Goal: Information Seeking & Learning: Learn about a topic

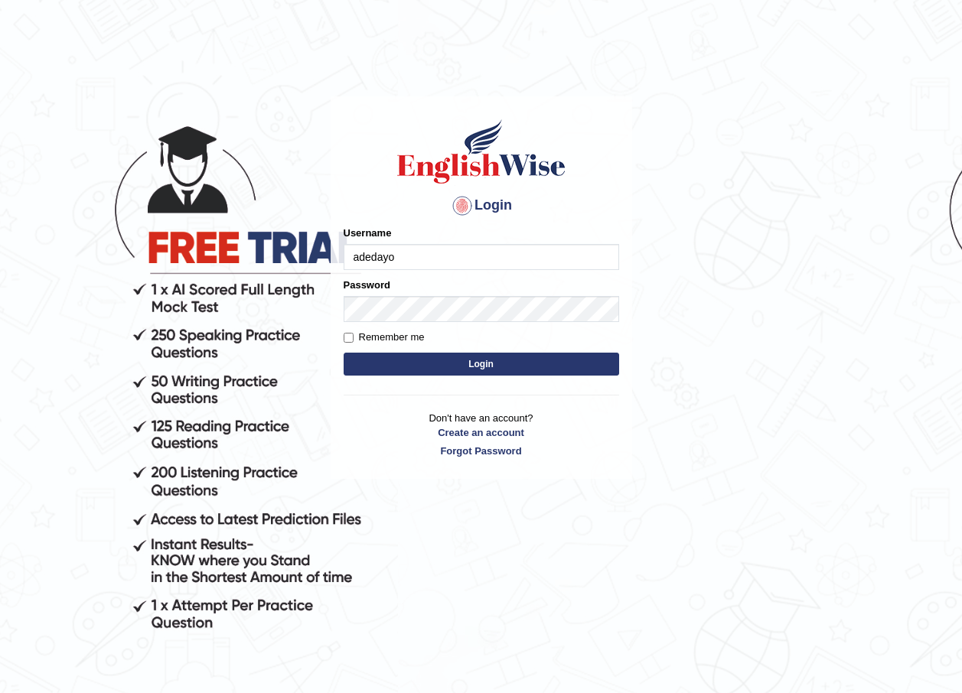
type input "Adedayo"
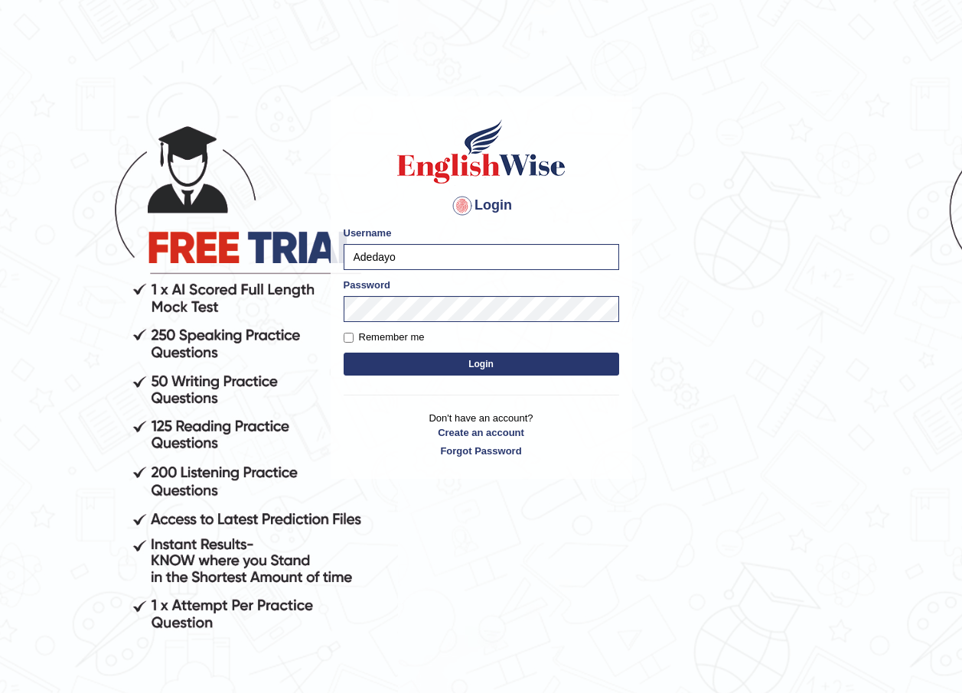
click at [488, 360] on button "Login" at bounding box center [481, 364] width 275 height 23
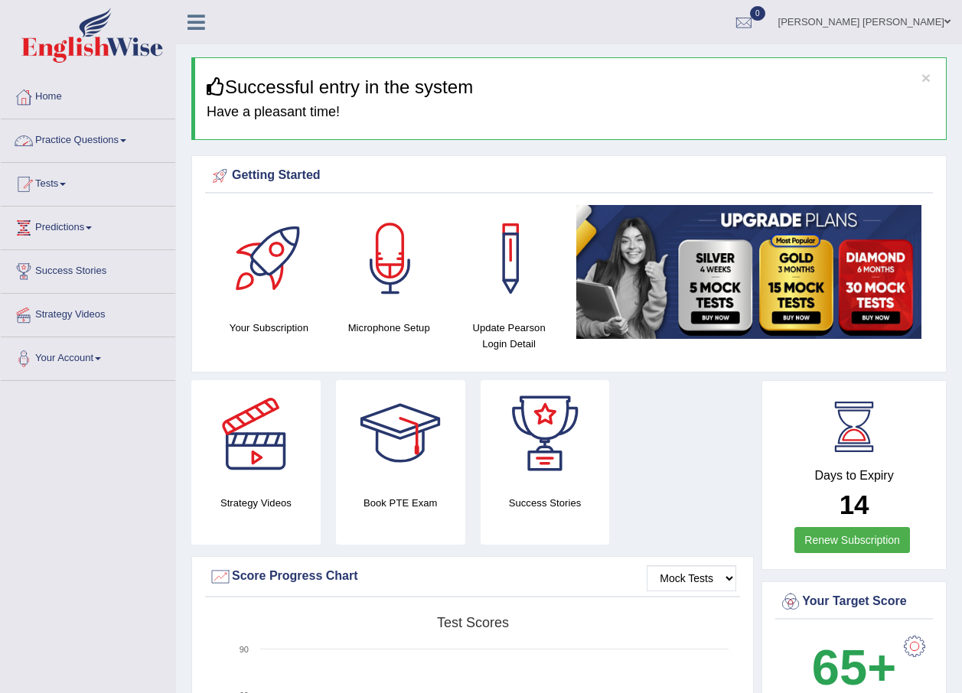
click at [80, 137] on link "Practice Questions" at bounding box center [88, 138] width 174 height 38
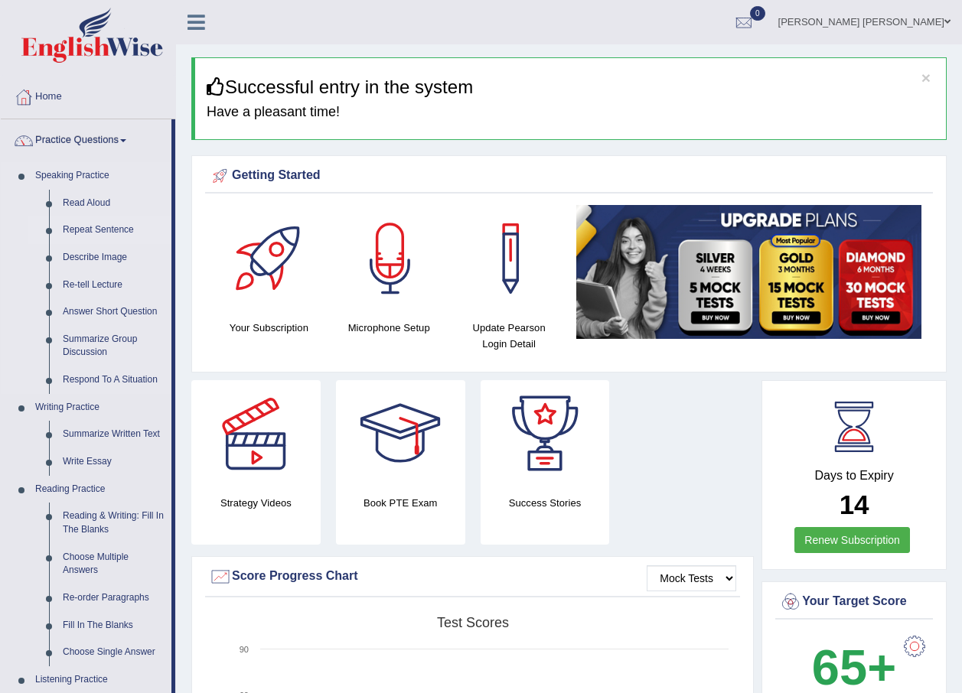
click at [104, 229] on link "Repeat Sentence" at bounding box center [114, 231] width 116 height 28
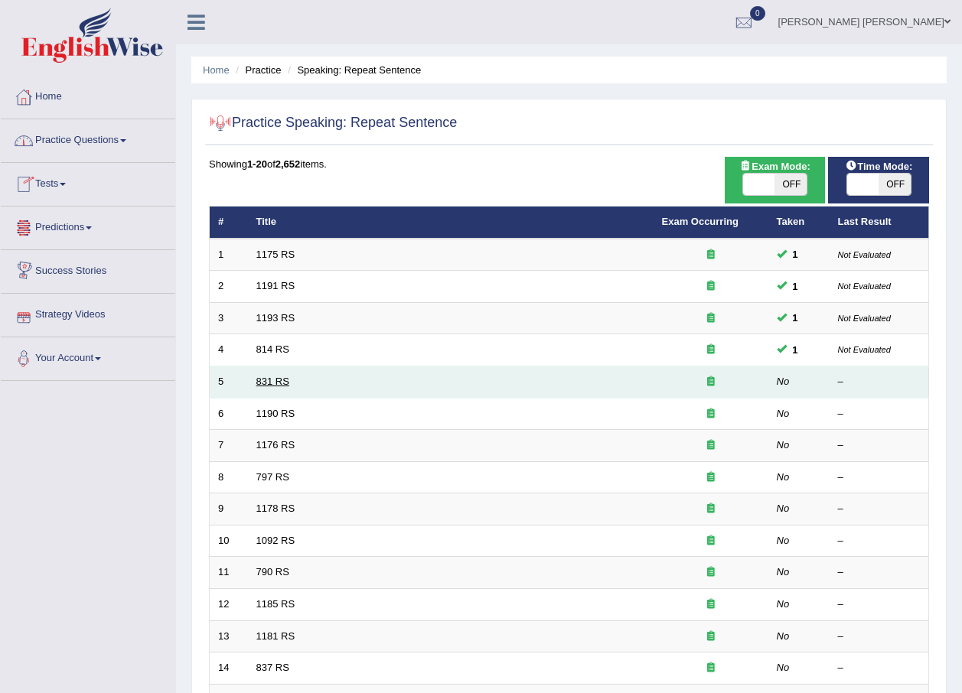
click at [259, 384] on link "831 RS" at bounding box center [272, 381] width 33 height 11
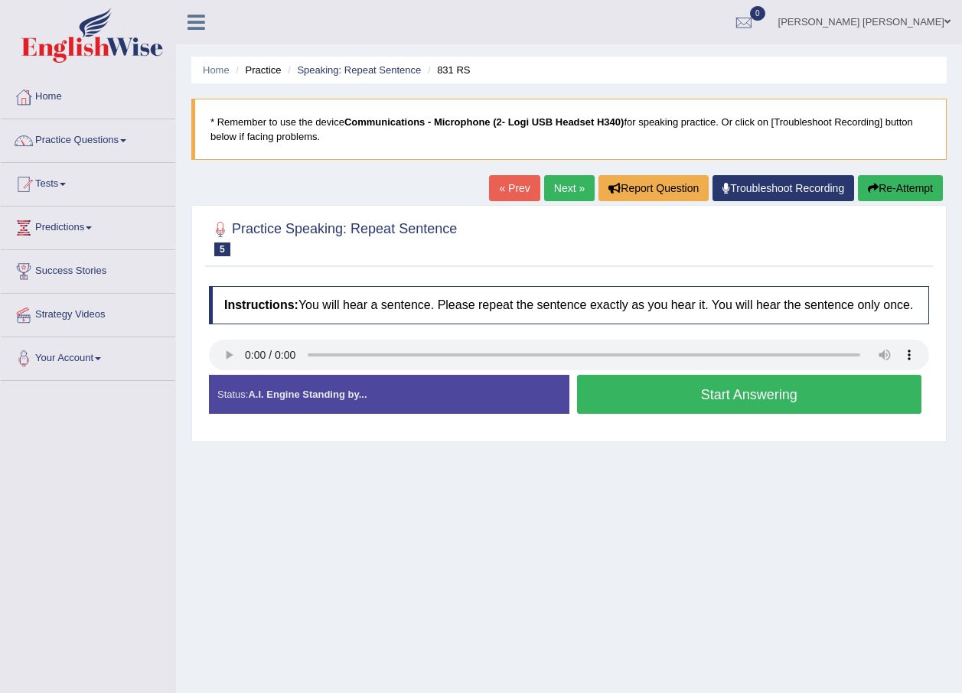
drag, startPoint x: 738, startPoint y: 402, endPoint x: 745, endPoint y: 397, distance: 9.3
click at [745, 397] on button "Start Answering" at bounding box center [749, 394] width 345 height 39
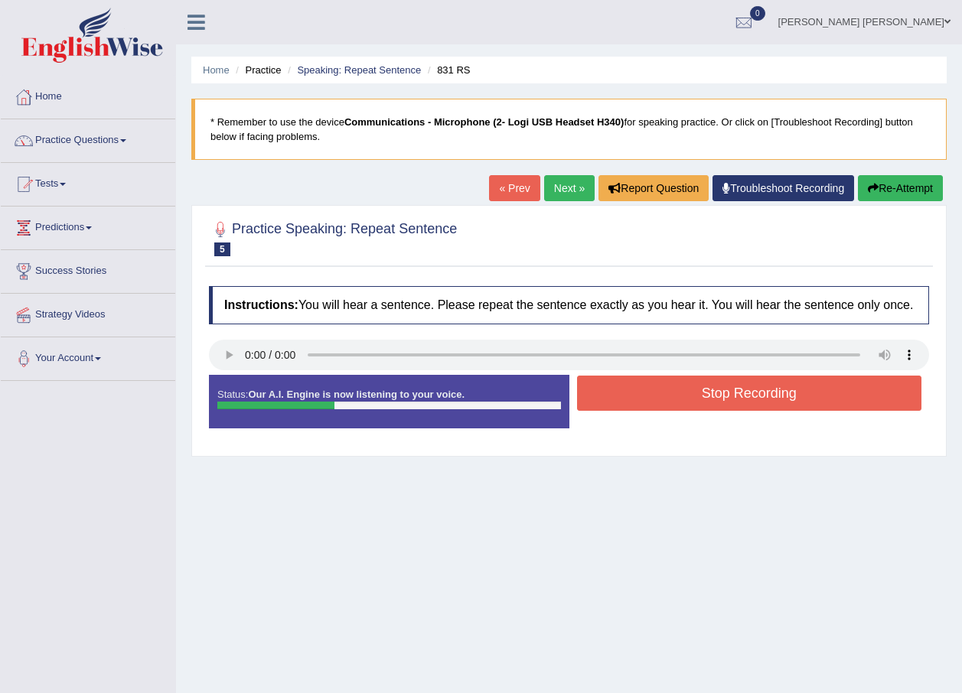
click at [745, 397] on button "Stop Recording" at bounding box center [749, 393] width 345 height 35
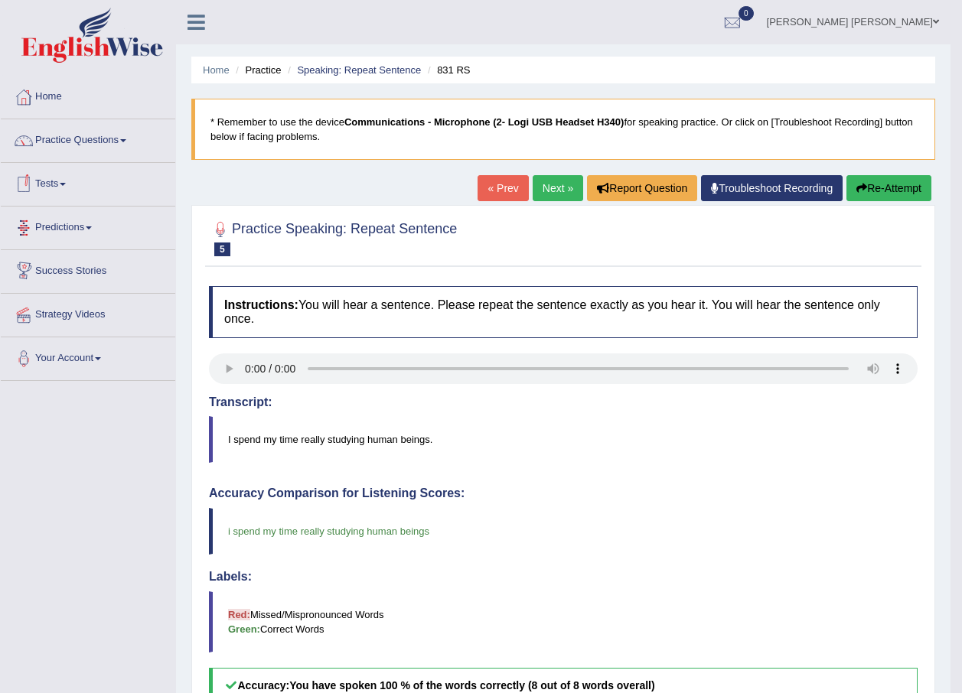
click at [69, 187] on link "Tests" at bounding box center [88, 182] width 174 height 38
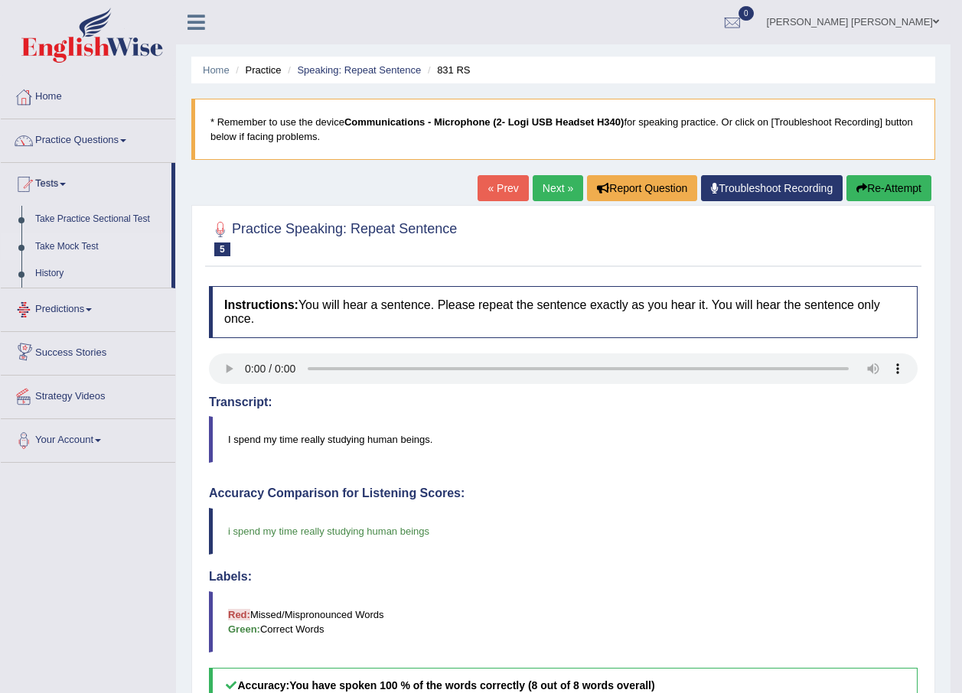
click at [50, 238] on link "Take Mock Test" at bounding box center [99, 247] width 143 height 28
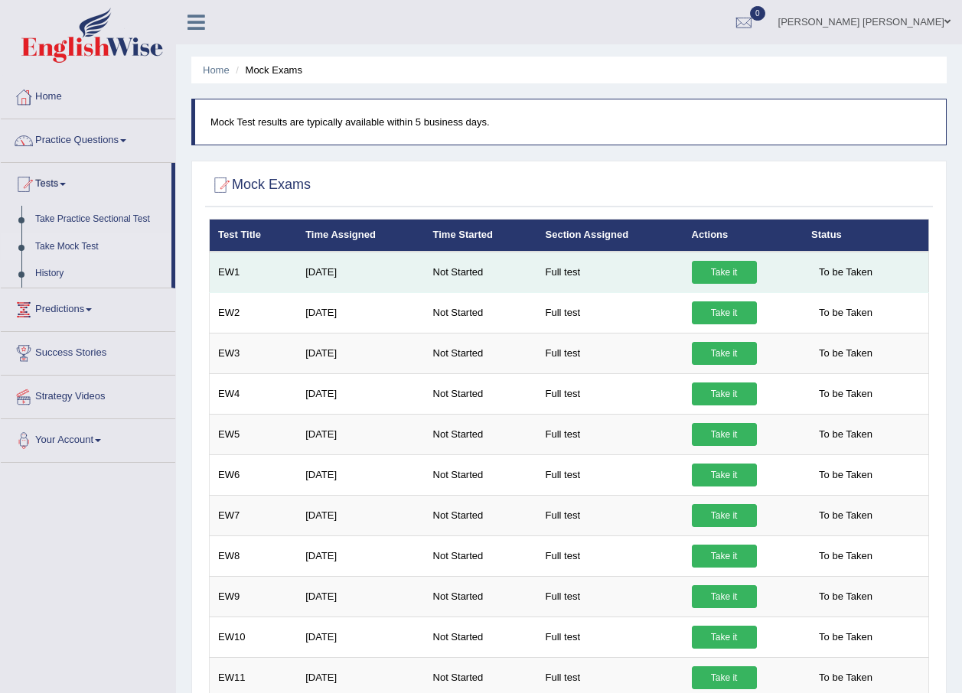
click at [728, 281] on link "Take it" at bounding box center [724, 272] width 65 height 23
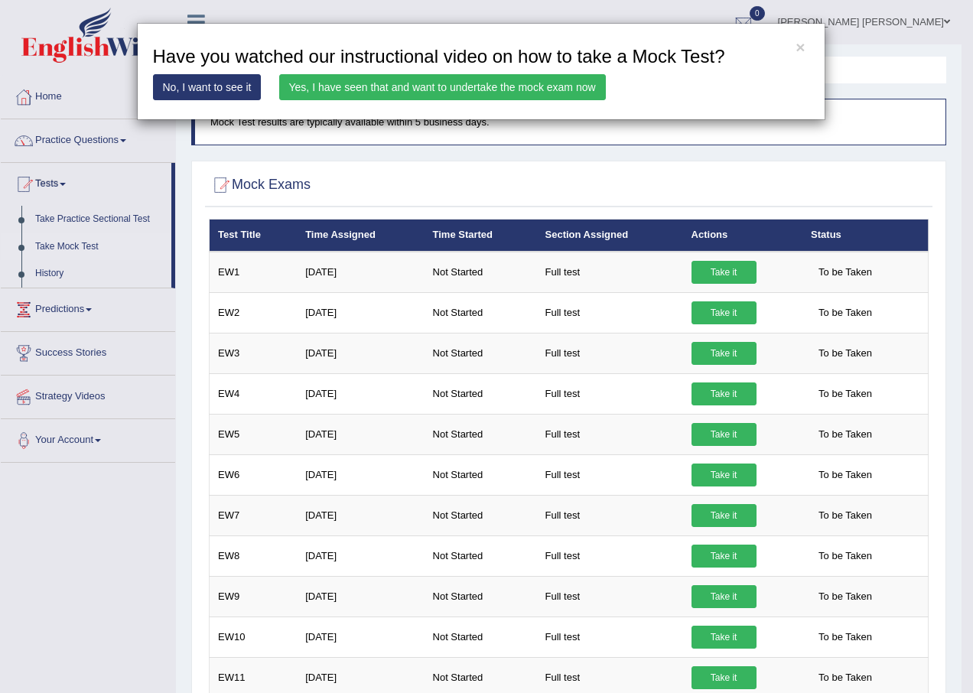
click at [358, 87] on link "Yes, I have seen that and want to undertake the mock exam now" at bounding box center [442, 87] width 327 height 26
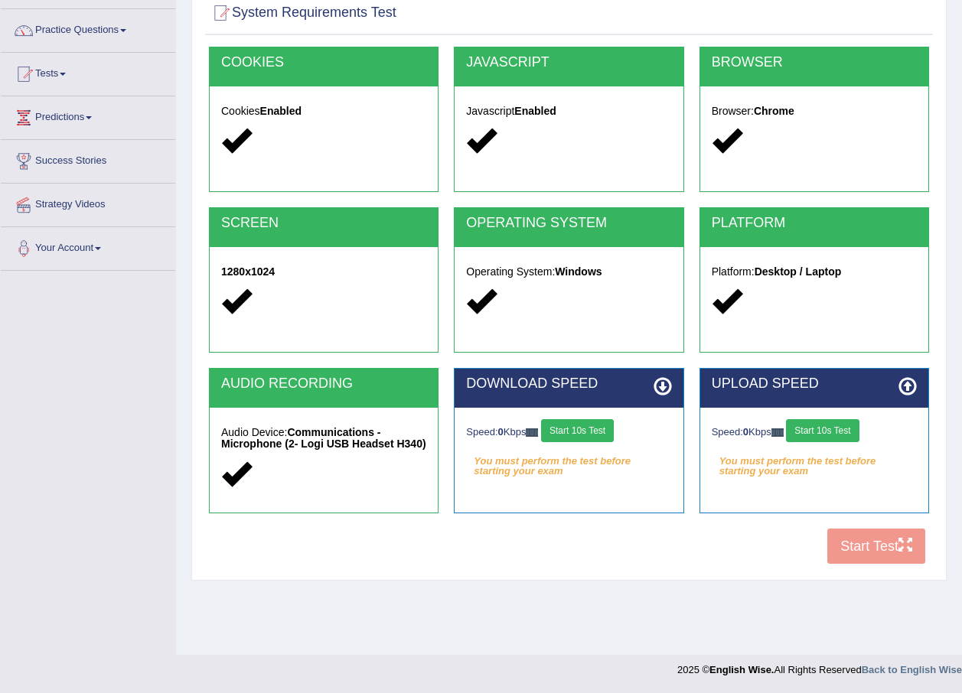
click at [581, 430] on button "Start 10s Test" at bounding box center [577, 430] width 73 height 23
click at [832, 433] on button "Start 10s Test" at bounding box center [822, 430] width 73 height 23
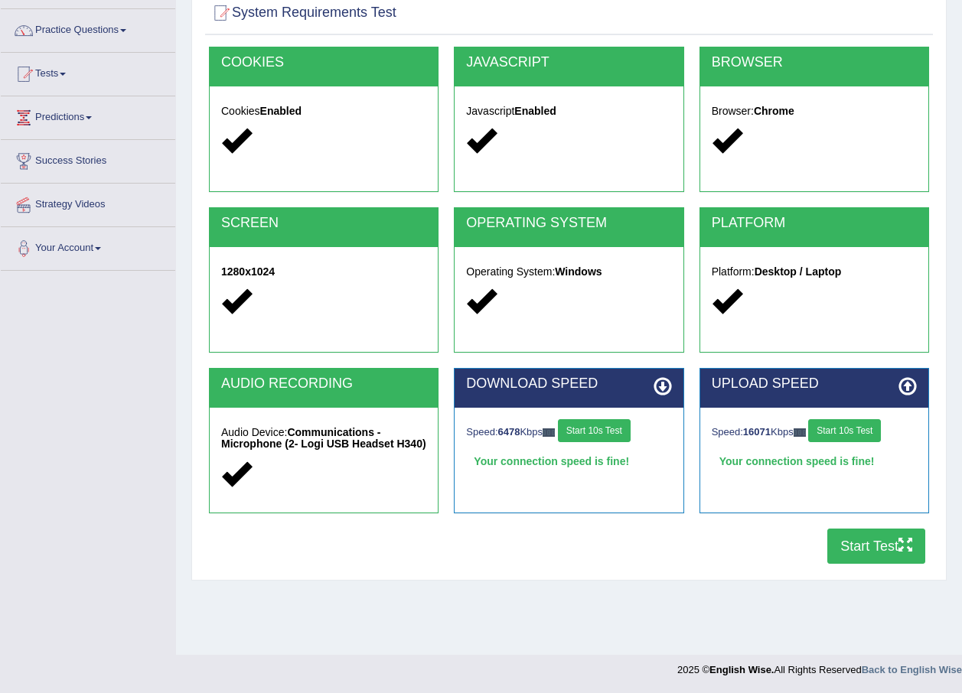
click at [864, 549] on button "Start Test" at bounding box center [876, 546] width 98 height 35
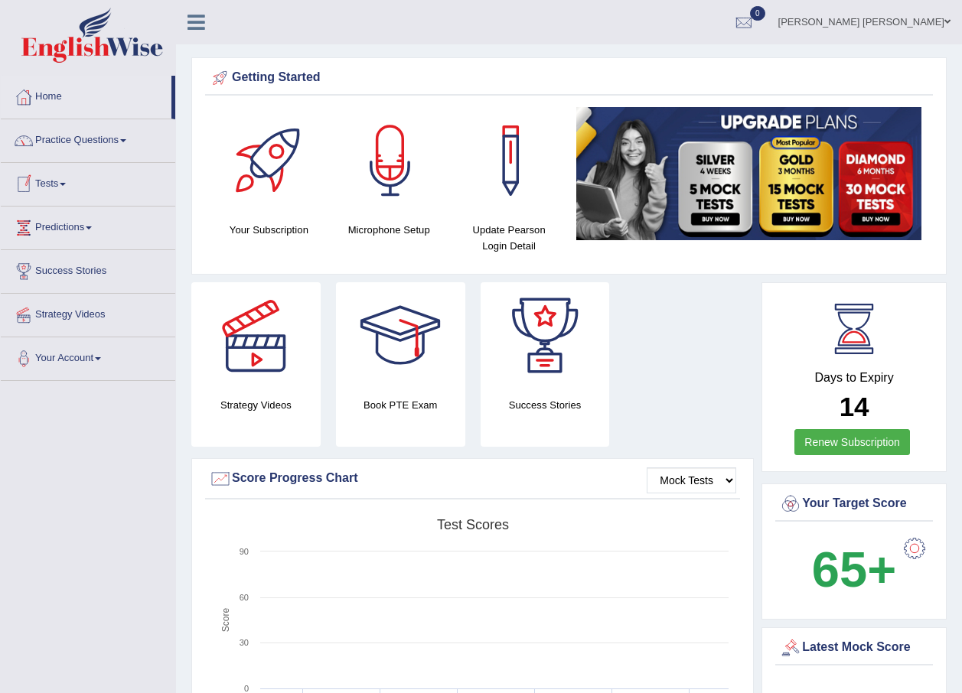
click at [57, 184] on link "Tests" at bounding box center [88, 182] width 174 height 38
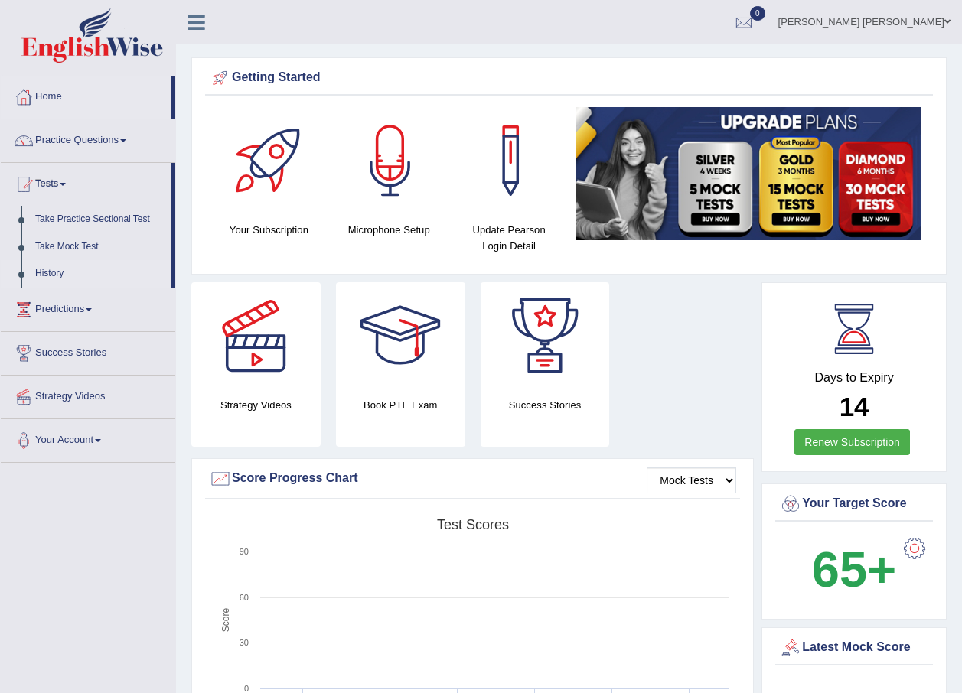
click at [52, 278] on link "History" at bounding box center [99, 274] width 143 height 28
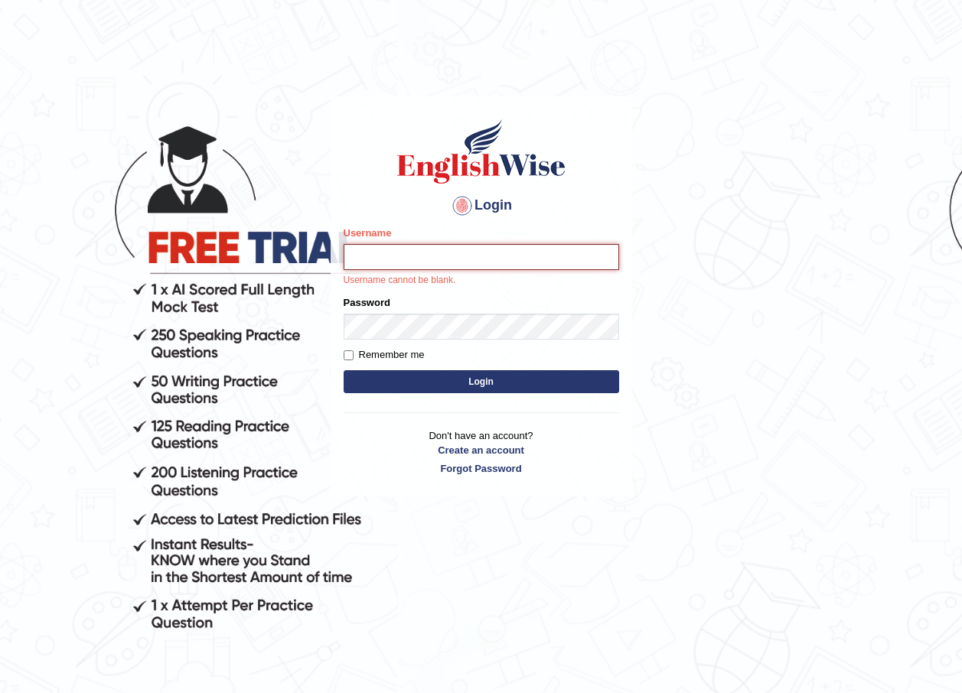
drag, startPoint x: 0, startPoint y: 0, endPoint x: 450, endPoint y: 263, distance: 521.2
click at [450, 263] on input "Username" at bounding box center [481, 257] width 275 height 26
type input "Jessica2025"
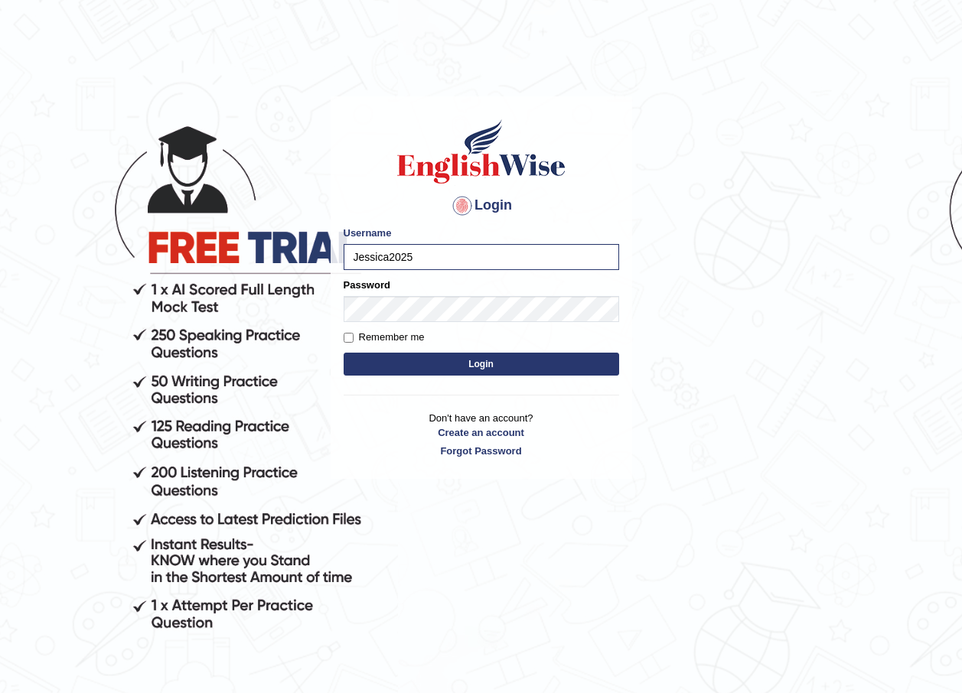
click at [455, 295] on div "Password" at bounding box center [481, 300] width 275 height 44
click at [479, 362] on button "Login" at bounding box center [481, 364] width 275 height 23
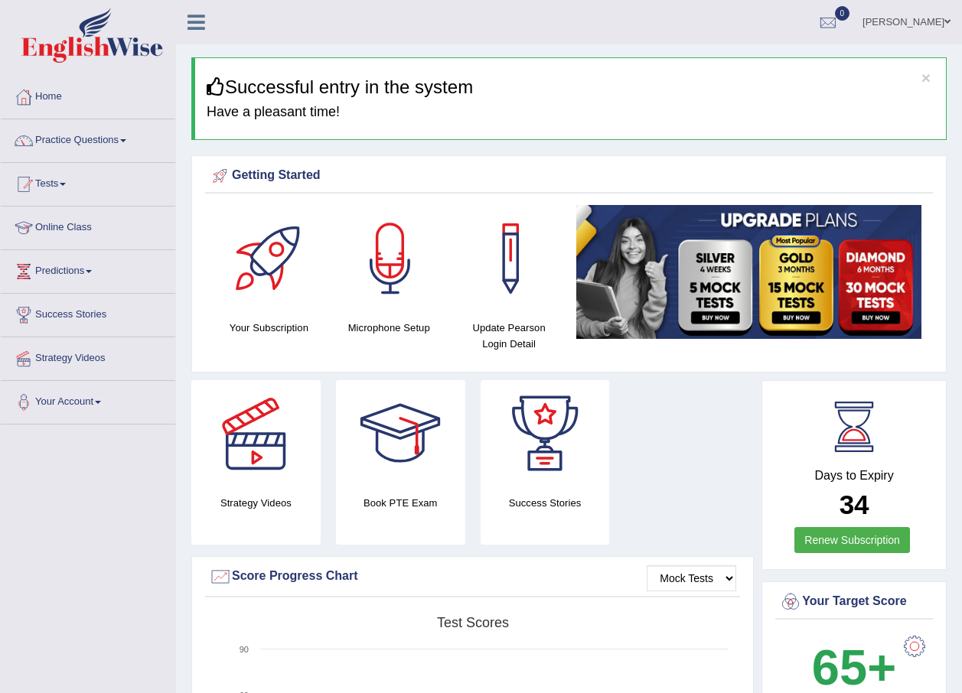
click at [93, 144] on link "Practice Questions" at bounding box center [88, 138] width 174 height 38
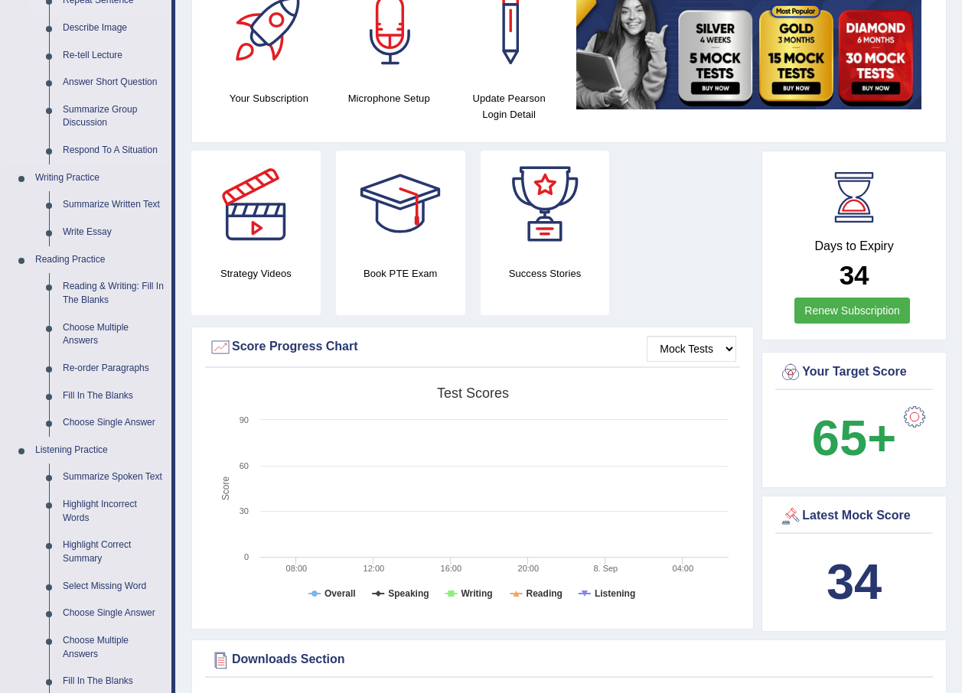
scroll to position [383, 0]
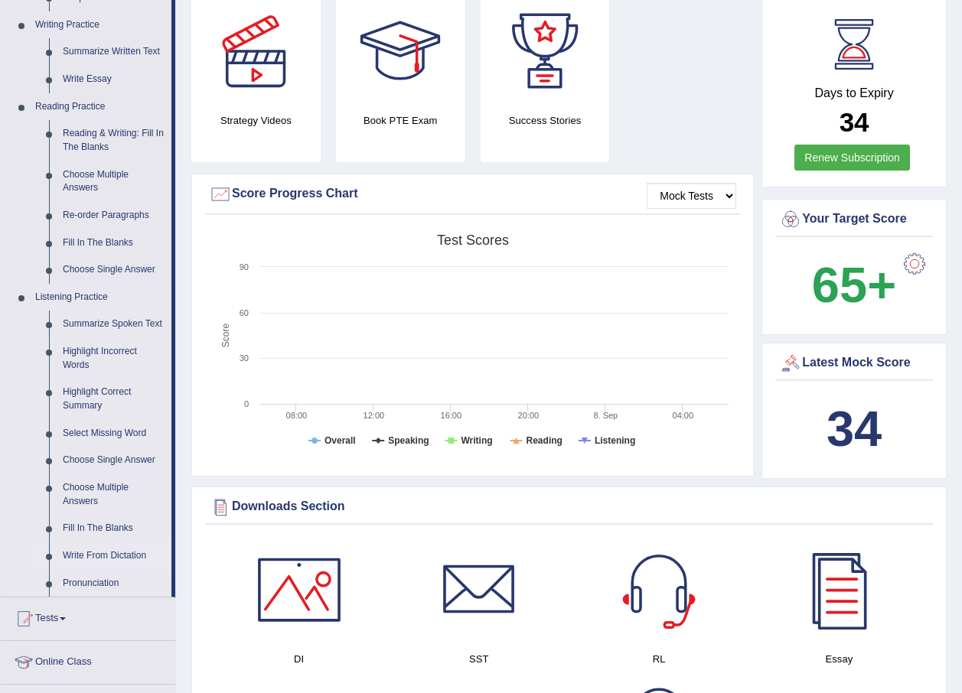
click at [77, 557] on link "Write From Dictation" at bounding box center [114, 556] width 116 height 28
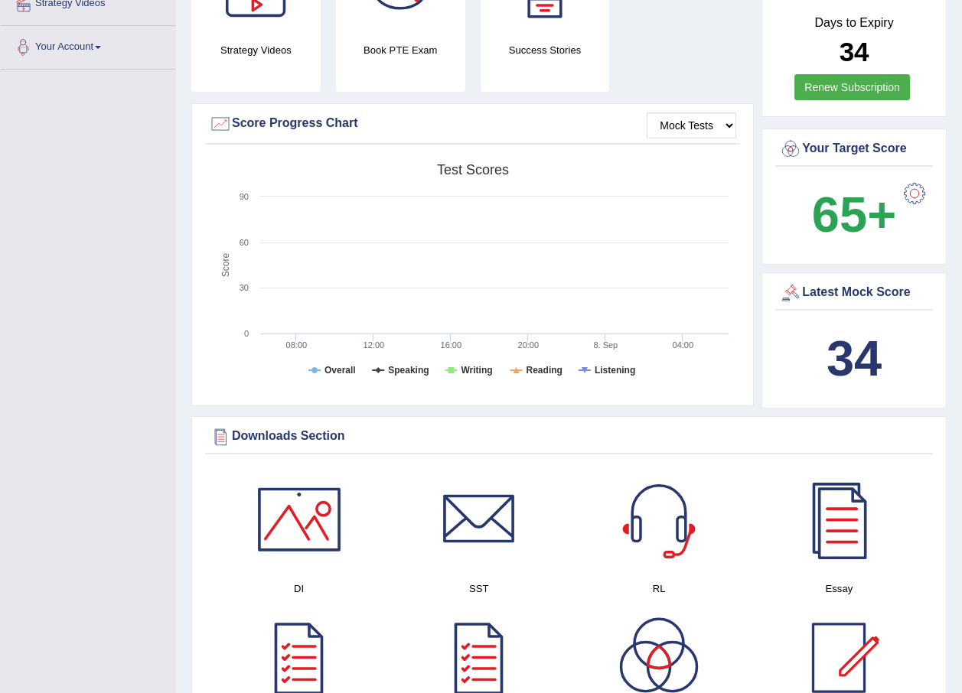
scroll to position [547, 0]
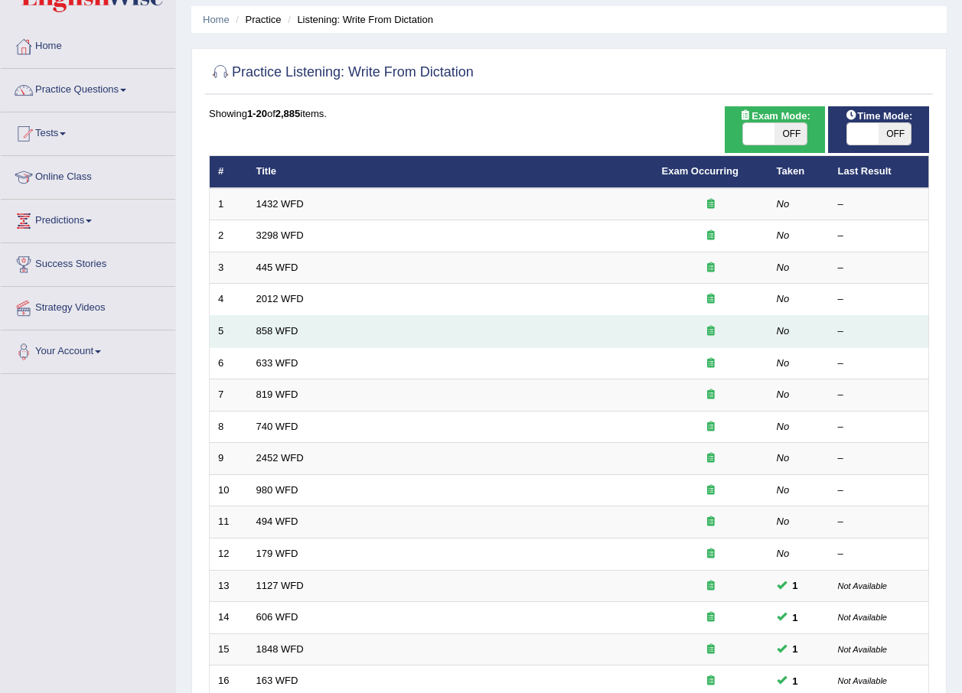
scroll to position [77, 0]
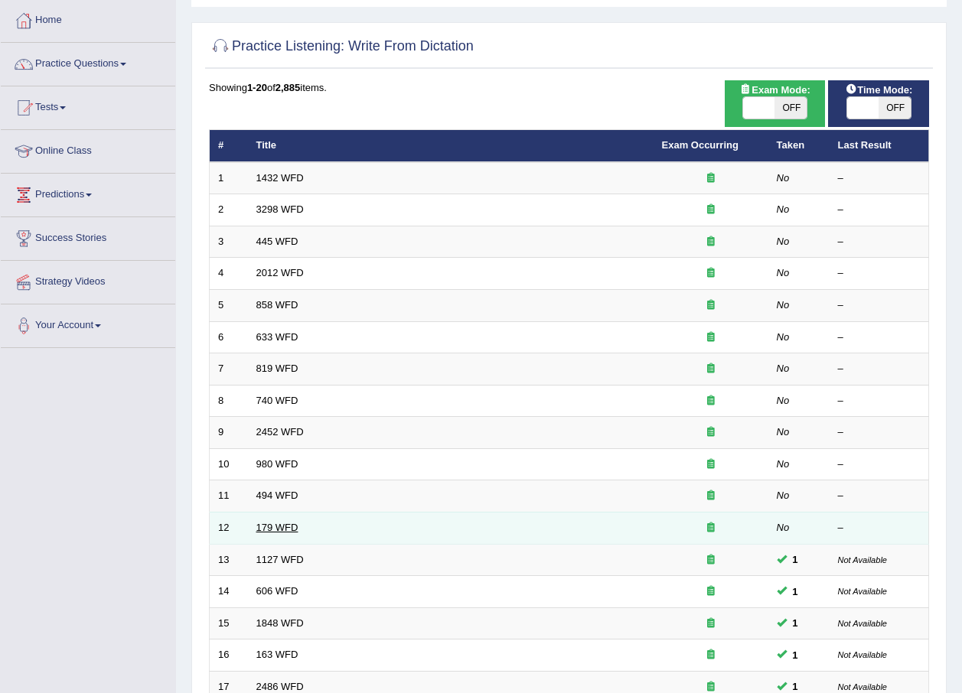
click at [285, 523] on link "179 WFD" at bounding box center [277, 527] width 42 height 11
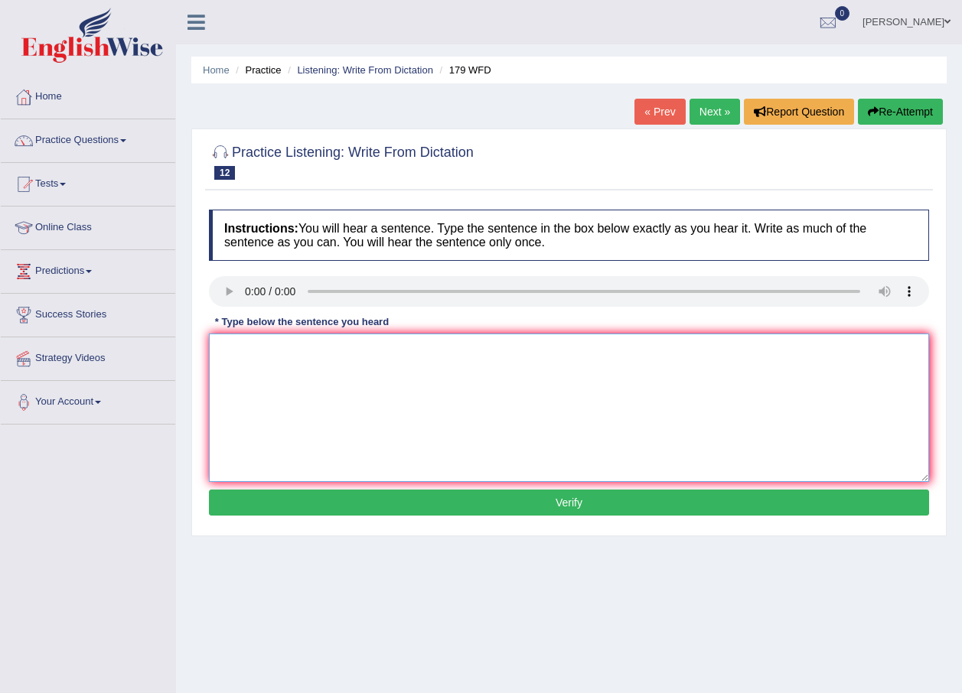
click at [227, 391] on textarea at bounding box center [569, 408] width 720 height 148
click at [324, 351] on textarea "Lectures are the olderest and formal teaching methods at the university univers…" at bounding box center [569, 408] width 720 height 148
click at [334, 357] on textarea "Lectures are the olderest and formal teaching methods at the university univers…" at bounding box center [569, 408] width 720 height 148
click at [431, 353] on textarea "Lectures are the oldest and formal teaching methods at the university universit…" at bounding box center [569, 408] width 720 height 148
click at [254, 351] on textarea "Lectures are the oldest and formal teaching method methods at the university un…" at bounding box center [569, 408] width 720 height 148
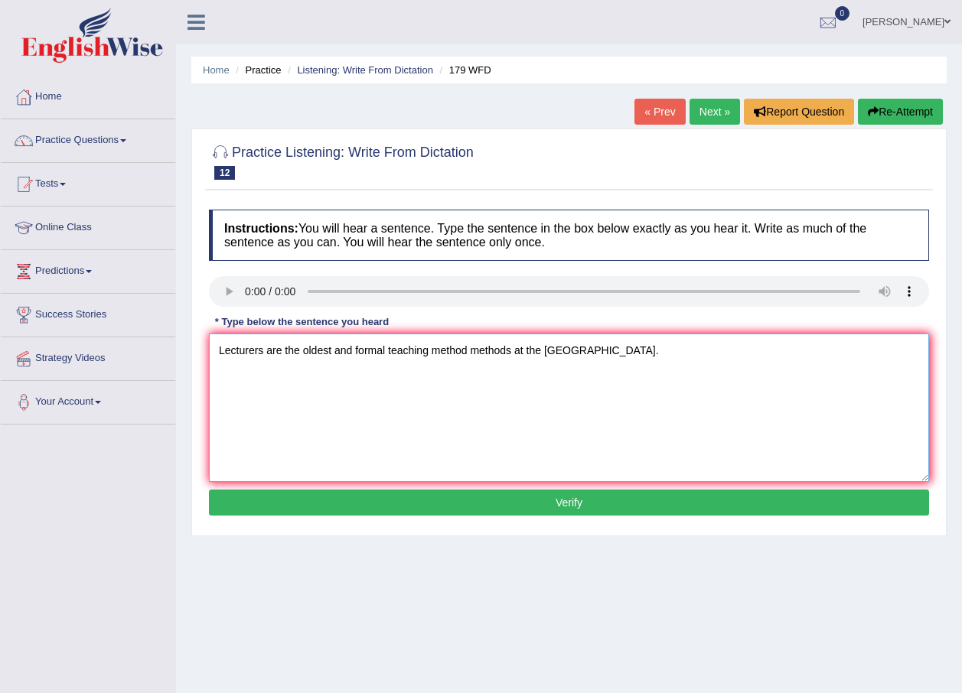
click at [267, 349] on textarea "Lecturers are the oldest and formal teaching method methods at the university u…" at bounding box center [569, 408] width 720 height 148
click at [372, 354] on textarea "Lecturers lecturer are the oldest and formal teaching method methods at the uni…" at bounding box center [569, 408] width 720 height 148
type textarea "Lecturers lecturer are the oldest or and formal teaching method methods at the …"
click at [618, 483] on div "Instructions: You will hear a sentence. Type the sentence in the box below exac…" at bounding box center [569, 365] width 728 height 326
click at [613, 498] on button "Verify" at bounding box center [569, 503] width 720 height 26
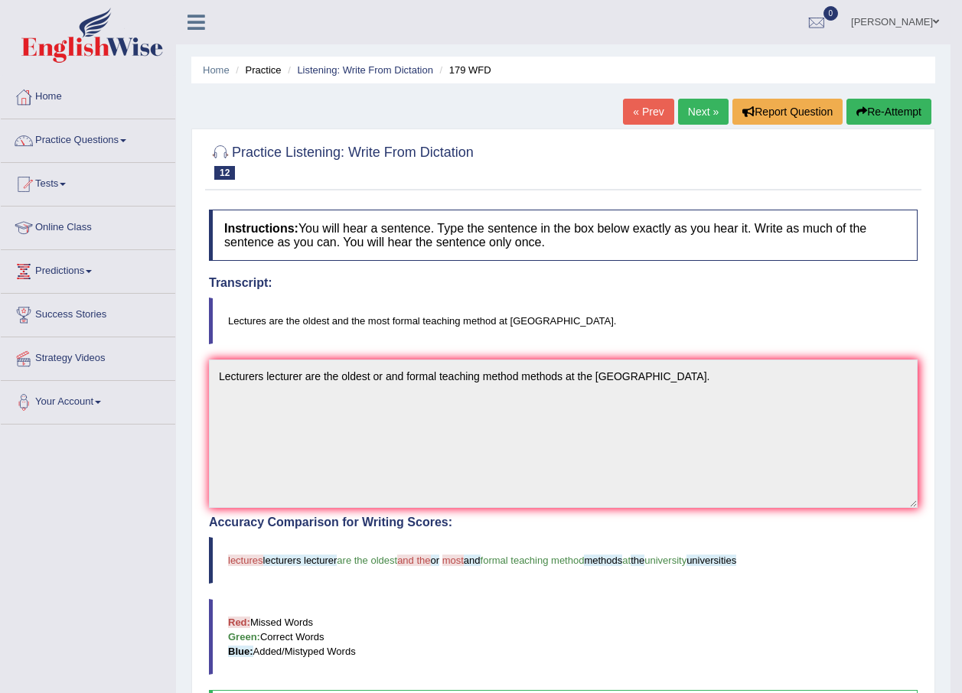
click at [698, 113] on link "Next »" at bounding box center [703, 112] width 50 height 26
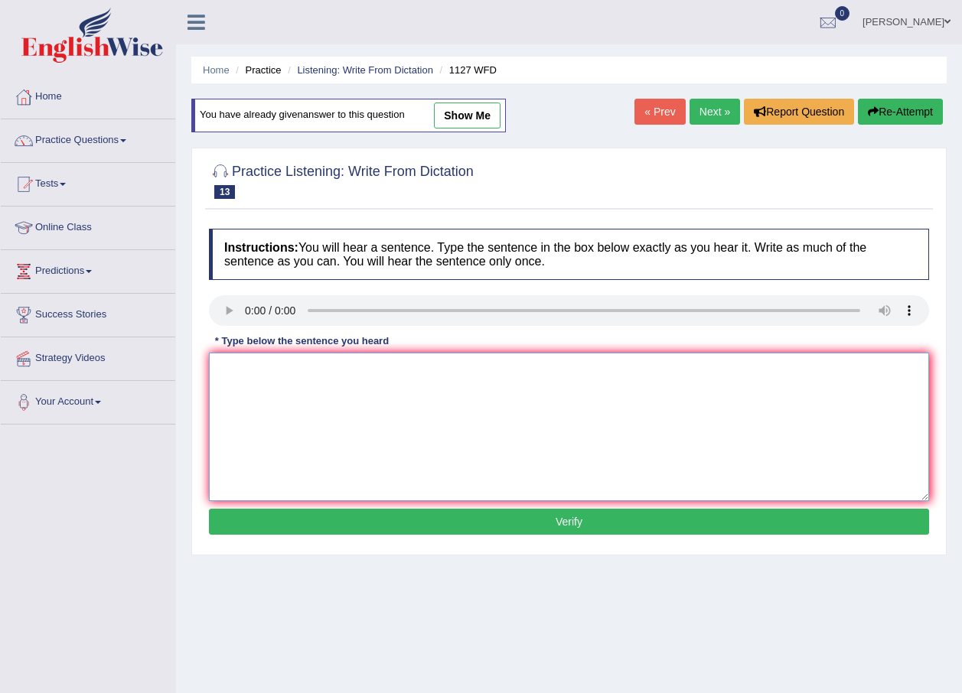
click at [301, 405] on textarea at bounding box center [569, 427] width 720 height 148
click at [393, 370] on textarea "A university degree is a requirements to enter many institutions institution." at bounding box center [569, 427] width 720 height 148
type textarea "A university degree is a requirements requirement to enter many institutions in…"
click at [567, 520] on button "Verify" at bounding box center [569, 522] width 720 height 26
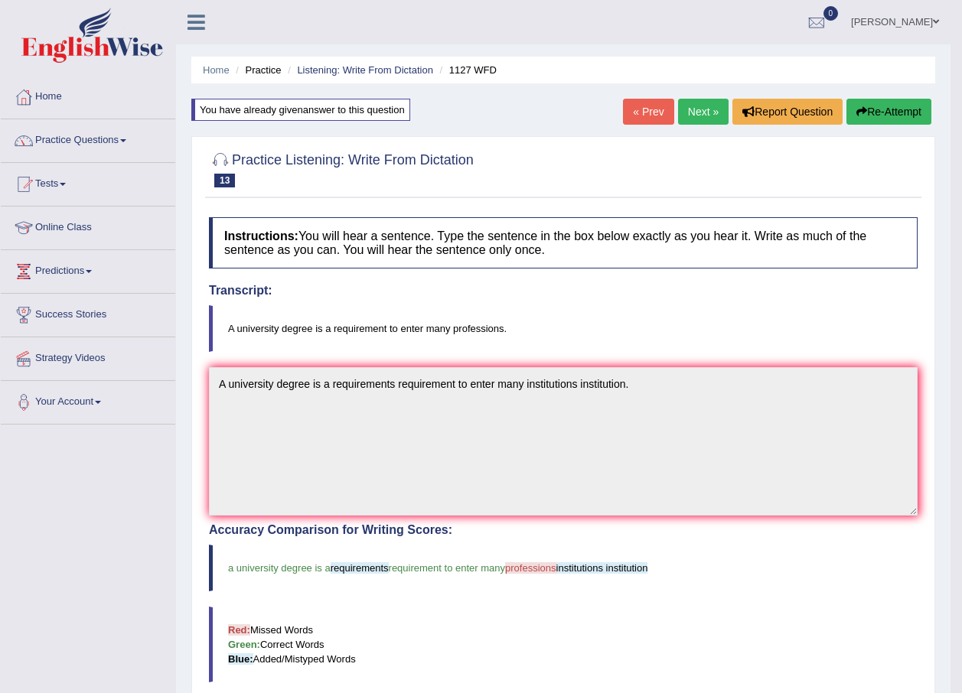
click at [117, 134] on link "Practice Questions" at bounding box center [88, 138] width 174 height 38
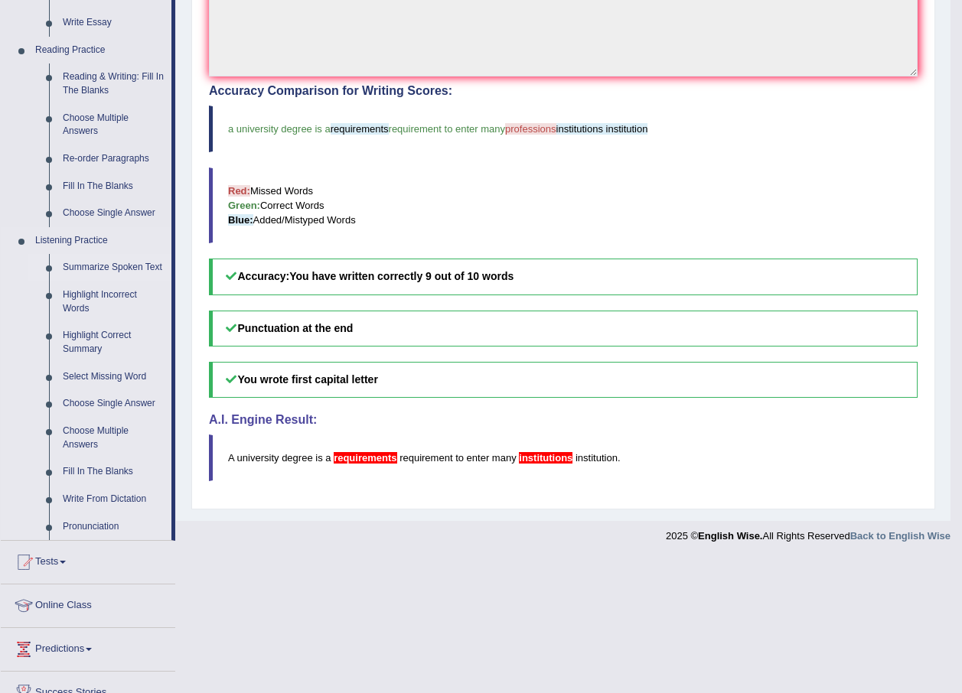
scroll to position [459, 0]
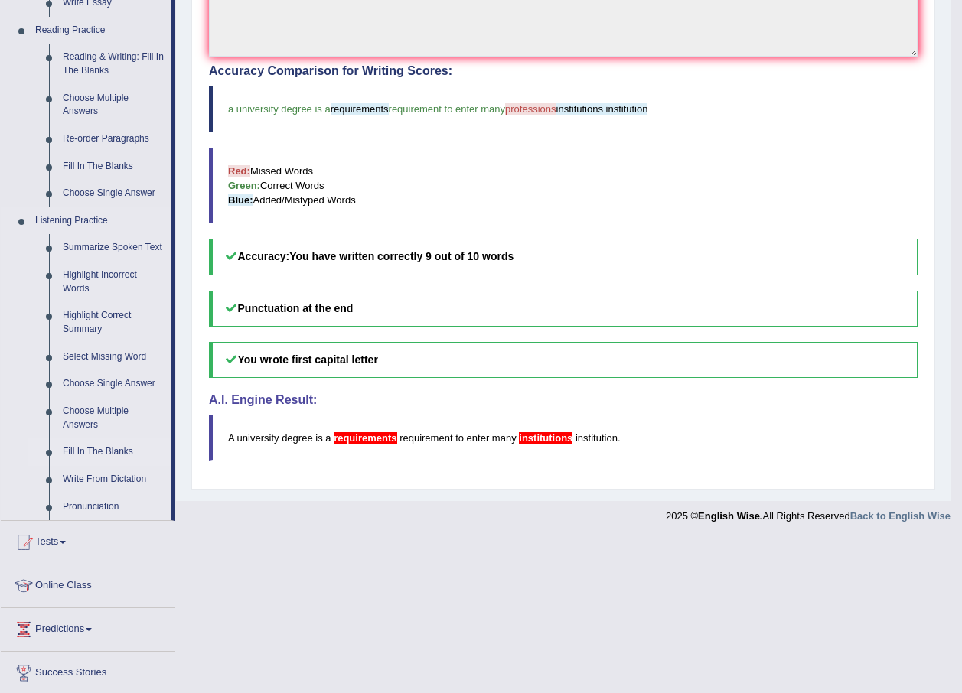
click at [103, 448] on link "Fill In The Blanks" at bounding box center [114, 452] width 116 height 28
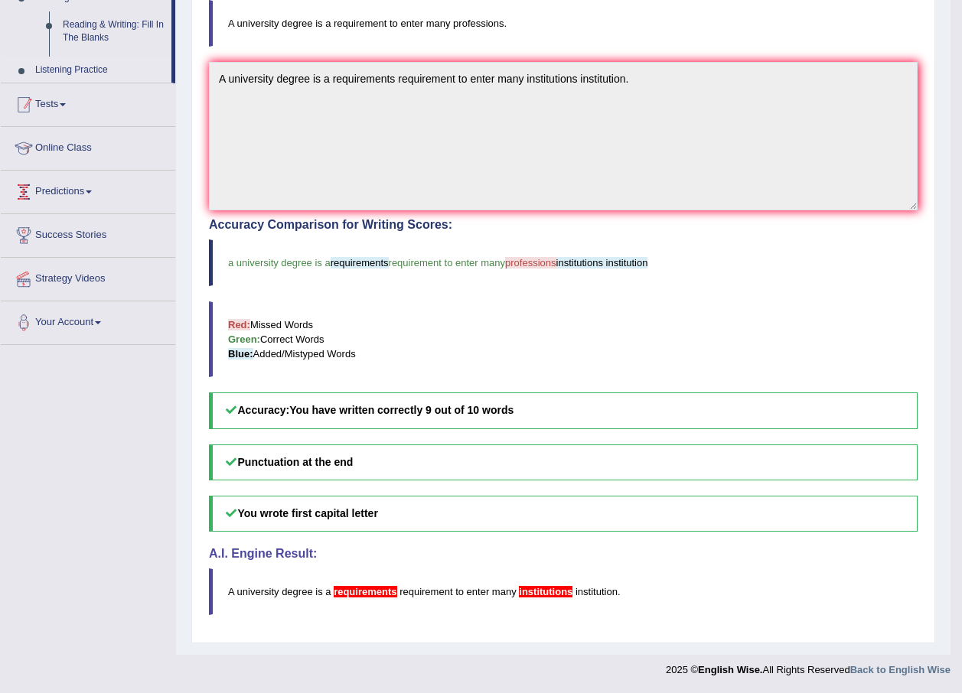
scroll to position [305, 0]
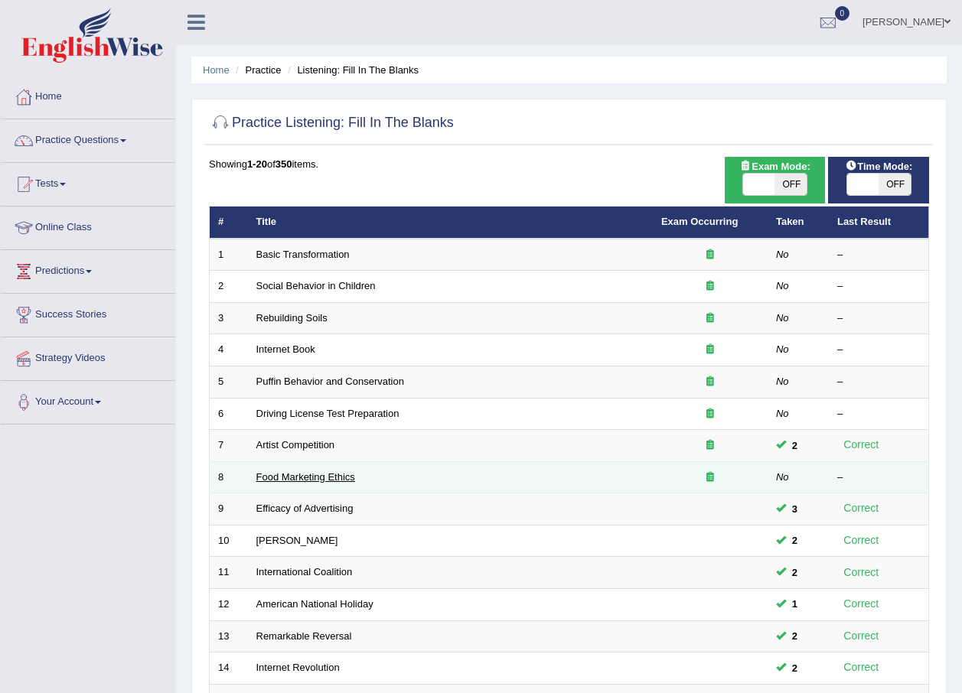
click at [324, 480] on link "Food Marketing Ethics" at bounding box center [305, 476] width 99 height 11
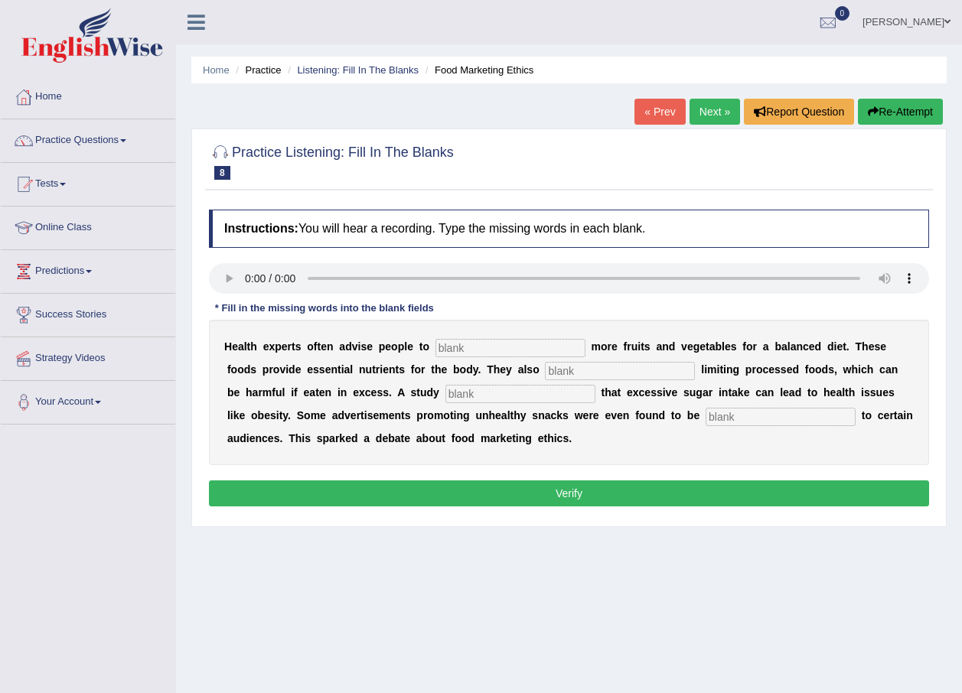
scroll to position [77, 0]
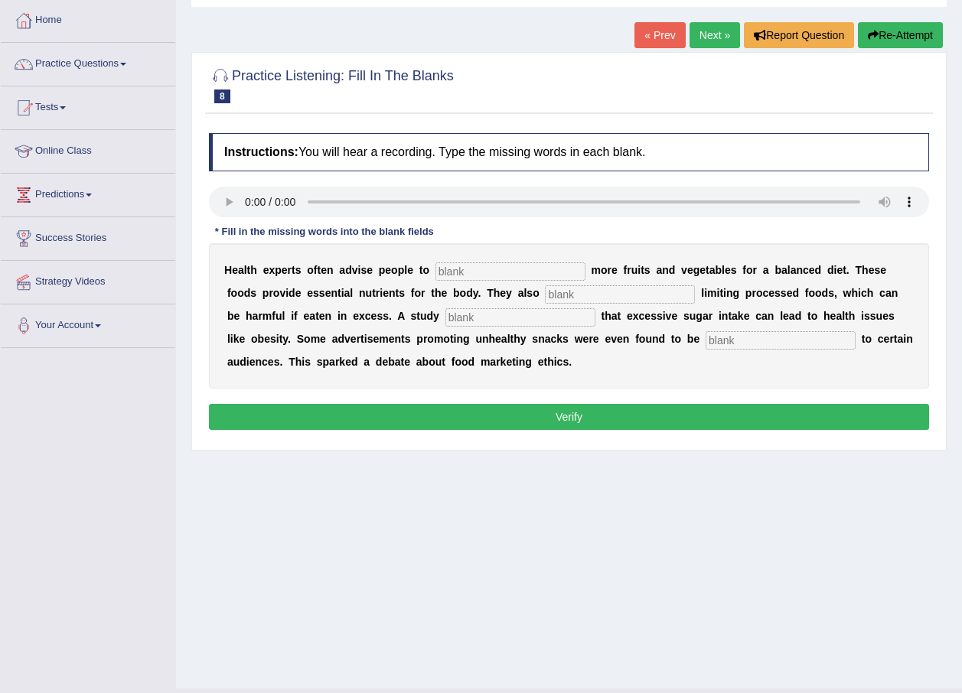
click at [441, 274] on input "text" at bounding box center [510, 271] width 150 height 18
type input "consume"
click at [545, 300] on input "text" at bounding box center [620, 294] width 150 height 18
type input "recommended"
click at [380, 327] on div "H e a l t h e x p e r t s o f t e n a d v i s e p e o p l e t o consume m o r e…" at bounding box center [569, 315] width 720 height 145
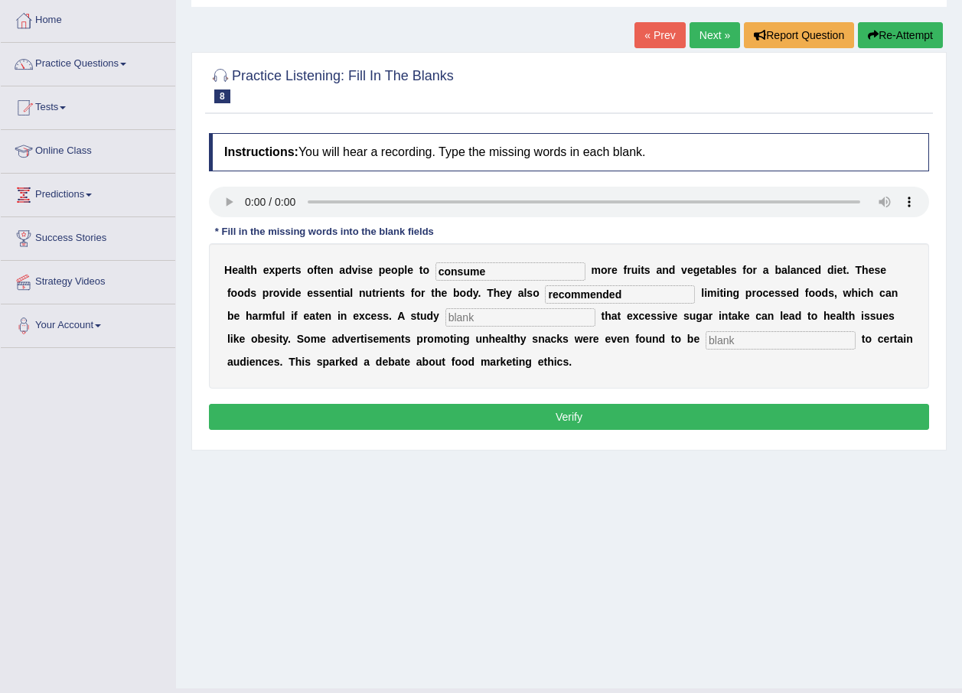
click at [445, 314] on input "text" at bounding box center [520, 317] width 150 height 18
type input "diagnos"
click at [705, 346] on input "text" at bounding box center [780, 340] width 150 height 18
type input "offensive"
click at [445, 322] on input "diagnos" at bounding box center [520, 317] width 150 height 18
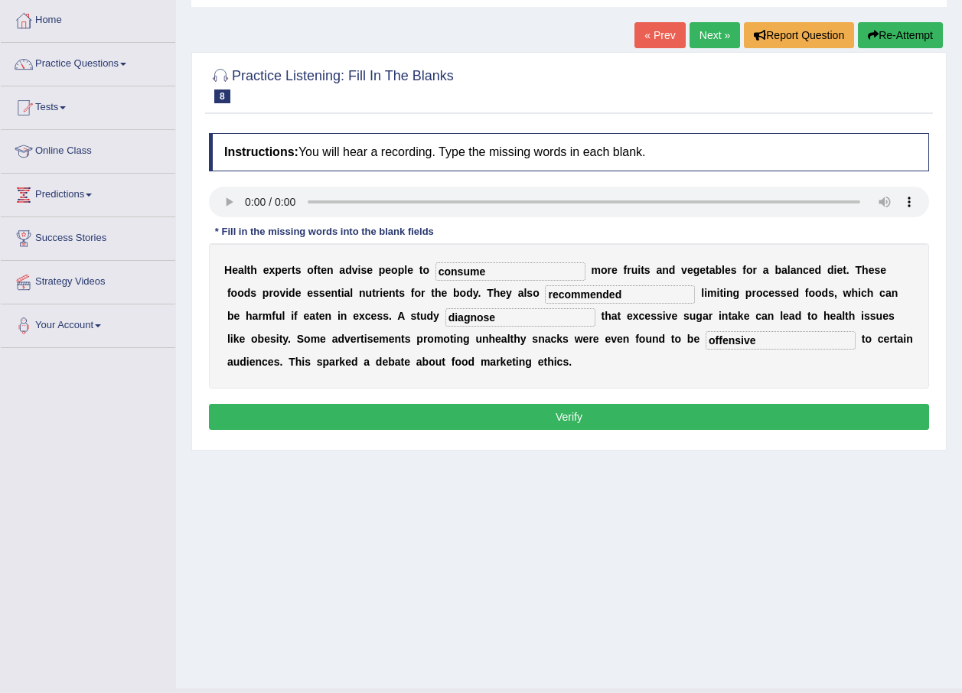
type input "diagnose"
click at [465, 415] on button "Verify" at bounding box center [569, 417] width 720 height 26
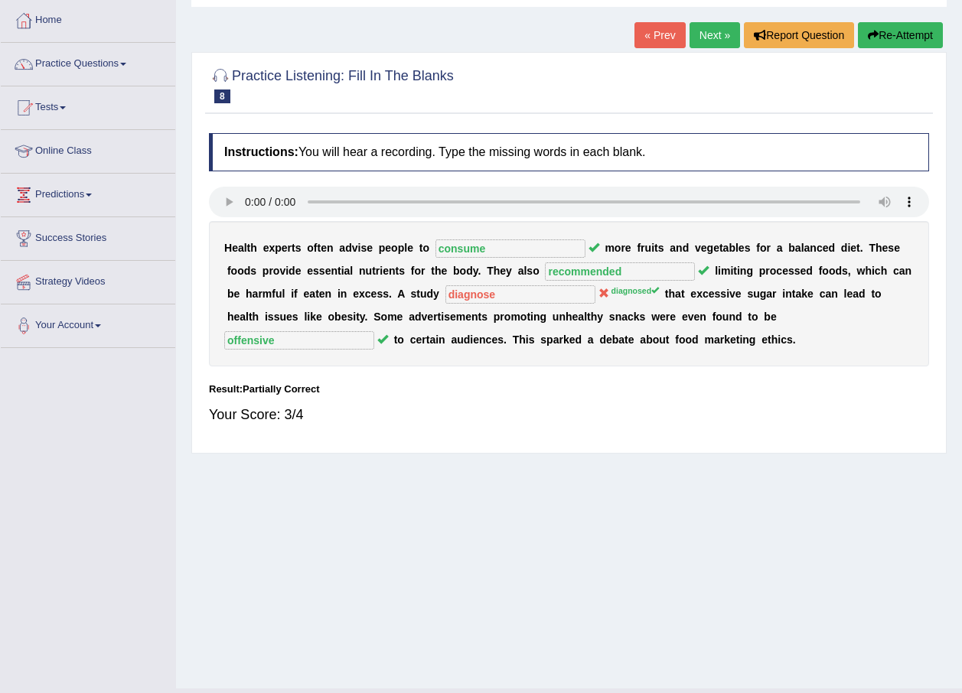
click at [722, 37] on link "Next »" at bounding box center [714, 35] width 50 height 26
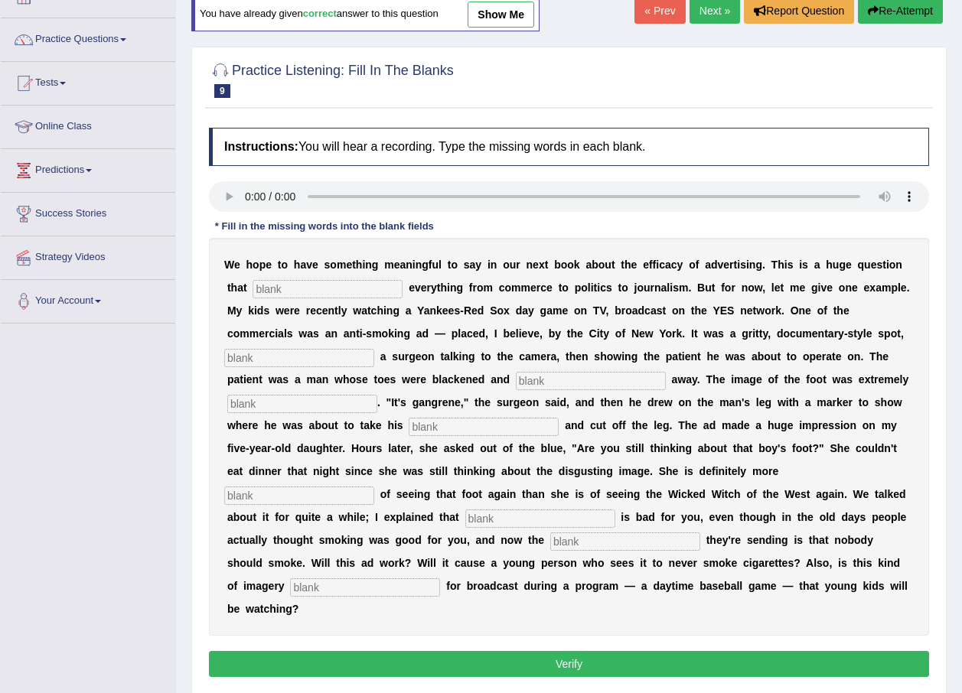
scroll to position [110, 0]
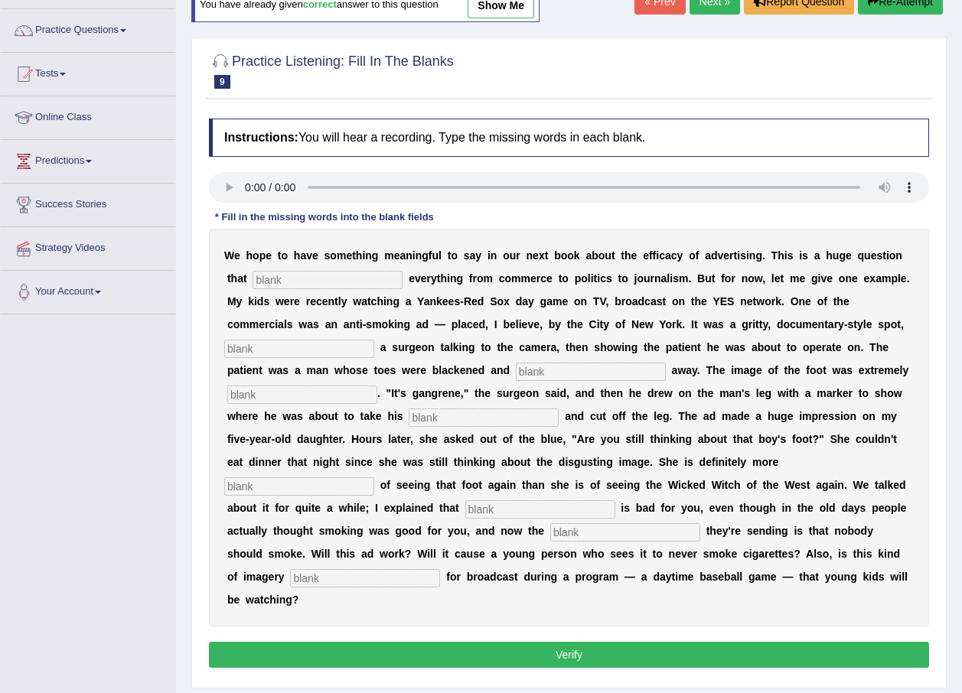
click at [326, 273] on input "text" at bounding box center [327, 280] width 150 height 18
type input "impacts"
click at [374, 340] on input "text" at bounding box center [299, 349] width 150 height 18
type input "featuring"
click at [516, 376] on input "text" at bounding box center [591, 372] width 150 height 18
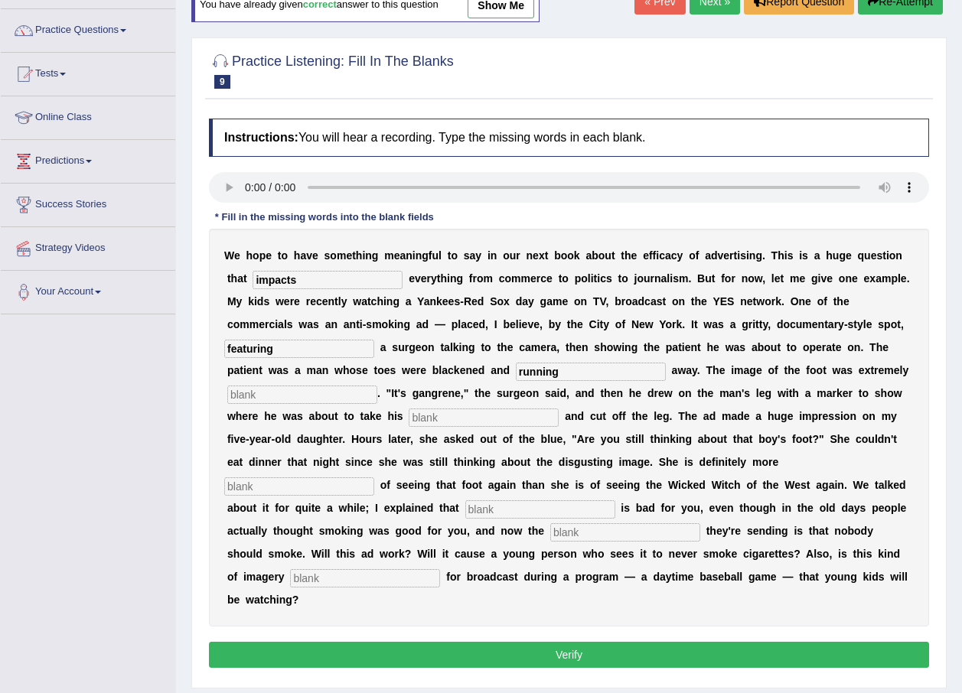
type input "running"
click at [377, 386] on input "text" at bounding box center [302, 395] width 150 height 18
type input "disgusting"
click at [559, 409] on input "text" at bounding box center [484, 418] width 150 height 18
type input "hacksaw"
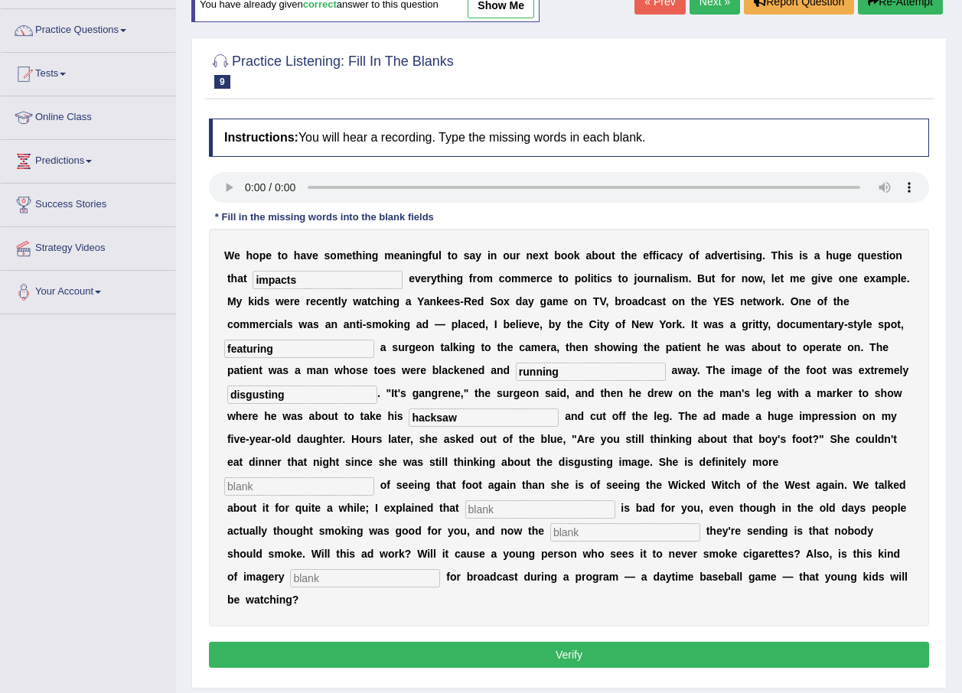
click at [347, 477] on input "text" at bounding box center [299, 486] width 150 height 18
type input "scared"
click at [546, 500] on input "text" at bounding box center [540, 509] width 150 height 18
type input "smoking"
click at [585, 523] on input "text" at bounding box center [625, 532] width 150 height 18
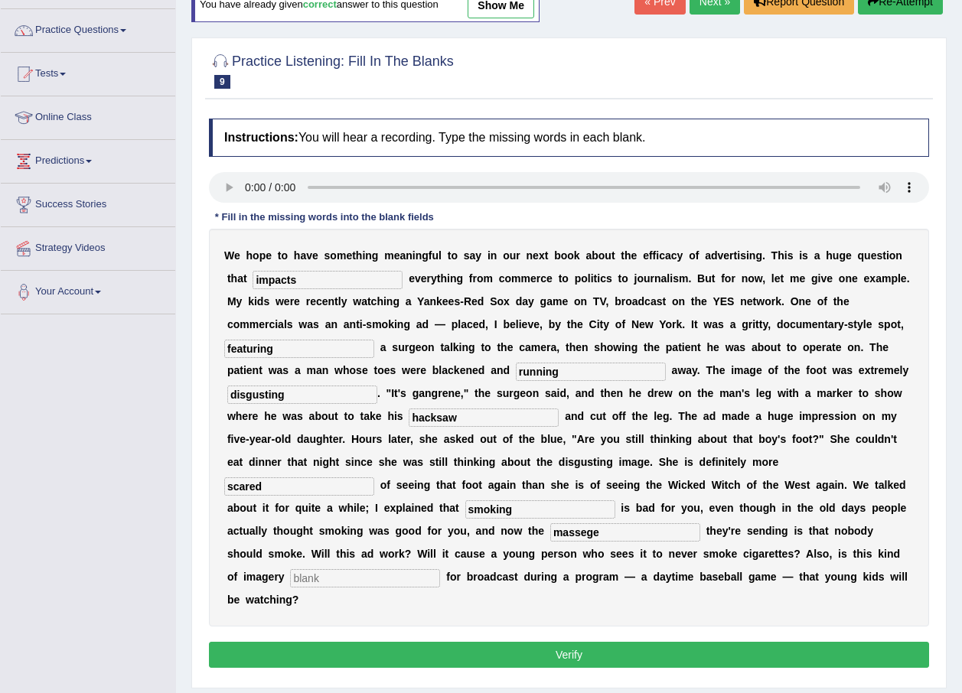
type input "massege"
click at [290, 569] on input "text" at bounding box center [365, 578] width 150 height 18
type input "appropriate"
click at [588, 523] on input "massege" at bounding box center [625, 532] width 150 height 18
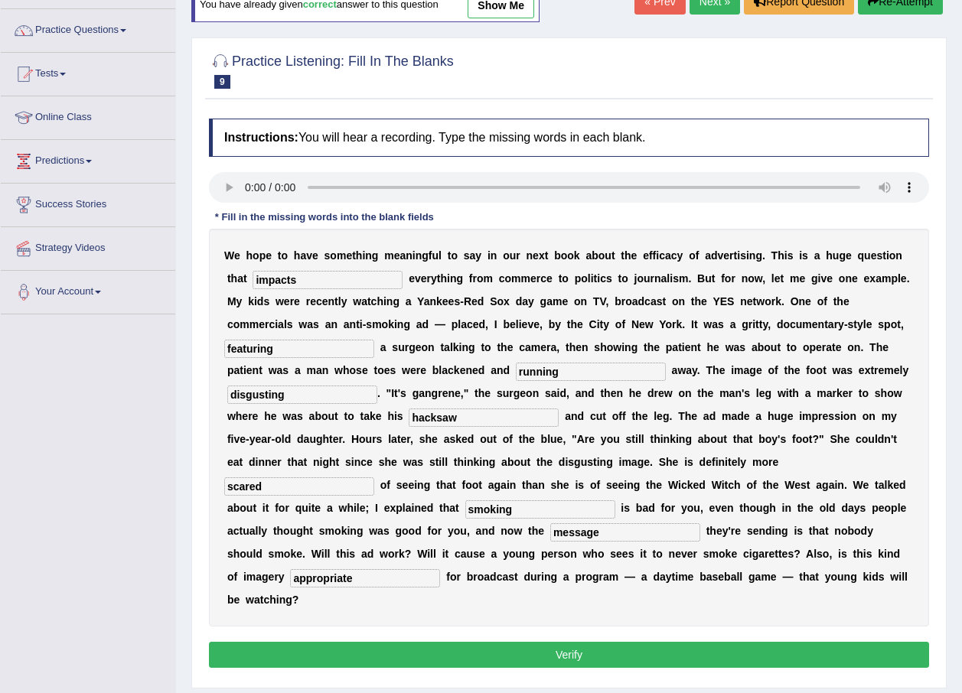
type input "message"
click at [516, 367] on input "running" at bounding box center [591, 372] width 150 height 18
type input "r"
type input "haredening"
click at [559, 409] on input "hacksaw" at bounding box center [484, 418] width 150 height 18
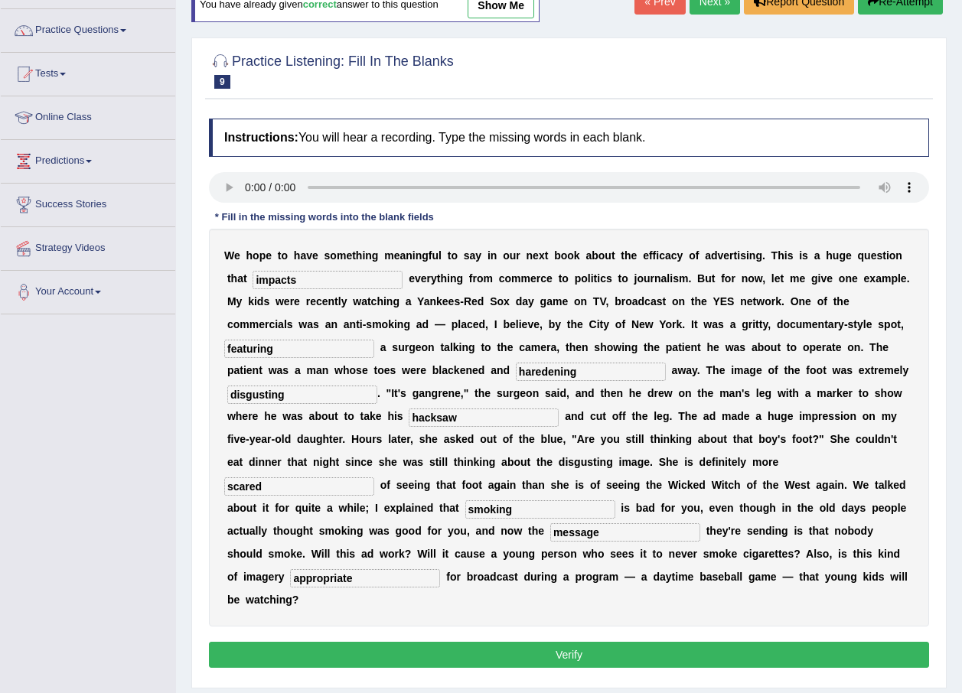
click at [559, 409] on input "hacksaw" at bounding box center [484, 418] width 150 height 18
type input "hack-saw"
click at [535, 595] on div "Instructions: You will hear a recording. Type the missing words in each blank. …" at bounding box center [569, 395] width 728 height 569
click at [533, 642] on button "Verify" at bounding box center [569, 655] width 720 height 26
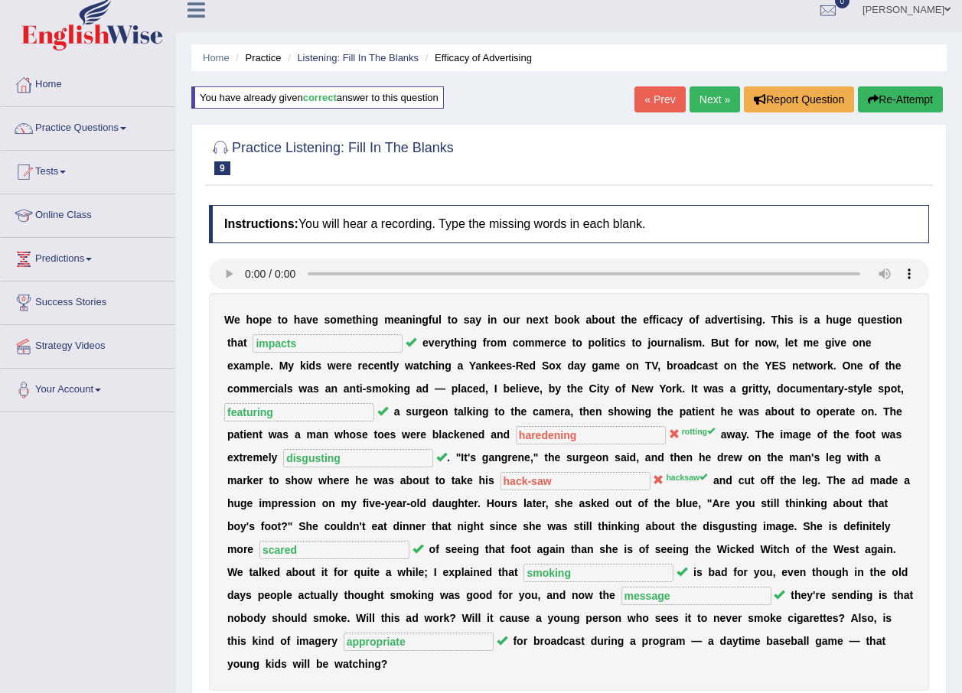
scroll to position [0, 0]
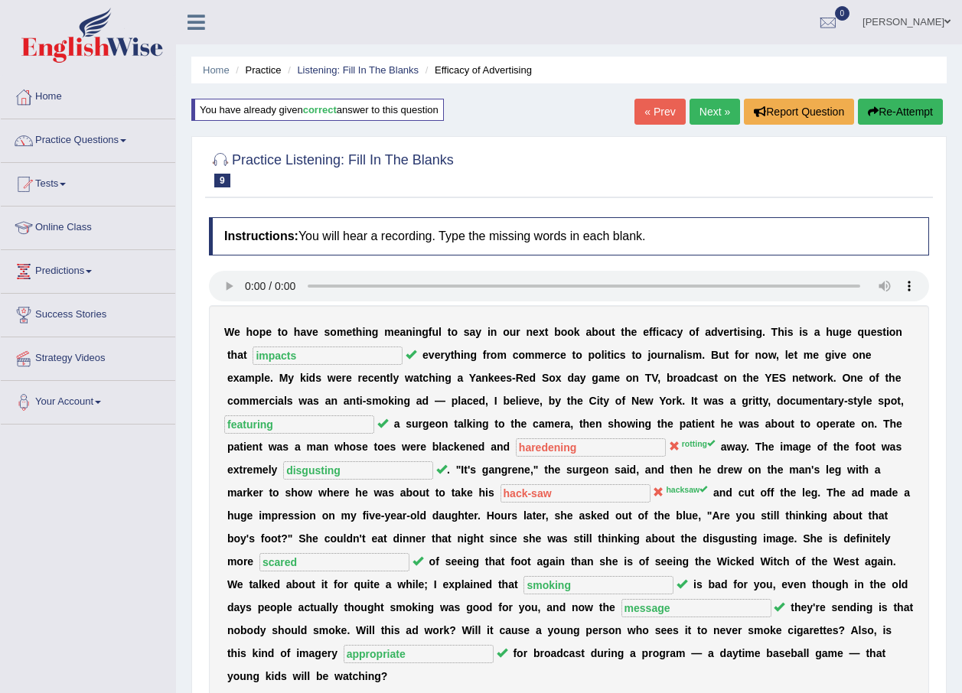
click at [722, 99] on link "Next »" at bounding box center [714, 112] width 50 height 26
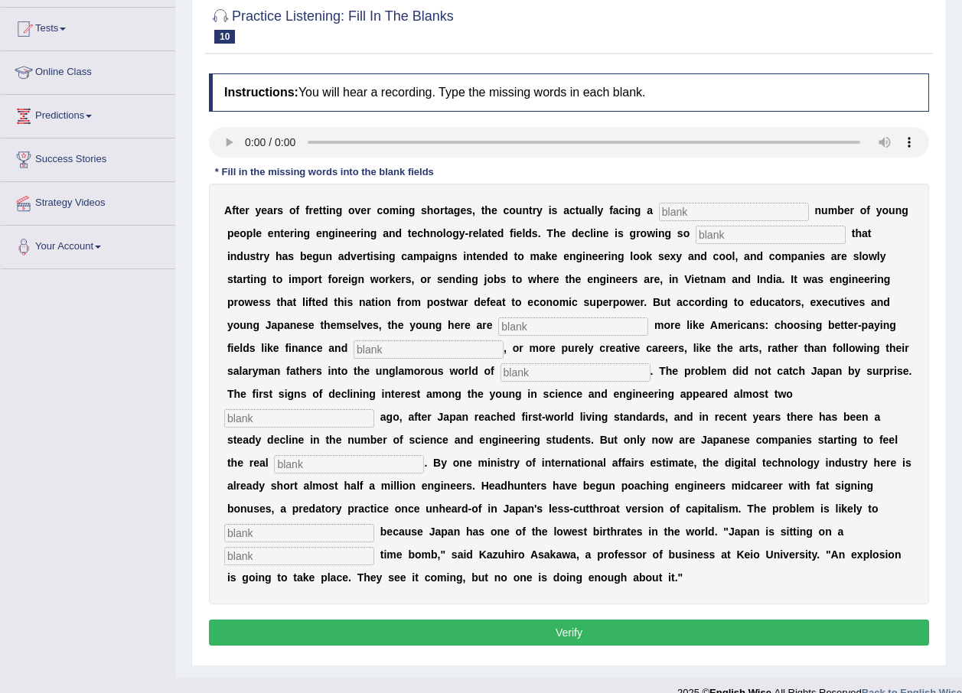
click at [659, 209] on input "text" at bounding box center [734, 212] width 150 height 18
type input "dwindling"
click at [696, 241] on input "text" at bounding box center [771, 235] width 150 height 18
click at [696, 239] on input "draugstic" at bounding box center [771, 235] width 150 height 18
type input "draustic"
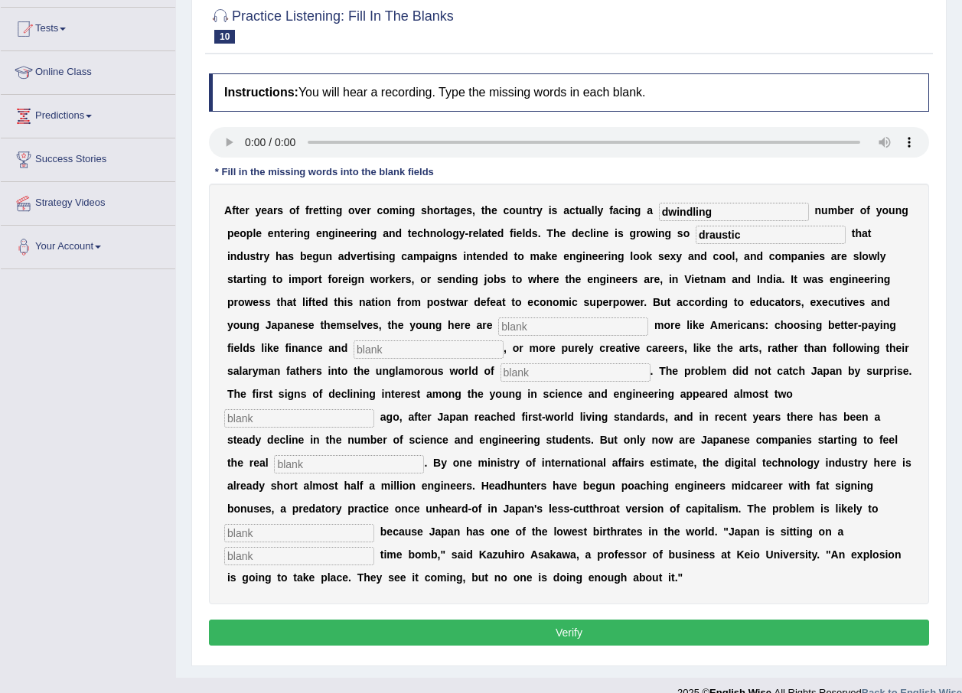
click at [498, 318] on input "text" at bounding box center [573, 327] width 150 height 18
type input "behaving"
click at [503, 340] on input "text" at bounding box center [428, 349] width 150 height 18
type input "medicine"
click at [500, 375] on input "text" at bounding box center [575, 372] width 150 height 18
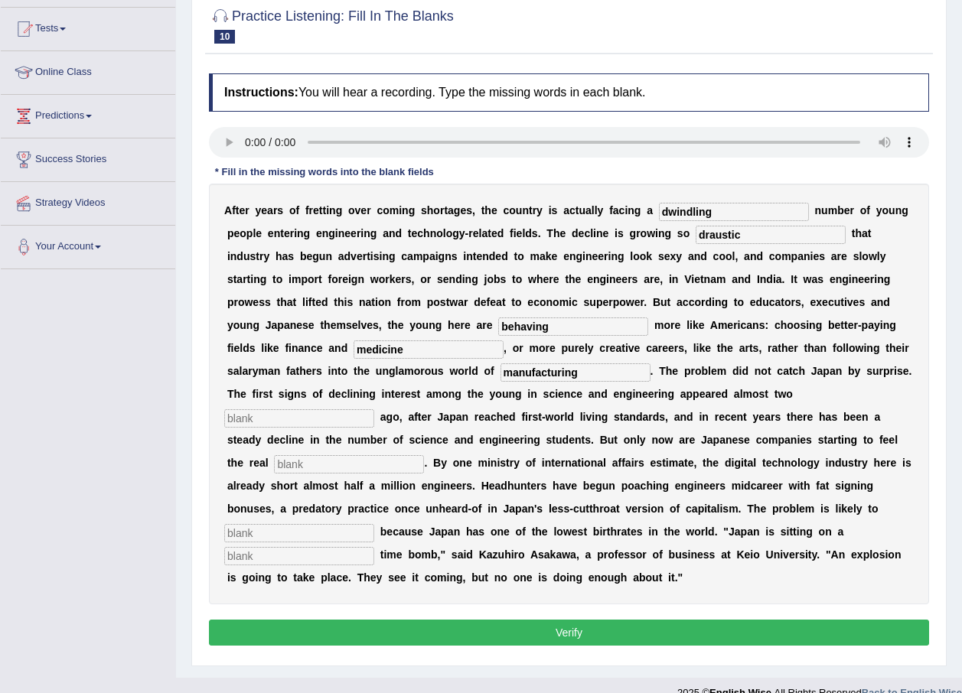
type input "manufacturing"
click at [374, 409] on input "text" at bounding box center [299, 418] width 150 height 18
type input "decades"
click at [424, 455] on input "text" at bounding box center [349, 464] width 150 height 18
type input "pinch"
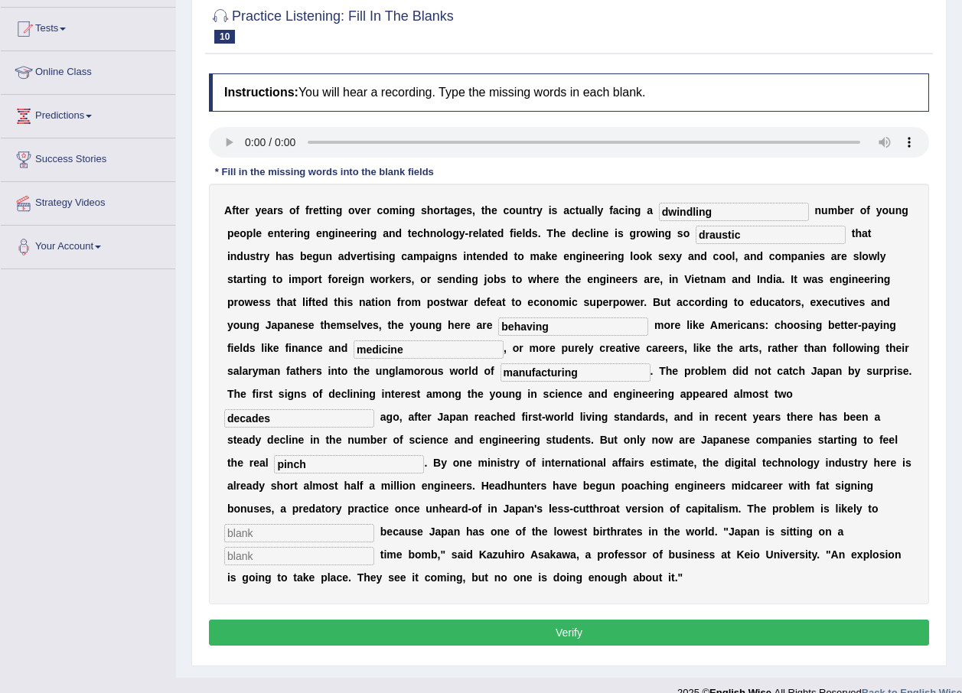
click at [278, 524] on input "text" at bounding box center [299, 533] width 150 height 18
type input "worsened"
click at [248, 547] on input "text" at bounding box center [299, 556] width 150 height 18
type input "demographic"
click at [315, 524] on input "worsened" at bounding box center [299, 533] width 150 height 18
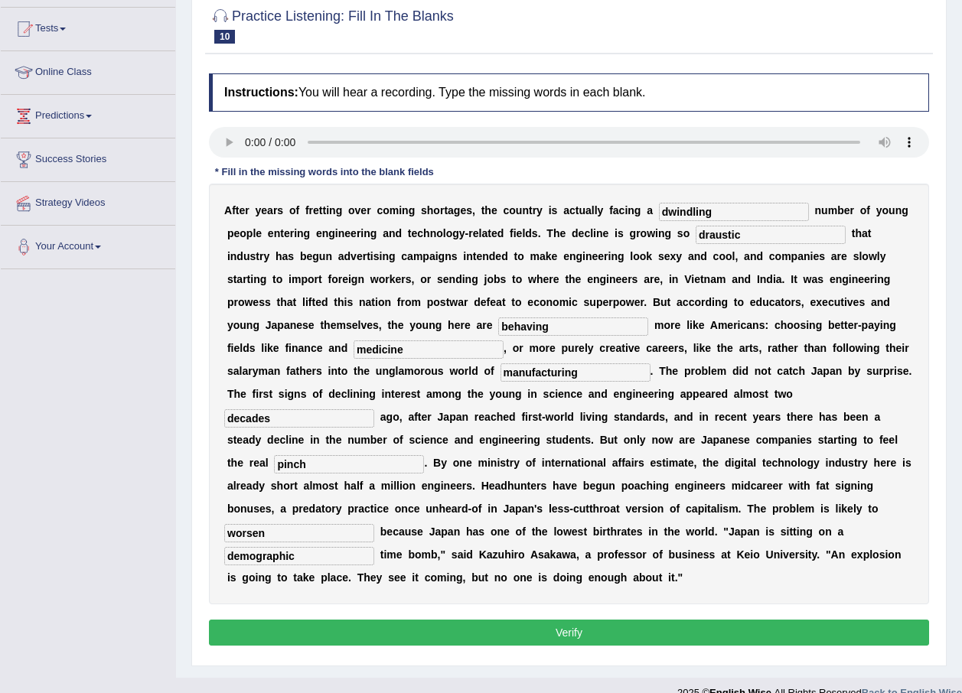
type input "worsen"
click at [623, 620] on button "Verify" at bounding box center [569, 633] width 720 height 26
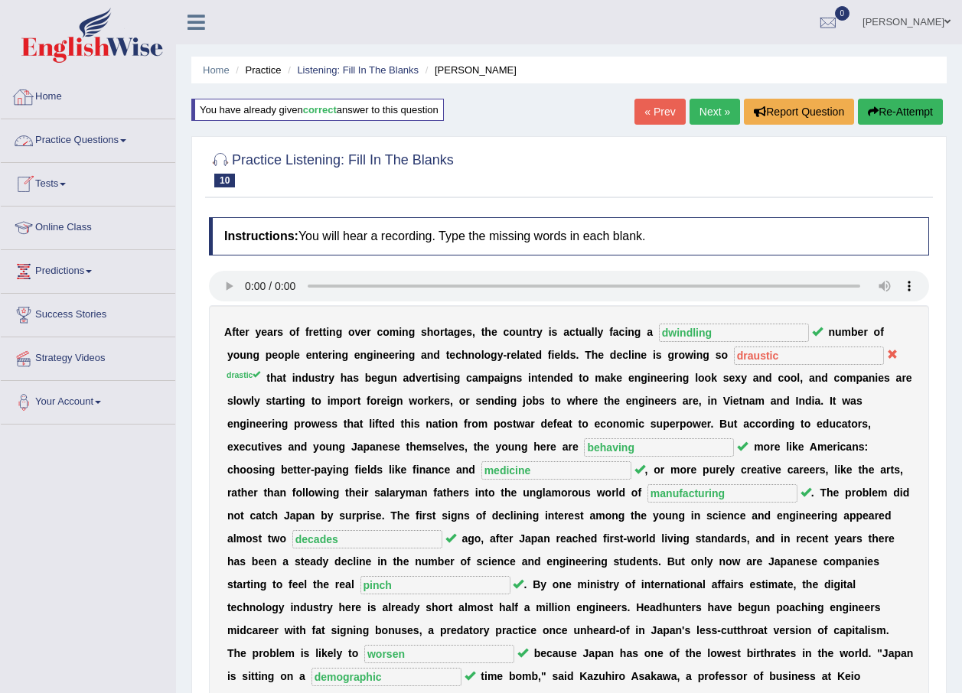
click at [93, 132] on link "Practice Questions" at bounding box center [88, 138] width 174 height 38
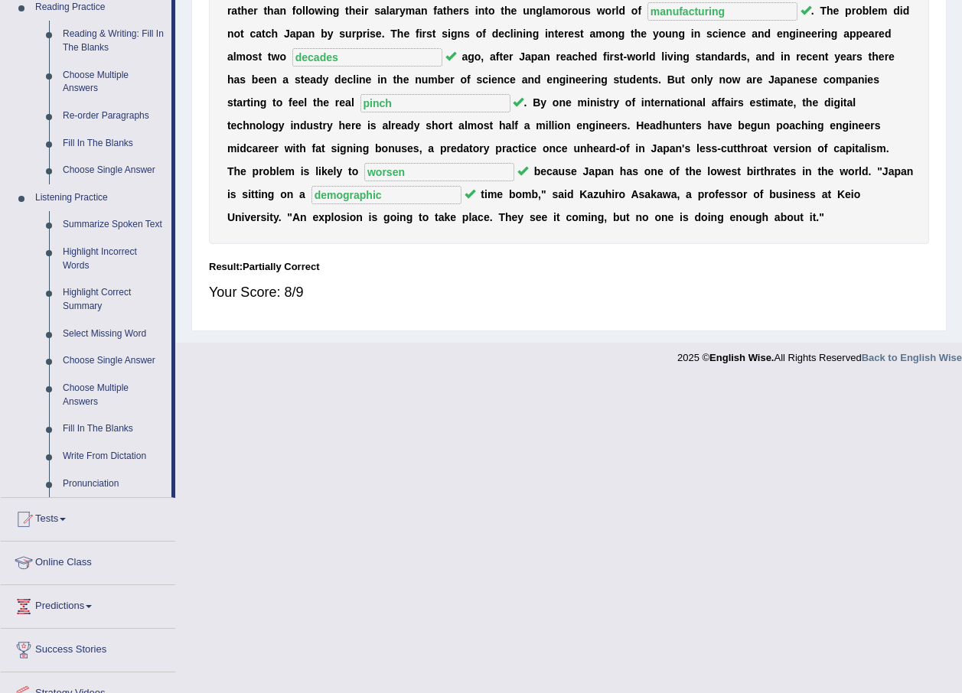
scroll to position [549, 0]
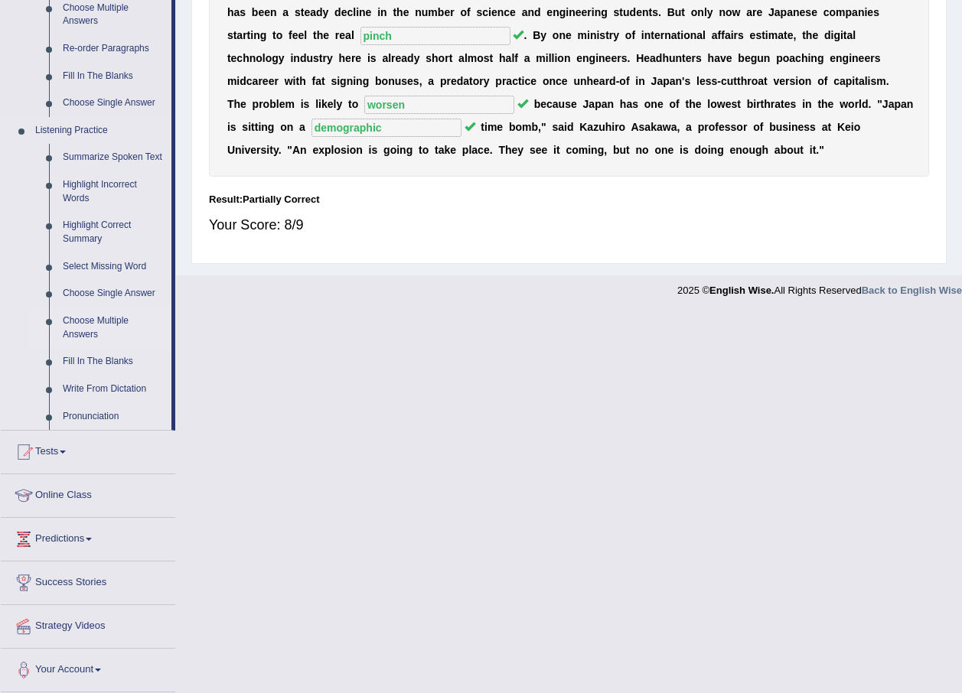
click at [114, 317] on link "Choose Multiple Answers" at bounding box center [114, 328] width 116 height 41
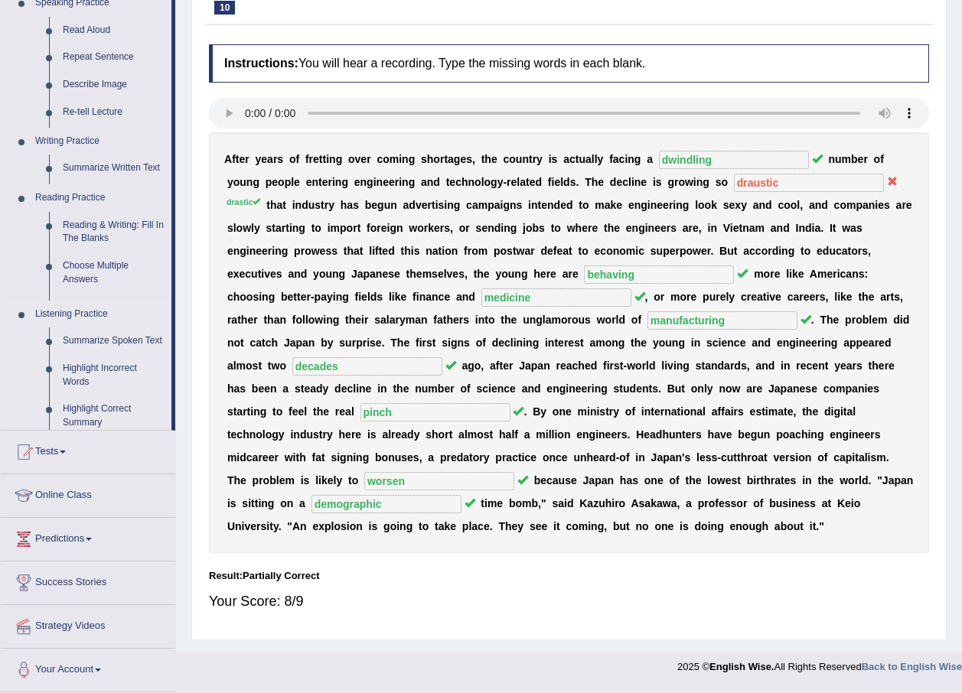
scroll to position [147, 0]
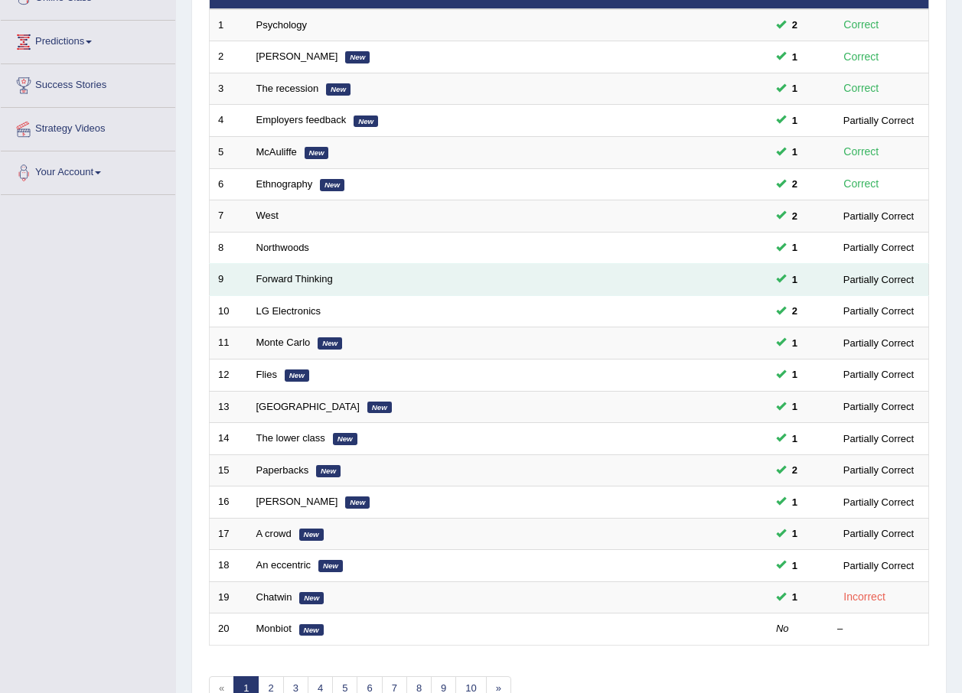
scroll to position [320, 0]
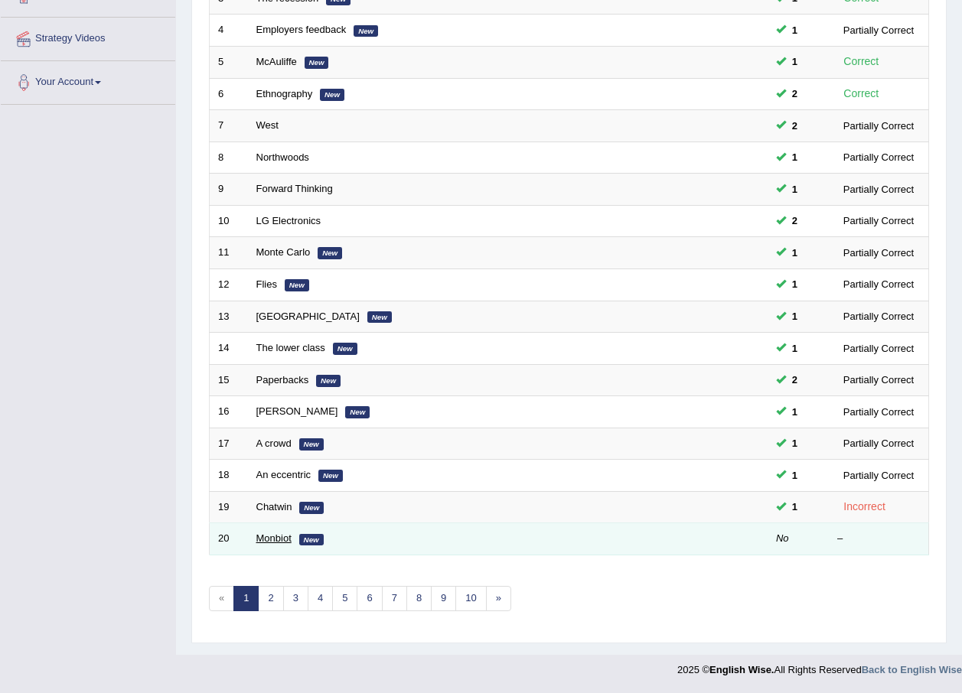
click at [275, 533] on link "Monbiot" at bounding box center [273, 538] width 35 height 11
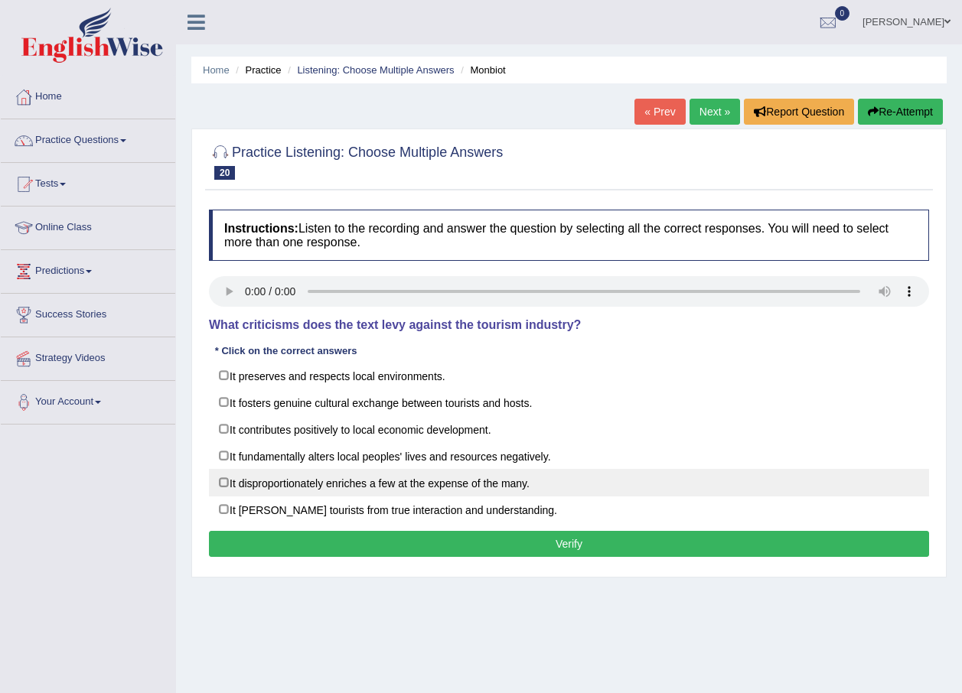
click at [585, 488] on label "It disproportionately enriches a few at the expense of the many." at bounding box center [569, 483] width 720 height 28
checkbox input "true"
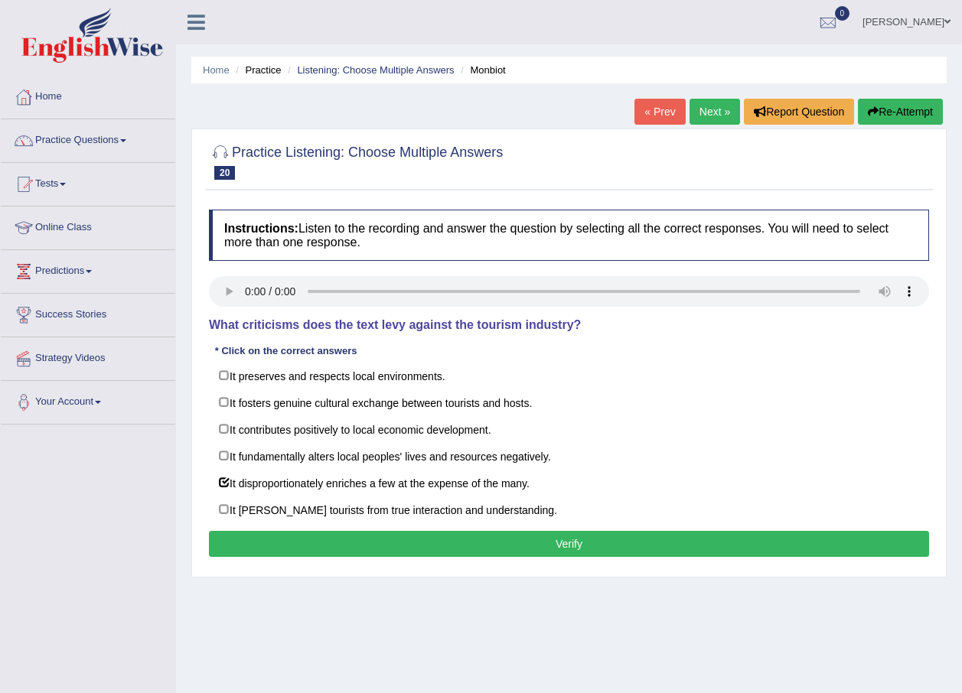
click at [567, 555] on button "Verify" at bounding box center [569, 544] width 720 height 26
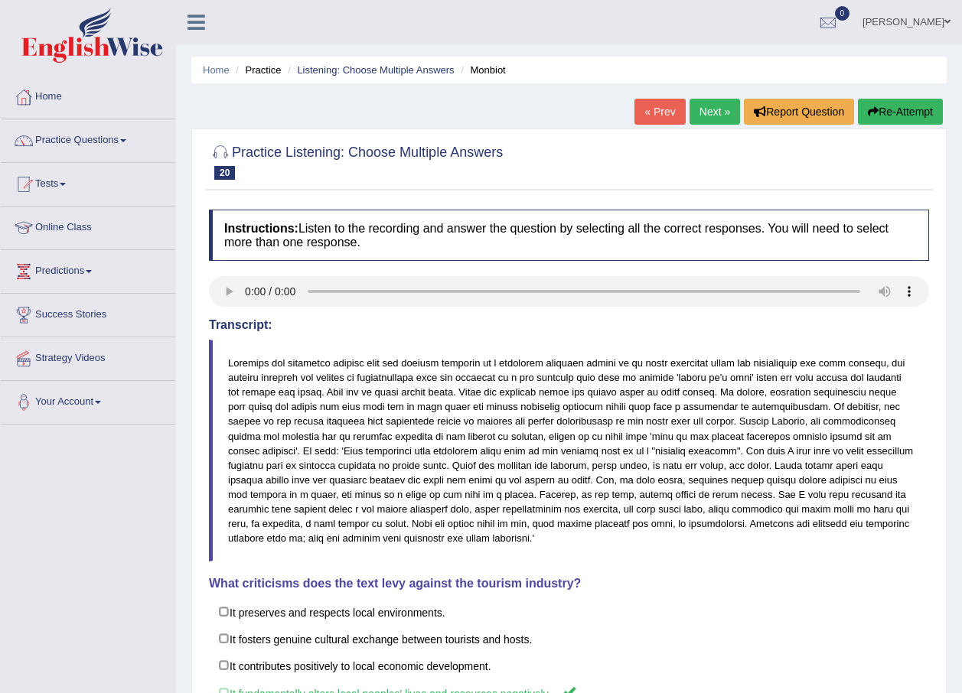
click at [706, 110] on link "Next »" at bounding box center [714, 112] width 50 height 26
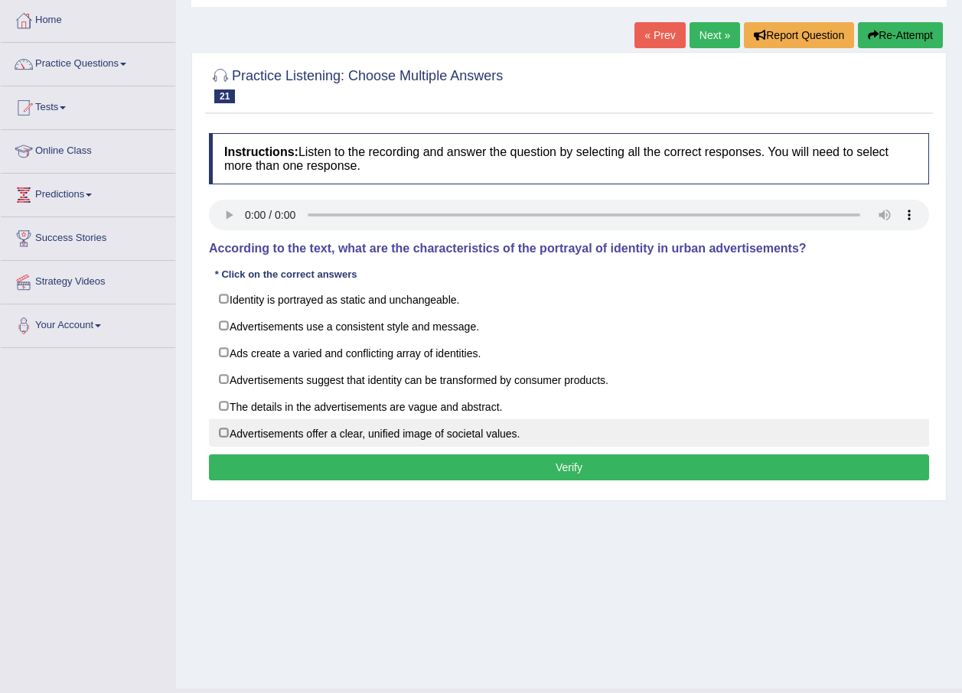
click at [511, 426] on label "Advertisements offer a clear, unified image of societal values." at bounding box center [569, 433] width 720 height 28
checkbox input "true"
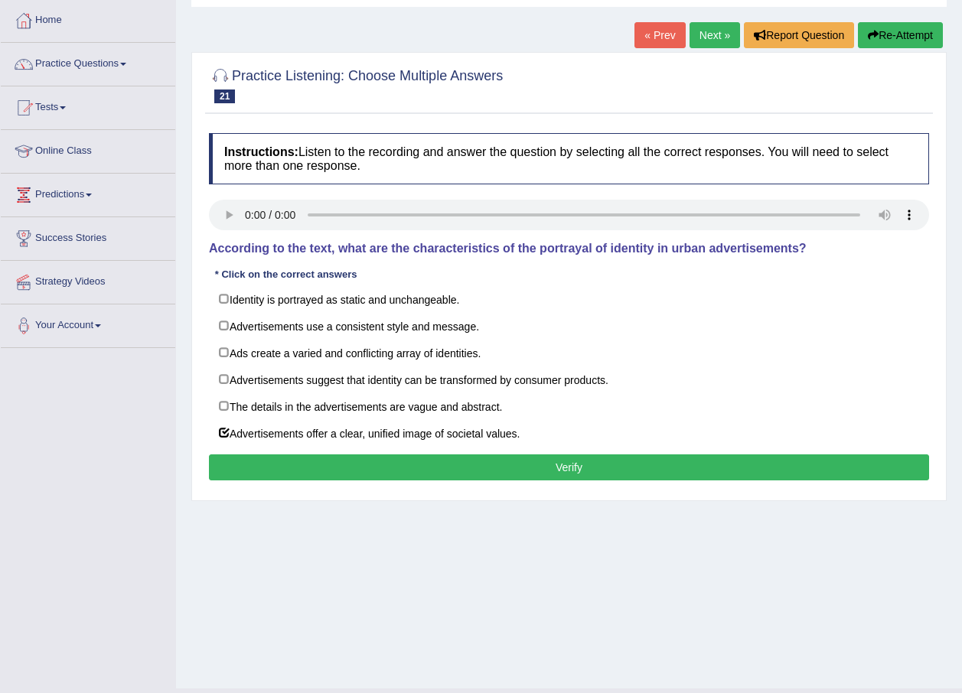
click at [503, 469] on button "Verify" at bounding box center [569, 467] width 720 height 26
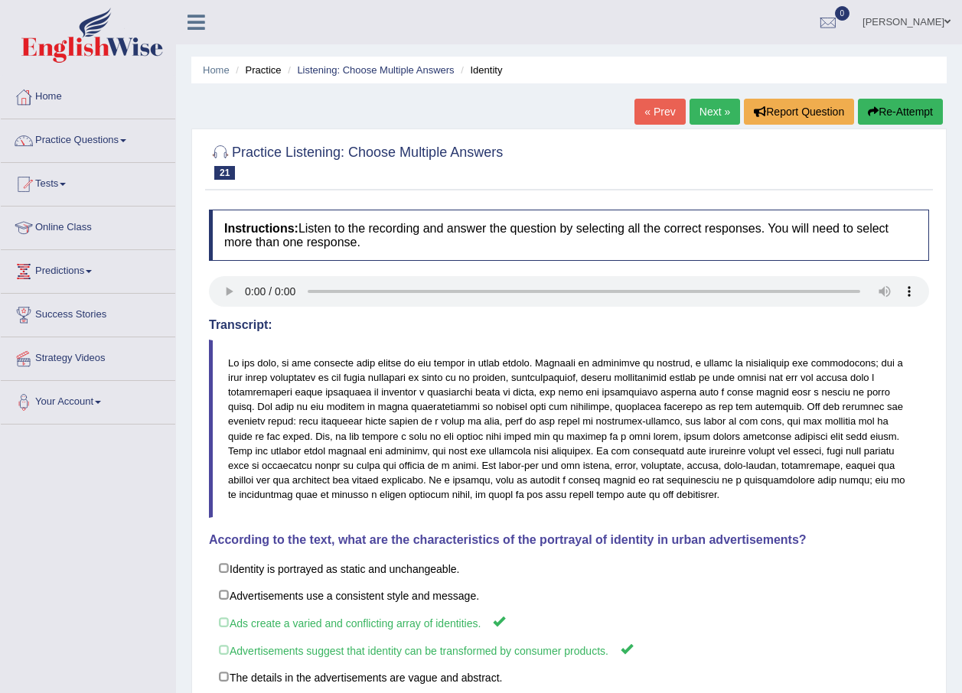
click at [696, 110] on link "Next »" at bounding box center [714, 112] width 50 height 26
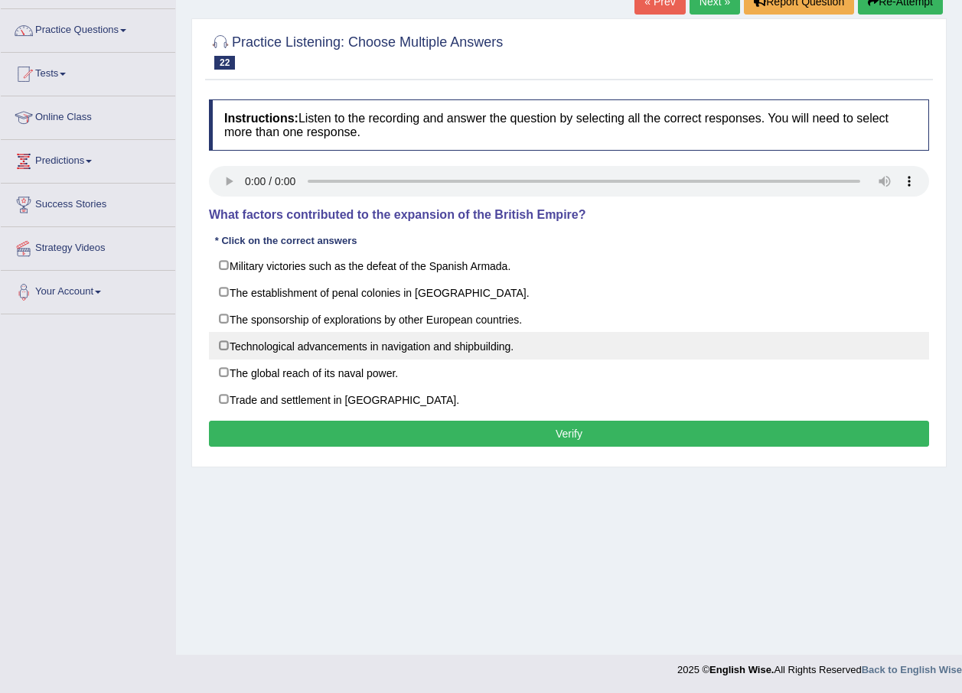
click at [532, 344] on label "Technological advancements in navigation and shipbuilding." at bounding box center [569, 346] width 720 height 28
checkbox input "true"
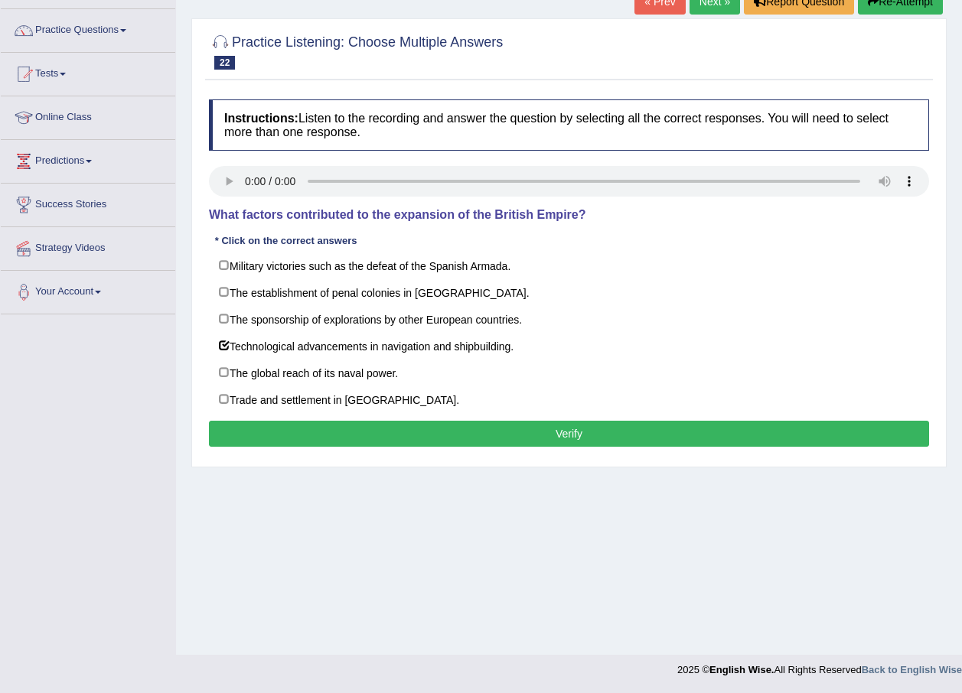
click at [537, 440] on button "Verify" at bounding box center [569, 434] width 720 height 26
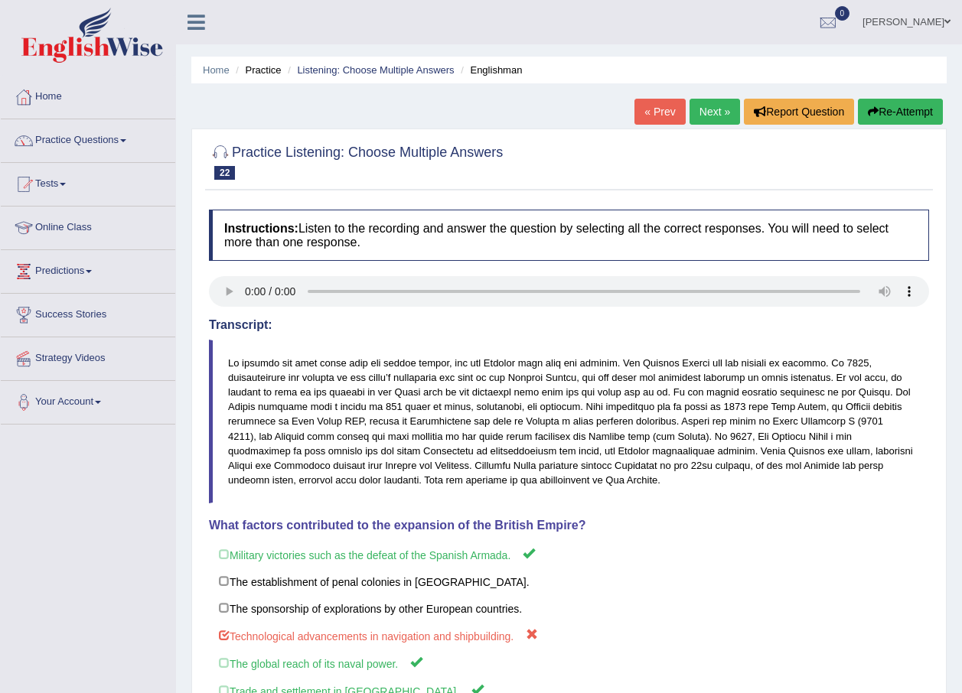
click at [706, 103] on link "Next »" at bounding box center [714, 112] width 50 height 26
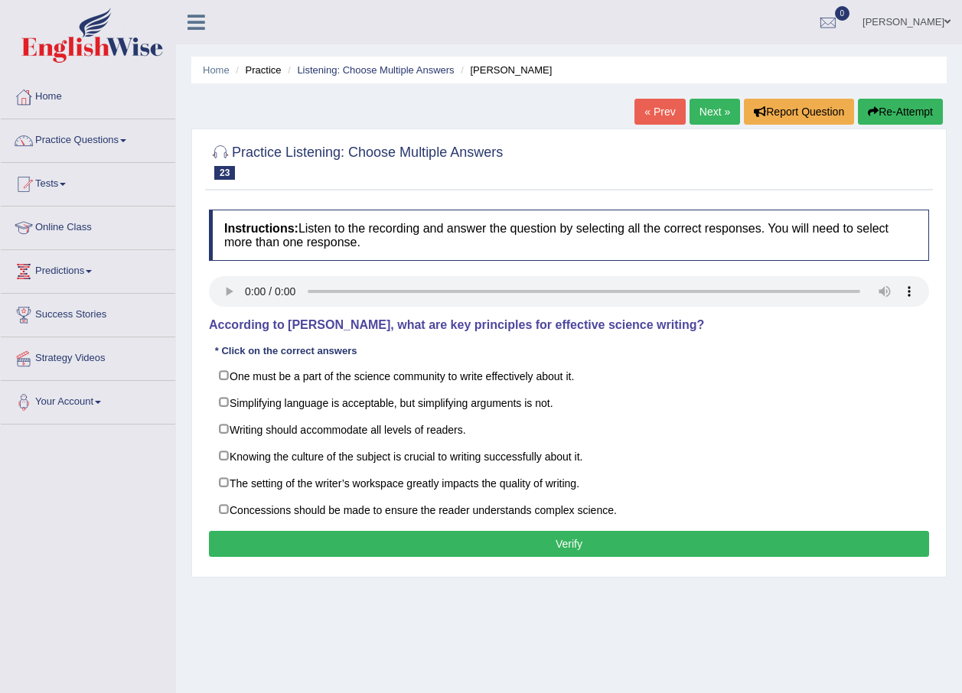
click at [227, 273] on div "Instructions: Listen to the recording and answer the question by selecting all …" at bounding box center [569, 385] width 728 height 367
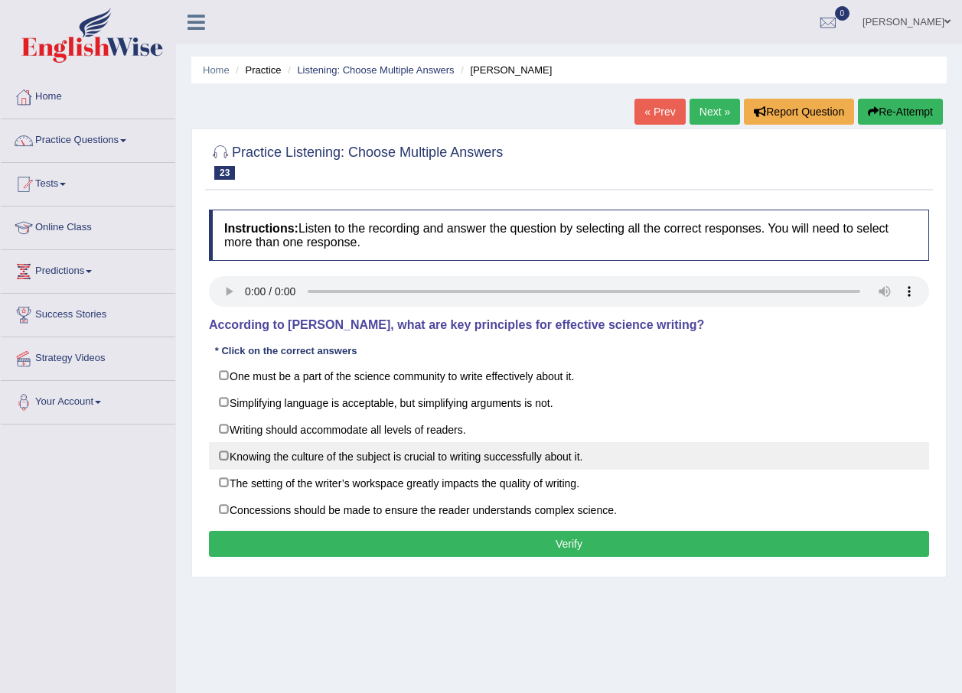
click at [376, 466] on label "Knowing the culture of the subject is crucial to writing successfully about it." at bounding box center [569, 456] width 720 height 28
checkbox input "true"
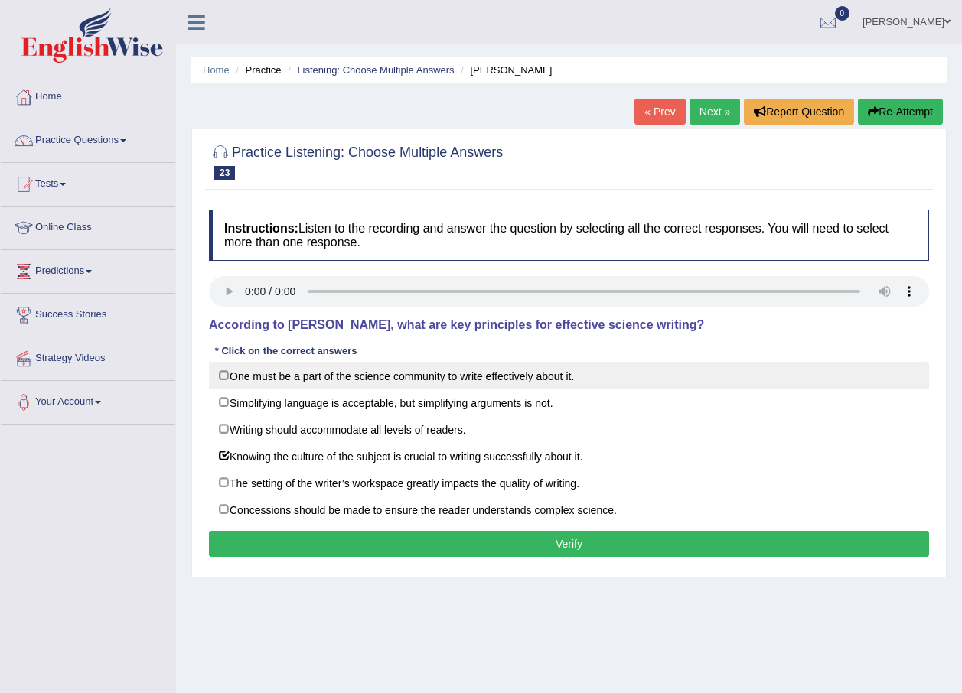
click at [414, 370] on label "One must be a part of the science community to write effectively about it." at bounding box center [569, 376] width 720 height 28
checkbox input "true"
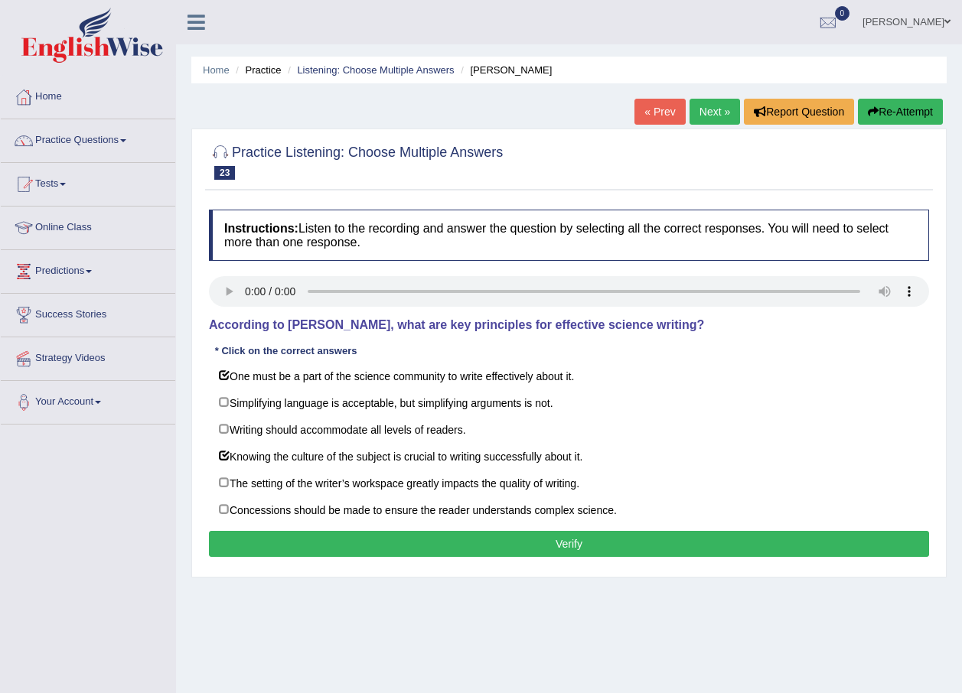
click at [567, 552] on button "Verify" at bounding box center [569, 544] width 720 height 26
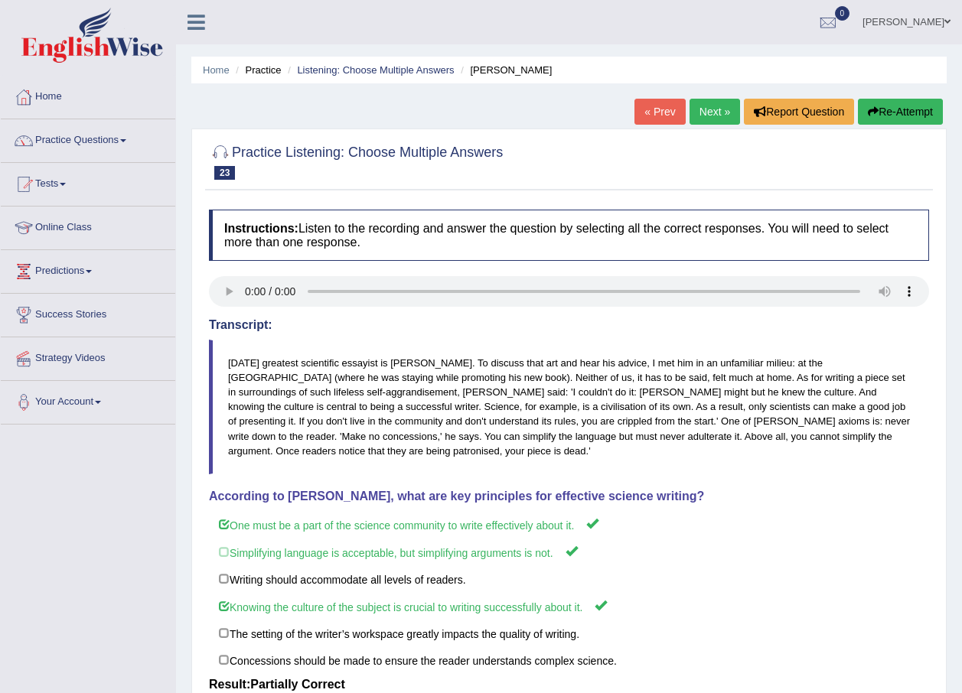
click at [720, 112] on link "Next »" at bounding box center [714, 112] width 50 height 26
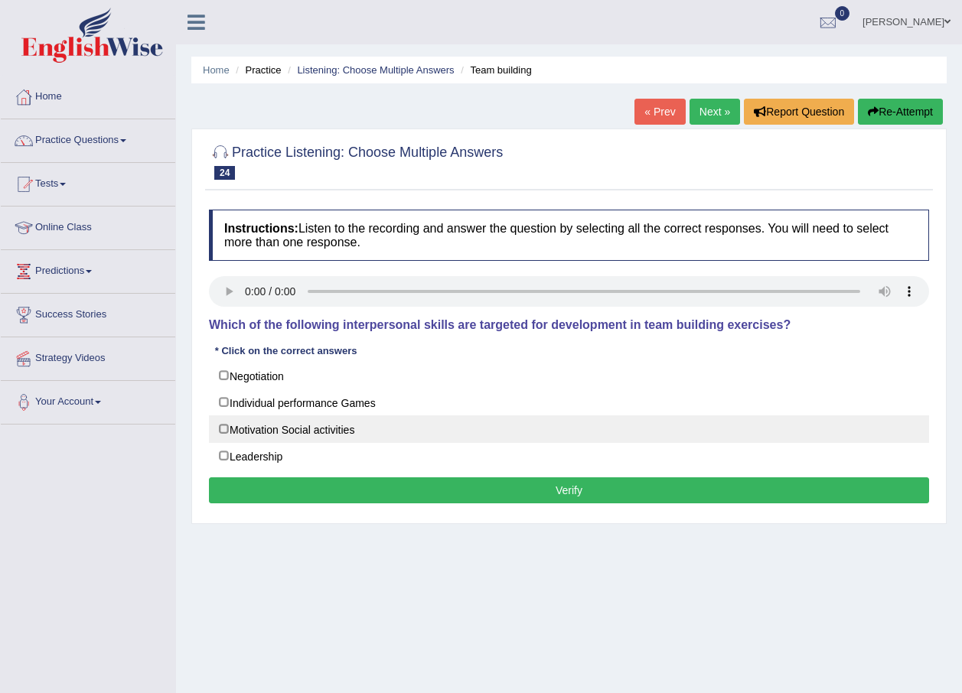
click at [420, 434] on label "Motivation Social activities" at bounding box center [569, 429] width 720 height 28
checkbox input "true"
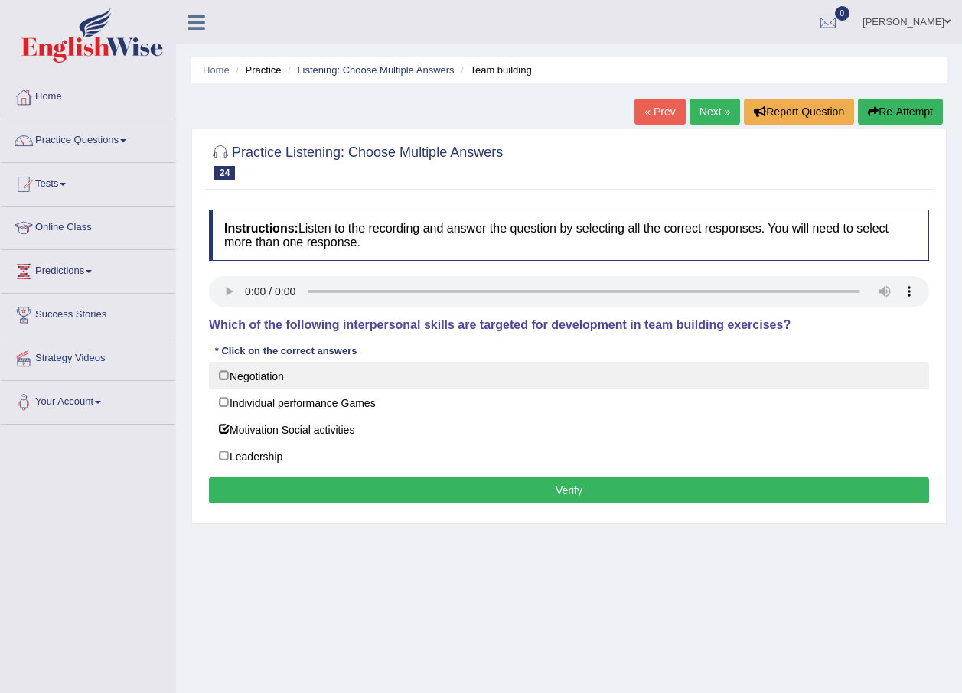
click at [463, 367] on label "Negotiation" at bounding box center [569, 376] width 720 height 28
checkbox input "true"
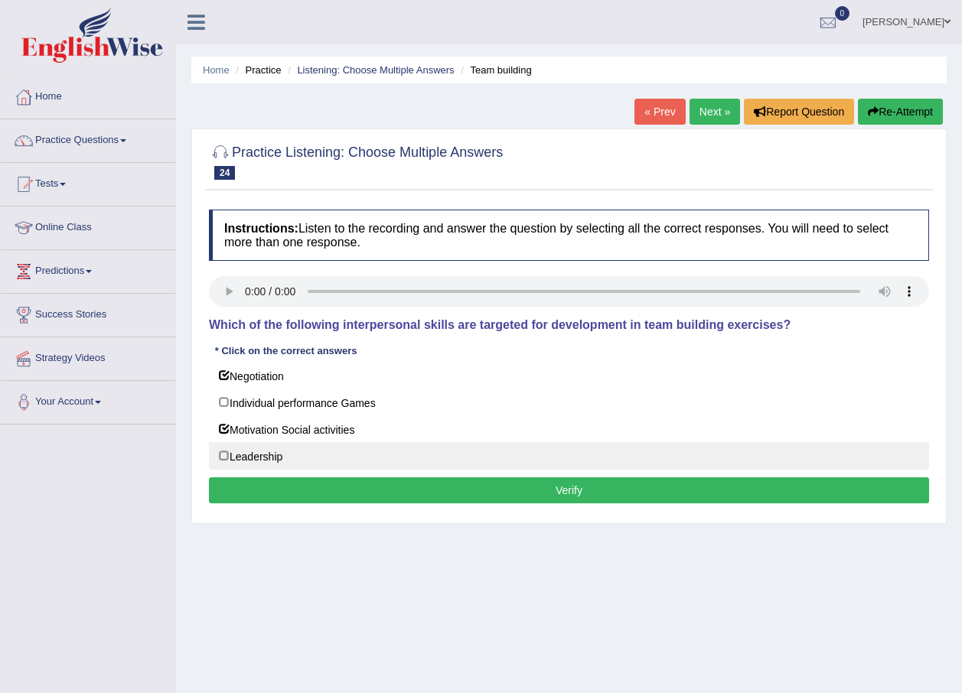
click at [428, 461] on label "Leadership" at bounding box center [569, 456] width 720 height 28
checkbox input "true"
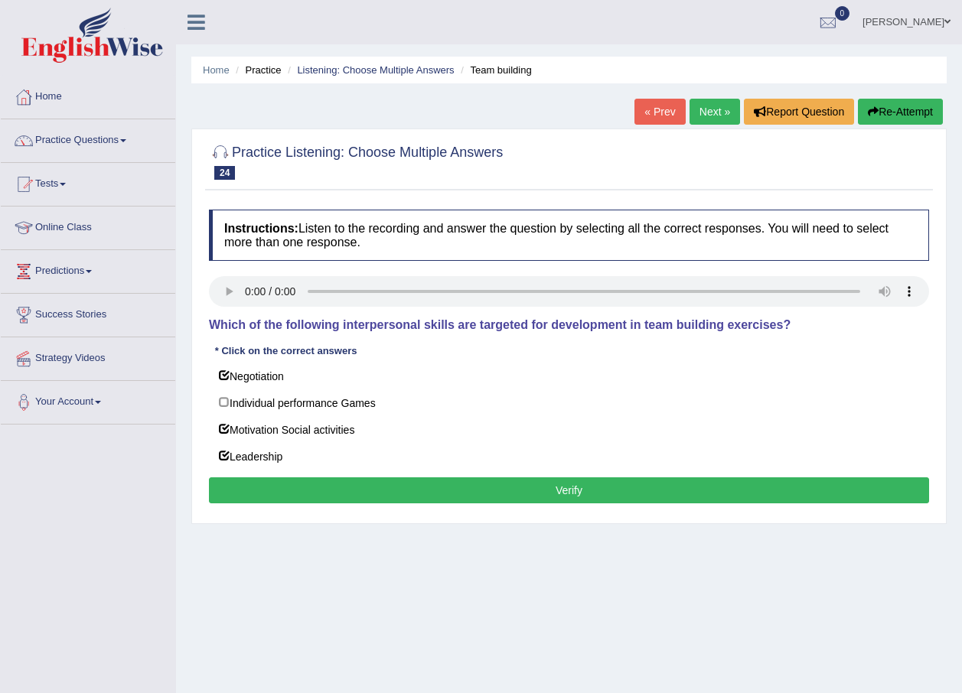
click at [425, 490] on button "Verify" at bounding box center [569, 490] width 720 height 26
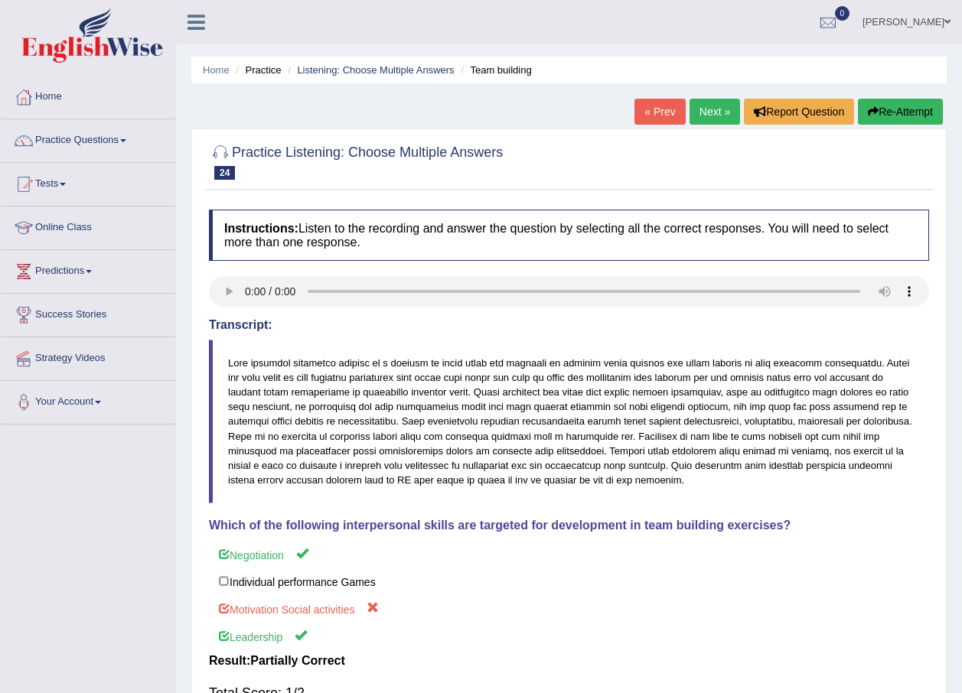
click at [714, 110] on link "Next »" at bounding box center [714, 112] width 50 height 26
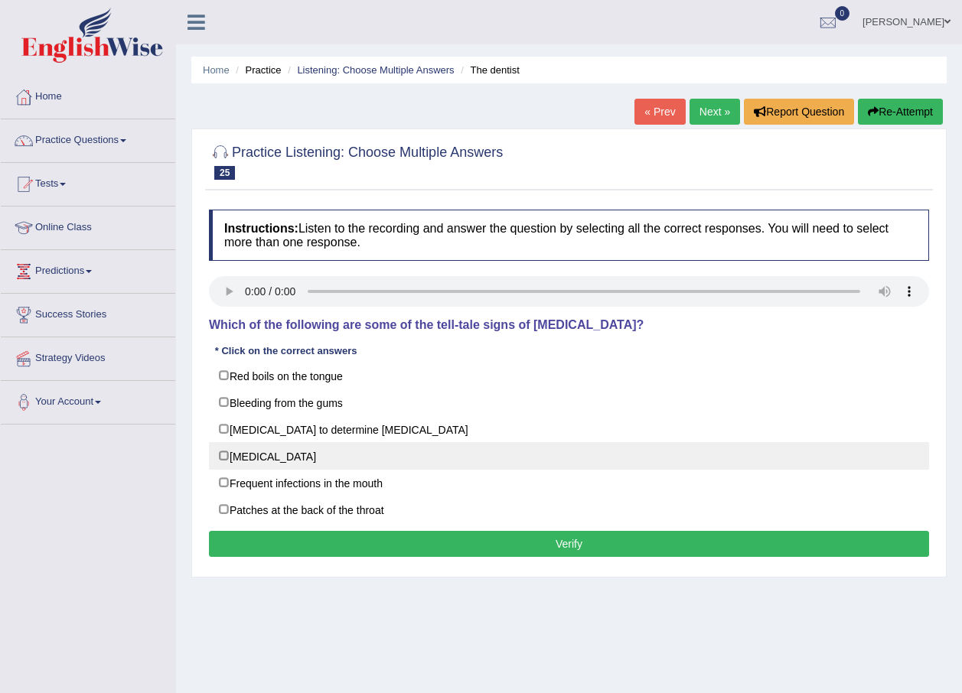
click at [388, 455] on label "[MEDICAL_DATA]" at bounding box center [569, 456] width 720 height 28
checkbox input "true"
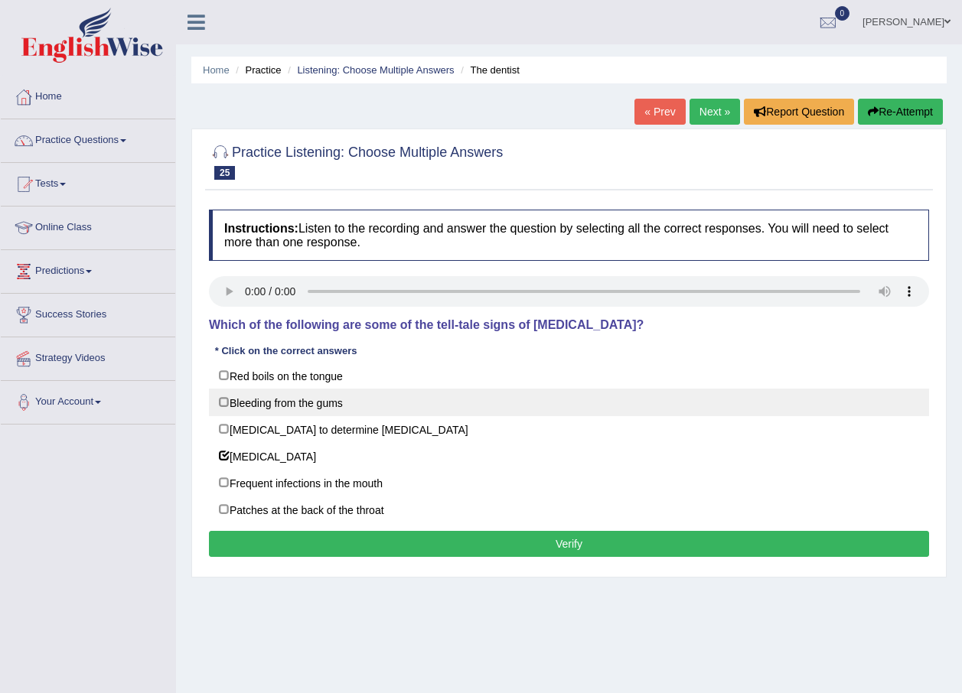
click at [390, 408] on label "Bleeding from the gums" at bounding box center [569, 403] width 720 height 28
checkbox input "true"
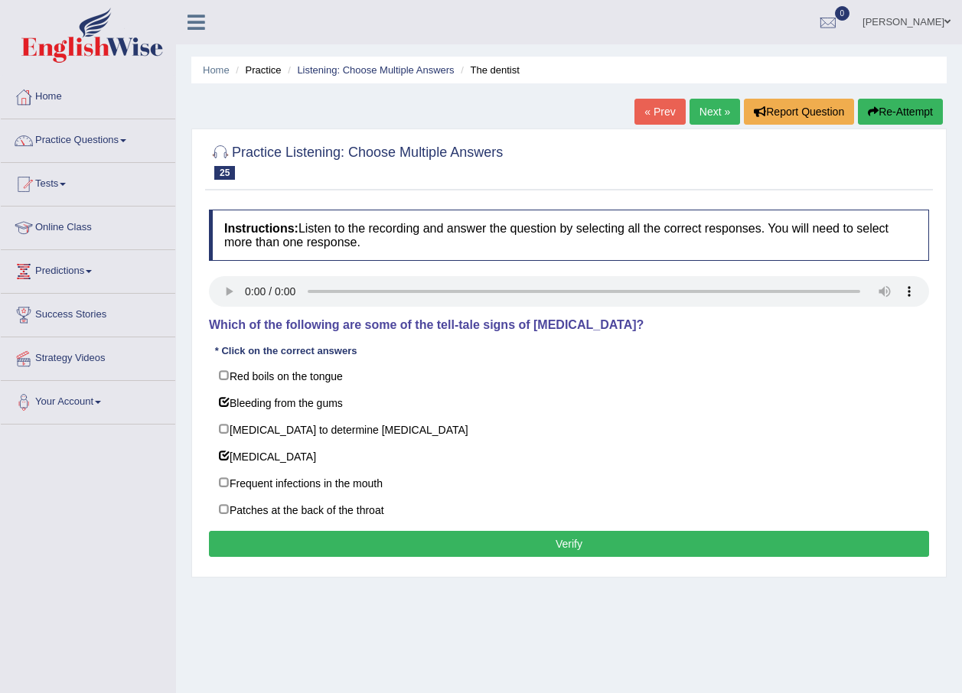
click at [430, 546] on button "Verify" at bounding box center [569, 544] width 720 height 26
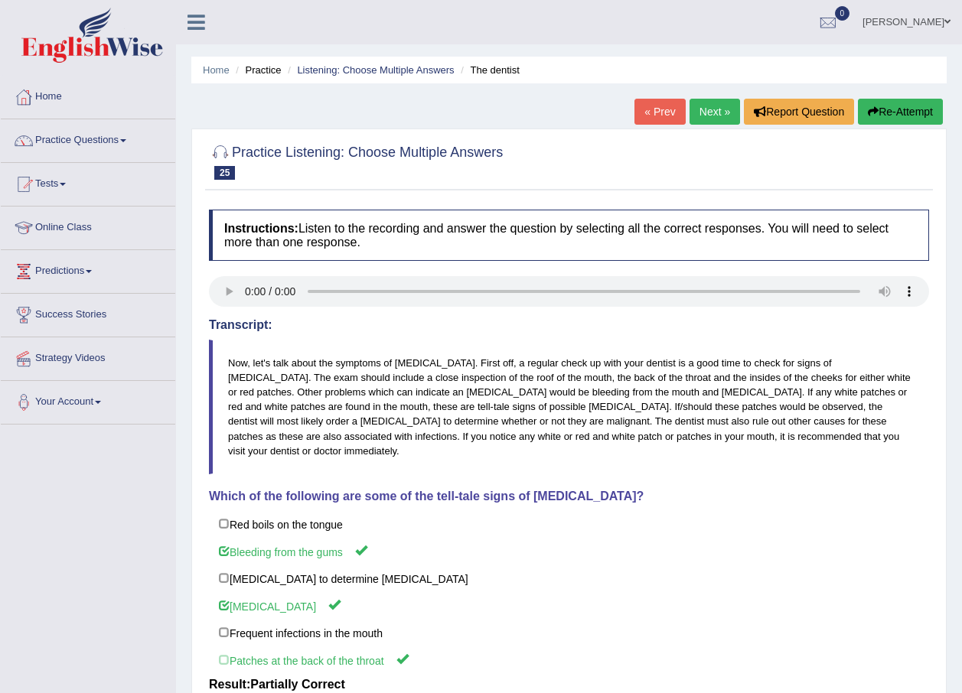
click at [696, 119] on link "Next »" at bounding box center [714, 112] width 50 height 26
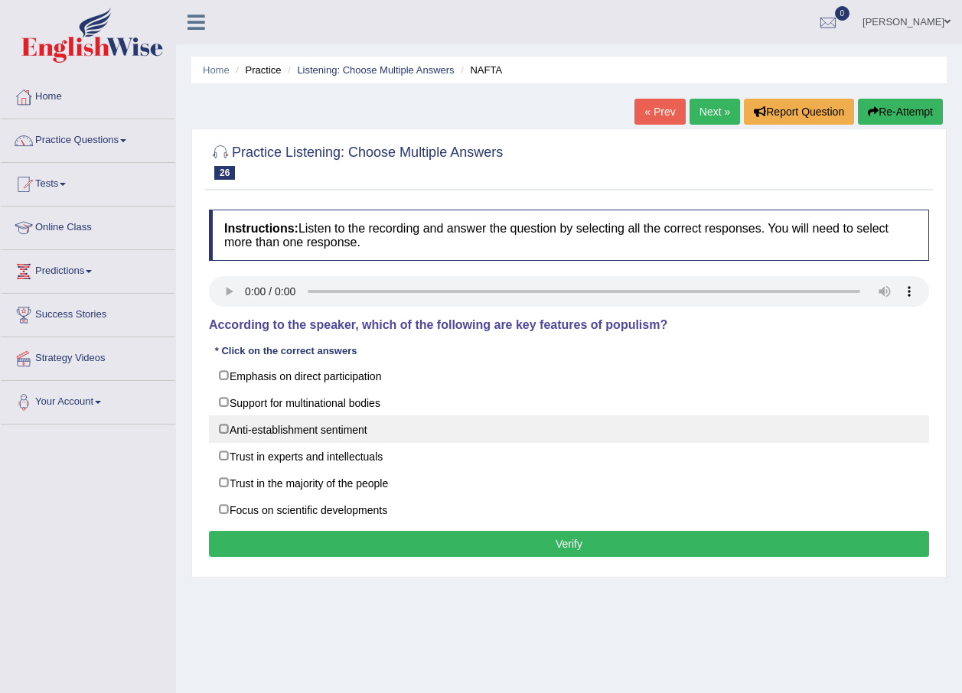
click at [468, 437] on label "Anti-establishment sentiment" at bounding box center [569, 429] width 720 height 28
checkbox input "true"
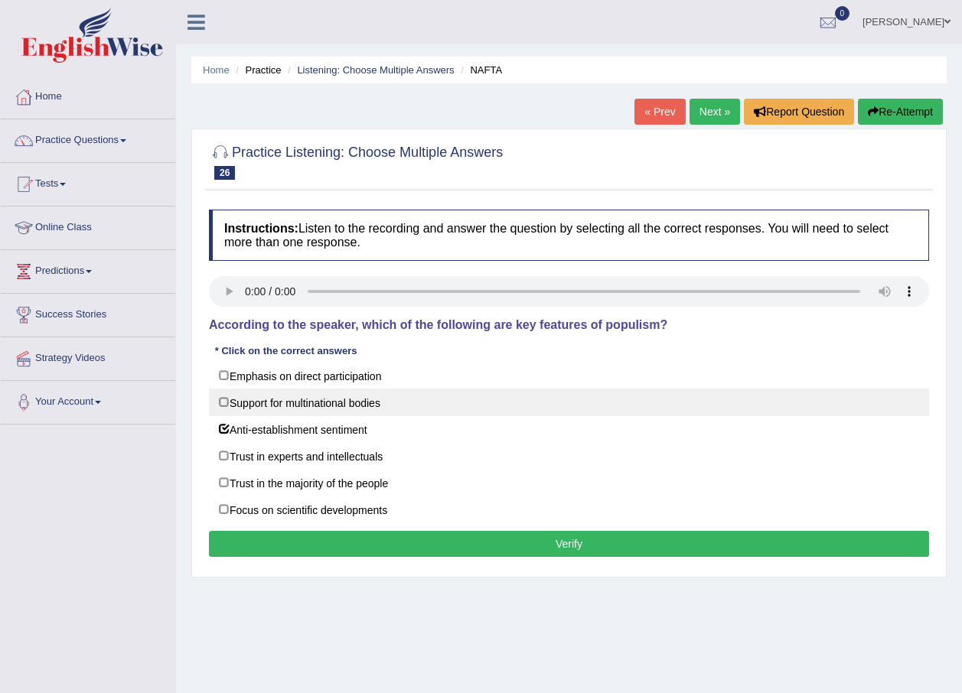
click at [467, 399] on label "Support for multinational bodies" at bounding box center [569, 403] width 720 height 28
checkbox input "true"
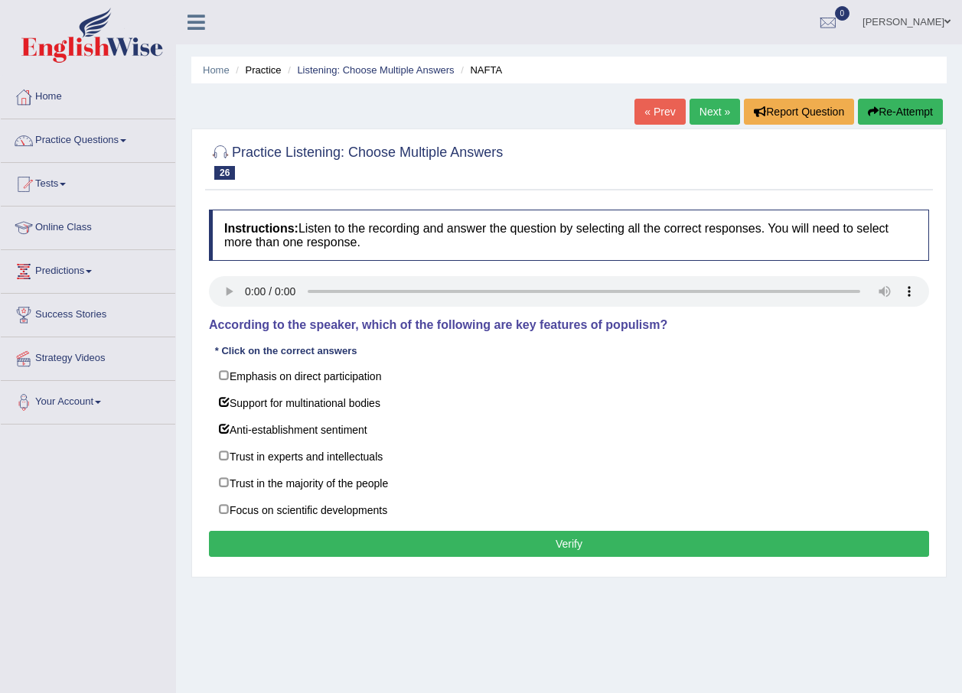
click at [467, 555] on button "Verify" at bounding box center [569, 544] width 720 height 26
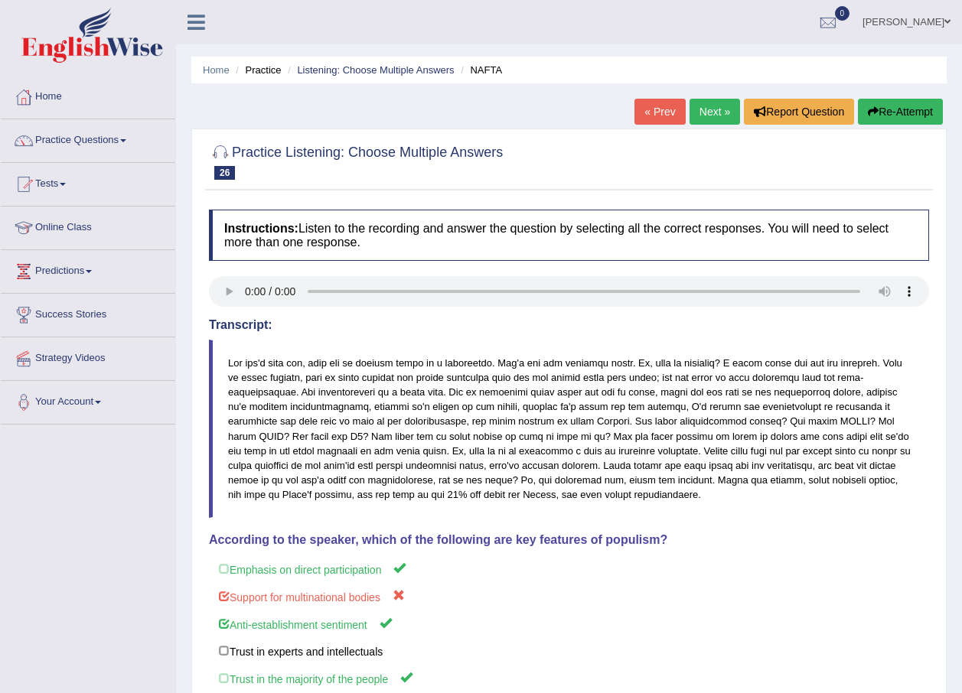
click at [106, 134] on link "Practice Questions" at bounding box center [88, 138] width 174 height 38
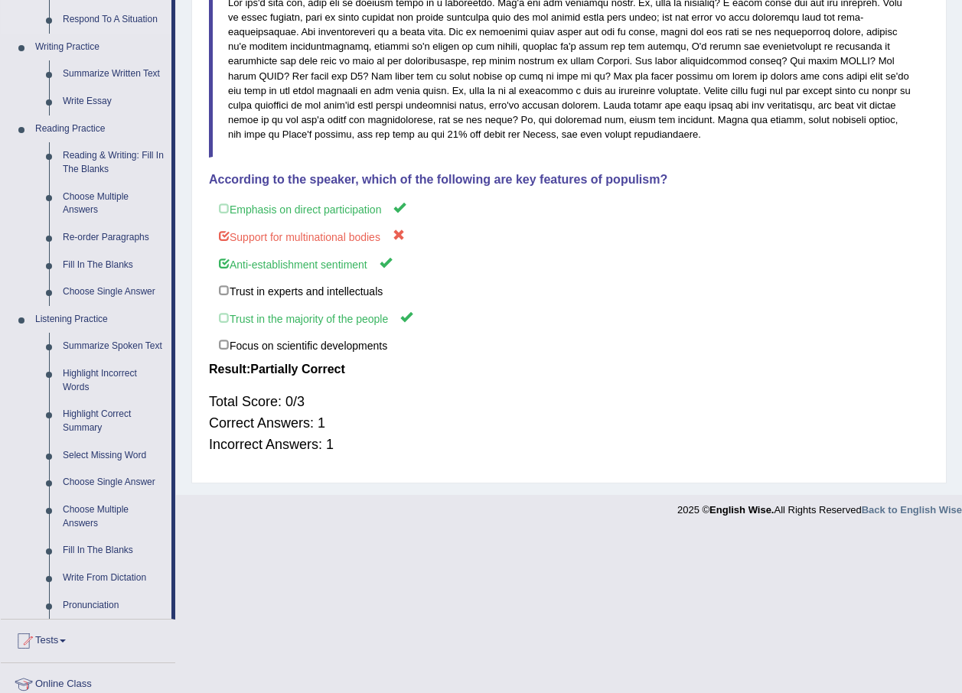
scroll to position [459, 0]
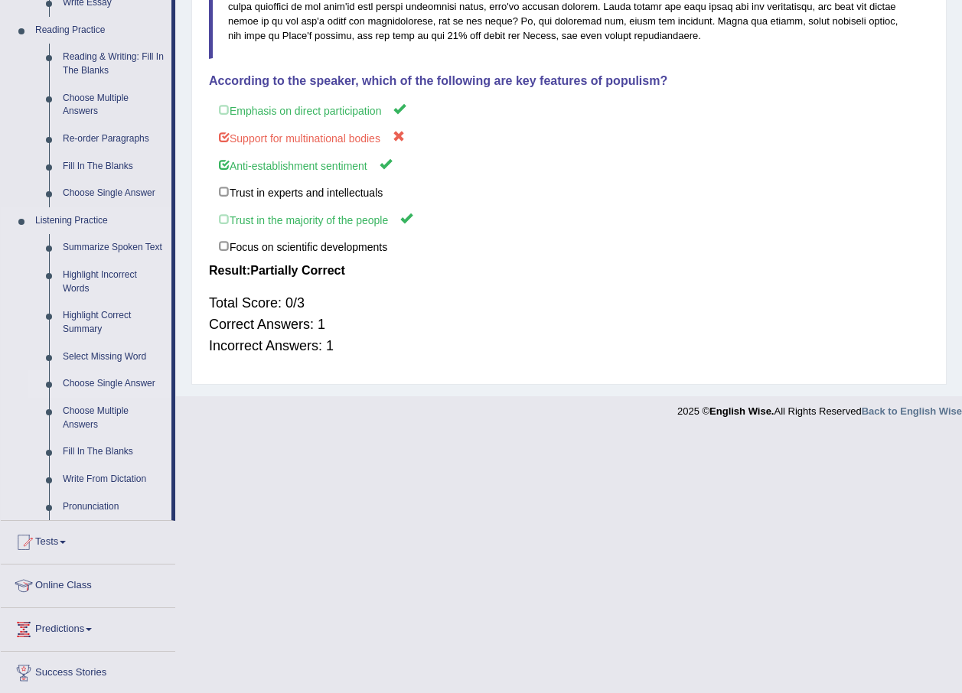
click at [135, 376] on link "Choose Single Answer" at bounding box center [114, 384] width 116 height 28
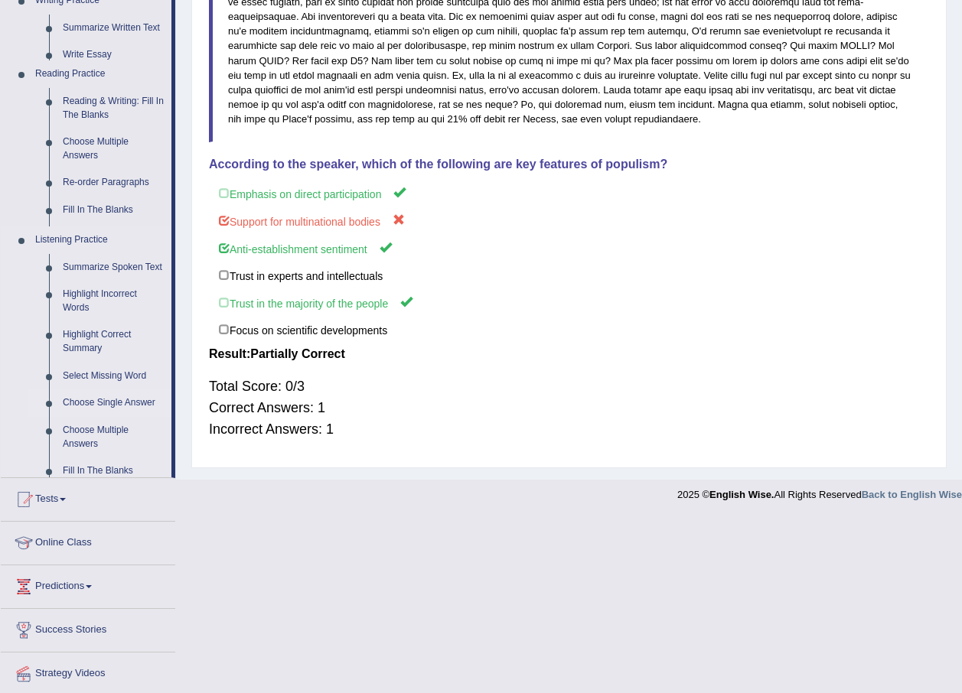
scroll to position [205, 0]
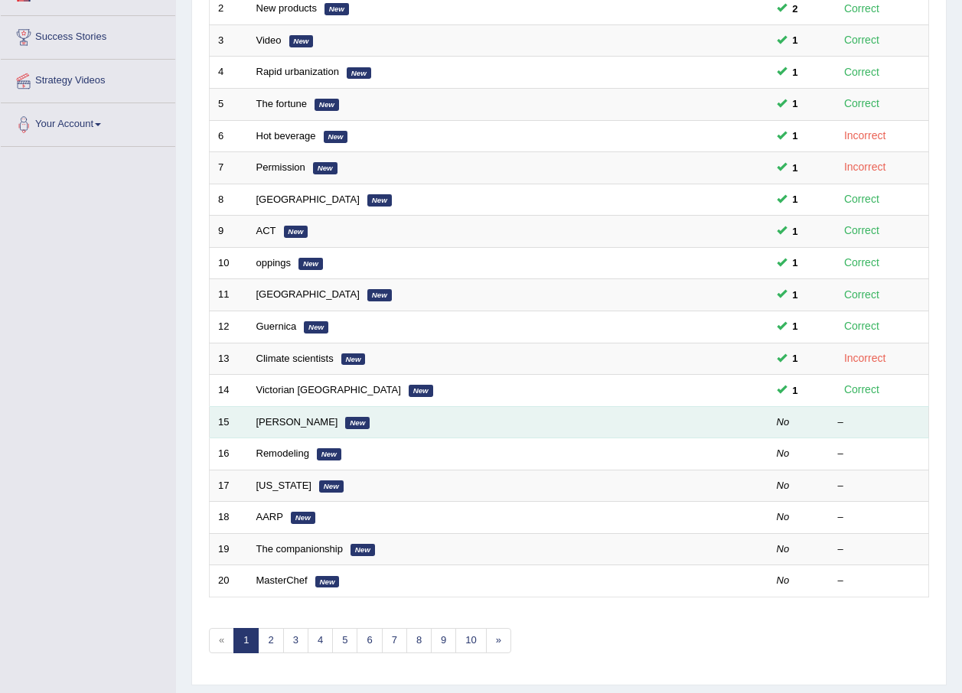
scroll to position [306, 0]
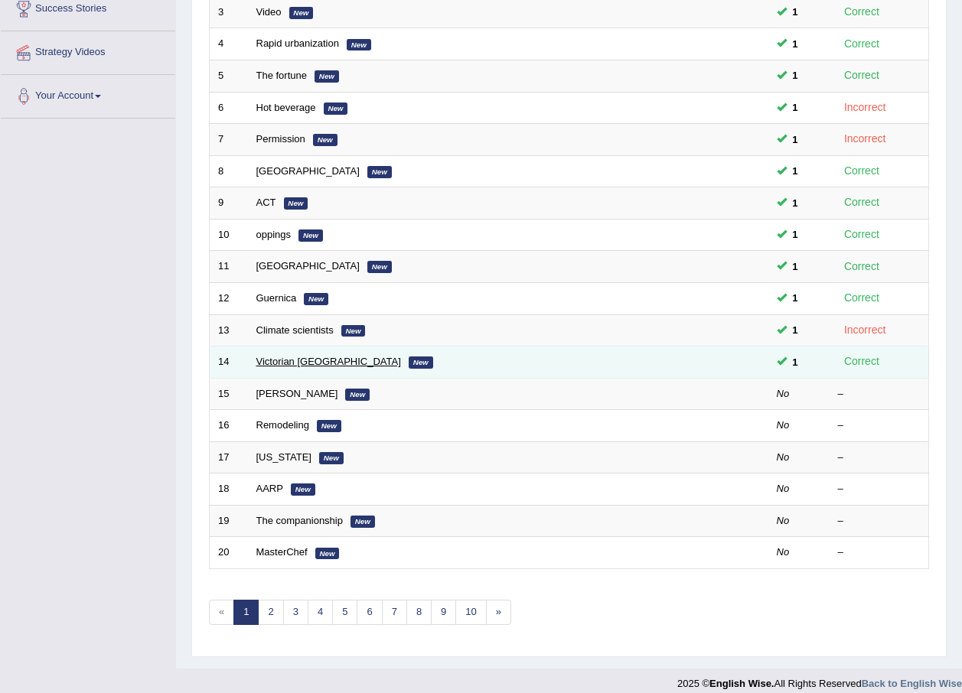
click at [288, 362] on link "Victorian [GEOGRAPHIC_DATA]" at bounding box center [328, 361] width 145 height 11
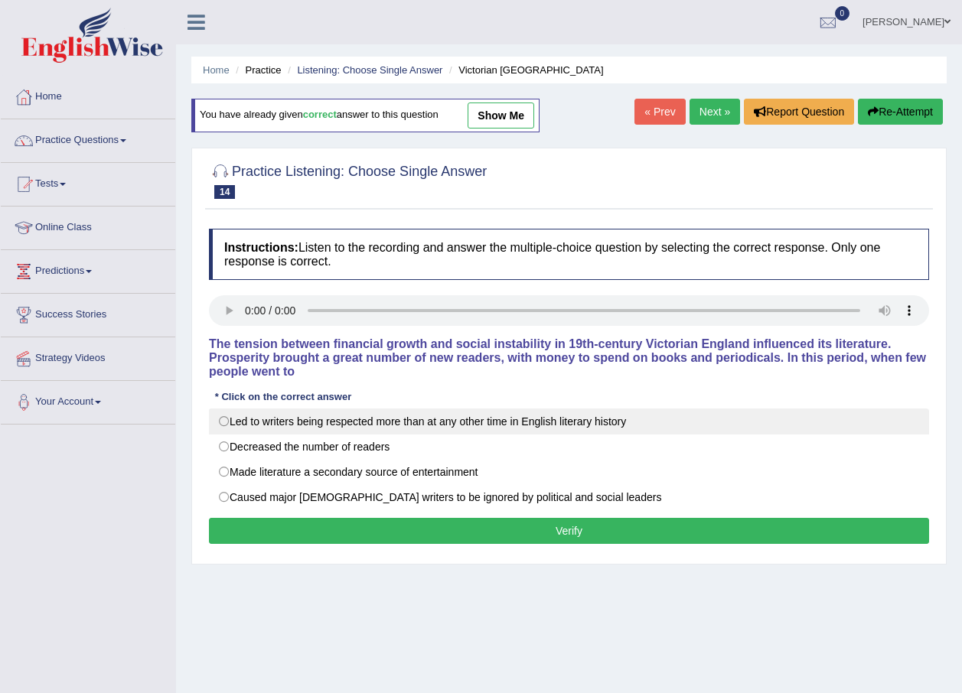
click at [283, 412] on label "Led to writers being respected more than at any other time in English literary …" at bounding box center [569, 422] width 720 height 26
radio input "true"
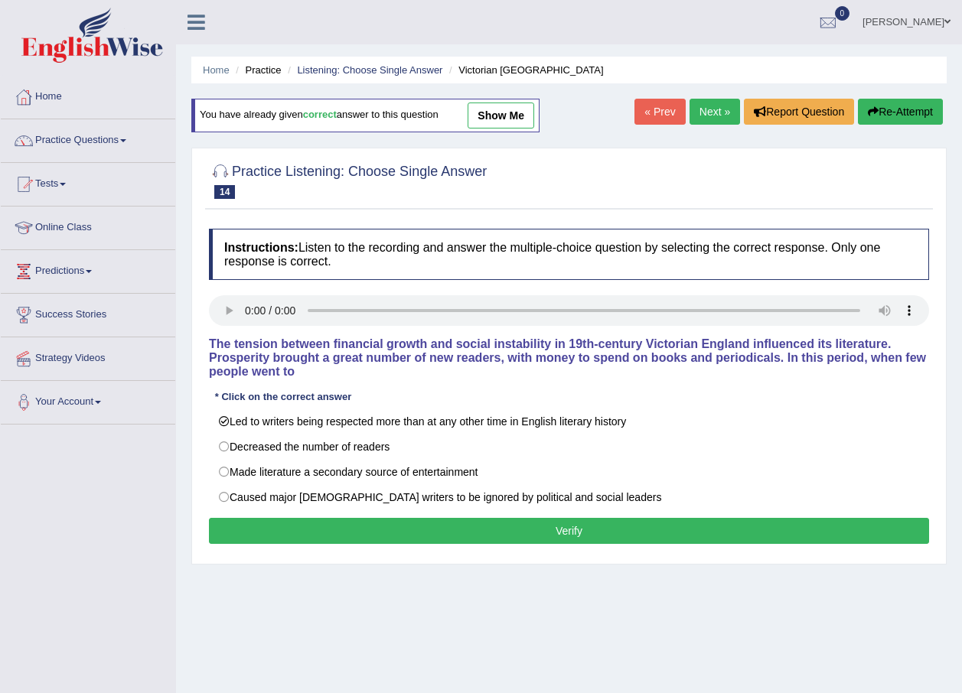
click at [294, 518] on button "Verify" at bounding box center [569, 531] width 720 height 26
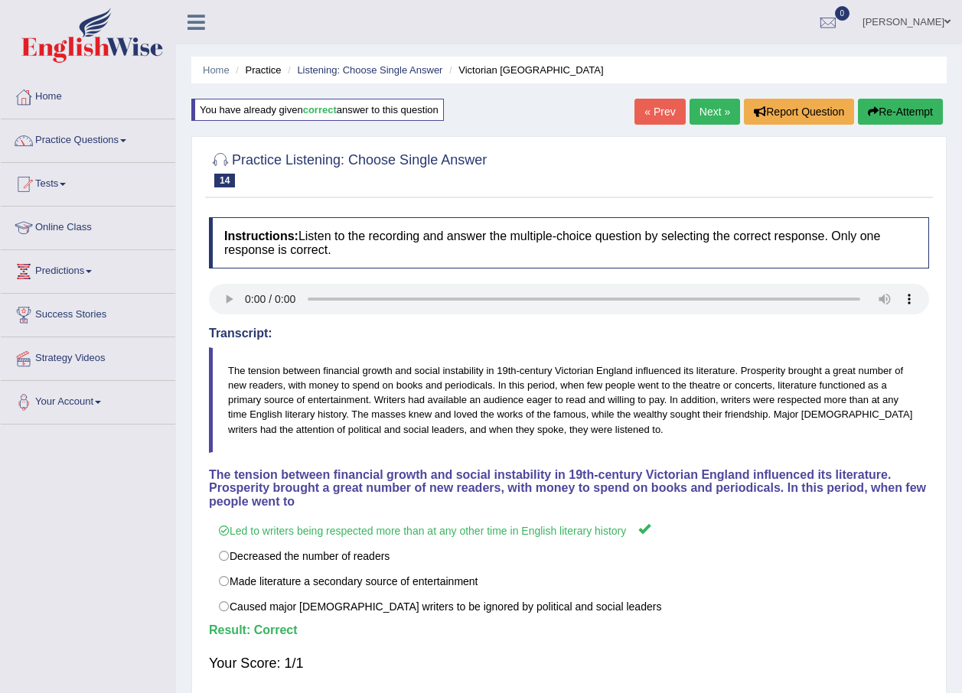
click at [728, 108] on link "Next »" at bounding box center [714, 112] width 50 height 26
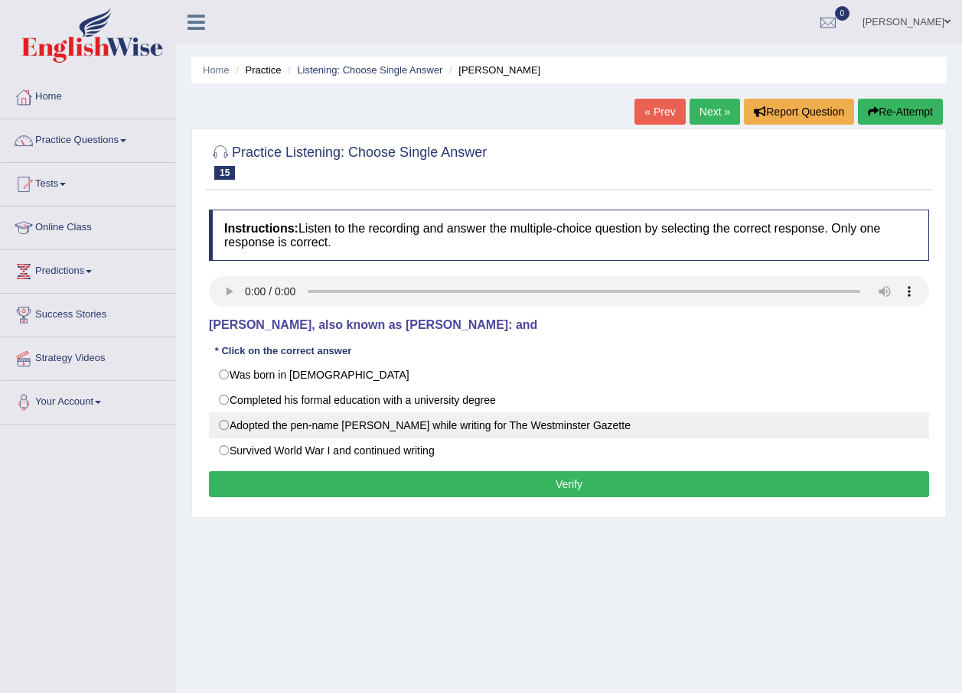
click at [516, 423] on label "Adopted the pen-name [PERSON_NAME] while writing for The Westminster Gazette" at bounding box center [569, 425] width 720 height 26
radio input "true"
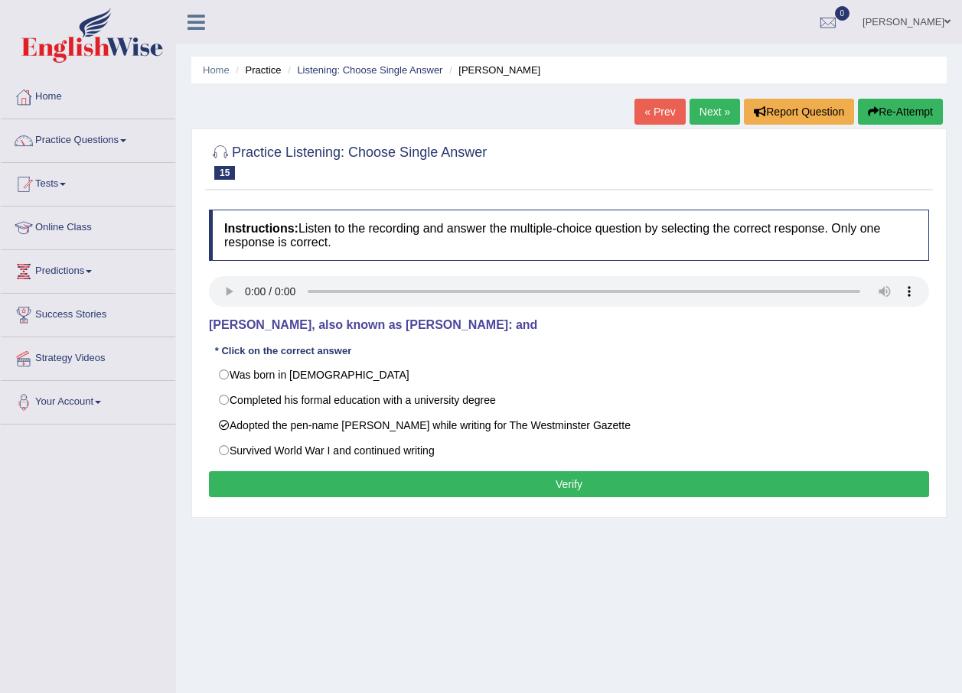
click at [513, 485] on button "Verify" at bounding box center [569, 484] width 720 height 26
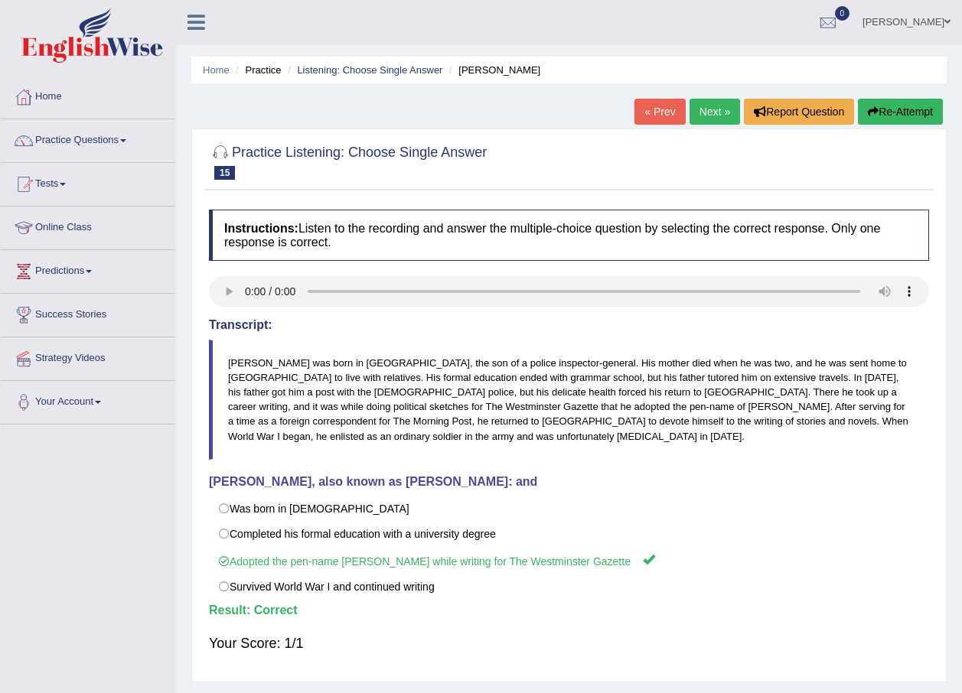
click at [701, 116] on link "Next »" at bounding box center [714, 112] width 50 height 26
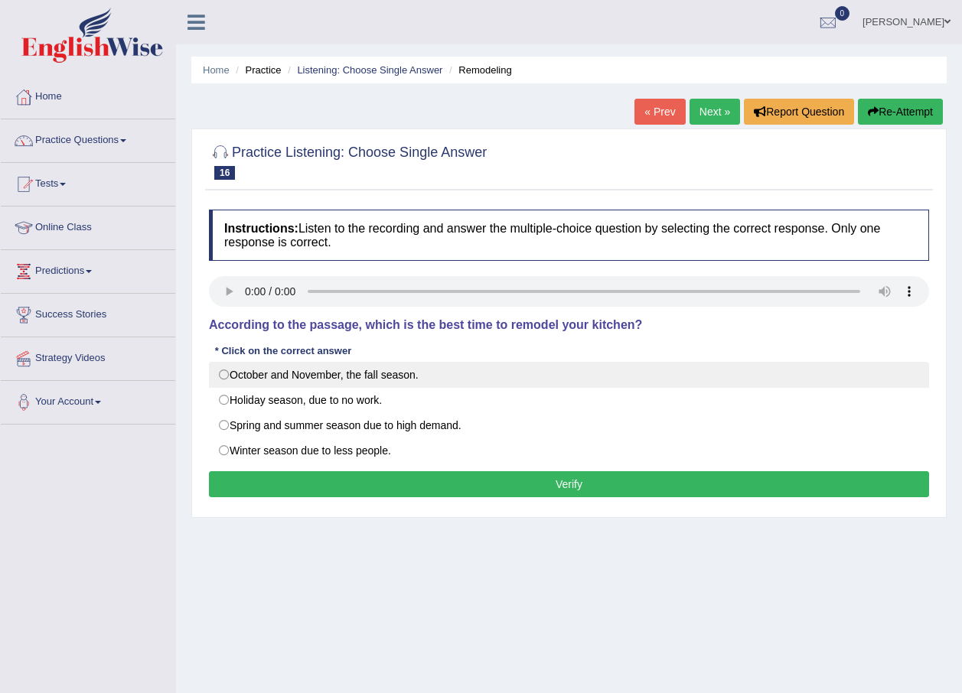
click at [462, 380] on label "October and November, the fall season." at bounding box center [569, 375] width 720 height 26
radio input "true"
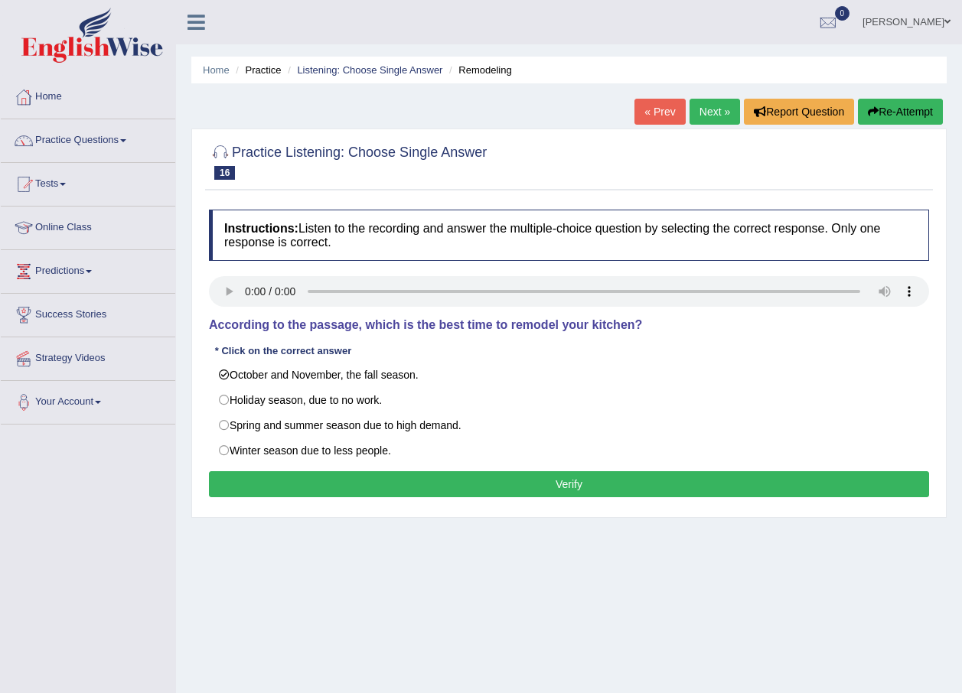
click at [476, 490] on button "Verify" at bounding box center [569, 484] width 720 height 26
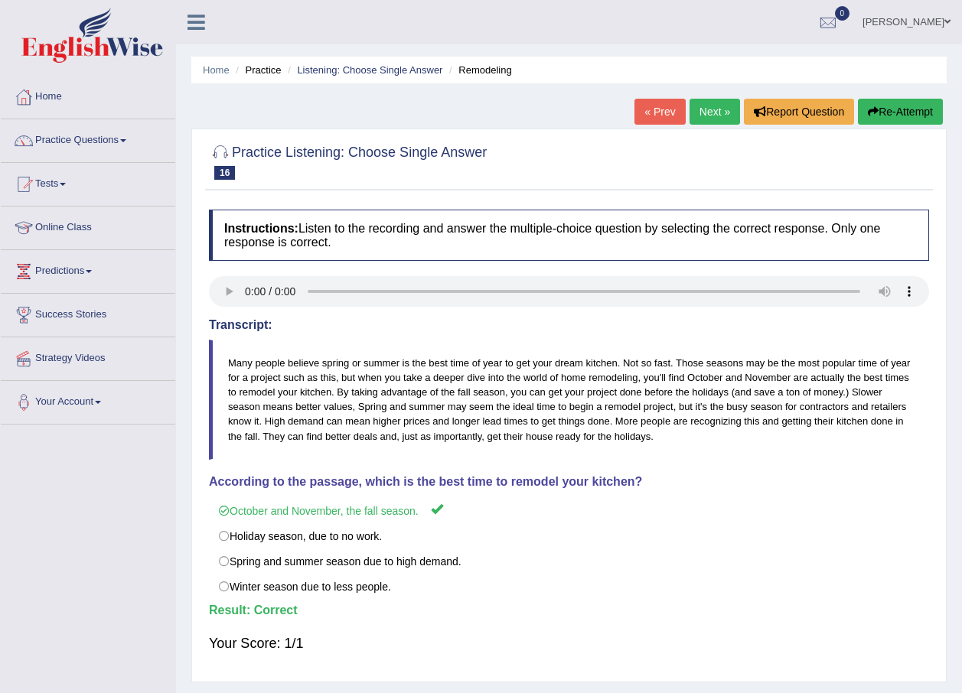
click at [715, 110] on link "Next »" at bounding box center [714, 112] width 50 height 26
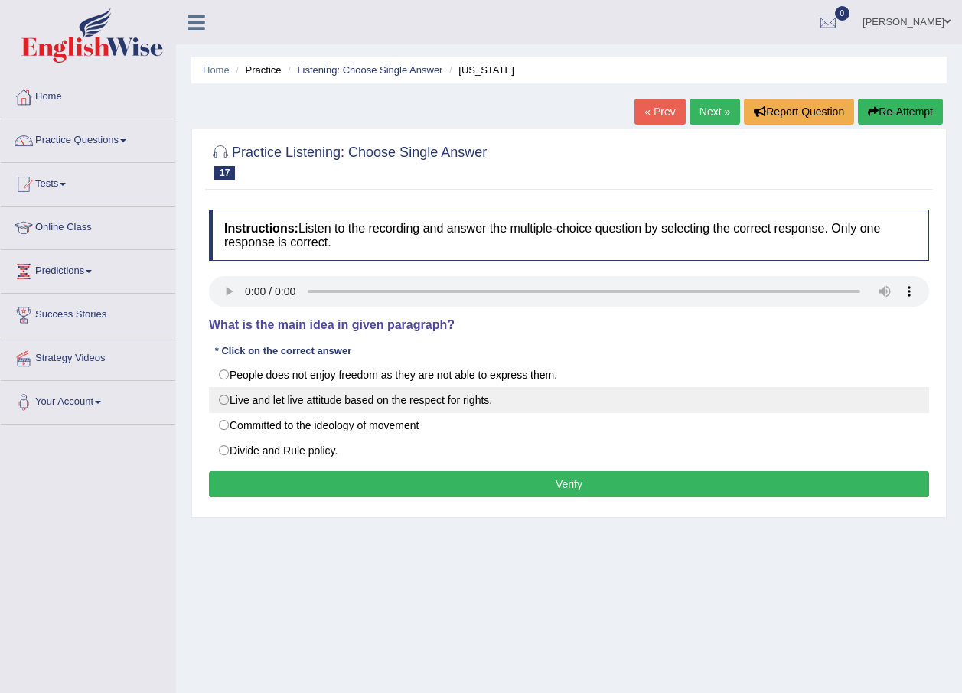
click at [529, 396] on label "Live and let live attitude based on the respect for rights." at bounding box center [569, 400] width 720 height 26
radio input "true"
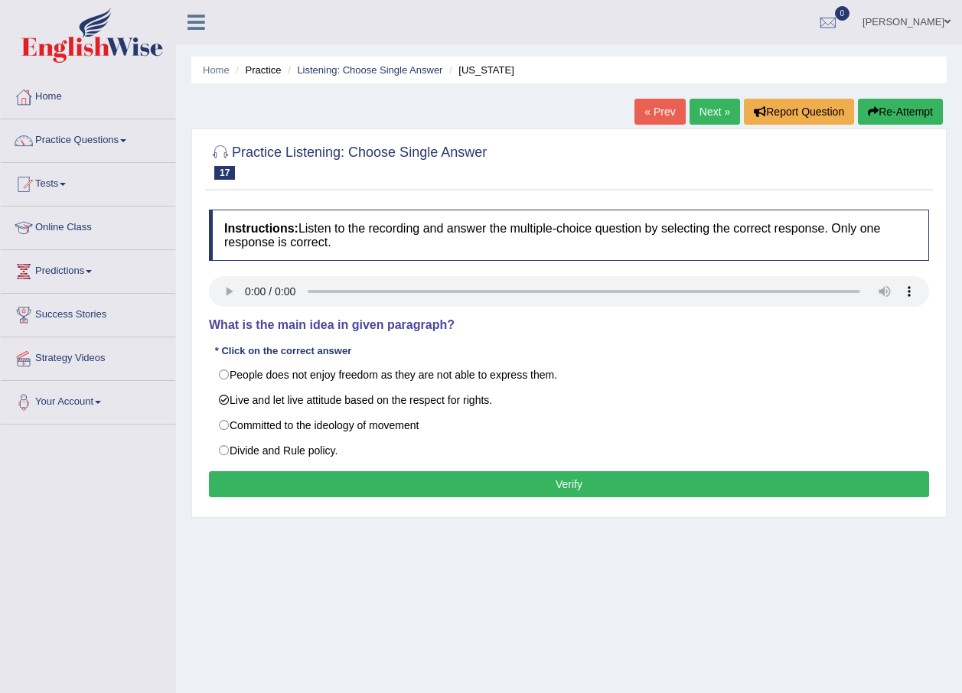
click at [510, 477] on button "Verify" at bounding box center [569, 484] width 720 height 26
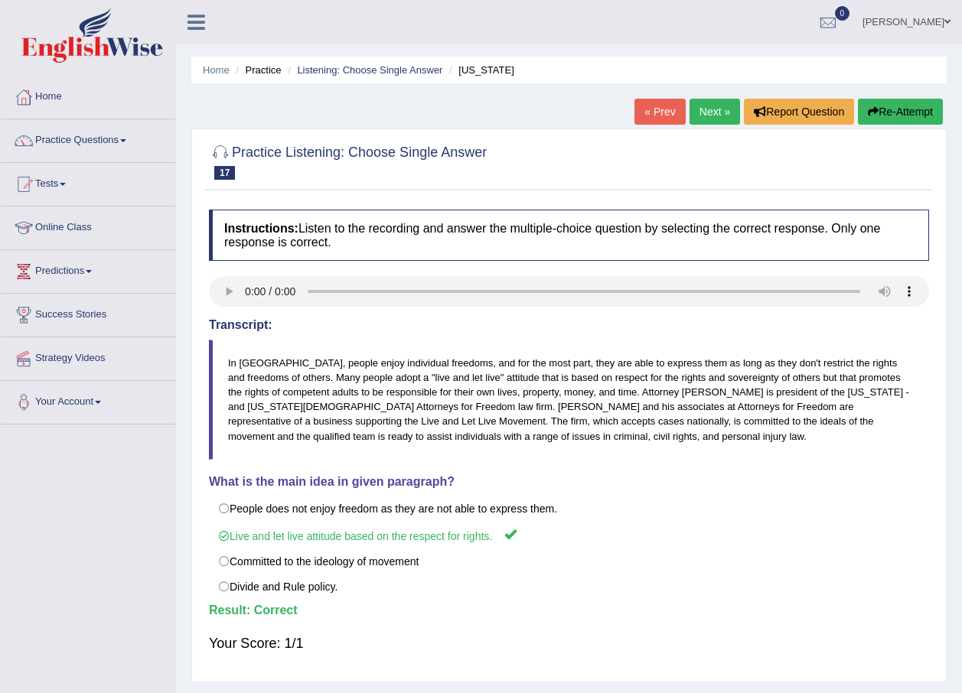
click at [712, 110] on link "Next »" at bounding box center [714, 112] width 50 height 26
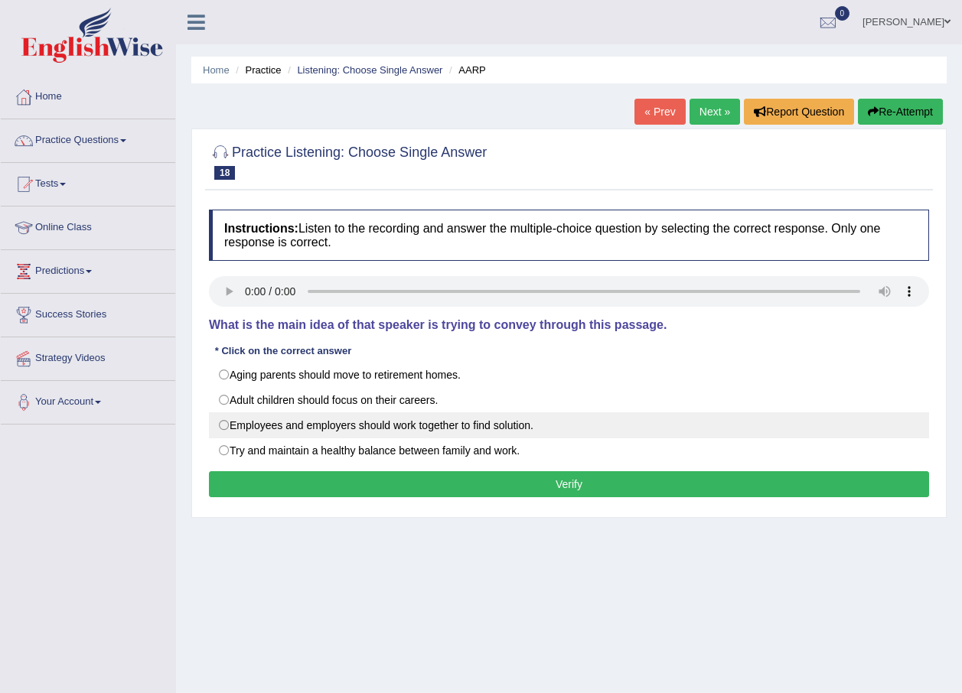
click at [374, 426] on label "Employees and employers should work together to find solution." at bounding box center [569, 425] width 720 height 26
radio input "true"
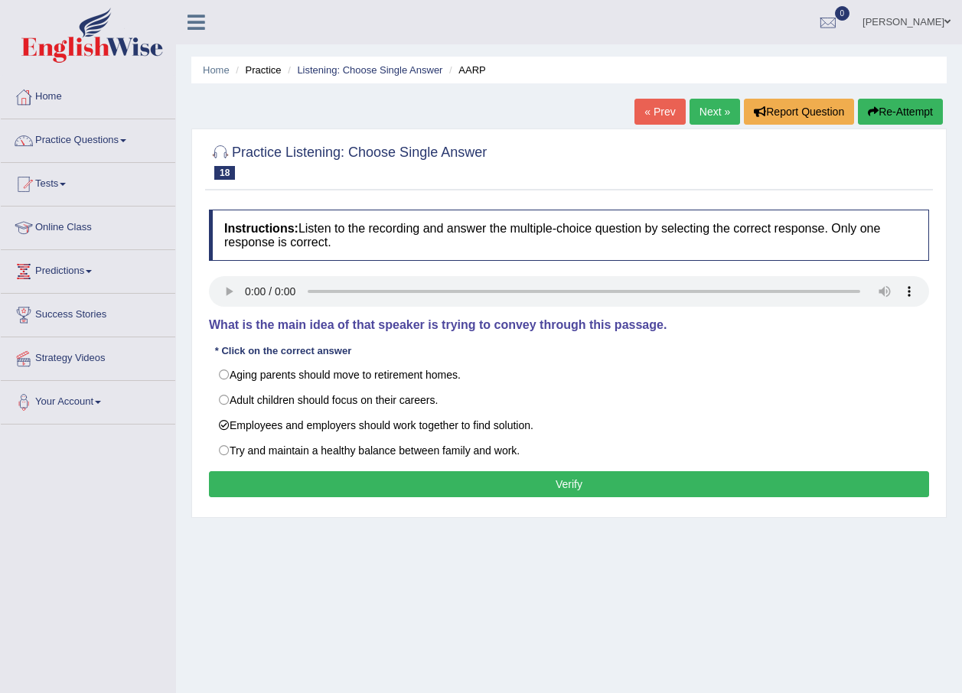
click at [417, 482] on button "Verify" at bounding box center [569, 484] width 720 height 26
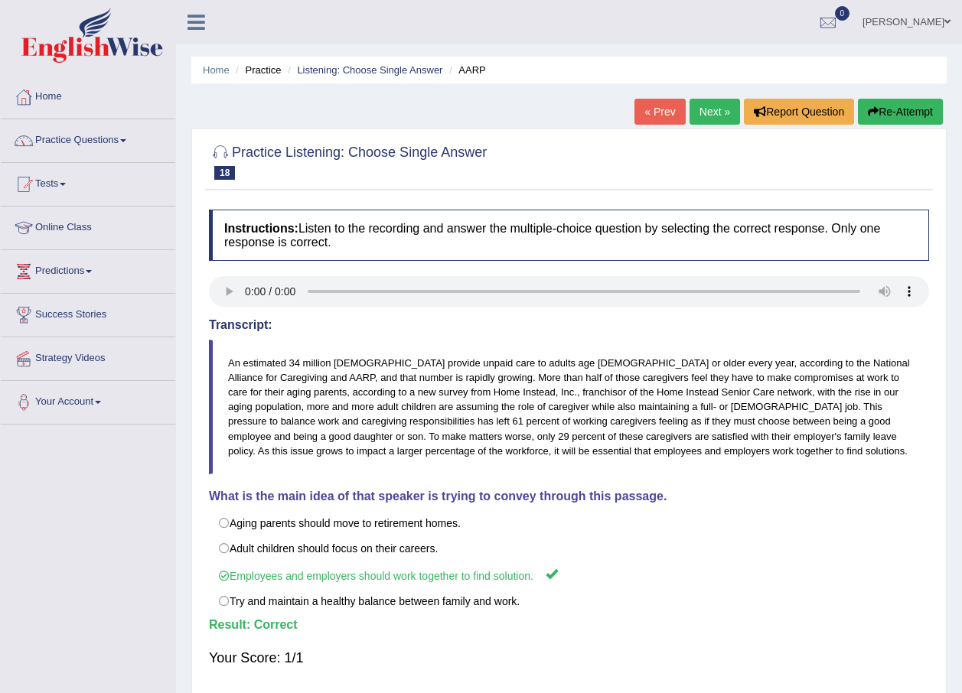
click at [69, 134] on link "Practice Questions" at bounding box center [88, 138] width 174 height 38
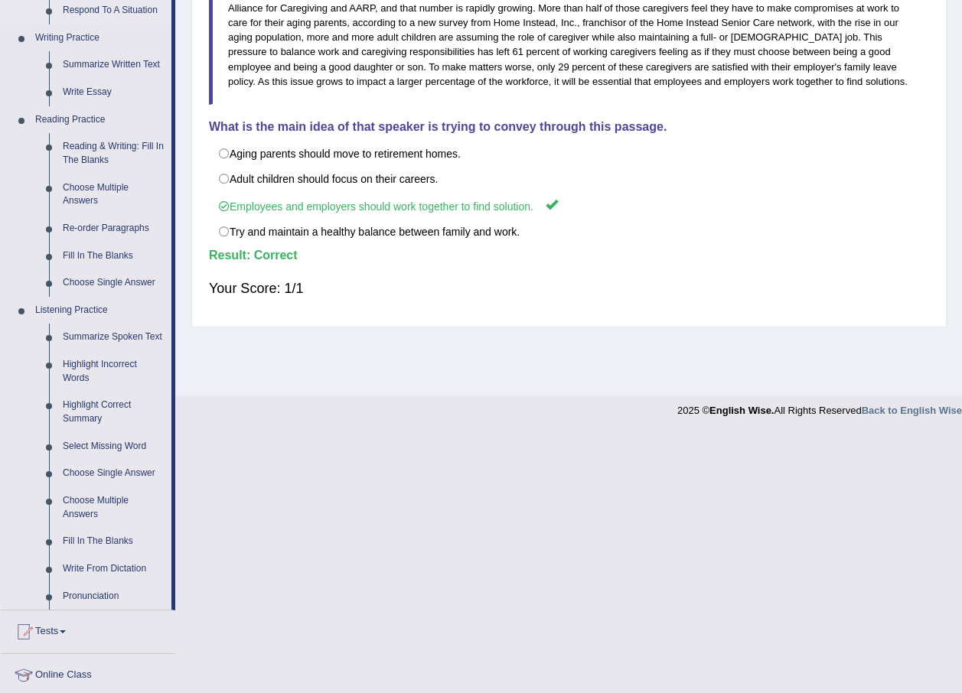
scroll to position [383, 0]
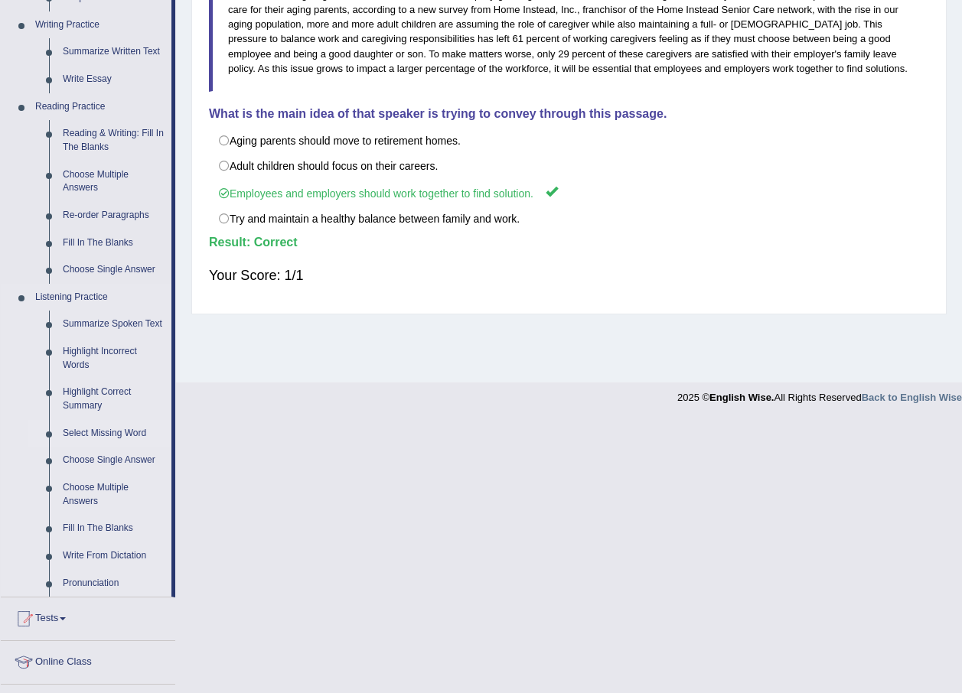
click at [133, 429] on link "Select Missing Word" at bounding box center [114, 434] width 116 height 28
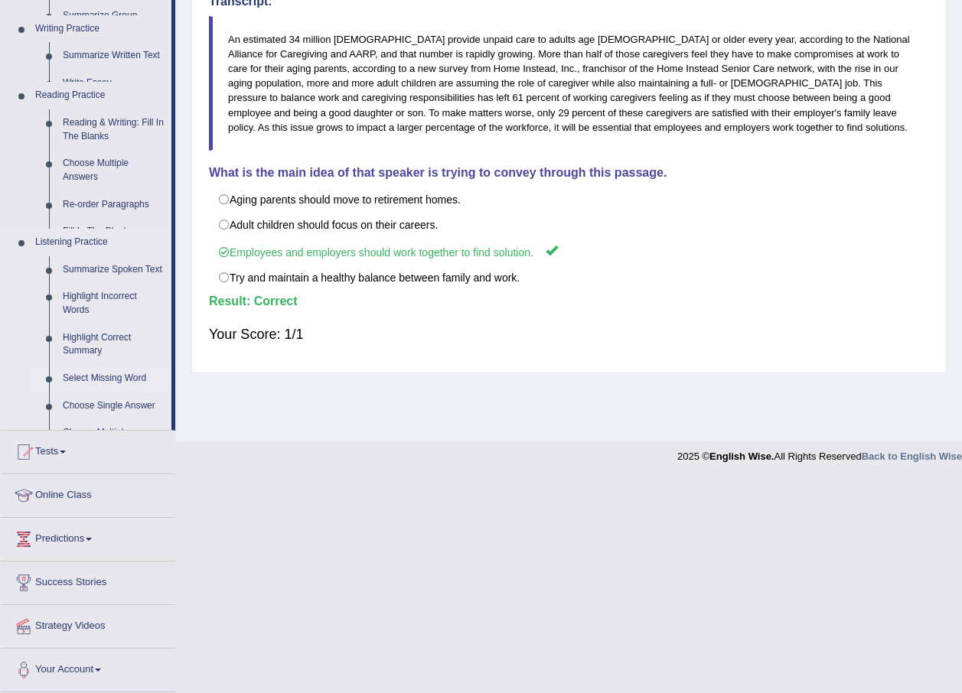
scroll to position [110, 0]
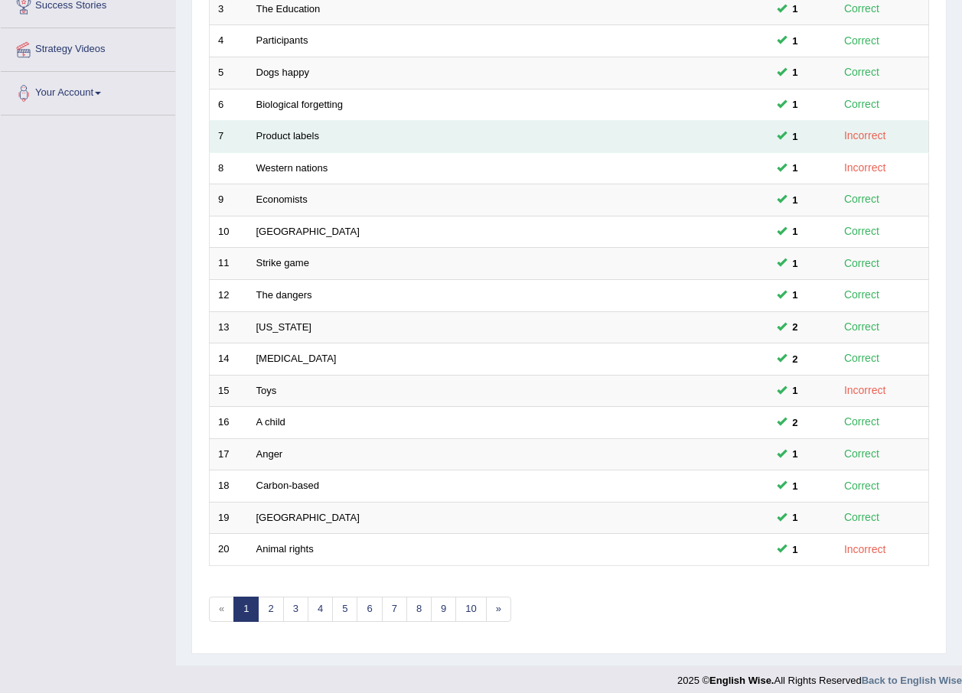
scroll to position [320, 0]
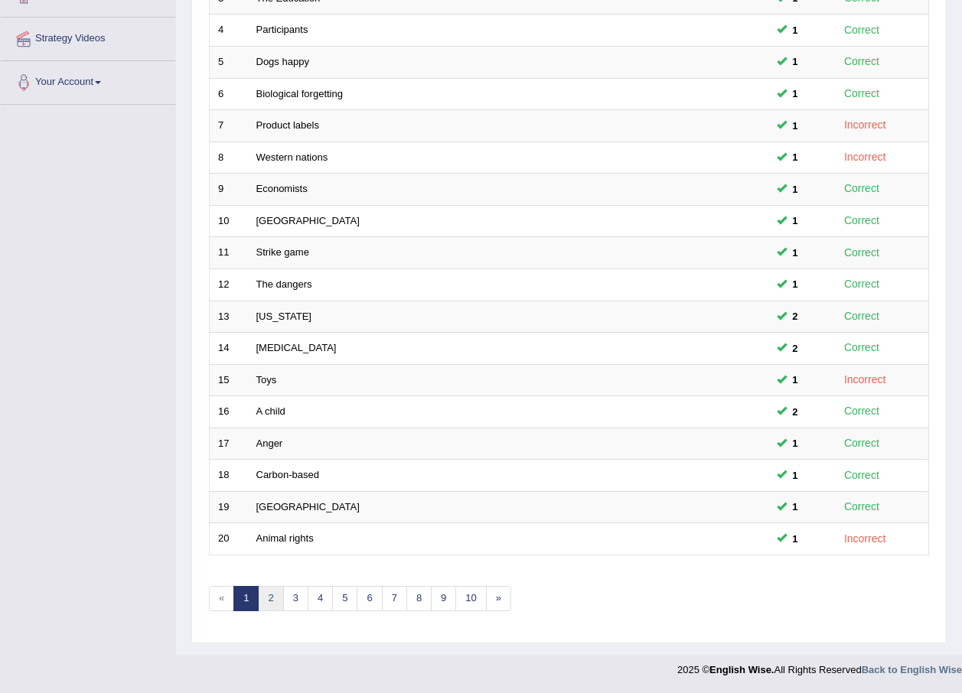
click at [281, 605] on link "2" at bounding box center [270, 598] width 25 height 25
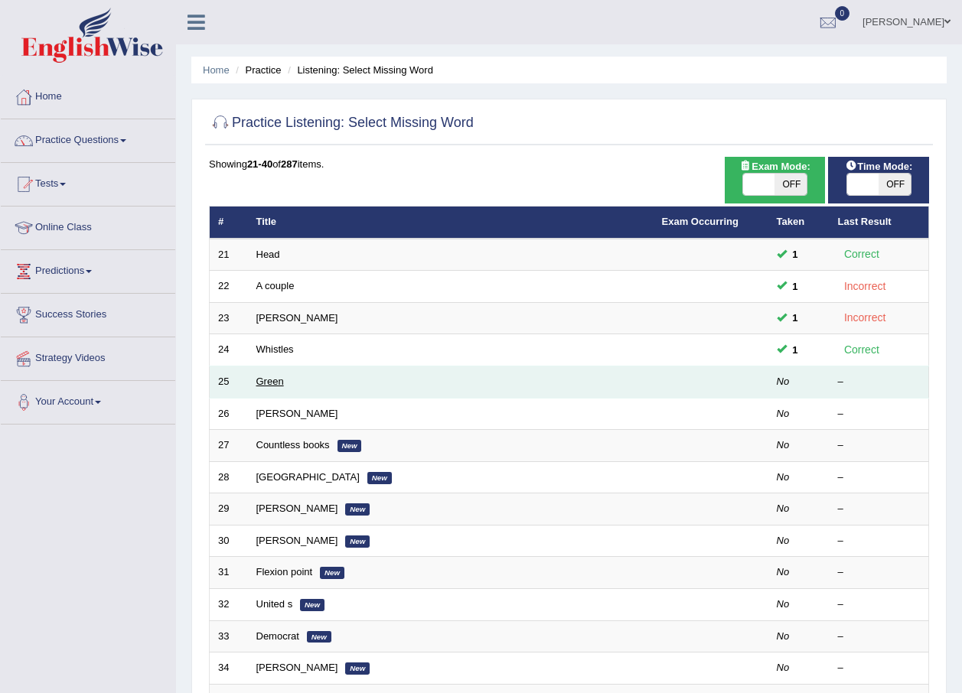
click at [267, 378] on link "Green" at bounding box center [270, 381] width 28 height 11
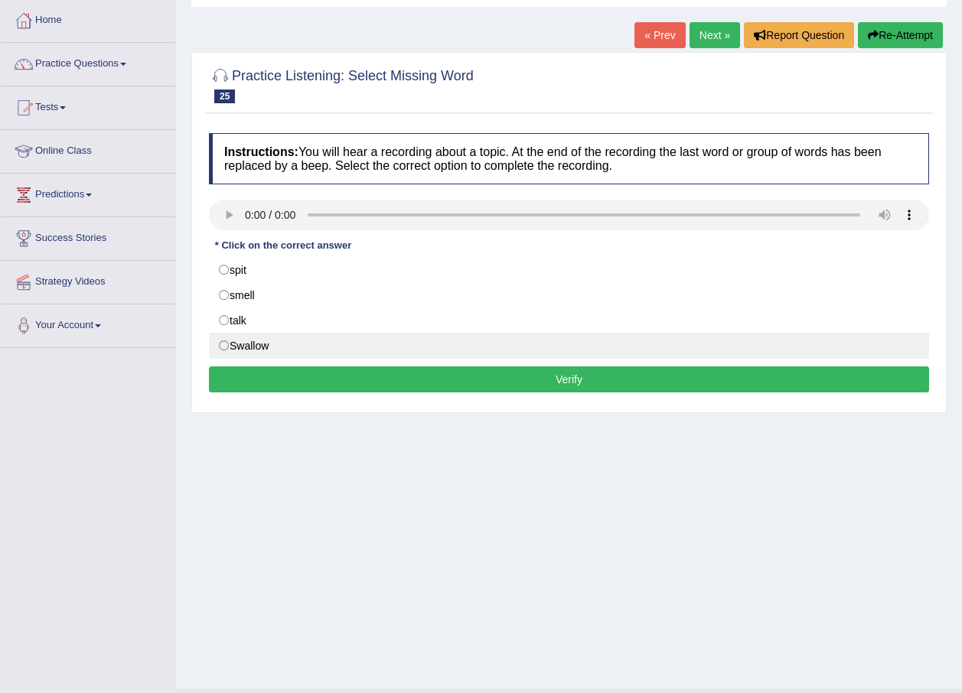
click at [238, 349] on label "Swallow" at bounding box center [569, 346] width 720 height 26
radio input "true"
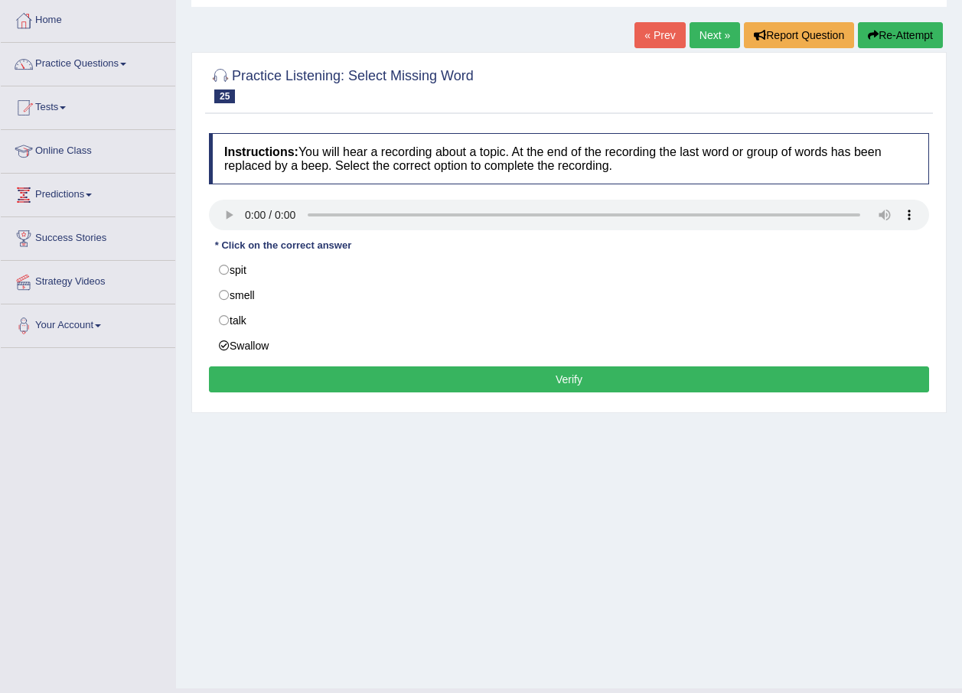
click at [243, 375] on button "Verify" at bounding box center [569, 379] width 720 height 26
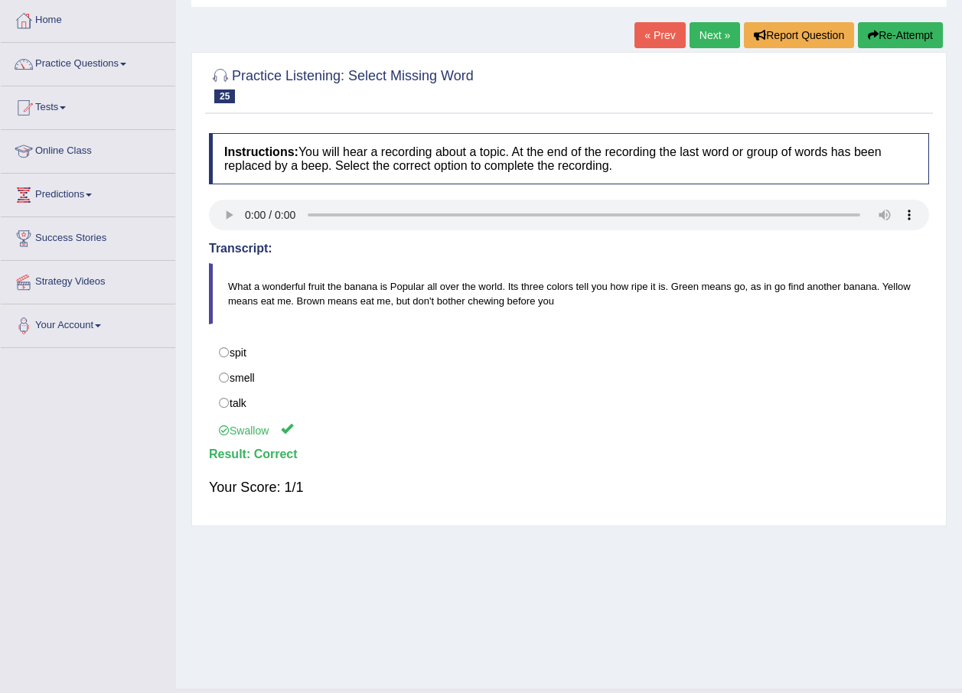
click at [708, 35] on link "Next »" at bounding box center [714, 35] width 50 height 26
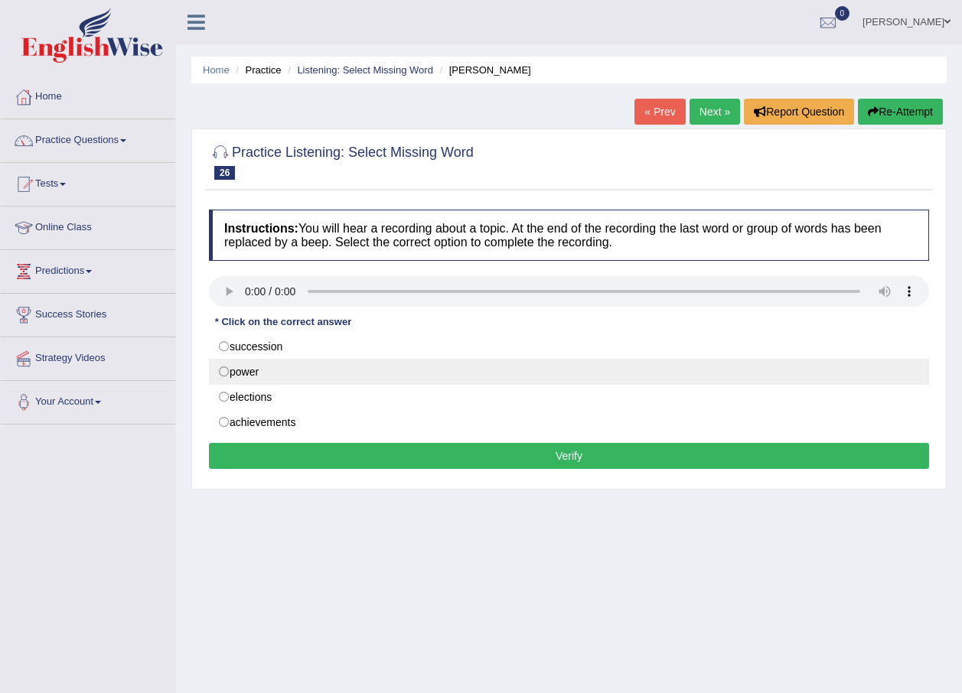
click at [256, 370] on label "power" at bounding box center [569, 372] width 720 height 26
radio input "true"
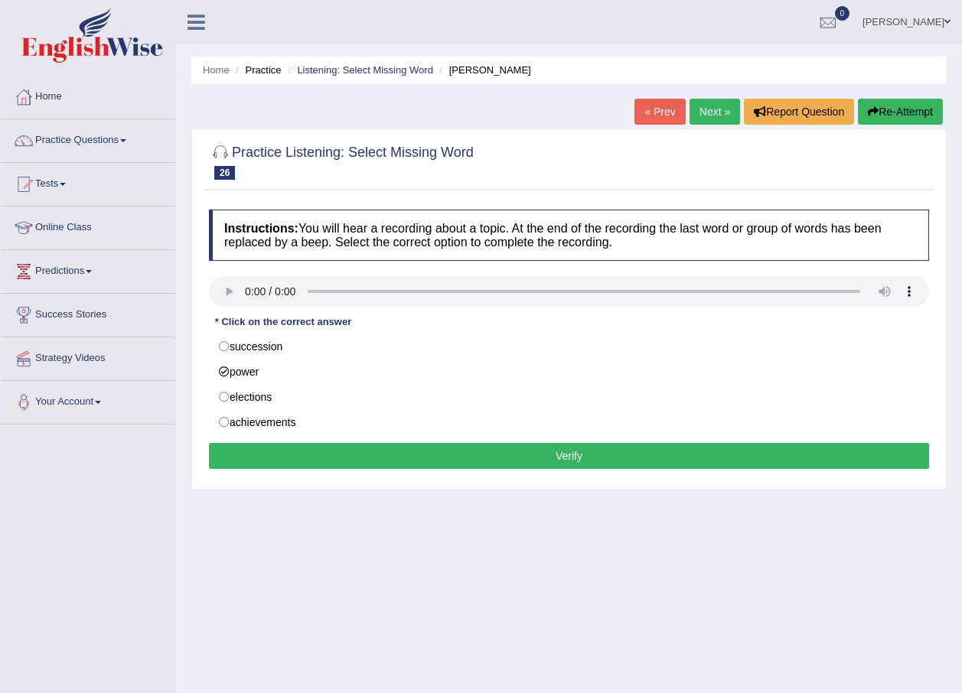
click at [290, 461] on button "Verify" at bounding box center [569, 456] width 720 height 26
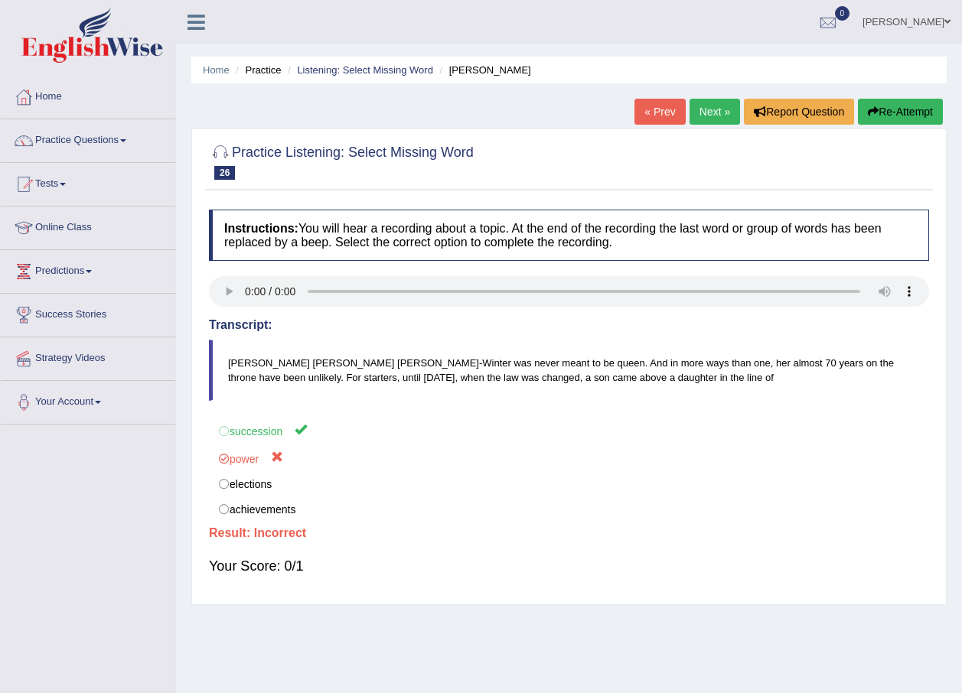
click at [711, 99] on link "Next »" at bounding box center [714, 112] width 50 height 26
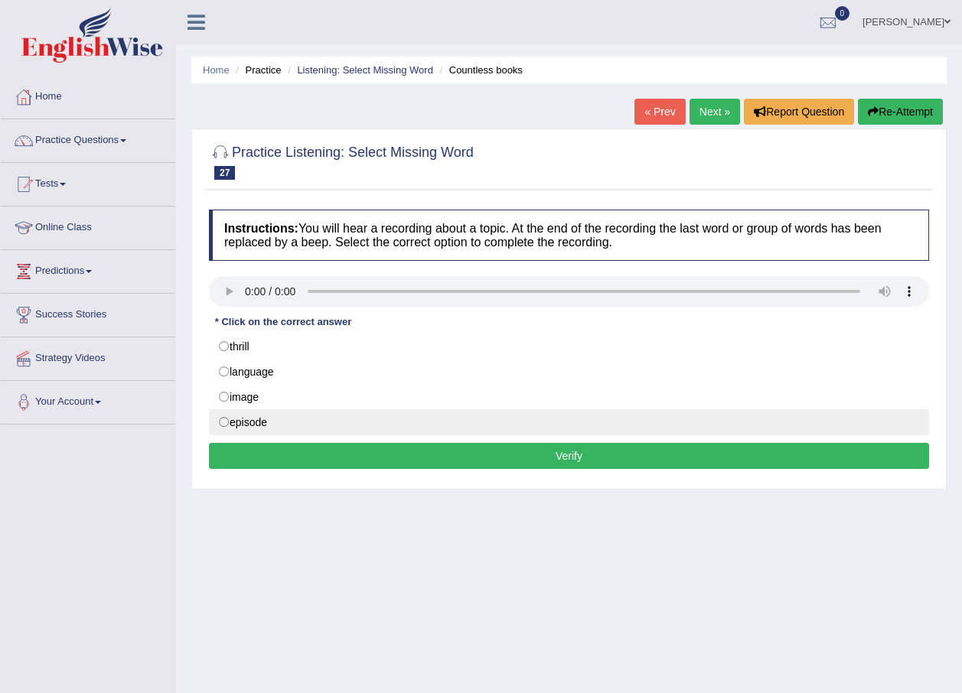
click at [215, 421] on label "episode" at bounding box center [569, 422] width 720 height 26
radio input "true"
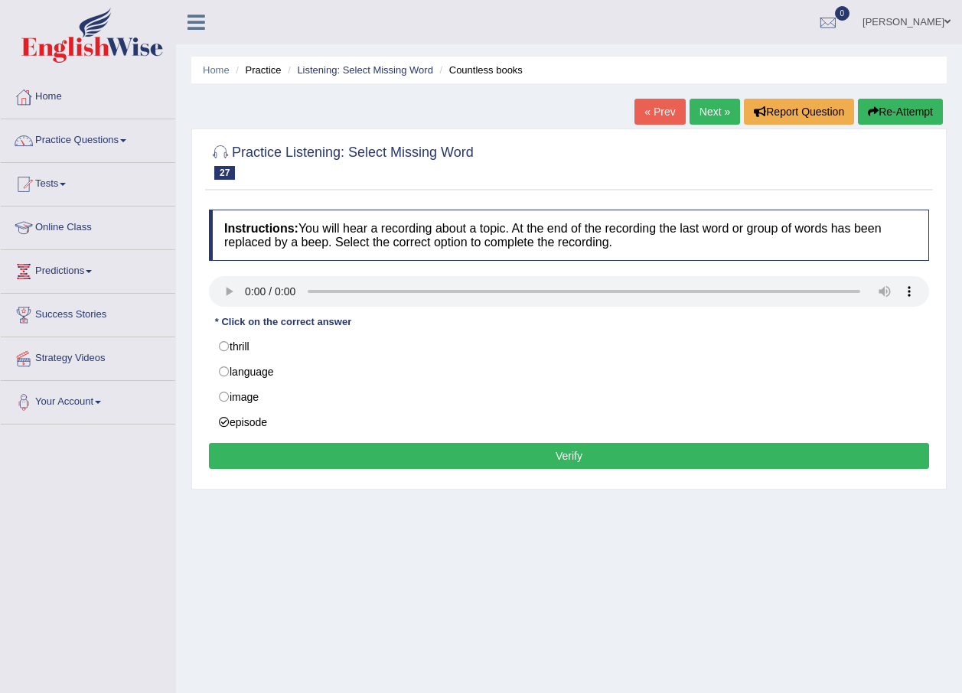
click at [247, 453] on button "Verify" at bounding box center [569, 456] width 720 height 26
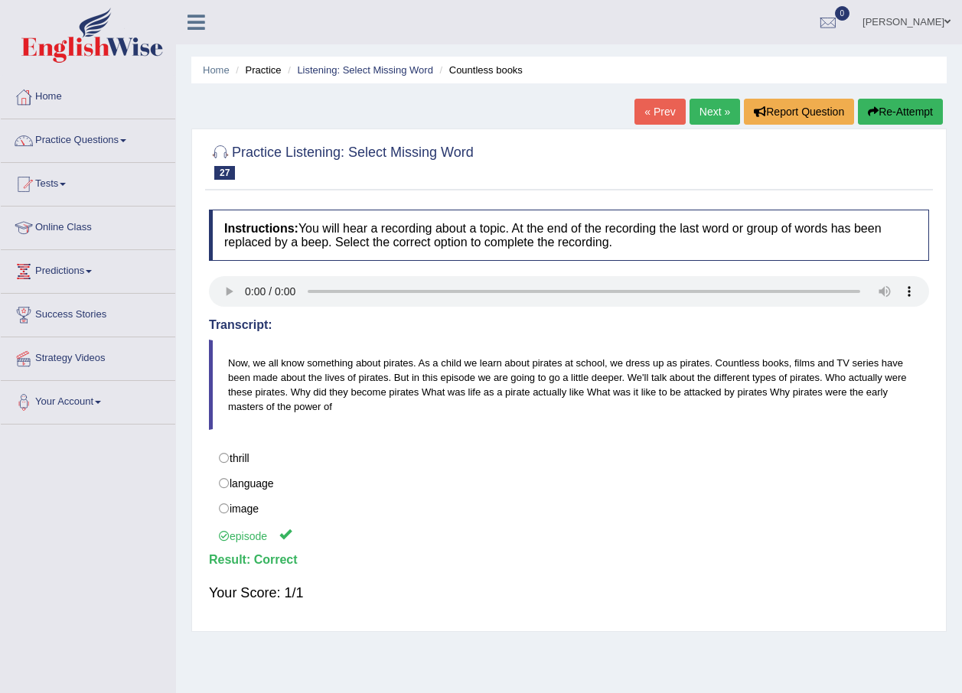
click at [692, 105] on link "Next »" at bounding box center [714, 112] width 50 height 26
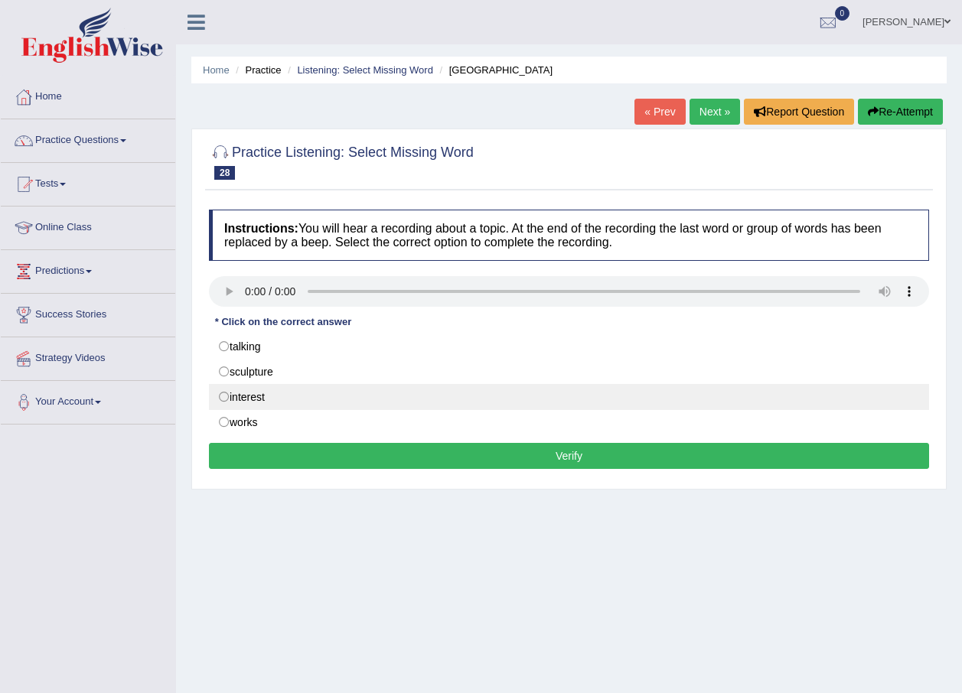
click at [236, 399] on label "interest" at bounding box center [569, 397] width 720 height 26
radio input "true"
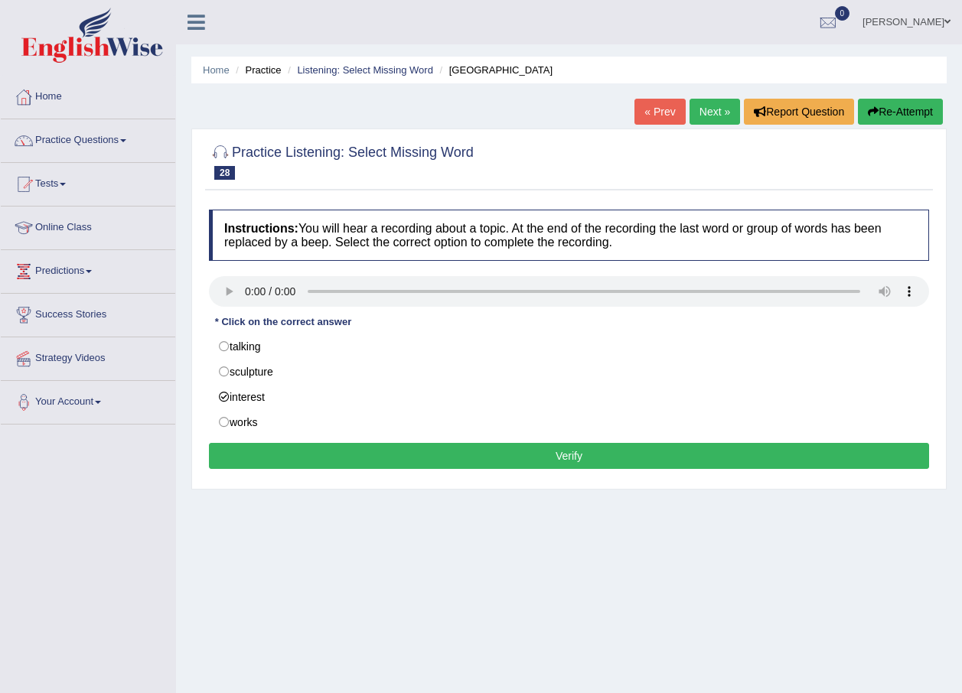
click at [269, 461] on button "Verify" at bounding box center [569, 456] width 720 height 26
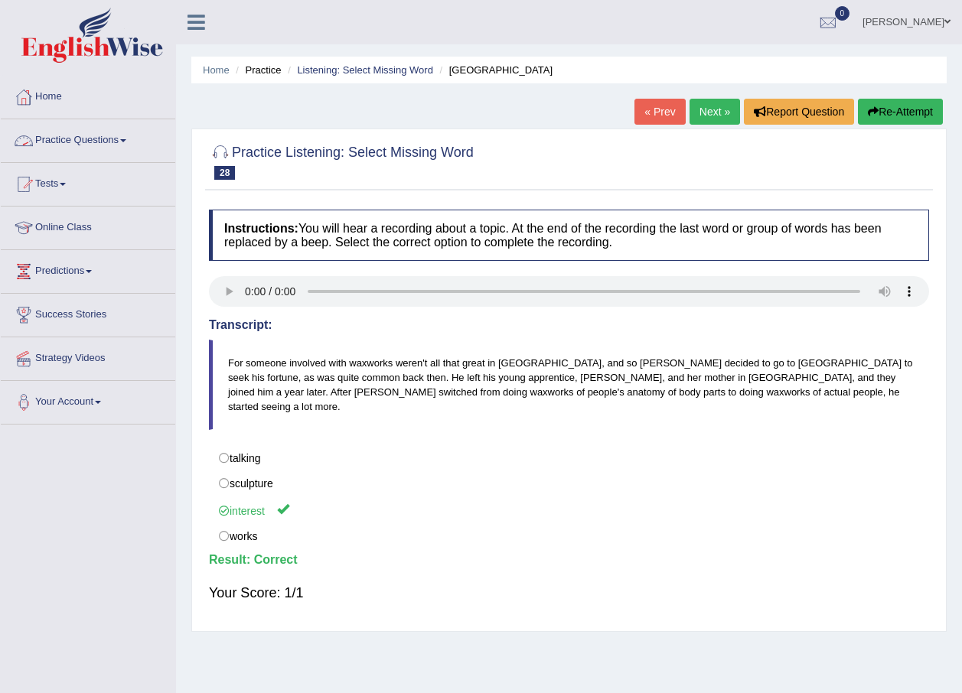
click at [82, 137] on link "Practice Questions" at bounding box center [88, 138] width 174 height 38
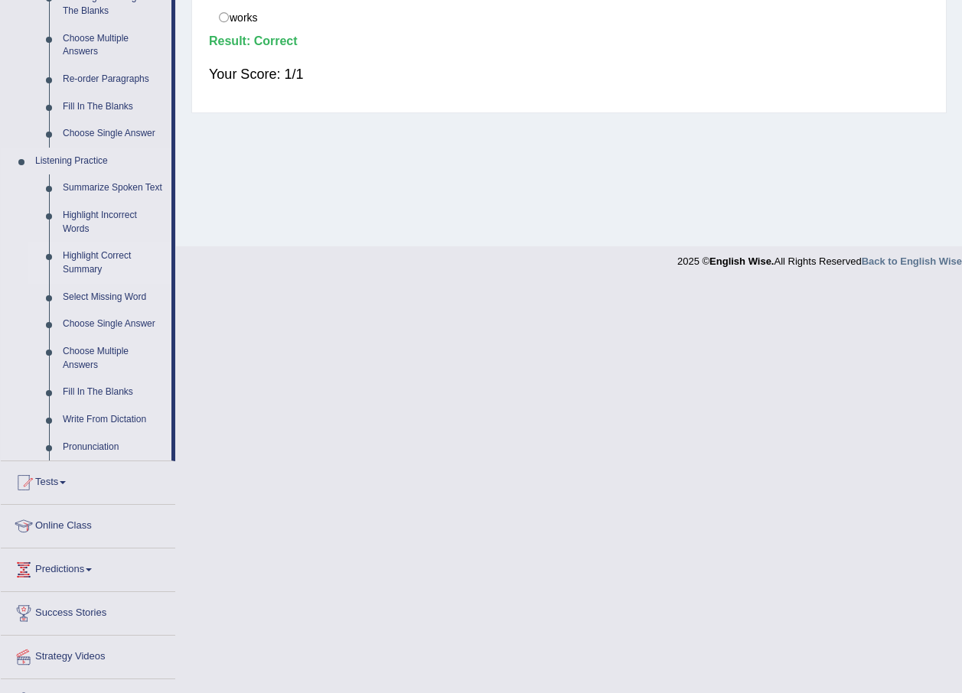
scroll to position [549, 0]
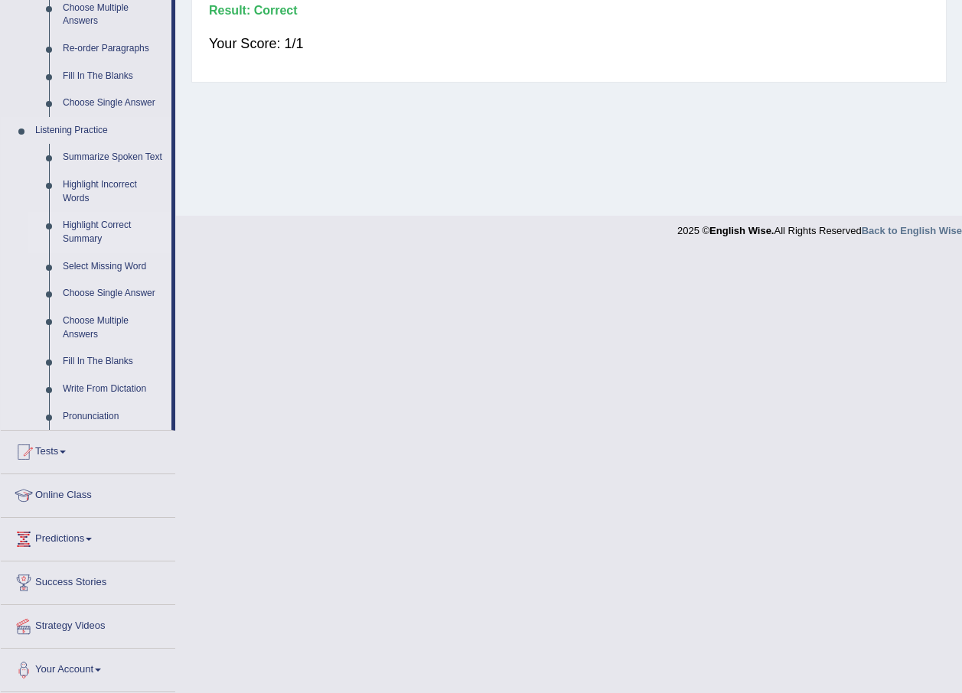
click at [84, 225] on link "Highlight Correct Summary" at bounding box center [114, 232] width 116 height 41
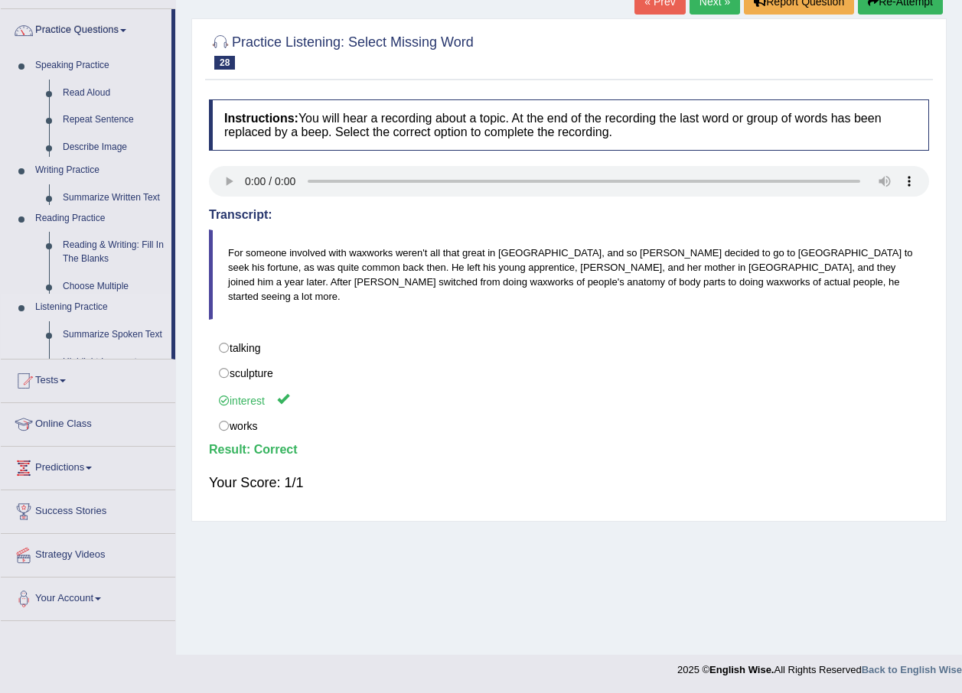
scroll to position [110, 0]
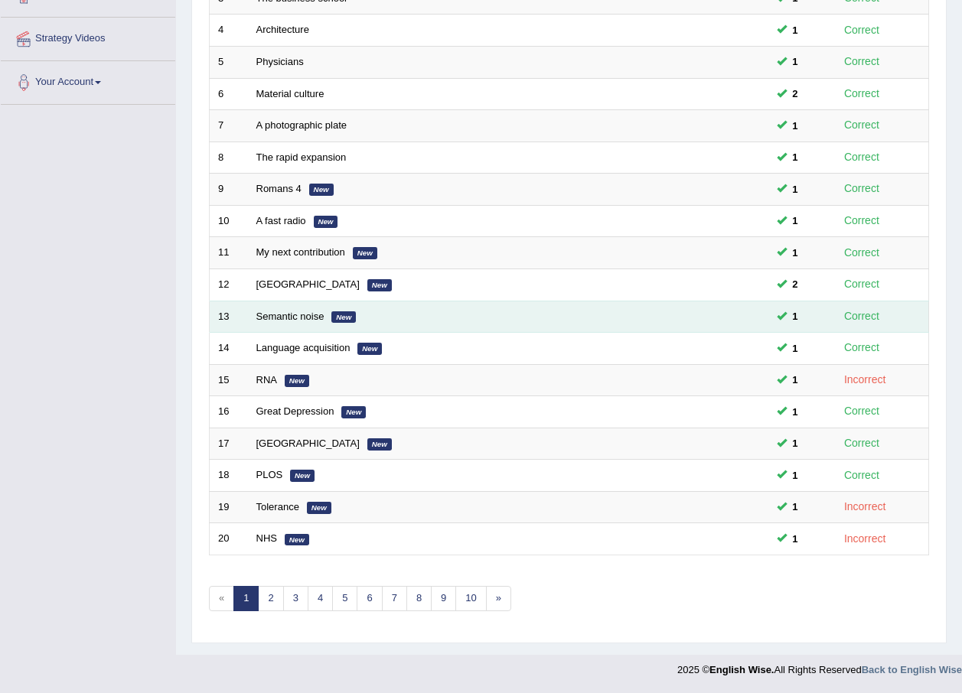
scroll to position [320, 0]
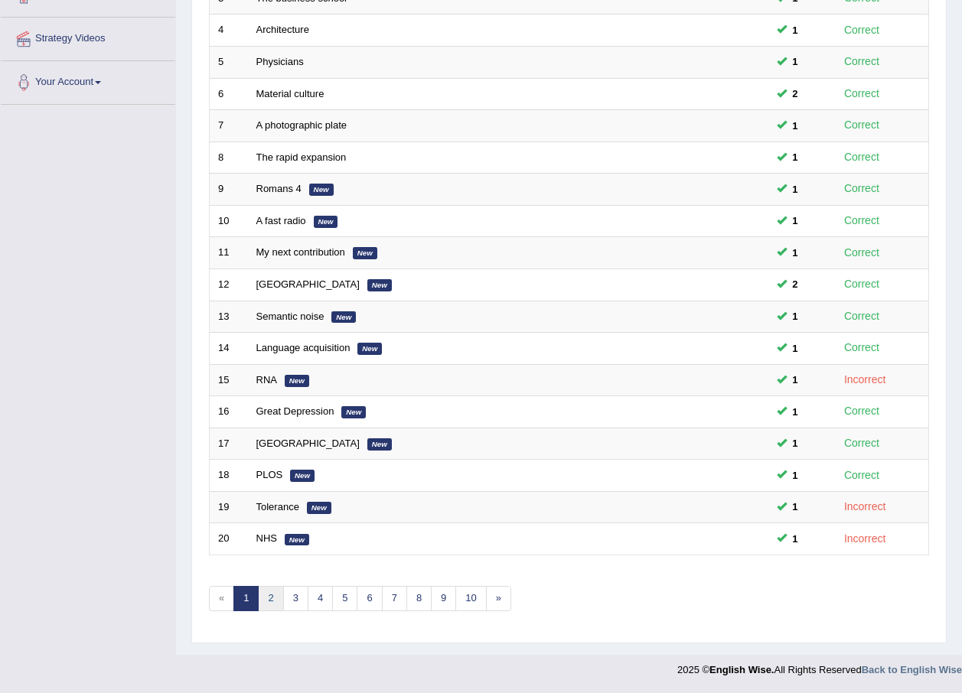
click at [272, 598] on link "2" at bounding box center [270, 598] width 25 height 25
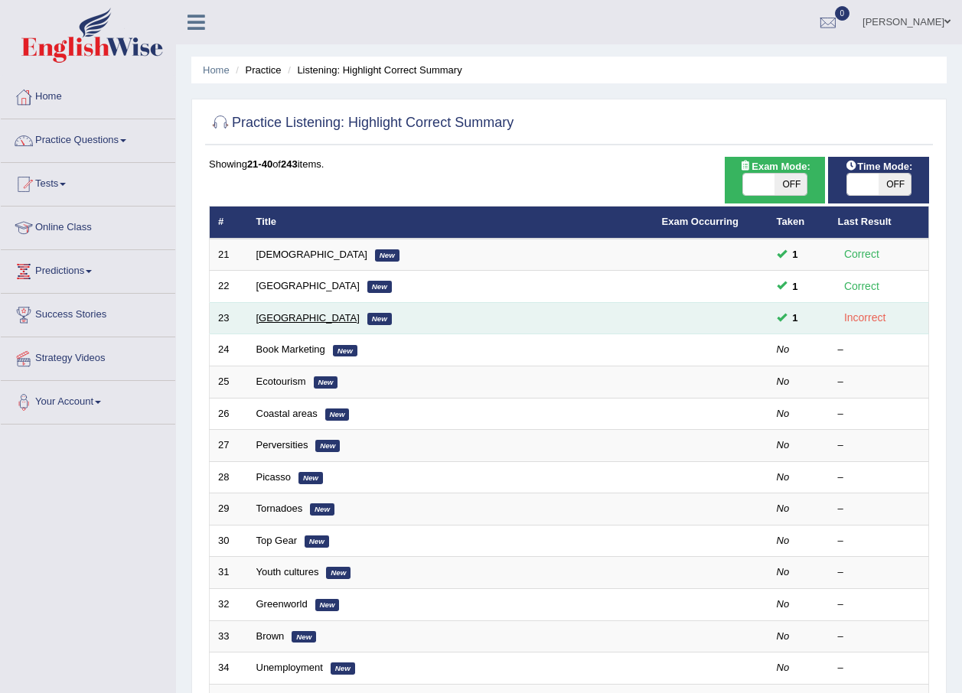
click at [279, 314] on link "[GEOGRAPHIC_DATA]" at bounding box center [307, 317] width 103 height 11
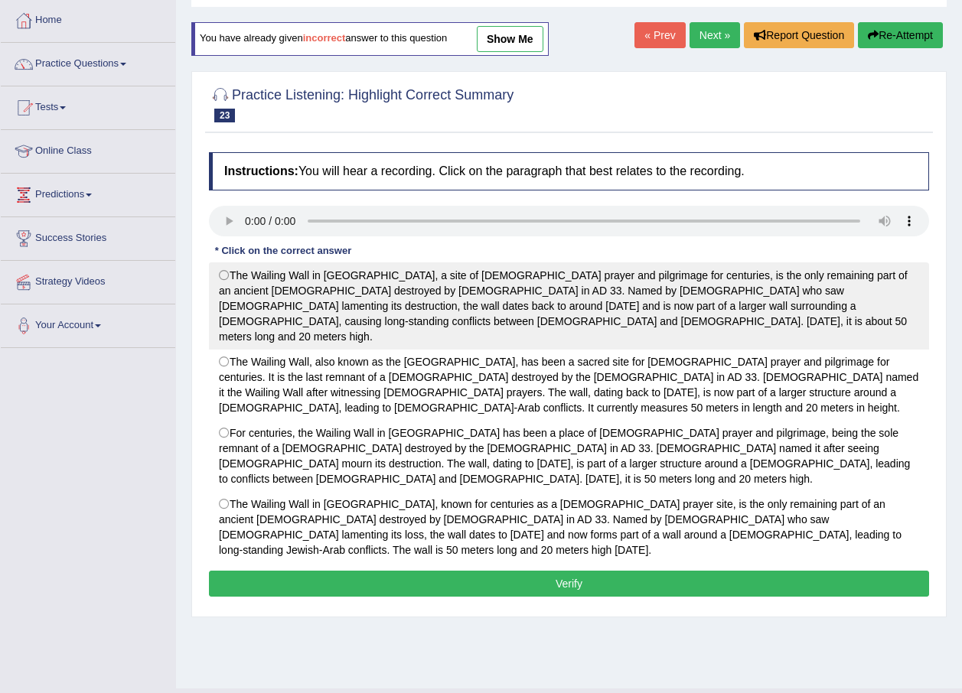
scroll to position [110, 0]
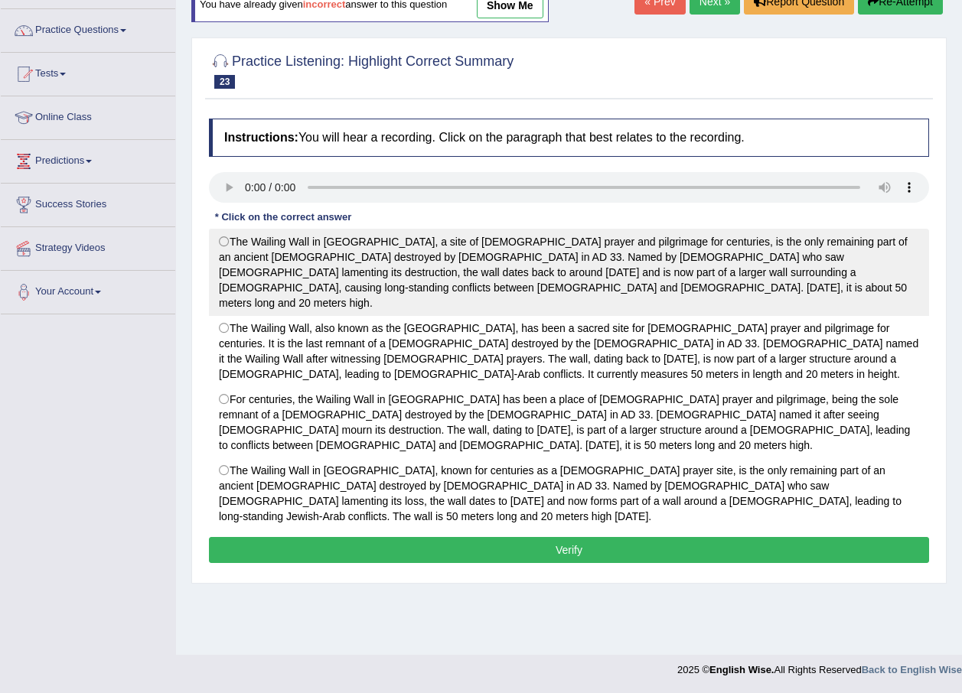
click at [400, 274] on label "The Wailing Wall in Jerusalem, a site of Jewish prayer and pilgrimage for centu…" at bounding box center [569, 272] width 720 height 87
radio input "true"
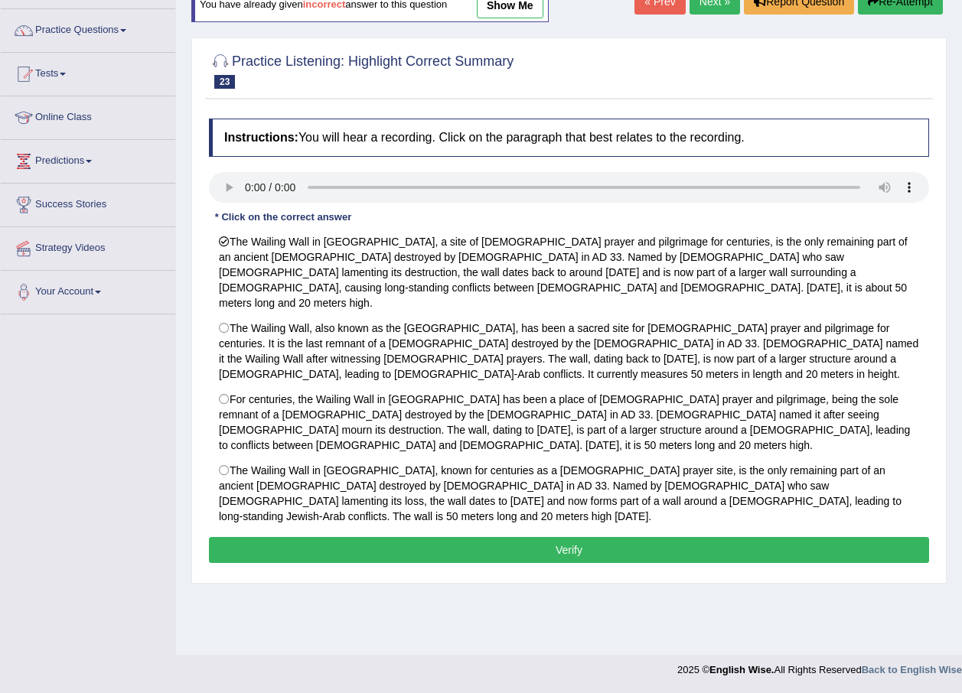
click at [381, 537] on button "Verify" at bounding box center [569, 550] width 720 height 26
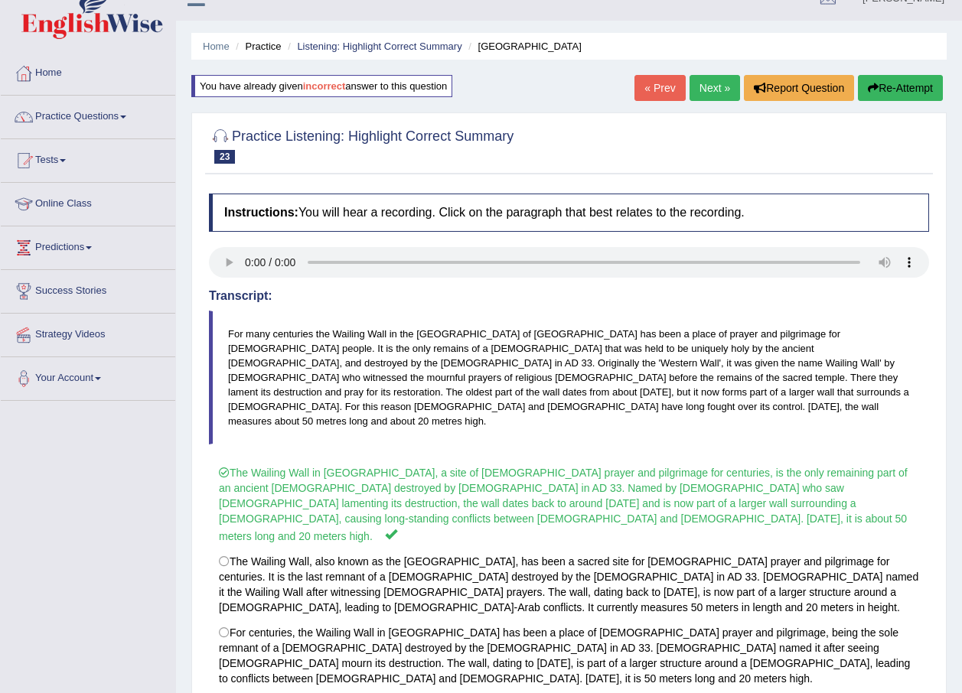
scroll to position [0, 0]
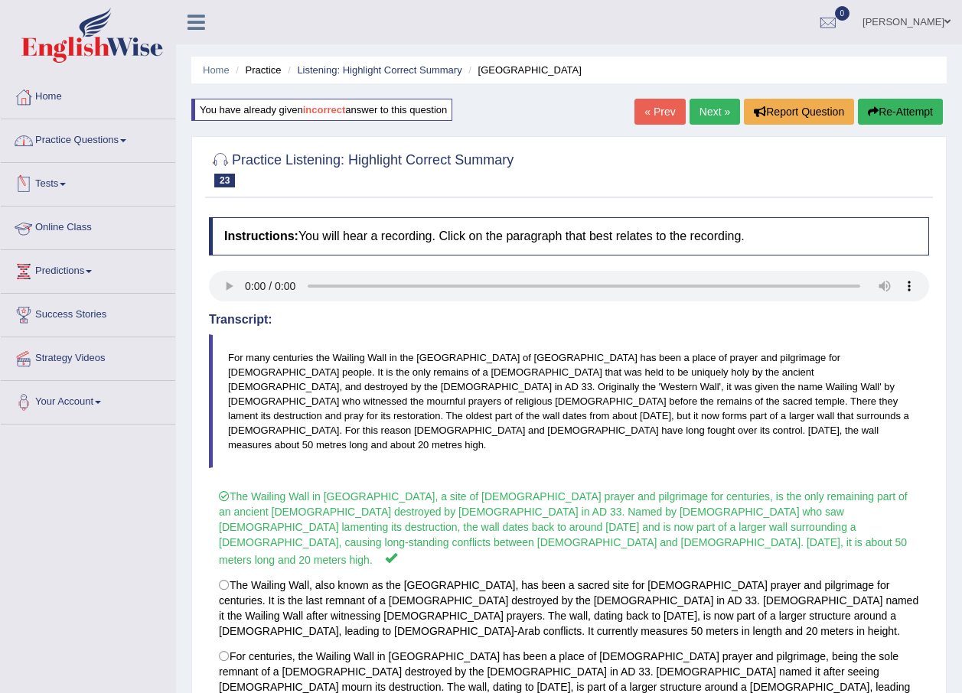
click at [106, 126] on link "Practice Questions" at bounding box center [88, 138] width 174 height 38
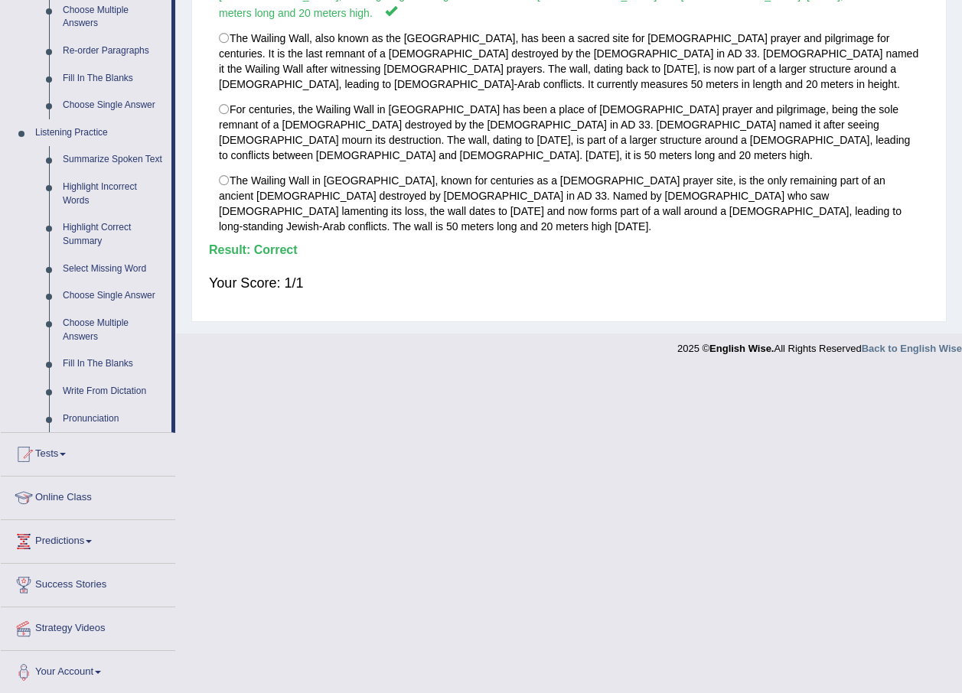
scroll to position [549, 0]
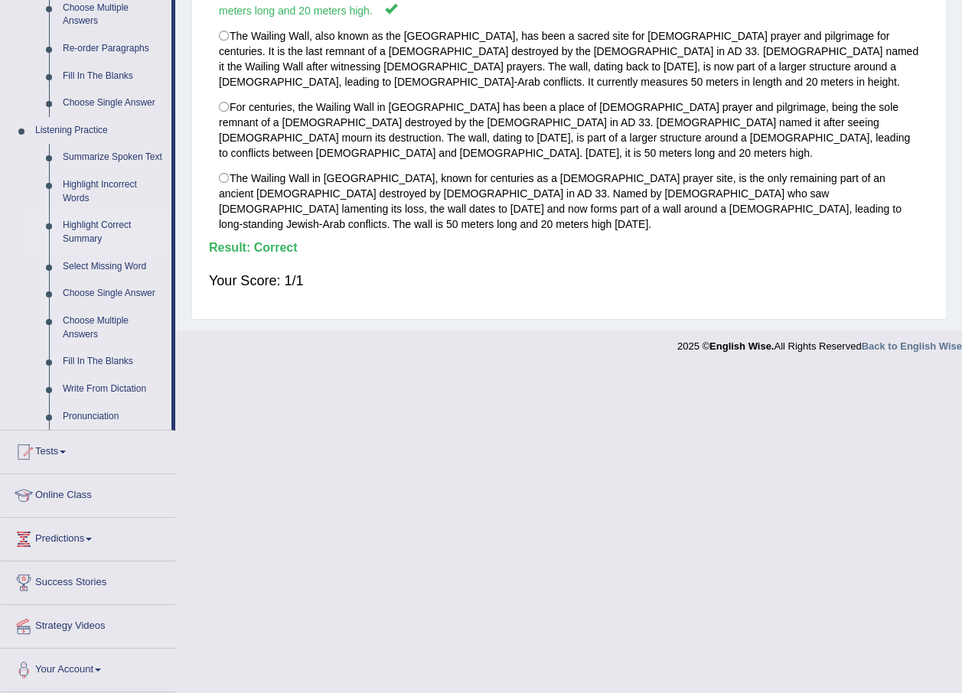
click at [122, 217] on link "Highlight Correct Summary" at bounding box center [114, 232] width 116 height 41
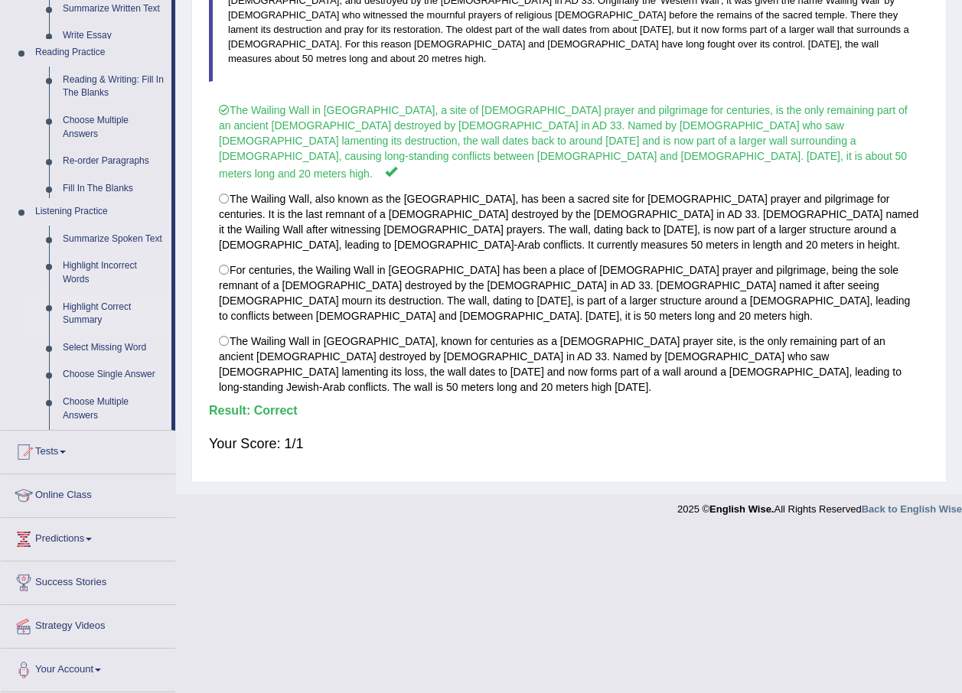
scroll to position [139, 0]
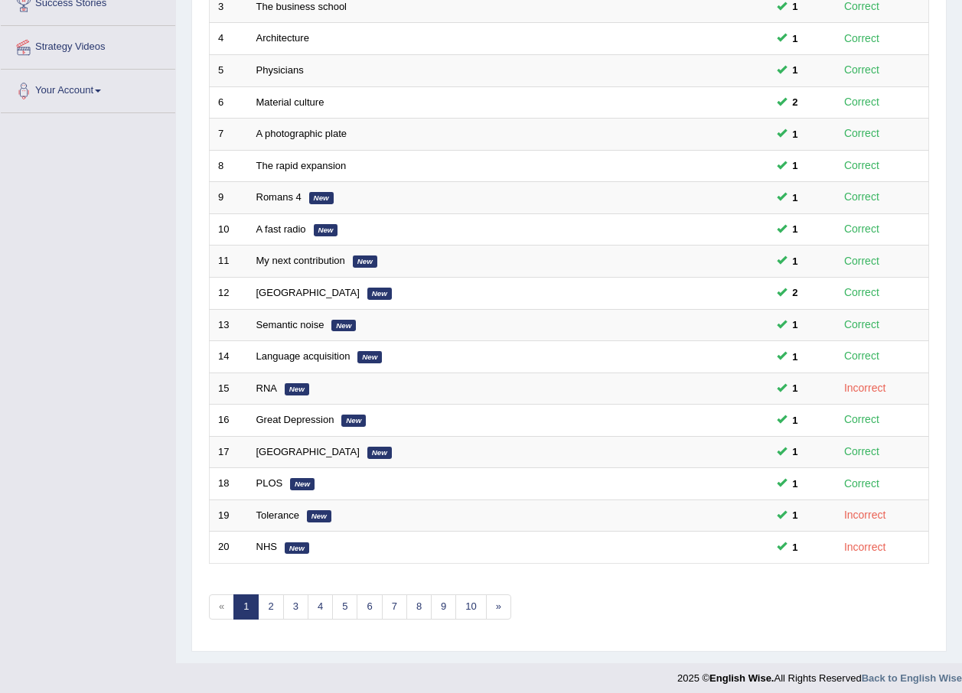
scroll to position [320, 0]
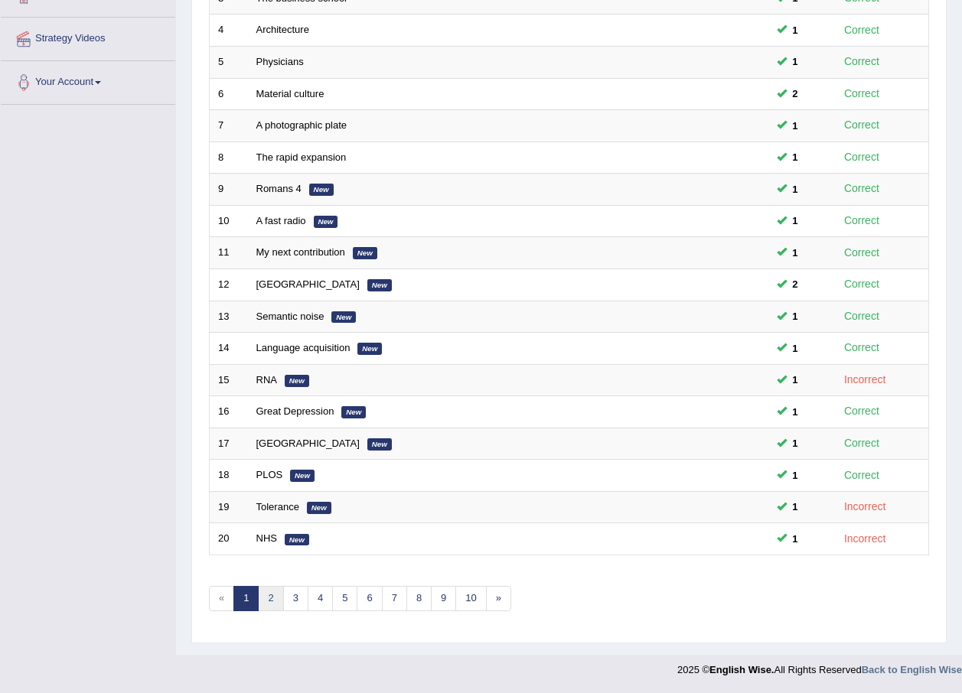
click at [266, 595] on link "2" at bounding box center [270, 598] width 25 height 25
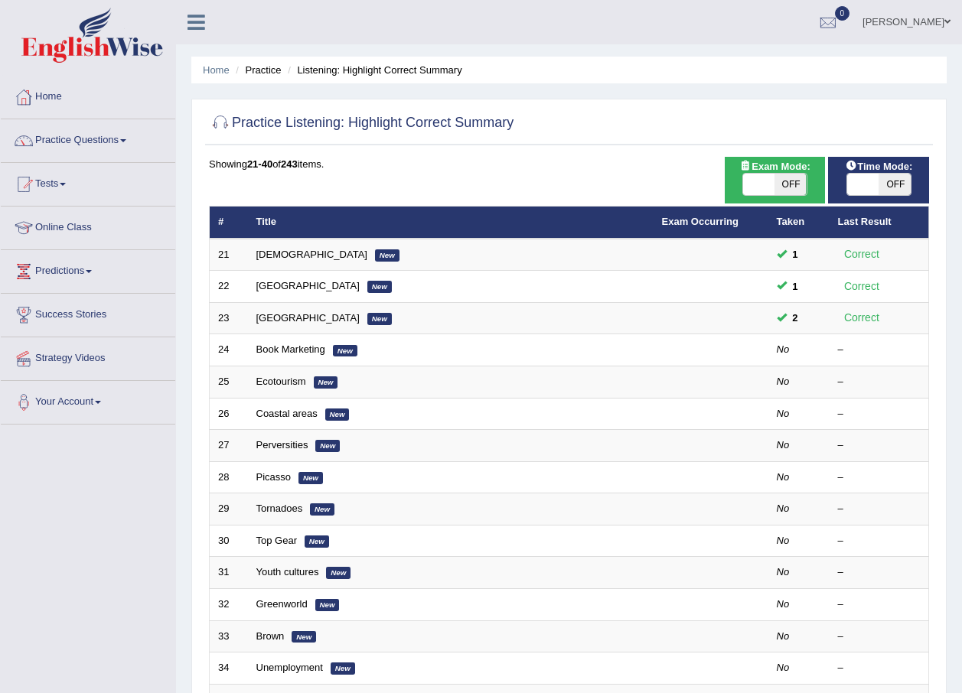
click at [275, 351] on link "Book Marketing" at bounding box center [290, 349] width 69 height 11
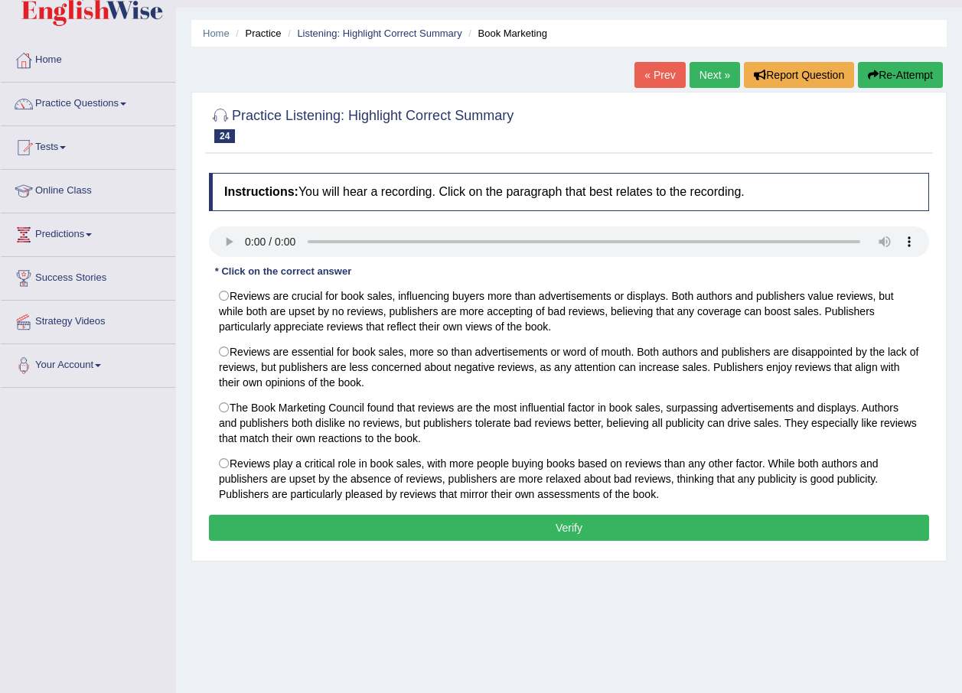
scroll to position [110, 0]
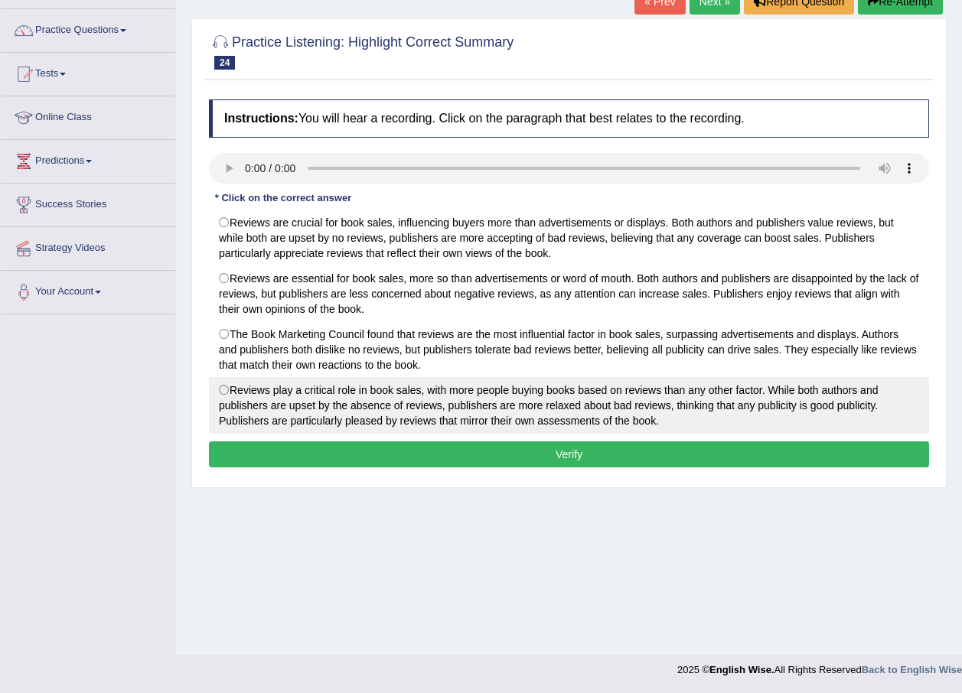
click at [395, 386] on label "Reviews play a critical role in book sales, with more people buying books based…" at bounding box center [569, 405] width 720 height 57
radio input "true"
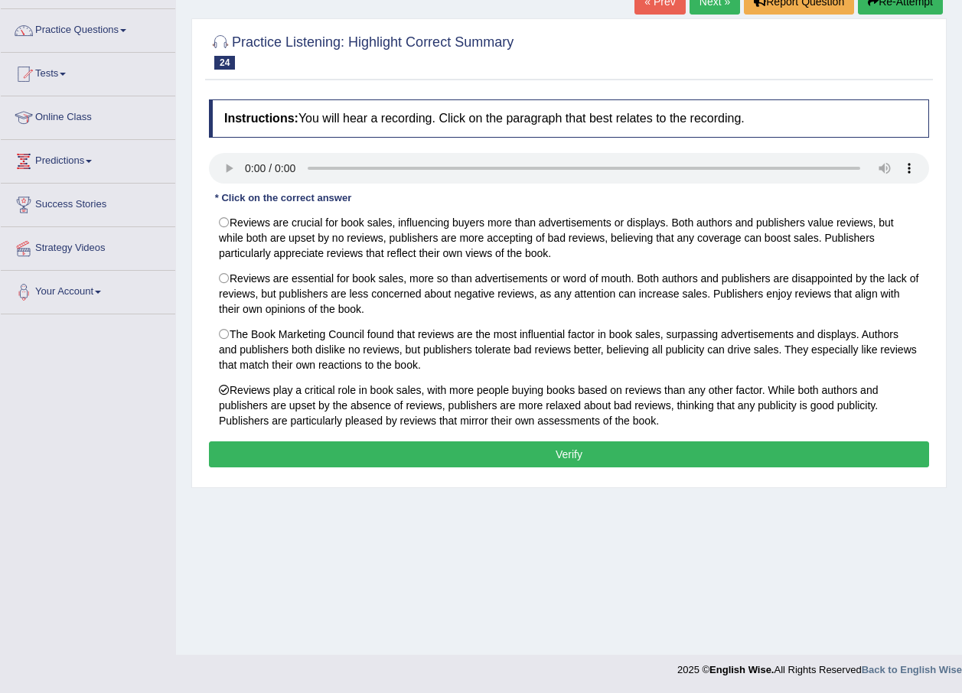
click at [406, 466] on button "Verify" at bounding box center [569, 454] width 720 height 26
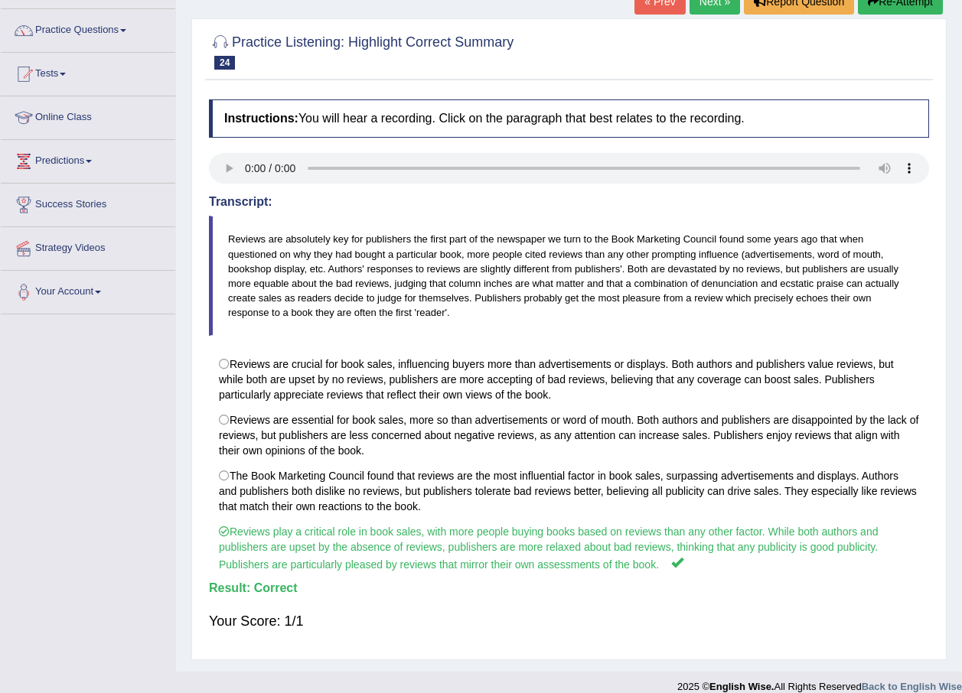
click at [730, 8] on link "Next »" at bounding box center [714, 2] width 50 height 26
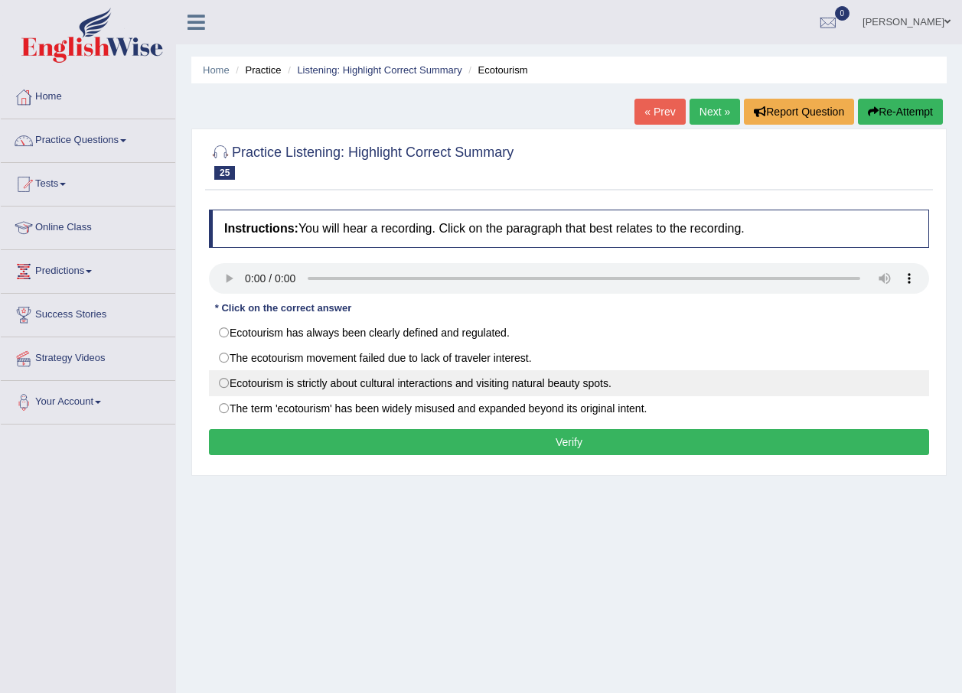
click at [336, 394] on label "Ecotourism is strictly about cultural interactions and visiting natural beauty …" at bounding box center [569, 383] width 720 height 26
radio input "true"
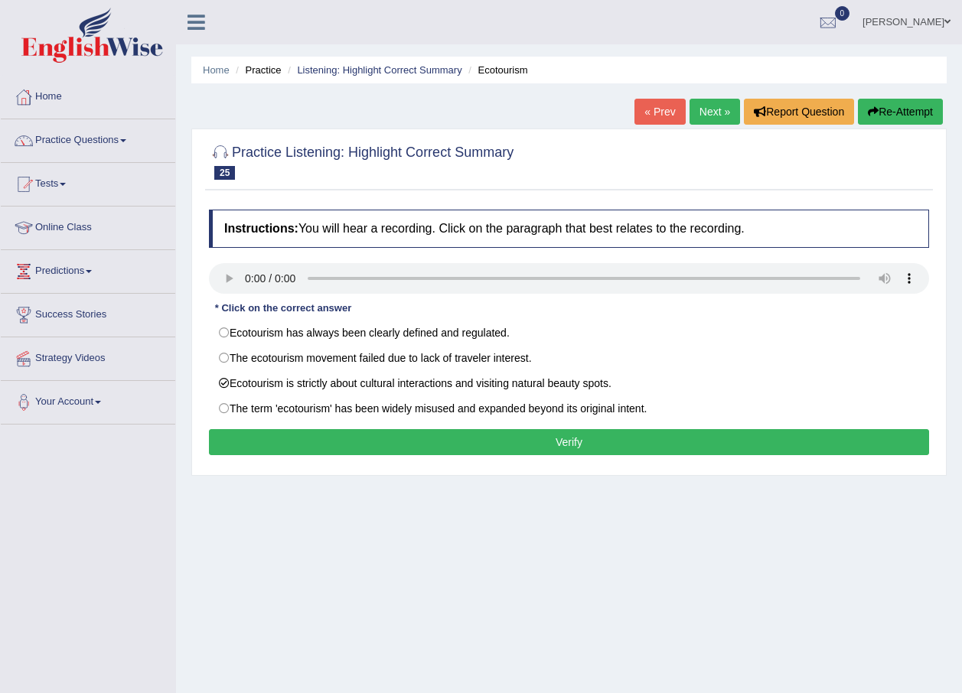
click at [395, 448] on button "Verify" at bounding box center [569, 442] width 720 height 26
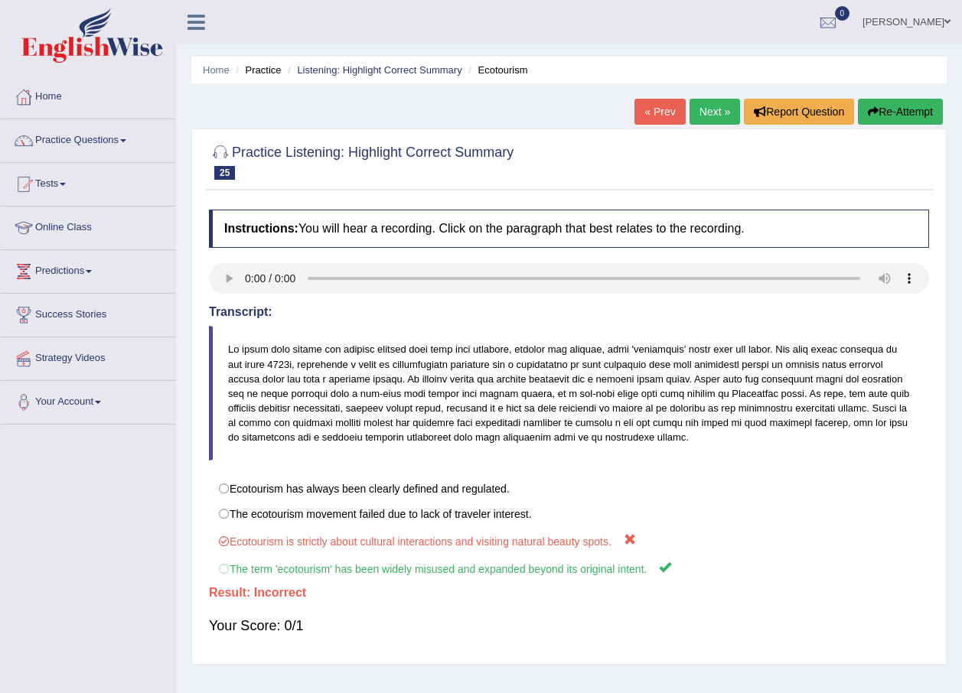
click at [727, 108] on link "Next »" at bounding box center [714, 112] width 50 height 26
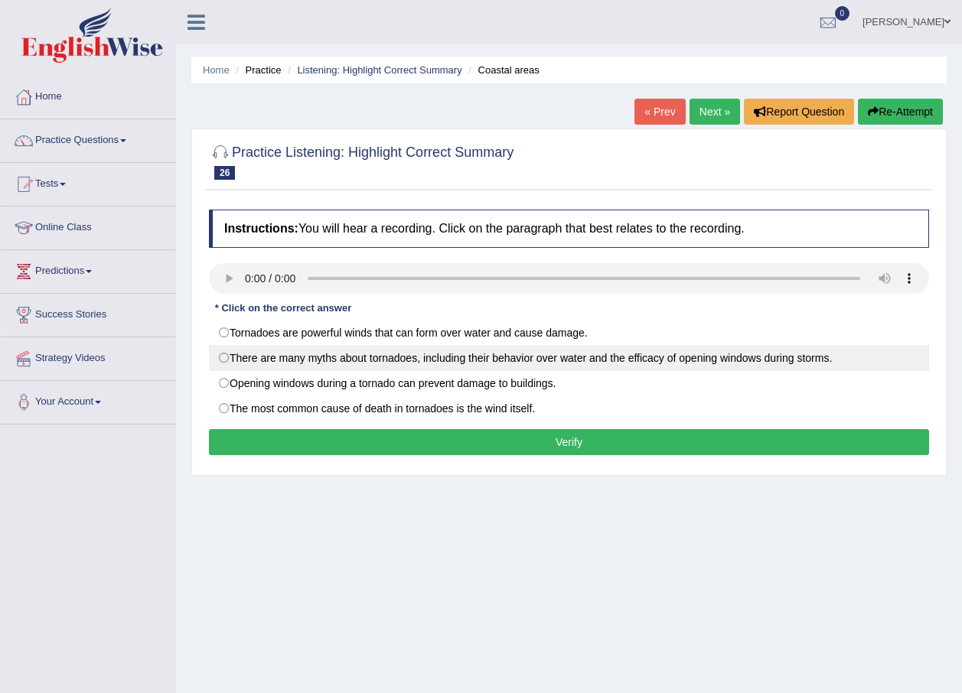
click at [596, 364] on label "There are many myths about tornadoes, including their behavior over water and t…" at bounding box center [569, 358] width 720 height 26
radio input "true"
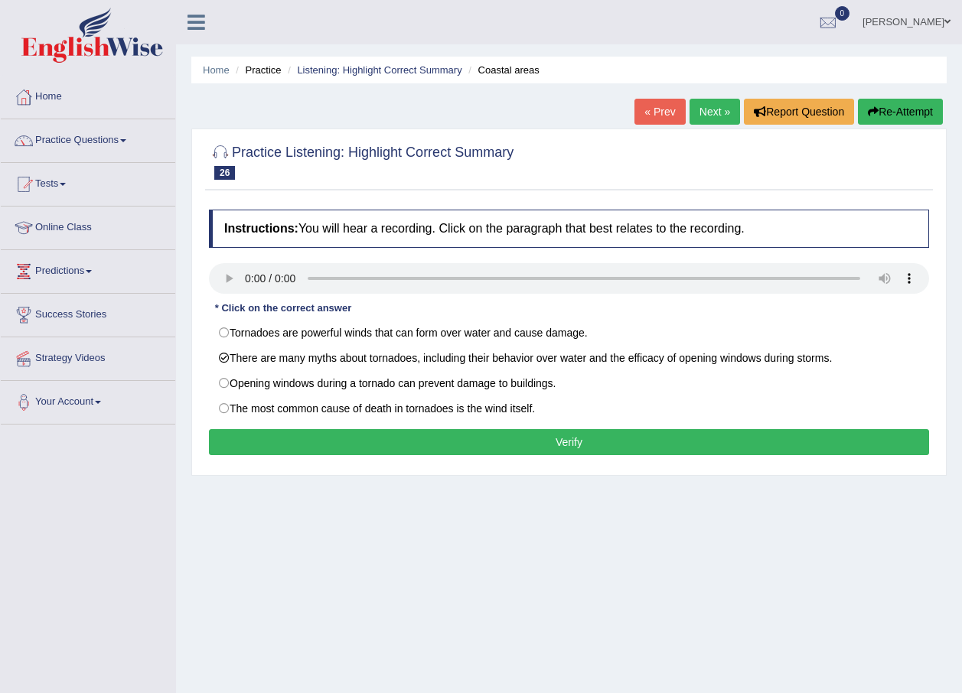
click at [580, 450] on button "Verify" at bounding box center [569, 442] width 720 height 26
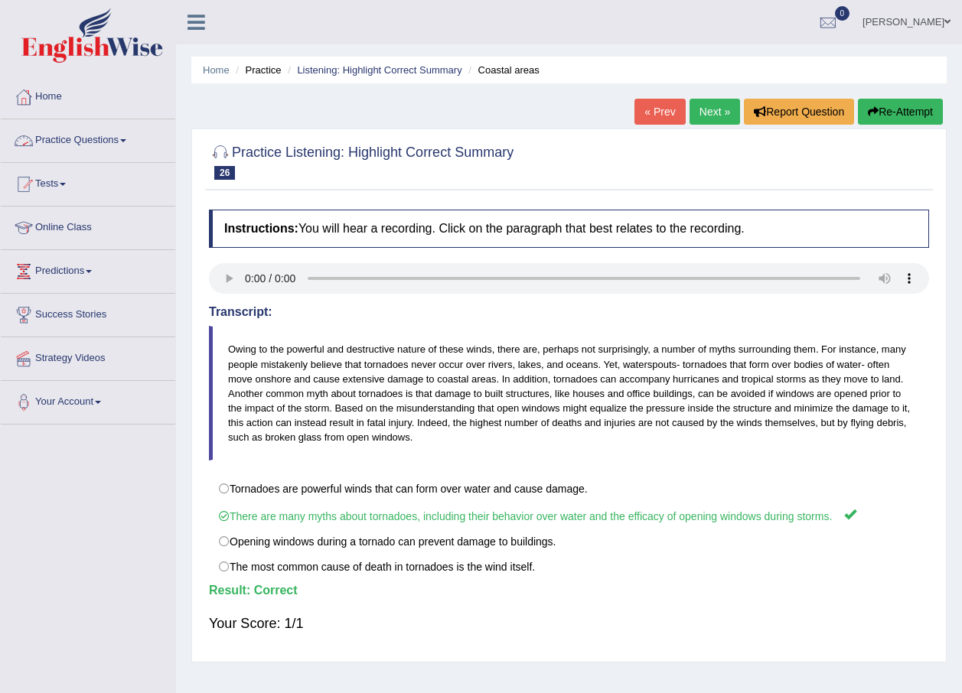
click at [95, 129] on link "Practice Questions" at bounding box center [88, 138] width 174 height 38
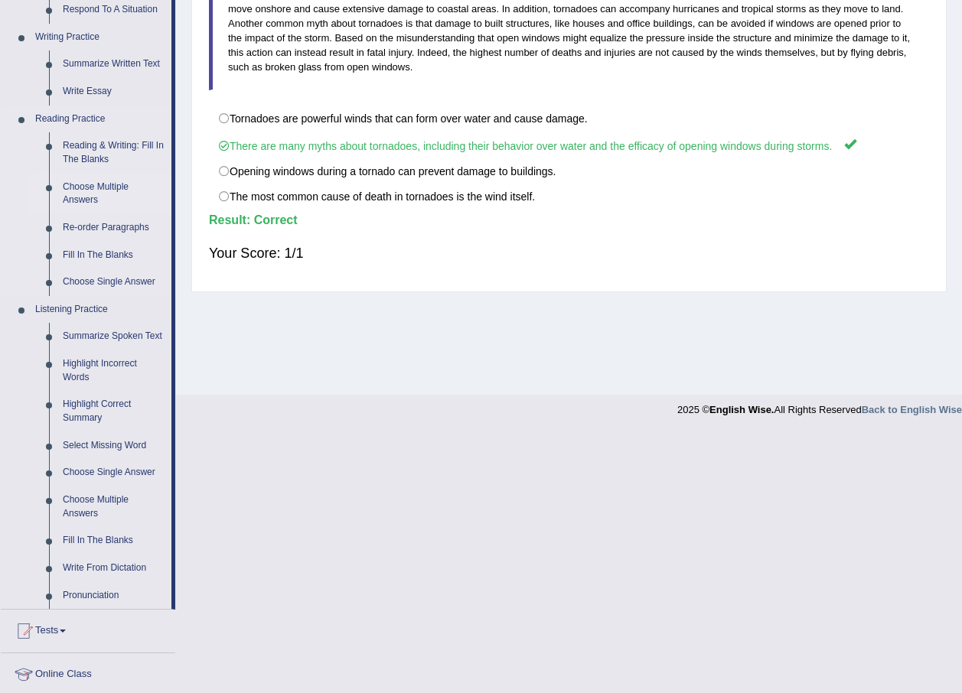
scroll to position [383, 0]
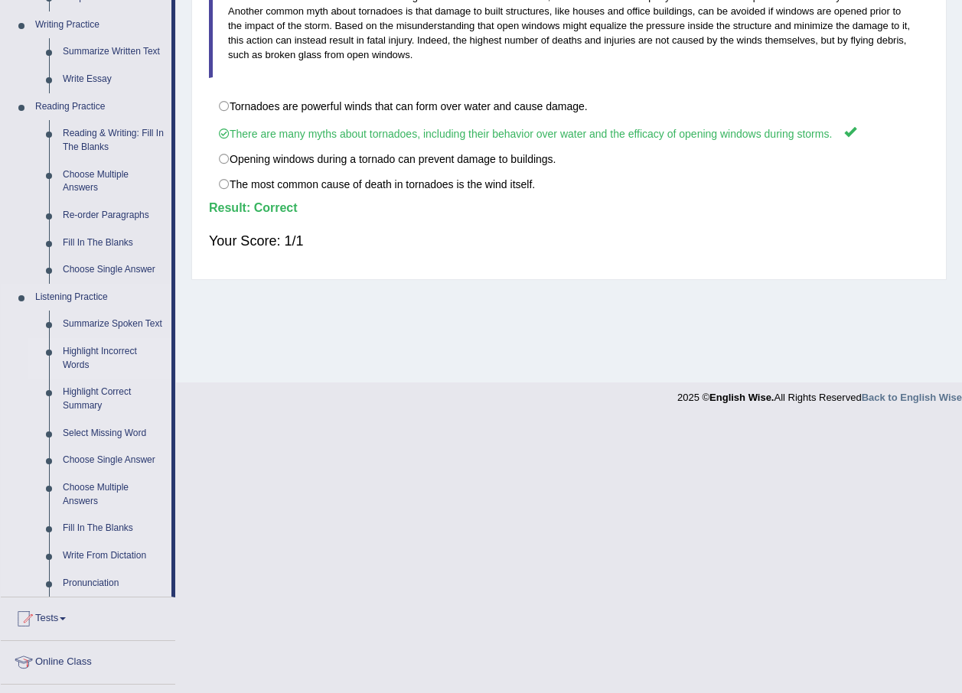
click at [92, 344] on link "Highlight Incorrect Words" at bounding box center [114, 358] width 116 height 41
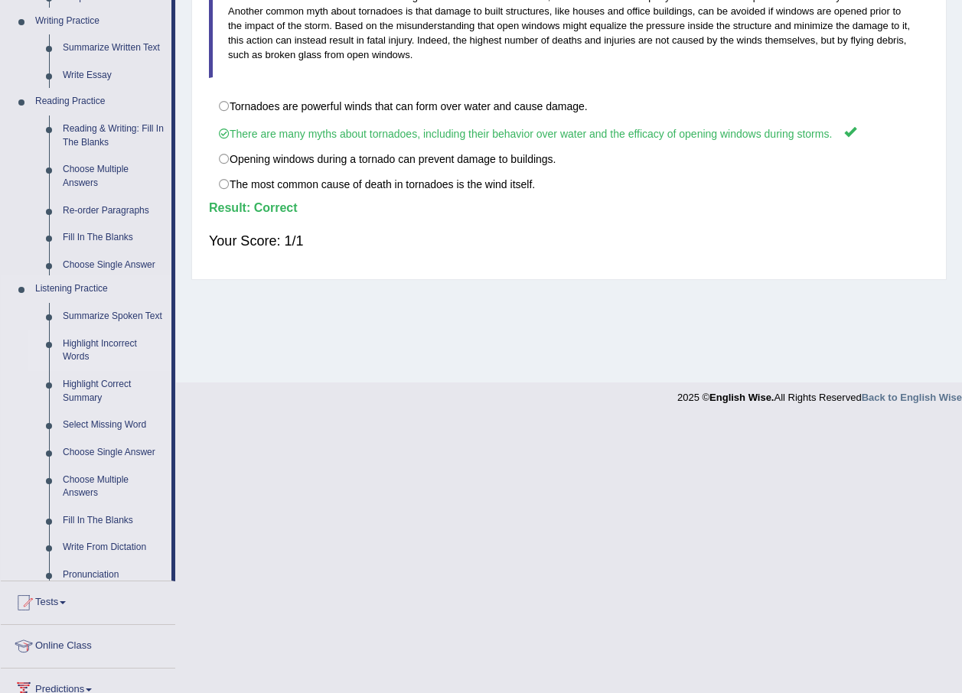
scroll to position [110, 0]
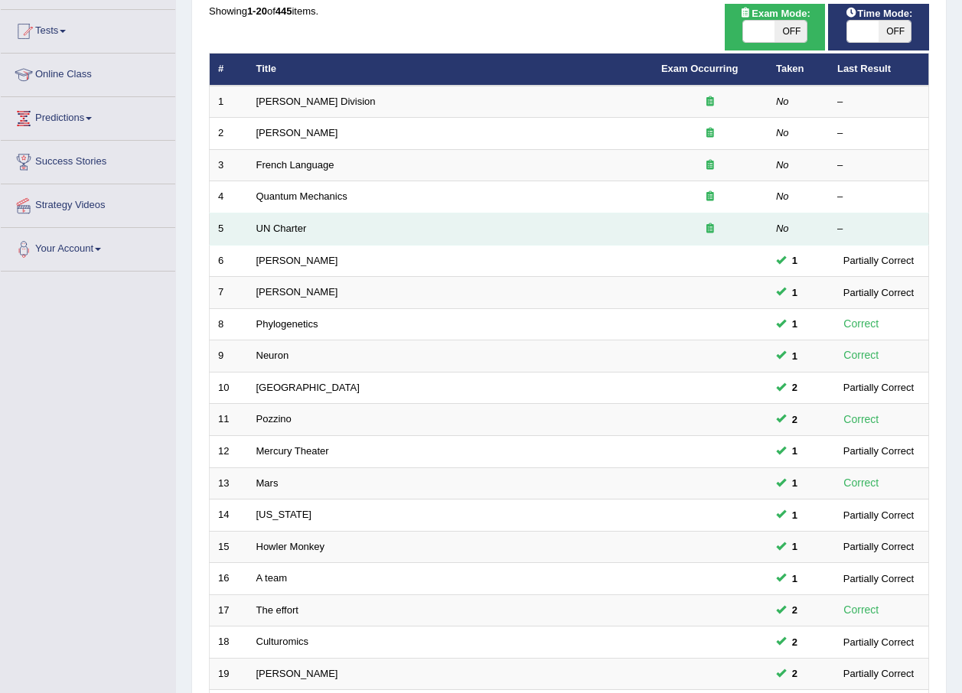
click at [266, 220] on td "UN Charter" at bounding box center [450, 229] width 405 height 32
click at [269, 225] on link "UN Charter" at bounding box center [281, 228] width 50 height 11
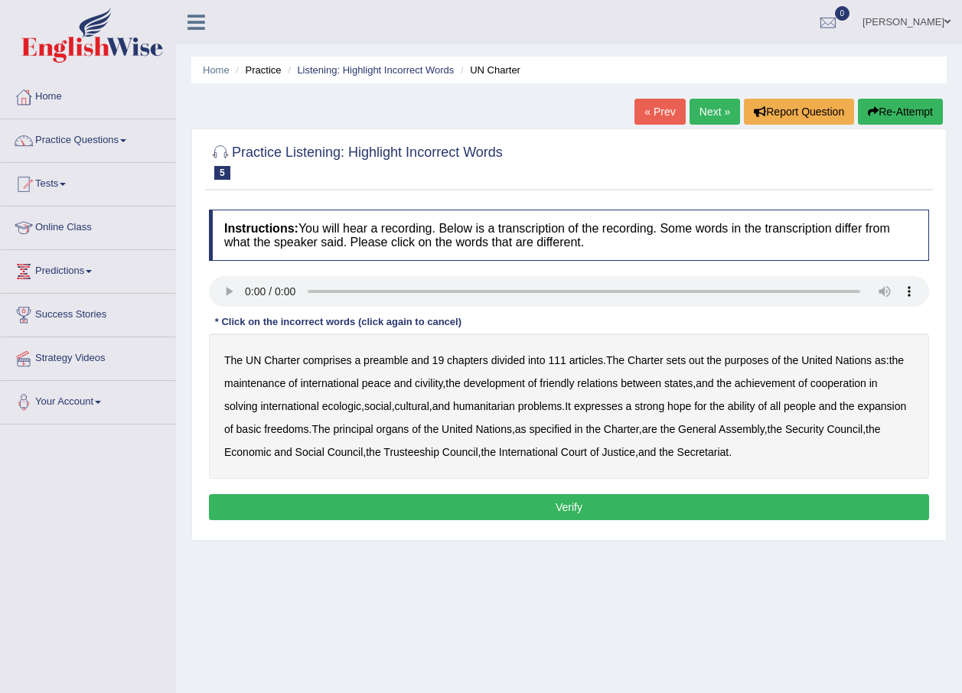
click at [703, 362] on b "out" at bounding box center [696, 360] width 15 height 12
click at [435, 378] on b "civility" at bounding box center [429, 383] width 28 height 12
click at [344, 402] on b "ecologic" at bounding box center [341, 406] width 39 height 12
click at [754, 410] on b "ability" at bounding box center [742, 406] width 28 height 12
click at [770, 501] on button "Verify" at bounding box center [569, 507] width 720 height 26
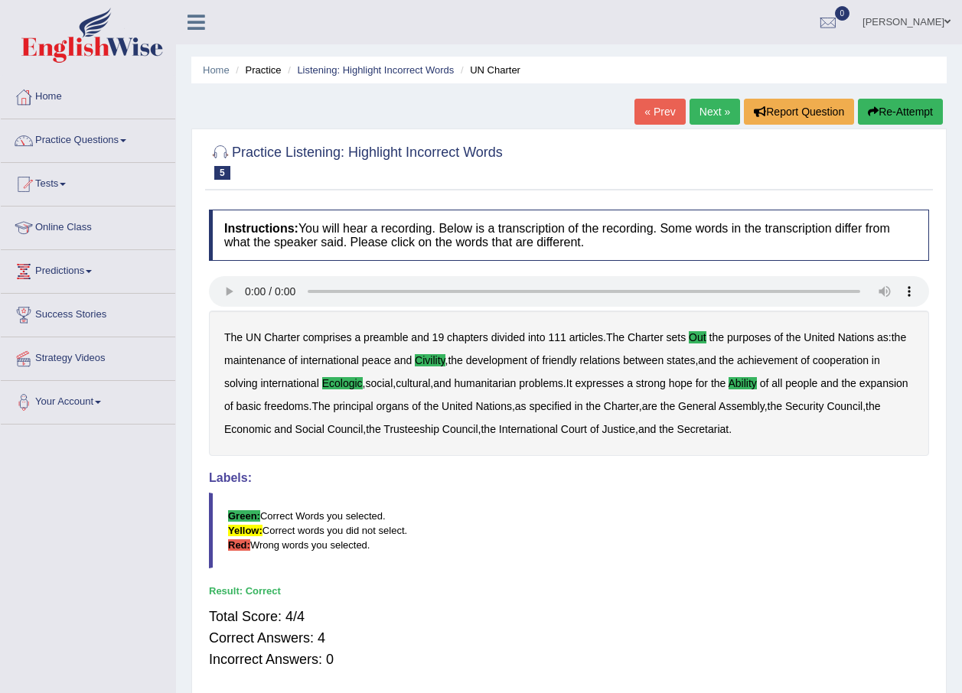
click at [727, 121] on link "Next »" at bounding box center [714, 112] width 50 height 26
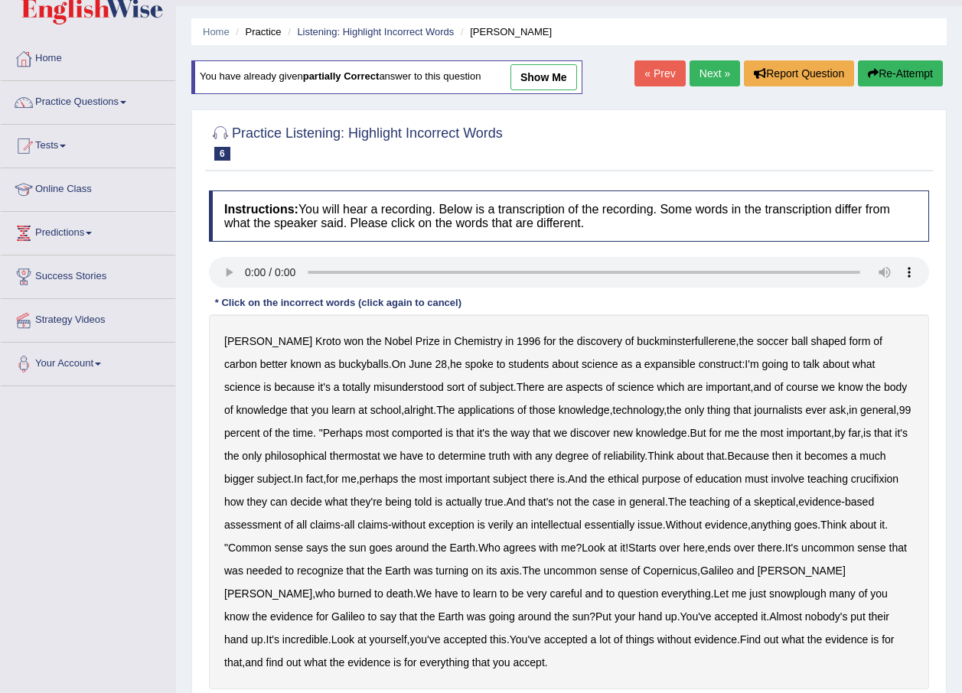
scroll to position [77, 0]
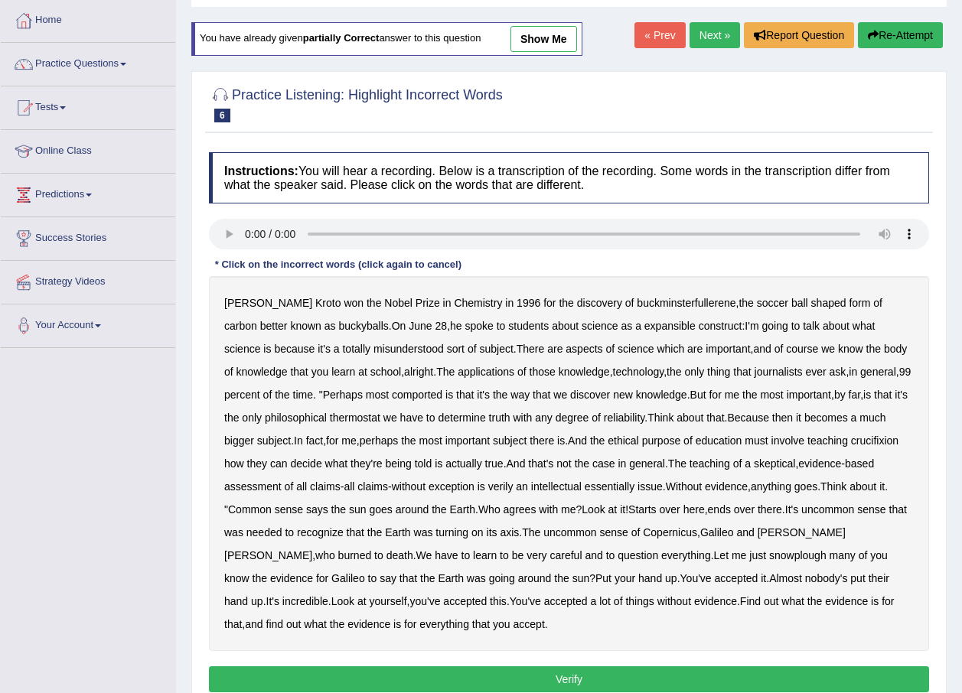
click at [644, 322] on b "expansible" at bounding box center [669, 326] width 51 height 12
click at [392, 394] on b "comported" at bounding box center [417, 395] width 50 height 12
click at [330, 421] on b "thermostat" at bounding box center [355, 418] width 50 height 12
click at [851, 440] on b "crucifixion" at bounding box center [874, 441] width 47 height 12
click at [507, 490] on b "verily" at bounding box center [500, 487] width 25 height 12
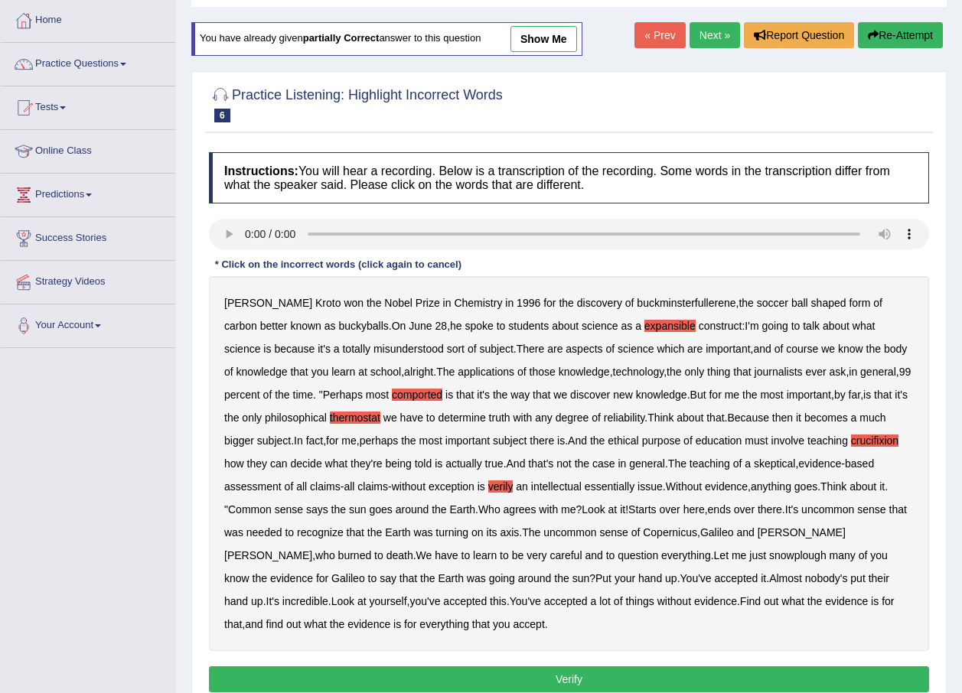
click at [609, 485] on b "essentially" at bounding box center [610, 487] width 50 height 12
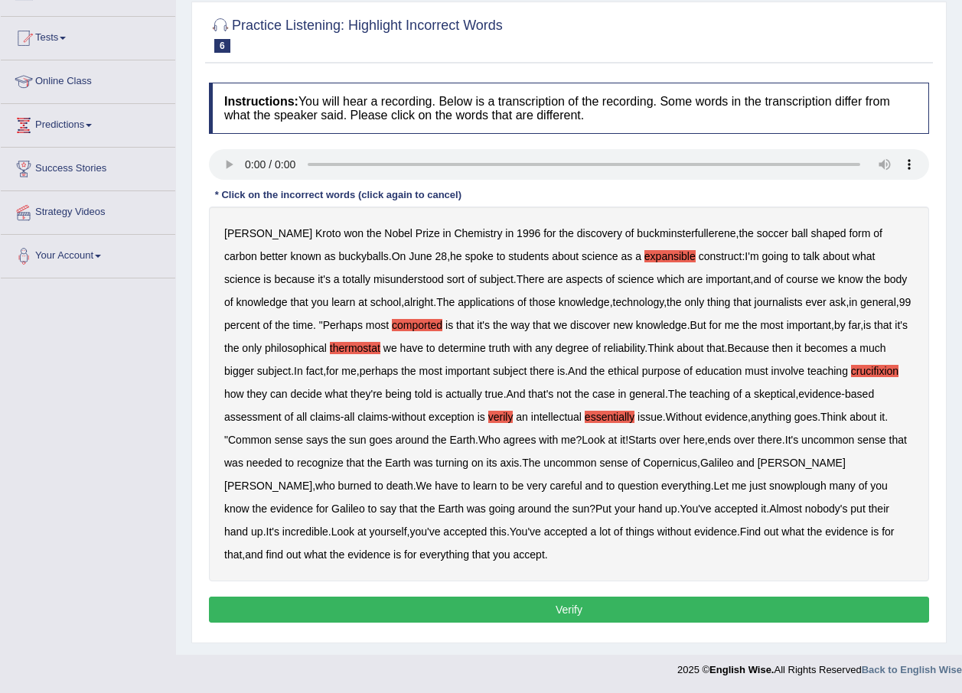
click at [769, 490] on b "snowplough" at bounding box center [797, 486] width 57 height 12
click at [424, 600] on button "Verify" at bounding box center [569, 610] width 720 height 26
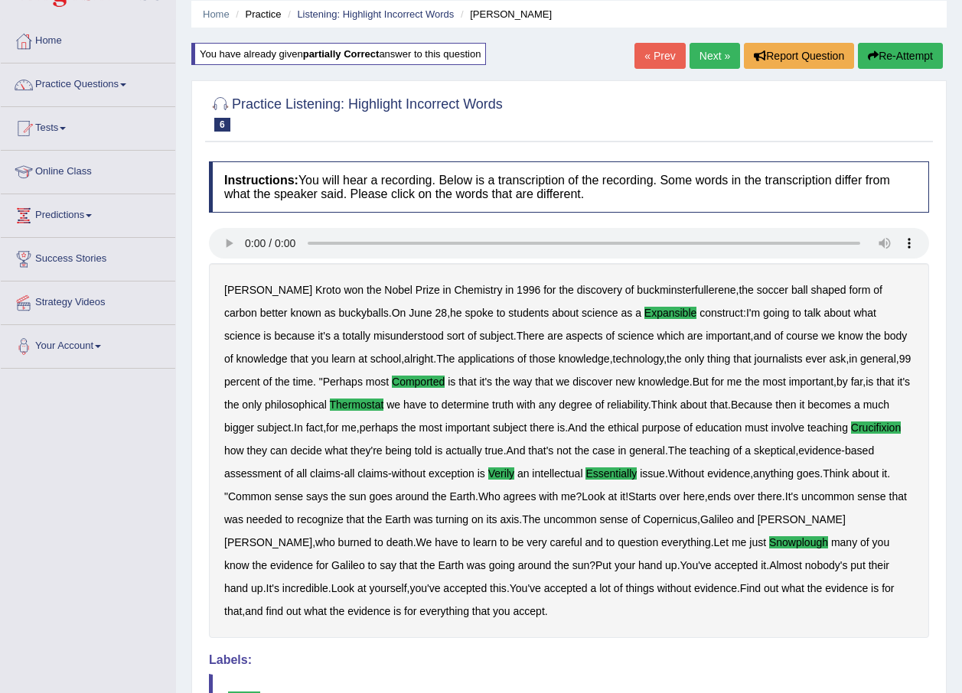
scroll to position [34, 0]
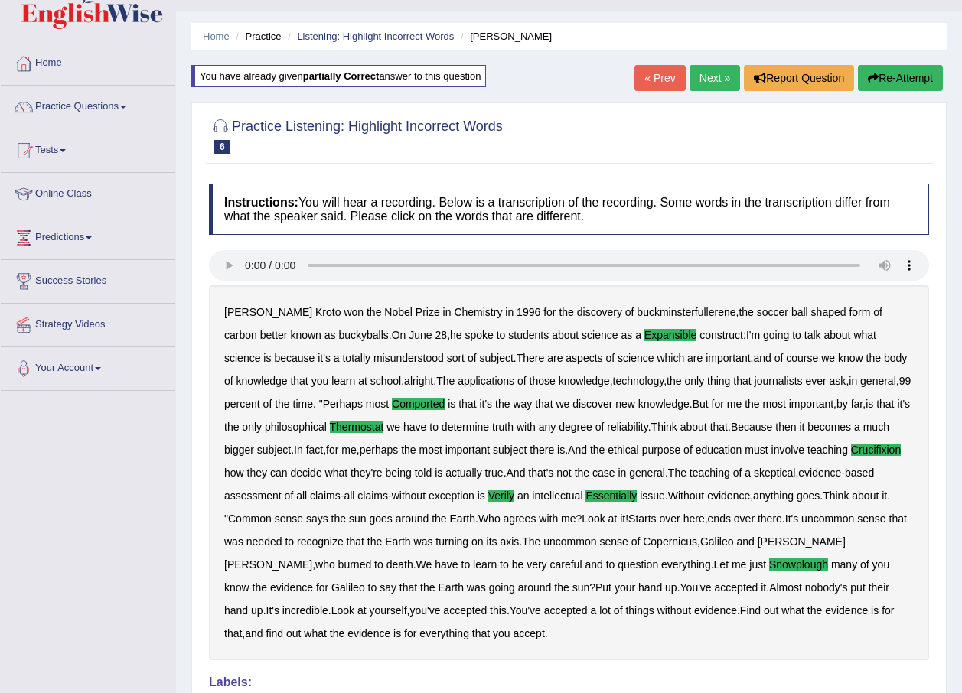
click at [719, 78] on link "Next »" at bounding box center [714, 78] width 50 height 26
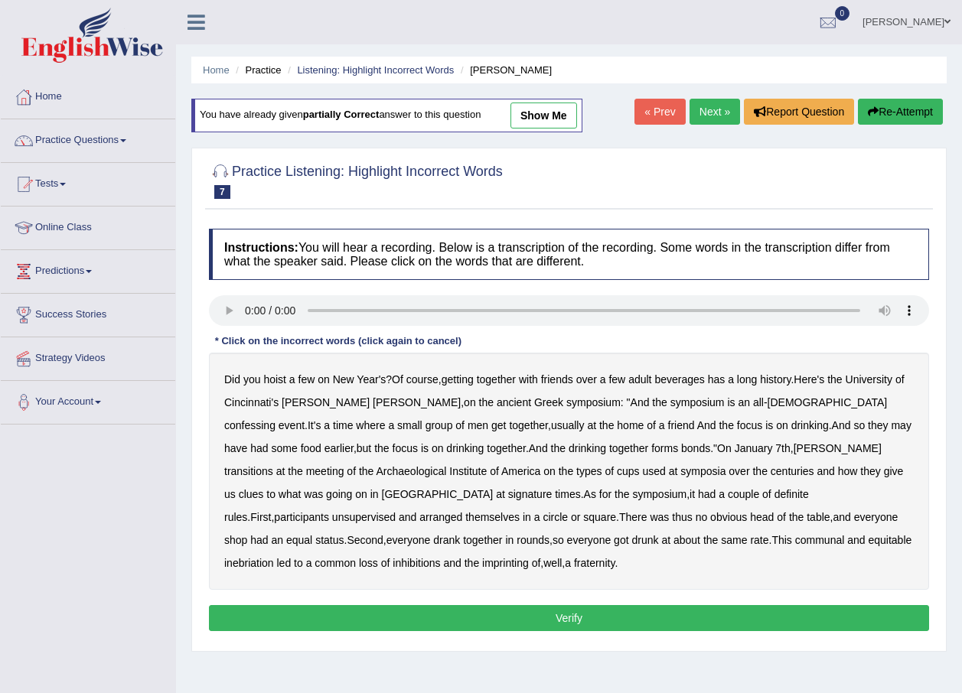
click at [275, 419] on b "confessing" at bounding box center [249, 425] width 51 height 12
click at [273, 465] on b "transitions" at bounding box center [248, 471] width 49 height 12
click at [508, 494] on b "signature" at bounding box center [530, 494] width 44 height 12
click at [396, 511] on b "unsupervised" at bounding box center [364, 517] width 64 height 12
click at [247, 534] on b "shop" at bounding box center [235, 540] width 23 height 12
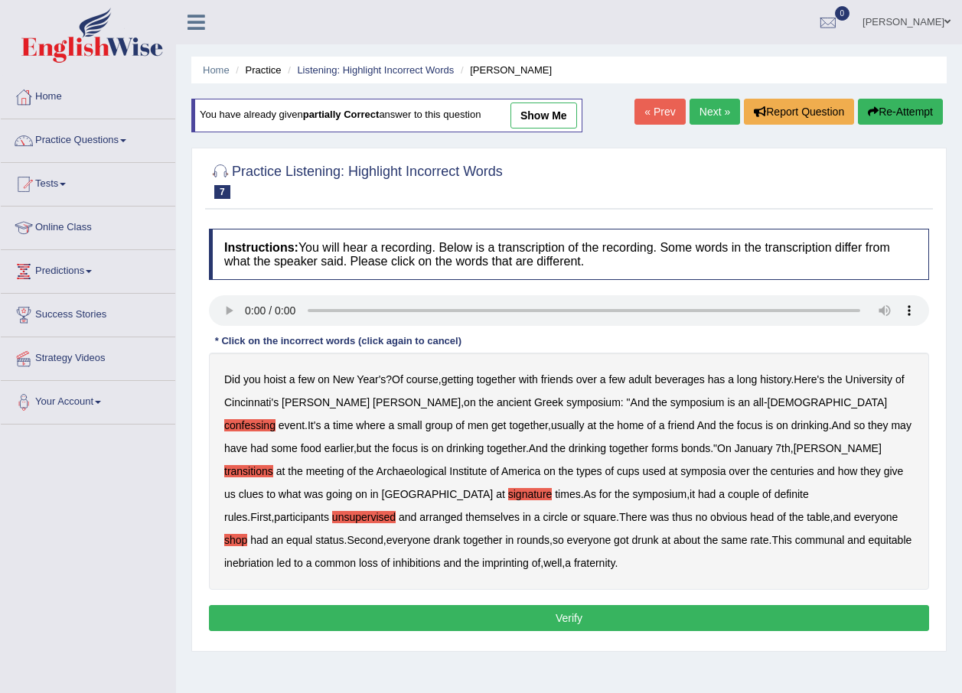
click at [855, 531] on div "Did you hoist a few on New Year's ? Of course , getting together with friends o…" at bounding box center [569, 471] width 720 height 237
click at [529, 557] on b "imprinting" at bounding box center [505, 563] width 47 height 12
click at [780, 608] on button "Verify" at bounding box center [569, 618] width 720 height 26
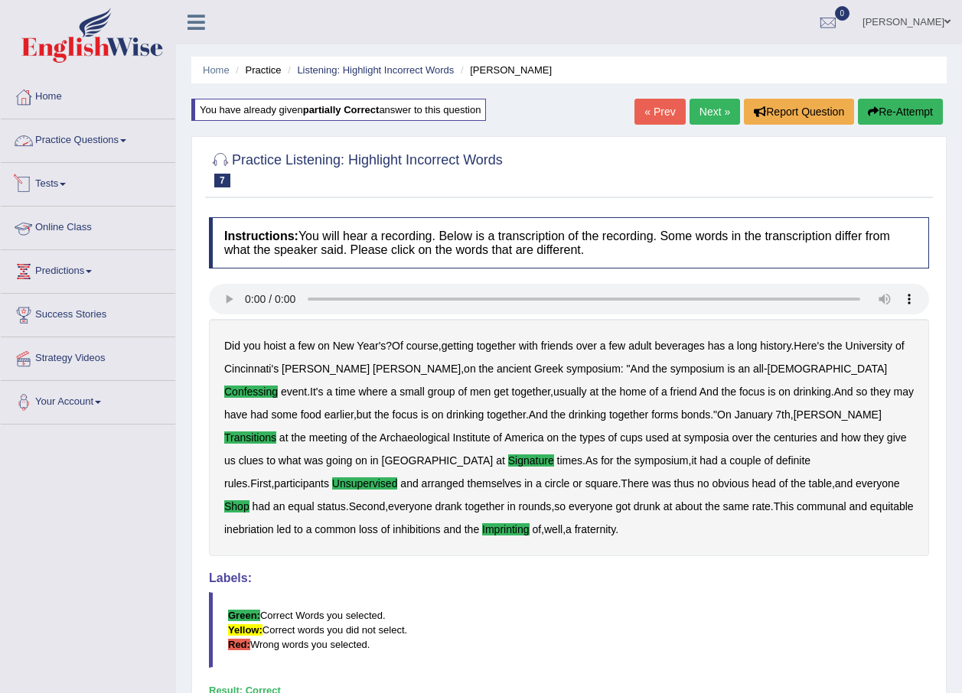
click at [50, 142] on link "Practice Questions" at bounding box center [88, 138] width 174 height 38
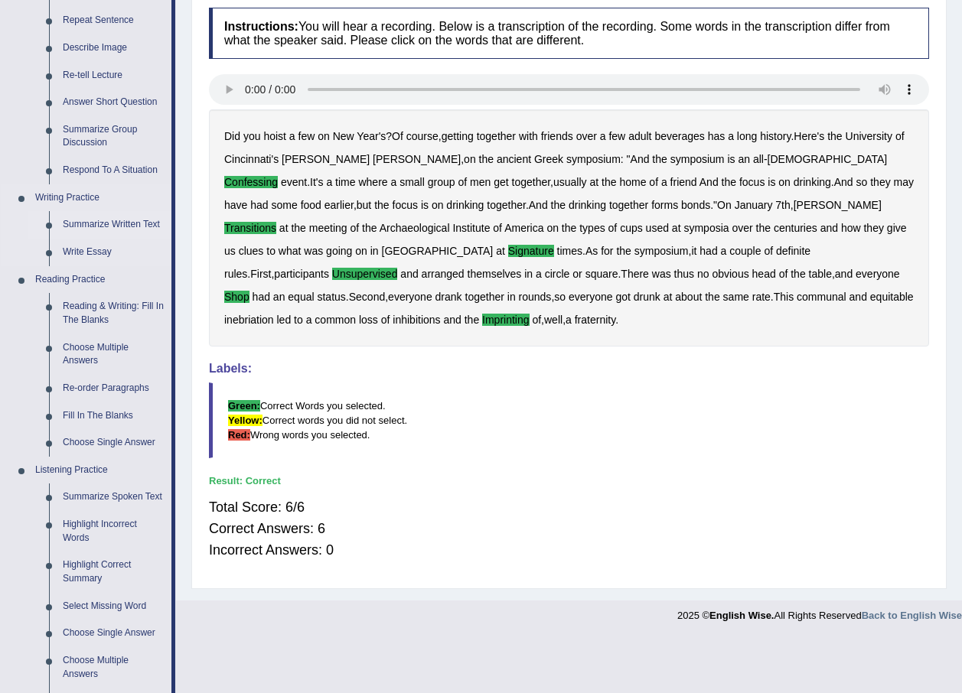
scroll to position [383, 0]
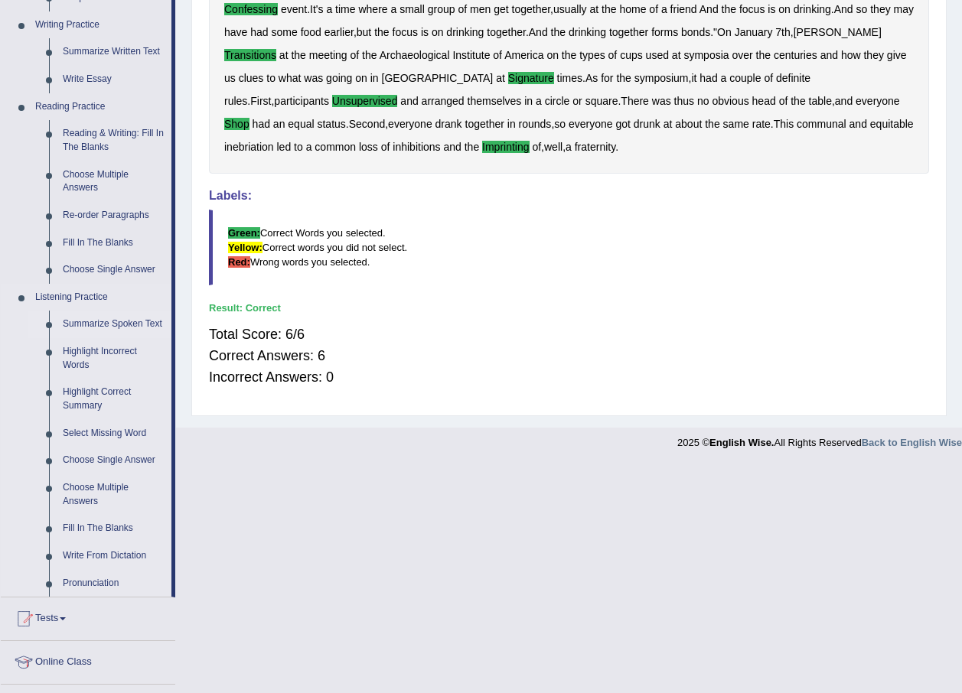
click at [146, 322] on link "Summarize Spoken Text" at bounding box center [114, 325] width 116 height 28
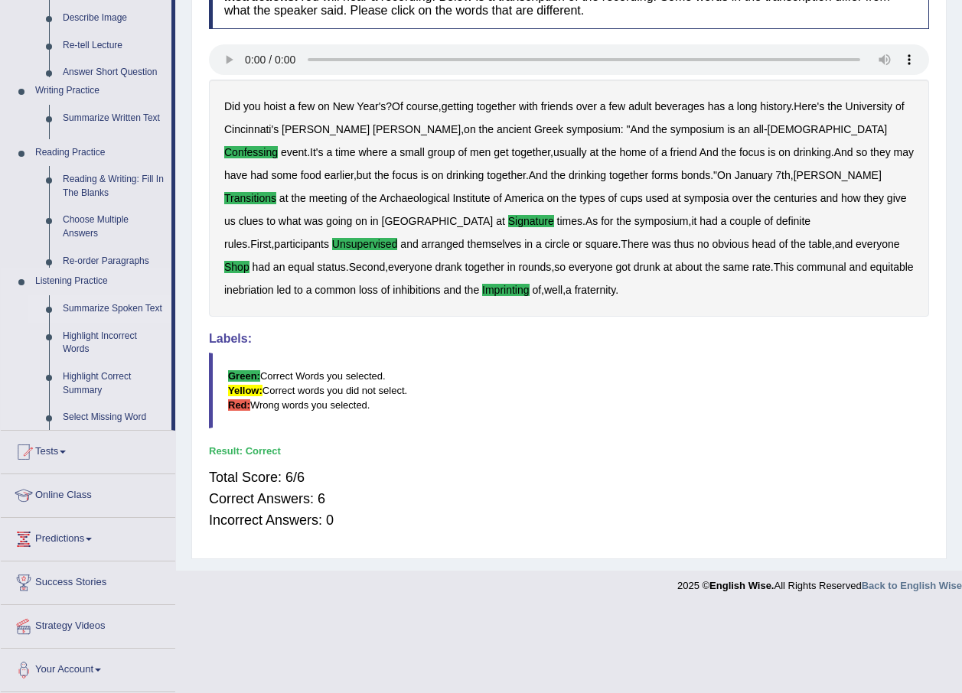
scroll to position [155, 0]
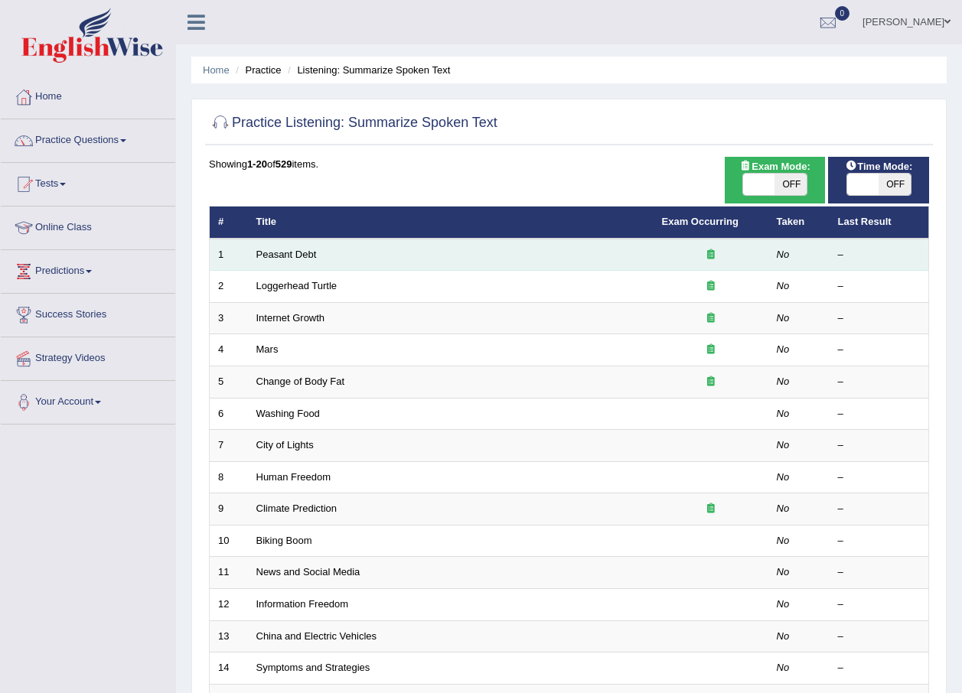
click at [280, 247] on td "Peasant Debt" at bounding box center [451, 255] width 406 height 32
click at [283, 255] on link "Peasant Debt" at bounding box center [286, 254] width 60 height 11
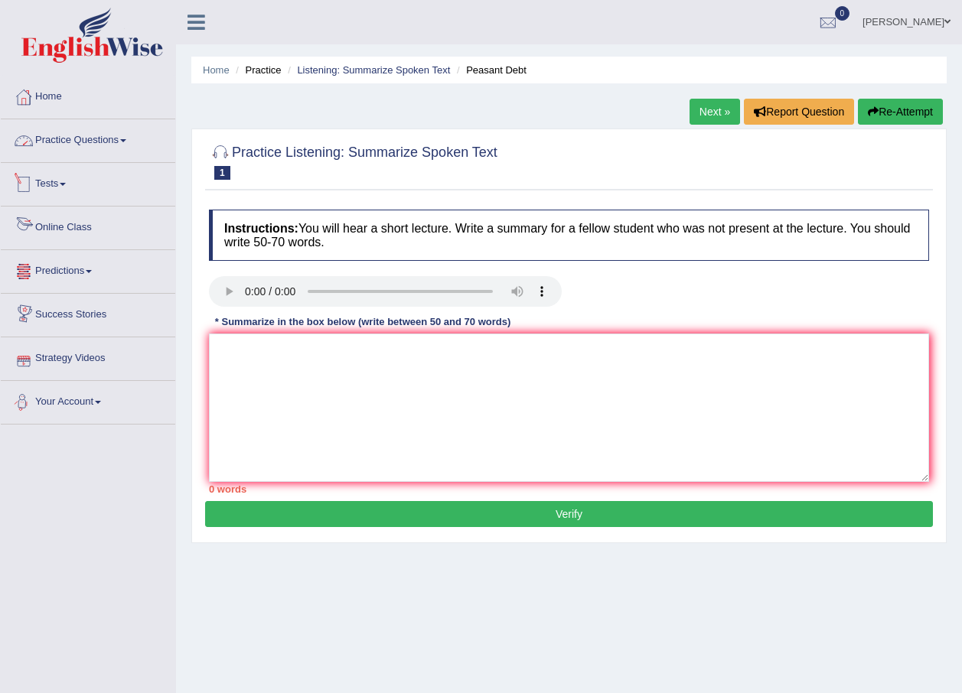
click at [96, 136] on link "Practice Questions" at bounding box center [88, 138] width 174 height 38
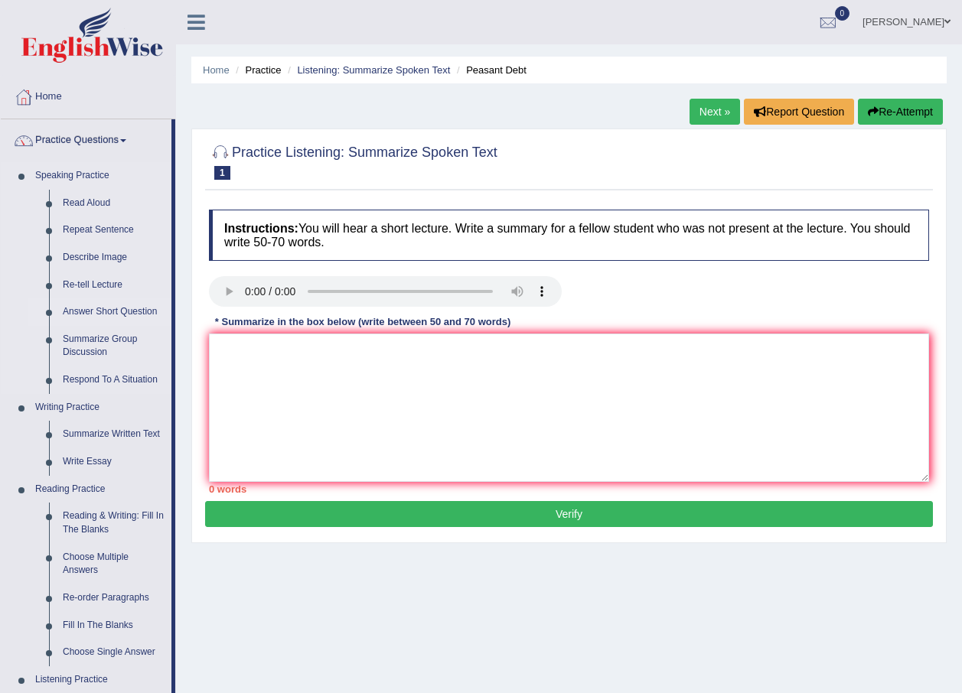
click at [102, 308] on link "Answer Short Question" at bounding box center [114, 312] width 116 height 28
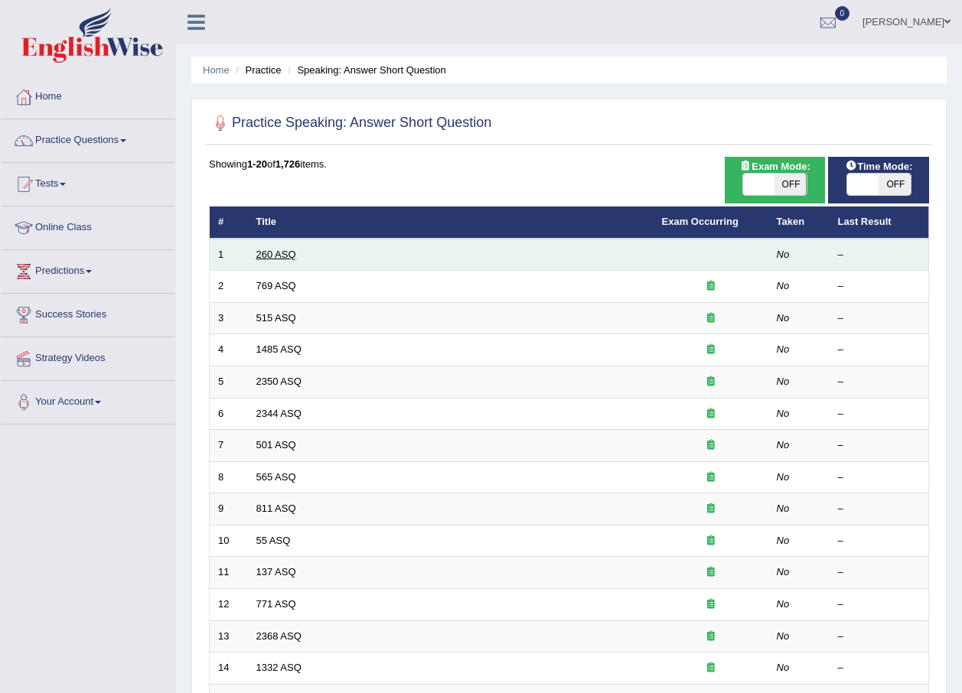
click at [279, 254] on link "260 ASQ" at bounding box center [276, 254] width 40 height 11
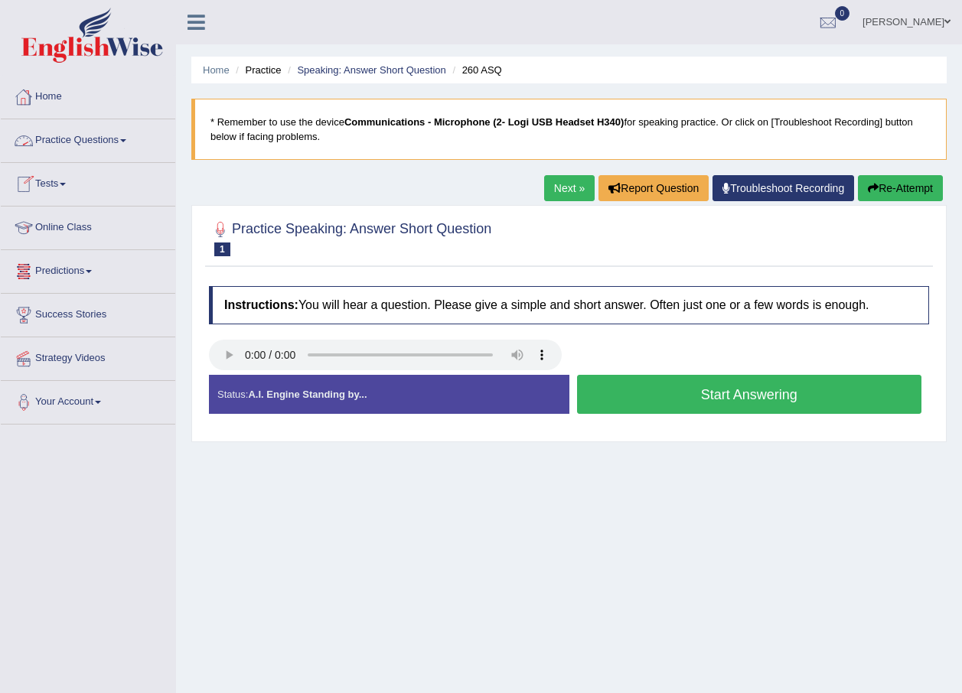
click at [74, 144] on link "Practice Questions" at bounding box center [88, 138] width 174 height 38
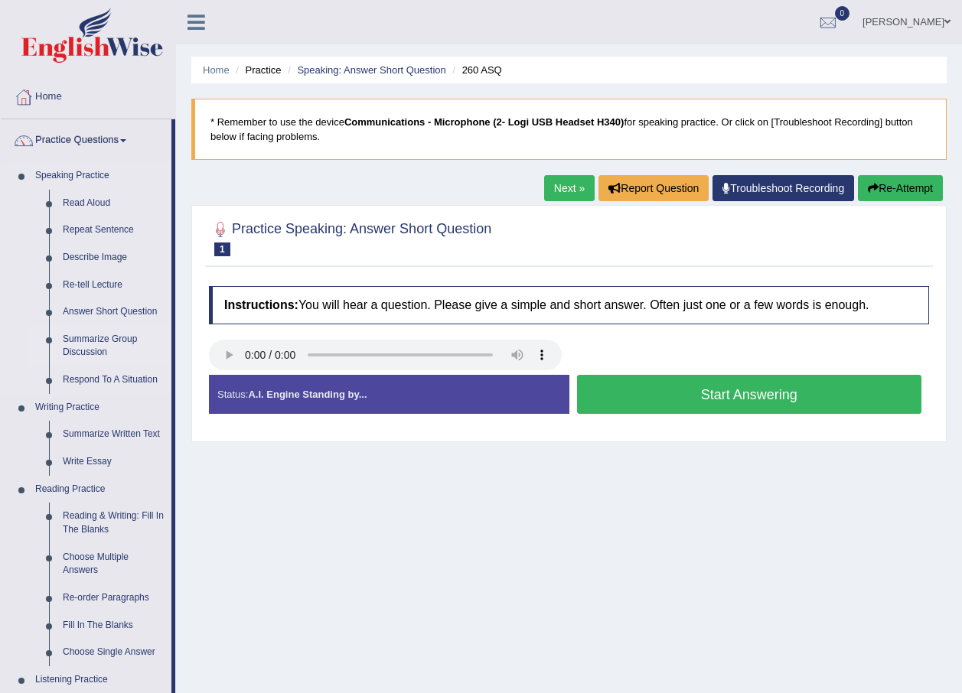
click at [77, 350] on link "Summarize Group Discussion" at bounding box center [114, 346] width 116 height 41
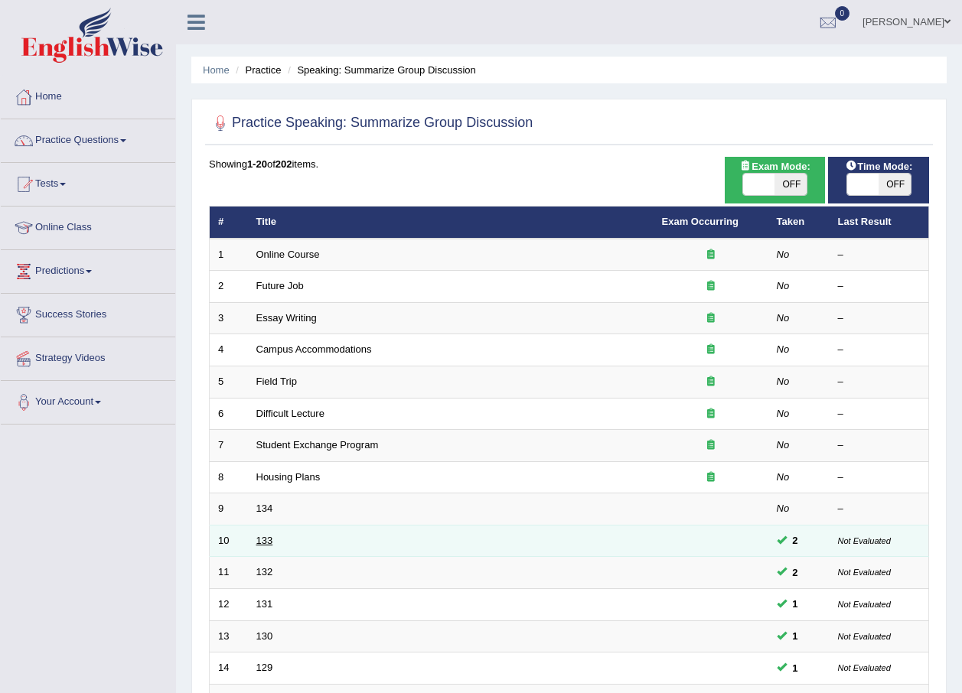
click at [257, 537] on link "133" at bounding box center [264, 540] width 17 height 11
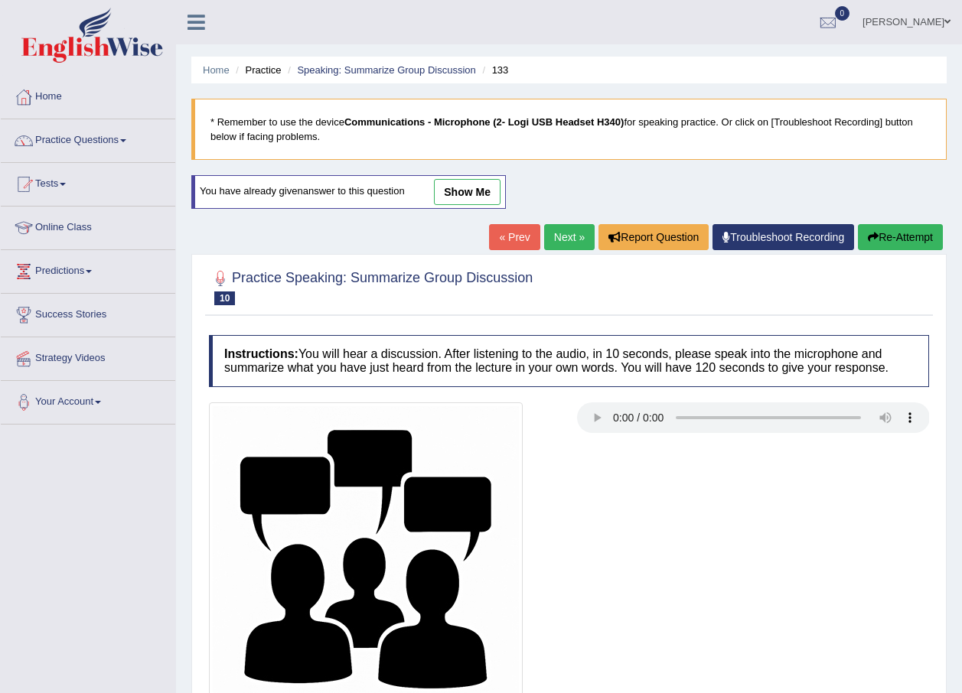
click at [479, 179] on link "show me" at bounding box center [467, 192] width 67 height 26
click at [465, 192] on div "Home Practice Speaking: Summarize Group Discussion 133 * Remember to use the de…" at bounding box center [569, 398] width 786 height 796
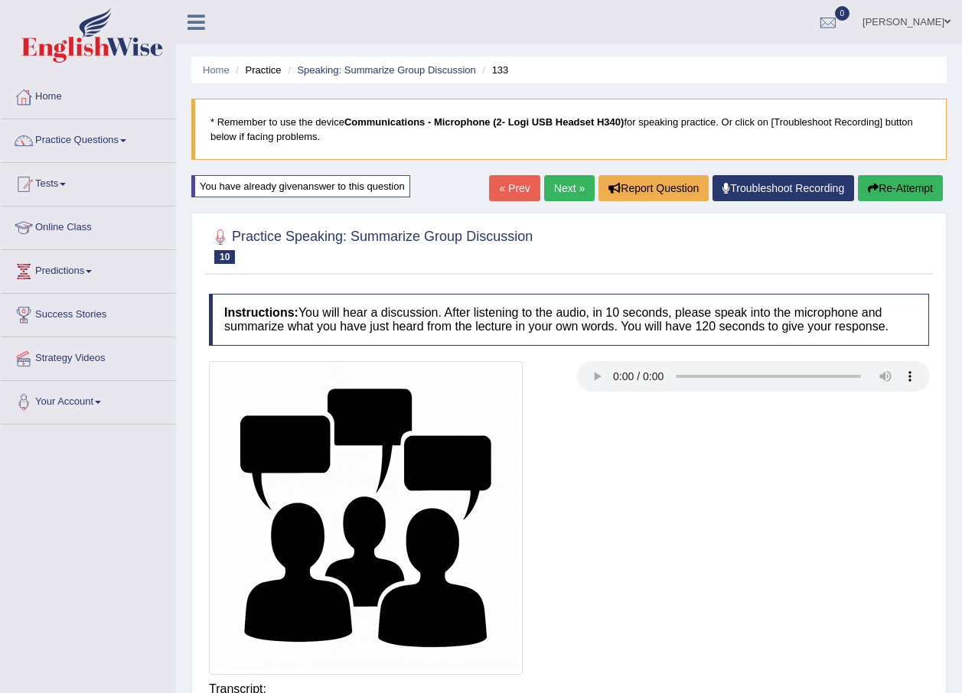
click at [69, 187] on link "Tests" at bounding box center [88, 182] width 174 height 38
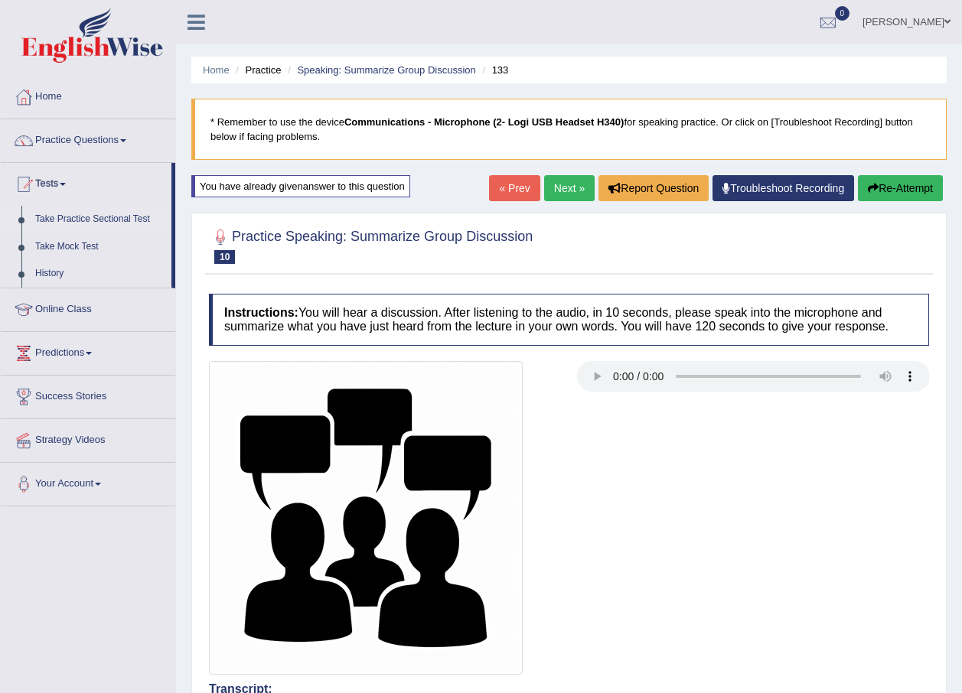
click at [85, 211] on link "Take Practice Sectional Test" at bounding box center [99, 220] width 143 height 28
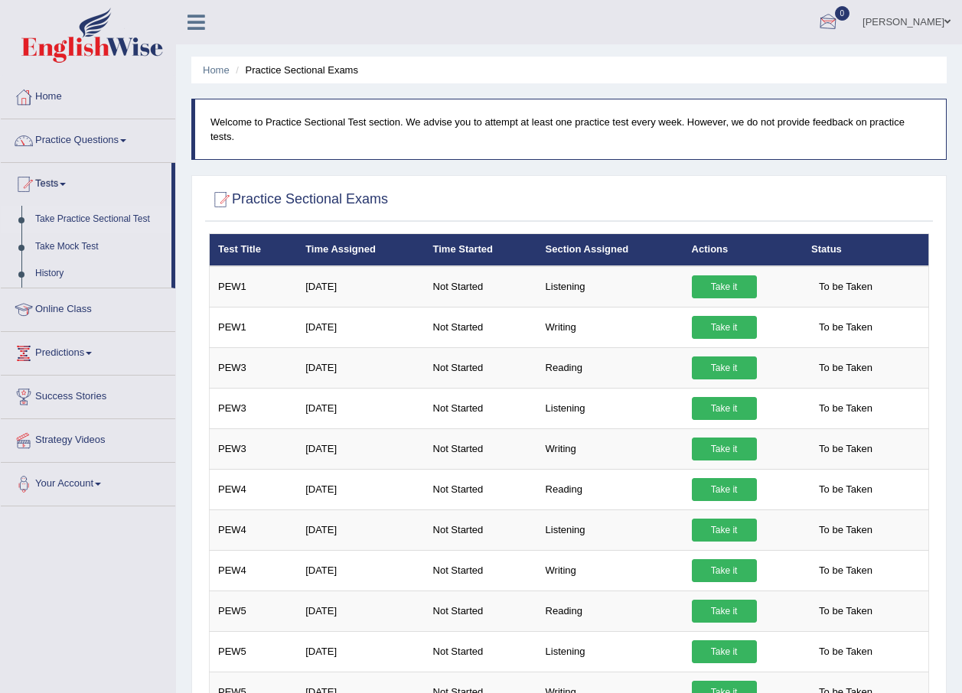
click at [832, 21] on div at bounding box center [827, 22] width 23 height 23
click at [760, 58] on strong "See All Alerts" at bounding box center [731, 64] width 68 height 12
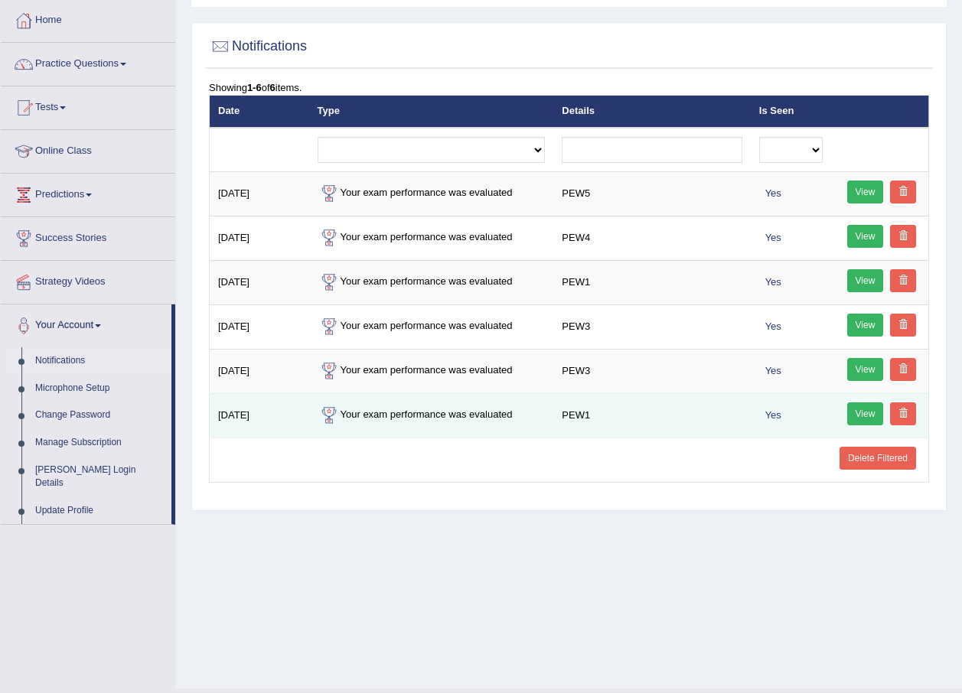
click at [880, 412] on link "View" at bounding box center [865, 413] width 37 height 23
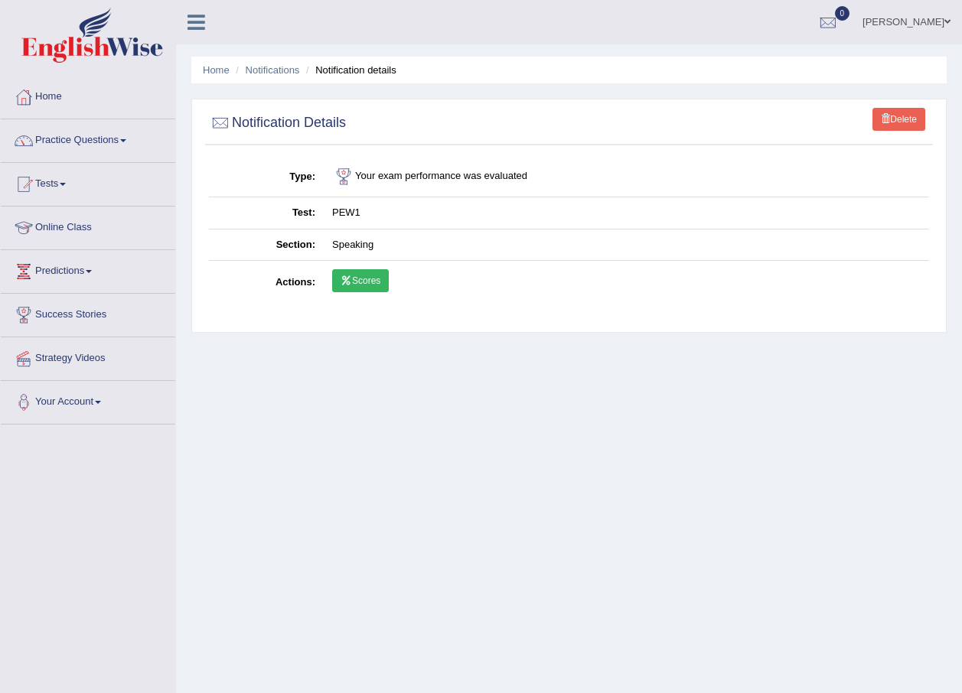
click at [358, 278] on link "Scores" at bounding box center [360, 280] width 57 height 23
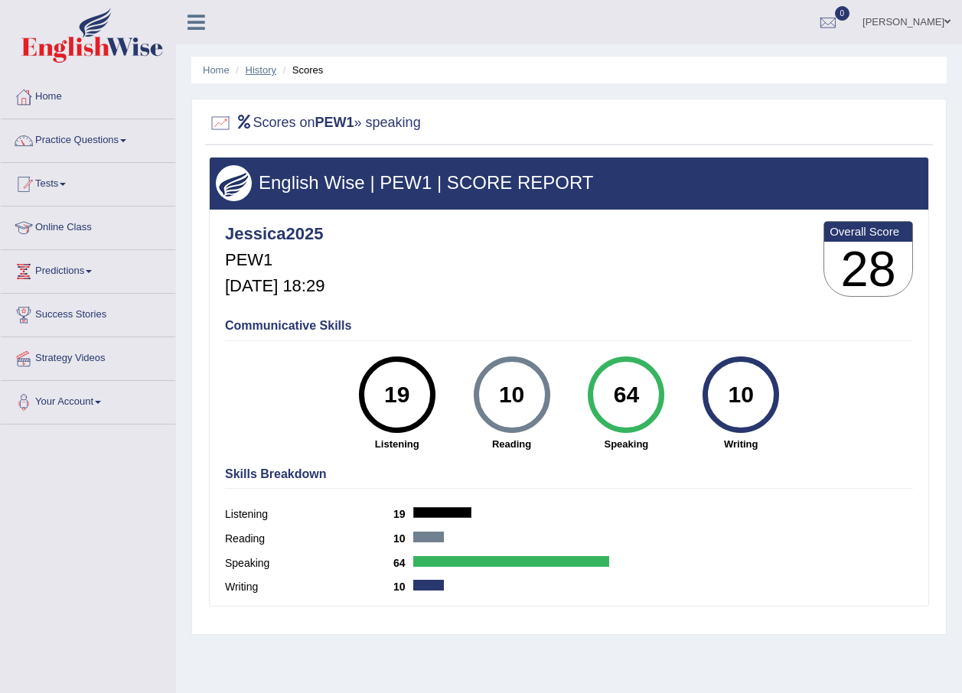
click at [272, 74] on link "History" at bounding box center [261, 69] width 31 height 11
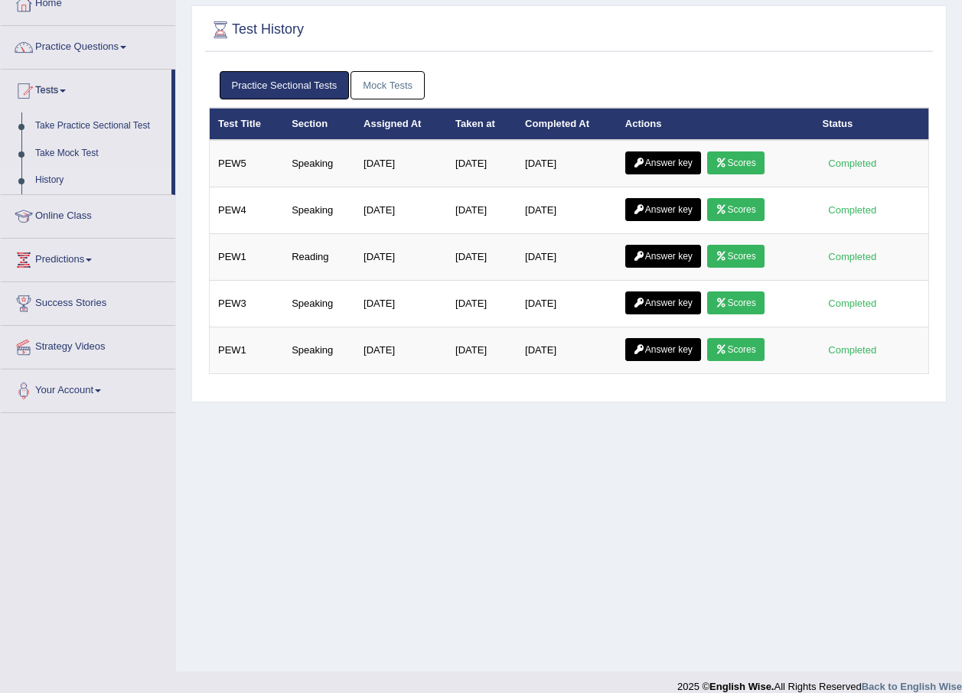
scroll to position [110, 0]
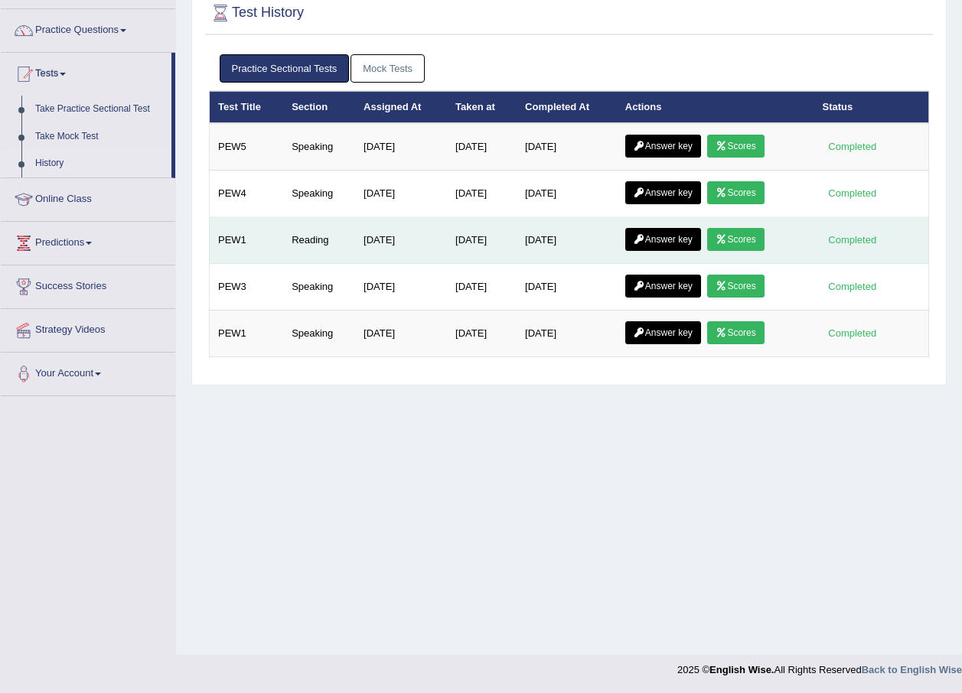
click at [765, 227] on td "Answer key Scores" at bounding box center [715, 240] width 197 height 47
click at [516, 238] on td "Sep 2, 2025" at bounding box center [482, 240] width 70 height 47
click at [749, 243] on link "Scores" at bounding box center [735, 239] width 57 height 23
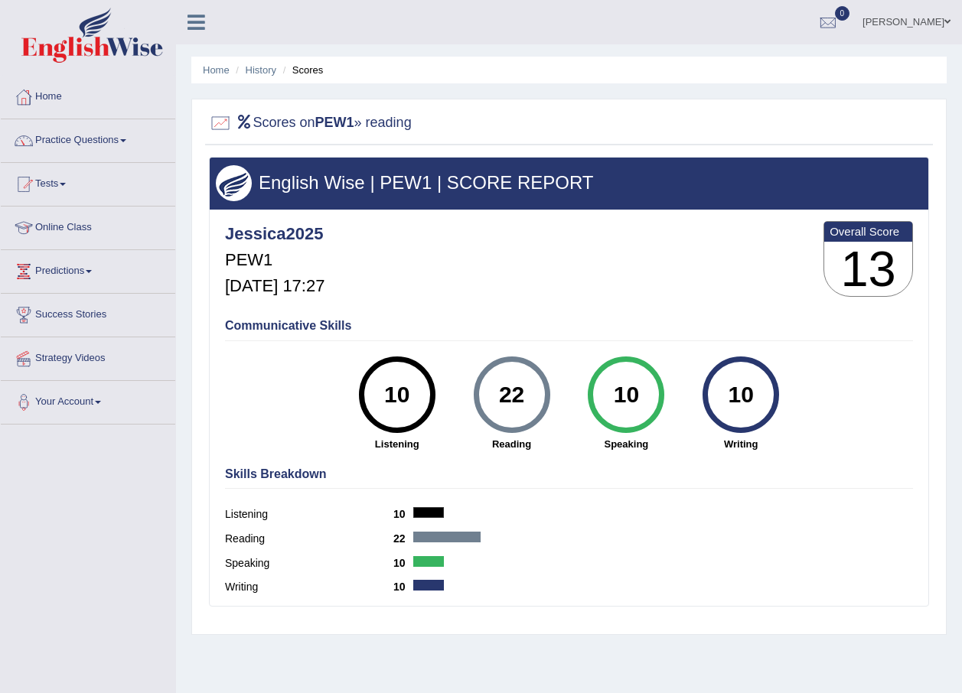
click at [326, 128] on b "PEW1" at bounding box center [334, 122] width 39 height 15
click at [259, 67] on link "History" at bounding box center [261, 69] width 31 height 11
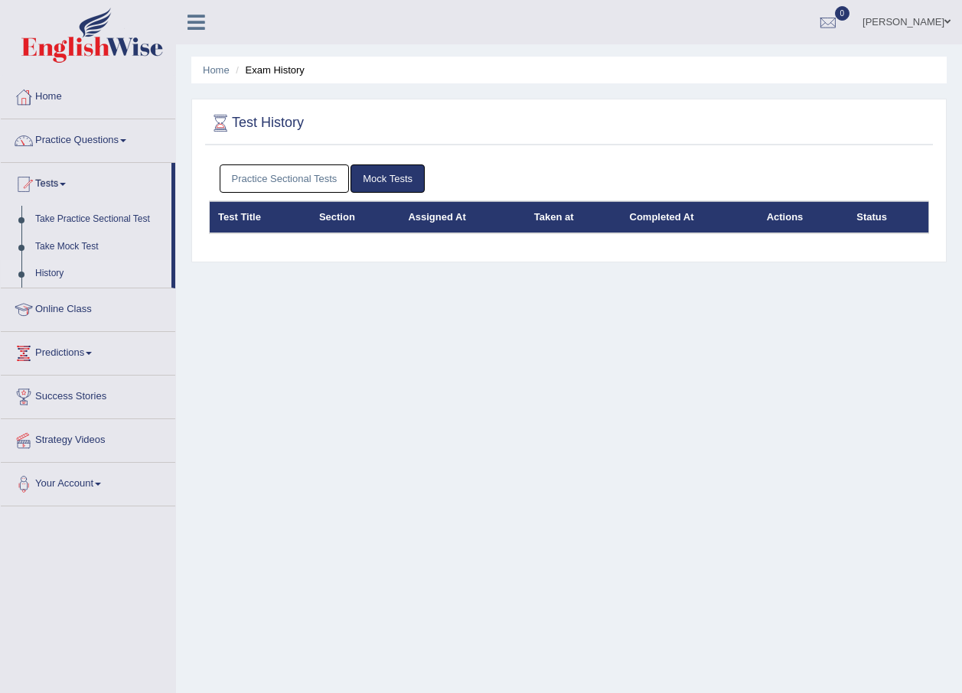
click at [299, 174] on link "Practice Sectional Tests" at bounding box center [285, 179] width 130 height 28
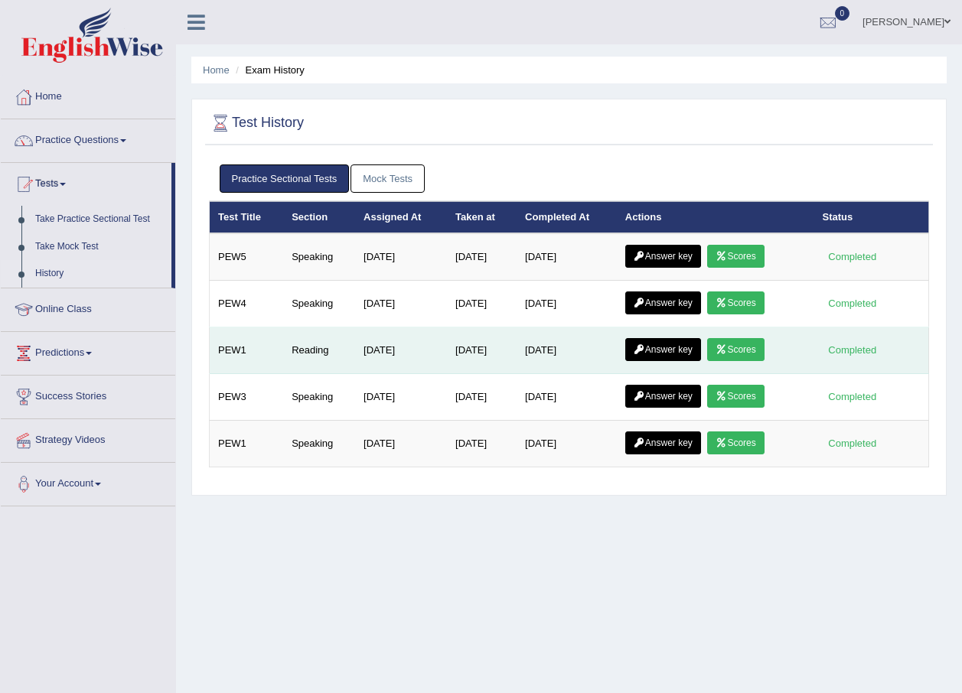
click at [674, 342] on link "Answer key" at bounding box center [663, 349] width 76 height 23
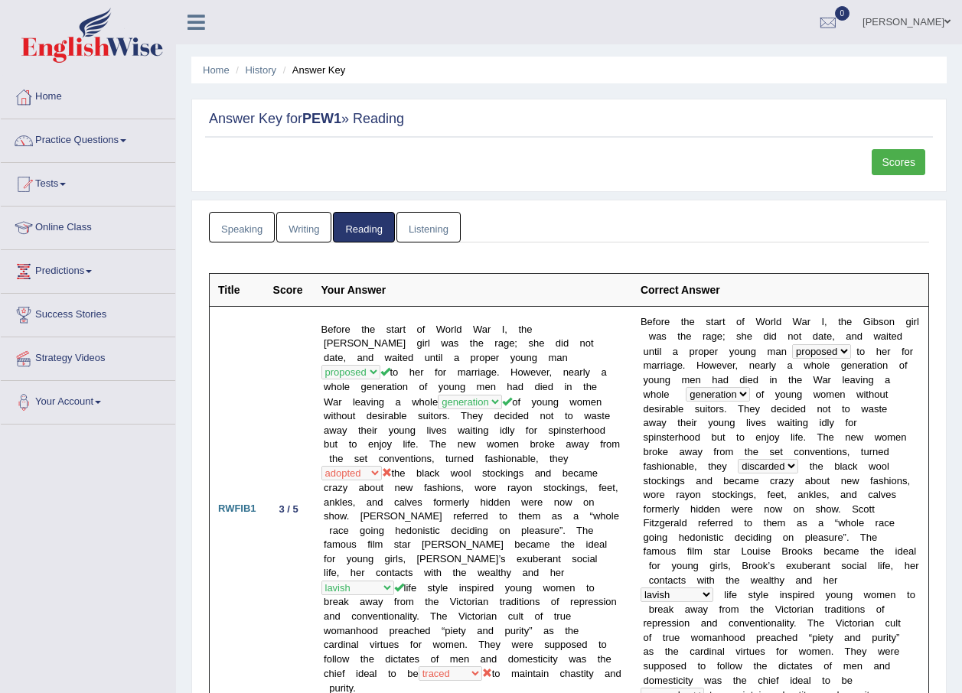
click at [417, 233] on link "Listening" at bounding box center [428, 227] width 64 height 31
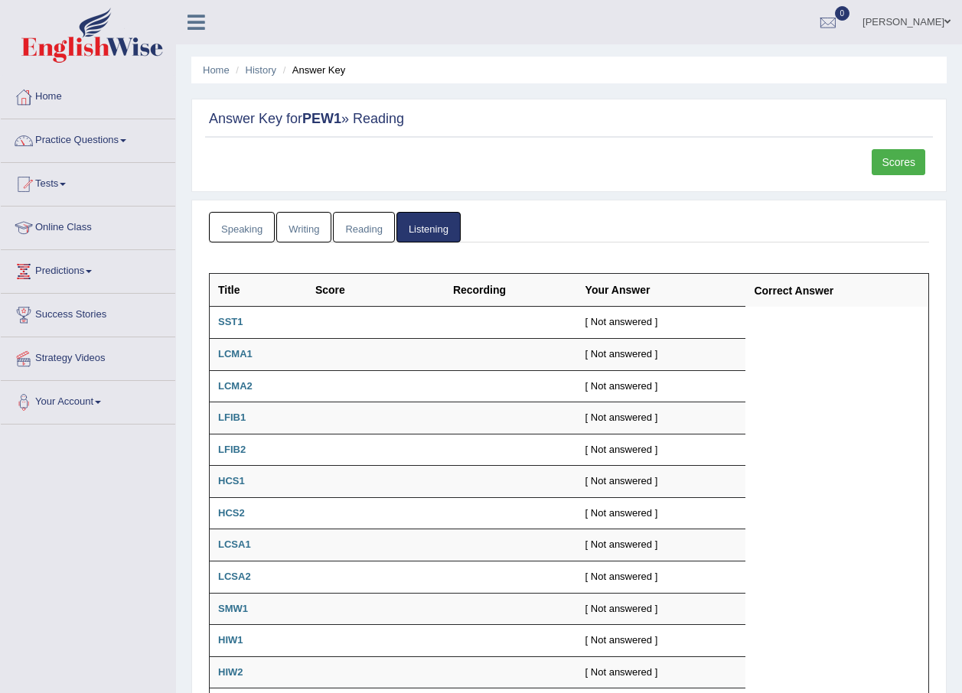
click at [294, 246] on div "Speaking Writing Reading Listening Title Question Audio Your Answer Transcript/…" at bounding box center [569, 508] width 728 height 592
click at [288, 243] on div "Speaking Writing Reading Listening Title Question Audio Your Answer Transcript/…" at bounding box center [569, 508] width 728 height 592
click at [288, 222] on link "Writing" at bounding box center [303, 227] width 55 height 31
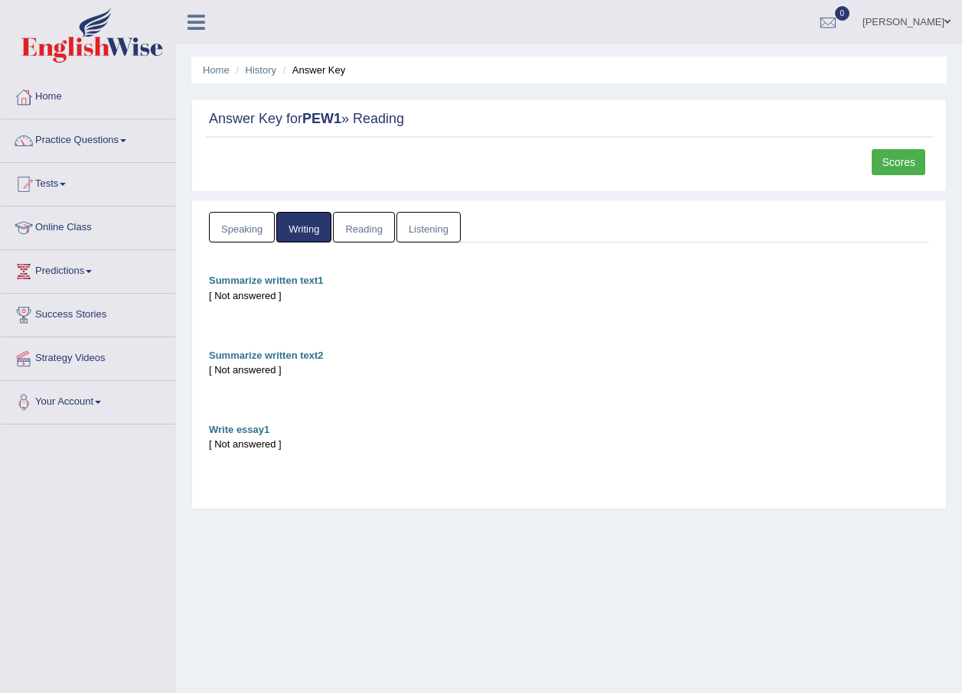
click at [251, 224] on link "Speaking" at bounding box center [242, 227] width 66 height 31
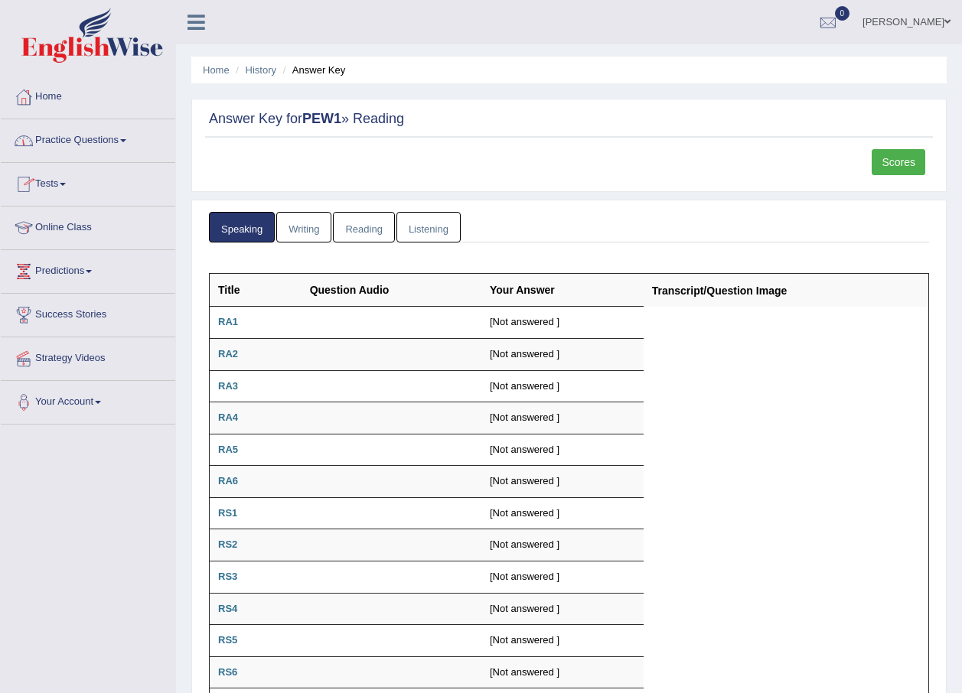
click at [53, 133] on link "Practice Questions" at bounding box center [88, 138] width 174 height 38
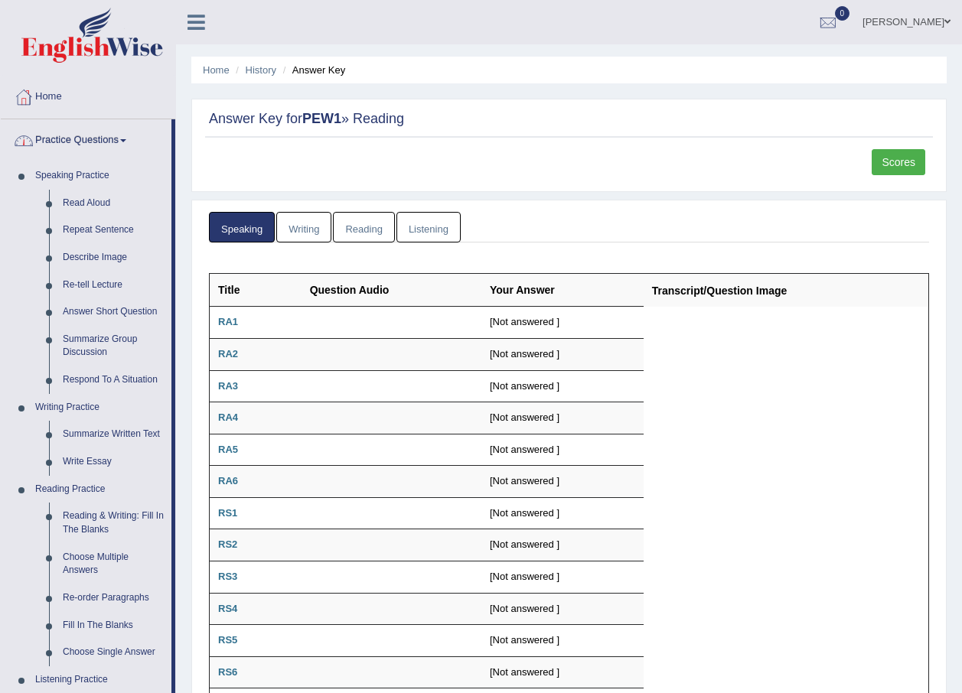
click at [90, 133] on link "Practice Questions" at bounding box center [86, 138] width 171 height 38
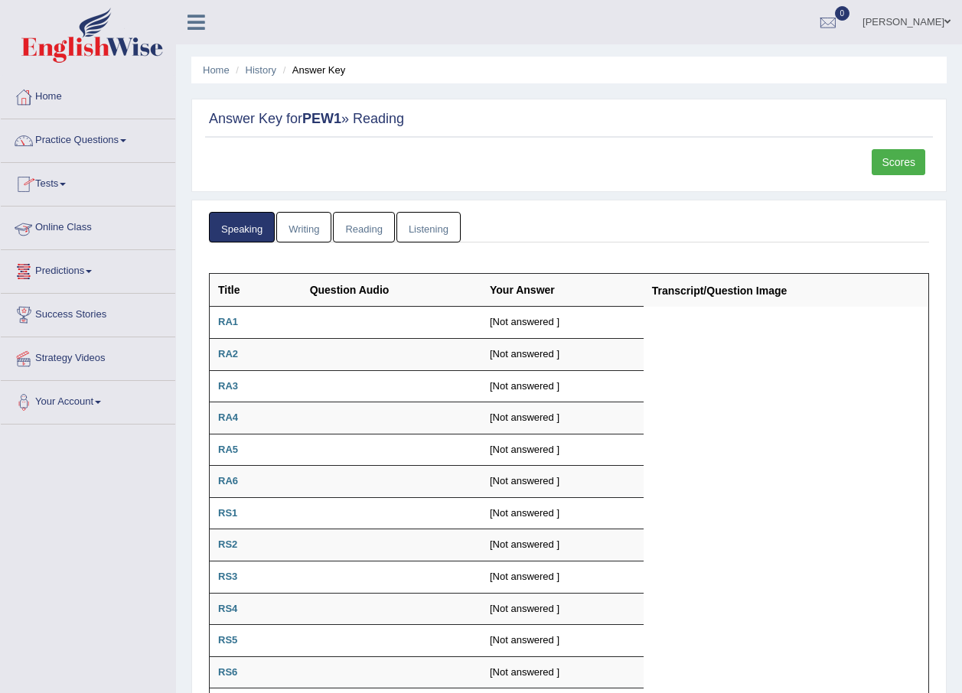
click at [67, 187] on link "Tests" at bounding box center [88, 182] width 174 height 38
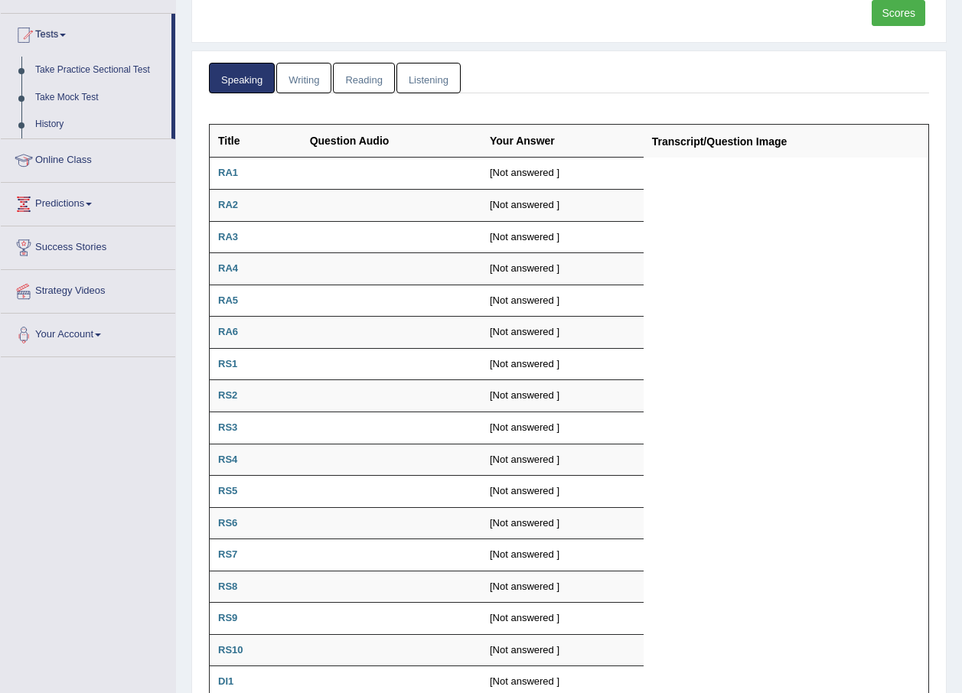
scroll to position [153, 0]
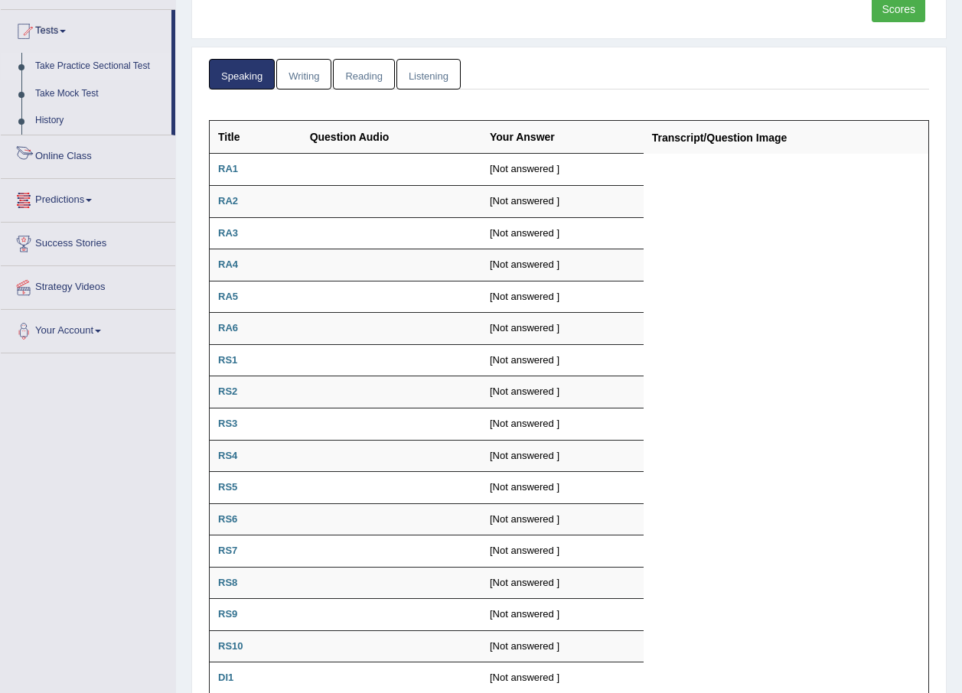
click at [71, 64] on link "Take Practice Sectional Test" at bounding box center [99, 67] width 143 height 28
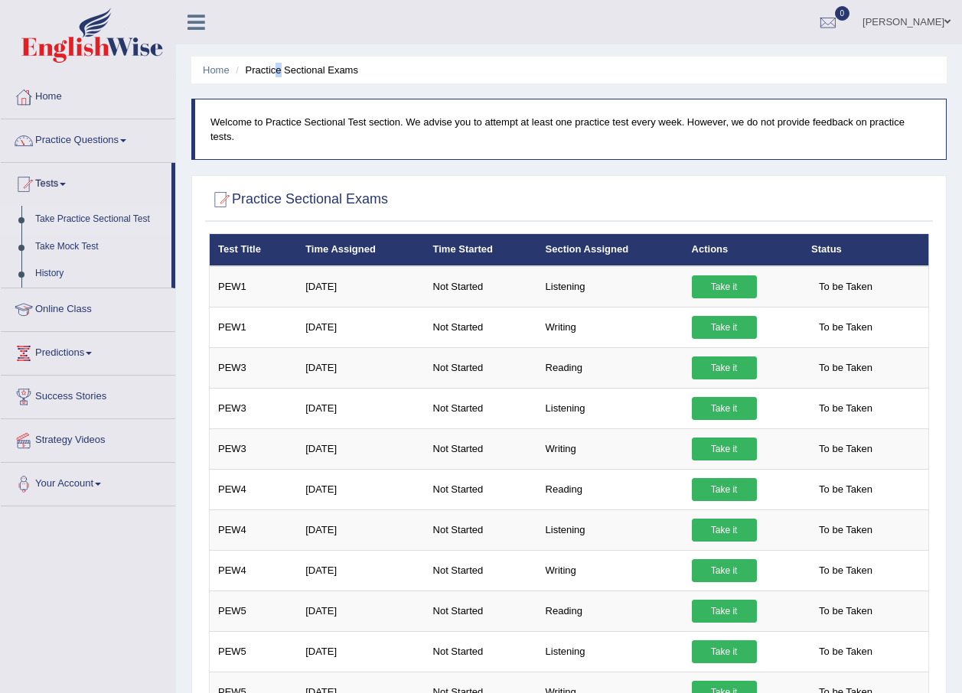
click at [280, 67] on li "Practice Sectional Exams" at bounding box center [295, 70] width 126 height 15
drag, startPoint x: 280, startPoint y: 67, endPoint x: 222, endPoint y: 69, distance: 58.2
click at [222, 69] on link "Home" at bounding box center [216, 69] width 27 height 11
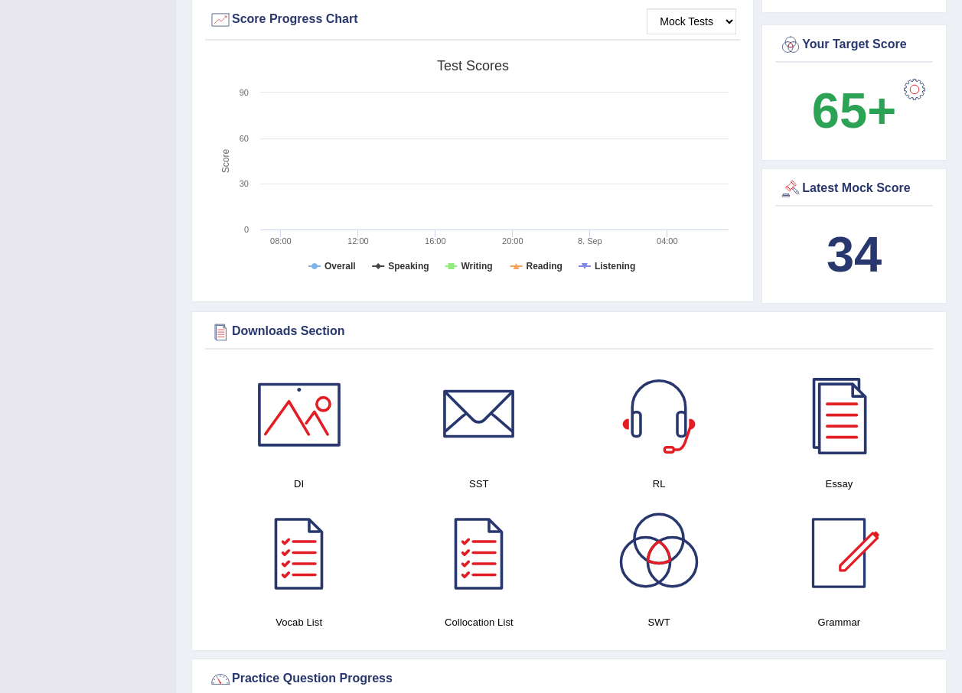
scroll to position [689, 0]
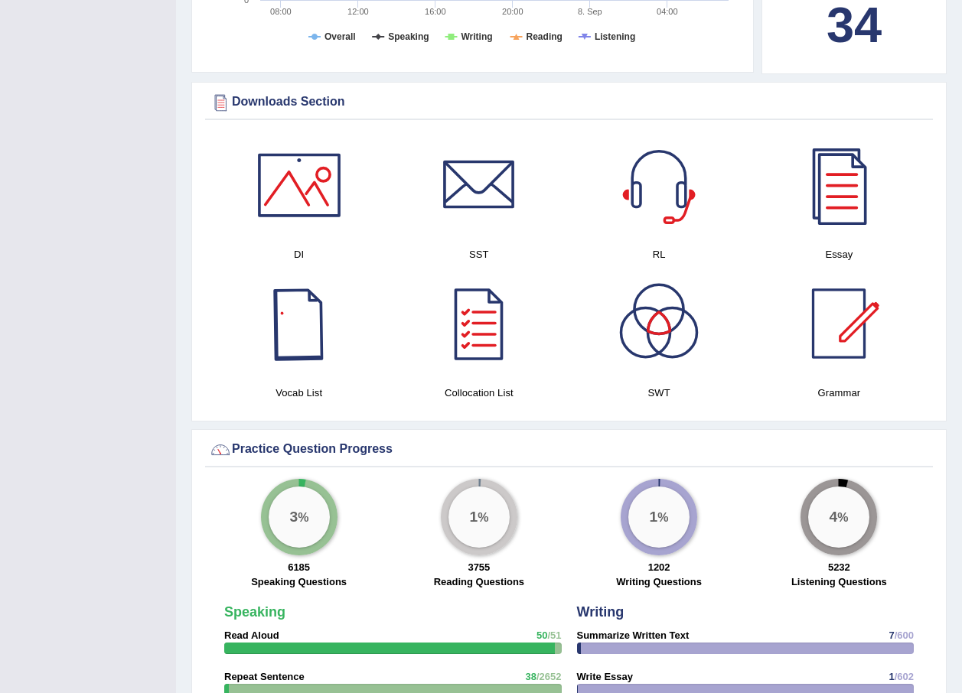
click at [281, 344] on div at bounding box center [299, 323] width 107 height 107
click at [489, 299] on div at bounding box center [478, 323] width 107 height 107
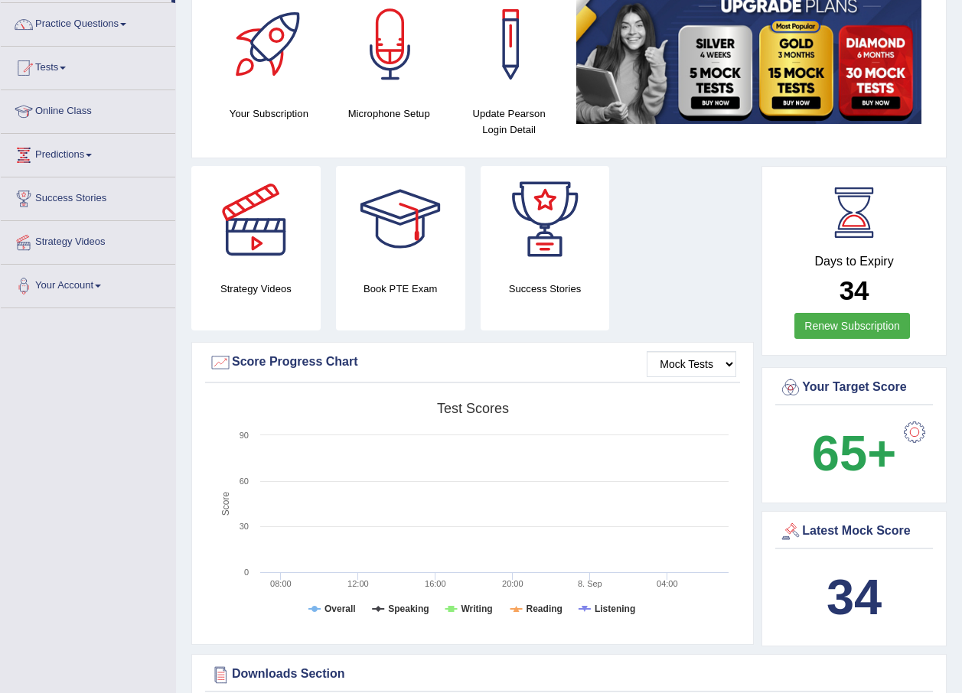
scroll to position [0, 0]
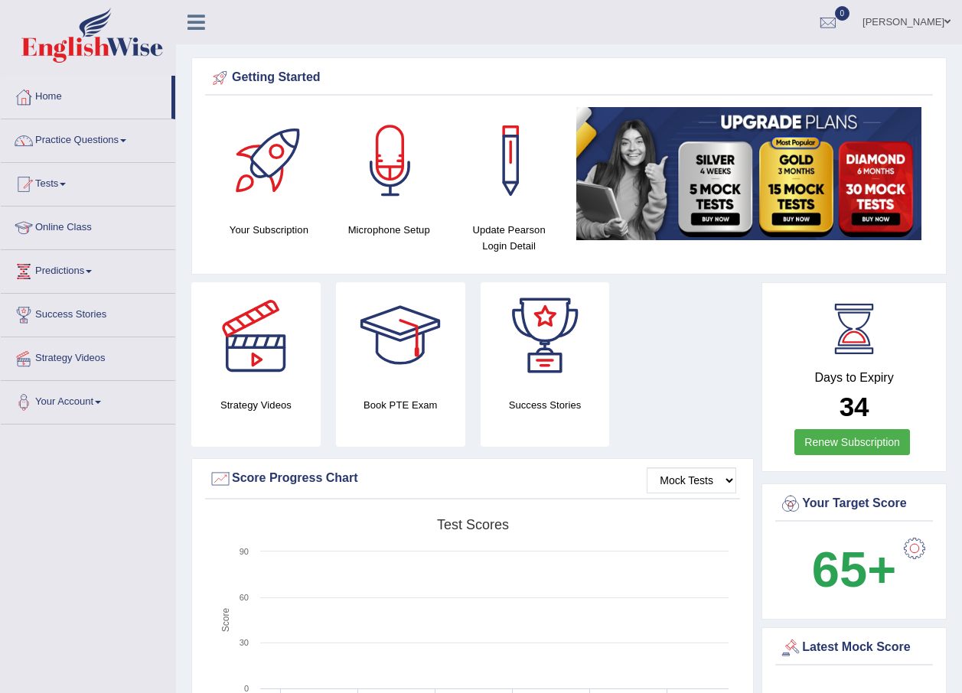
click at [66, 184] on span at bounding box center [63, 184] width 6 height 3
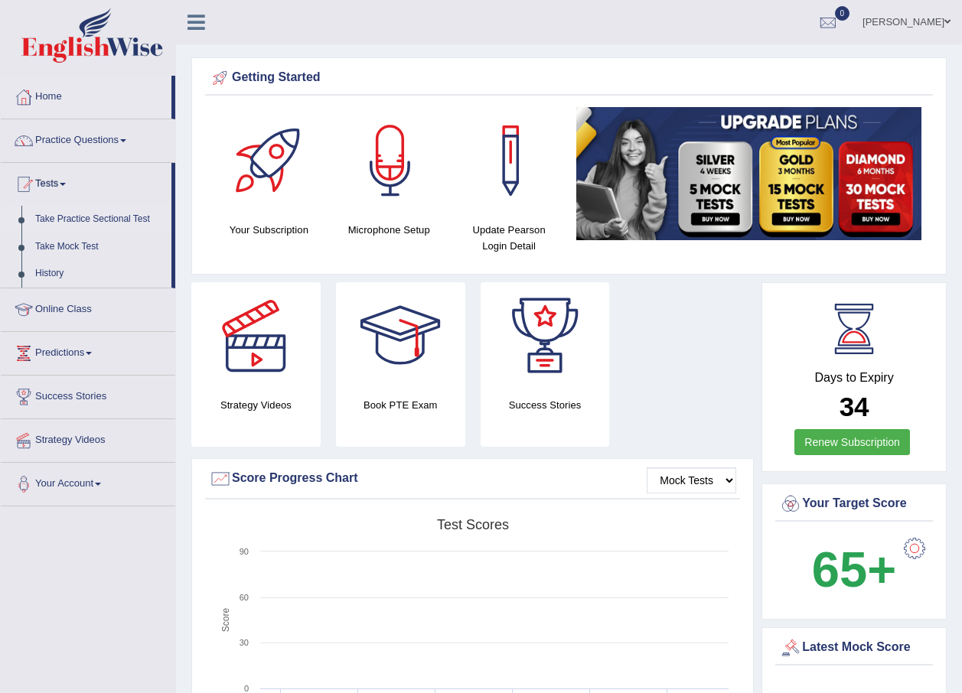
click at [71, 208] on link "Take Practice Sectional Test" at bounding box center [99, 220] width 143 height 28
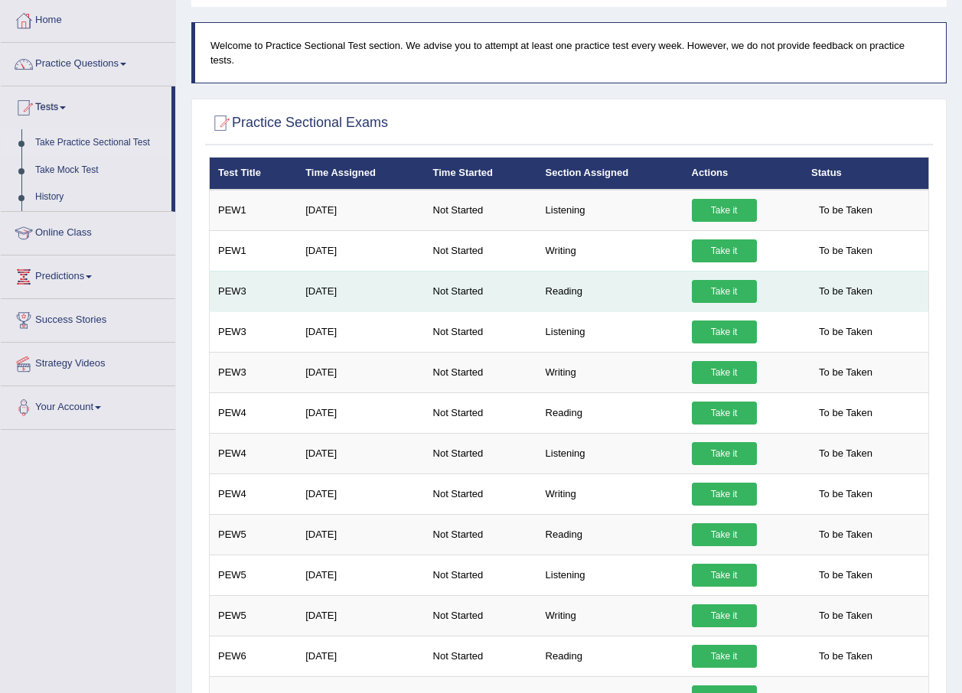
click at [709, 280] on link "Take it" at bounding box center [724, 291] width 65 height 23
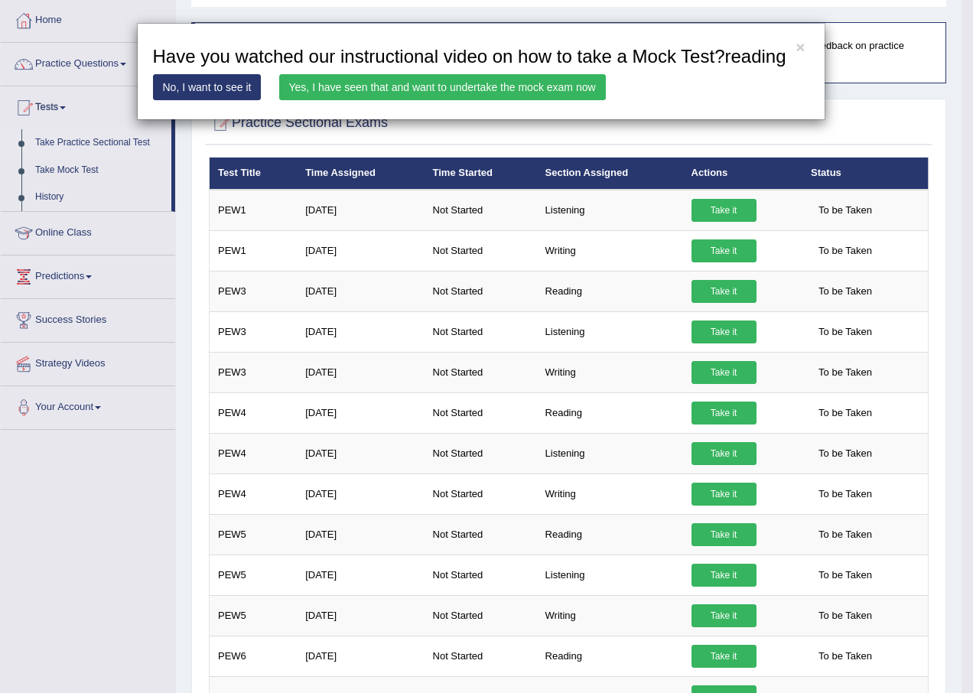
click at [310, 80] on link "Yes, I have seen that and want to undertake the mock exam now" at bounding box center [442, 87] width 327 height 26
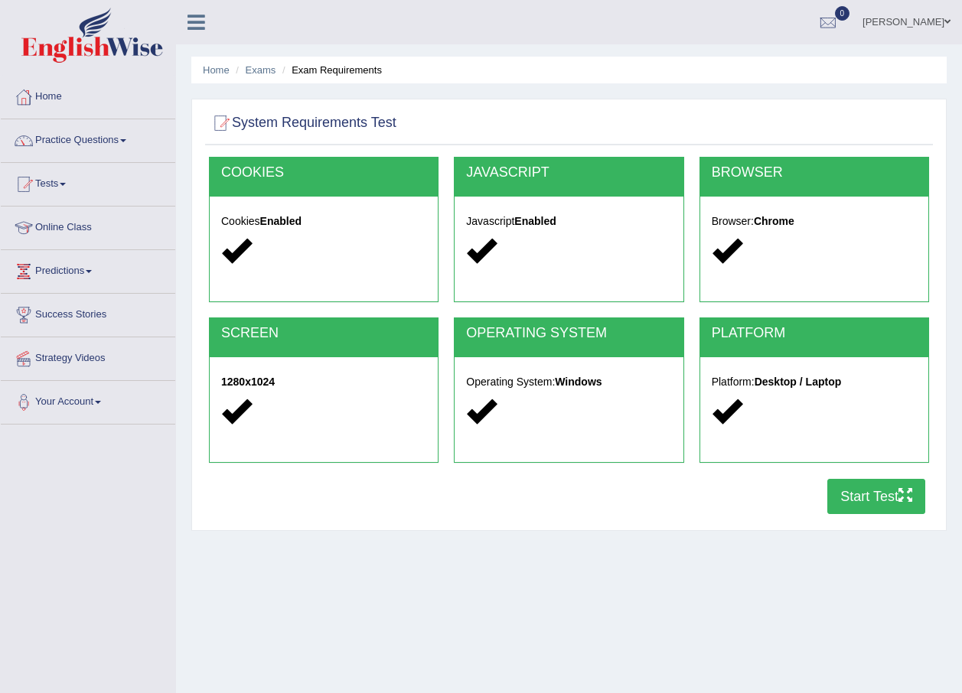
click at [894, 487] on button "Start Test" at bounding box center [876, 496] width 98 height 35
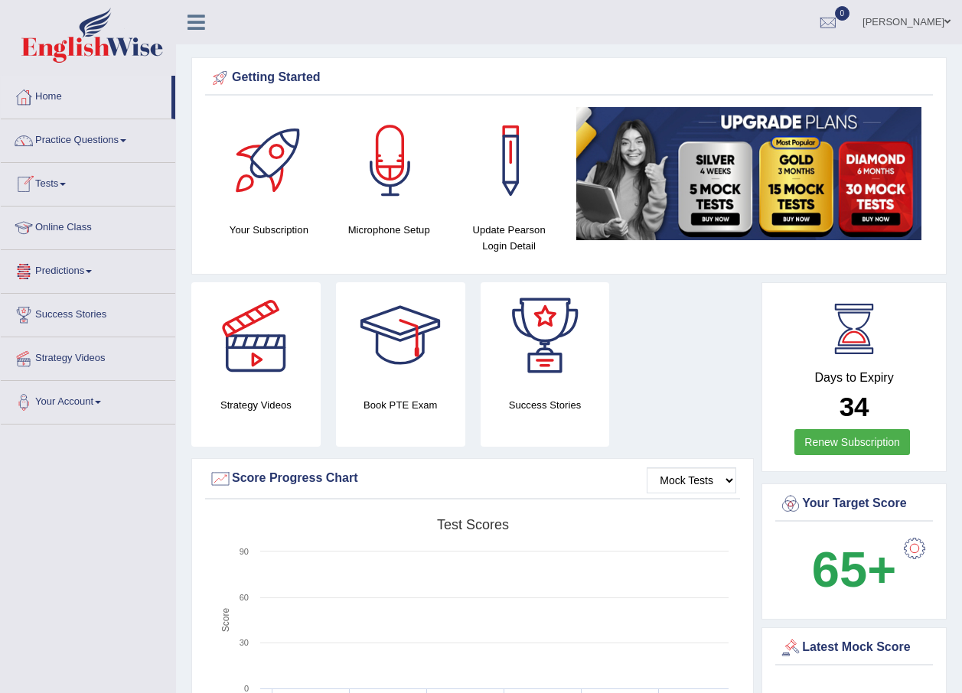
click at [50, 171] on link "Tests" at bounding box center [88, 182] width 174 height 38
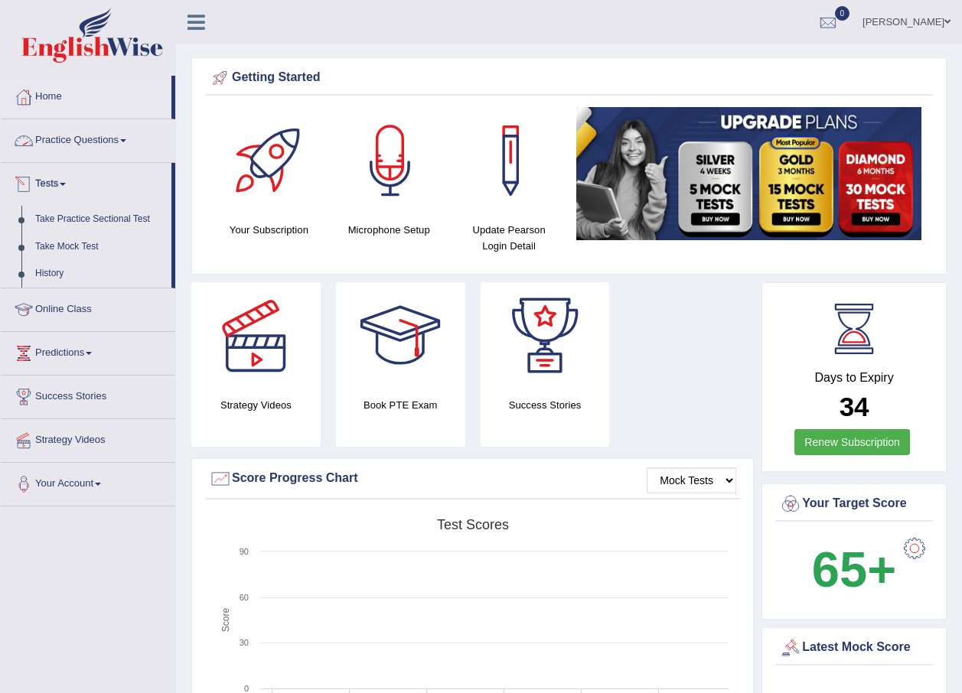
click at [104, 139] on link "Practice Questions" at bounding box center [88, 138] width 174 height 38
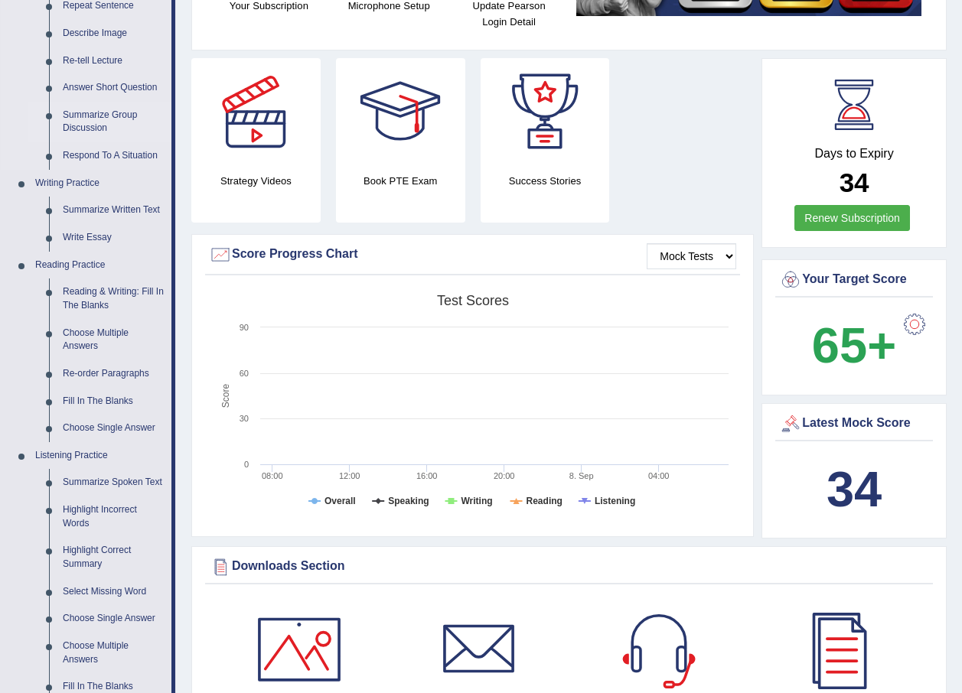
scroll to position [230, 0]
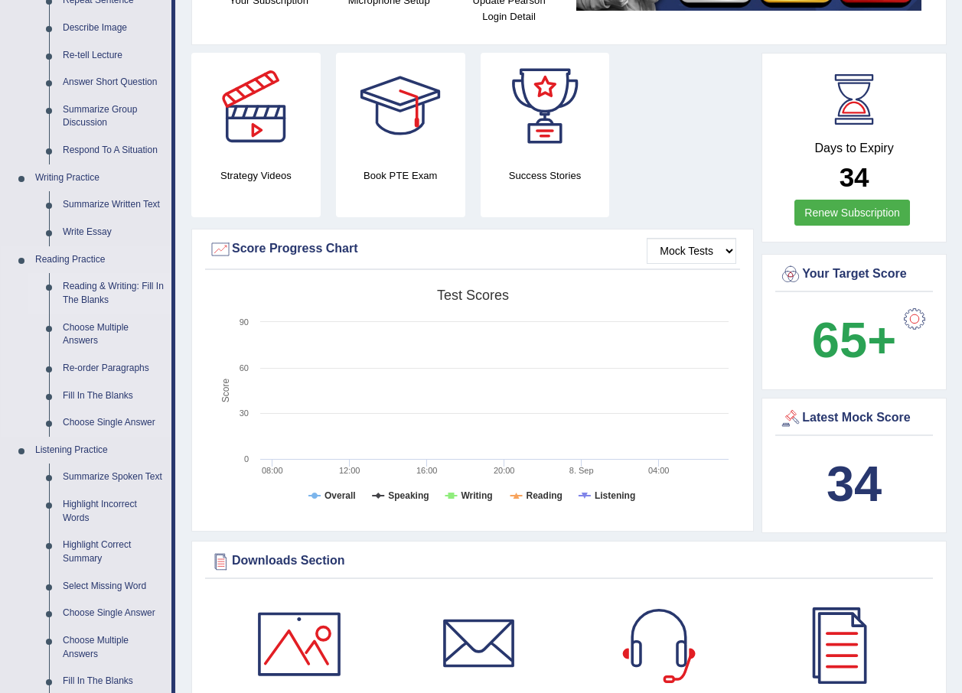
click at [117, 281] on link "Reading & Writing: Fill In The Blanks" at bounding box center [114, 293] width 116 height 41
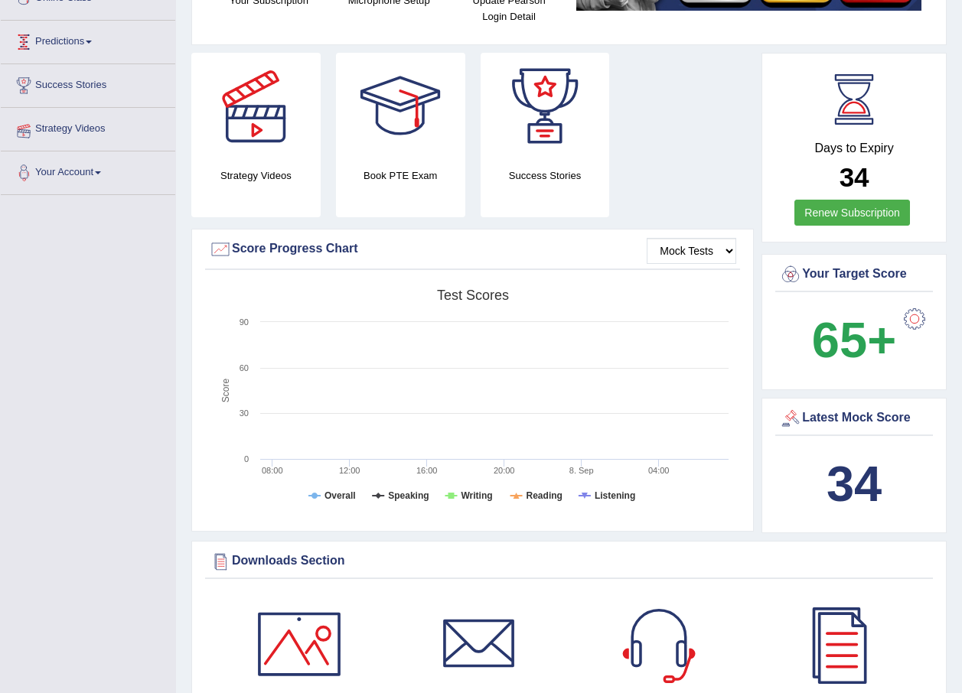
scroll to position [296, 0]
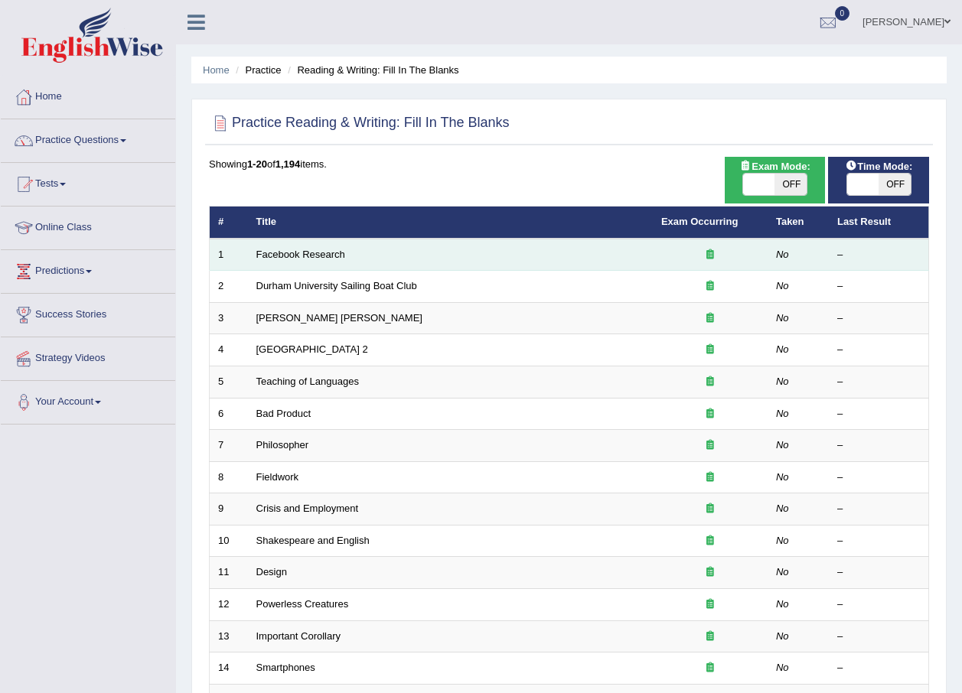
click at [345, 252] on td "Facebook Research" at bounding box center [450, 255] width 405 height 32
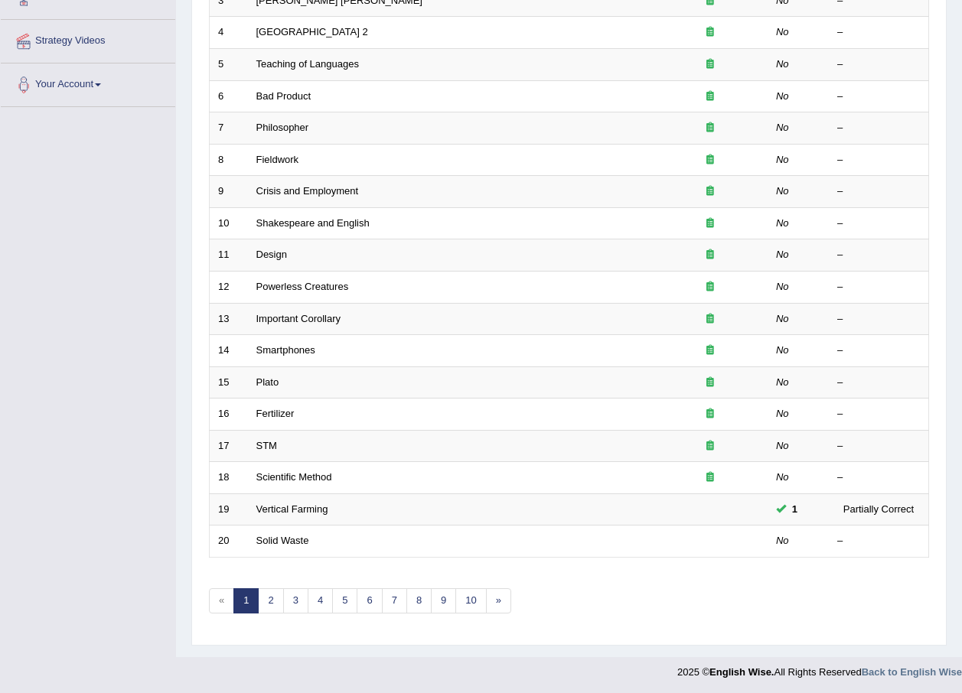
scroll to position [320, 0]
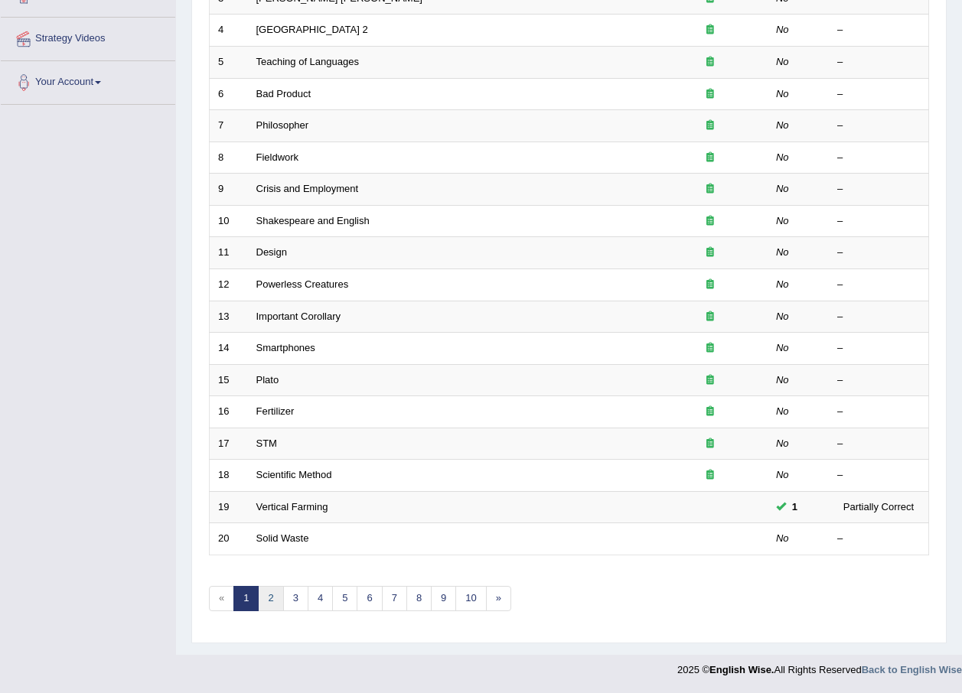
click at [275, 600] on link "2" at bounding box center [270, 598] width 25 height 25
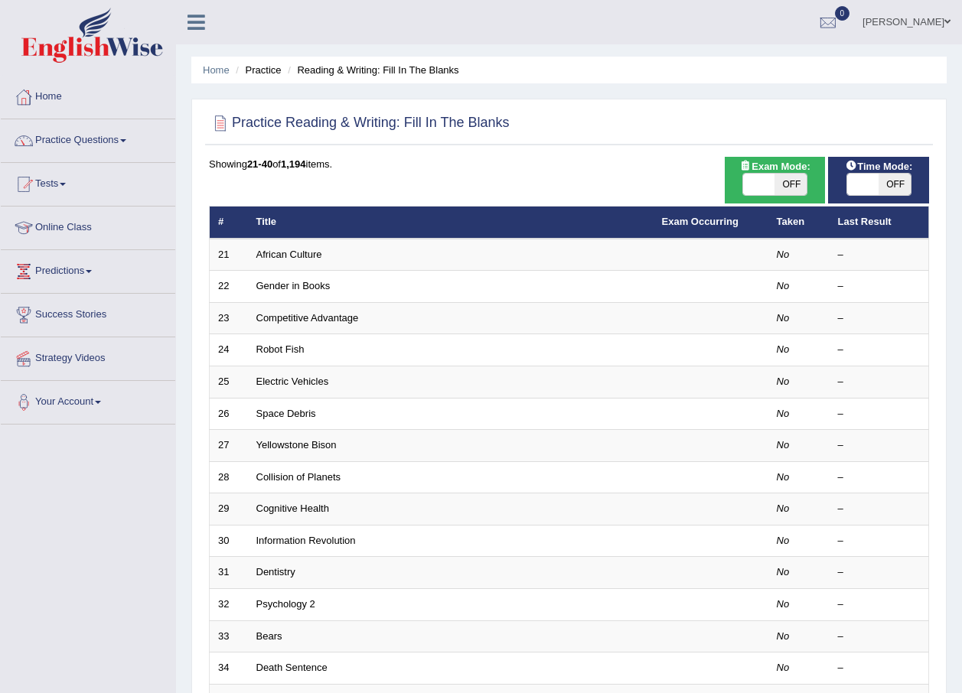
click at [770, 174] on span at bounding box center [759, 184] width 32 height 21
checkbox input "true"
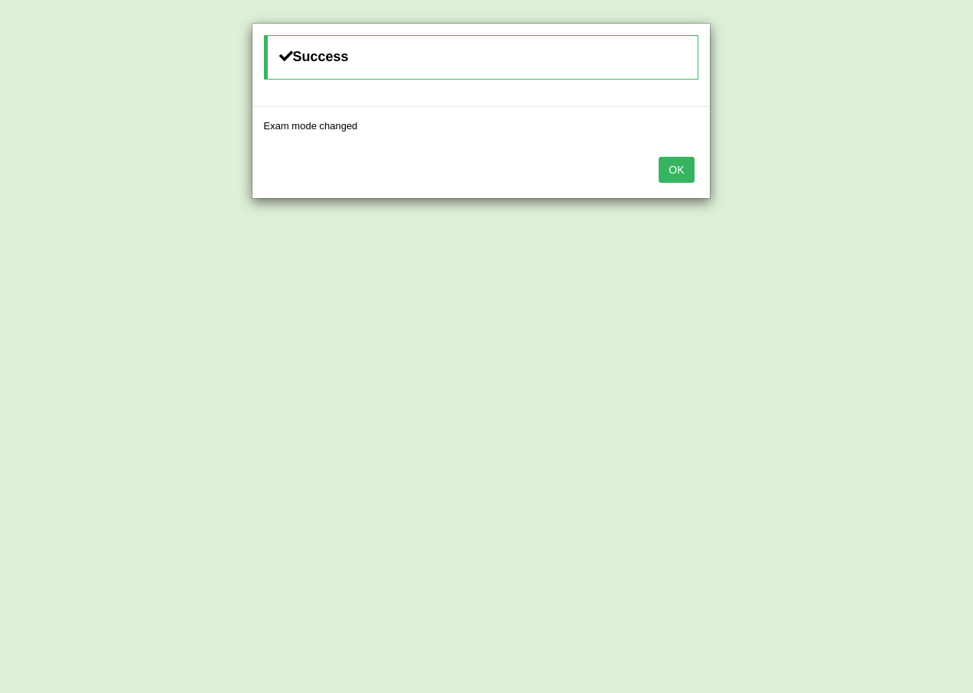
click at [680, 174] on button "OK" at bounding box center [676, 170] width 35 height 26
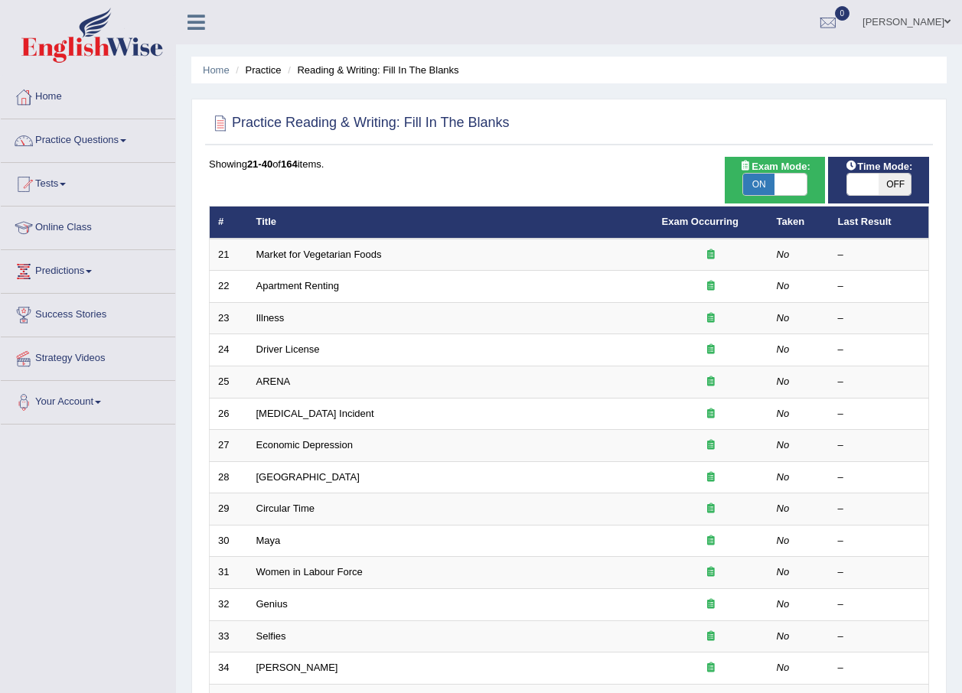
click at [904, 184] on span "OFF" at bounding box center [894, 184] width 32 height 21
checkbox input "true"
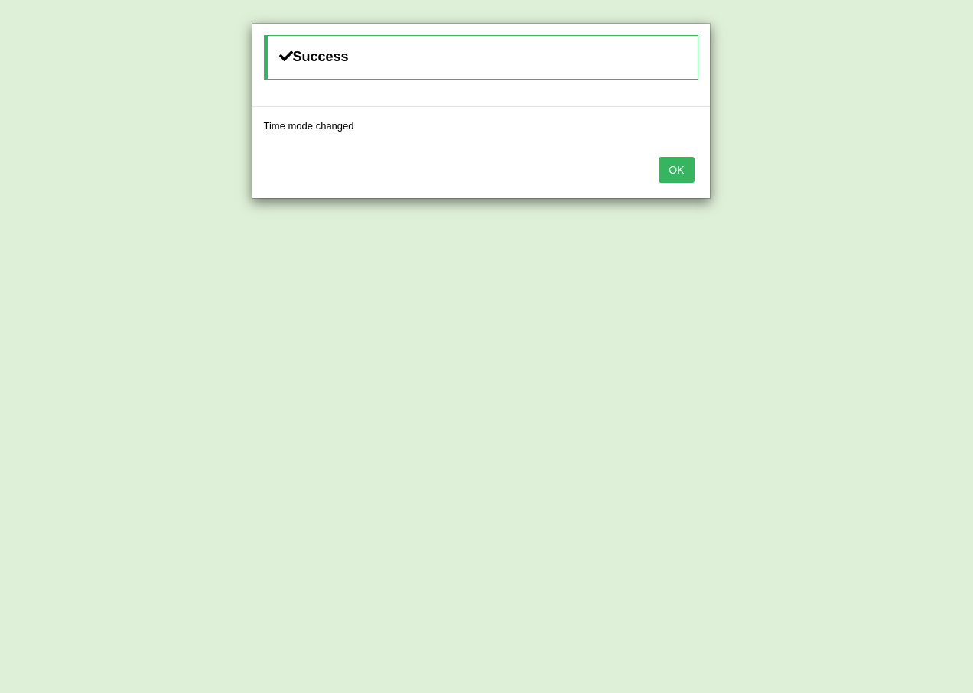
click at [668, 171] on button "OK" at bounding box center [676, 170] width 35 height 26
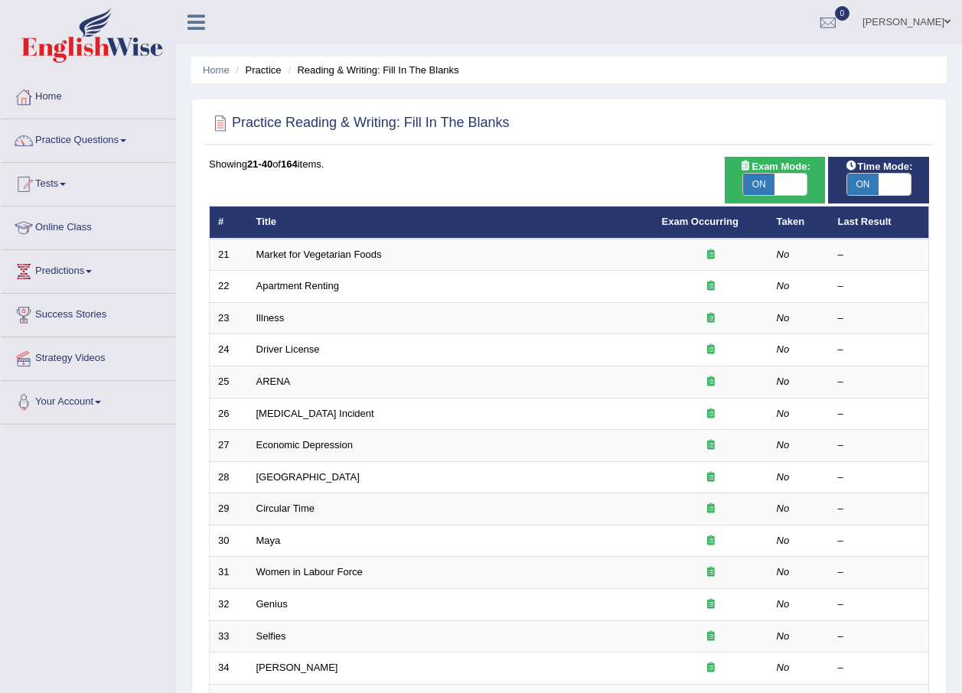
click at [298, 236] on th "Title" at bounding box center [451, 223] width 406 height 32
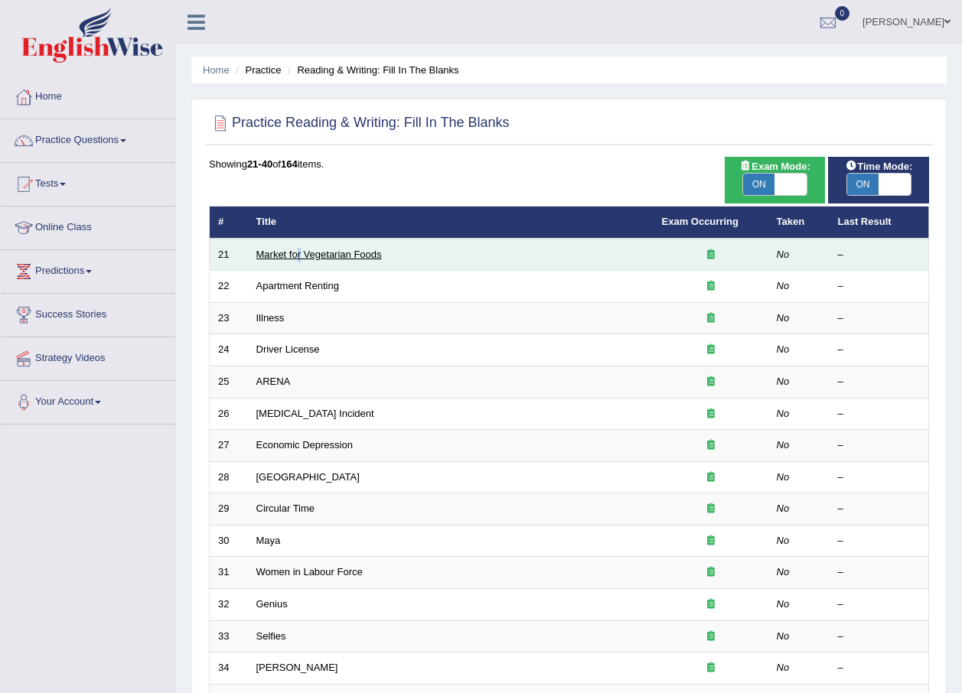
click at [301, 249] on td "Market for Vegetarian Foods" at bounding box center [451, 255] width 406 height 32
drag, startPoint x: 301, startPoint y: 249, endPoint x: 301, endPoint y: 265, distance: 16.1
click at [301, 265] on td "Market for Vegetarian Foods" at bounding box center [451, 255] width 406 height 32
click at [304, 254] on link "Market for Vegetarian Foods" at bounding box center [318, 254] width 125 height 11
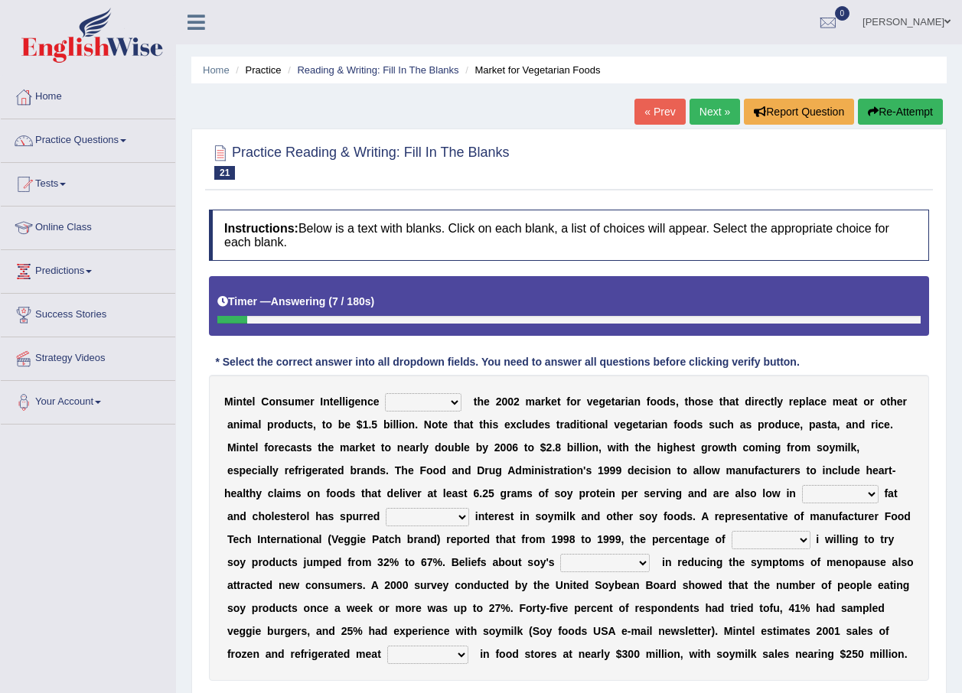
click at [663, 115] on link "« Prev" at bounding box center [659, 112] width 50 height 26
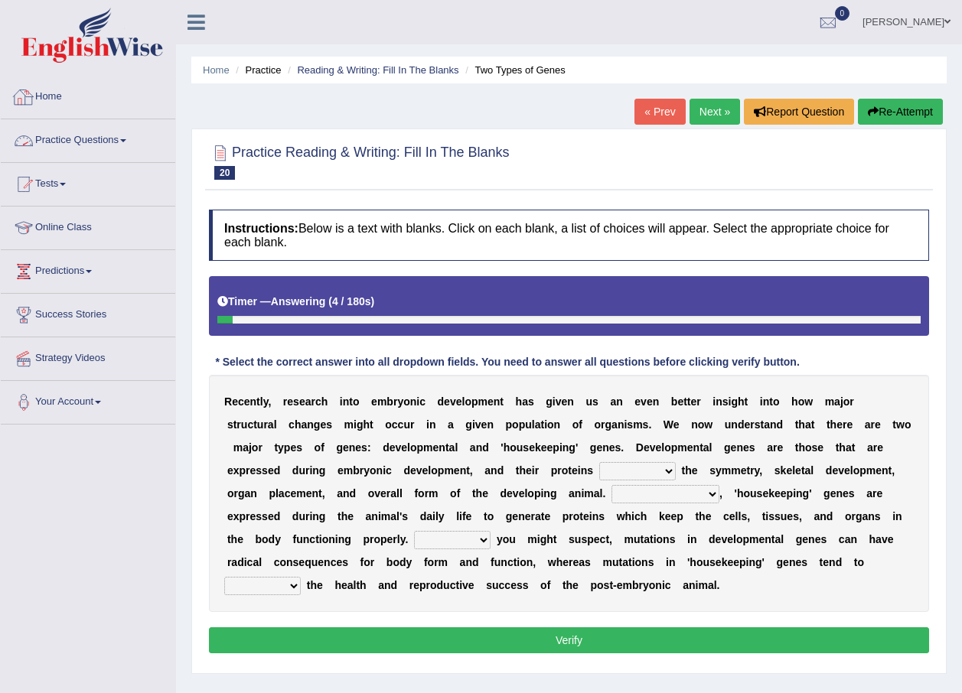
click at [52, 133] on link "Practice Questions" at bounding box center [88, 138] width 174 height 38
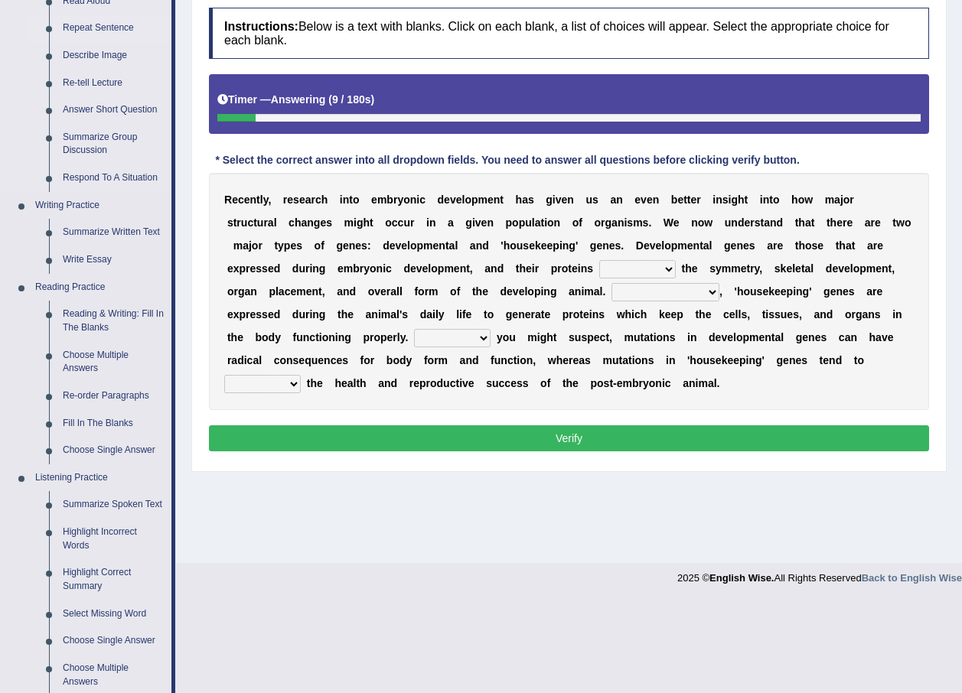
scroll to position [230, 0]
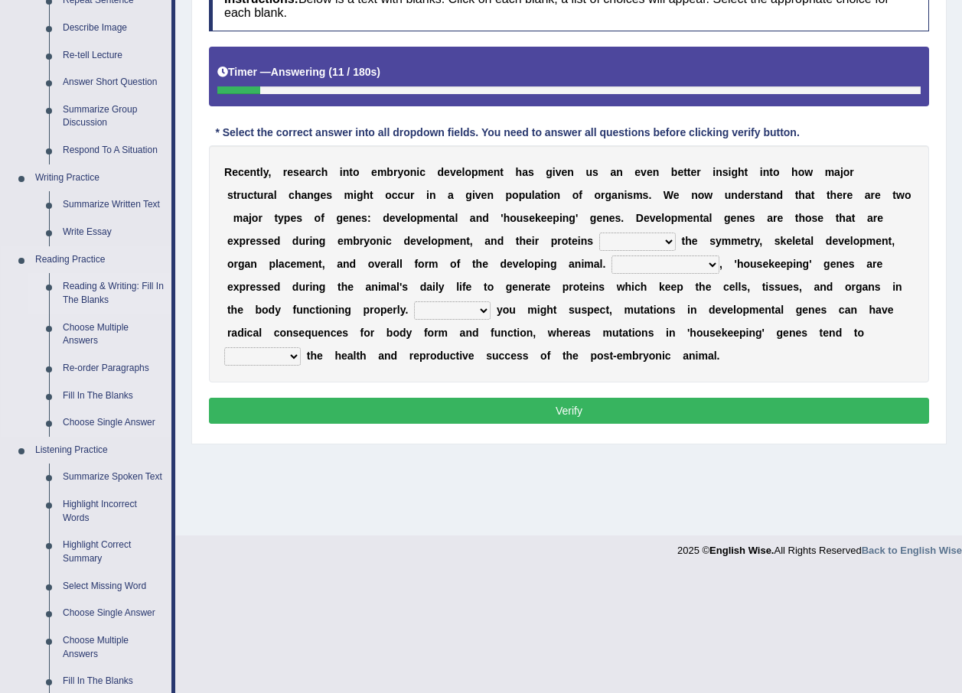
click at [100, 294] on link "Reading & Writing: Fill In The Blanks" at bounding box center [114, 293] width 116 height 41
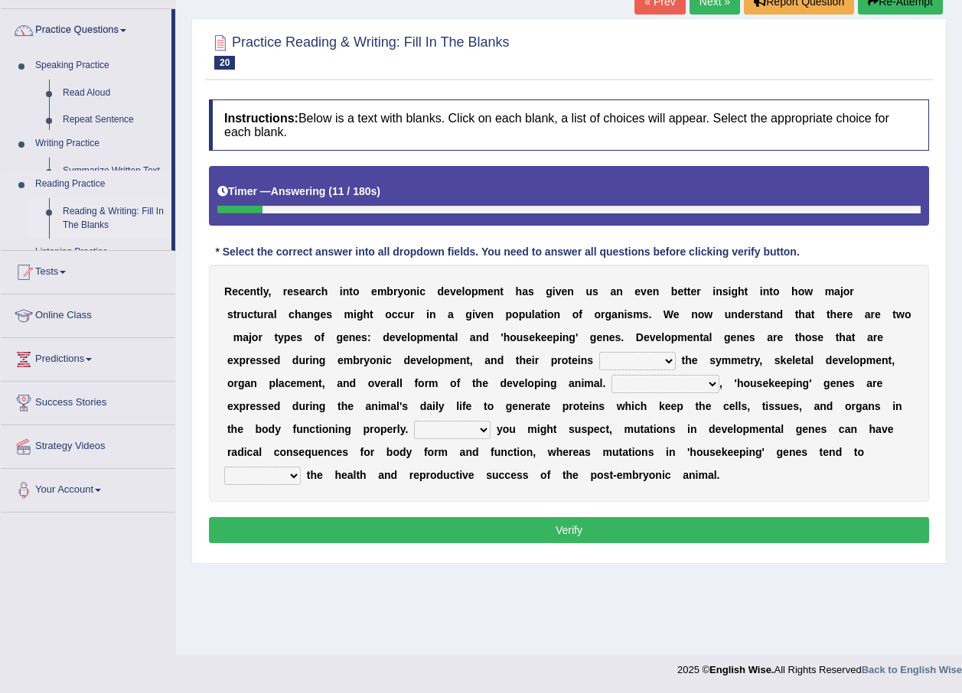
scroll to position [110, 0]
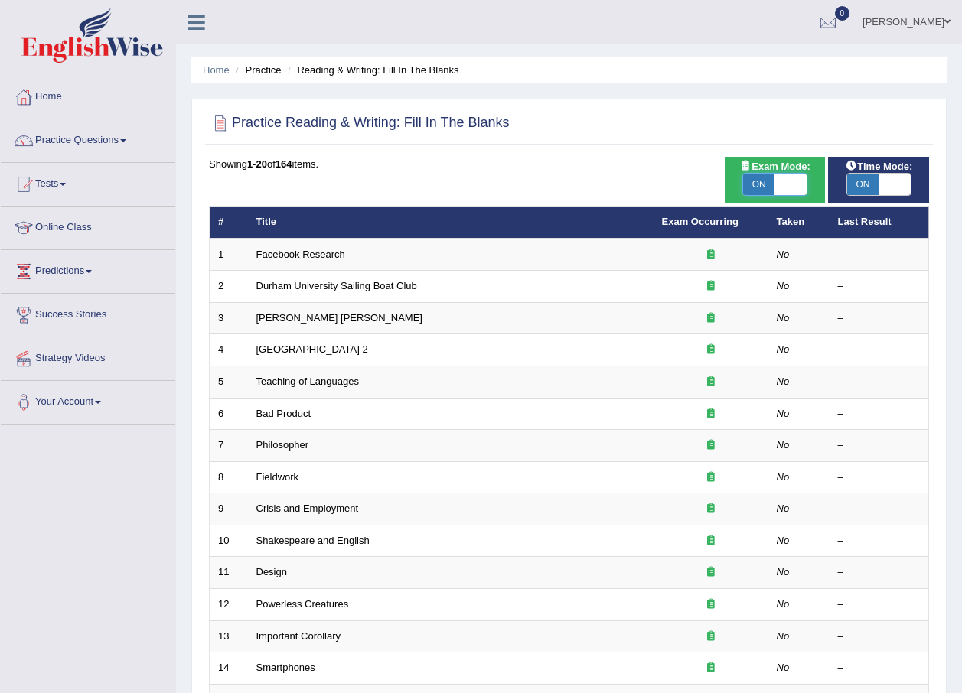
click at [793, 177] on span at bounding box center [790, 184] width 32 height 21
checkbox input "false"
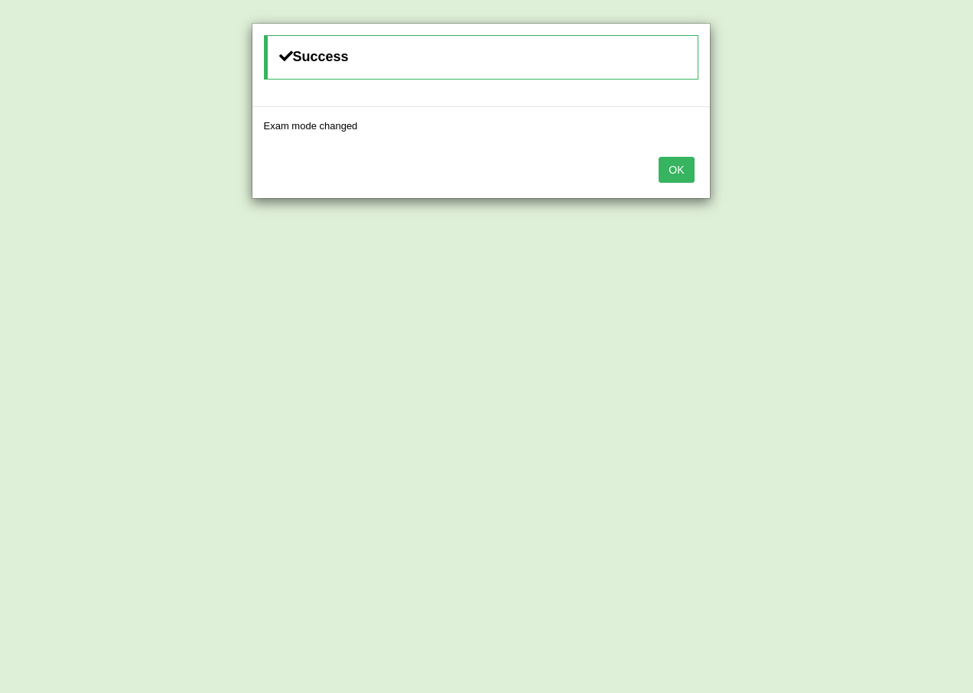
click at [682, 179] on button "OK" at bounding box center [676, 170] width 35 height 26
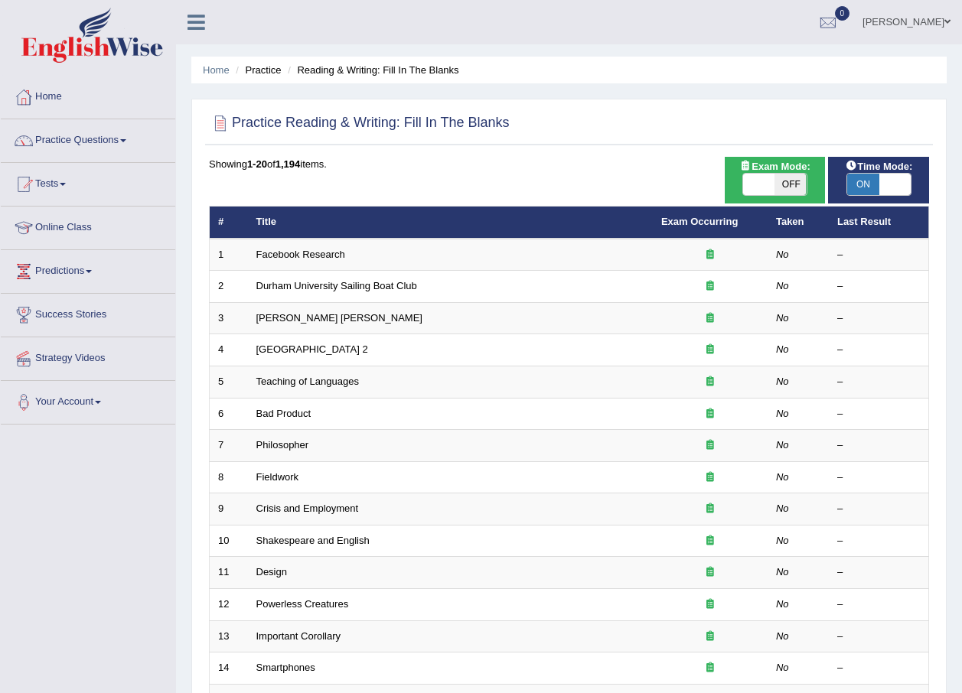
click at [890, 182] on span at bounding box center [894, 184] width 32 height 21
checkbox input "false"
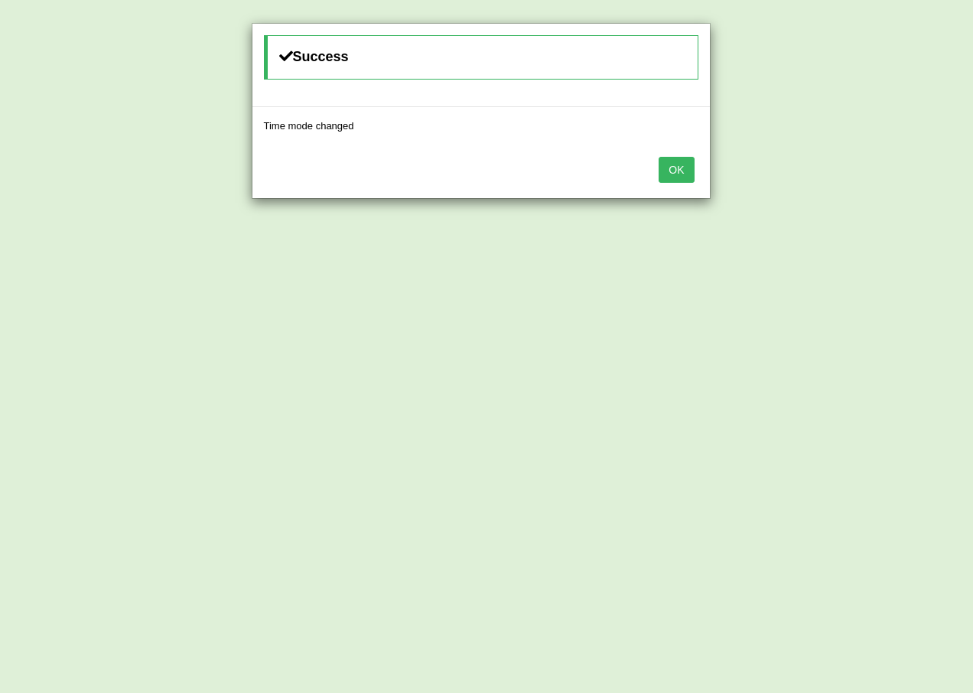
click at [689, 171] on button "OK" at bounding box center [676, 170] width 35 height 26
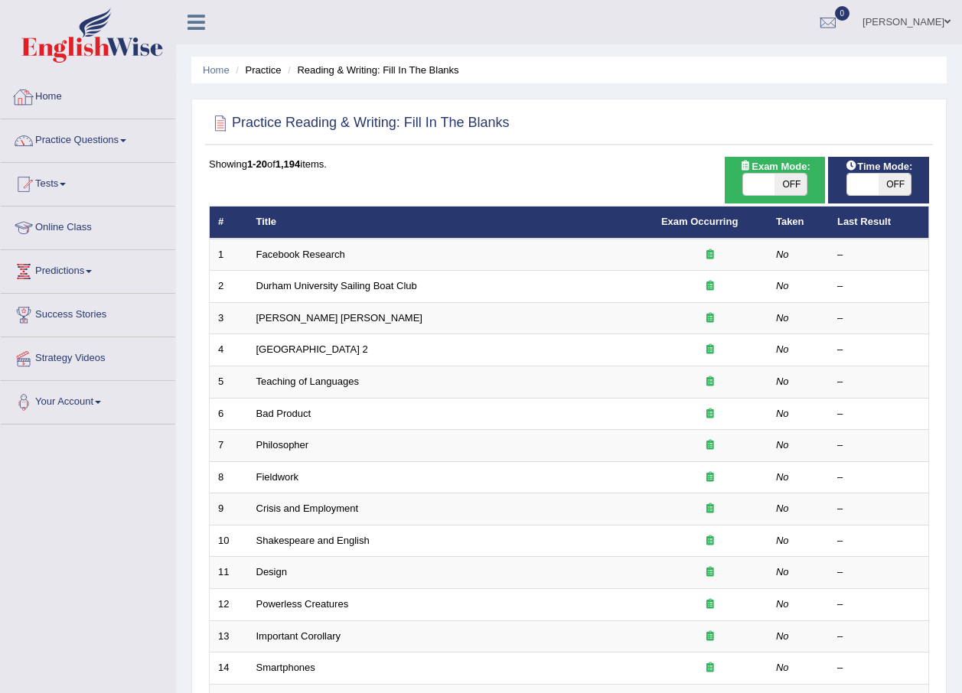
click at [37, 88] on link "Home" at bounding box center [88, 95] width 174 height 38
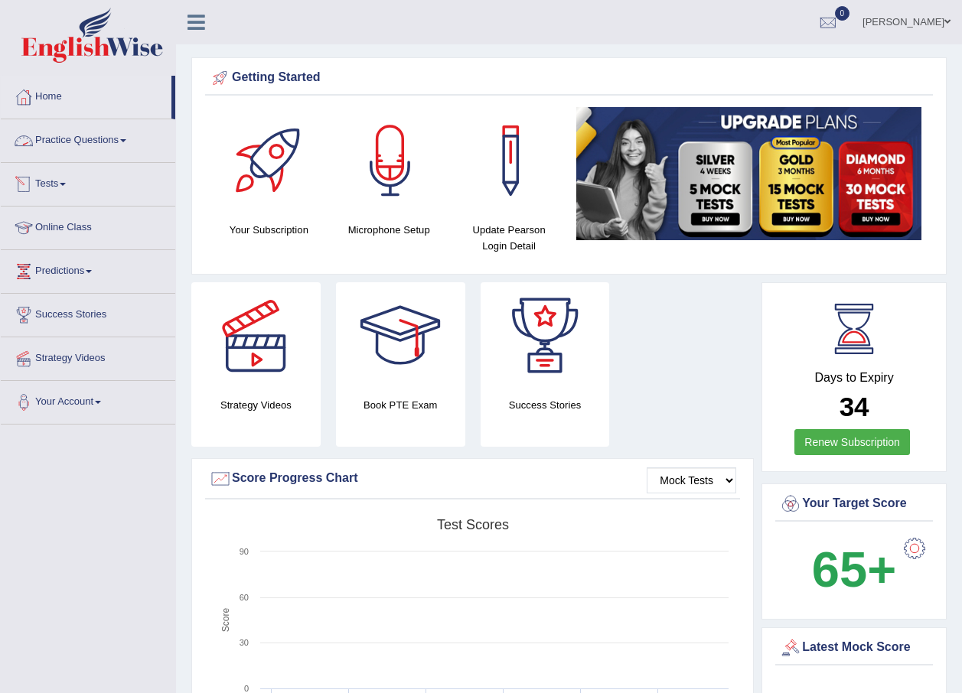
click at [56, 129] on link "Practice Questions" at bounding box center [88, 138] width 174 height 38
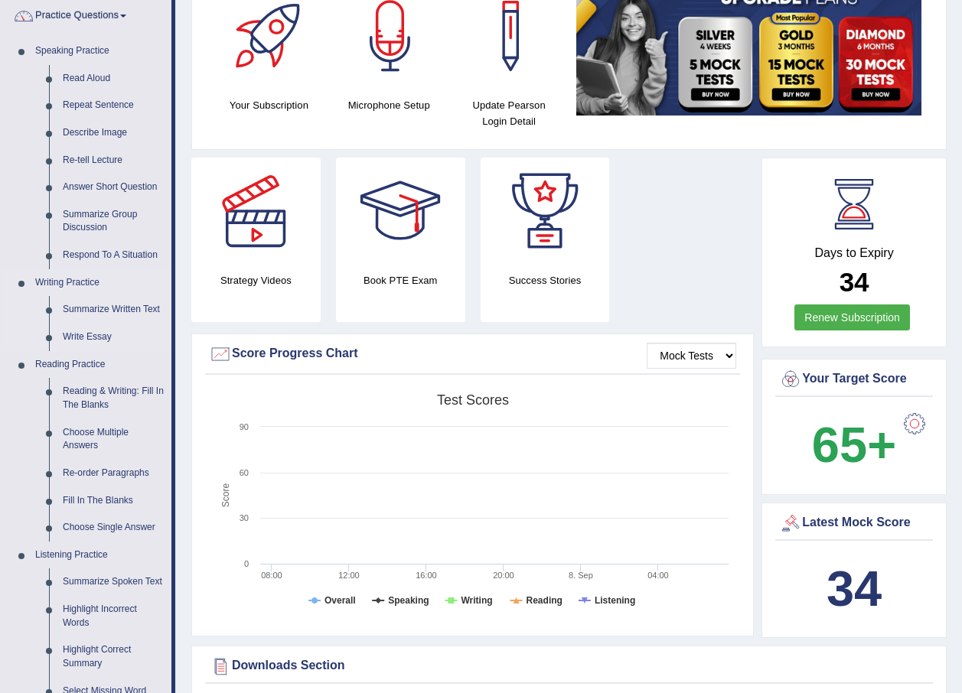
scroll to position [153, 0]
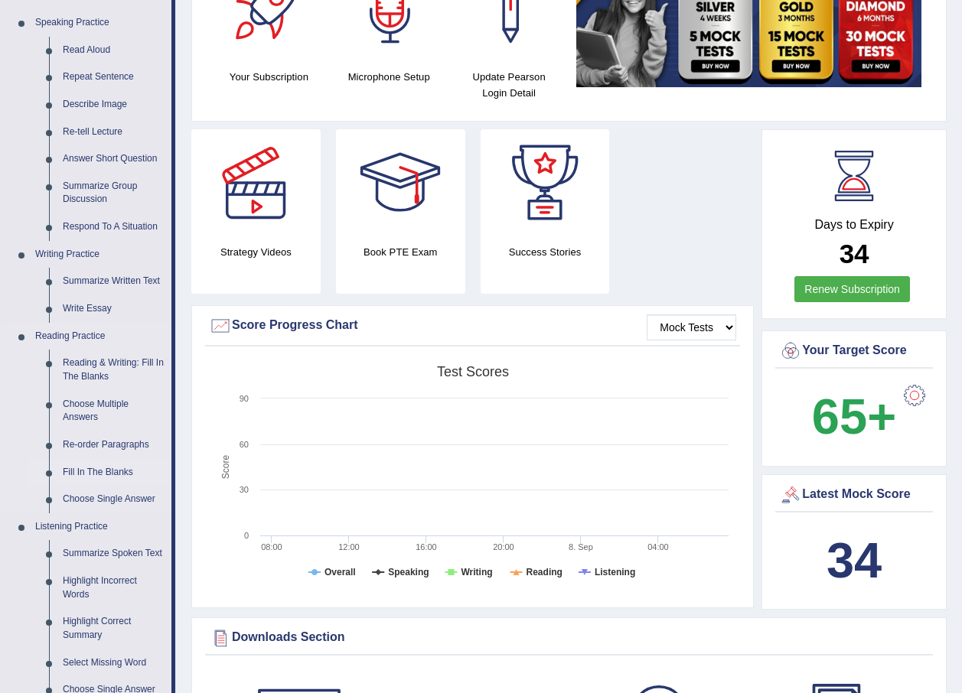
click at [131, 465] on link "Fill In The Blanks" at bounding box center [114, 473] width 116 height 28
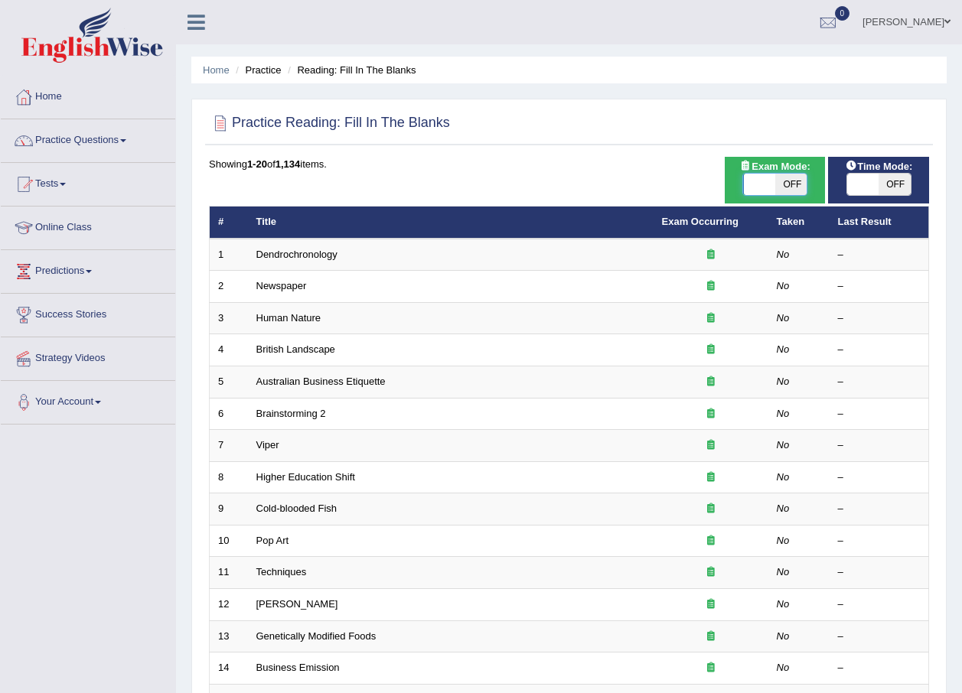
click at [760, 193] on span at bounding box center [759, 184] width 32 height 21
click at [90, 138] on link "Practice Questions" at bounding box center [88, 138] width 174 height 38
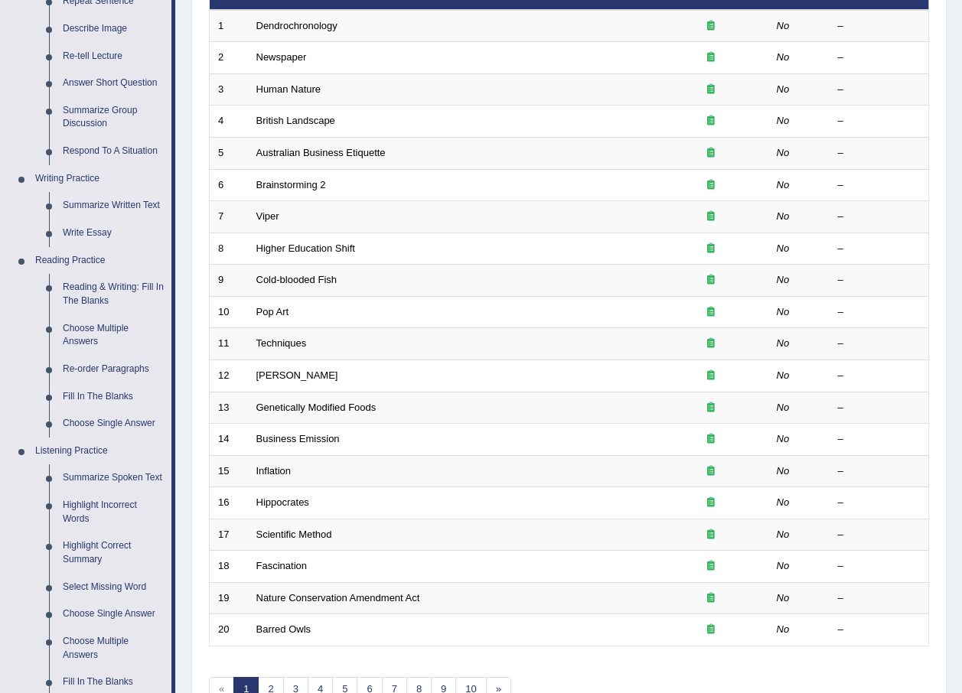
scroll to position [230, 0]
click at [82, 281] on link "Reading & Writing: Fill In The Blanks" at bounding box center [114, 293] width 116 height 41
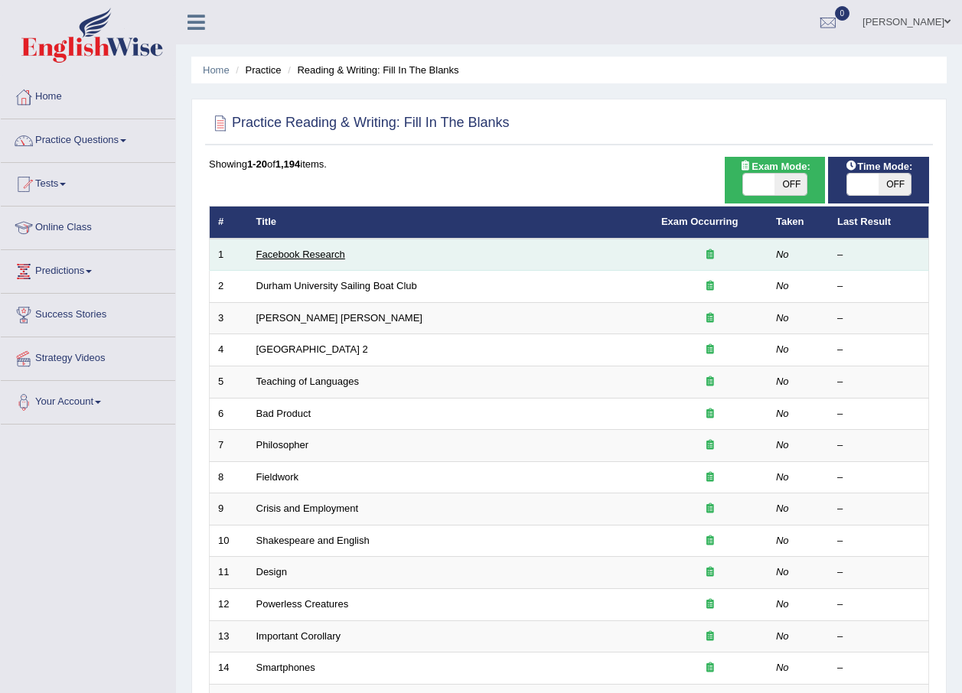
click at [334, 254] on link "Facebook Research" at bounding box center [300, 254] width 89 height 11
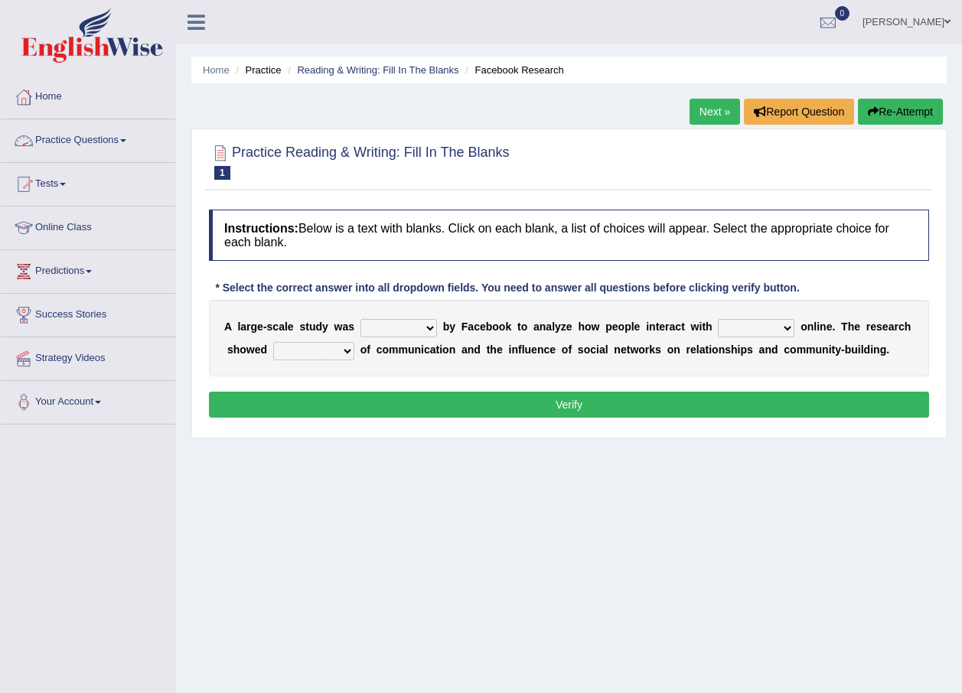
click at [64, 129] on link "Practice Questions" at bounding box center [88, 138] width 174 height 38
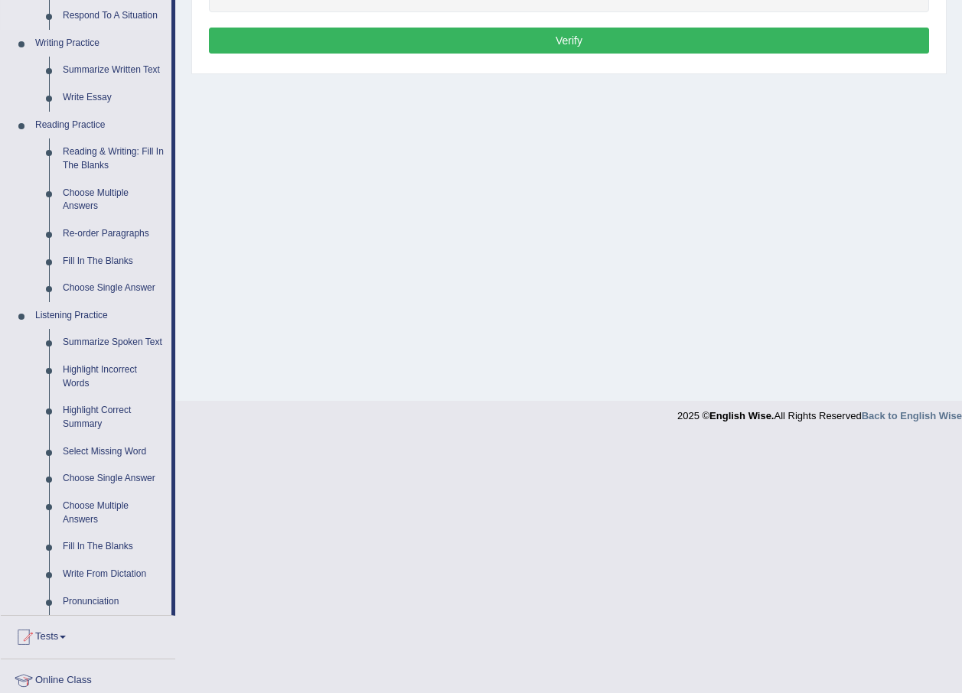
scroll to position [383, 0]
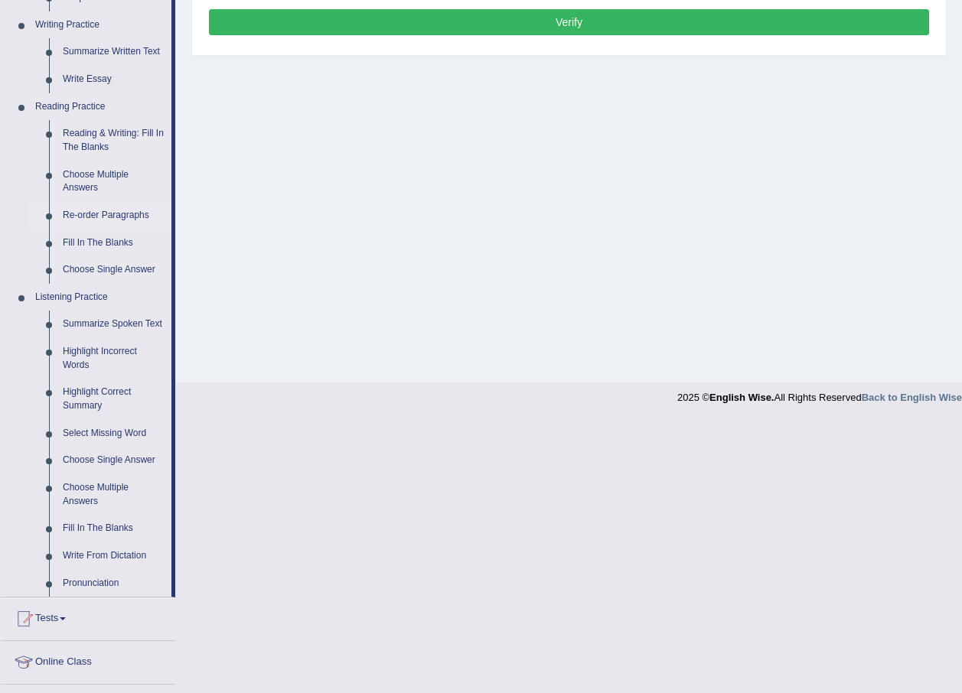
click at [90, 211] on link "Re-order Paragraphs" at bounding box center [114, 216] width 116 height 28
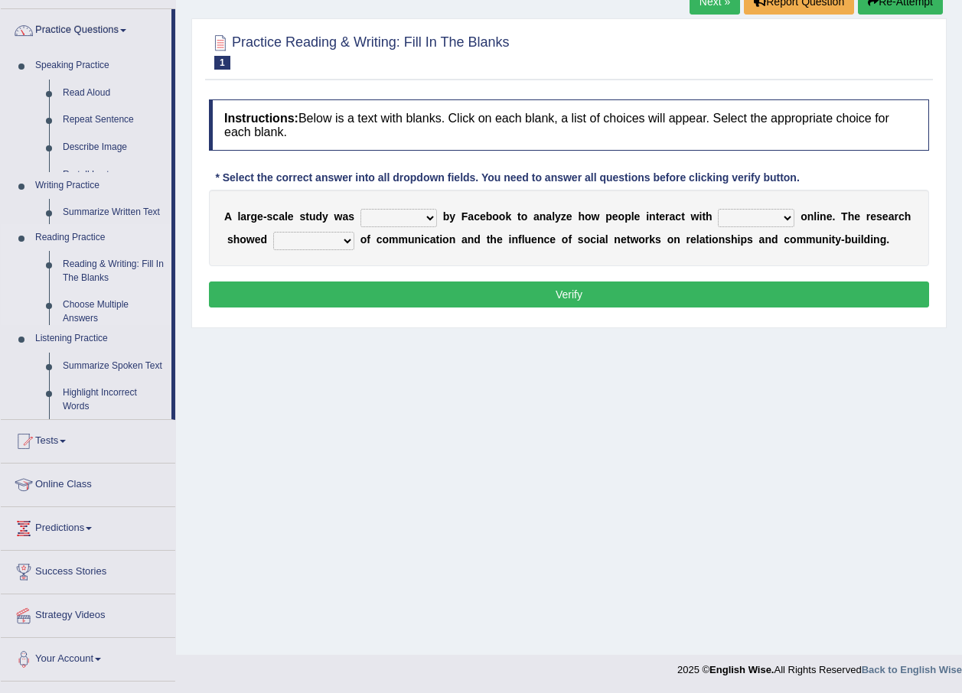
scroll to position [110, 0]
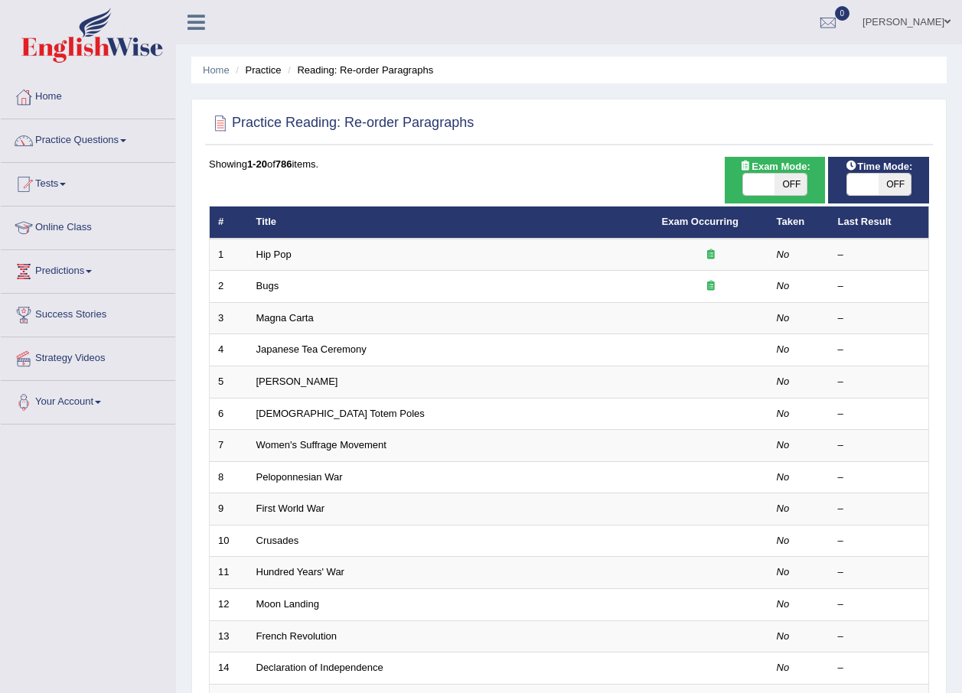
click at [787, 184] on span "OFF" at bounding box center [790, 184] width 32 height 21
checkbox input "true"
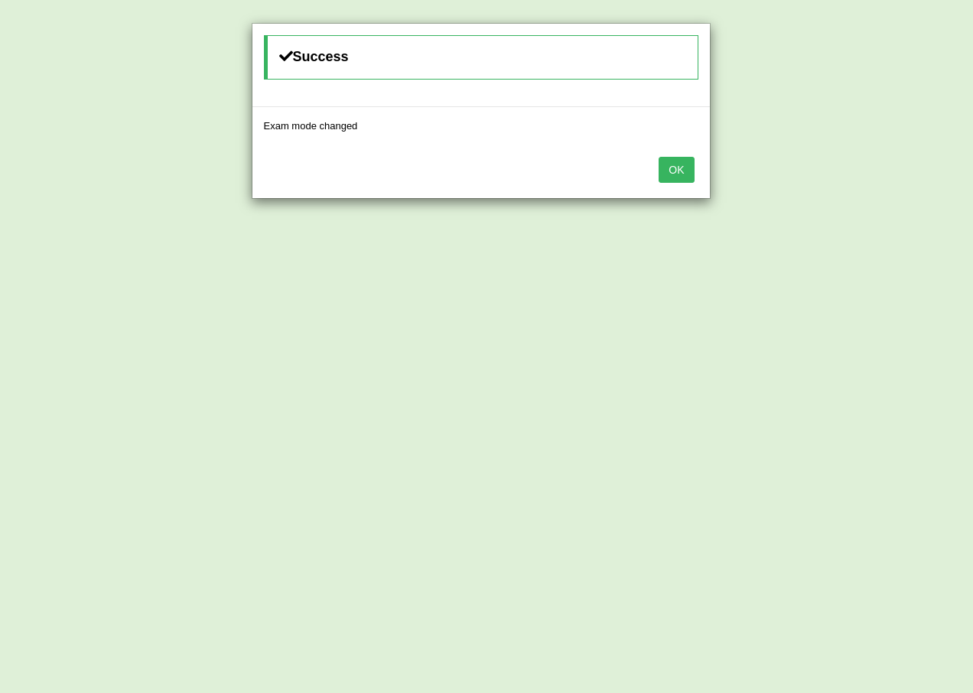
click at [676, 166] on button "OK" at bounding box center [676, 170] width 35 height 26
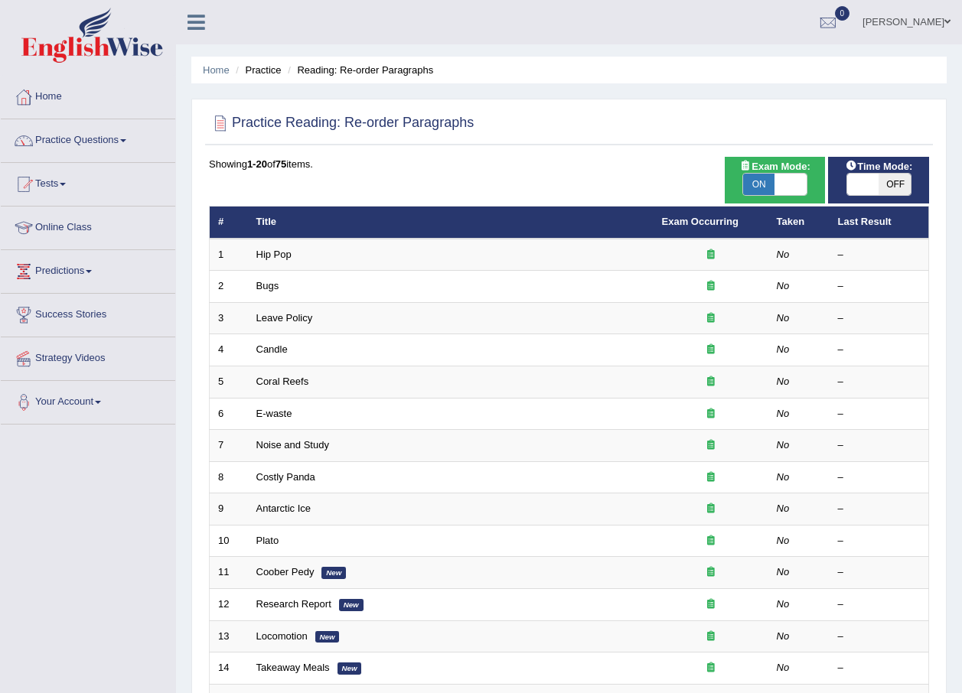
click at [894, 176] on span "OFF" at bounding box center [894, 184] width 32 height 21
checkbox input "true"
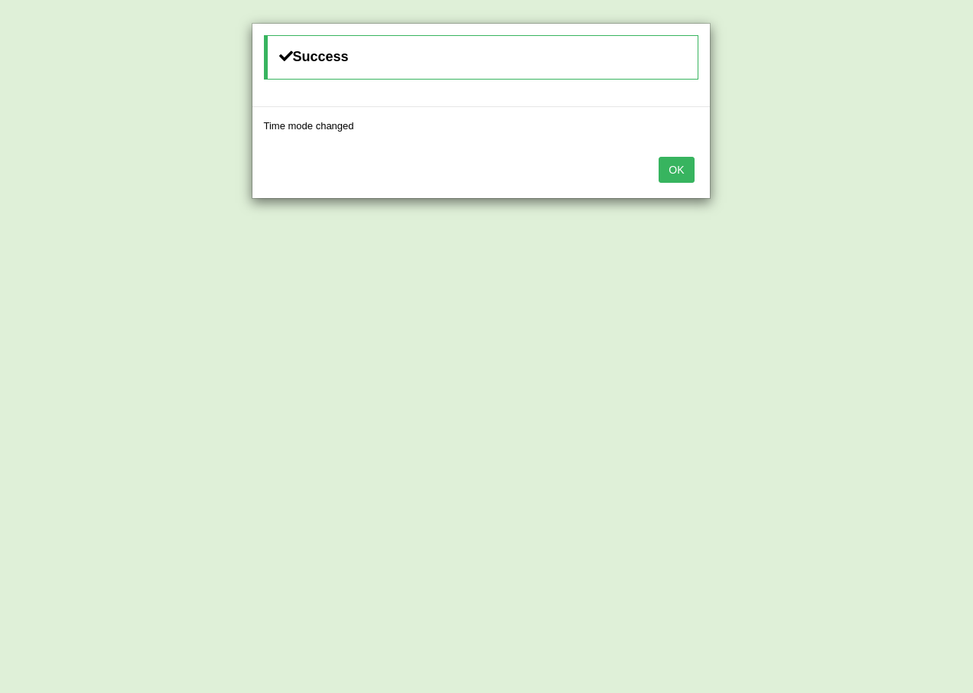
click at [671, 171] on button "OK" at bounding box center [676, 170] width 35 height 26
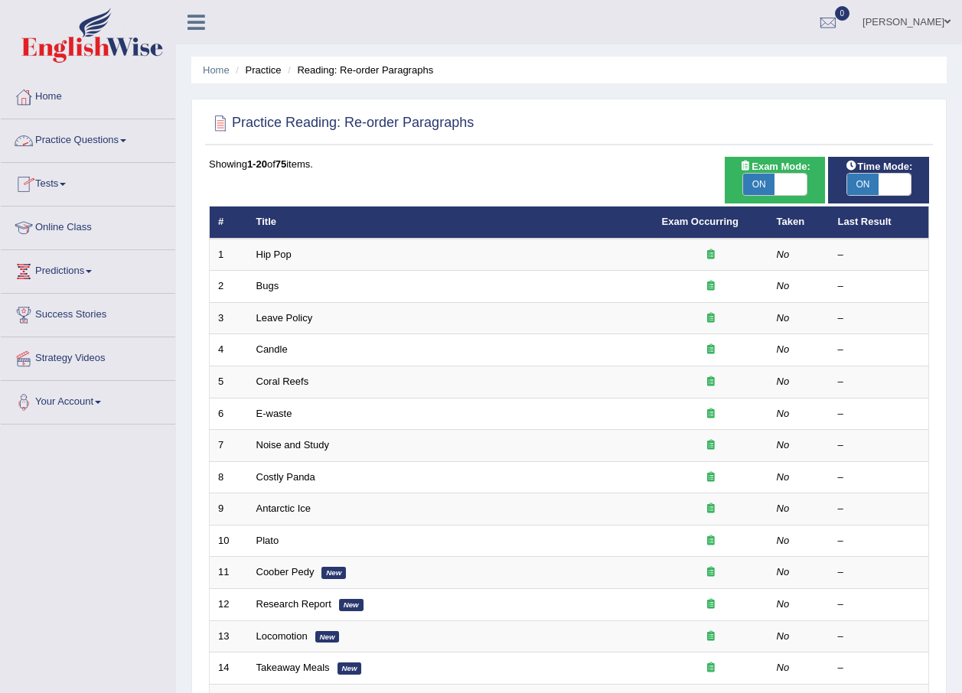
click at [90, 136] on link "Practice Questions" at bounding box center [88, 138] width 174 height 38
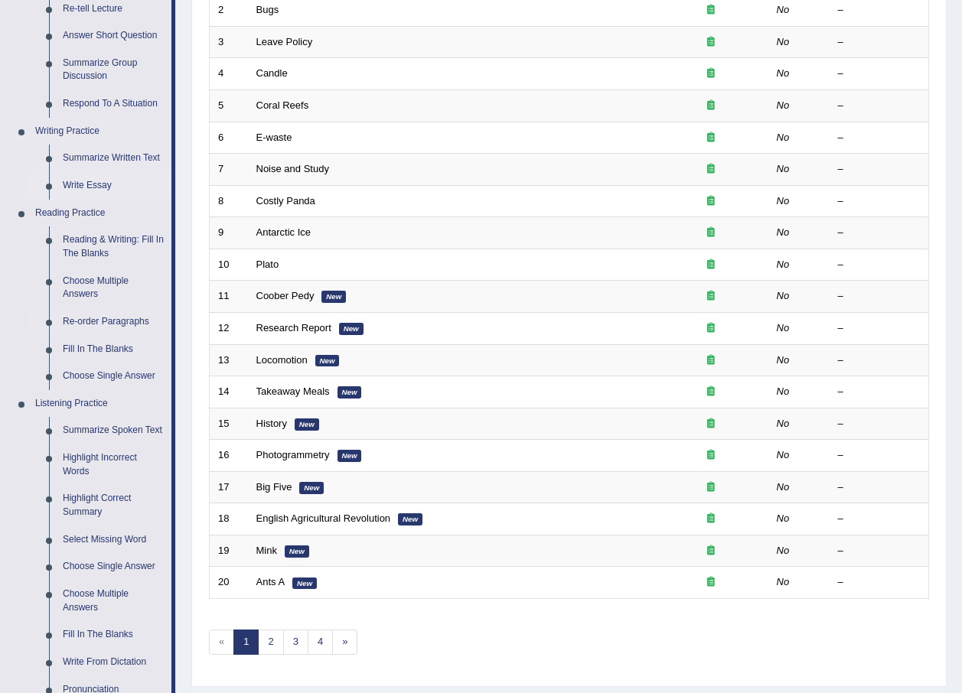
scroll to position [306, 0]
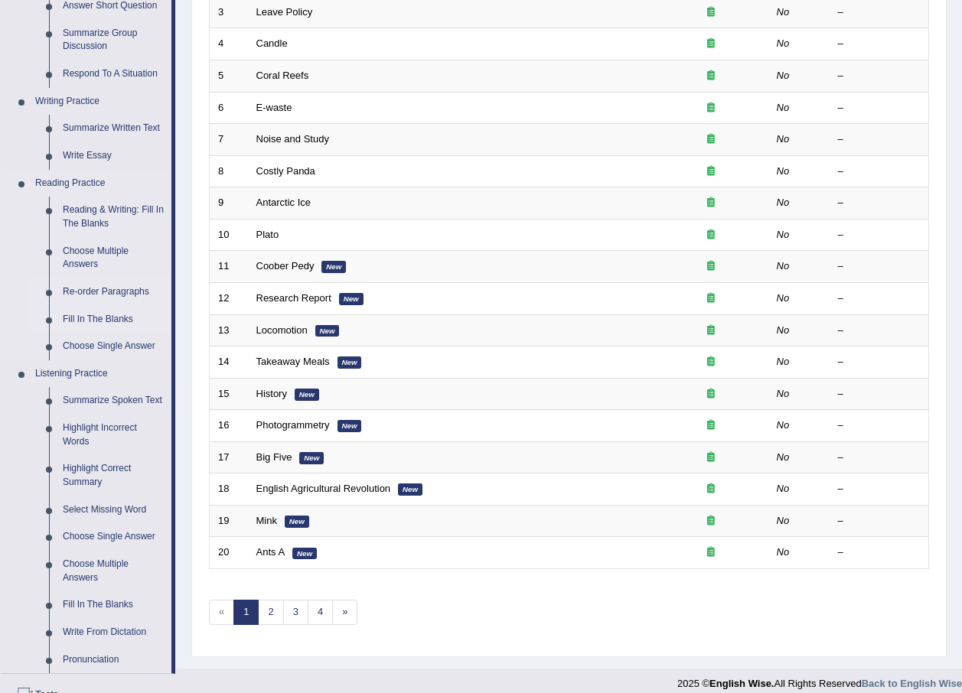
click at [67, 318] on link "Fill In The Blanks" at bounding box center [114, 320] width 116 height 28
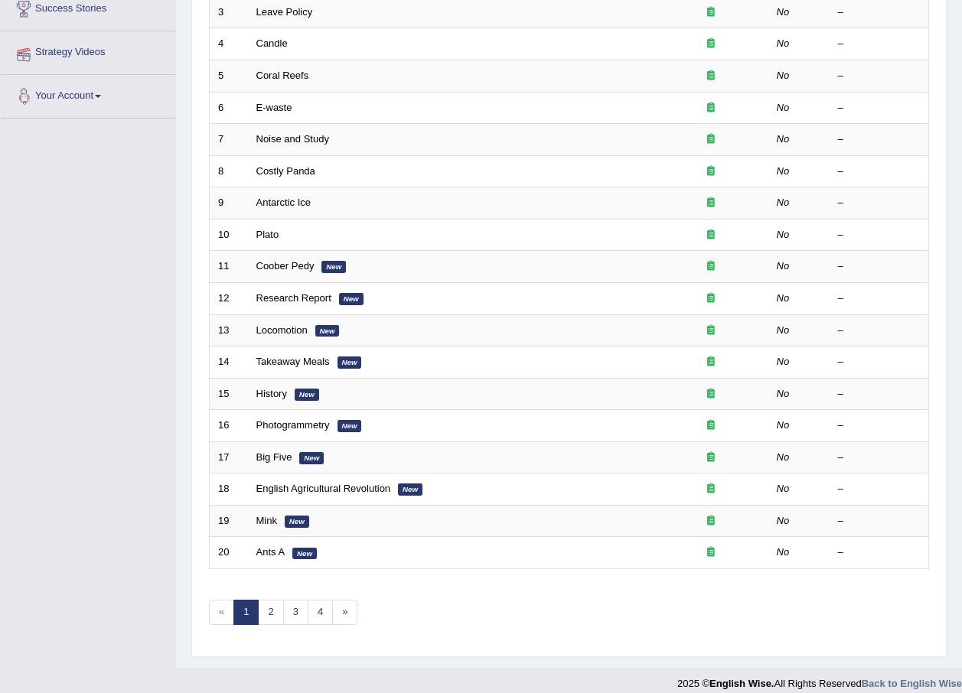
scroll to position [320, 0]
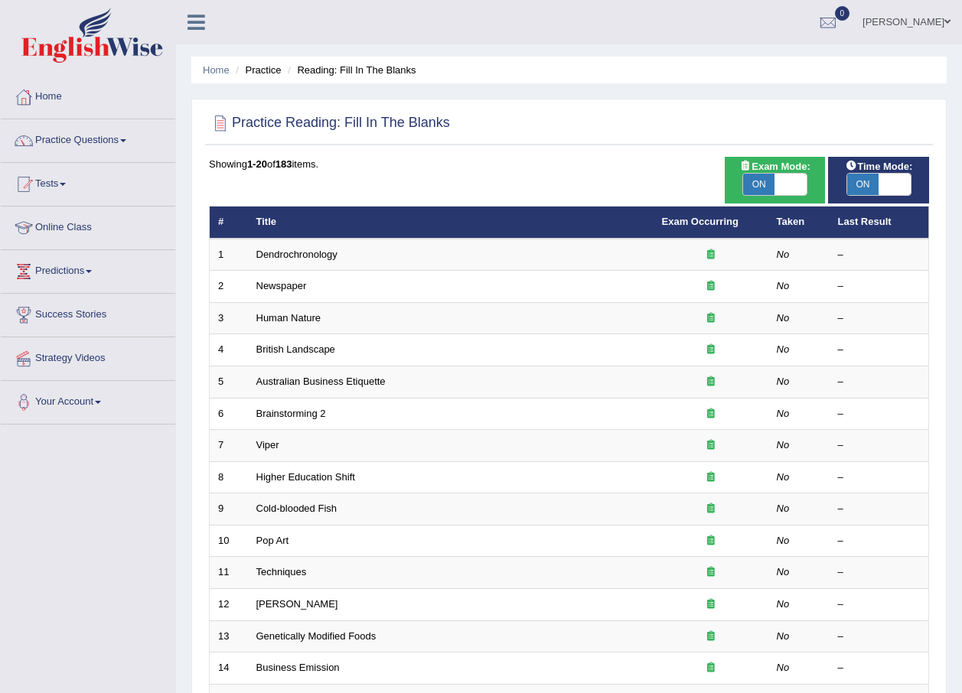
click at [291, 254] on link "Dendrochronology" at bounding box center [296, 254] width 81 height 11
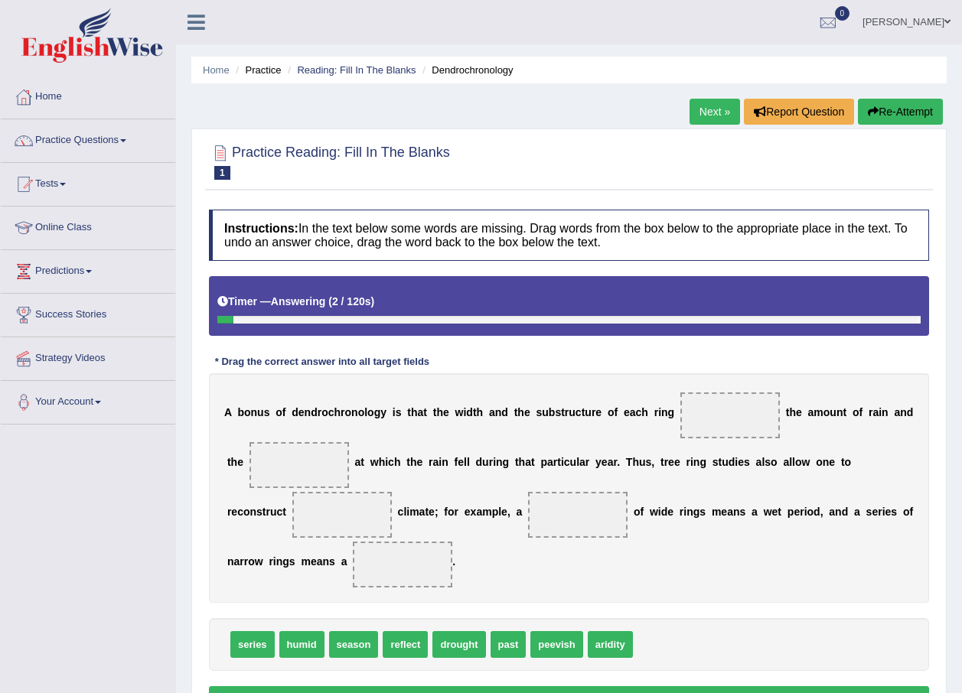
click at [203, 61] on ul "Home Practice Reading: Fill In The Blanks Dendrochronology" at bounding box center [568, 70] width 755 height 27
click at [208, 67] on link "Home" at bounding box center [216, 69] width 27 height 11
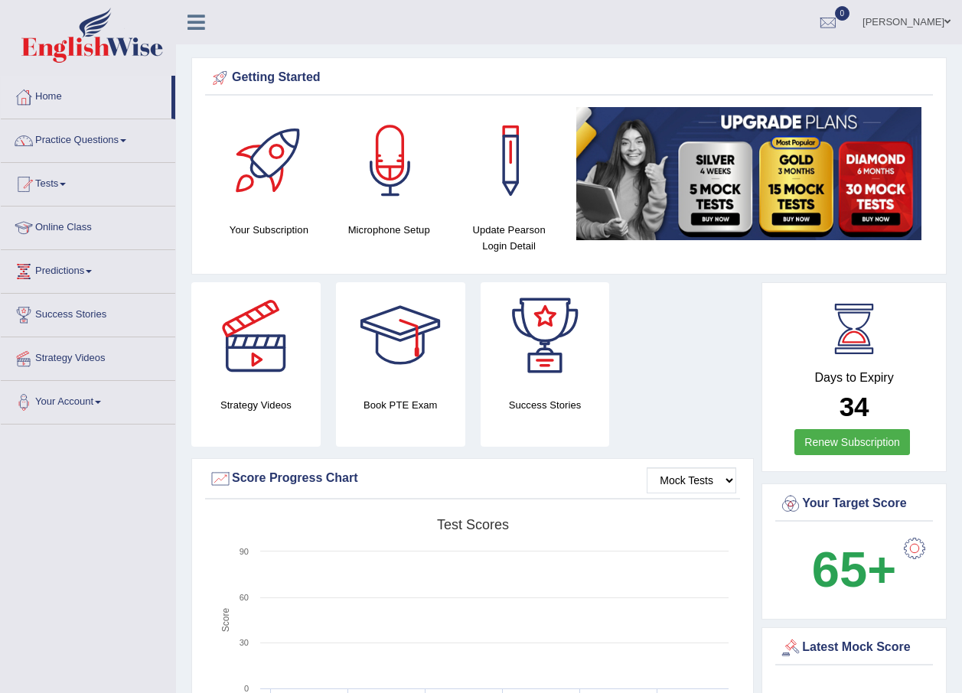
click at [87, 136] on link "Practice Questions" at bounding box center [88, 138] width 174 height 38
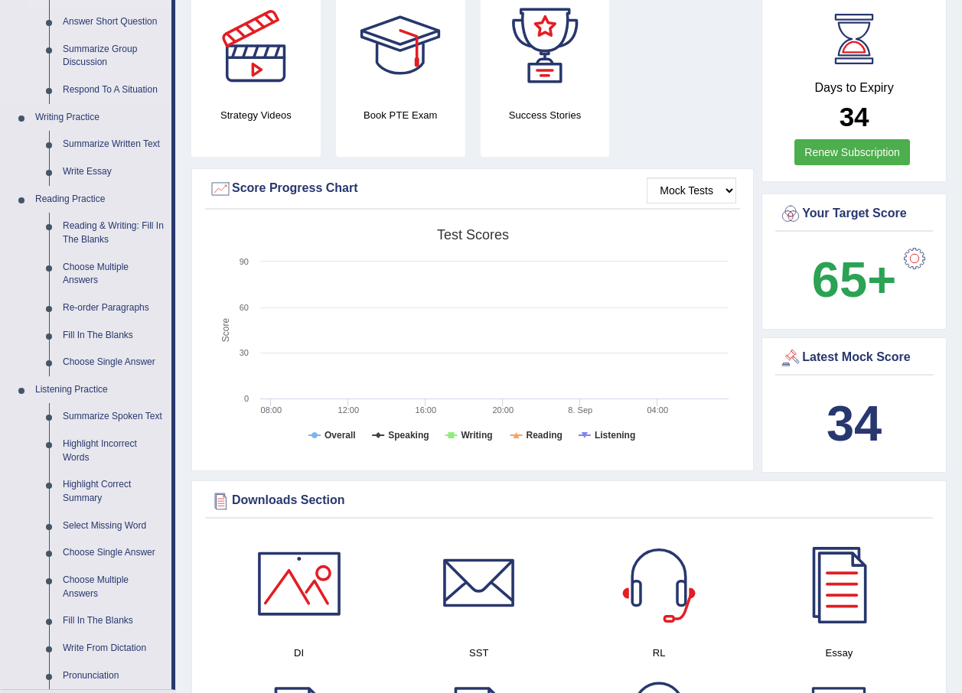
scroll to position [306, 0]
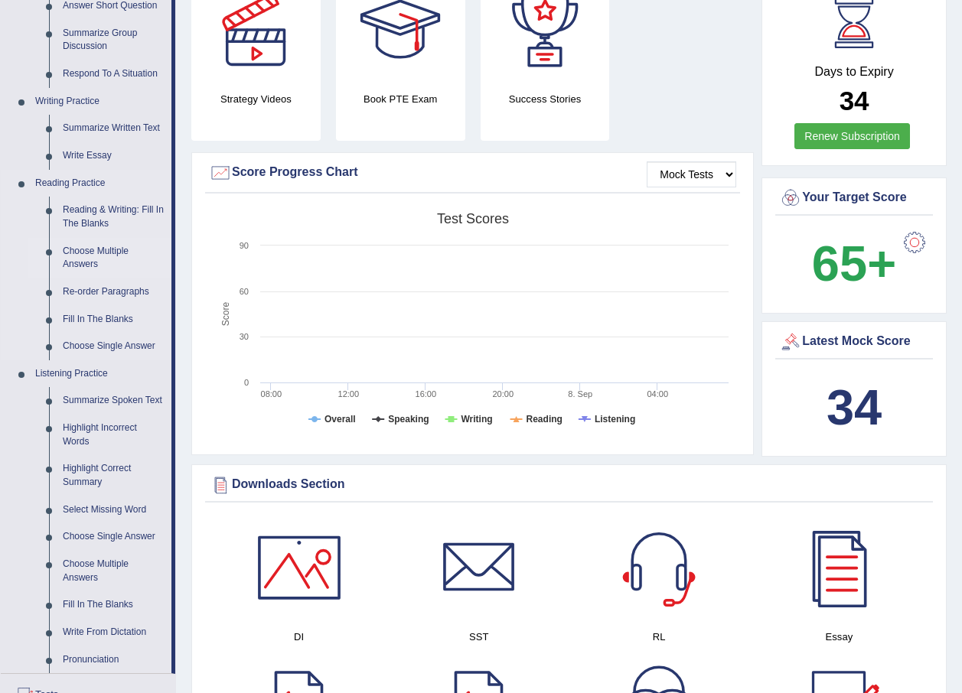
click at [122, 246] on link "Choose Multiple Answers" at bounding box center [114, 258] width 116 height 41
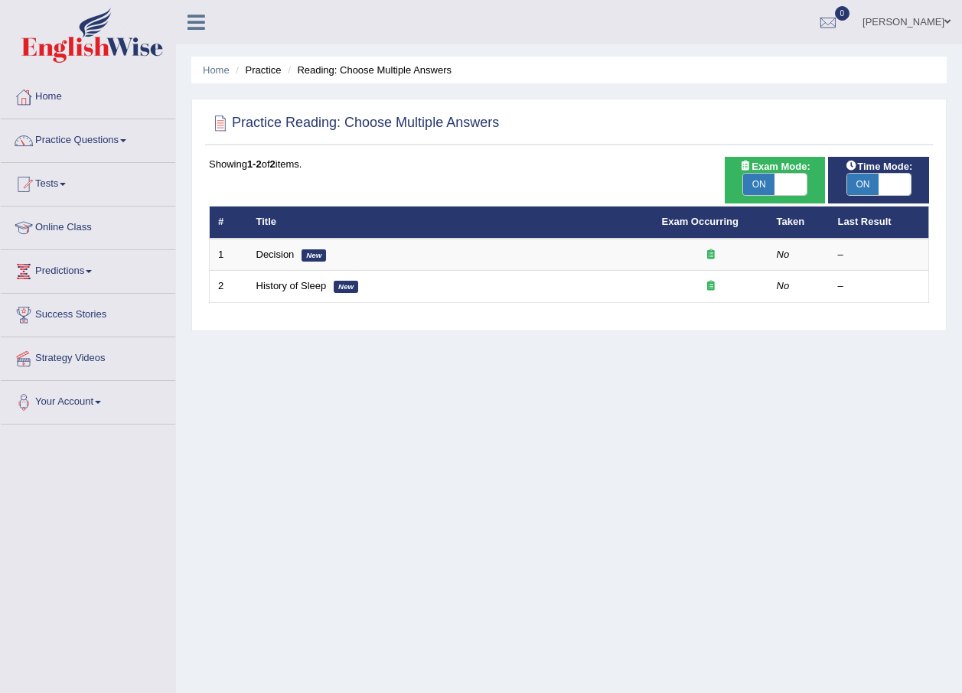
click at [795, 184] on span at bounding box center [790, 184] width 32 height 21
checkbox input "false"
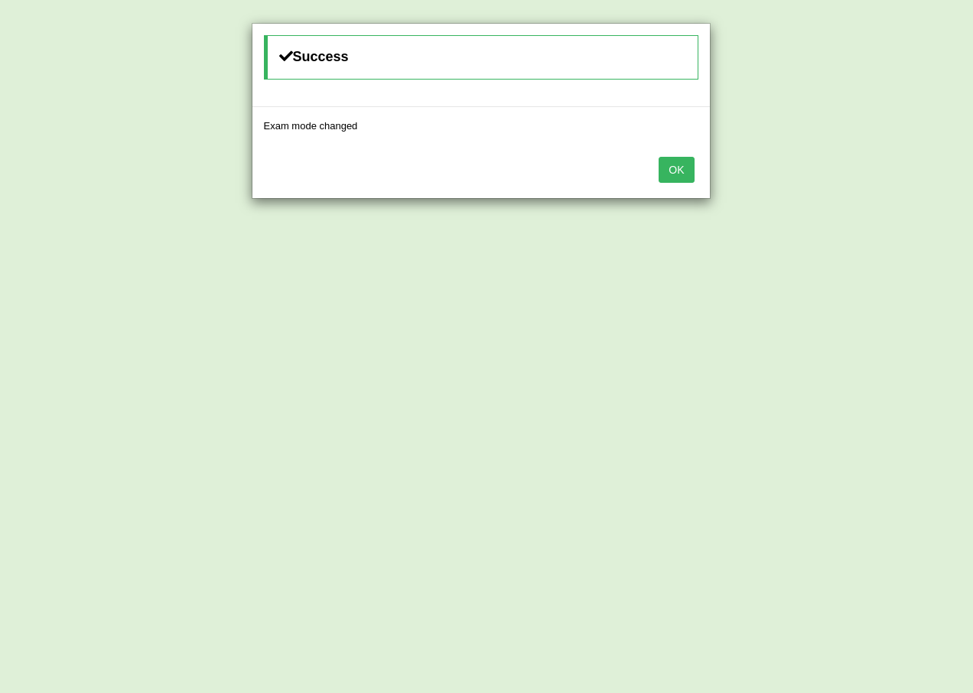
click at [685, 166] on button "OK" at bounding box center [676, 170] width 35 height 26
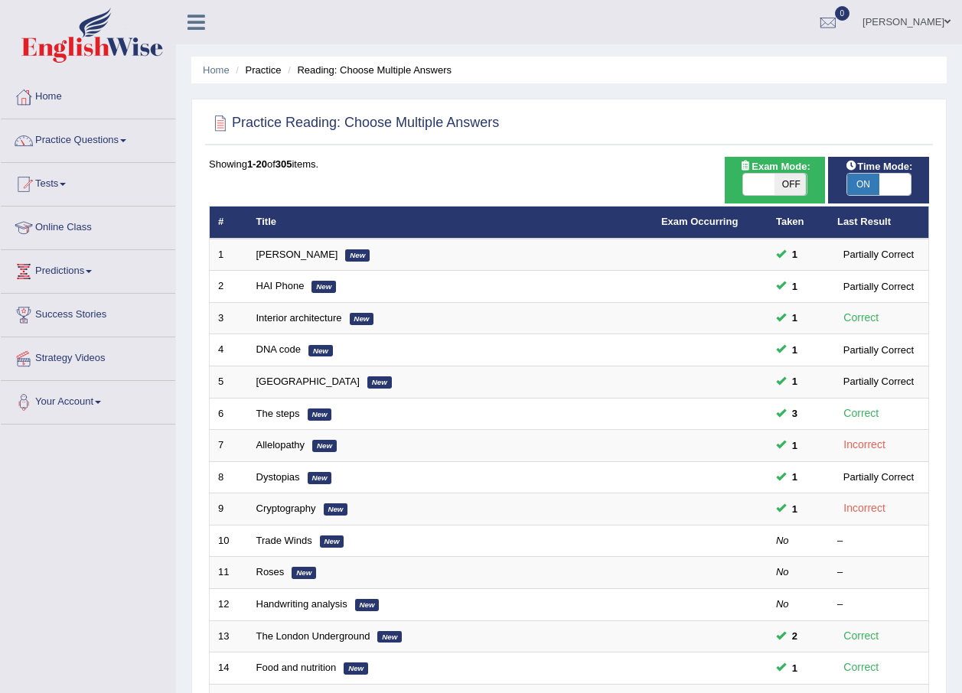
click at [891, 190] on span at bounding box center [894, 184] width 32 height 21
checkbox input "false"
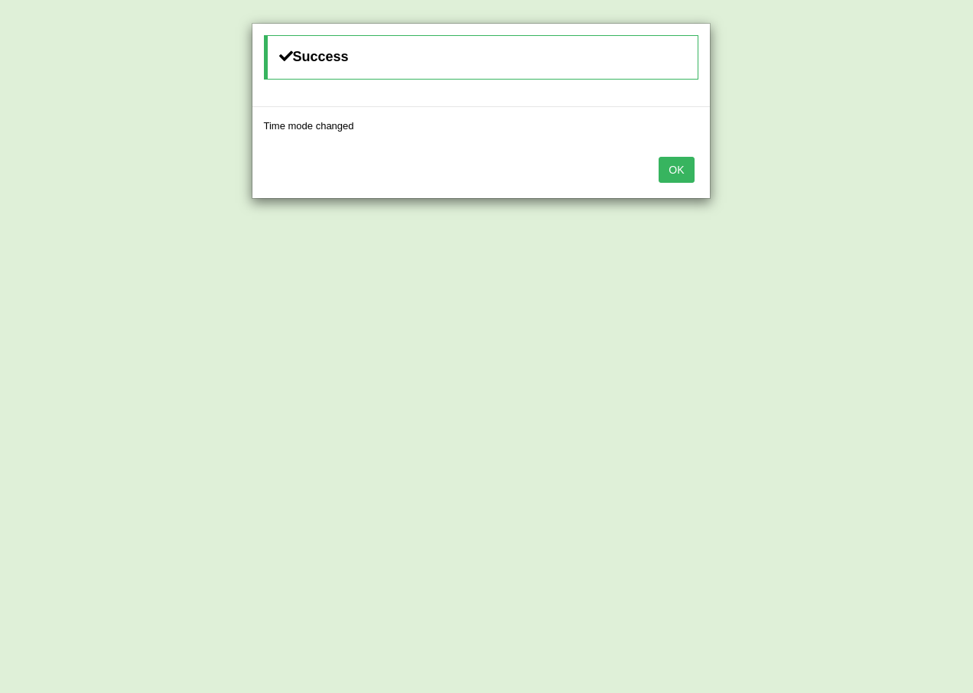
click at [672, 177] on button "OK" at bounding box center [676, 170] width 35 height 26
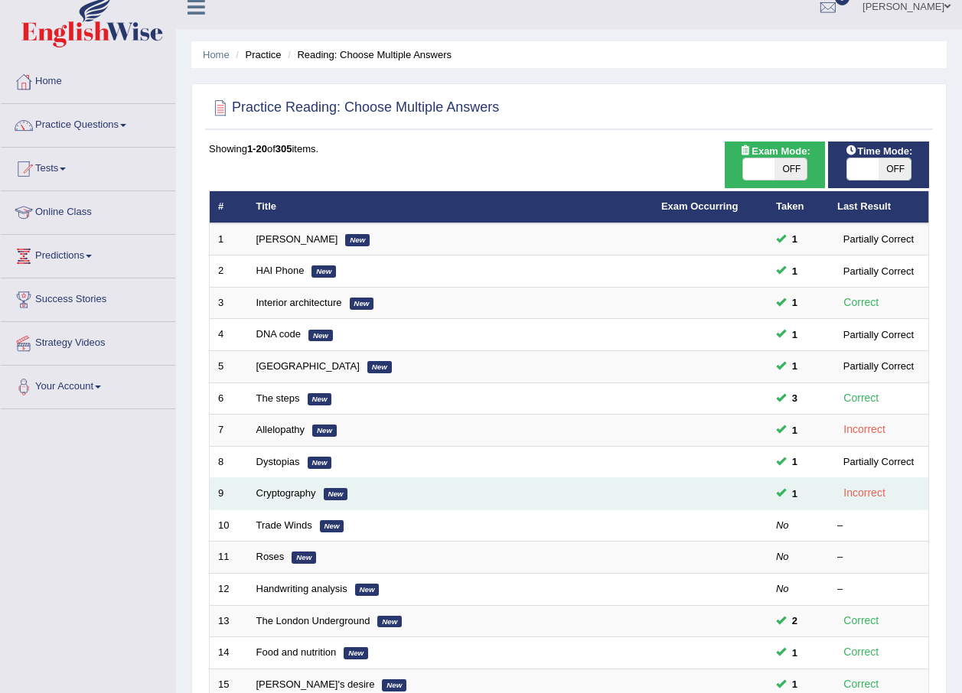
scroll to position [14, 0]
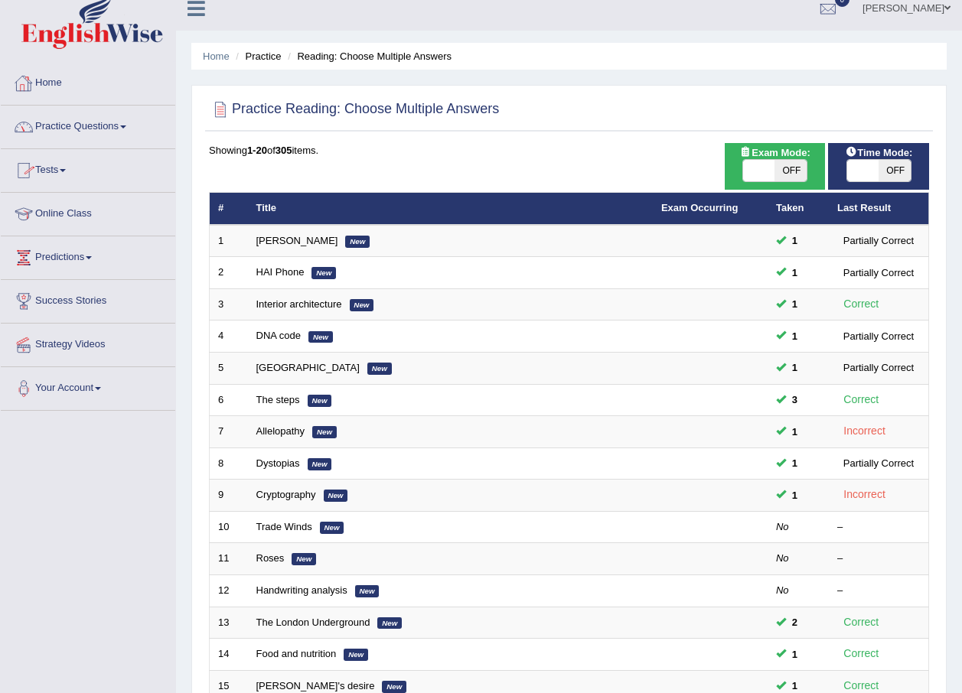
click at [82, 125] on link "Practice Questions" at bounding box center [88, 125] width 174 height 38
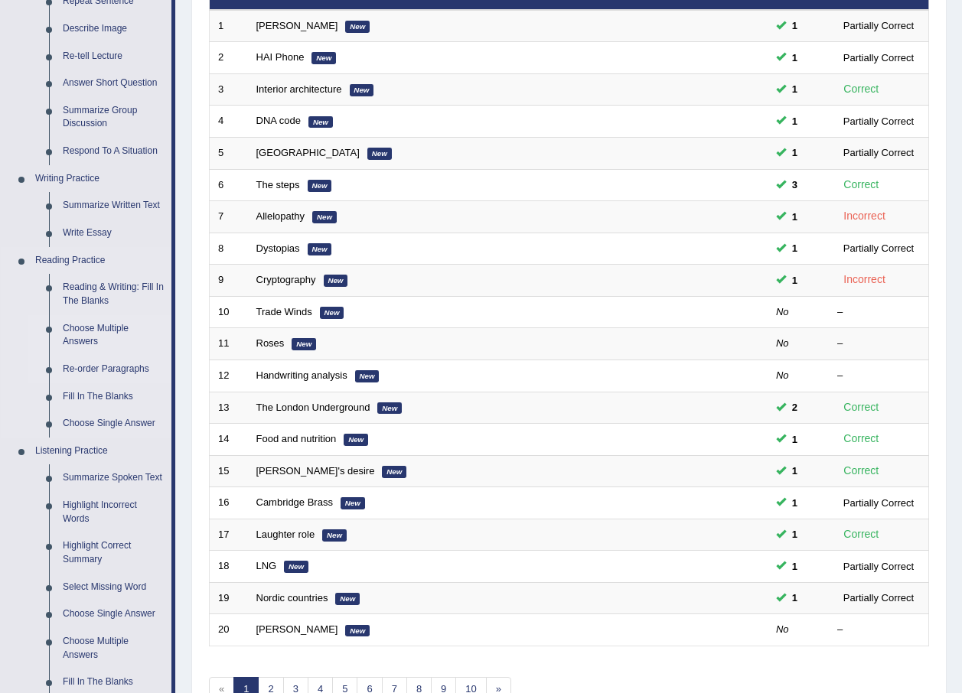
scroll to position [230, 0]
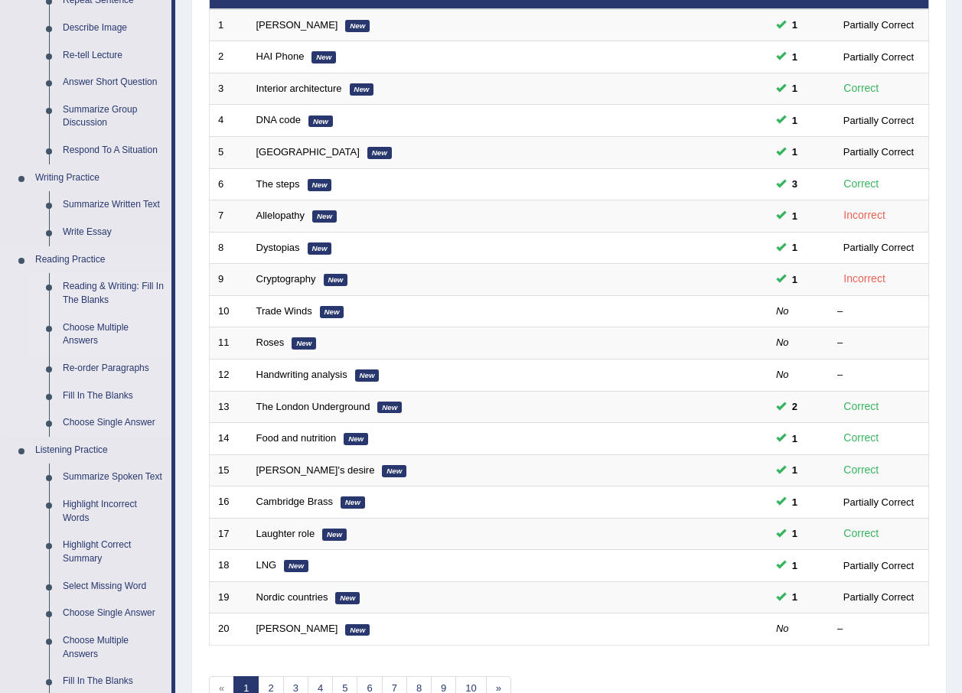
click at [138, 281] on link "Reading & Writing: Fill In The Blanks" at bounding box center [114, 293] width 116 height 41
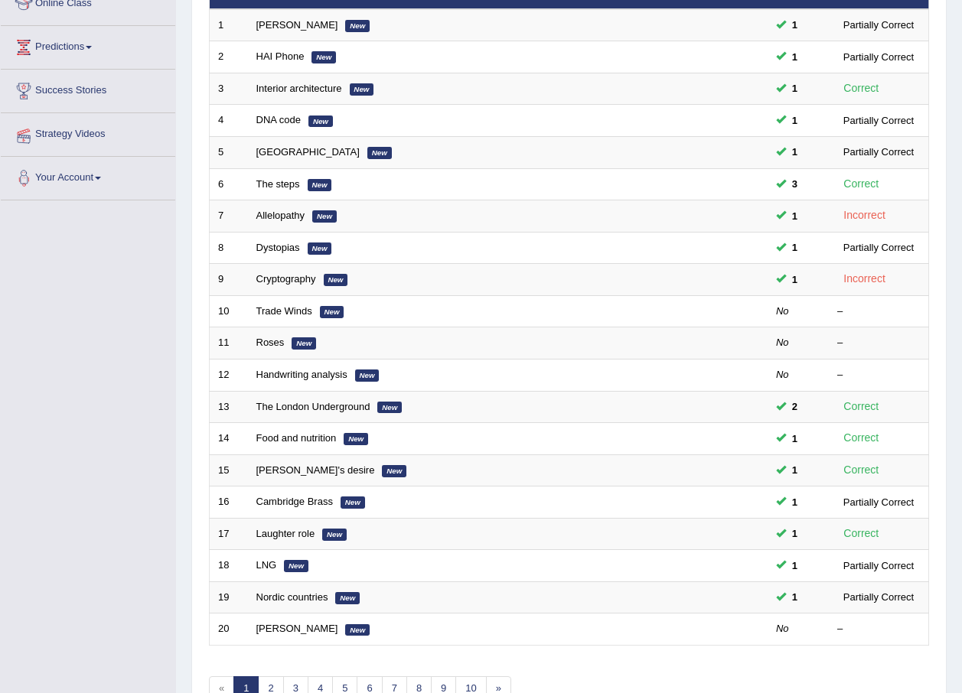
scroll to position [282, 0]
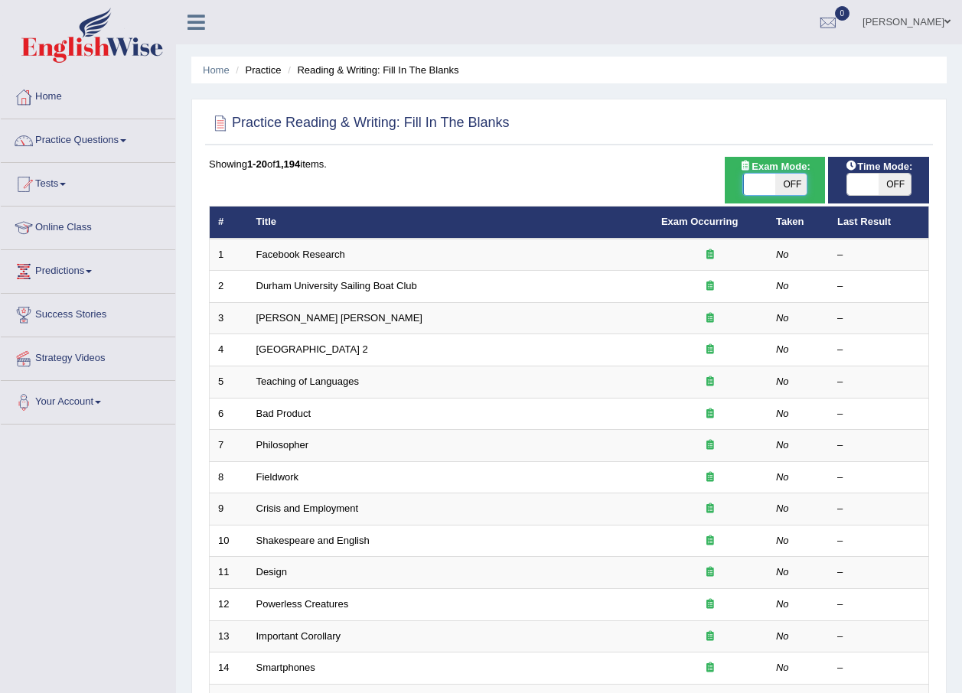
click at [749, 179] on span at bounding box center [759, 184] width 32 height 21
click at [792, 179] on span "OFF" at bounding box center [790, 184] width 32 height 21
checkbox input "true"
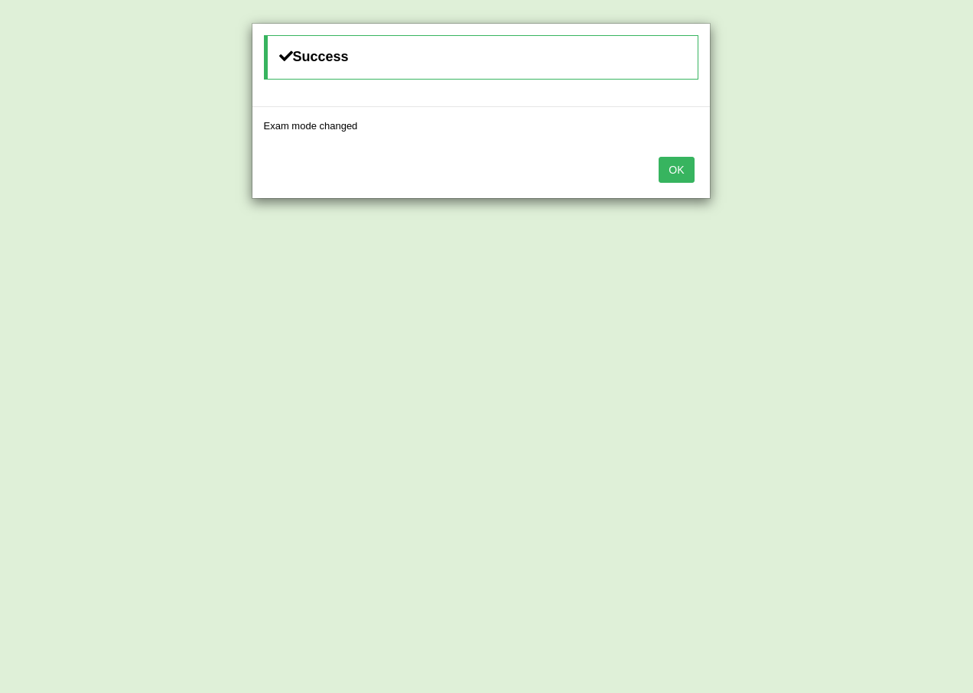
click at [676, 168] on button "OK" at bounding box center [676, 170] width 35 height 26
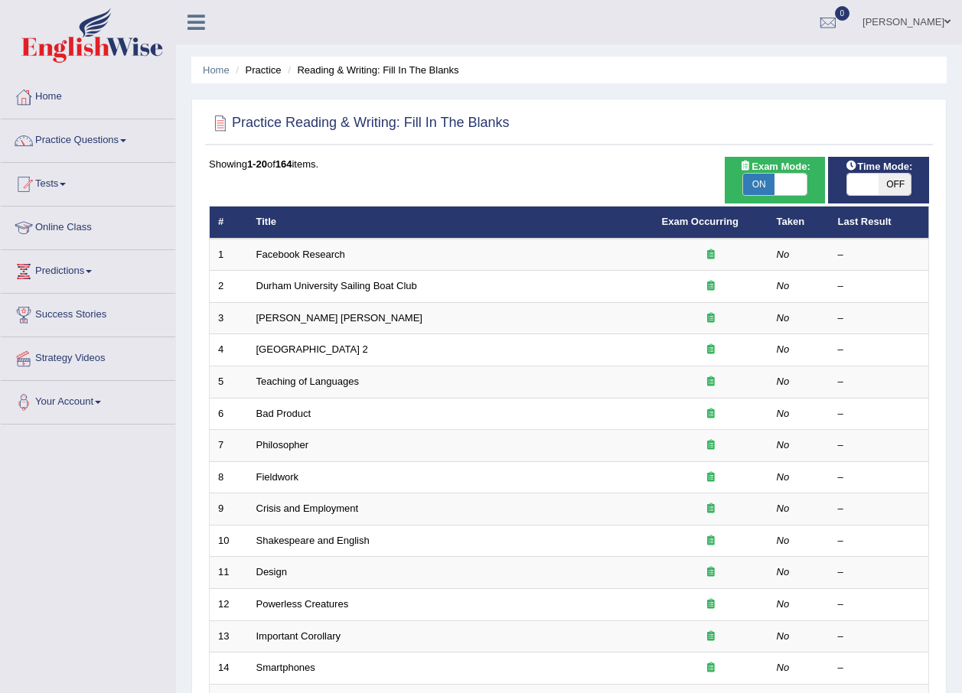
click at [886, 184] on span "OFF" at bounding box center [894, 184] width 32 height 21
checkbox input "true"
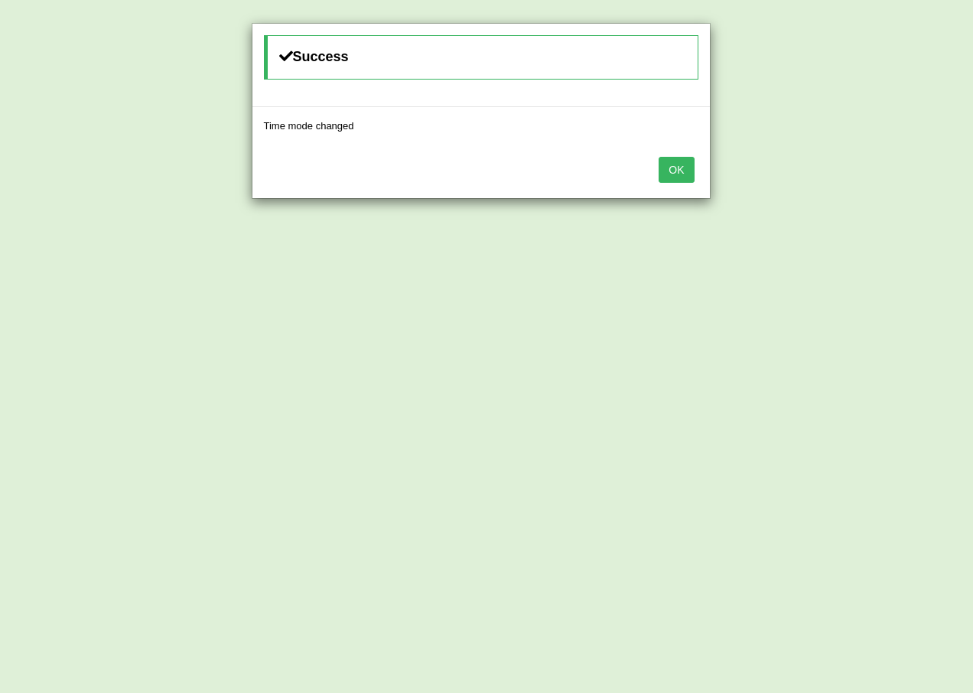
click at [669, 171] on button "OK" at bounding box center [676, 170] width 35 height 26
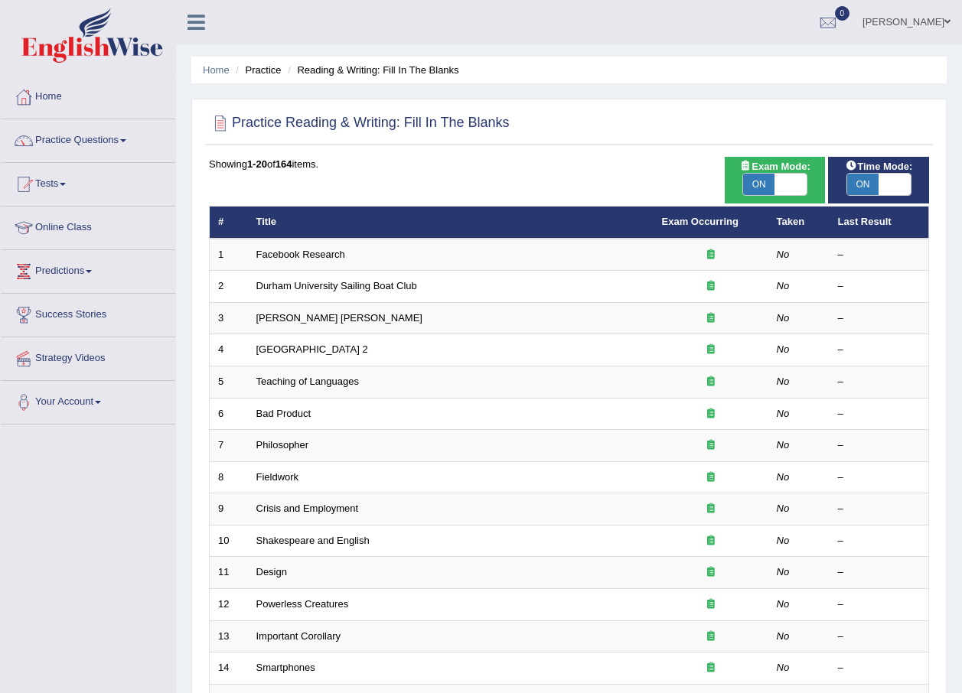
click at [118, 141] on link "Practice Questions" at bounding box center [88, 138] width 174 height 38
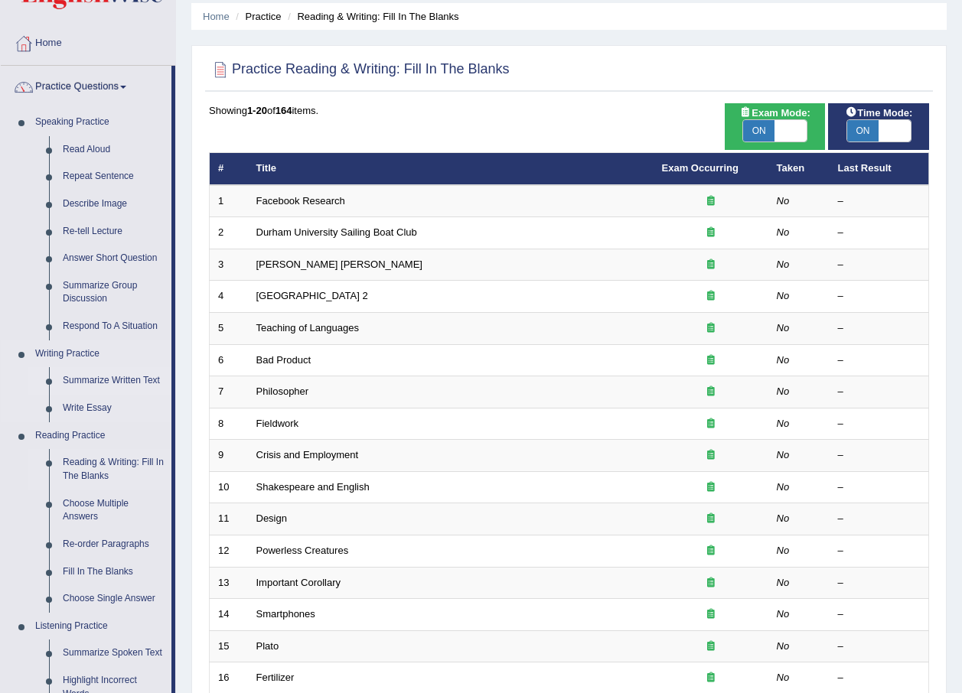
scroll to position [153, 0]
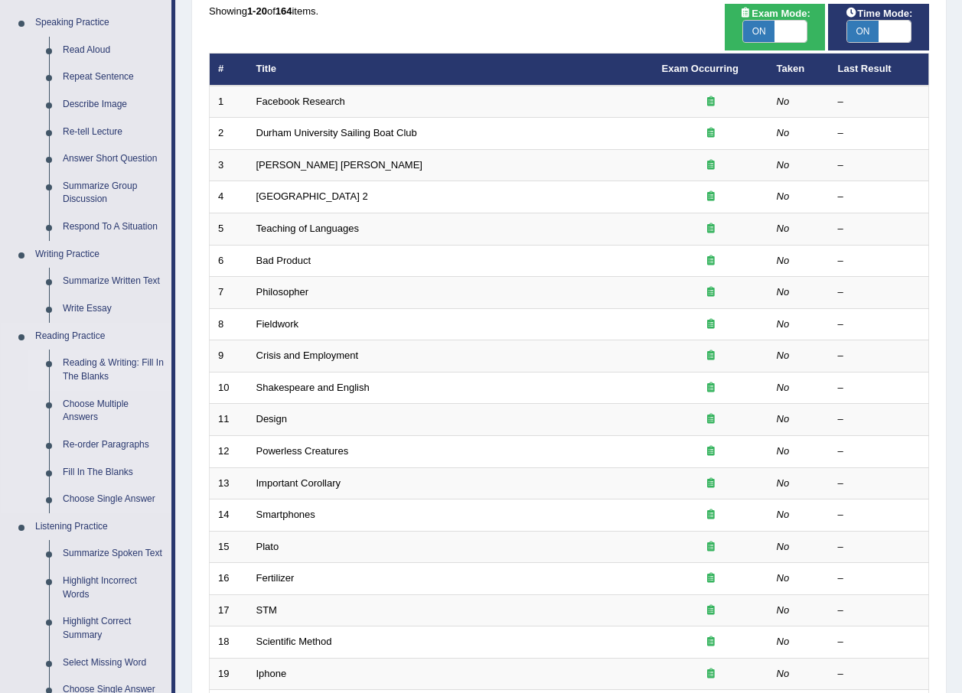
click at [104, 363] on link "Reading & Writing: Fill In The Blanks" at bounding box center [114, 370] width 116 height 41
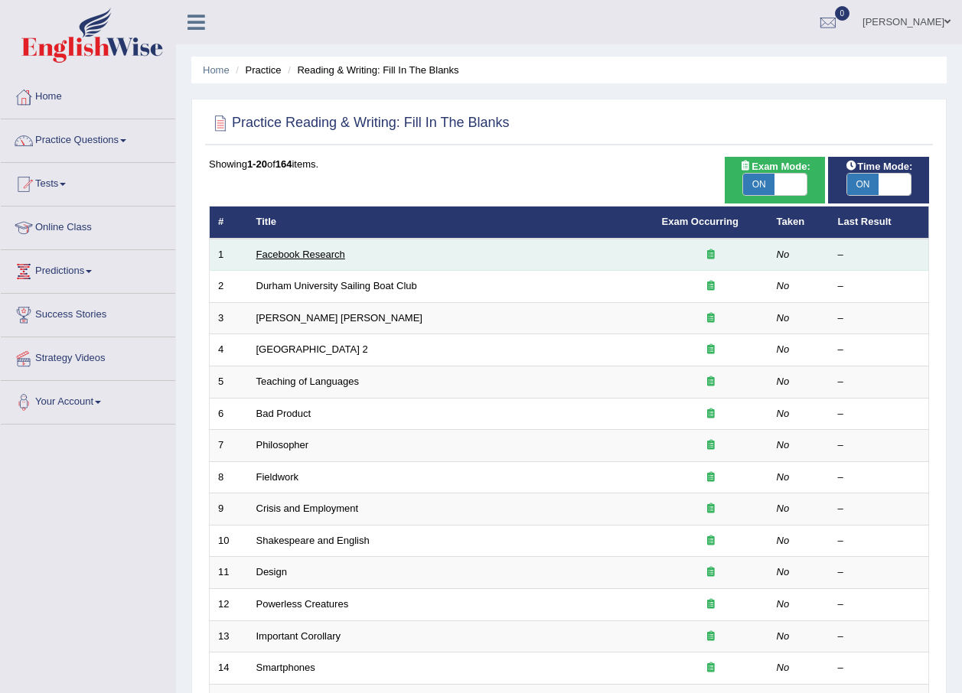
click at [324, 259] on link "Facebook Research" at bounding box center [300, 254] width 89 height 11
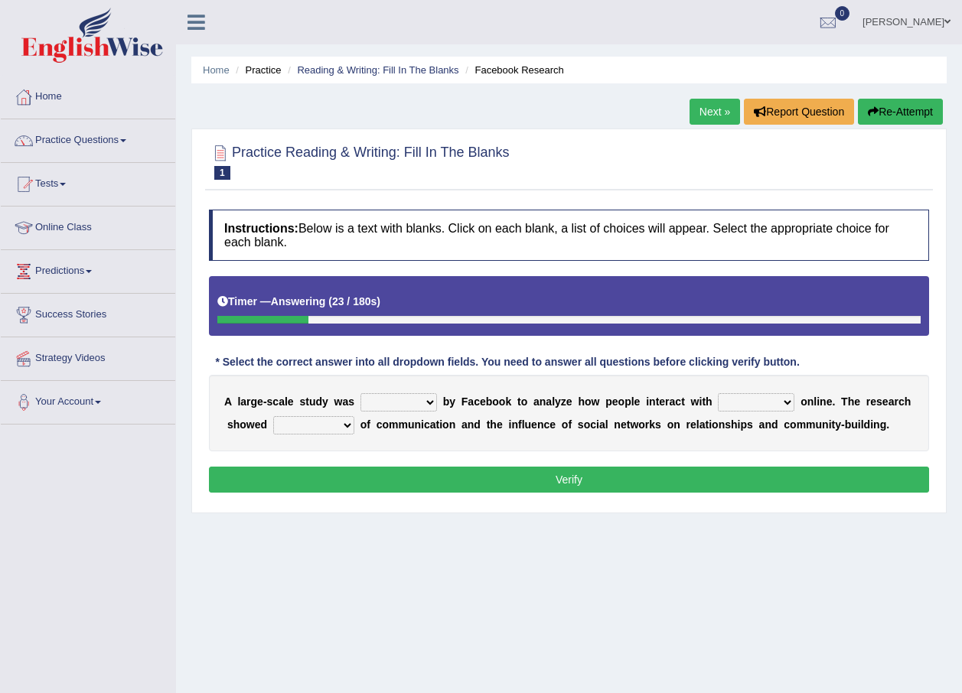
click at [217, 313] on div "Timer — Answering ( 23 / 180s ) Skip" at bounding box center [569, 305] width 720 height 59
click at [422, 399] on select "surveyed had asked made" at bounding box center [398, 402] width 77 height 18
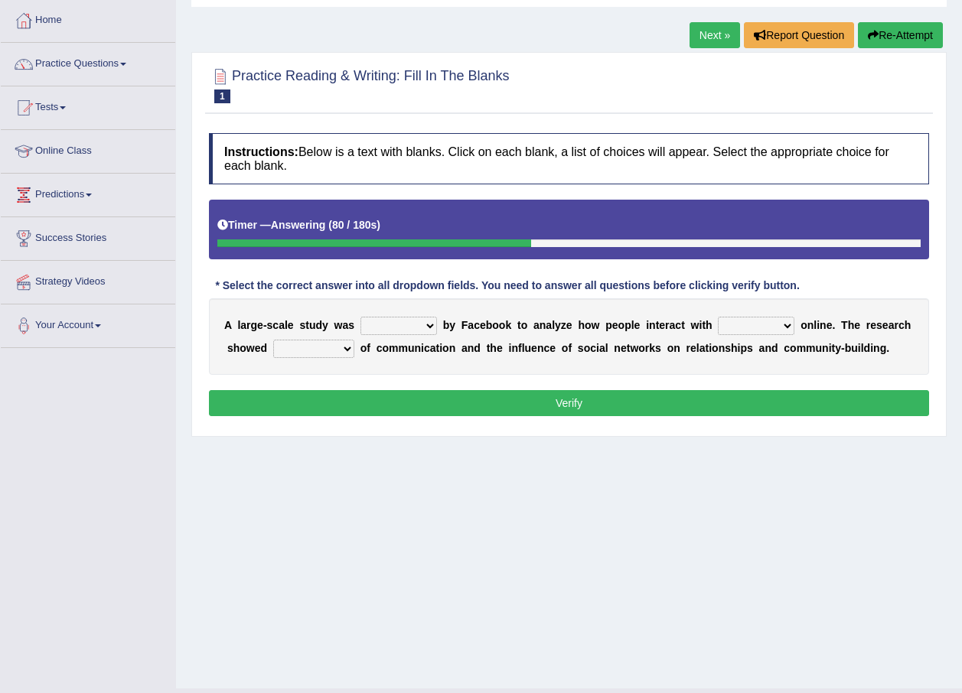
click at [422, 324] on select "surveyed had asked made" at bounding box center [398, 326] width 77 height 18
select select "surveyed"
click at [360, 317] on select "surveyed had asked made" at bounding box center [398, 326] width 77 height 18
click at [760, 324] on select "together all each other another" at bounding box center [756, 326] width 77 height 18
select select "each other"
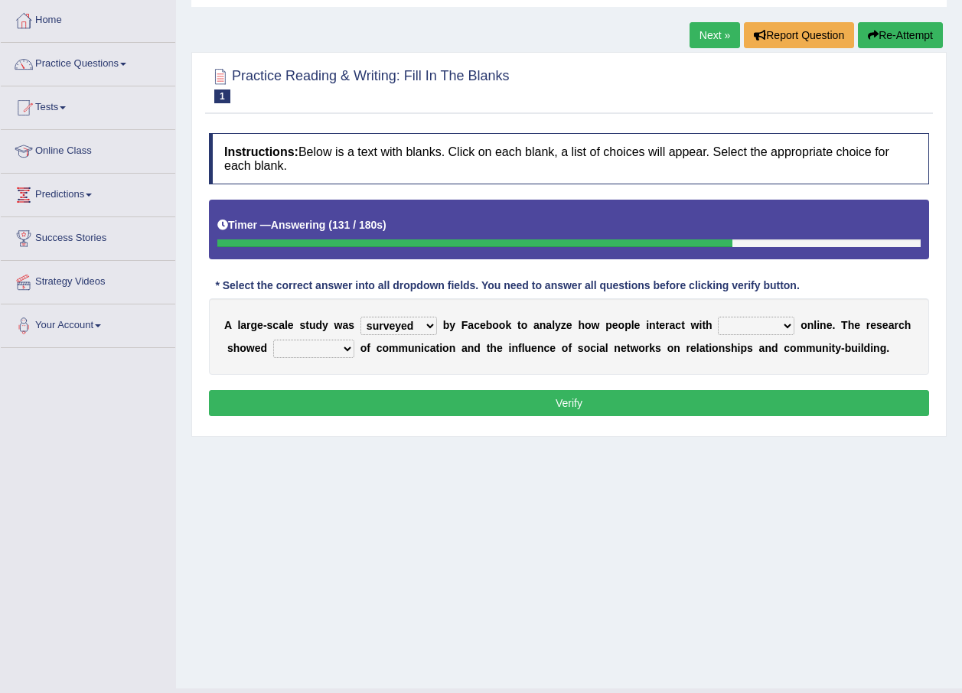
click at [718, 317] on select "together all each other another" at bounding box center [756, 326] width 77 height 18
click at [337, 351] on select "advantages standards fellowships patterns" at bounding box center [313, 349] width 81 height 18
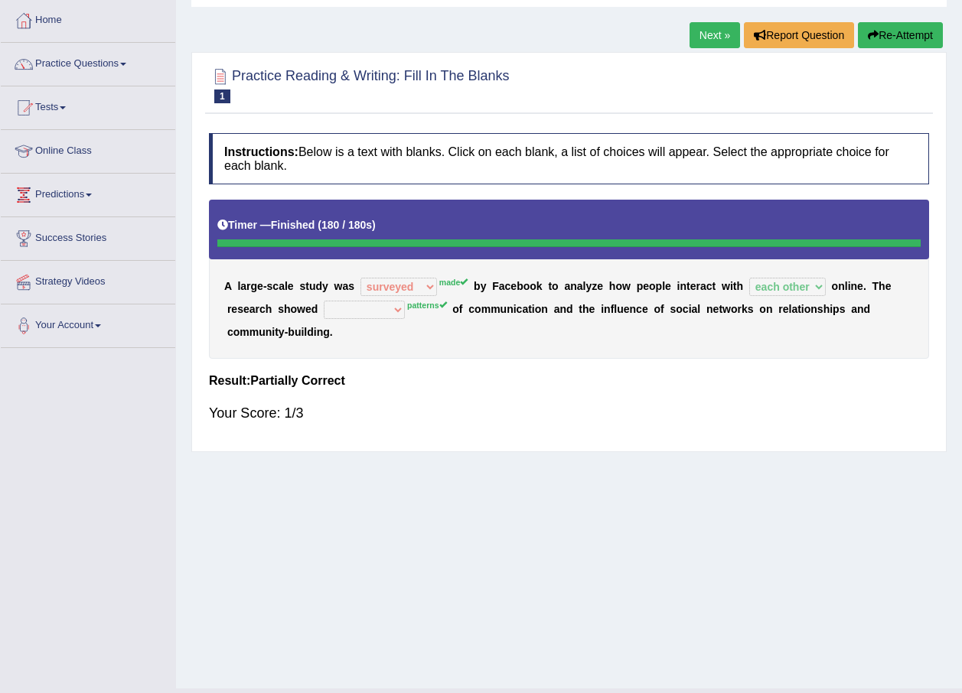
scroll to position [0, 0]
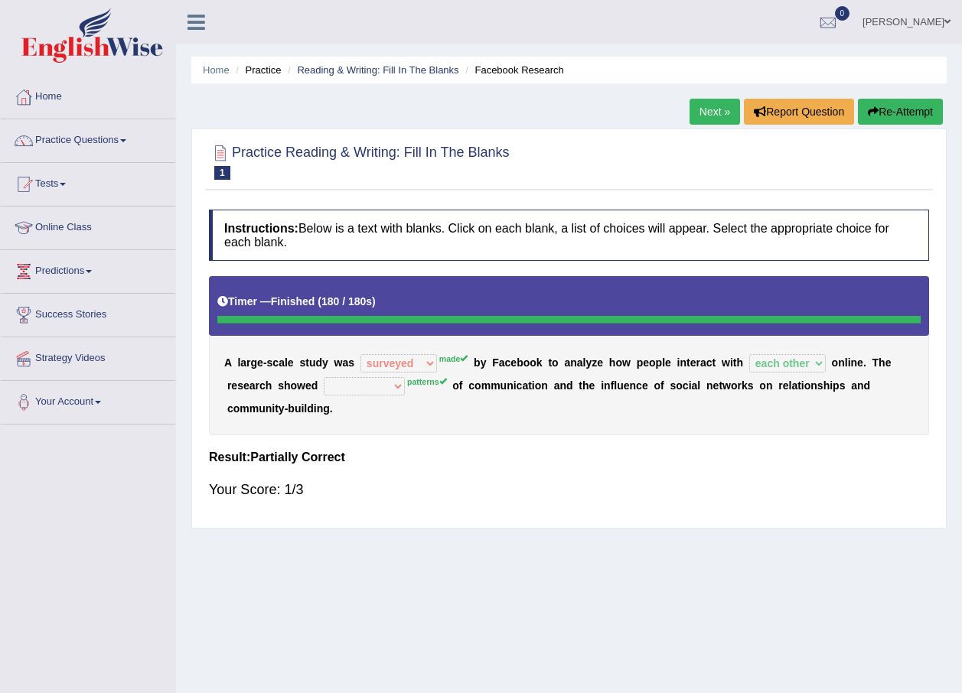
click at [699, 112] on link "Next »" at bounding box center [714, 112] width 50 height 26
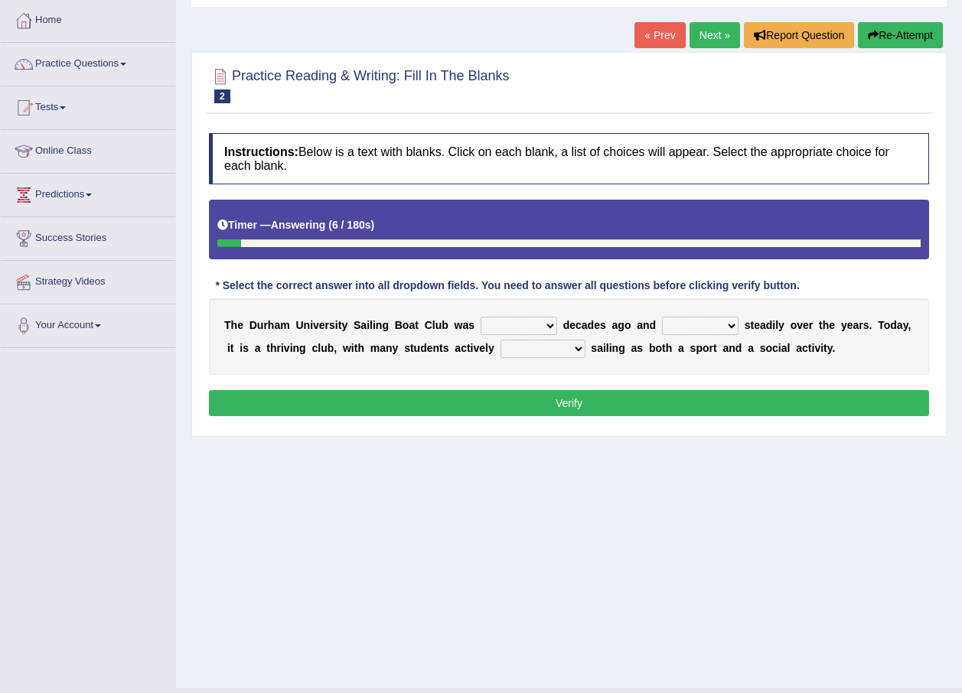
click at [533, 327] on select "found fund founded find" at bounding box center [519, 326] width 77 height 18
select select "found"
click at [481, 317] on select "found fund founded find" at bounding box center [519, 326] width 77 height 18
click at [704, 322] on select "grow growing has grown grown" at bounding box center [700, 326] width 77 height 18
select select "has grown"
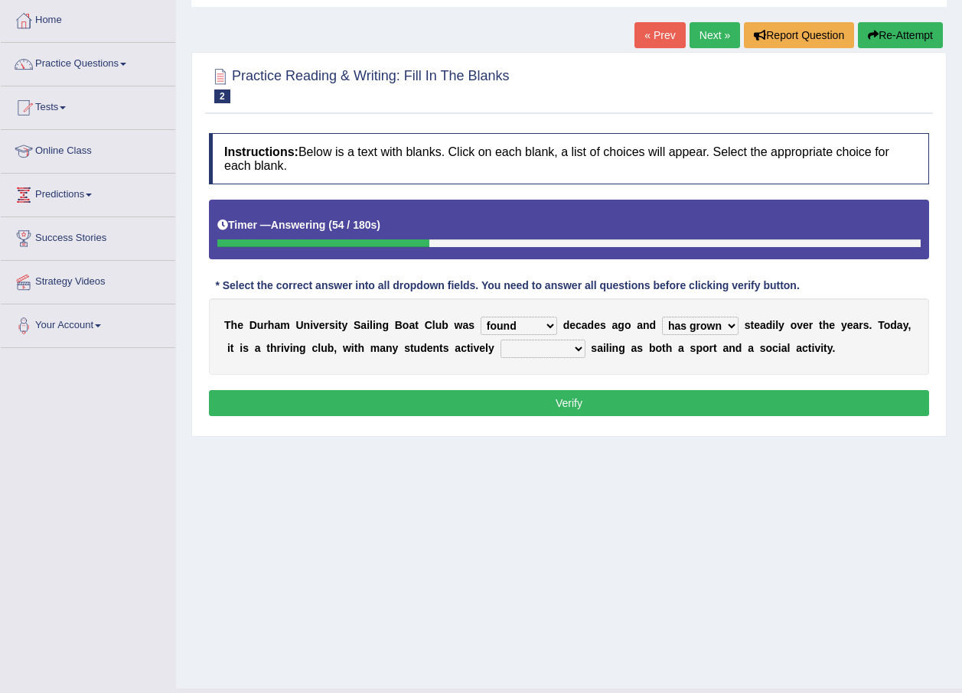
click at [662, 317] on select "grow growing has grown grown" at bounding box center [700, 326] width 77 height 18
click at [701, 327] on select "grow growing has grown grown" at bounding box center [700, 326] width 77 height 18
click at [683, 501] on div "Home Practice Reading & Writing: Fill In The Blanks Durham University Sailing B…" at bounding box center [569, 305] width 786 height 765
click at [520, 348] on select "enjoy enjoyed are enjoying enjoying" at bounding box center [542, 349] width 85 height 18
select select "enjoying"
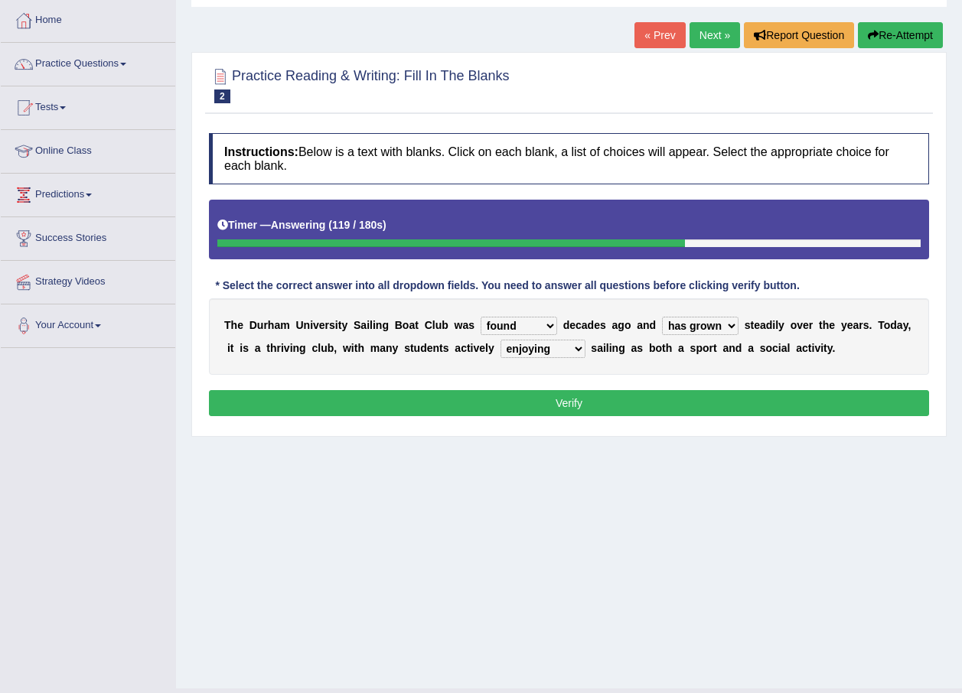
click at [500, 340] on select "enjoy enjoyed are enjoying enjoying" at bounding box center [542, 349] width 85 height 18
click at [535, 396] on button "Verify" at bounding box center [569, 403] width 720 height 26
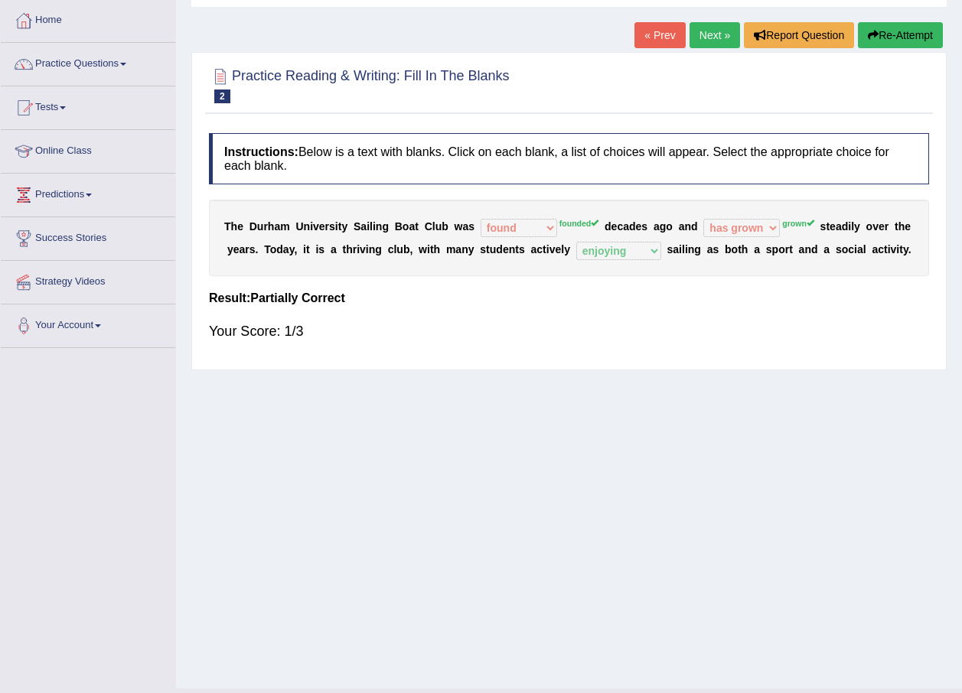
click at [705, 26] on link "Next »" at bounding box center [714, 35] width 50 height 26
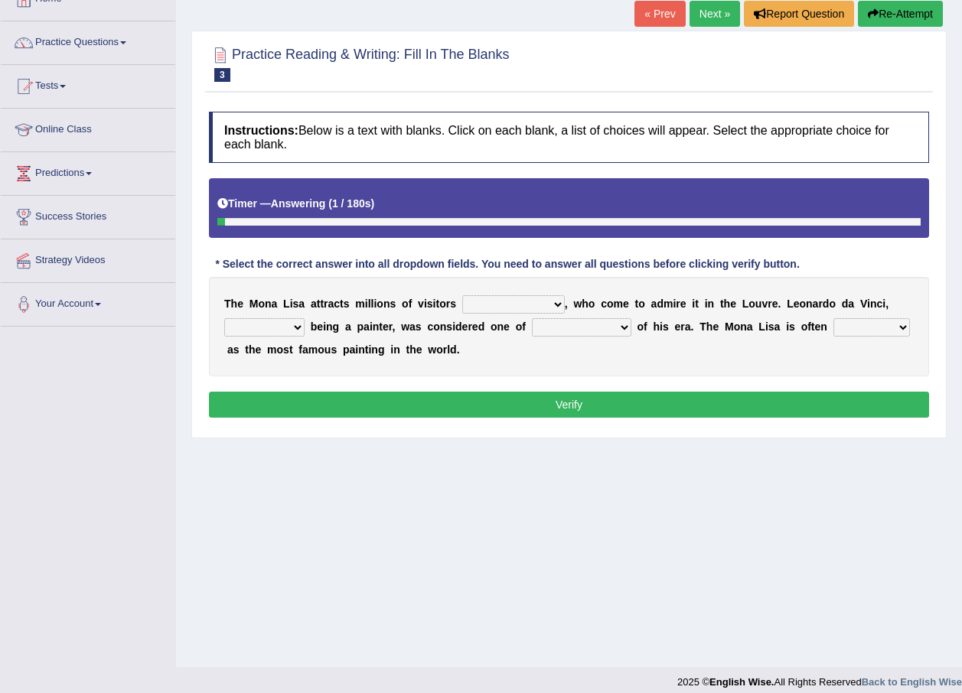
scroll to position [110, 0]
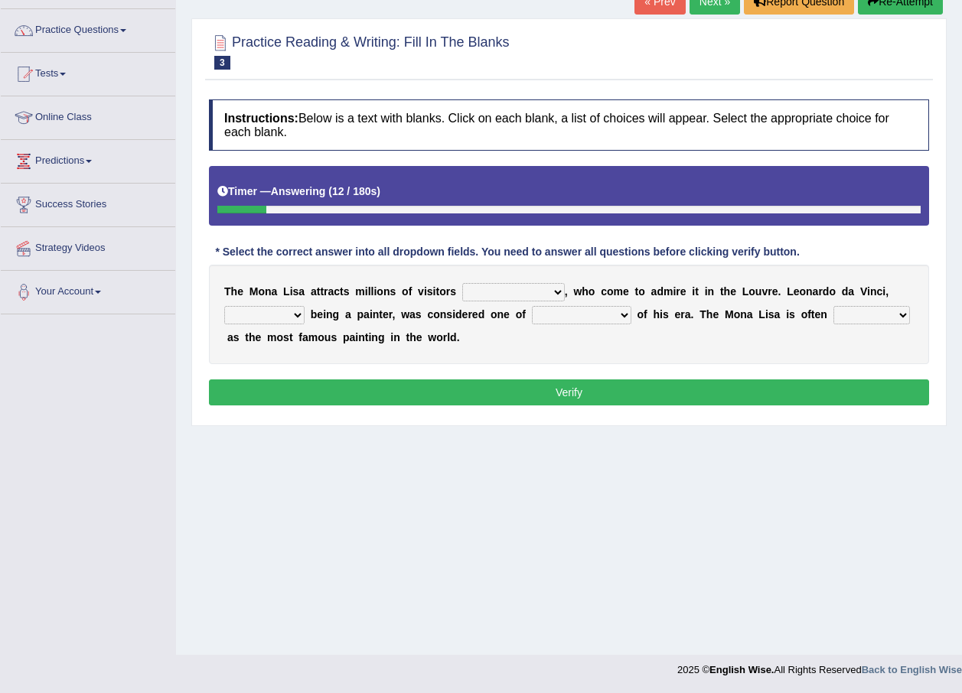
click at [502, 294] on select "around the year the all year all year round per year" at bounding box center [513, 292] width 103 height 18
select select "per year"
click at [462, 283] on select "around the year the all year all year round per year" at bounding box center [513, 292] width 103 height 18
click at [298, 312] on select "rather than as much as as well as as long as" at bounding box center [264, 315] width 80 height 18
select select "as well as"
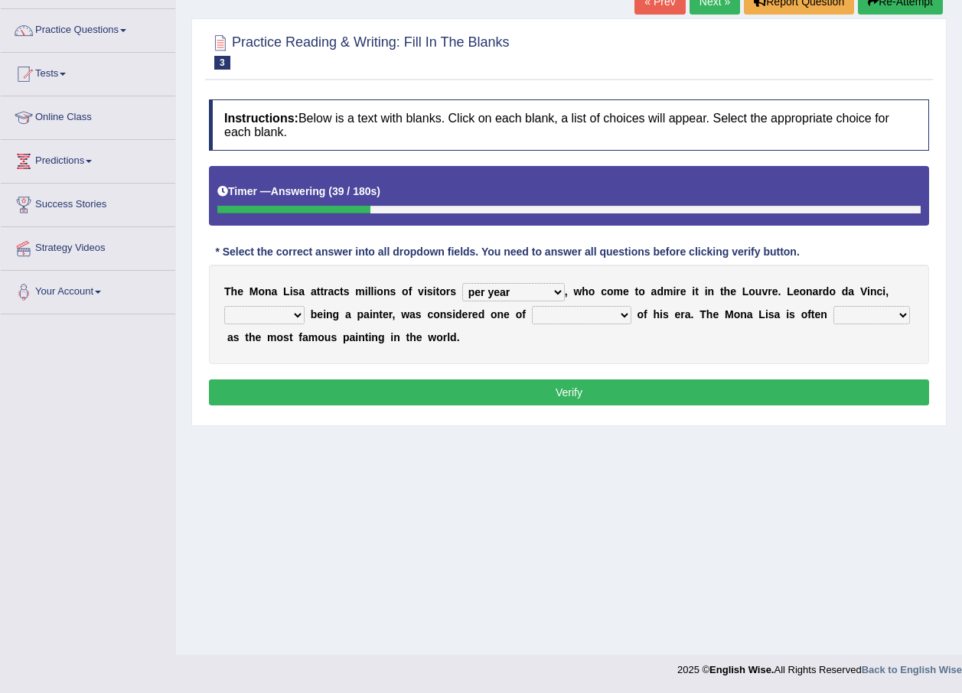
click at [224, 306] on select "rather than as much as as well as as long as" at bounding box center [264, 315] width 80 height 18
click at [574, 315] on select "better artists artist the better artist the best artists" at bounding box center [581, 315] width 99 height 18
select select "the best artists"
click at [532, 306] on select "better artists artist the better artist the best artists" at bounding box center [581, 315] width 99 height 18
click at [601, 318] on select "better artists artist the better artist the best artists" at bounding box center [581, 315] width 99 height 18
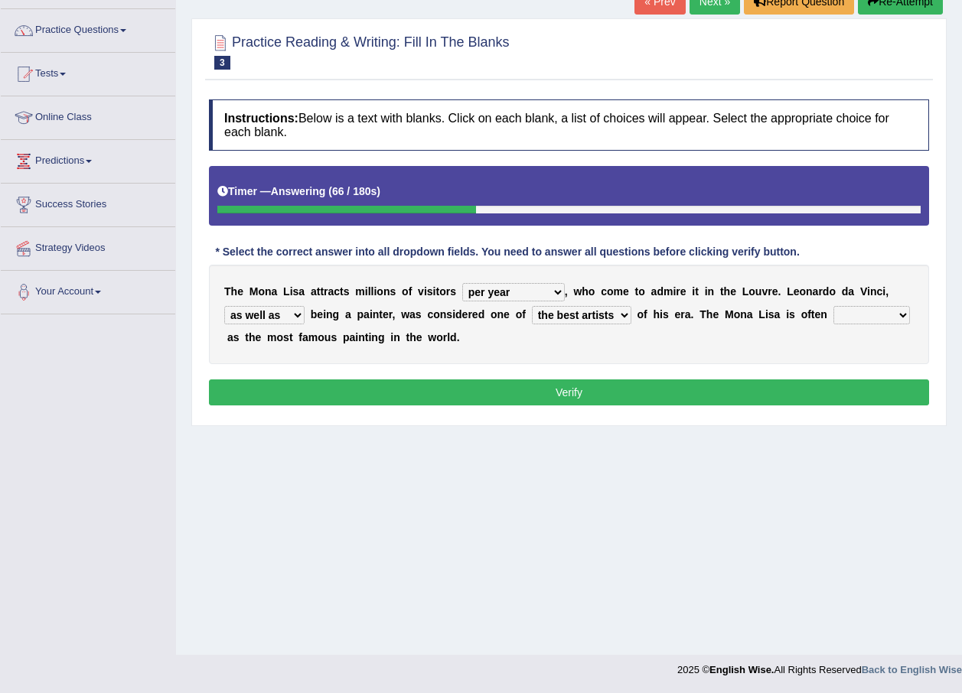
click at [593, 318] on select "better artists artist the better artist the best artists" at bounding box center [581, 315] width 99 height 18
click at [855, 313] on select "classified suggested predicted described" at bounding box center [871, 315] width 77 height 18
select select "described"
click at [833, 306] on select "classified suggested predicted described" at bounding box center [871, 315] width 77 height 18
click at [816, 393] on button "Verify" at bounding box center [569, 393] width 720 height 26
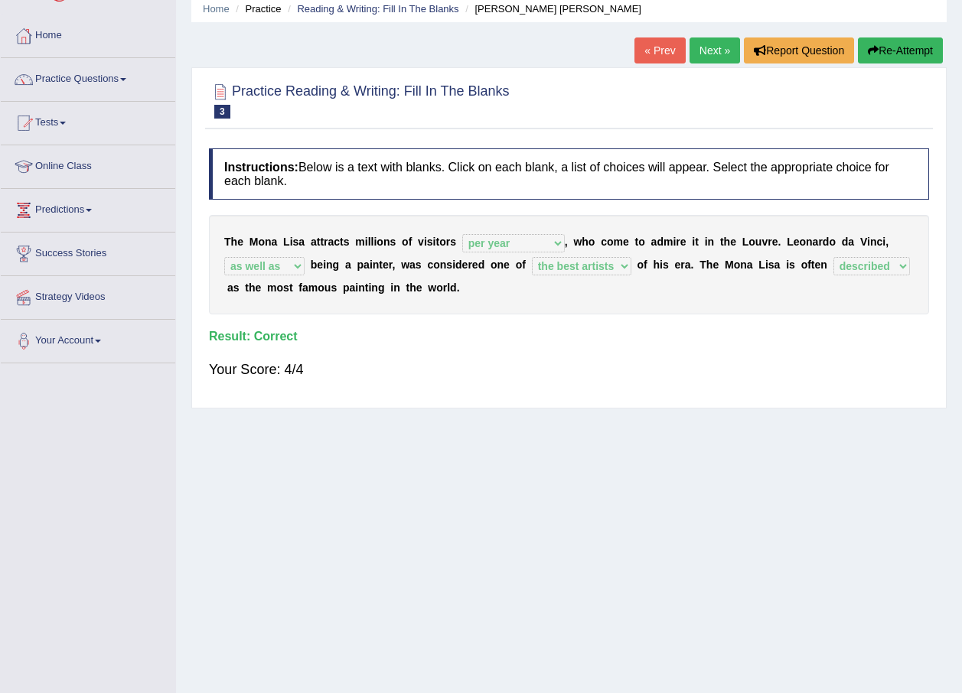
scroll to position [0, 0]
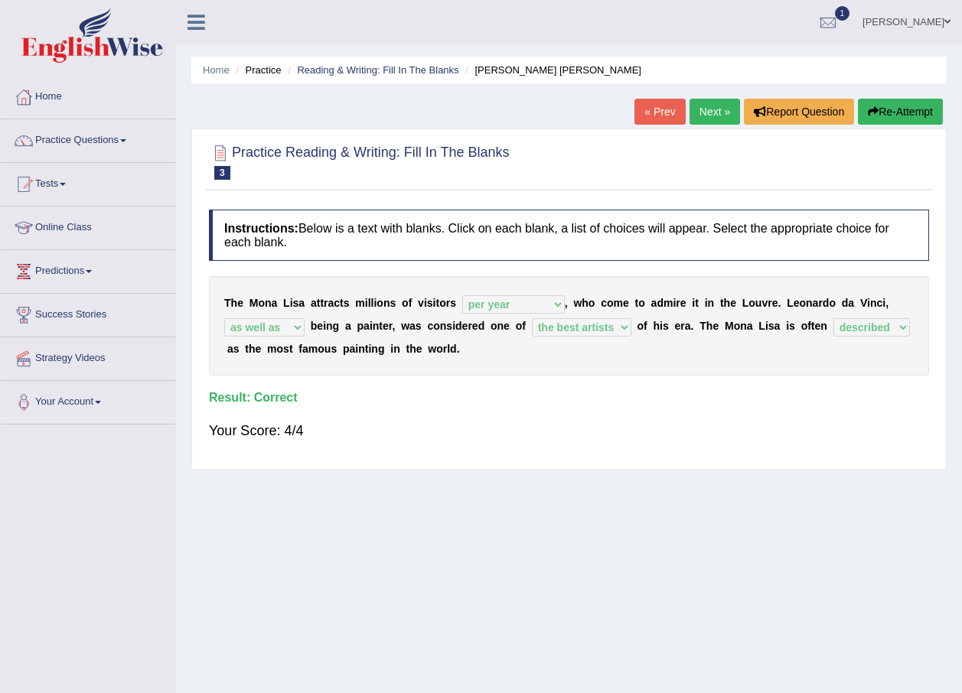
click at [695, 112] on link "Next »" at bounding box center [714, 112] width 50 height 26
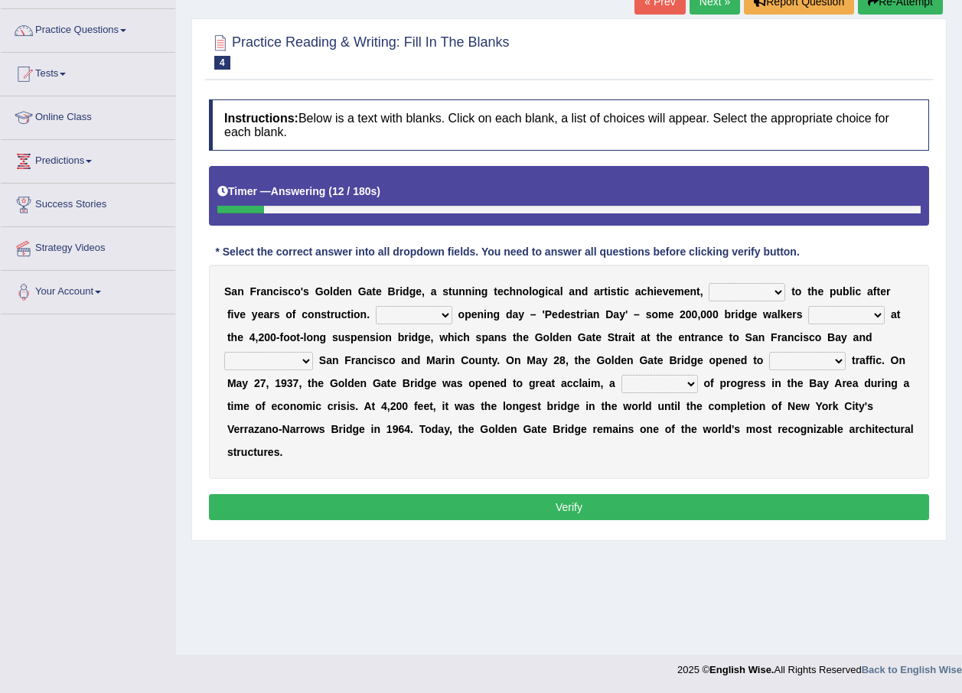
click at [738, 286] on select "opens closes appears equals" at bounding box center [747, 292] width 77 height 18
select select "appears"
click at [709, 283] on select "opens closes appears equals" at bounding box center [747, 292] width 77 height 18
click at [376, 310] on select "On During Since When" at bounding box center [414, 315] width 77 height 18
select select "During"
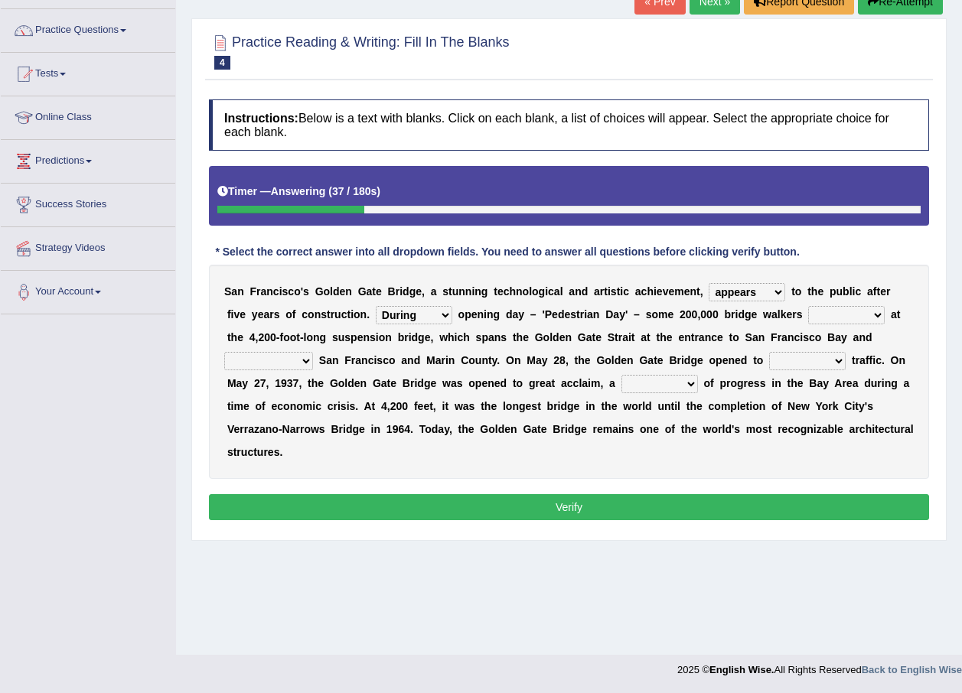
click at [376, 306] on select "On During Since When" at bounding box center [414, 315] width 77 height 18
click at [808, 312] on select "stationed looked marveled laughed" at bounding box center [846, 315] width 77 height 18
select select "marveled"
click at [808, 306] on select "stationed looked marveled laughed" at bounding box center [846, 315] width 77 height 18
click at [313, 352] on select "separates connects channels differentiates" at bounding box center [268, 361] width 89 height 18
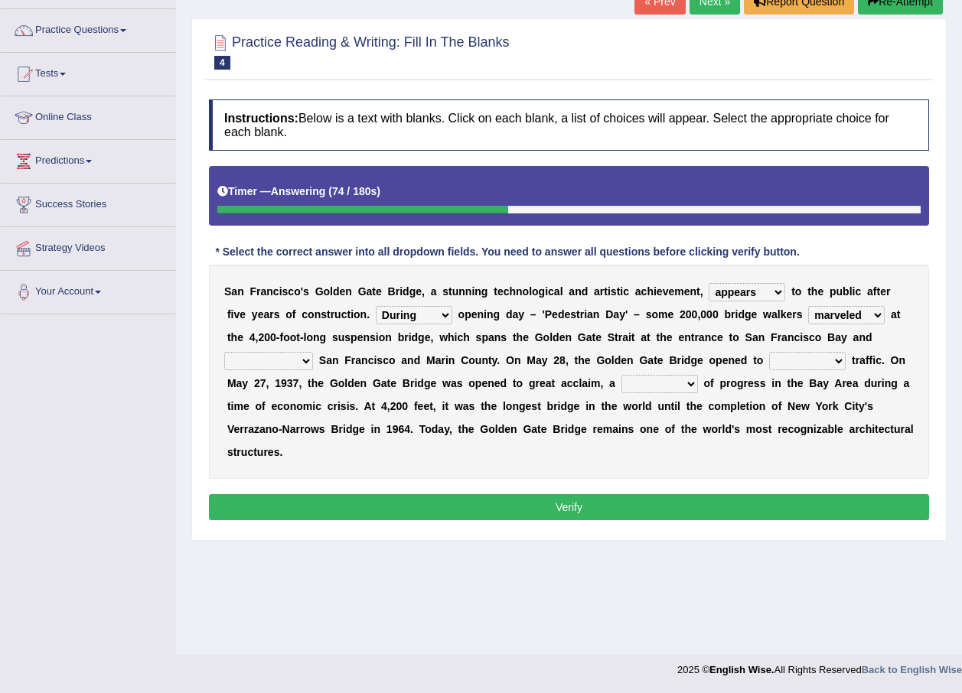
select select "connects"
click at [313, 352] on select "separates connects channels differentiates" at bounding box center [268, 361] width 89 height 18
click at [769, 358] on select "aquatic vehicular airborne watertight" at bounding box center [807, 361] width 77 height 18
select select "airborne"
click at [769, 352] on select "aquatic vehicular airborne watertight" at bounding box center [807, 361] width 77 height 18
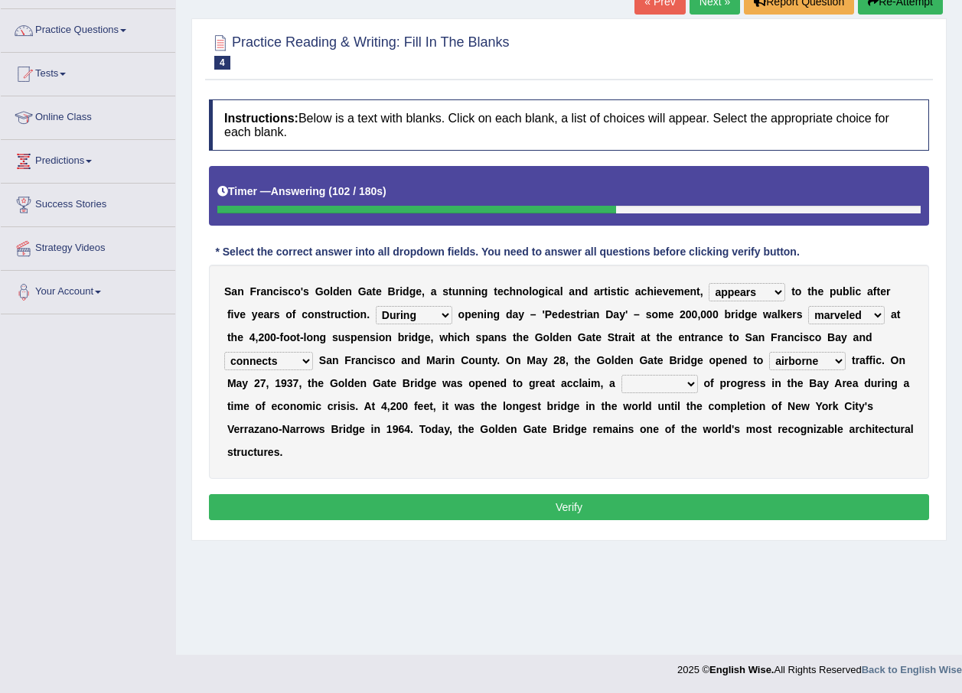
click at [621, 388] on select "denial symbol technique yield" at bounding box center [659, 384] width 77 height 18
select select "yield"
click at [621, 375] on select "denial symbol technique yield" at bounding box center [659, 384] width 77 height 18
click at [518, 494] on button "Verify" at bounding box center [569, 507] width 720 height 26
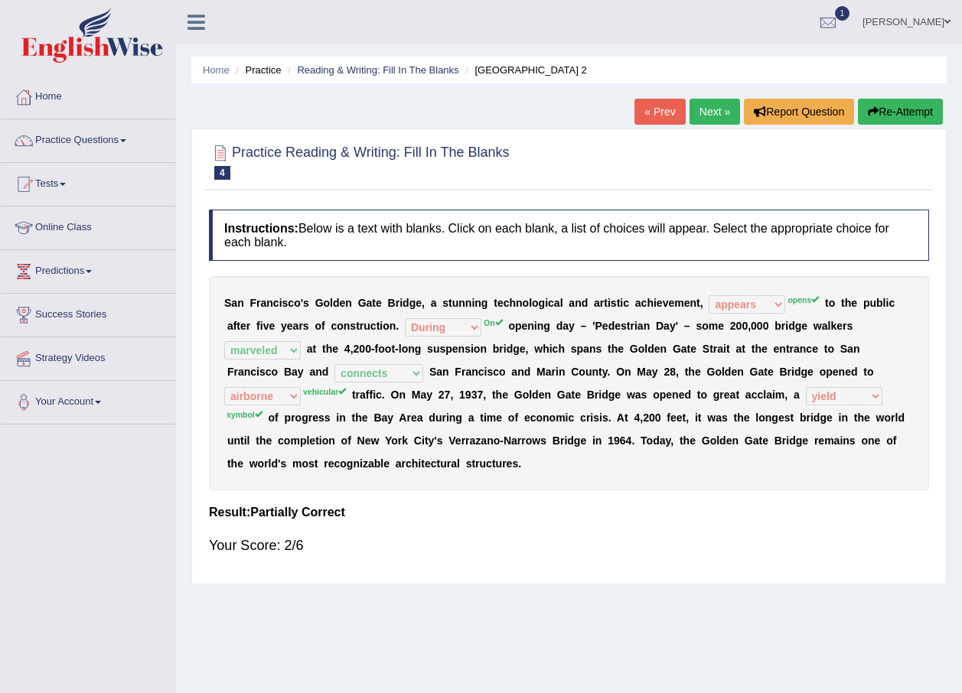
click at [901, 101] on button "Re-Attempt" at bounding box center [900, 112] width 85 height 26
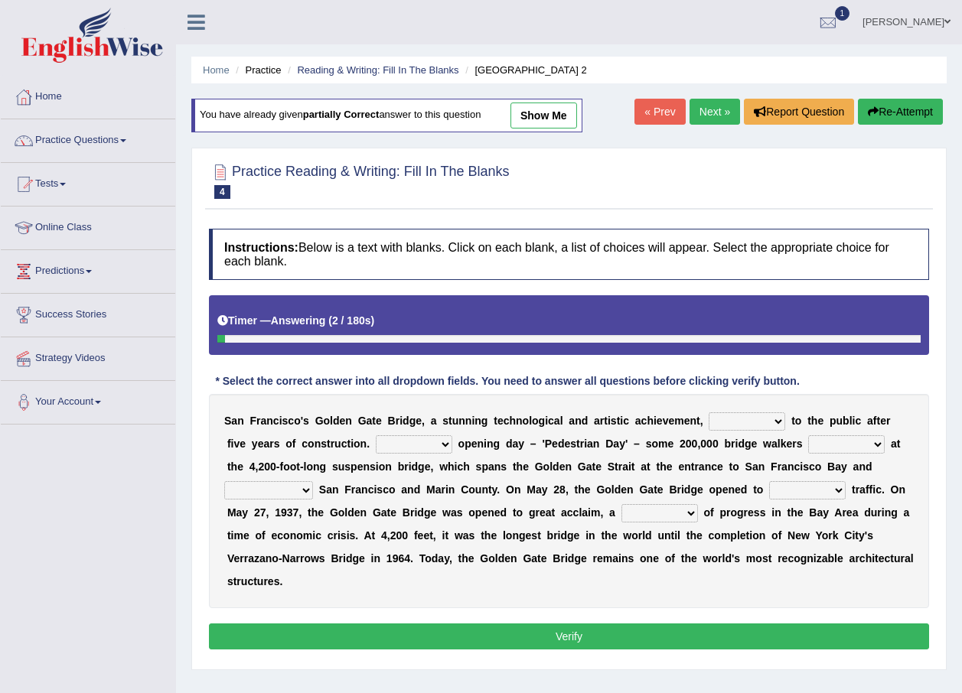
click at [718, 422] on select "opens closes appears equals" at bounding box center [747, 421] width 77 height 18
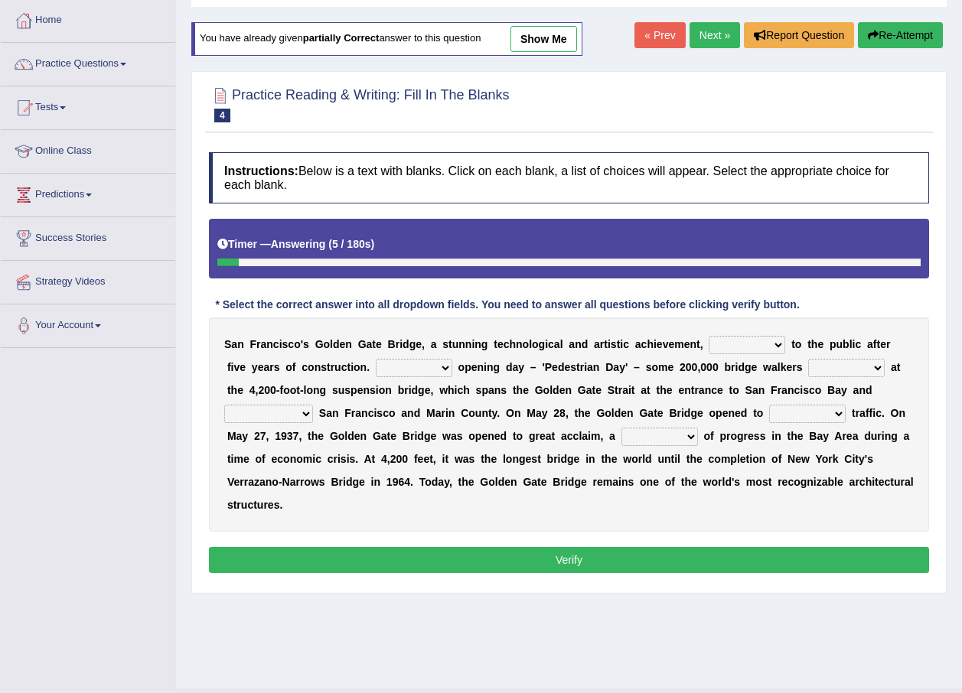
click at [730, 337] on select "opens closes appears equals" at bounding box center [747, 345] width 77 height 18
select select "opens"
click at [709, 336] on select "opens closes appears equals" at bounding box center [747, 345] width 77 height 18
click at [376, 369] on select "On During Since When" at bounding box center [414, 368] width 77 height 18
select select "During"
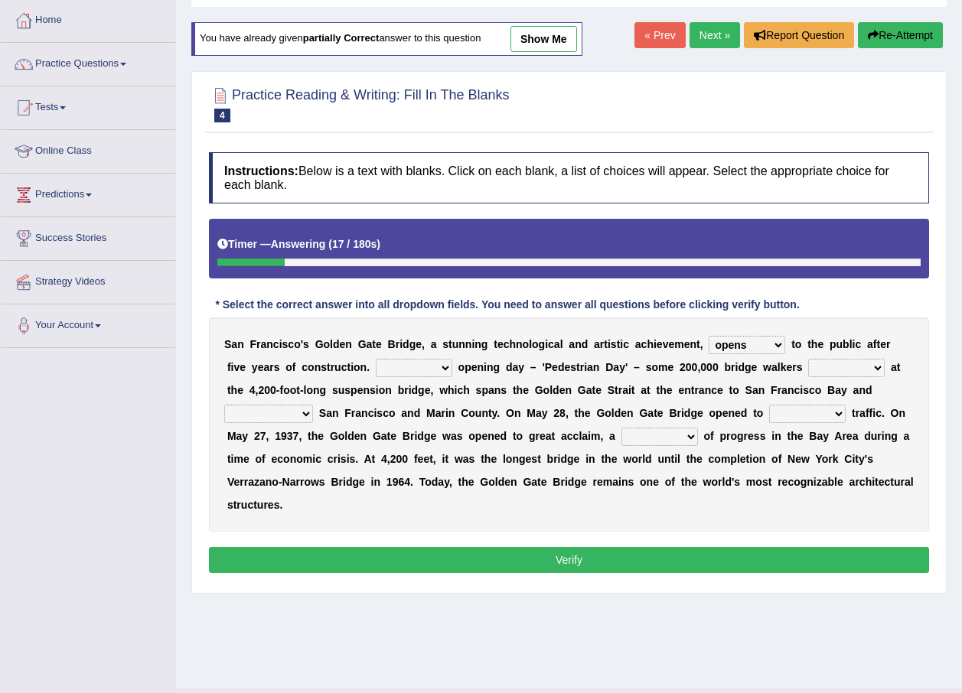
click at [376, 359] on select "On During Since When" at bounding box center [414, 368] width 77 height 18
click at [808, 371] on select "stationed looked marveled laughed" at bounding box center [846, 368] width 77 height 18
select select "marveled"
click at [808, 359] on select "stationed looked marveled laughed" at bounding box center [846, 368] width 77 height 18
click at [313, 405] on select "separates connects channels differentiates" at bounding box center [268, 414] width 89 height 18
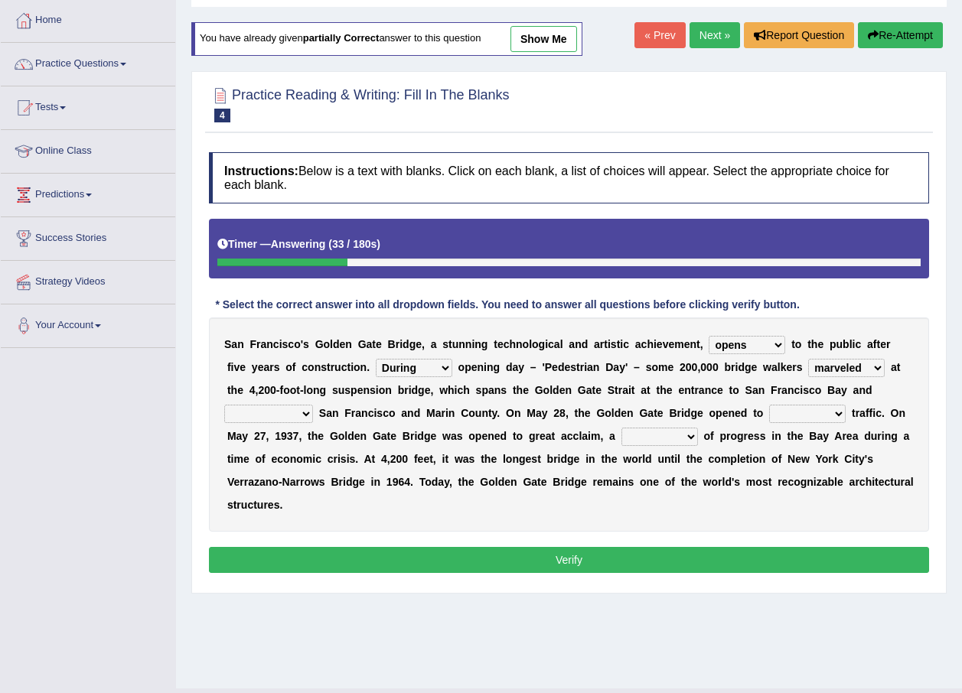
select select "connects"
click at [313, 405] on select "separates connects channels differentiates" at bounding box center [268, 414] width 89 height 18
click at [769, 409] on select "aquatic vehicular airborne watertight" at bounding box center [807, 414] width 77 height 18
select select "vehicular"
click at [769, 405] on select "aquatic vehicular airborne watertight" at bounding box center [807, 414] width 77 height 18
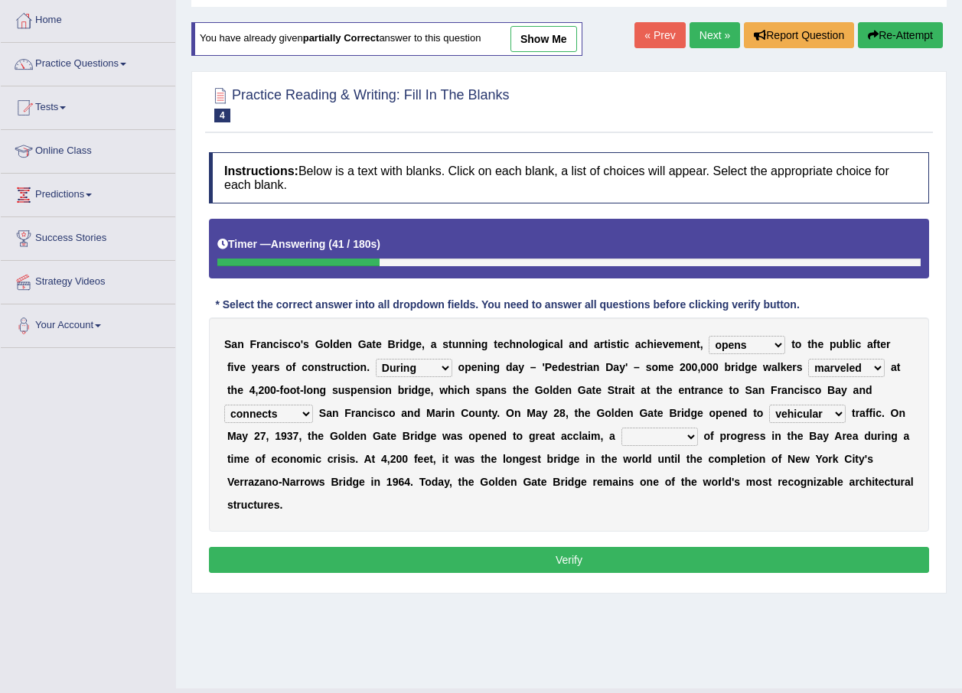
click at [621, 441] on select "denial symbol technique yield" at bounding box center [659, 437] width 77 height 18
select select "symbol"
click at [621, 428] on select "denial symbol technique yield" at bounding box center [659, 437] width 77 height 18
click at [518, 547] on button "Verify" at bounding box center [569, 560] width 720 height 26
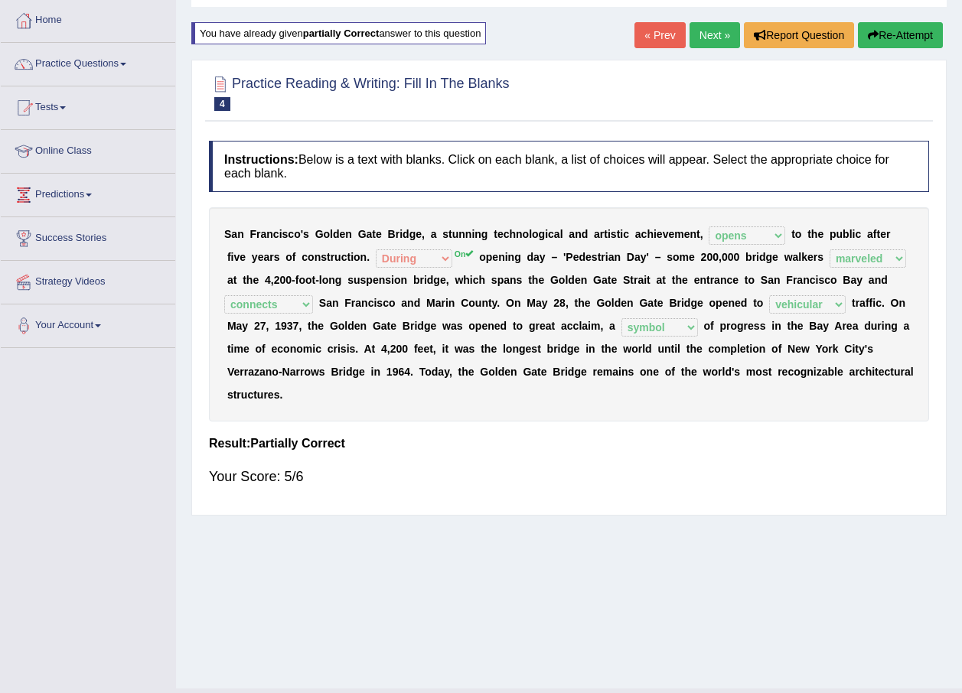
click at [724, 40] on link "Next »" at bounding box center [714, 35] width 50 height 26
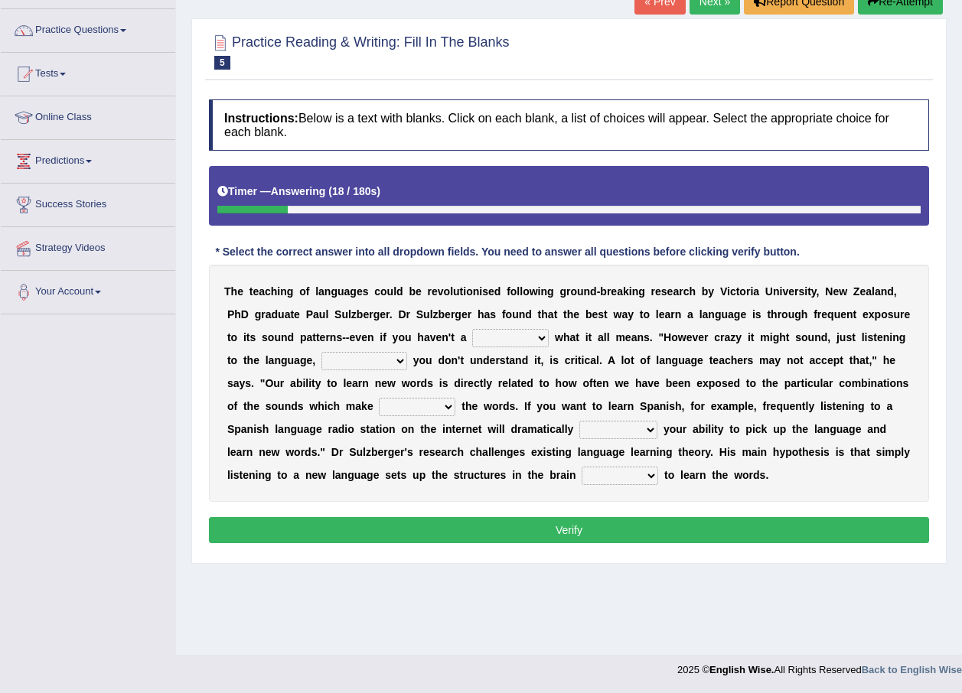
click at [472, 340] on select "dew claw clue due" at bounding box center [510, 338] width 77 height 18
select select "clue"
click at [472, 329] on select "dew claw clue due" at bounding box center [510, 338] width 77 height 18
click at [321, 363] on select "but also all together even though if so" at bounding box center [364, 361] width 86 height 18
select select "but also"
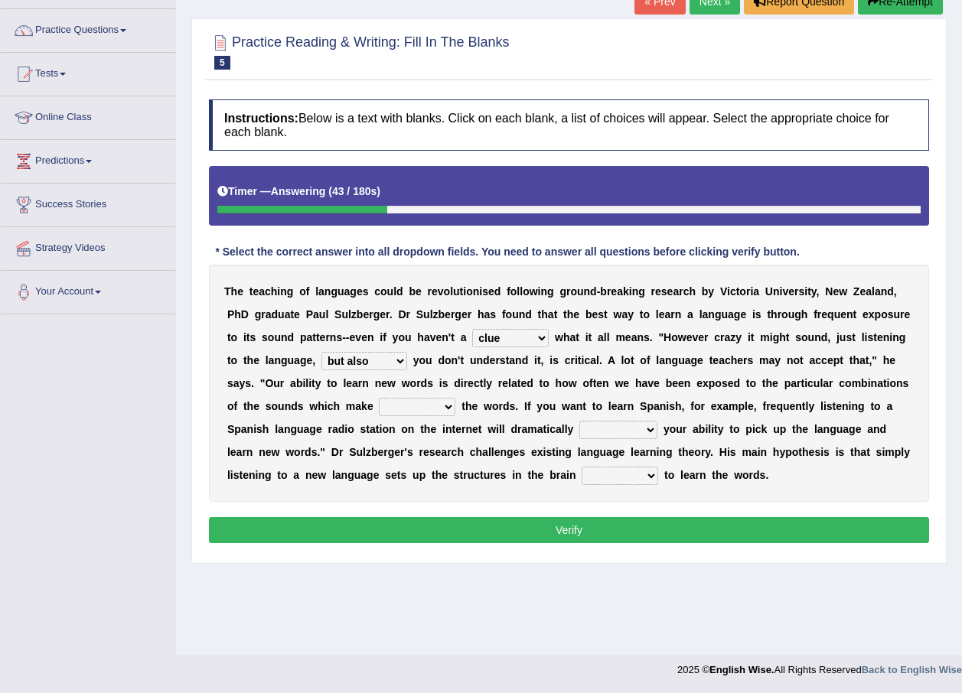
click at [321, 352] on select "but also all together even though if so" at bounding box center [364, 361] width 86 height 18
click at [379, 412] on select "down up of on" at bounding box center [417, 407] width 77 height 18
select select "up"
click at [379, 398] on select "down up of on" at bounding box center [417, 407] width 77 height 18
click at [579, 428] on select "evaluate exaggerate describe boost" at bounding box center [618, 430] width 78 height 18
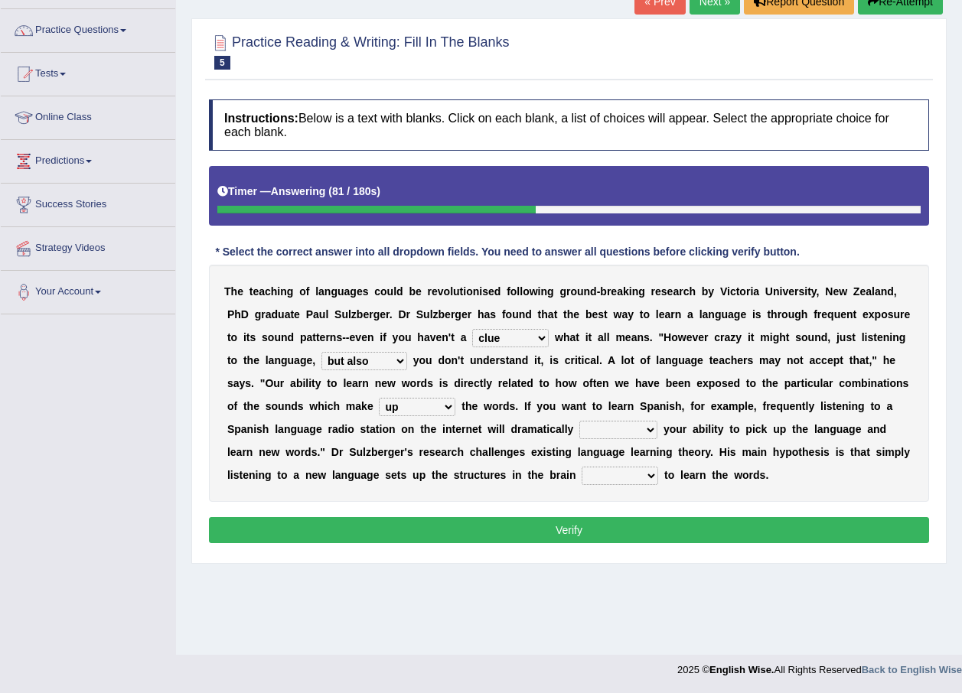
select select "boost"
click at [579, 421] on select "evaluate exaggerate describe boost" at bounding box center [618, 430] width 78 height 18
click at [582, 471] on select "requiring required directed to require" at bounding box center [620, 476] width 77 height 18
select select "required"
click at [582, 467] on select "requiring required directed to require" at bounding box center [620, 476] width 77 height 18
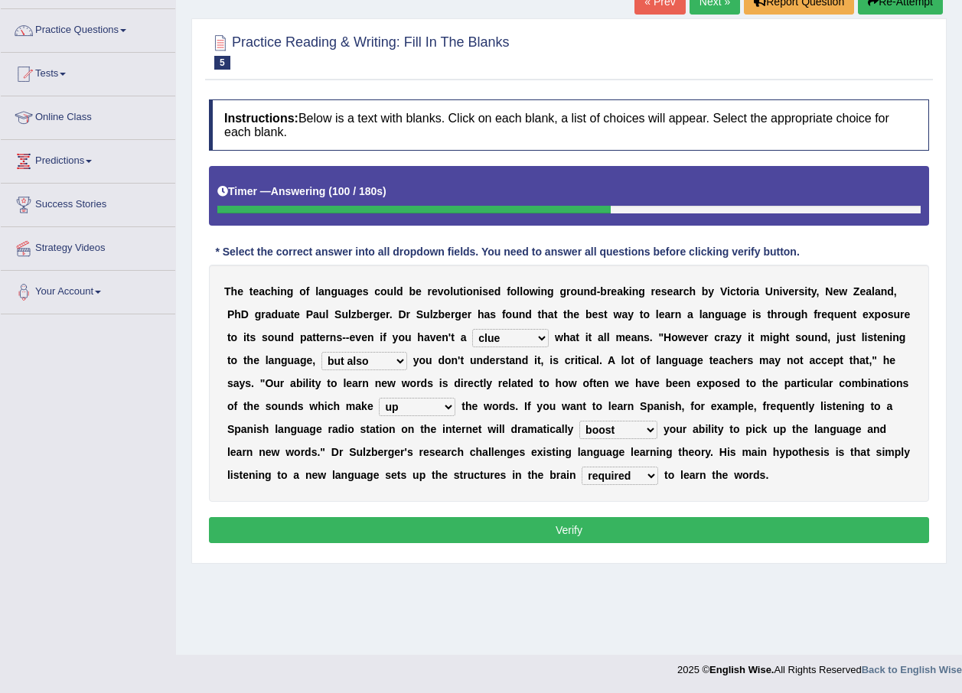
click at [347, 529] on button "Verify" at bounding box center [569, 530] width 720 height 26
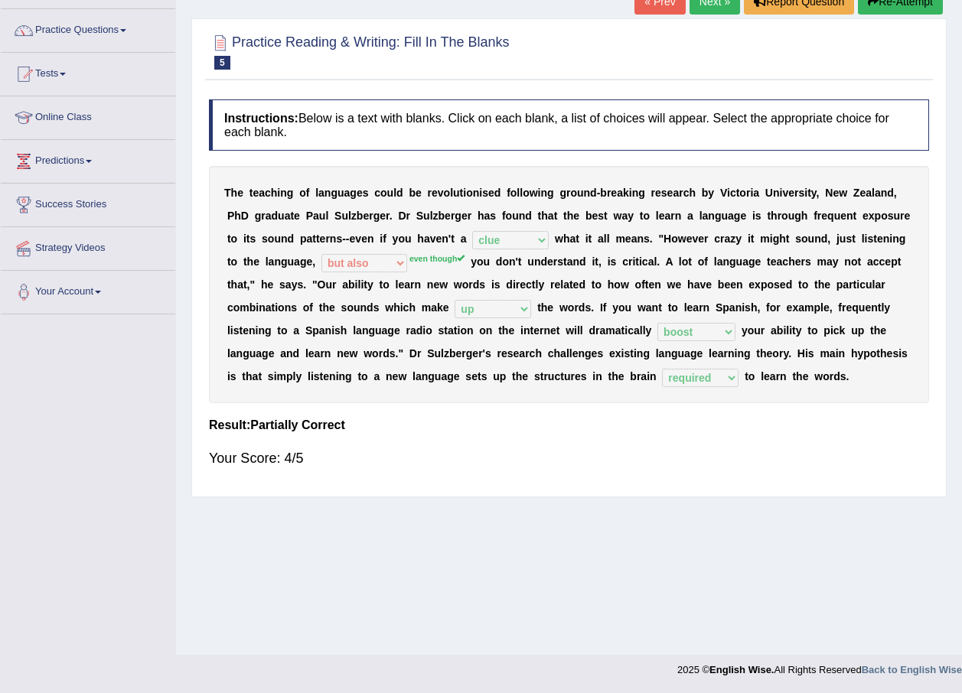
click at [285, 272] on div "T h e t e a c h i n g o f l a n g u a g e s c o u l d b e r e v o l u t i o n i…" at bounding box center [569, 284] width 720 height 237
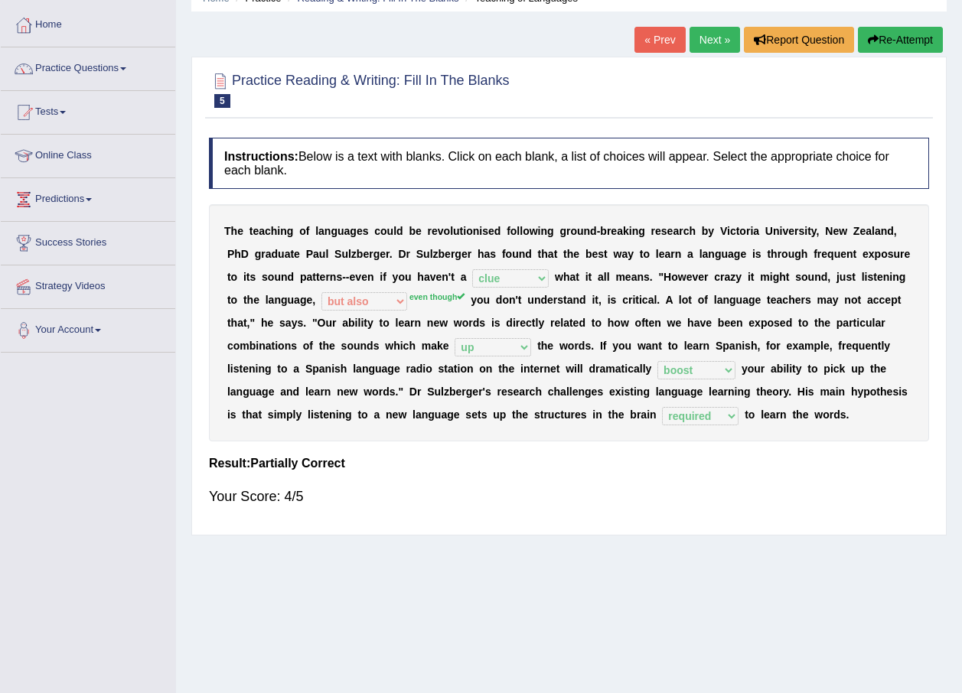
scroll to position [34, 0]
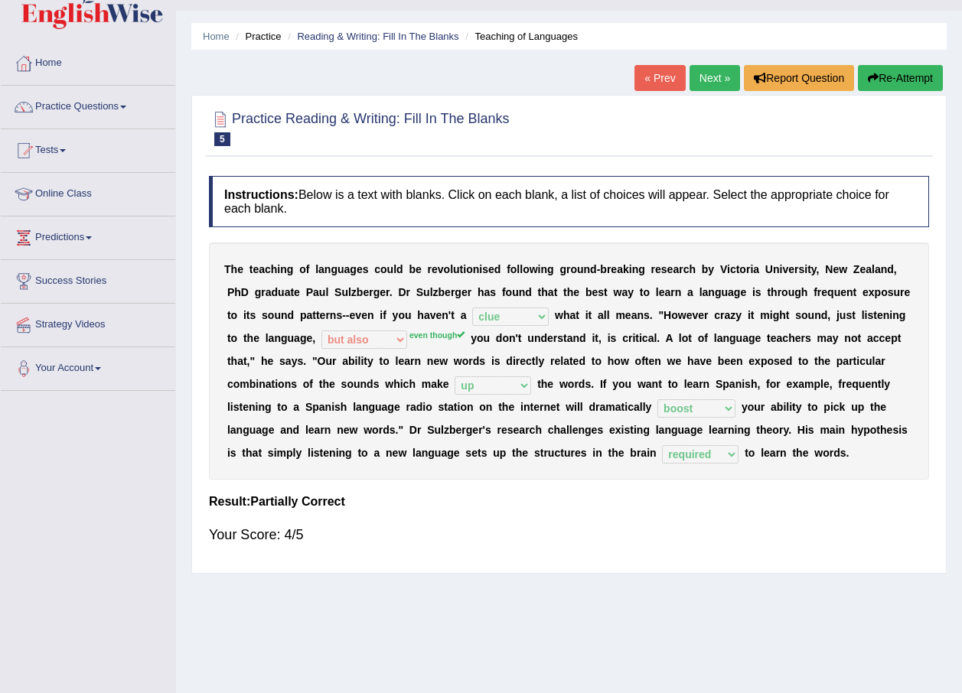
click at [722, 80] on link "Next »" at bounding box center [714, 78] width 50 height 26
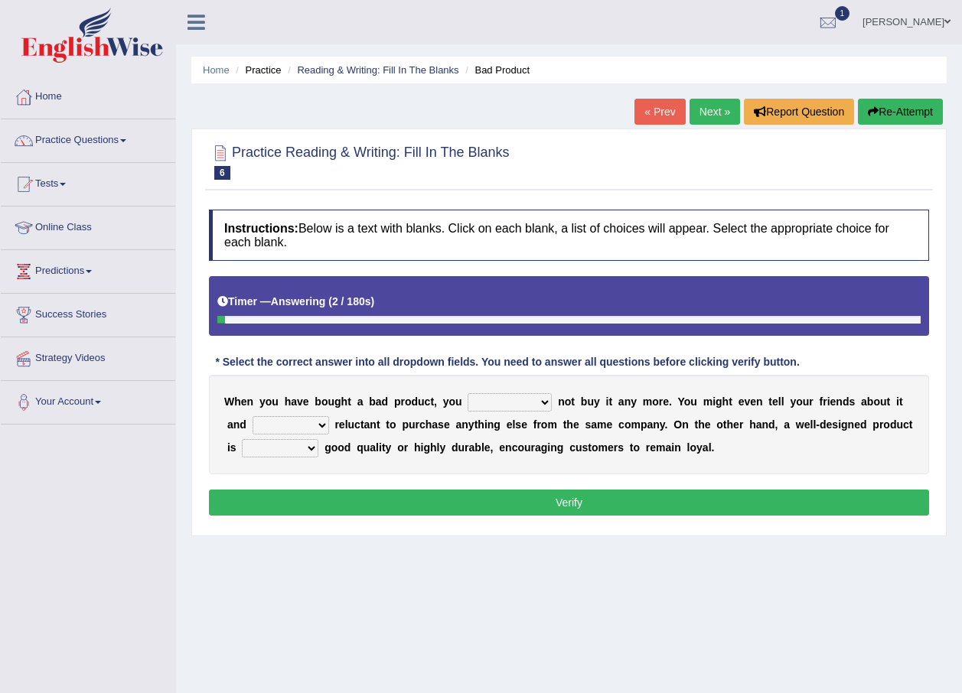
click at [529, 390] on div "W h e n y o u h a v e b o u g h t a b a d p r o d u c t , y o u would have shou…" at bounding box center [569, 424] width 720 height 99
select select "should"
click at [467, 393] on select "would have should have should" at bounding box center [509, 402] width 84 height 18
click at [288, 414] on div "W h e n y o u h a v e b o u g h t a b a d p r o d u c t , y o u would have shou…" at bounding box center [569, 424] width 720 height 99
click at [290, 417] on select "is are be being" at bounding box center [290, 425] width 77 height 18
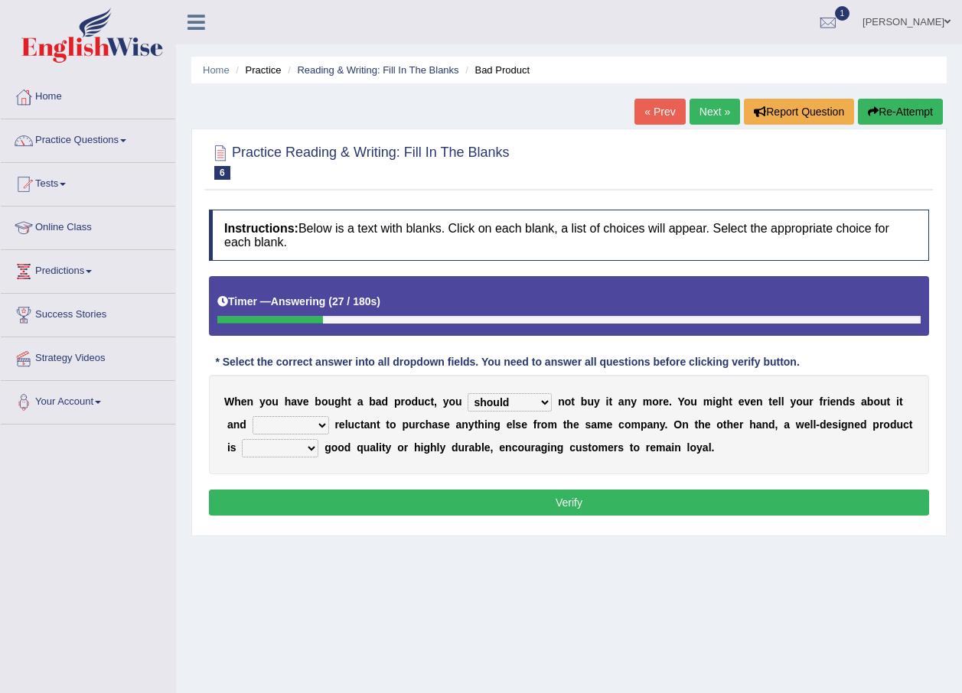
click at [252, 416] on select "is are be being" at bounding box center [290, 425] width 77 height 18
click at [290, 417] on select "is are be being" at bounding box center [290, 425] width 77 height 18
click at [252, 416] on select "is are be being" at bounding box center [290, 425] width 77 height 18
click at [288, 447] on select "both also neither either" at bounding box center [280, 448] width 77 height 18
click at [290, 417] on div "W h e n y o u h a v e b o u g h t a b a d p r o d u c t , y o u would have shou…" at bounding box center [569, 424] width 720 height 99
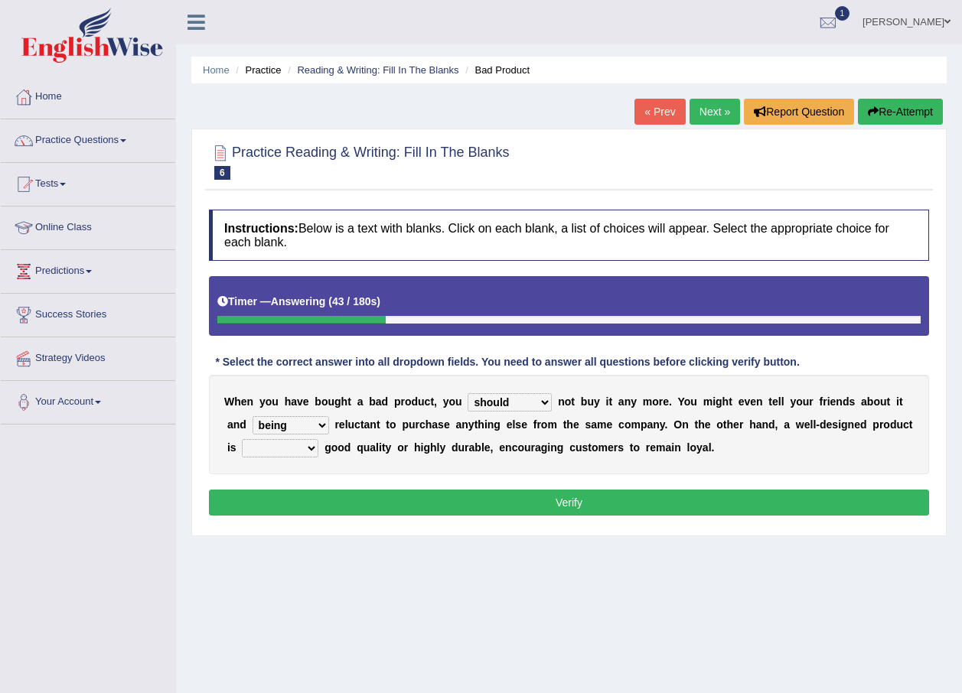
click at [290, 425] on select "is are be being" at bounding box center [290, 425] width 77 height 18
select select "be"
click at [252, 416] on select "is are be being" at bounding box center [290, 425] width 77 height 18
click at [290, 447] on select "both also neither either" at bounding box center [280, 448] width 77 height 18
select select "either"
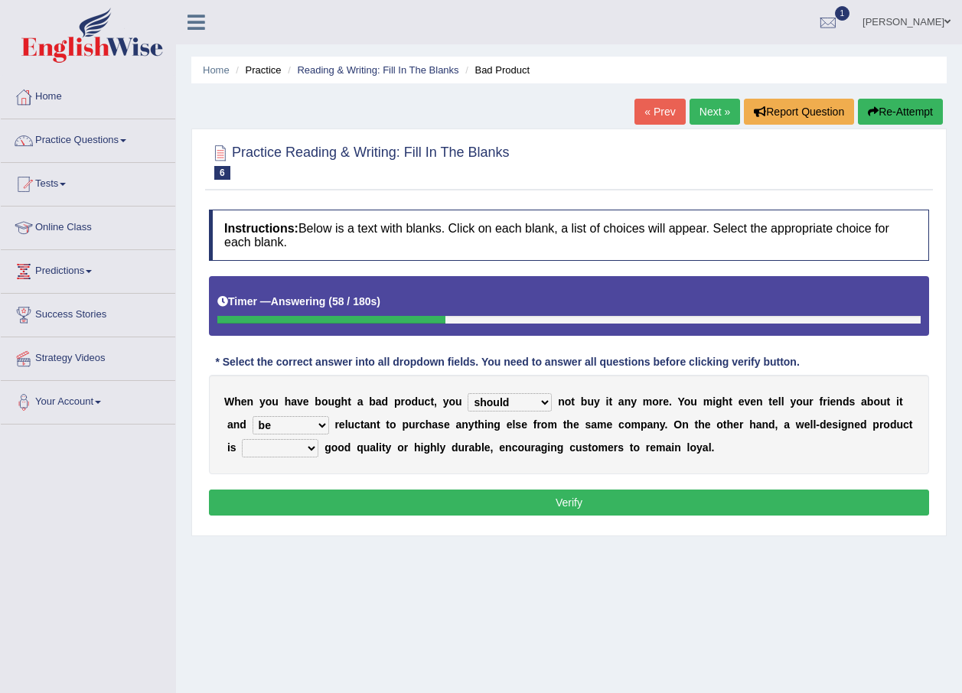
click at [242, 439] on select "both also neither either" at bounding box center [280, 448] width 77 height 18
click at [325, 503] on button "Verify" at bounding box center [569, 503] width 720 height 26
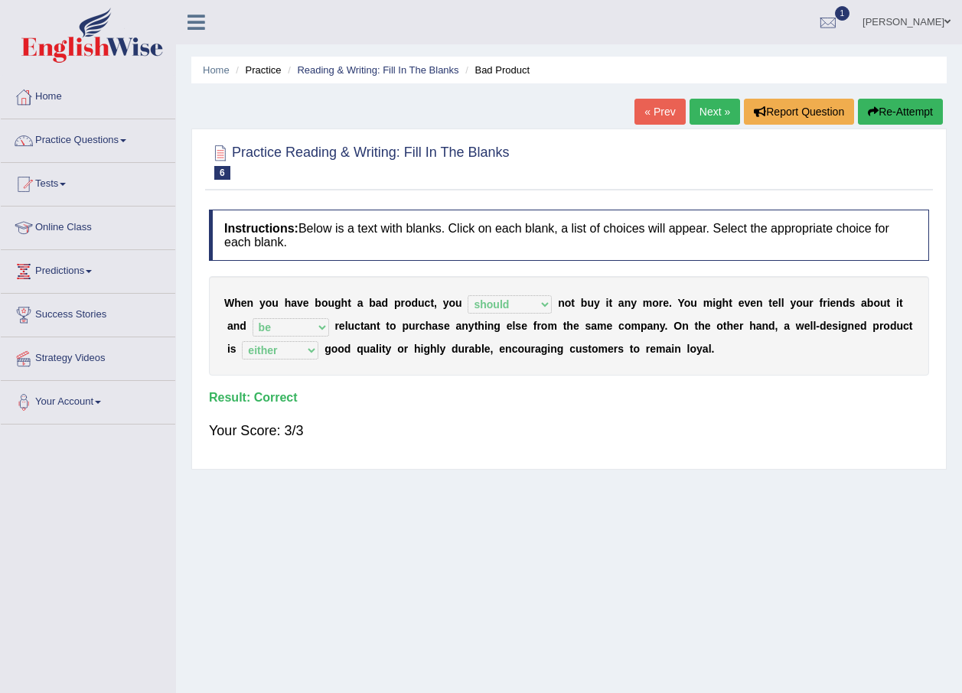
click at [705, 115] on link "Next »" at bounding box center [714, 112] width 50 height 26
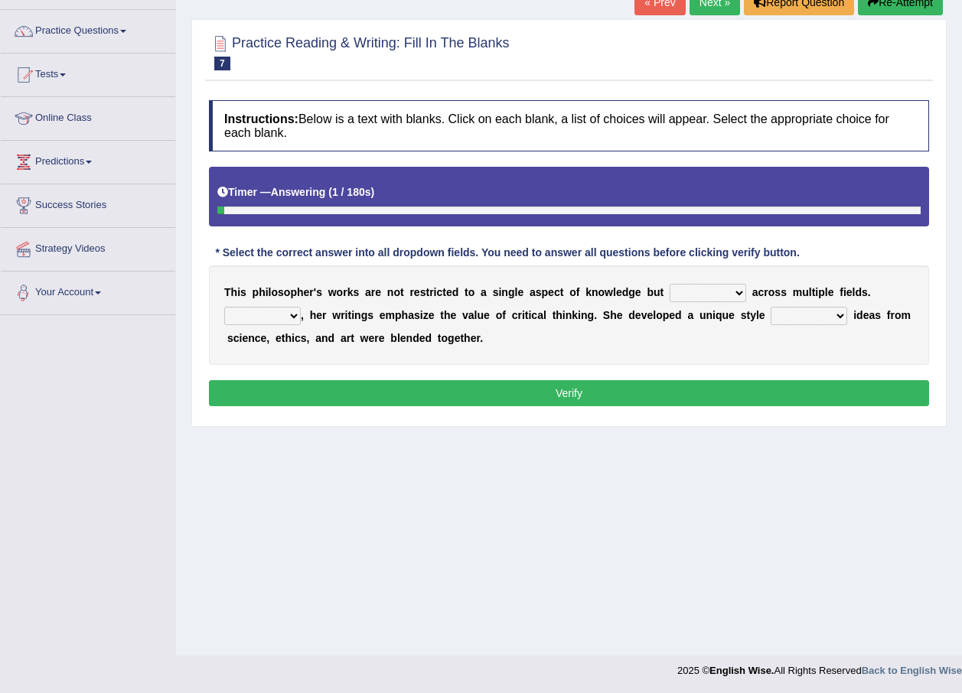
scroll to position [110, 0]
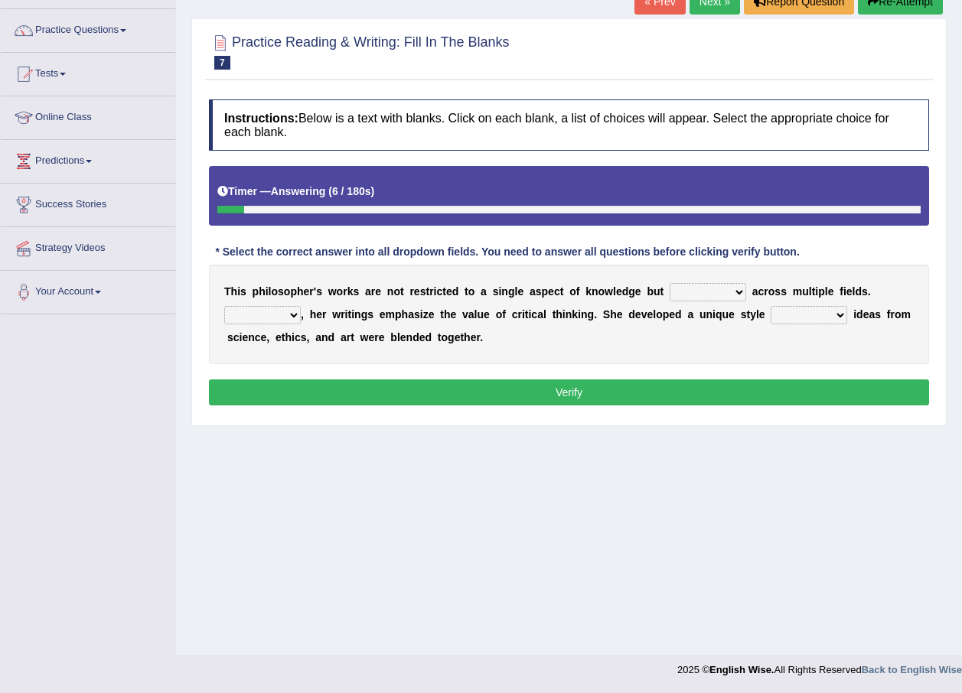
click at [695, 286] on select "constrain contain assemble extend" at bounding box center [707, 292] width 77 height 18
select select "constrain"
click at [669, 283] on select "constrain contain assemble extend" at bounding box center [707, 292] width 77 height 18
click at [221, 321] on div "T h i s p h i l o s o p h e r ' s w o r k s a r e n o t r e s t r i c t e d t o…" at bounding box center [569, 314] width 720 height 99
click at [280, 318] on select "Rather So Moreover Likely" at bounding box center [262, 315] width 77 height 18
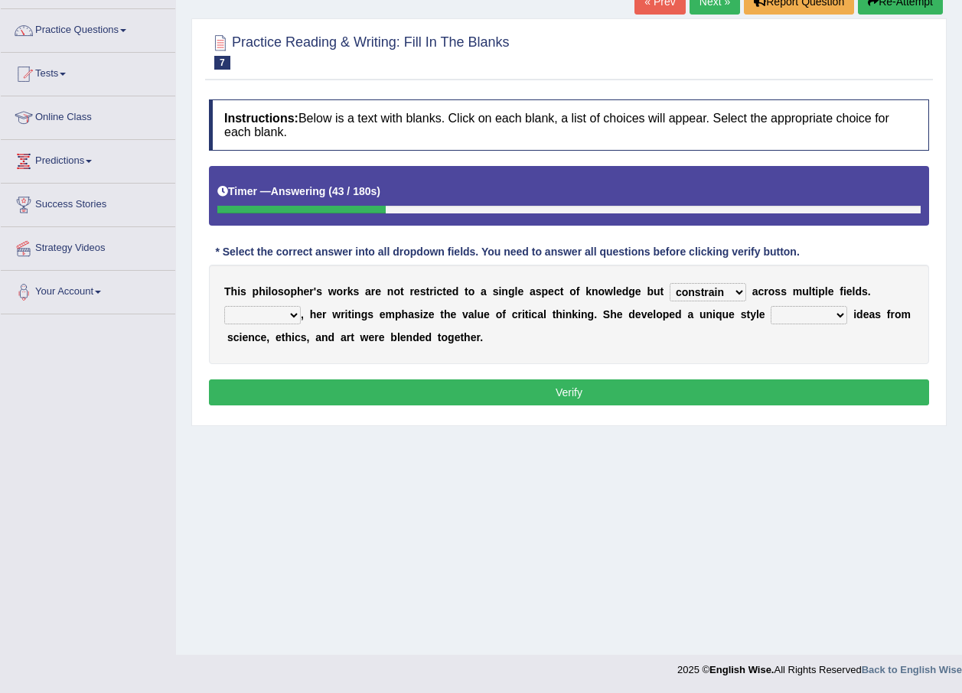
select select "Moreover"
click at [224, 306] on select "Rather So Moreover Likely" at bounding box center [262, 315] width 77 height 18
click at [770, 315] on select "in that that which in which" at bounding box center [808, 315] width 77 height 18
select select "which"
click at [770, 306] on select "in that that which in which" at bounding box center [808, 315] width 77 height 18
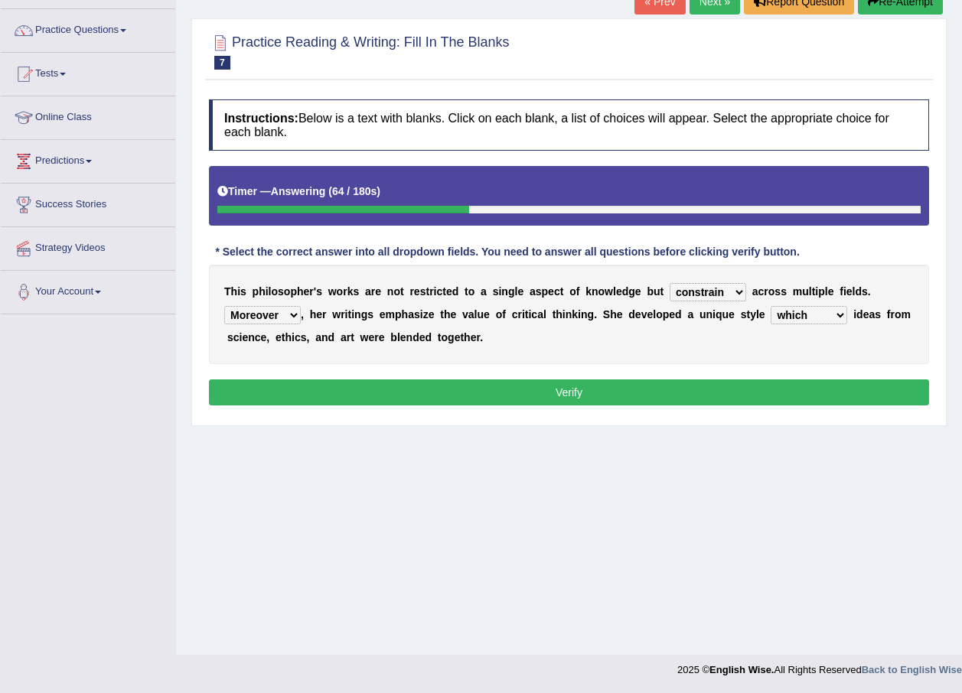
click at [751, 396] on button "Verify" at bounding box center [569, 393] width 720 height 26
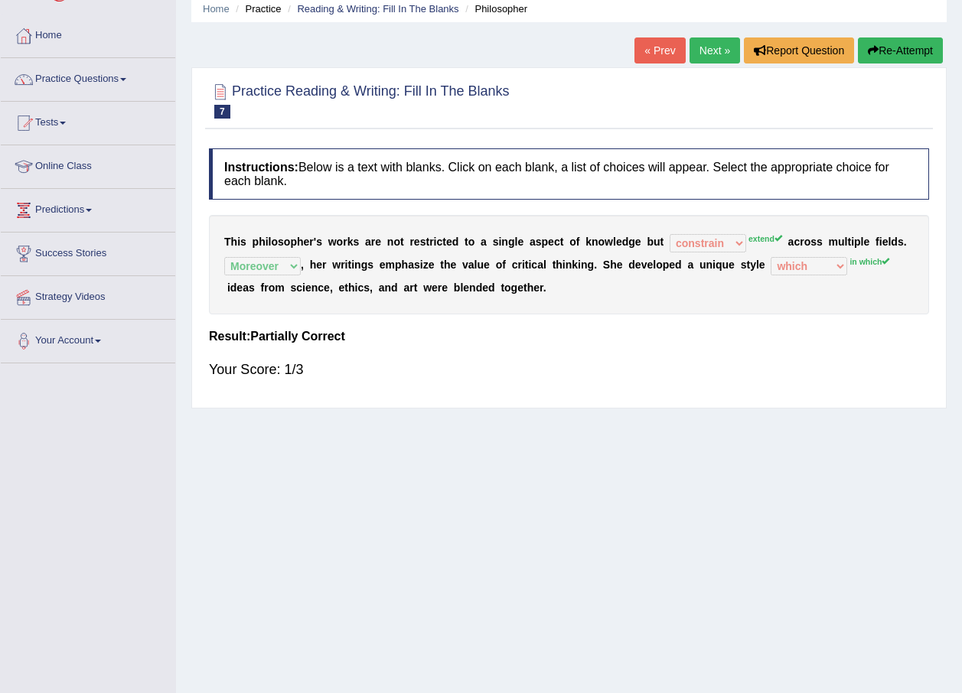
scroll to position [34, 0]
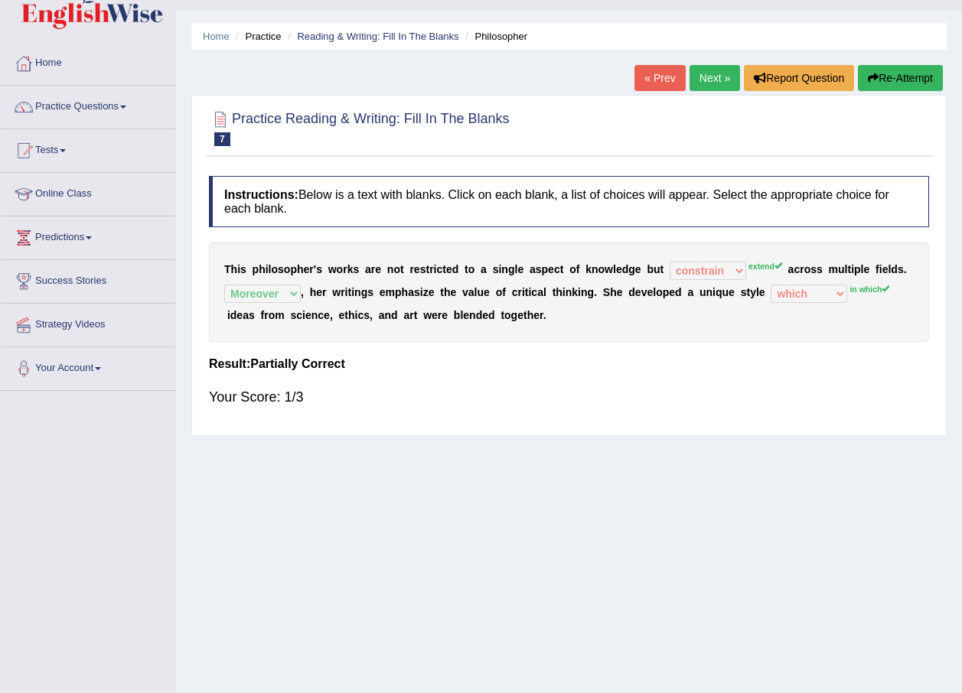
click at [901, 83] on button "Re-Attempt" at bounding box center [900, 78] width 85 height 26
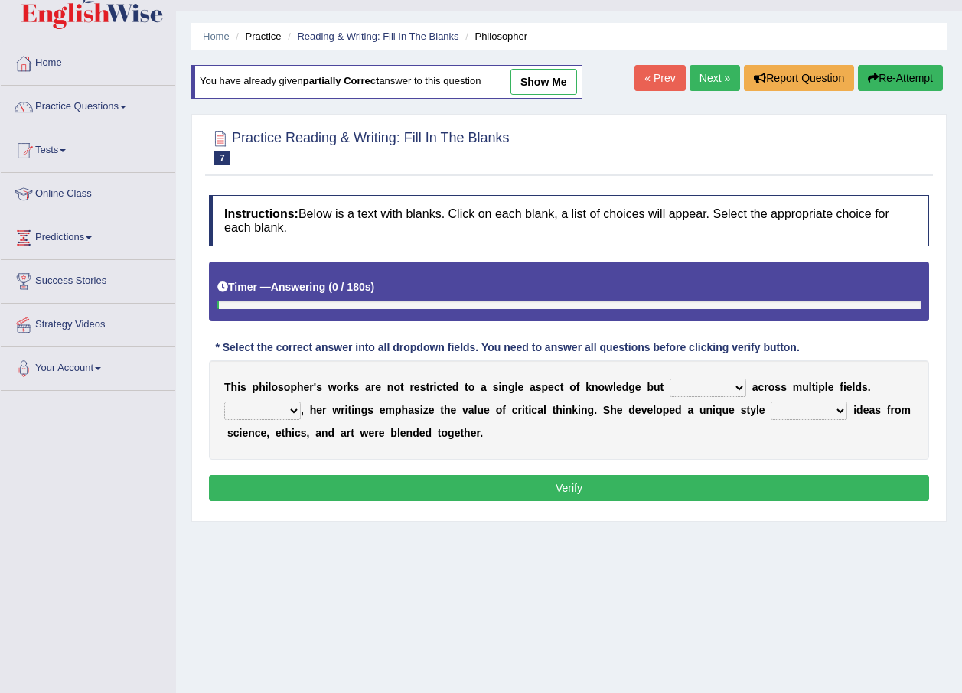
scroll to position [34, 0]
click at [684, 385] on select "constrain contain assemble extend" at bounding box center [707, 388] width 77 height 18
select select "extend"
click at [669, 379] on select "constrain contain assemble extend" at bounding box center [707, 388] width 77 height 18
click at [277, 415] on select "Rather So Moreover Likely" at bounding box center [262, 411] width 77 height 18
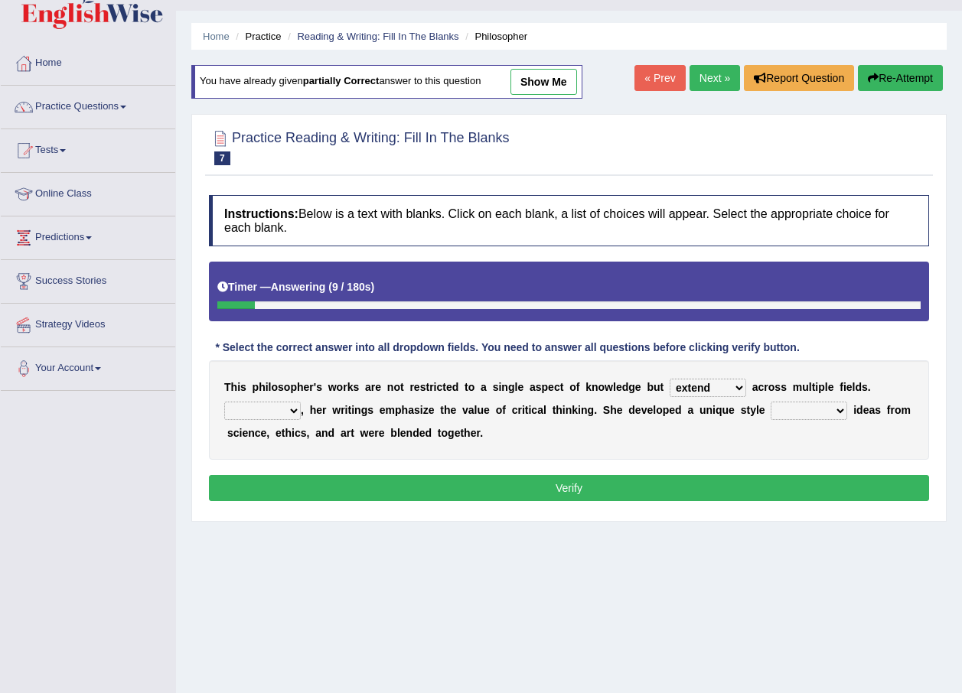
select select "Moreover"
click at [224, 402] on select "Rather So Moreover Likely" at bounding box center [262, 411] width 77 height 18
click at [770, 412] on select "in that that which in which" at bounding box center [808, 411] width 77 height 18
select select "in which"
click at [770, 402] on select "in that that which in which" at bounding box center [808, 411] width 77 height 18
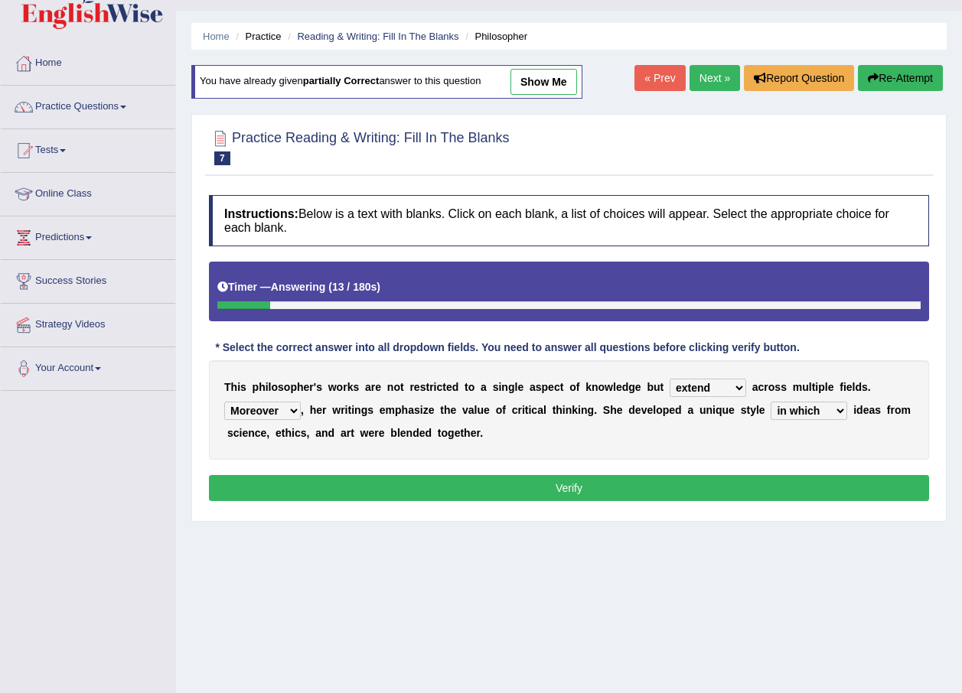
click at [762, 495] on button "Verify" at bounding box center [569, 488] width 720 height 26
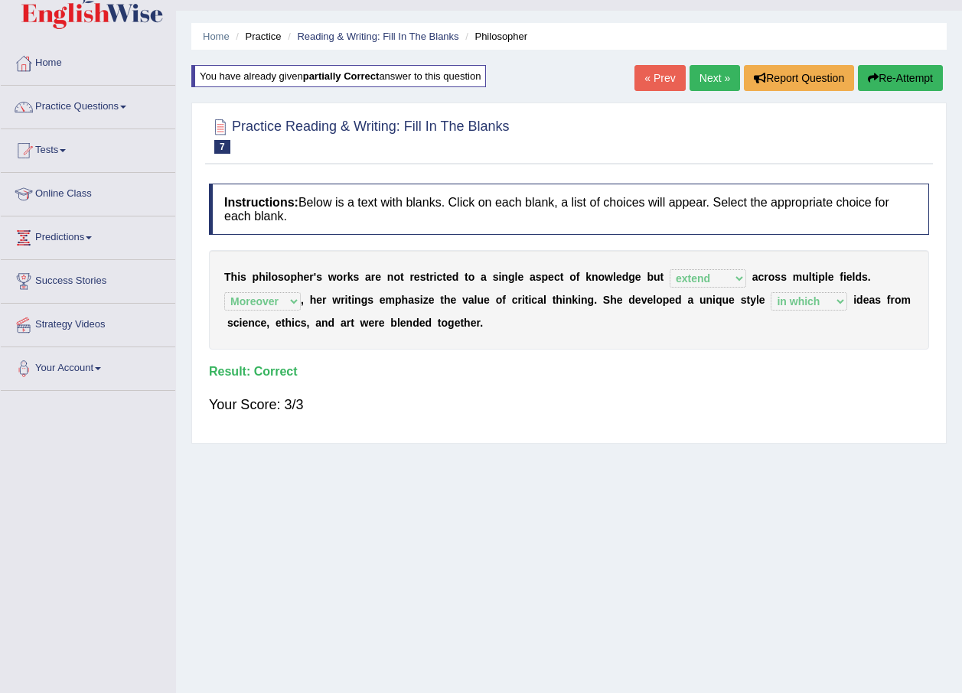
click at [689, 69] on link "Next »" at bounding box center [714, 78] width 50 height 26
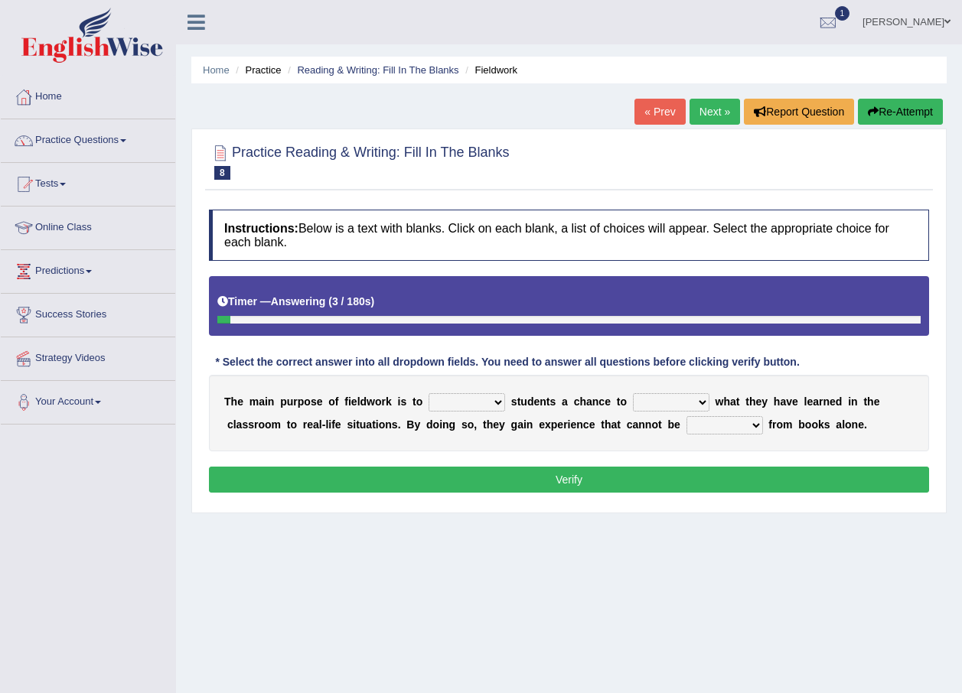
click at [443, 401] on select "resemble stow rave offer" at bounding box center [466, 402] width 77 height 18
select select "offer"
click at [428, 393] on select "resemble stow rave offer" at bounding box center [466, 402] width 77 height 18
click at [633, 399] on select "compare align apply dismount" at bounding box center [671, 402] width 77 height 18
select select "apply"
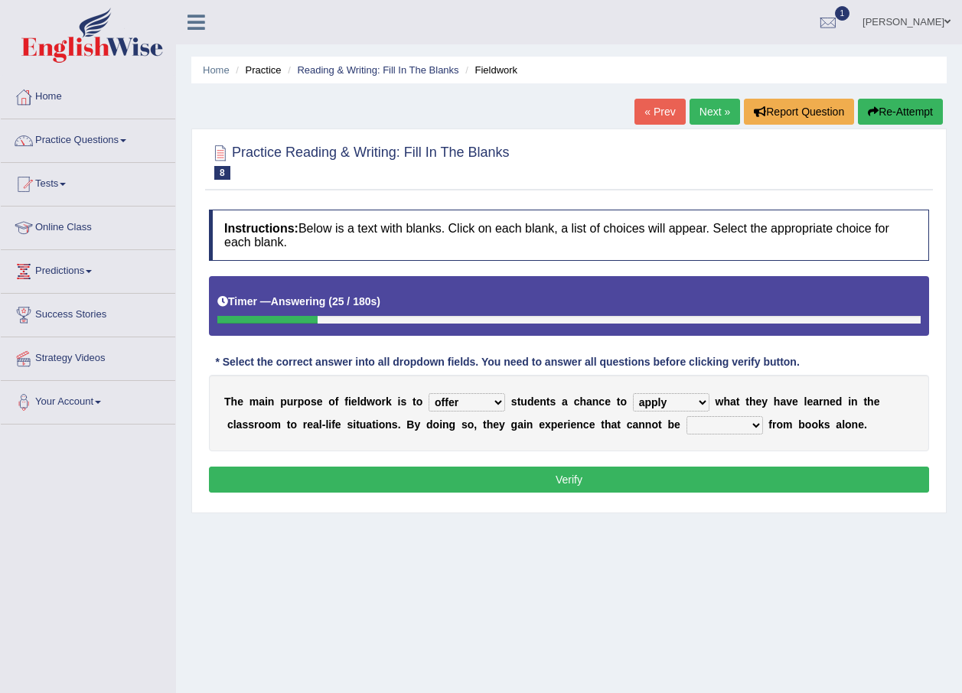
click at [633, 393] on select "compare align apply dismount" at bounding box center [671, 402] width 77 height 18
click at [686, 416] on select "originated prepared obtained touted" at bounding box center [724, 425] width 77 height 18
select select "obtained"
click at [686, 416] on select "originated prepared obtained touted" at bounding box center [724, 425] width 77 height 18
click at [620, 476] on button "Verify" at bounding box center [569, 480] width 720 height 26
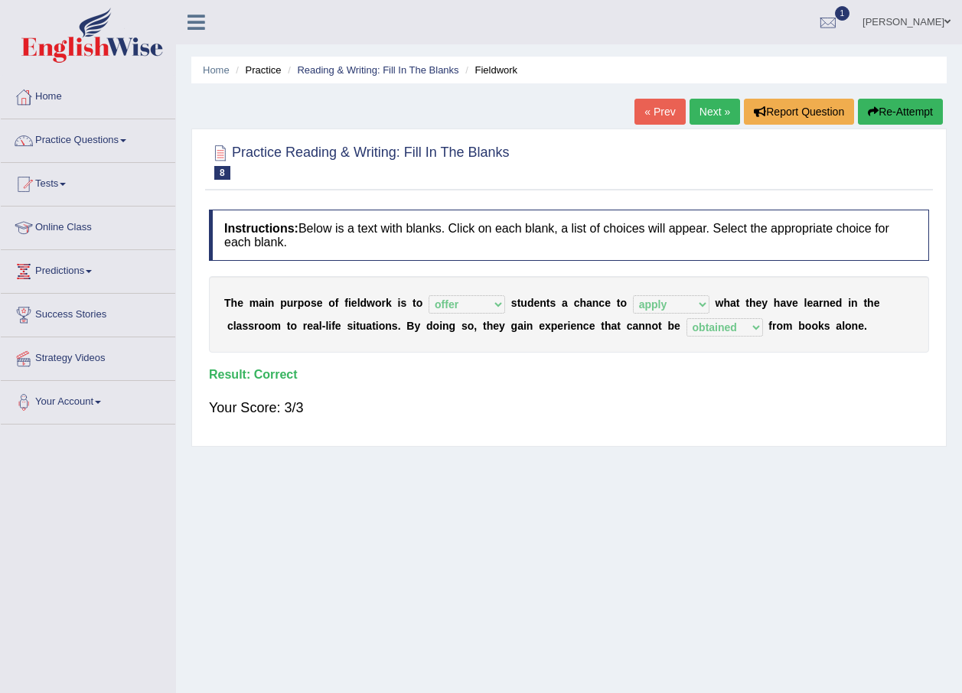
click at [713, 112] on link "Next »" at bounding box center [714, 112] width 50 height 26
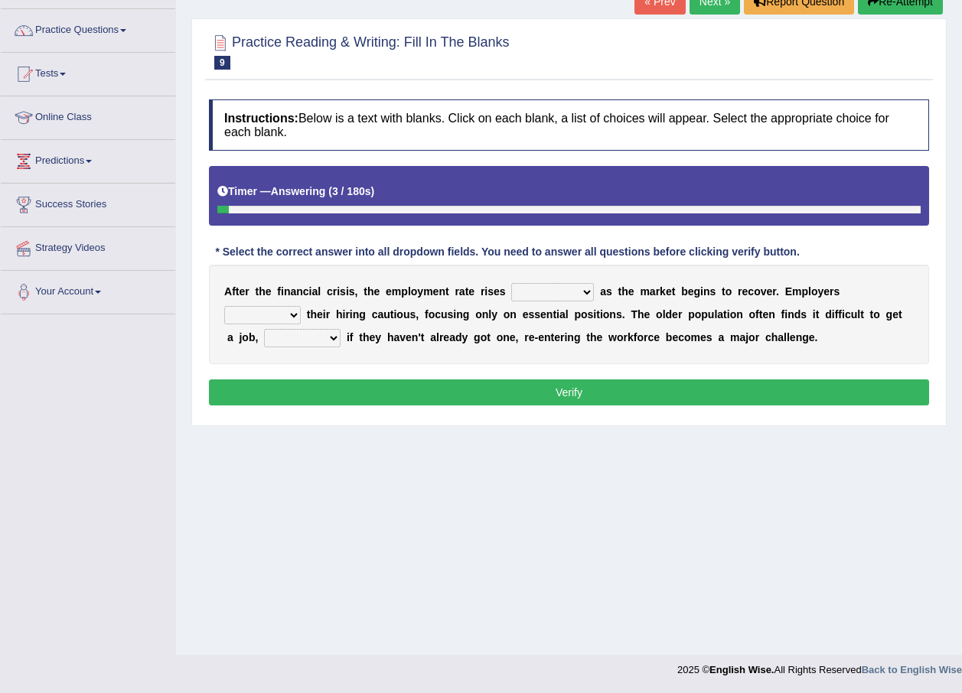
click at [511, 288] on select "normally conversely strenuously sharply" at bounding box center [552, 292] width 83 height 18
select select "conversely"
click at [511, 283] on select "normally conversely strenuously sharply" at bounding box center [552, 292] width 83 height 18
click at [301, 306] on select "keeping kept keep are kept" at bounding box center [262, 315] width 77 height 18
select select "kept"
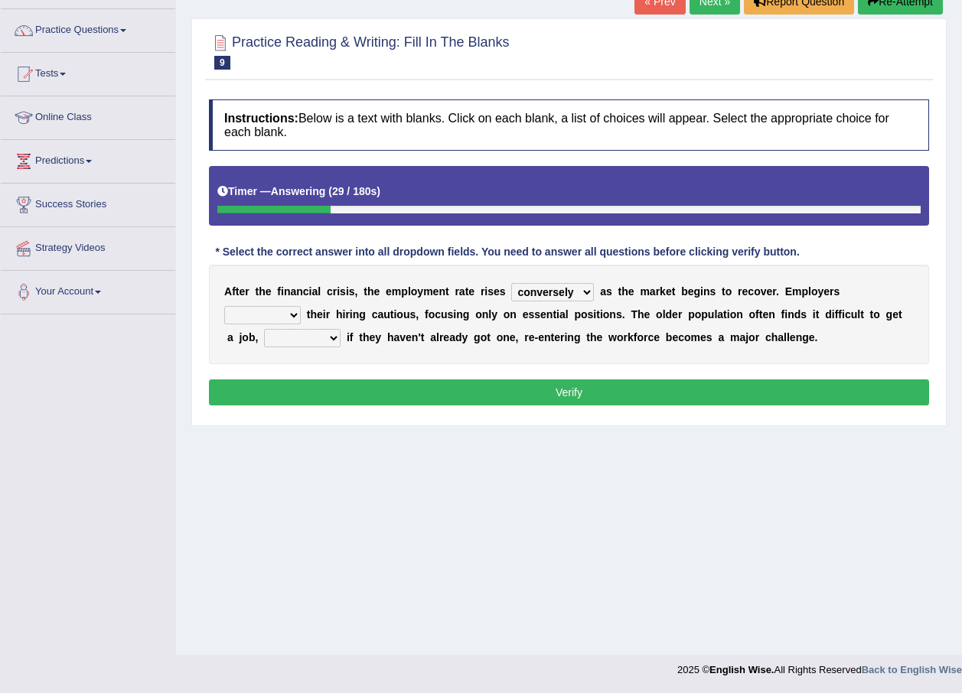
click at [301, 306] on select "keeping kept keep are kept" at bounding box center [262, 315] width 77 height 18
click at [340, 329] on select "although while then because" at bounding box center [302, 338] width 77 height 18
select select "because"
click at [340, 329] on select "although while then because" at bounding box center [302, 338] width 77 height 18
drag, startPoint x: 791, startPoint y: 415, endPoint x: 783, endPoint y: 412, distance: 8.2
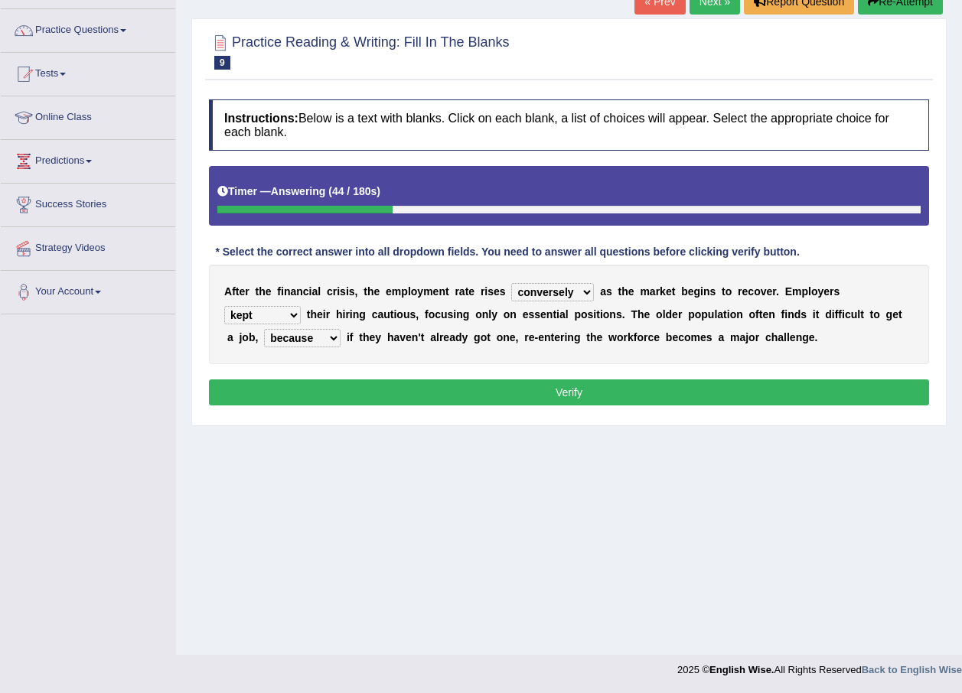
click at [786, 412] on div "Instructions: Below is a text with blanks. Click on each blank, a list of choic…" at bounding box center [569, 255] width 728 height 326
click at [767, 388] on button "Verify" at bounding box center [569, 393] width 720 height 26
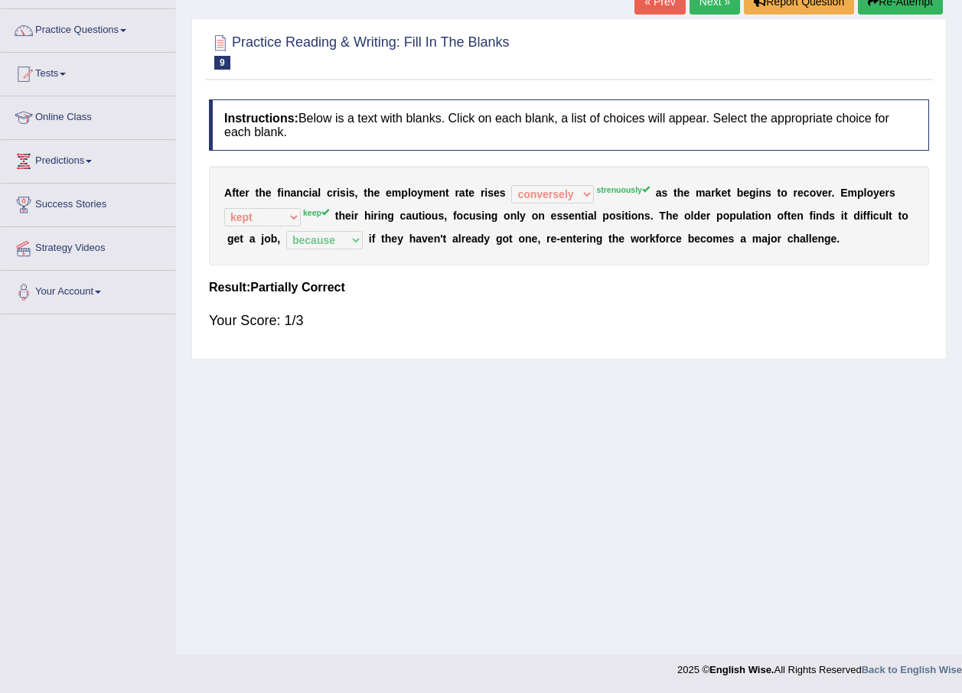
click at [898, 7] on button "Re-Attempt" at bounding box center [900, 2] width 85 height 26
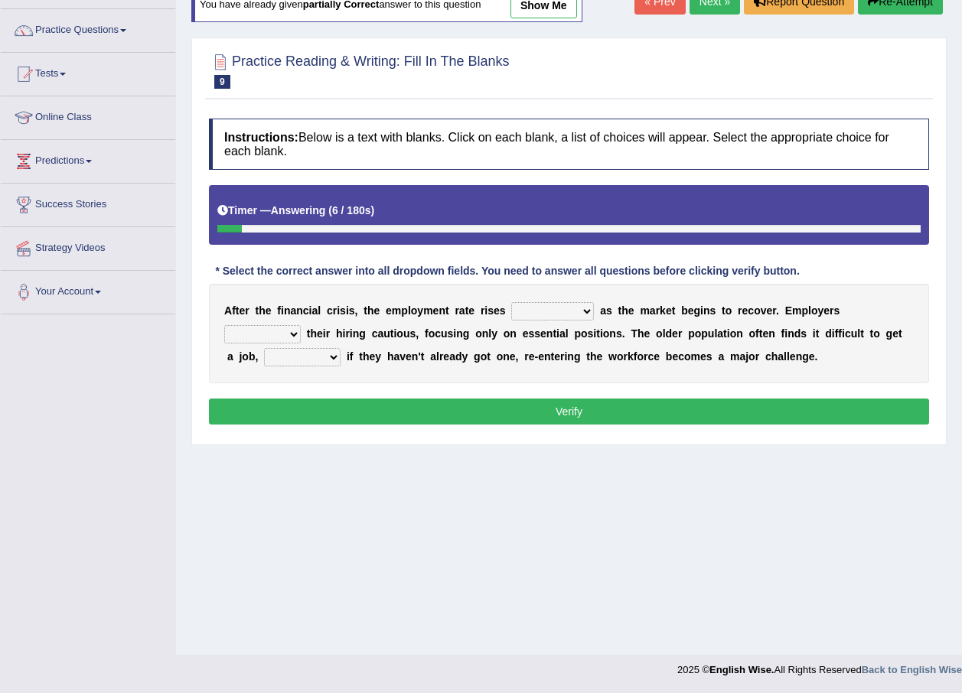
click at [561, 312] on select "normally conversely strenuously sharply" at bounding box center [552, 311] width 83 height 18
select select "strenuously"
click at [511, 302] on select "normally conversely strenuously sharply" at bounding box center [552, 311] width 83 height 18
click at [301, 325] on select "keeping kept keep are kept" at bounding box center [262, 334] width 77 height 18
select select "keep"
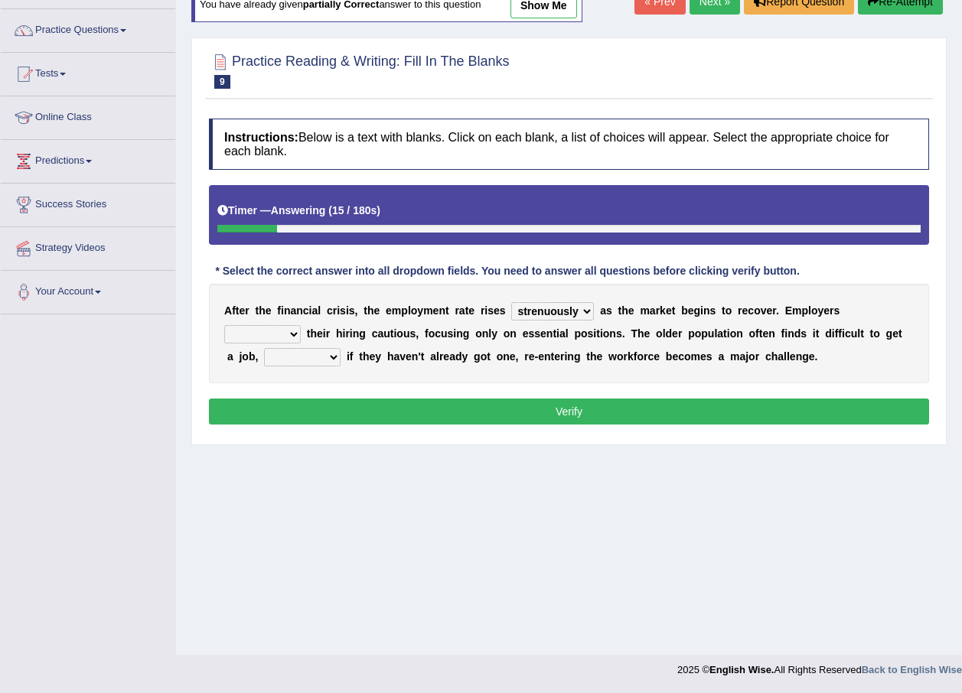
click at [301, 325] on select "keeping kept keep are kept" at bounding box center [262, 334] width 77 height 18
click at [340, 348] on select "although while then because" at bounding box center [302, 357] width 77 height 18
select select "because"
click at [340, 348] on select "although while then because" at bounding box center [302, 357] width 77 height 18
click at [826, 428] on div "Instructions: Below is a text with blanks. Click on each blank, a list of choic…" at bounding box center [569, 274] width 728 height 326
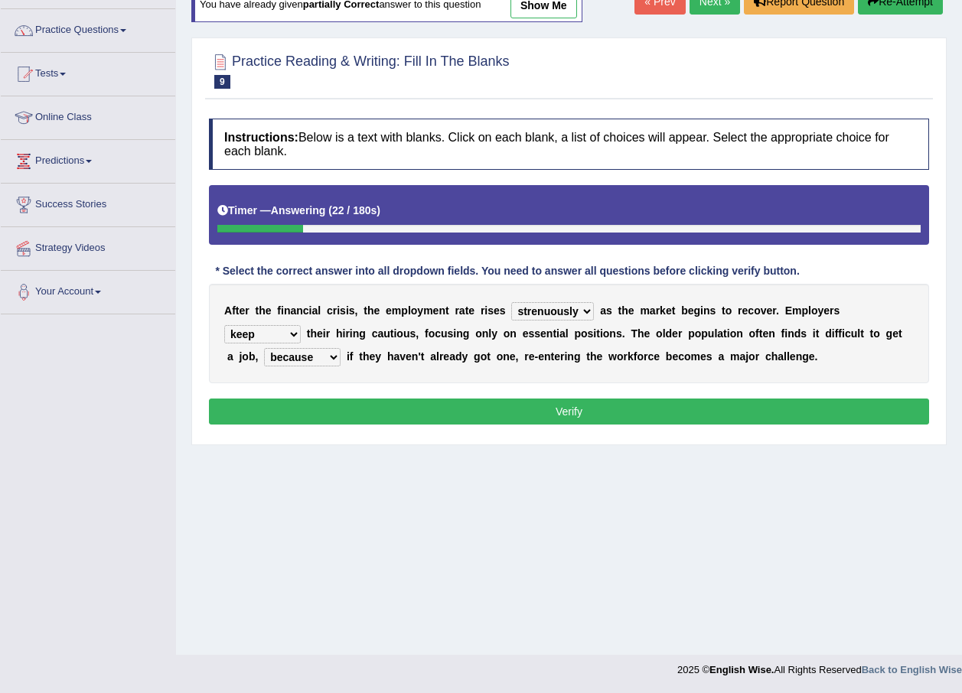
click at [810, 406] on button "Verify" at bounding box center [569, 412] width 720 height 26
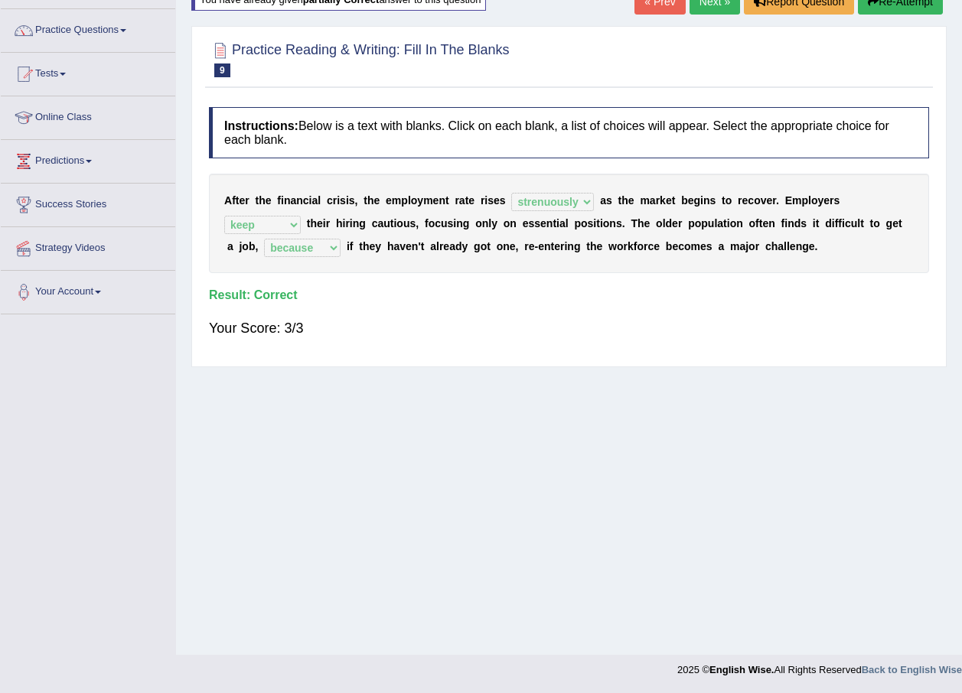
click at [716, 5] on link "Next »" at bounding box center [714, 2] width 50 height 26
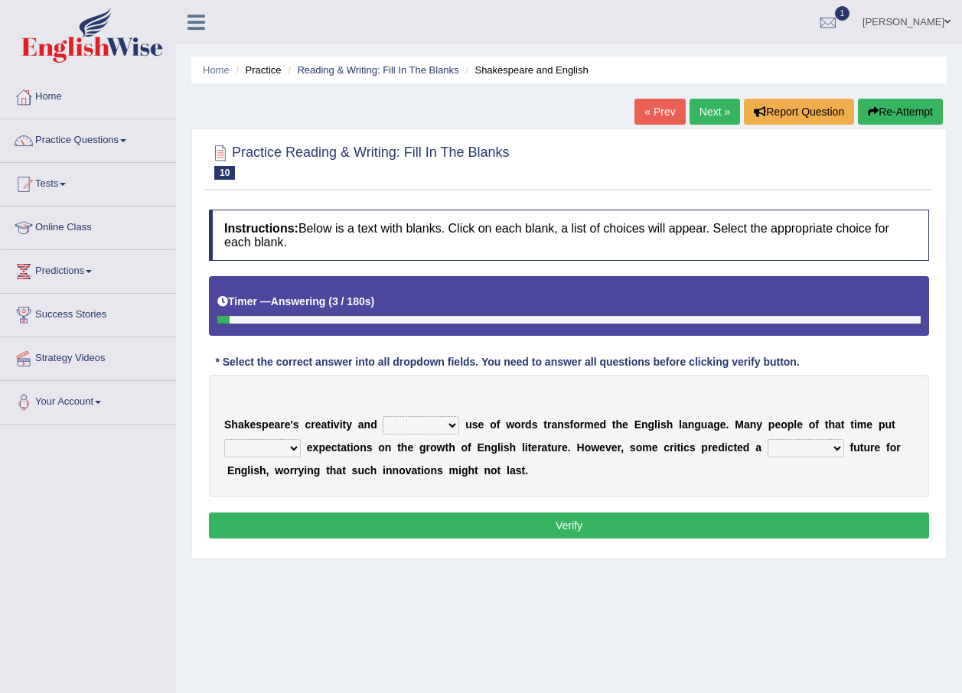
click at [416, 422] on select "idealized intensive fancied inventive" at bounding box center [421, 425] width 77 height 18
click at [383, 416] on select "idealized intensive fancied inventive" at bounding box center [421, 425] width 77 height 18
click at [419, 428] on select "idealized intensive fancied inventive" at bounding box center [421, 425] width 77 height 18
select select "idealized"
click at [383, 416] on select "idealized intensive fancied inventive" at bounding box center [421, 425] width 77 height 18
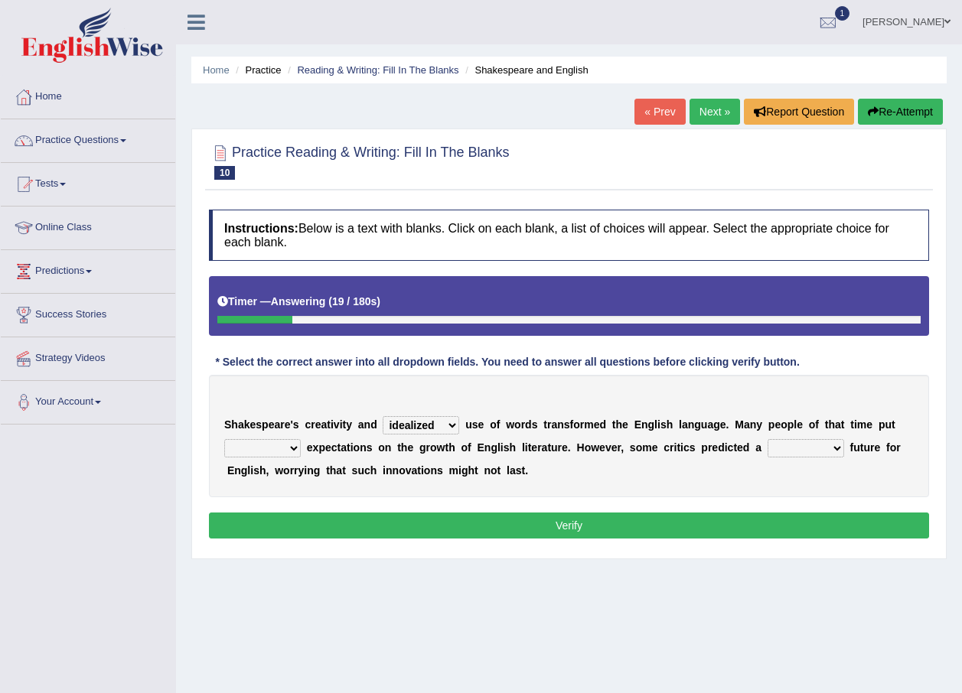
click at [277, 441] on select "wide much high more" at bounding box center [262, 448] width 77 height 18
select select "high"
click at [224, 439] on select "wide much high more" at bounding box center [262, 448] width 77 height 18
click at [783, 449] on select "monetary promising irresistible daunting" at bounding box center [805, 448] width 77 height 18
select select "daunting"
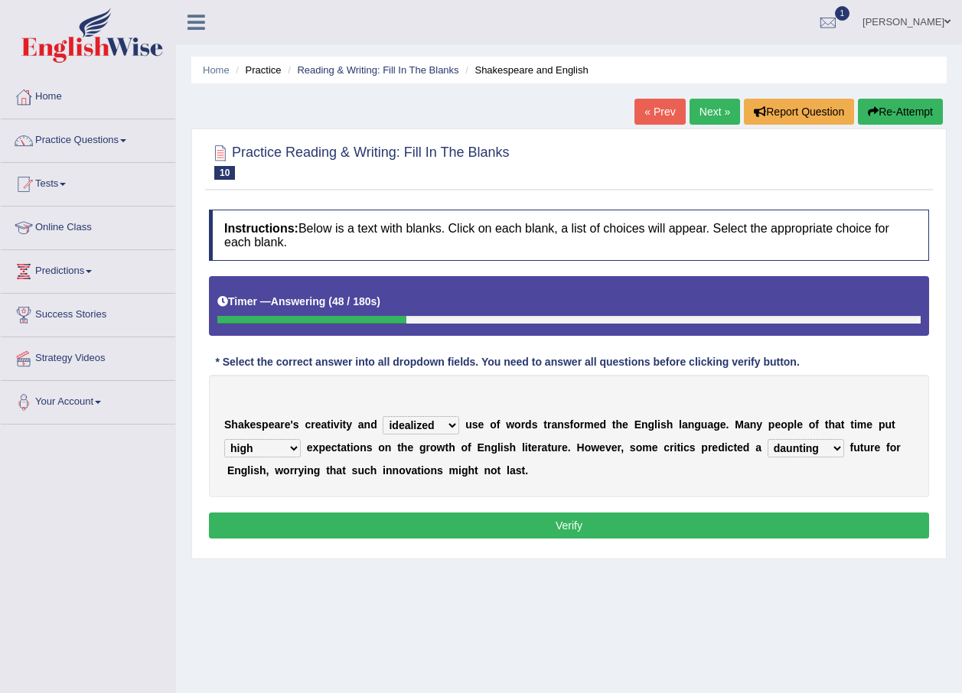
click at [767, 439] on select "monetary promising irresistible daunting" at bounding box center [805, 448] width 77 height 18
click at [754, 527] on button "Verify" at bounding box center [569, 526] width 720 height 26
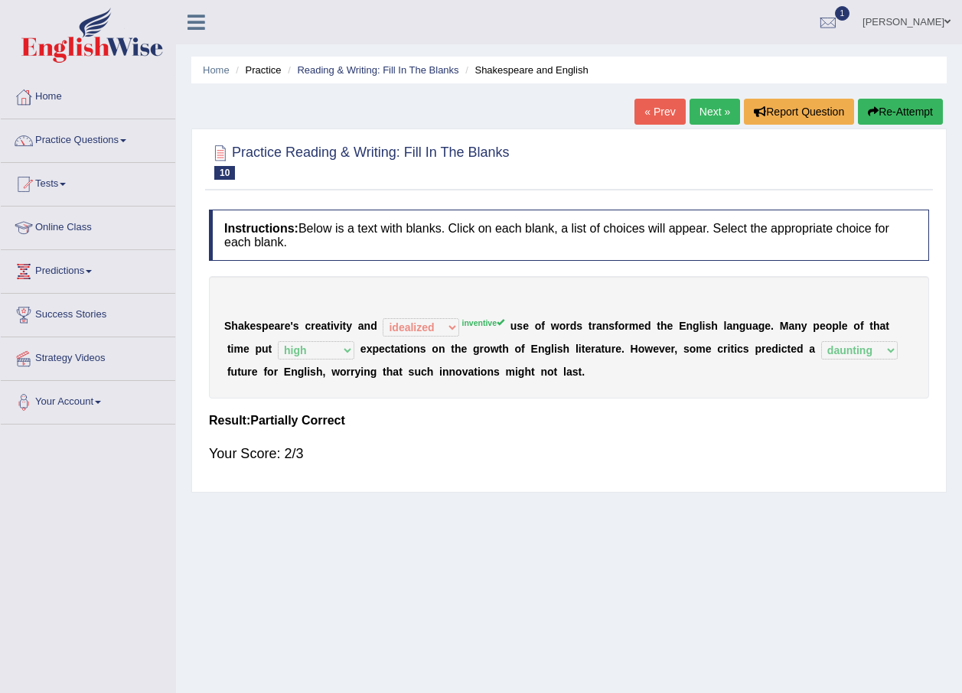
click at [722, 112] on link "Next »" at bounding box center [714, 112] width 50 height 26
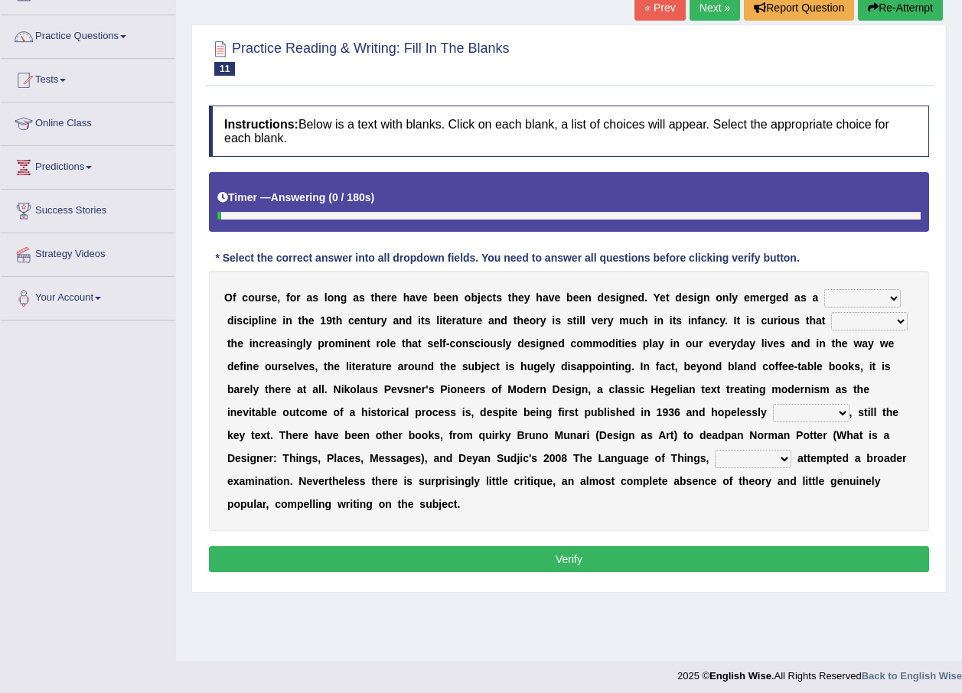
scroll to position [110, 0]
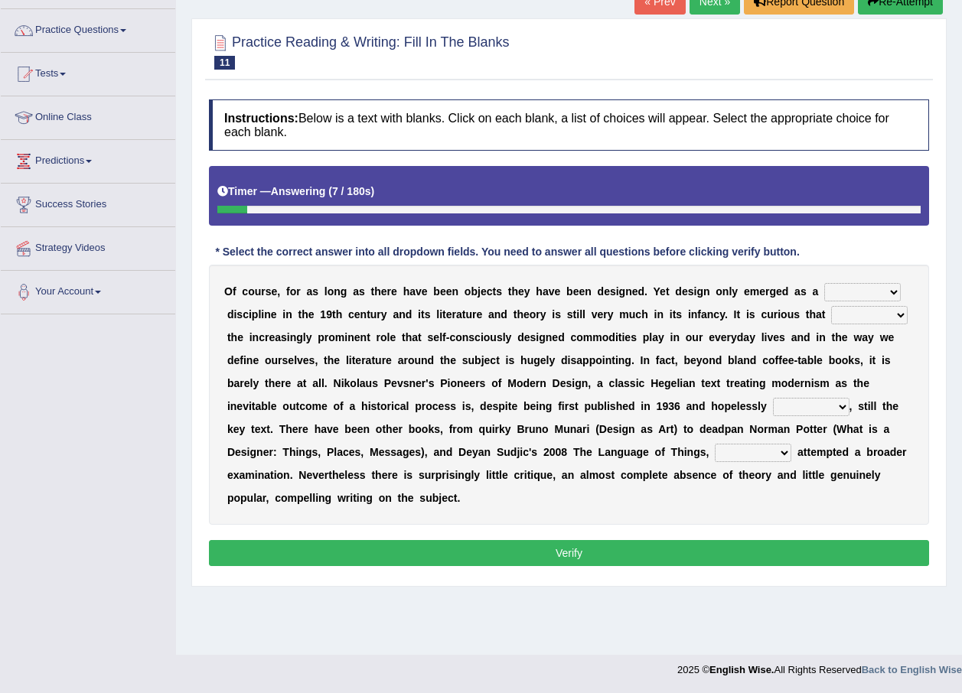
click at [824, 292] on select "bilateral ubiquitous foremost dedicated" at bounding box center [862, 292] width 77 height 18
select select "dedicated"
click at [824, 283] on select "bilateral ubiquitous foremost dedicated" at bounding box center [862, 292] width 77 height 18
click at [824, 288] on select "bilateral ubiquitous foremost dedicated" at bounding box center [862, 292] width 77 height 18
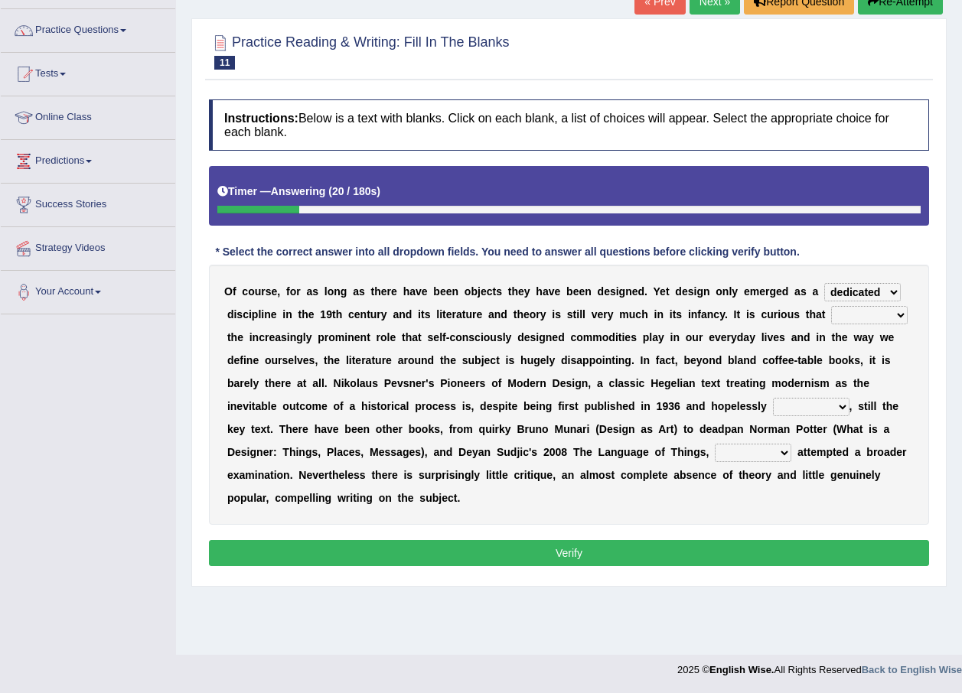
click at [831, 313] on select "since despite within through" at bounding box center [869, 315] width 77 height 18
select select "since"
click at [831, 306] on select "since despite within through" at bounding box center [869, 315] width 77 height 18
click at [773, 406] on select "dates dating date dated" at bounding box center [811, 407] width 77 height 18
select select "dated"
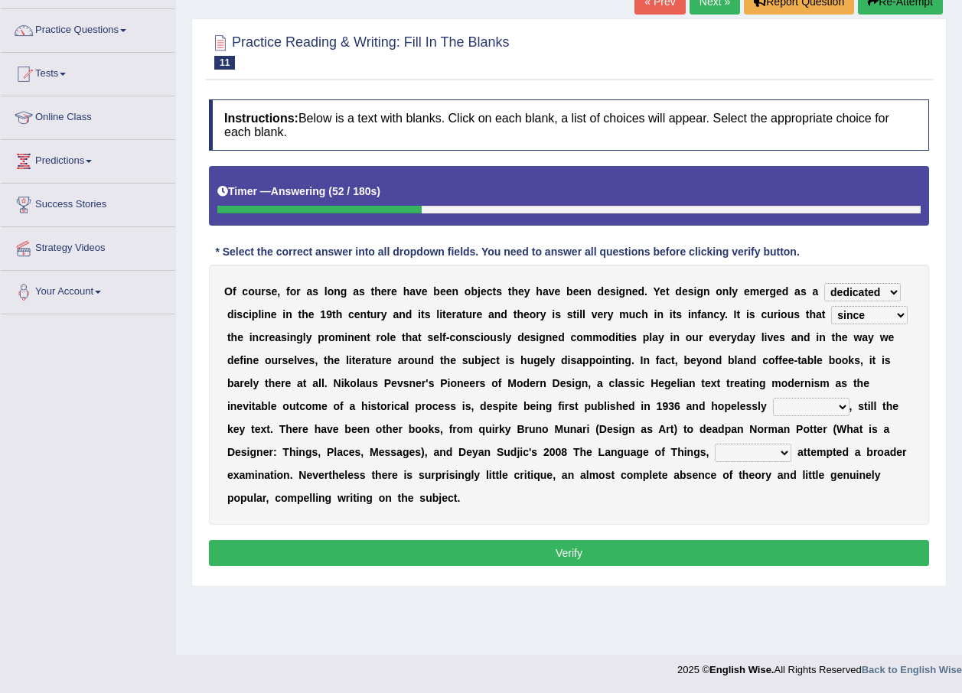
click at [773, 398] on select "dates dating date dated" at bounding box center [811, 407] width 77 height 18
click at [773, 409] on select "dates dating date dated" at bounding box center [811, 407] width 77 height 18
click at [715, 449] on select "which then however as" at bounding box center [753, 453] width 77 height 18
select select "however"
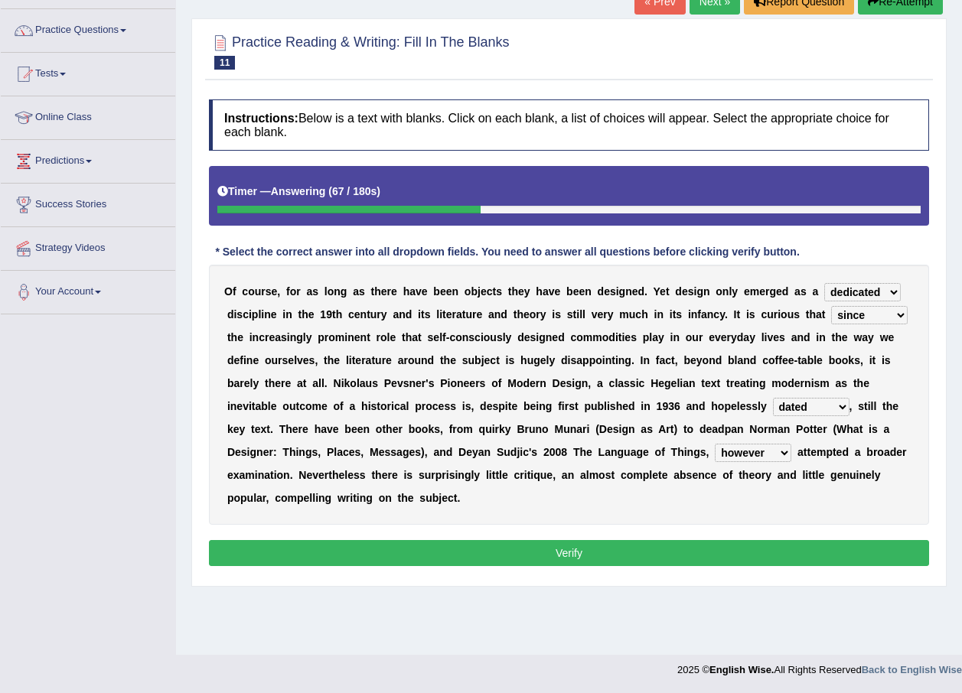
click at [715, 444] on select "which then however as" at bounding box center [753, 453] width 77 height 18
click at [542, 540] on button "Verify" at bounding box center [569, 553] width 720 height 26
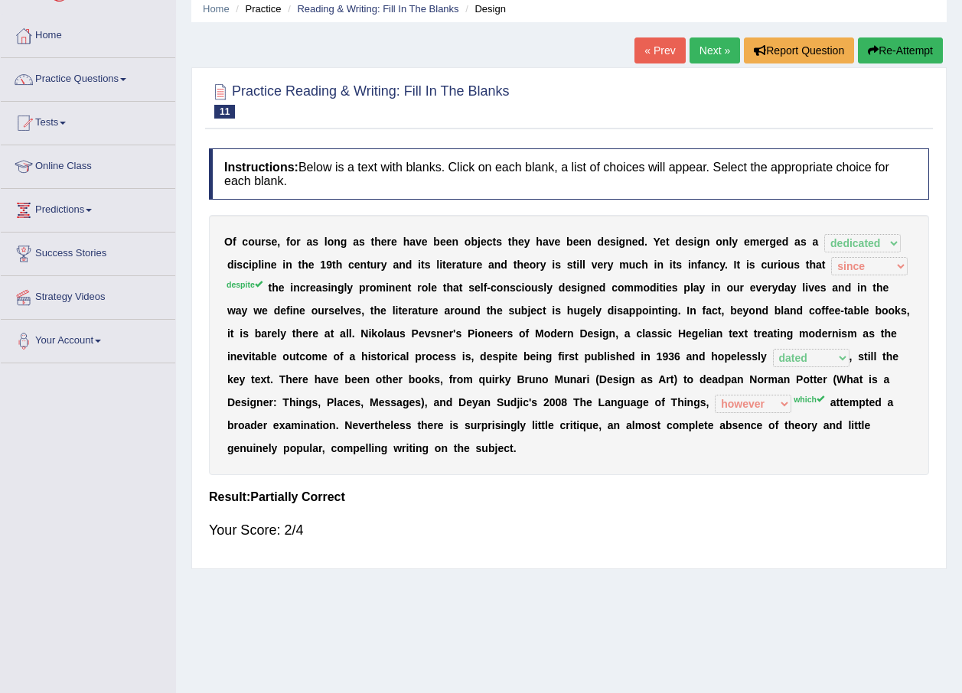
scroll to position [34, 0]
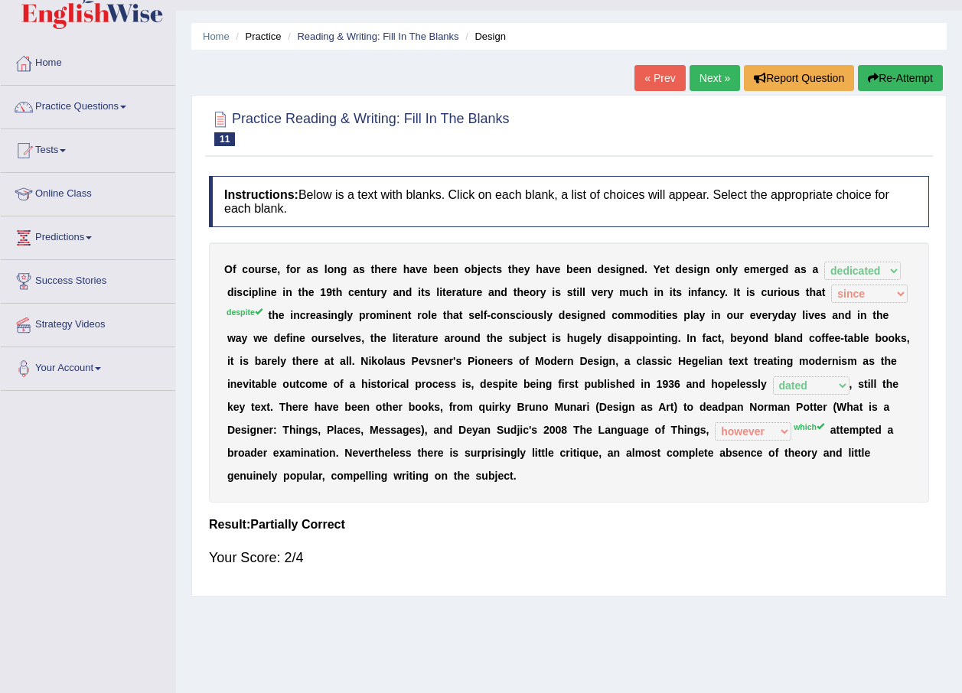
click at [901, 82] on button "Re-Attempt" at bounding box center [900, 78] width 85 height 26
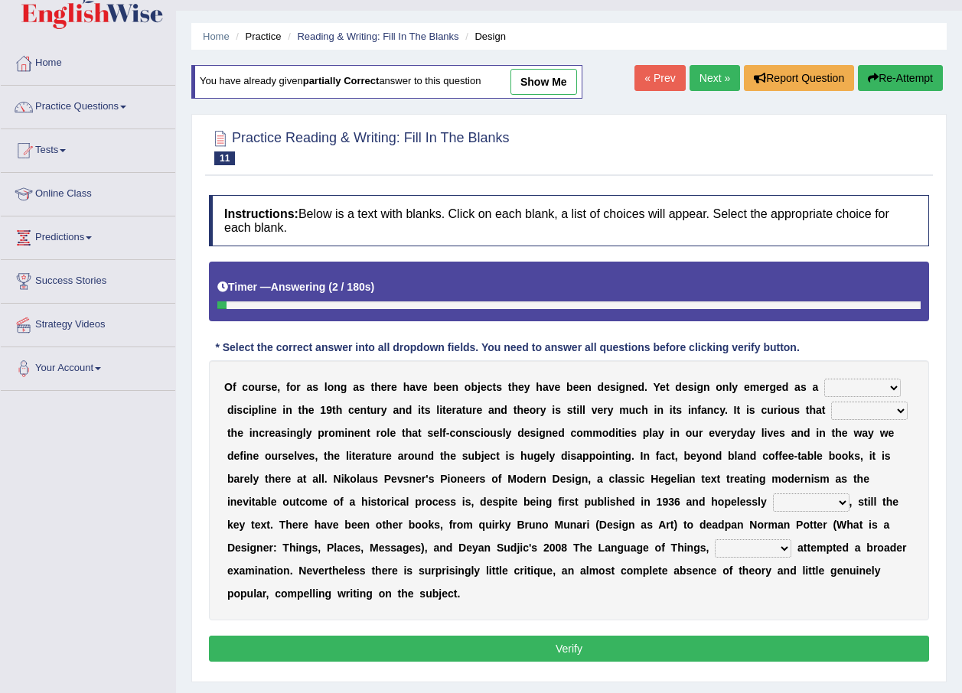
click at [834, 380] on select "bilateral ubiquitous foremost dedicated" at bounding box center [862, 388] width 77 height 18
select select "dedicated"
click at [824, 379] on select "bilateral ubiquitous foremost dedicated" at bounding box center [862, 388] width 77 height 18
click at [831, 412] on select "since despite within through" at bounding box center [869, 411] width 77 height 18
select select "despite"
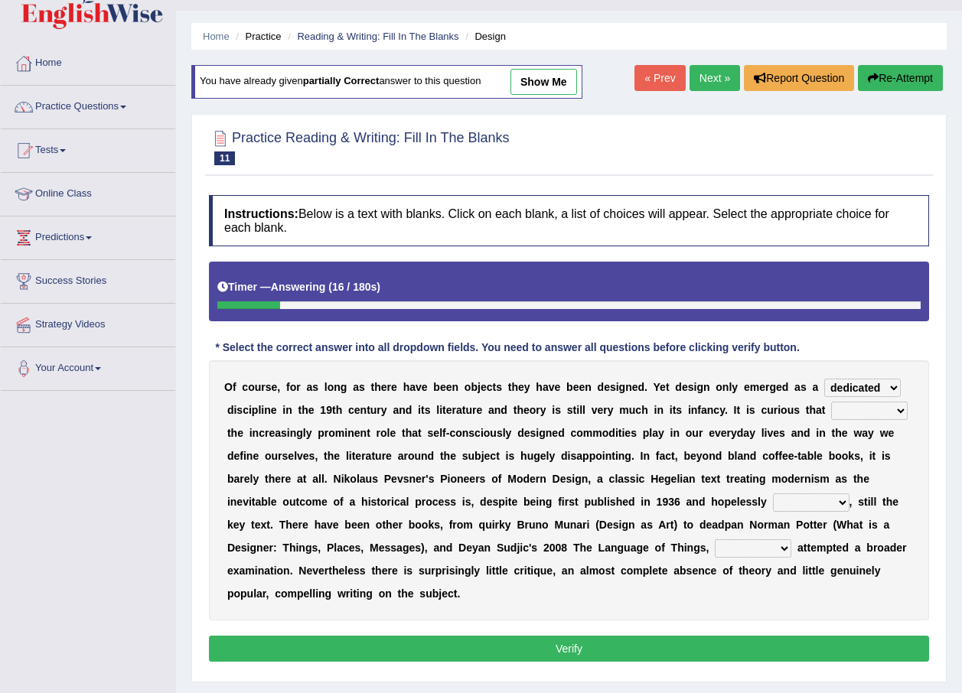
click at [831, 402] on select "since despite within through" at bounding box center [869, 411] width 77 height 18
click at [773, 500] on select "dates dating date dated" at bounding box center [811, 503] width 77 height 18
click at [773, 506] on select "dates dating date dated" at bounding box center [811, 503] width 77 height 18
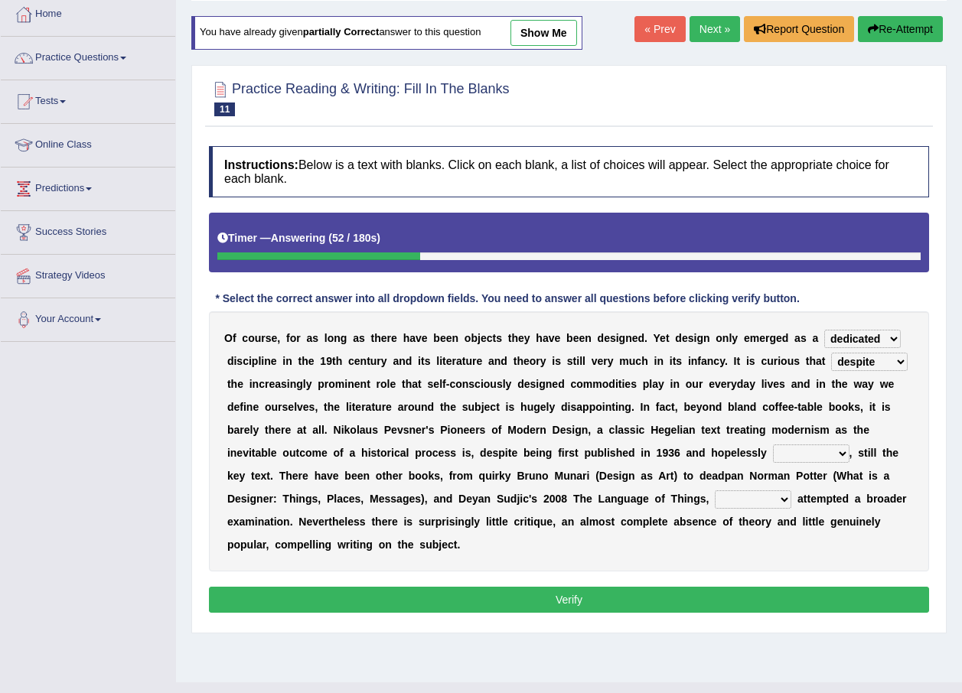
scroll to position [110, 0]
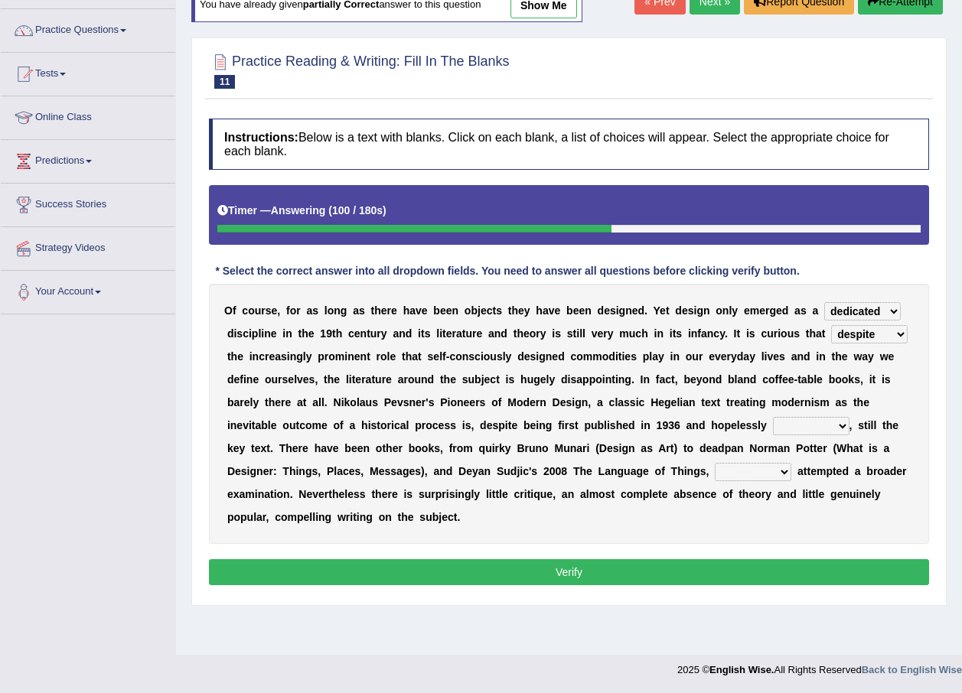
click at [773, 425] on select "dates dating date dated" at bounding box center [811, 426] width 77 height 18
click at [831, 339] on select "since despite within through" at bounding box center [869, 334] width 77 height 18
click at [882, 516] on div "O f c o u r s e , f o r a s l o n g a s t h e r e h a v e b e e n o b j e c t s…" at bounding box center [569, 414] width 720 height 260
click at [773, 422] on select "dates dating date dated" at bounding box center [811, 426] width 77 height 18
select select "dated"
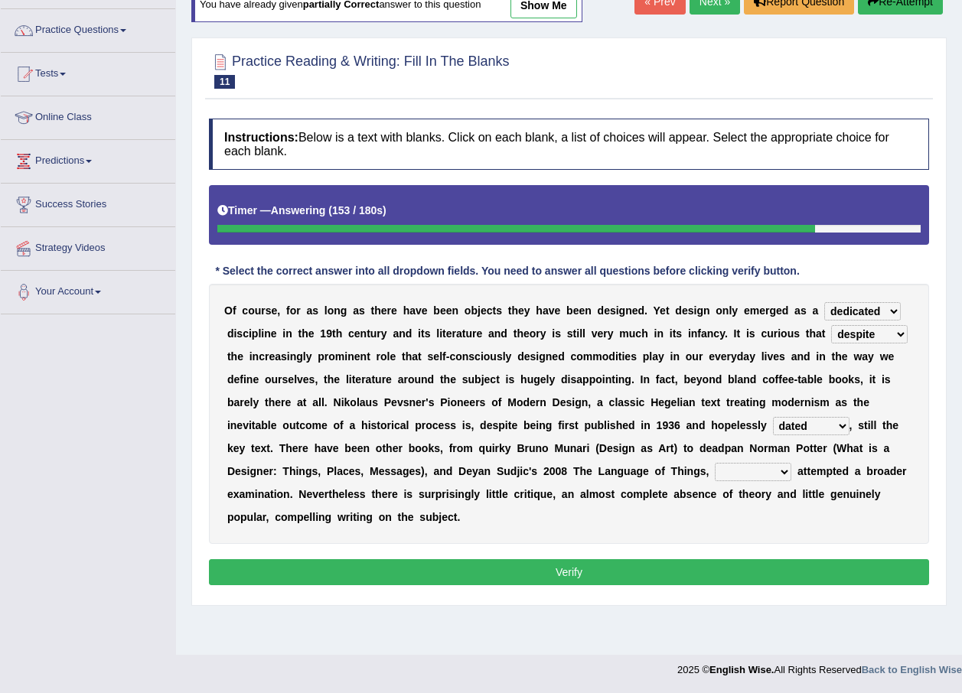
click at [773, 417] on select "dates dating date dated" at bounding box center [811, 426] width 77 height 18
click at [715, 467] on select "which then however as" at bounding box center [753, 472] width 77 height 18
select select "which"
click at [715, 463] on select "which then however as" at bounding box center [753, 472] width 77 height 18
click at [445, 559] on button "Verify" at bounding box center [569, 572] width 720 height 26
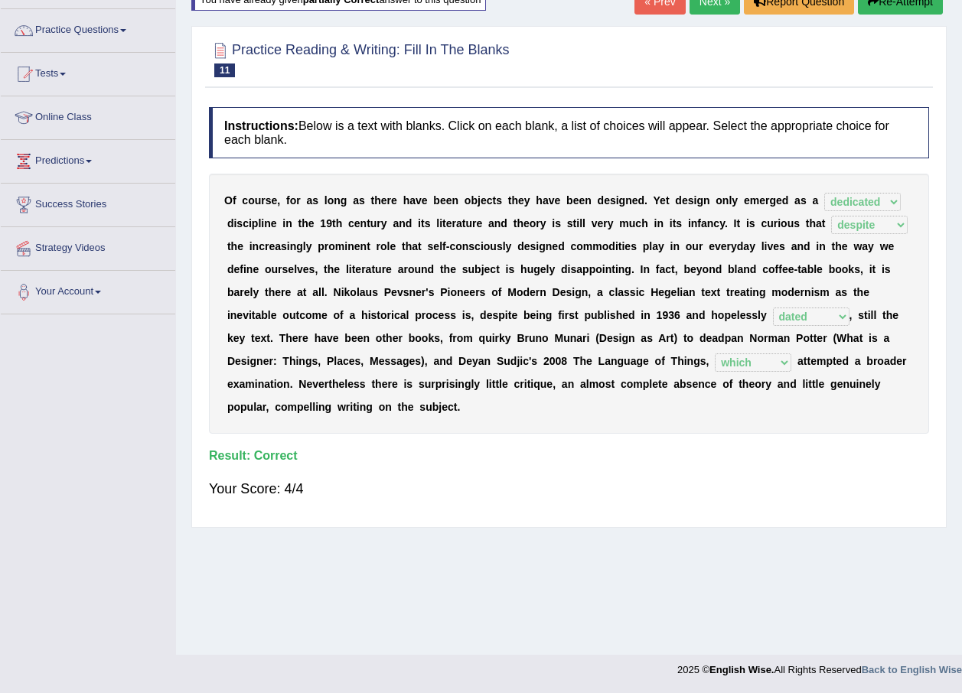
scroll to position [34, 0]
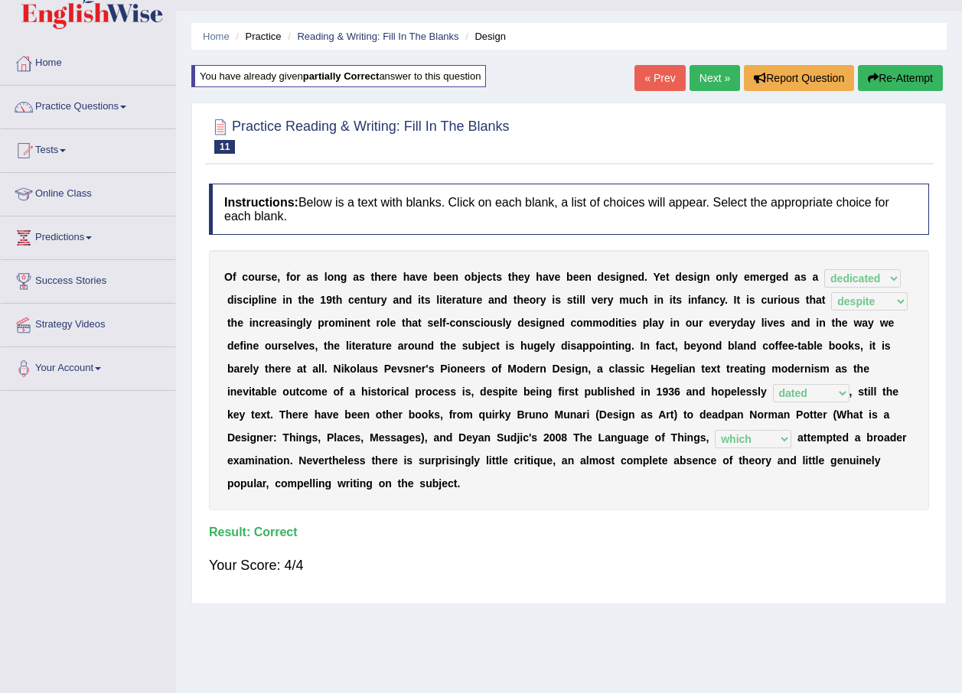
click at [724, 83] on link "Next »" at bounding box center [714, 78] width 50 height 26
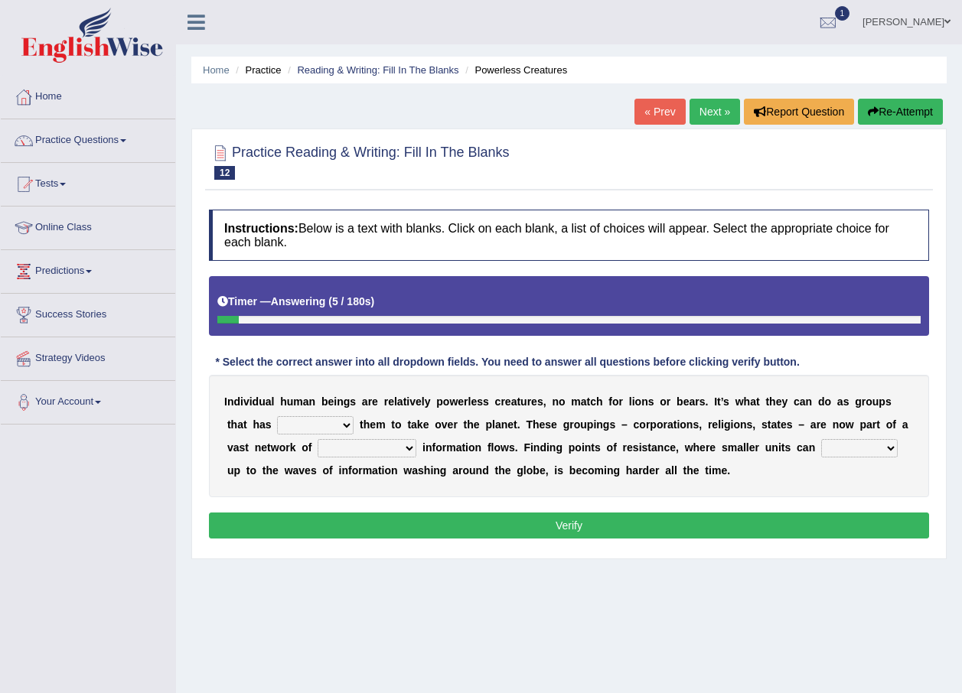
click at [287, 428] on select "enabled contended embodied conjured" at bounding box center [315, 425] width 77 height 18
select select "embodied"
click at [277, 416] on select "enabled contended embodied conjured" at bounding box center [315, 425] width 77 height 18
click at [318, 447] on select "interconnected overlapping fastened exploited" at bounding box center [367, 448] width 99 height 18
select select "interconnected"
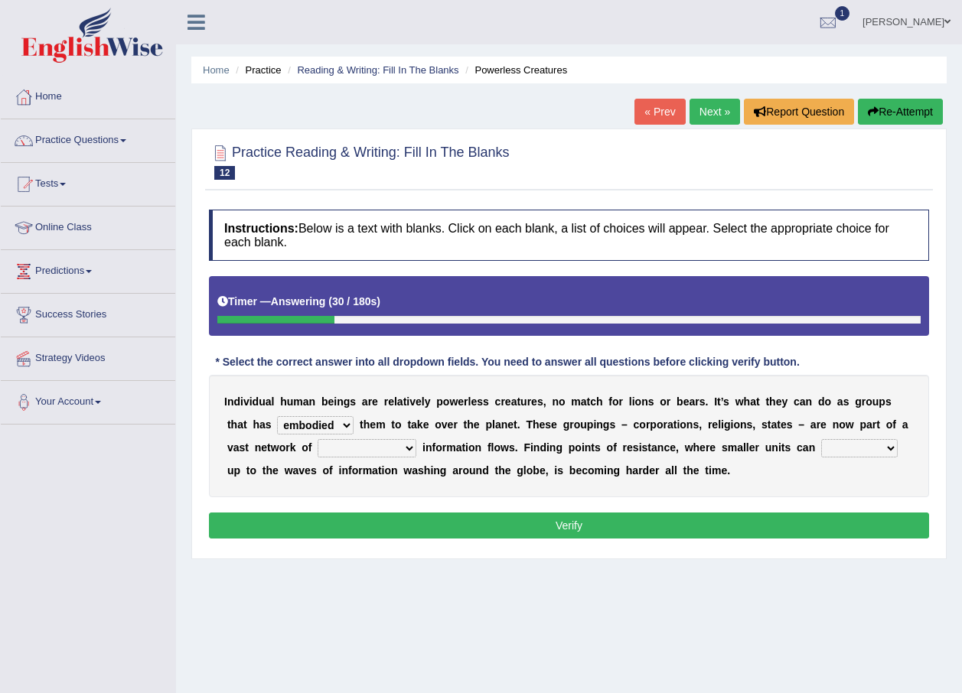
click at [318, 439] on select "interconnected overlapping fastened exploited" at bounding box center [367, 448] width 99 height 18
click at [821, 449] on select "stand raise hail pump" at bounding box center [859, 448] width 77 height 18
select select "raise"
click at [821, 439] on select "stand raise hail pump" at bounding box center [859, 448] width 77 height 18
click at [738, 519] on button "Verify" at bounding box center [569, 526] width 720 height 26
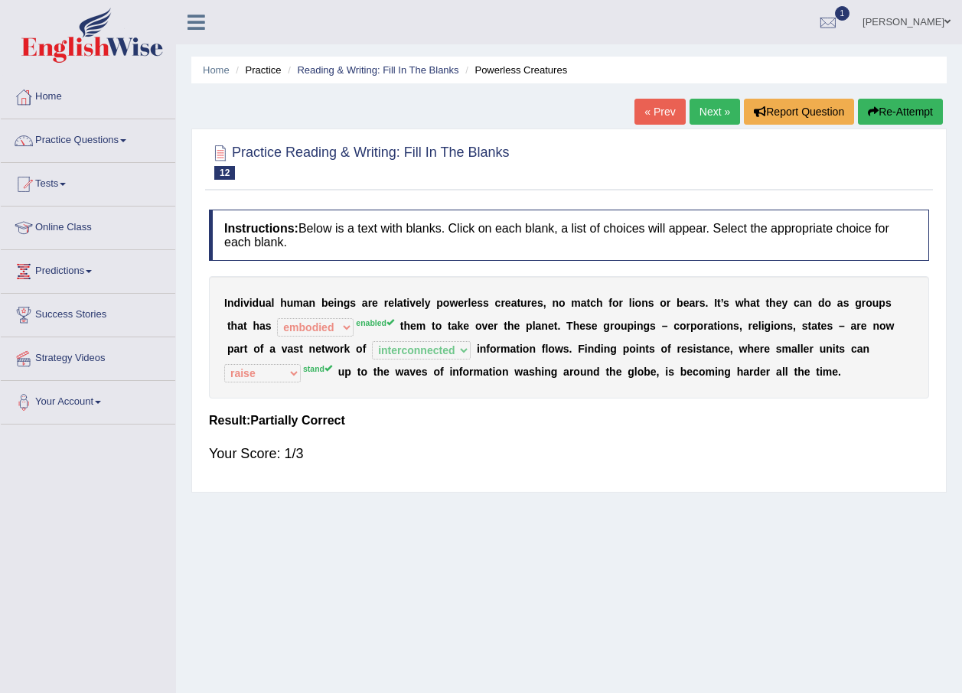
click at [919, 101] on button "Re-Attempt" at bounding box center [900, 112] width 85 height 26
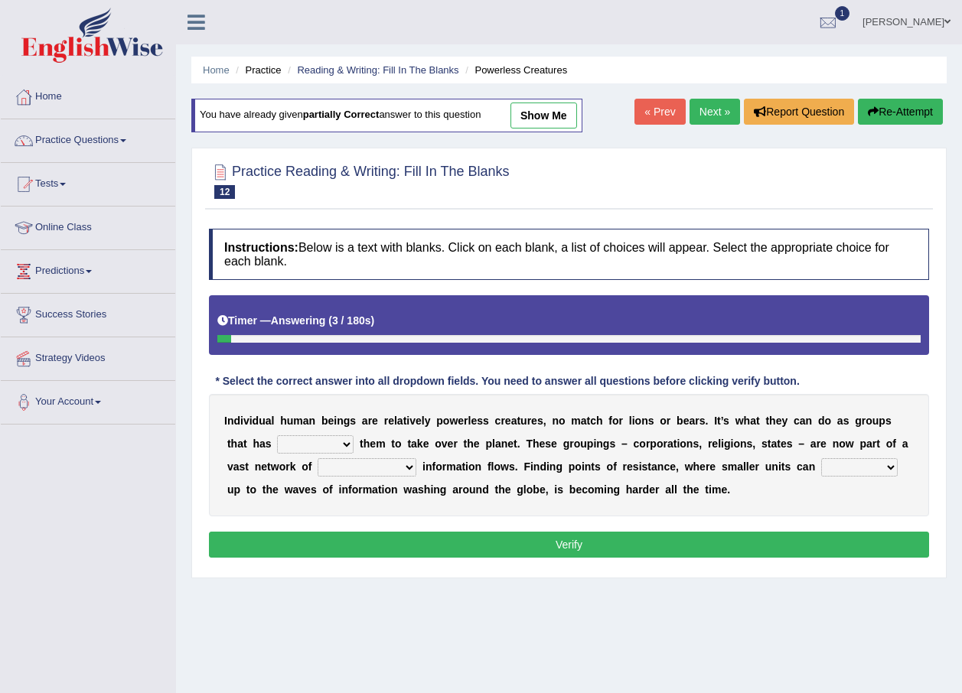
click at [72, 133] on link "Practice Questions" at bounding box center [88, 138] width 174 height 38
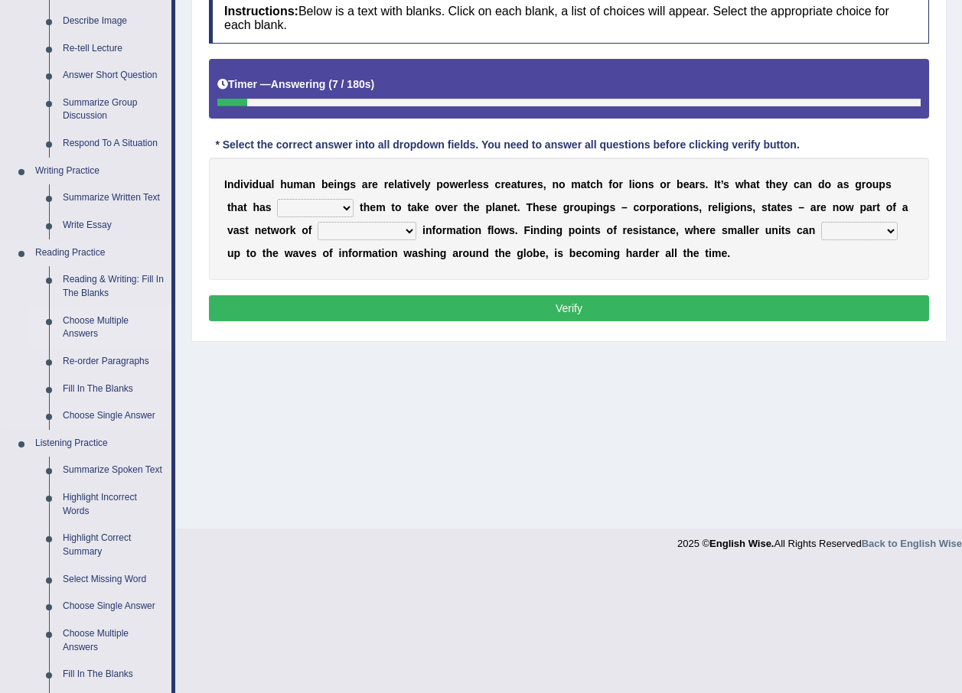
scroll to position [306, 0]
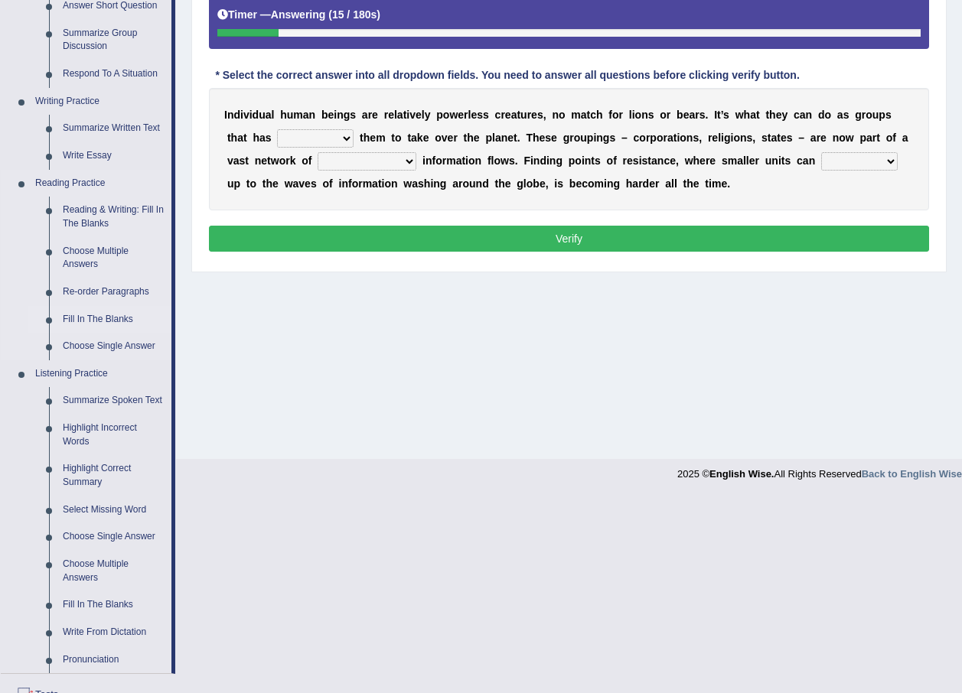
click at [85, 315] on link "Fill In The Blanks" at bounding box center [114, 320] width 116 height 28
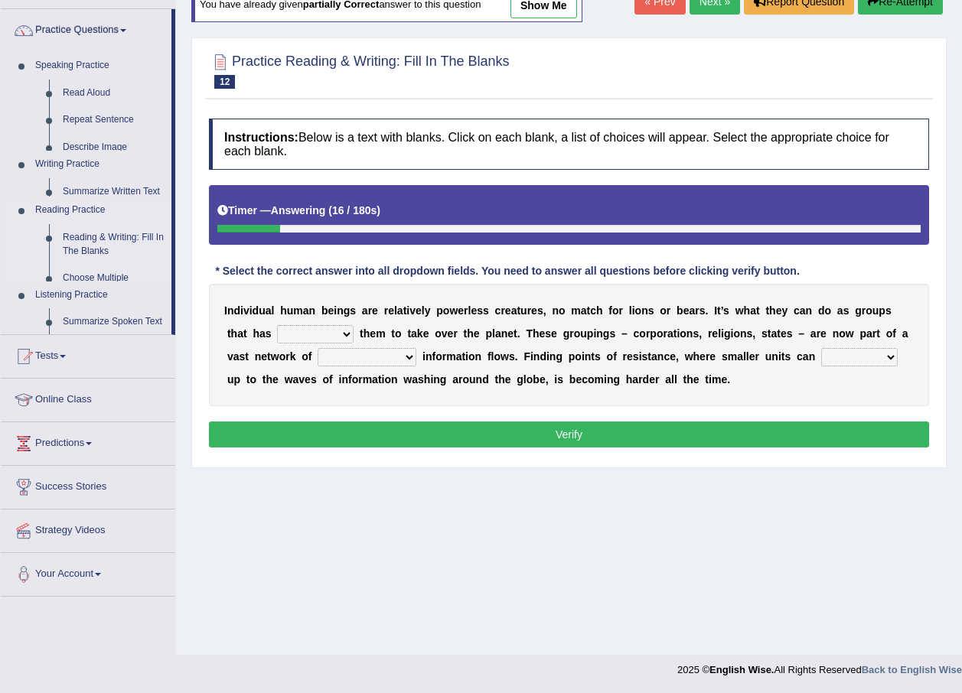
scroll to position [110, 0]
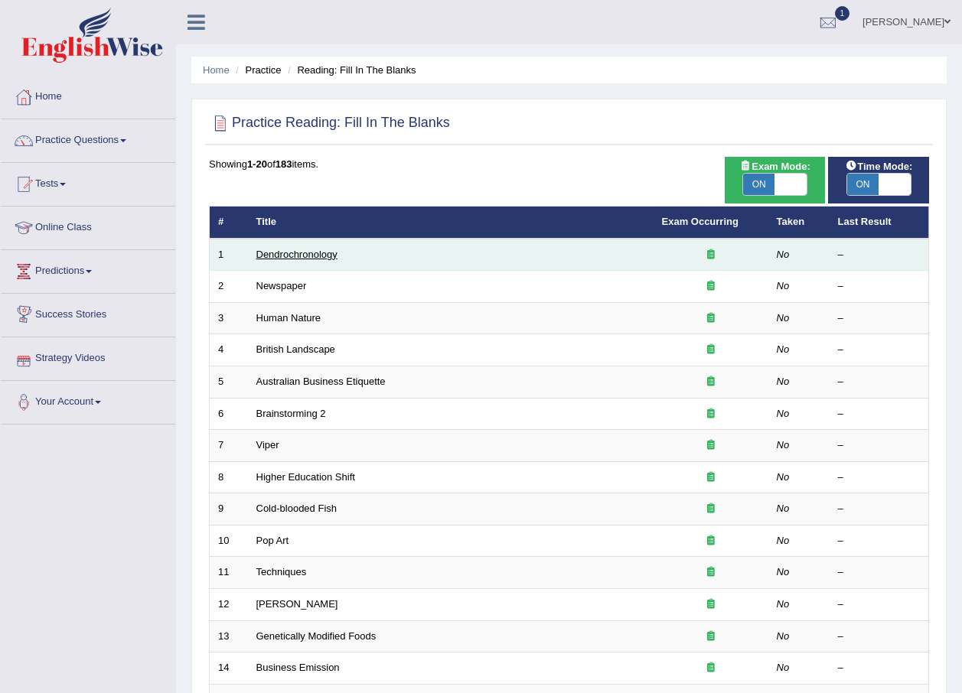
click at [299, 255] on link "Dendrochronology" at bounding box center [296, 254] width 81 height 11
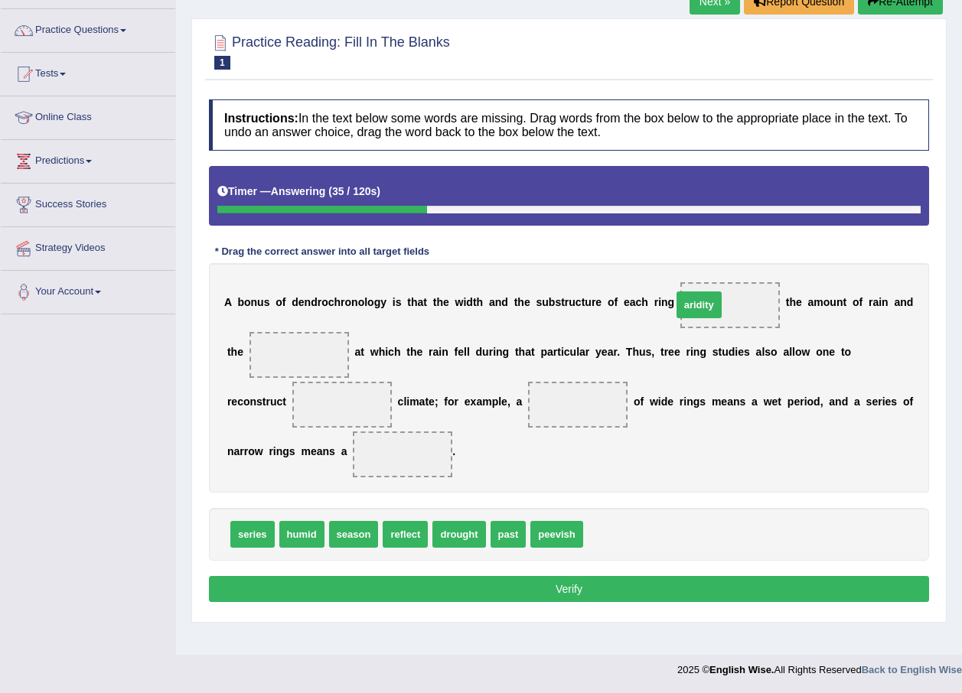
drag, startPoint x: 599, startPoint y: 539, endPoint x: 688, endPoint y: 309, distance: 246.1
drag, startPoint x: 554, startPoint y: 536, endPoint x: 701, endPoint y: 309, distance: 270.6
drag, startPoint x: 704, startPoint y: 306, endPoint x: 584, endPoint y: 568, distance: 288.6
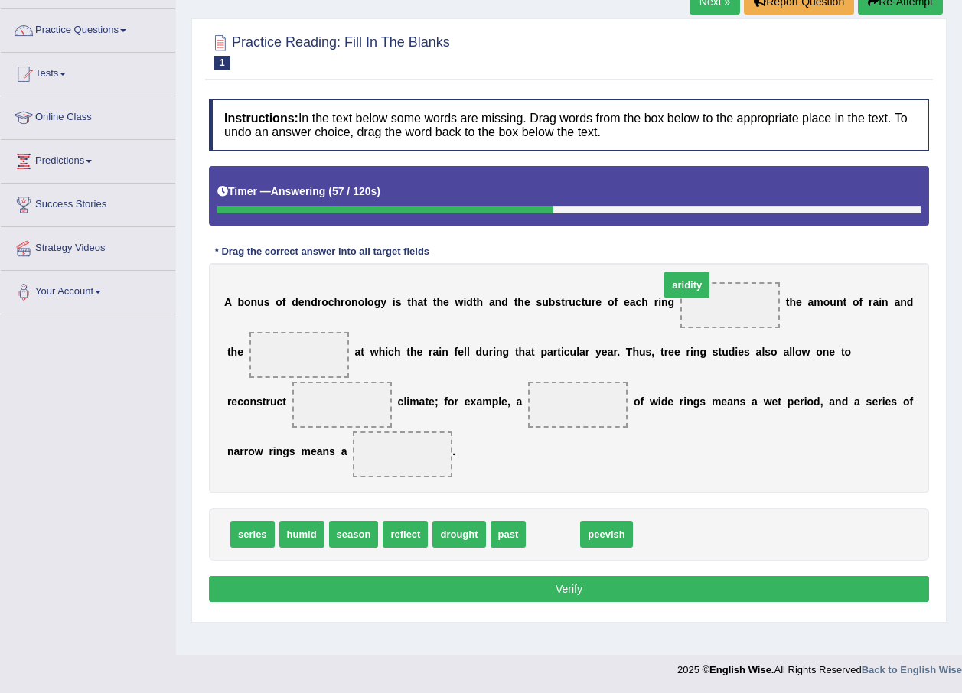
drag, startPoint x: 554, startPoint y: 539, endPoint x: 706, endPoint y: 317, distance: 269.7
drag, startPoint x: 533, startPoint y: 531, endPoint x: 685, endPoint y: 301, distance: 276.1
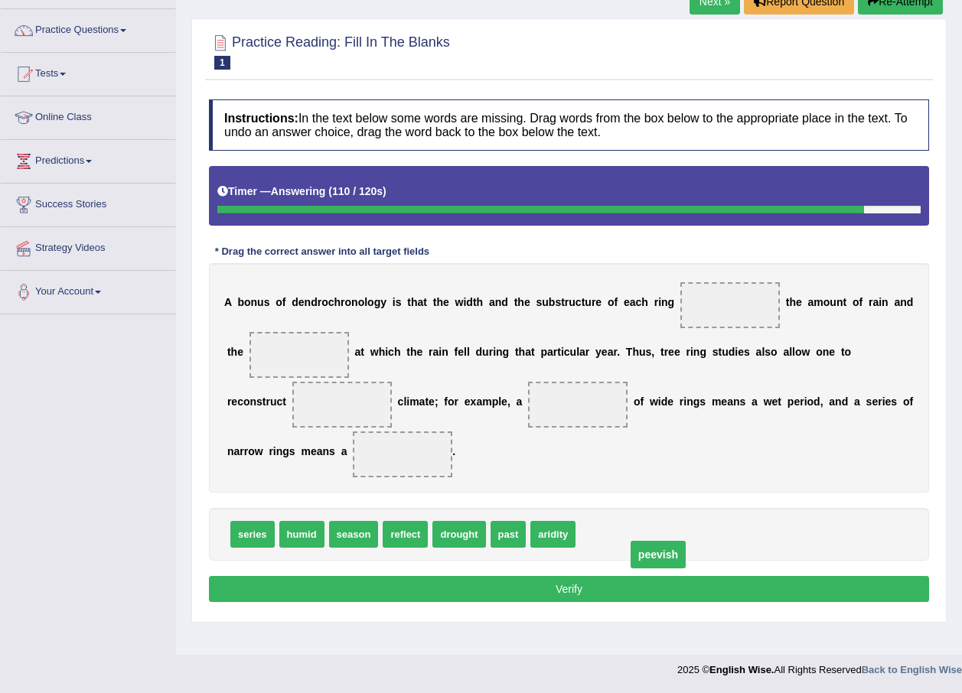
drag, startPoint x: 701, startPoint y: 308, endPoint x: 629, endPoint y: 558, distance: 259.6
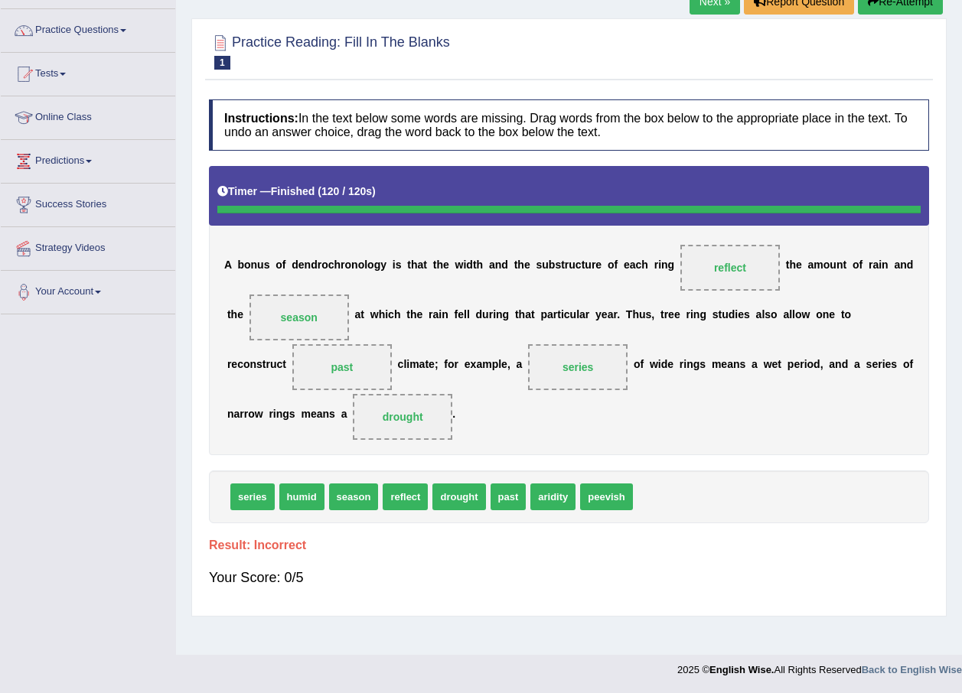
scroll to position [34, 0]
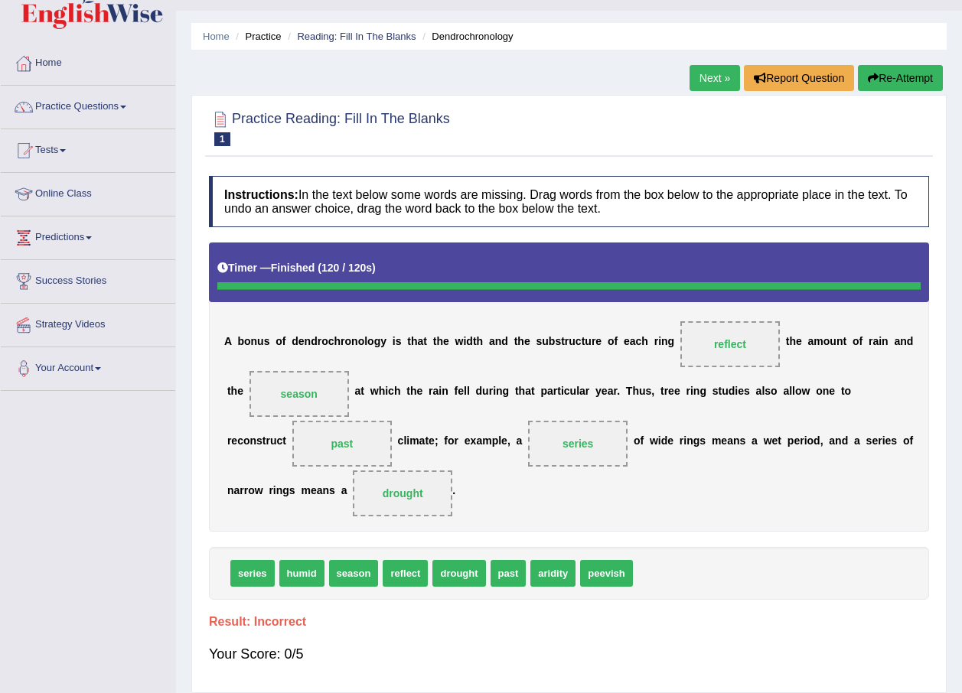
click at [707, 80] on link "Next »" at bounding box center [714, 78] width 50 height 26
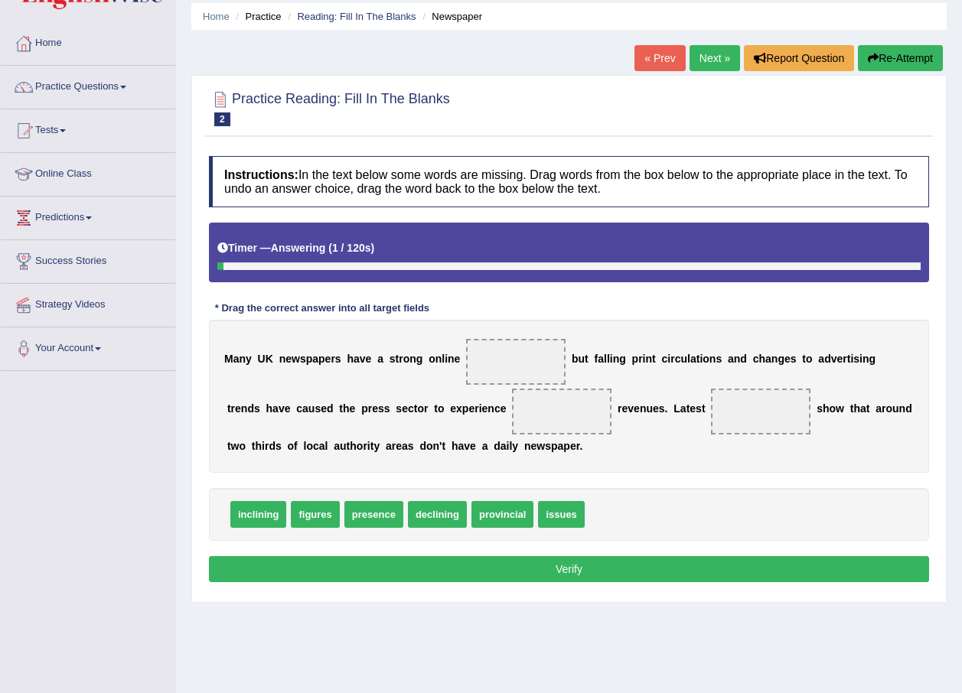
scroll to position [110, 0]
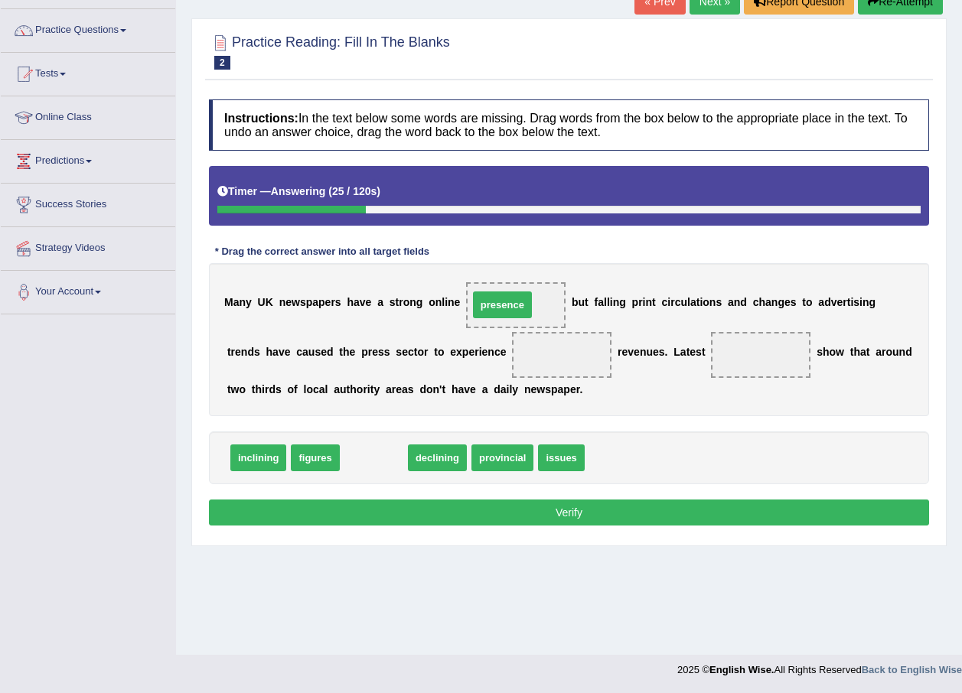
drag, startPoint x: 377, startPoint y: 467, endPoint x: 506, endPoint y: 314, distance: 199.9
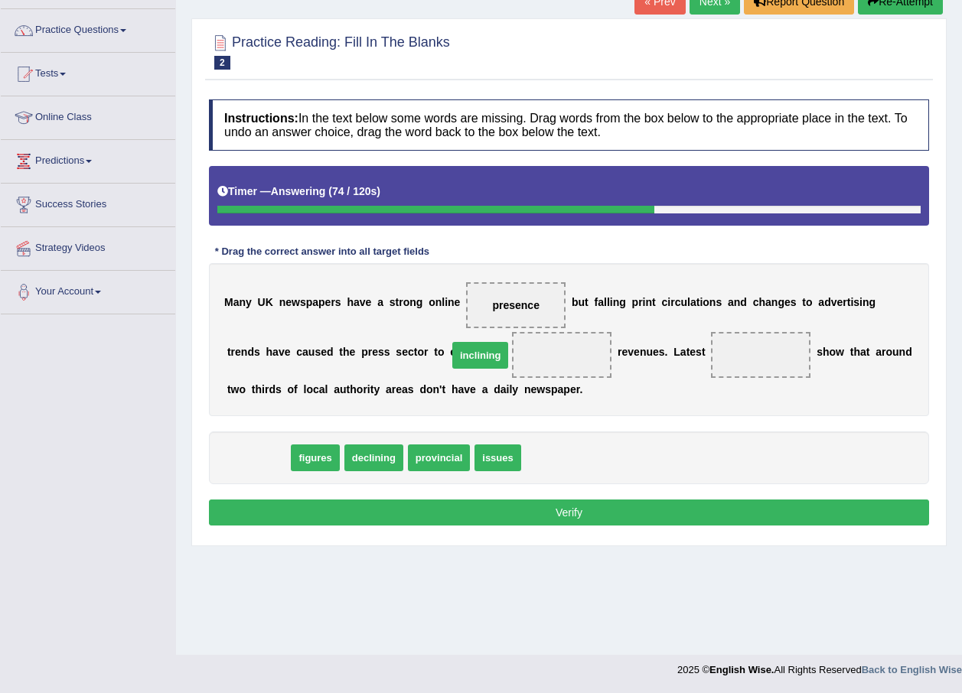
drag, startPoint x: 265, startPoint y: 456, endPoint x: 487, endPoint y: 353, distance: 244.4
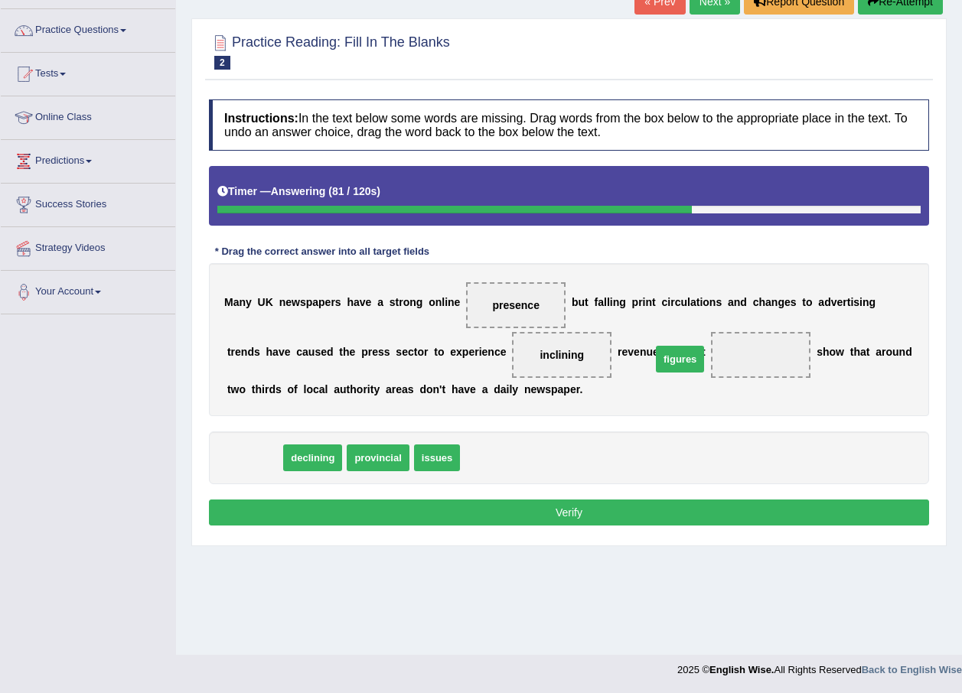
drag, startPoint x: 236, startPoint y: 458, endPoint x: 661, endPoint y: 360, distance: 436.7
click at [600, 520] on button "Verify" at bounding box center [569, 513] width 720 height 26
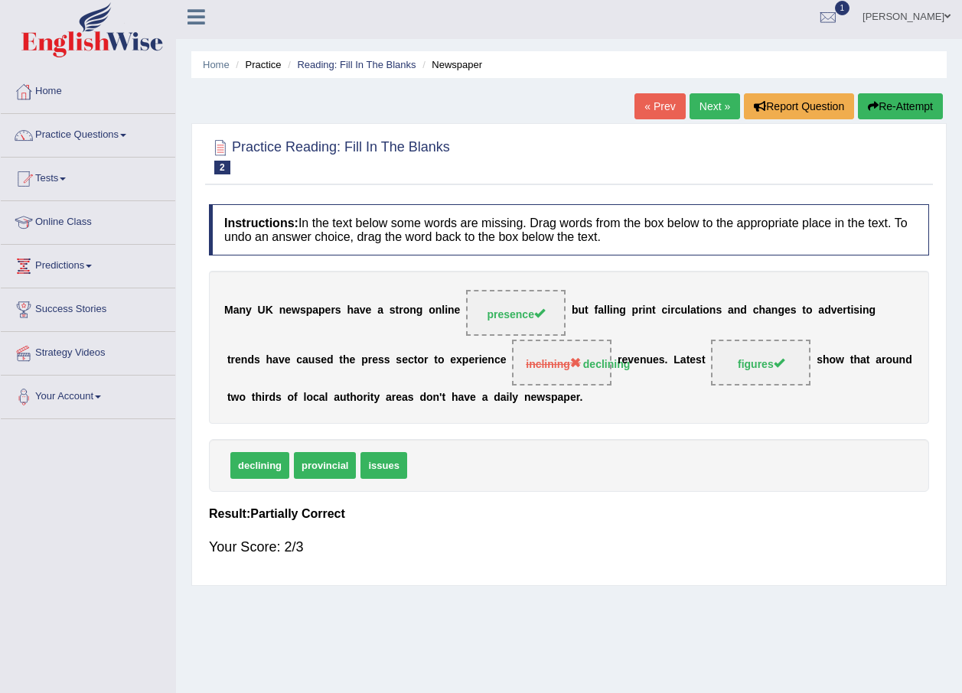
scroll to position [0, 0]
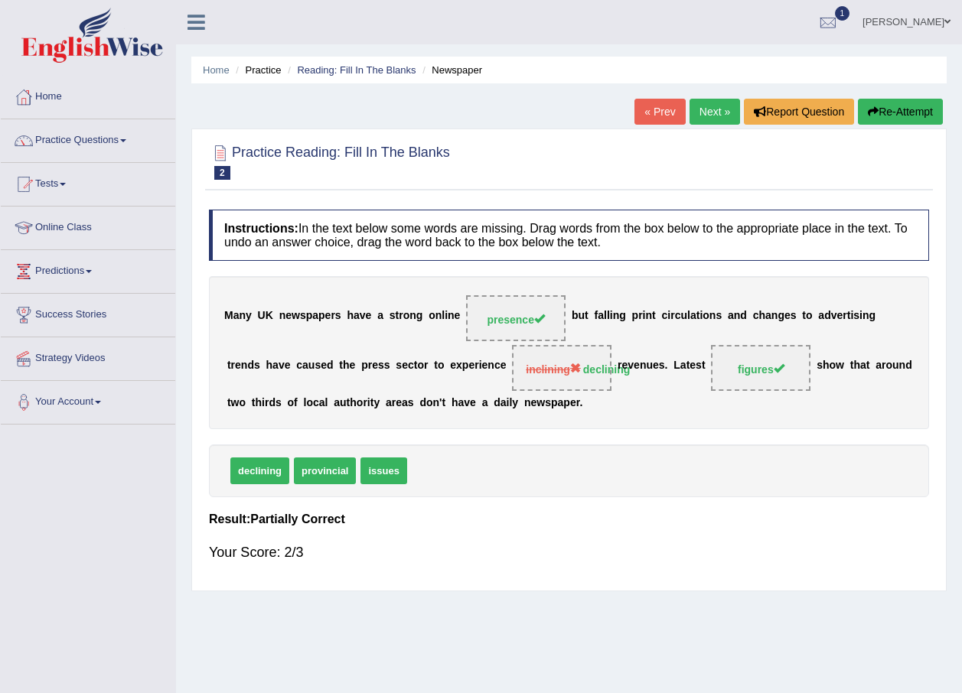
click at [709, 108] on link "Next »" at bounding box center [714, 112] width 50 height 26
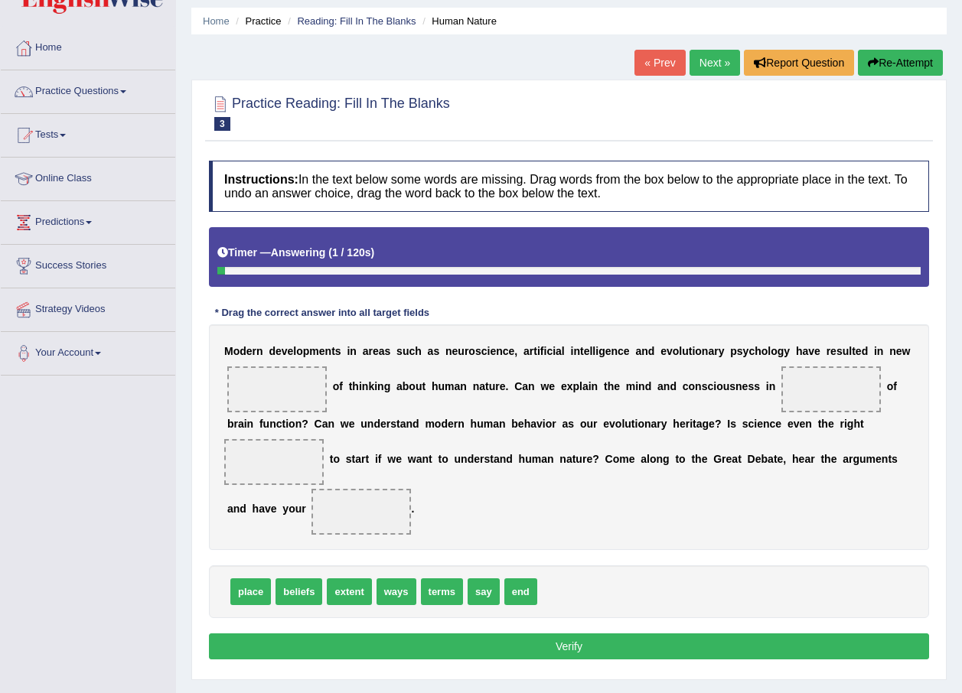
scroll to position [77, 0]
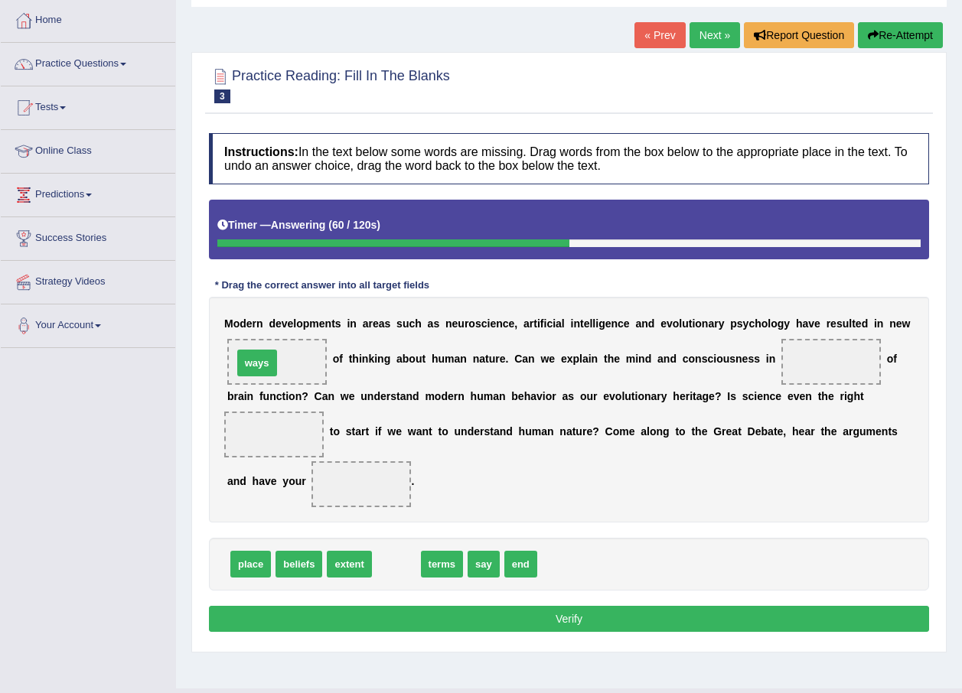
drag, startPoint x: 399, startPoint y: 565, endPoint x: 259, endPoint y: 364, distance: 244.7
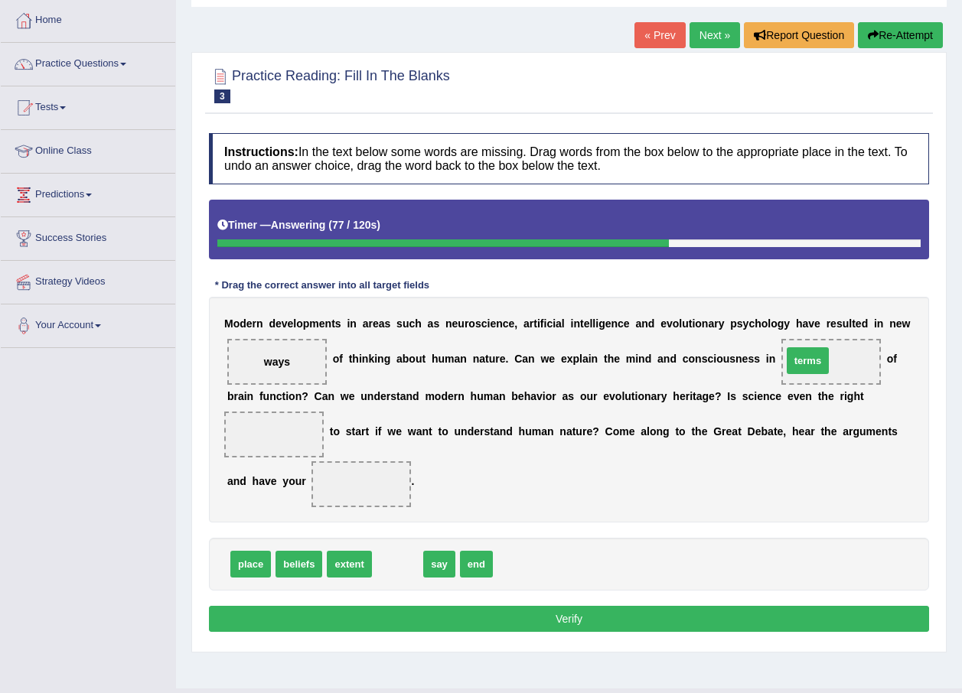
drag, startPoint x: 385, startPoint y: 563, endPoint x: 795, endPoint y: 360, distance: 457.8
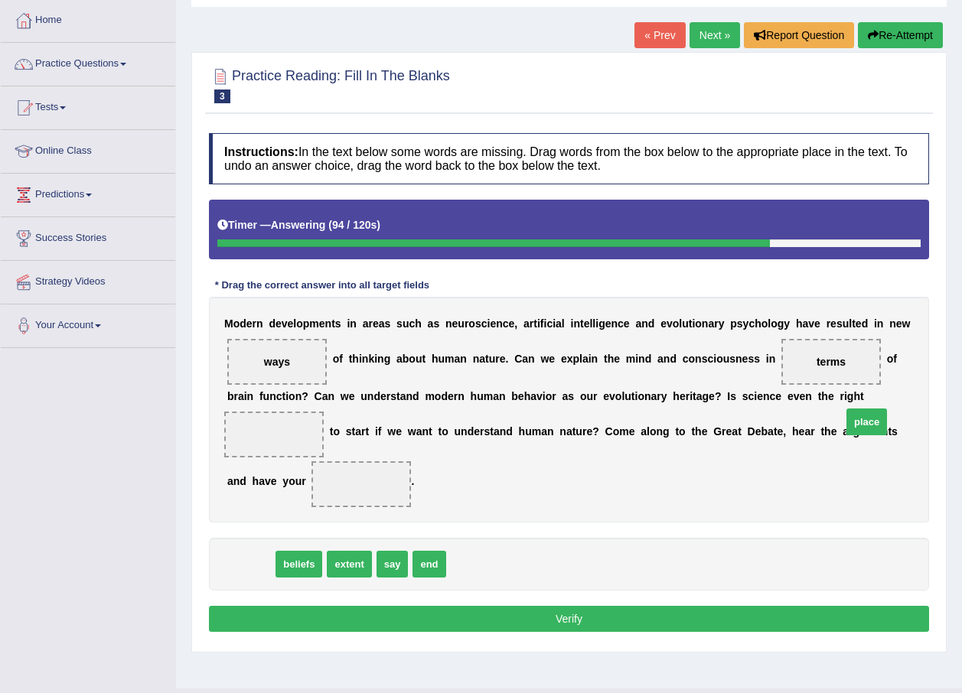
drag, startPoint x: 241, startPoint y: 563, endPoint x: 854, endPoint y: 421, distance: 629.2
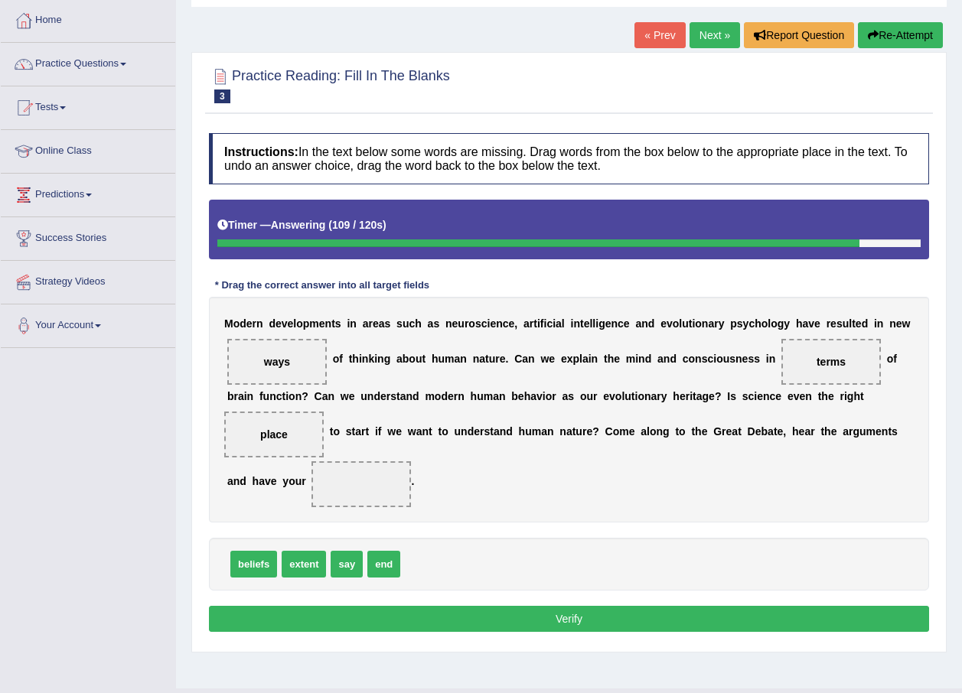
click at [265, 568] on span "beliefs" at bounding box center [253, 564] width 47 height 27
drag, startPoint x: 348, startPoint y: 568, endPoint x: 257, endPoint y: 490, distance: 119.9
click at [466, 627] on button "Verify" at bounding box center [569, 619] width 720 height 26
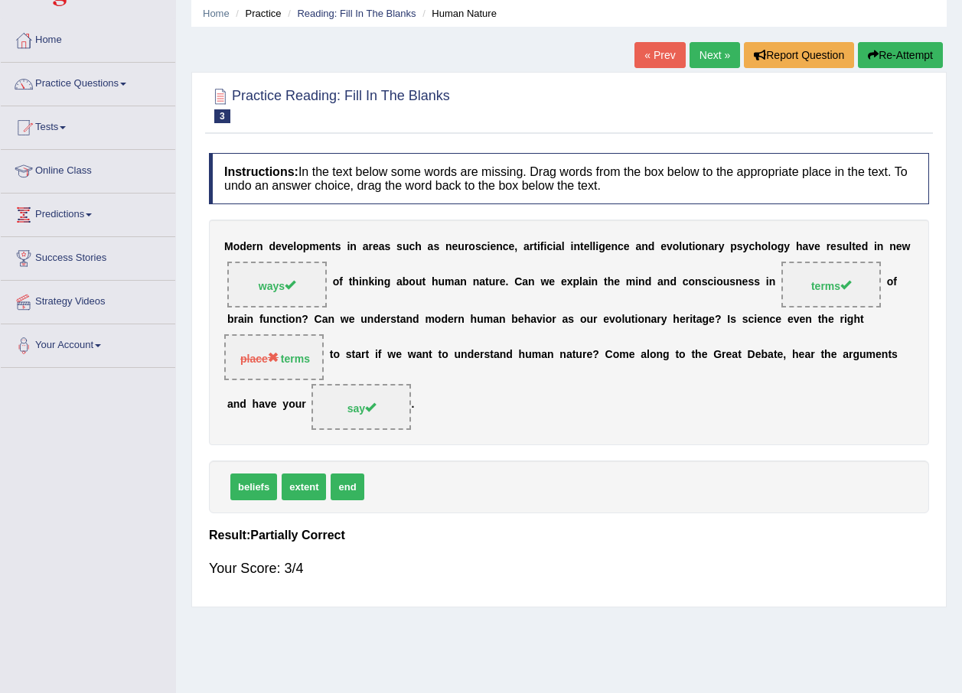
scroll to position [0, 0]
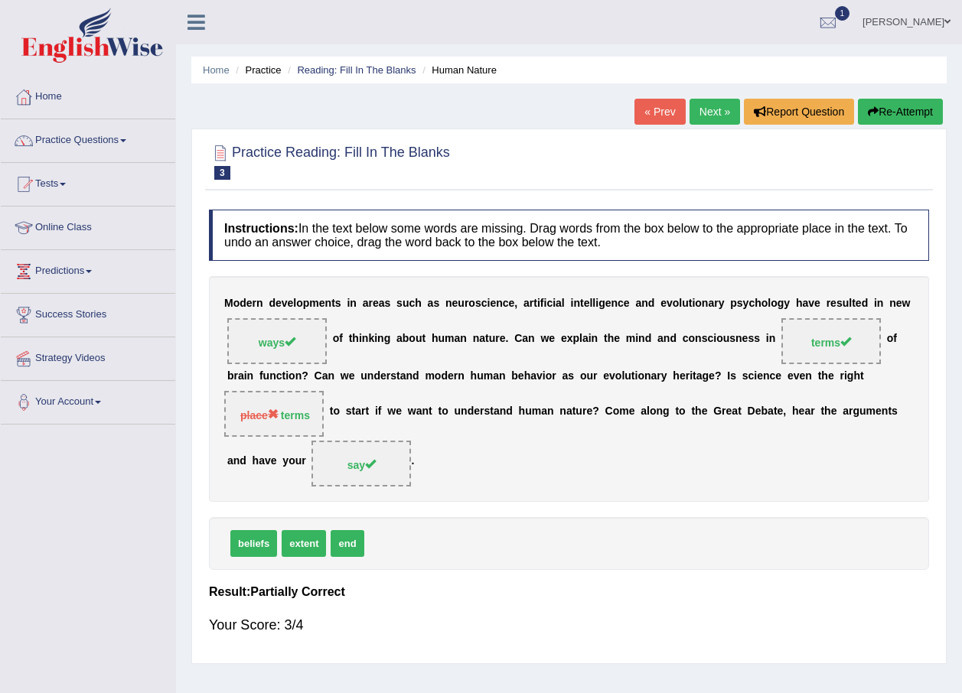
click at [709, 109] on link "Next »" at bounding box center [714, 112] width 50 height 26
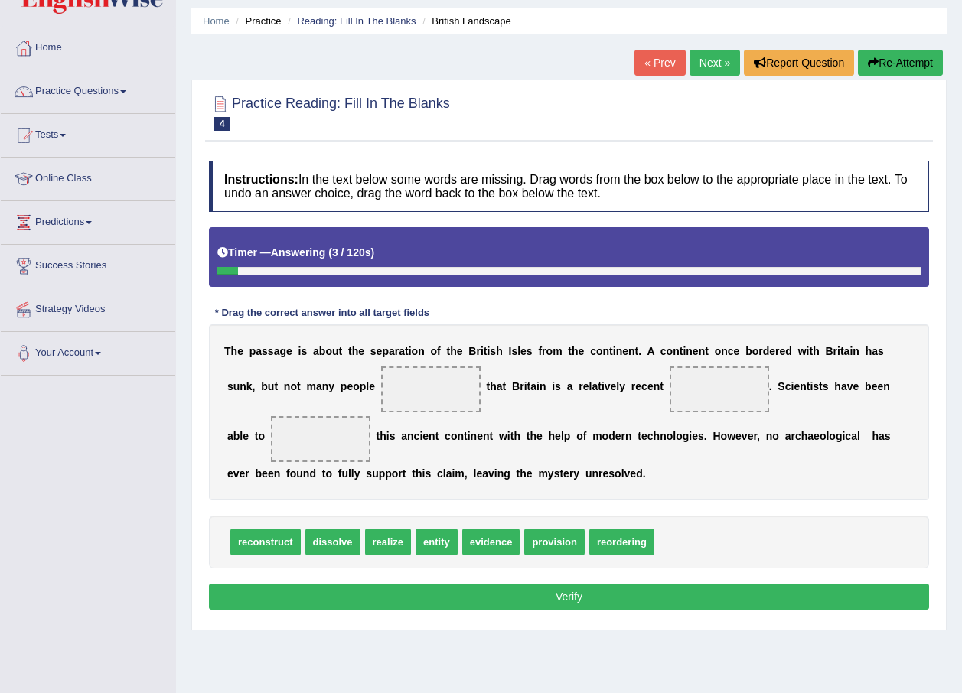
scroll to position [77, 0]
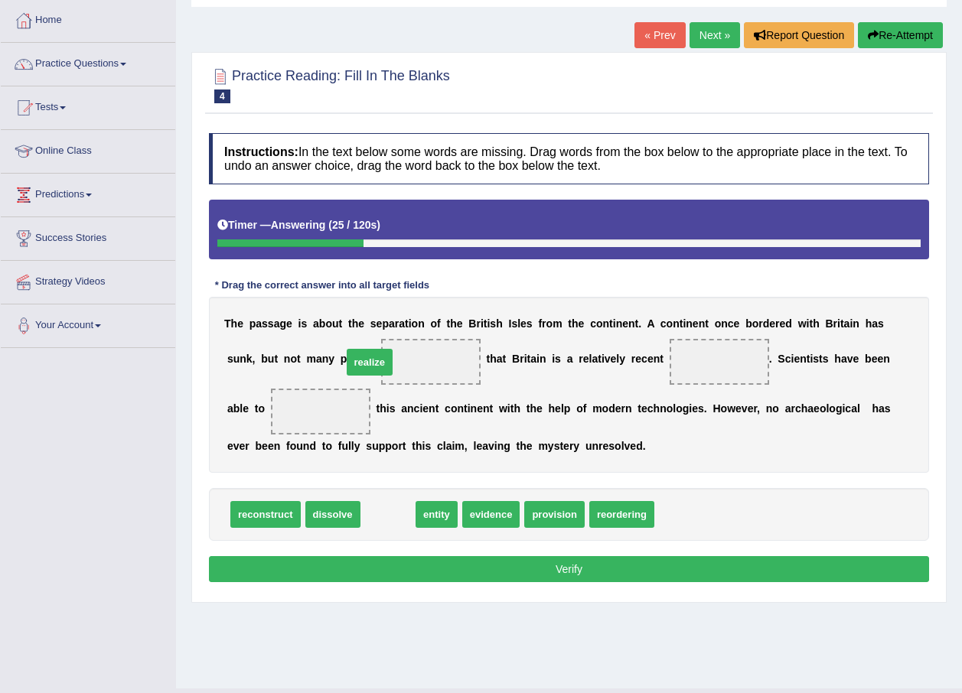
drag, startPoint x: 385, startPoint y: 516, endPoint x: 363, endPoint y: 361, distance: 156.0
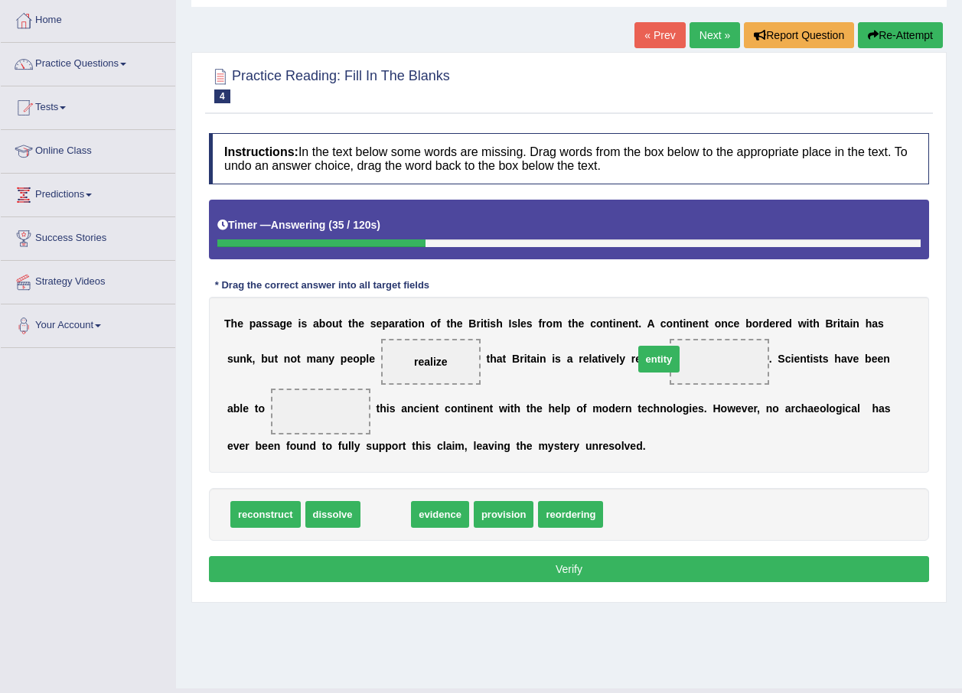
drag, startPoint x: 385, startPoint y: 513, endPoint x: 658, endPoint y: 358, distance: 314.2
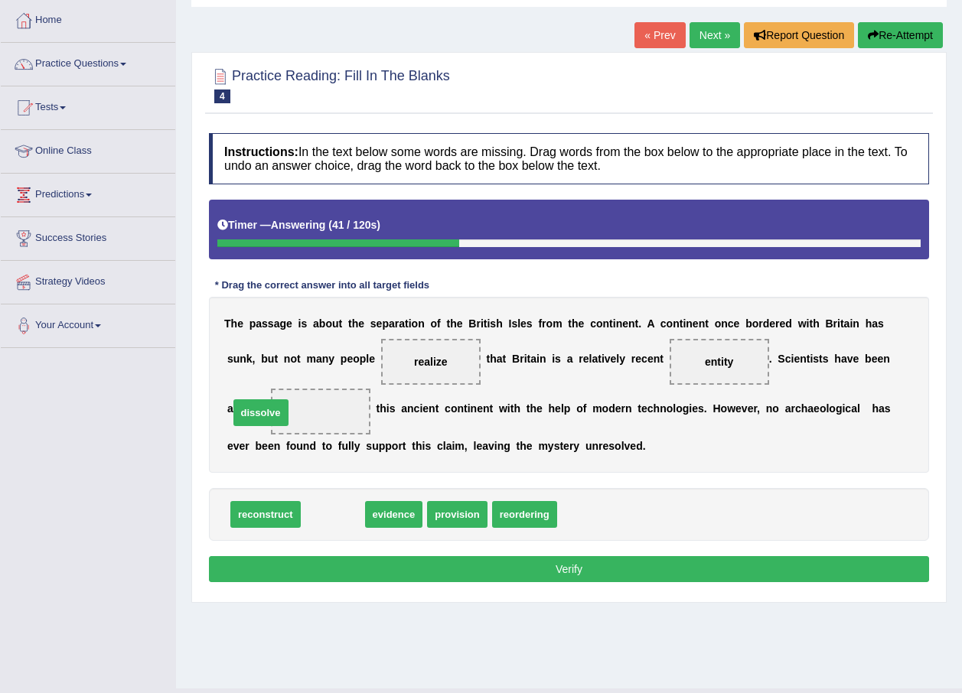
drag, startPoint x: 321, startPoint y: 519, endPoint x: 249, endPoint y: 417, distance: 124.6
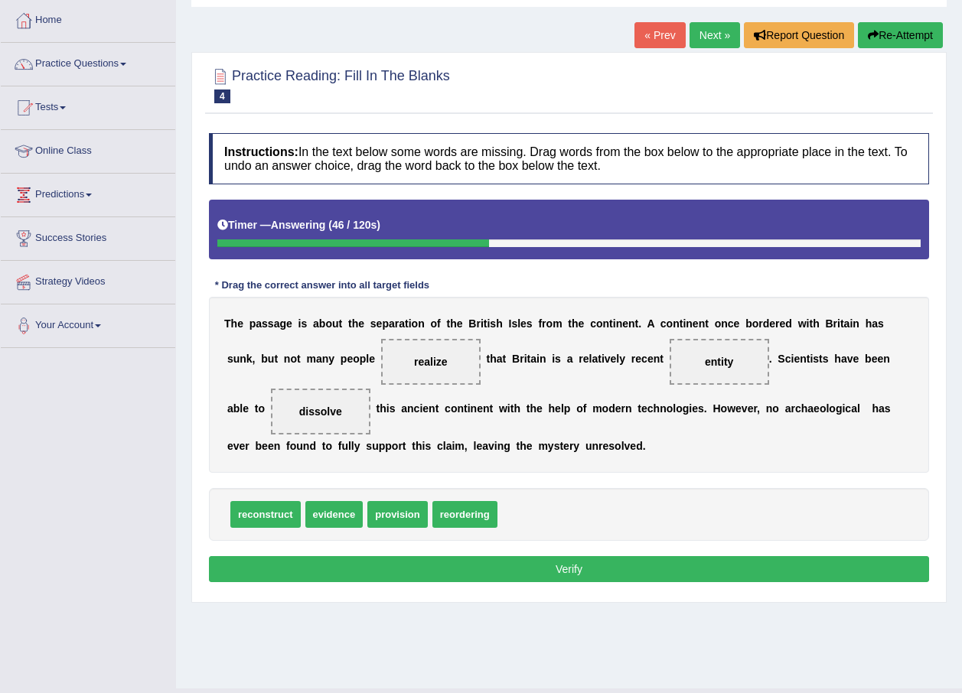
click at [334, 567] on button "Verify" at bounding box center [569, 569] width 720 height 26
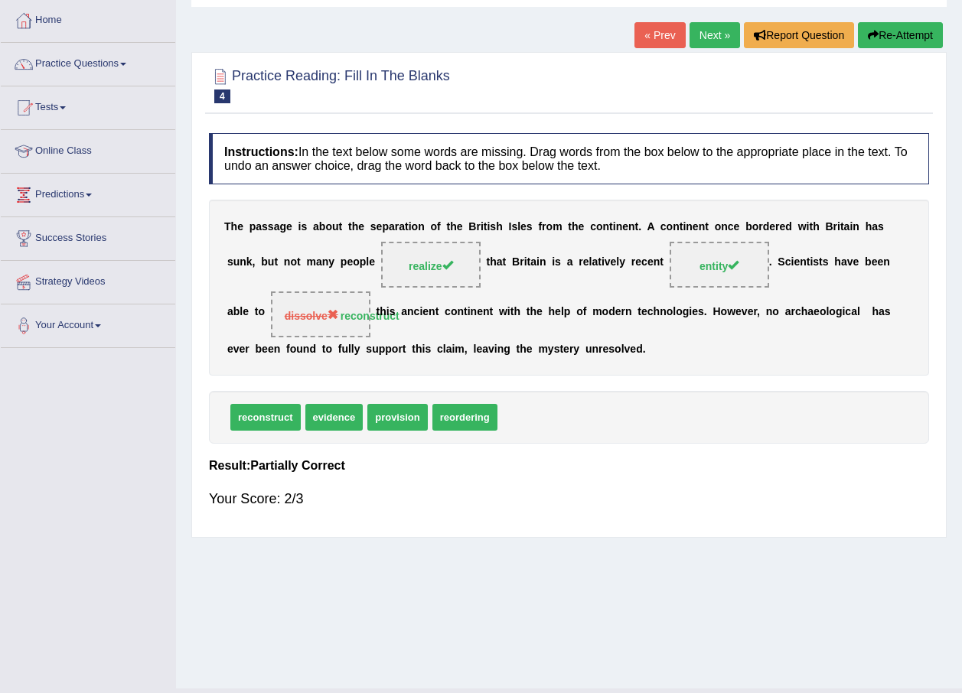
click at [712, 45] on link "Next »" at bounding box center [714, 35] width 50 height 26
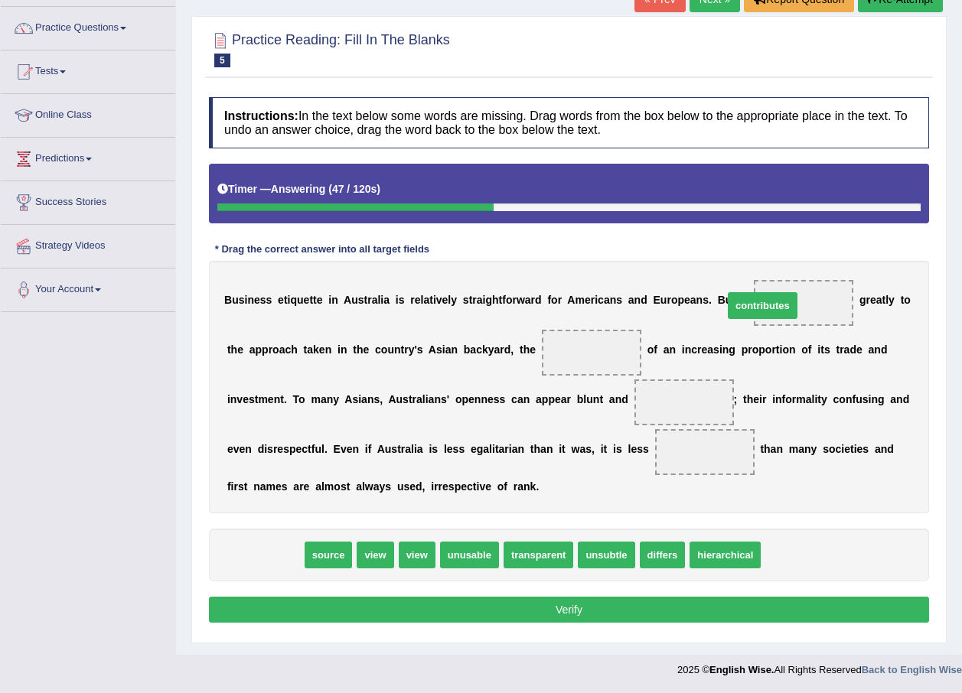
drag, startPoint x: 275, startPoint y: 562, endPoint x: 773, endPoint y: 312, distance: 556.4
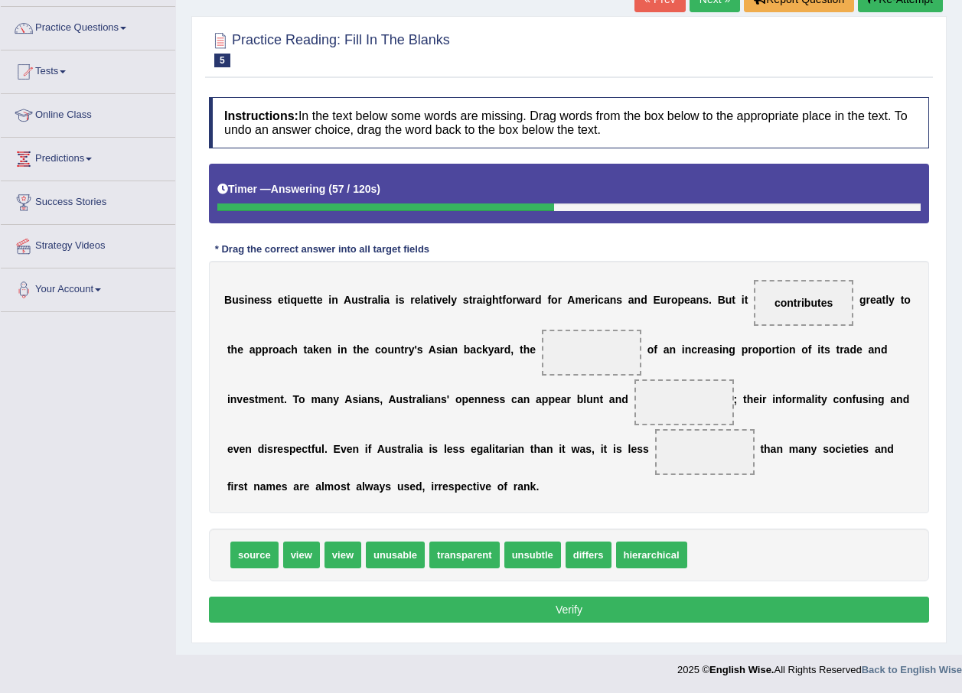
click at [663, 554] on span "hierarchical" at bounding box center [651, 555] width 71 height 27
drag, startPoint x: 249, startPoint y: 556, endPoint x: 524, endPoint y: 345, distance: 347.1
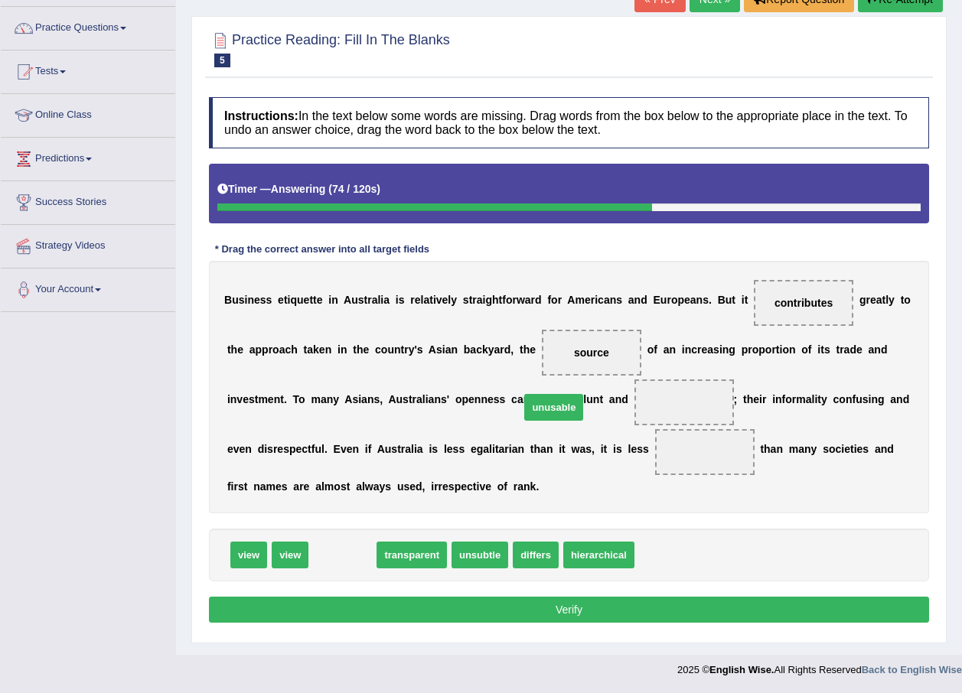
drag, startPoint x: 337, startPoint y: 554, endPoint x: 548, endPoint y: 406, distance: 257.7
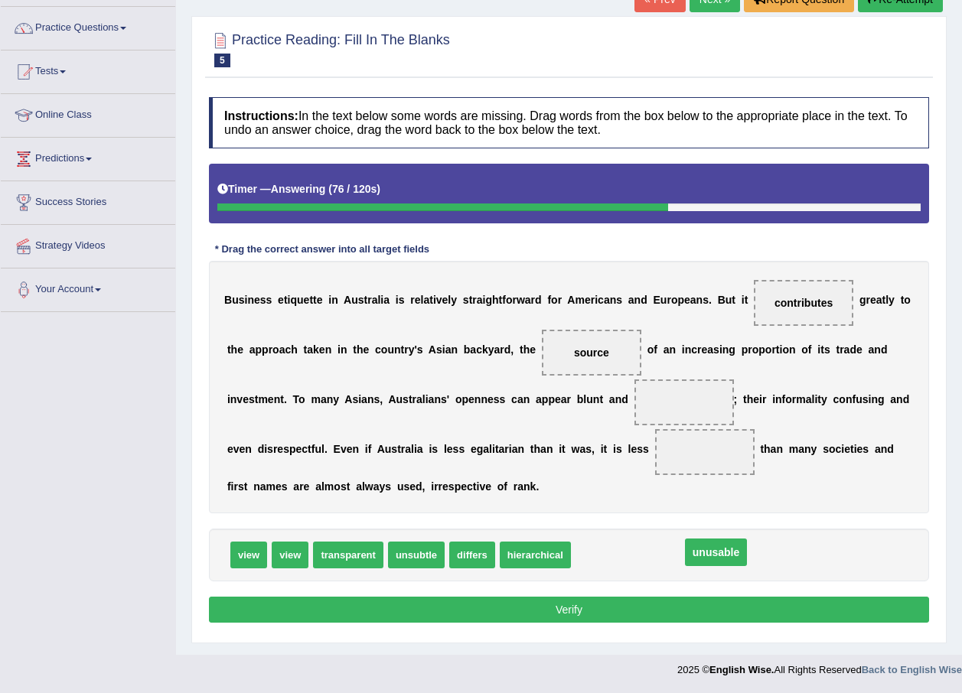
drag, startPoint x: 583, startPoint y: 401, endPoint x: 615, endPoint y: 551, distance: 153.4
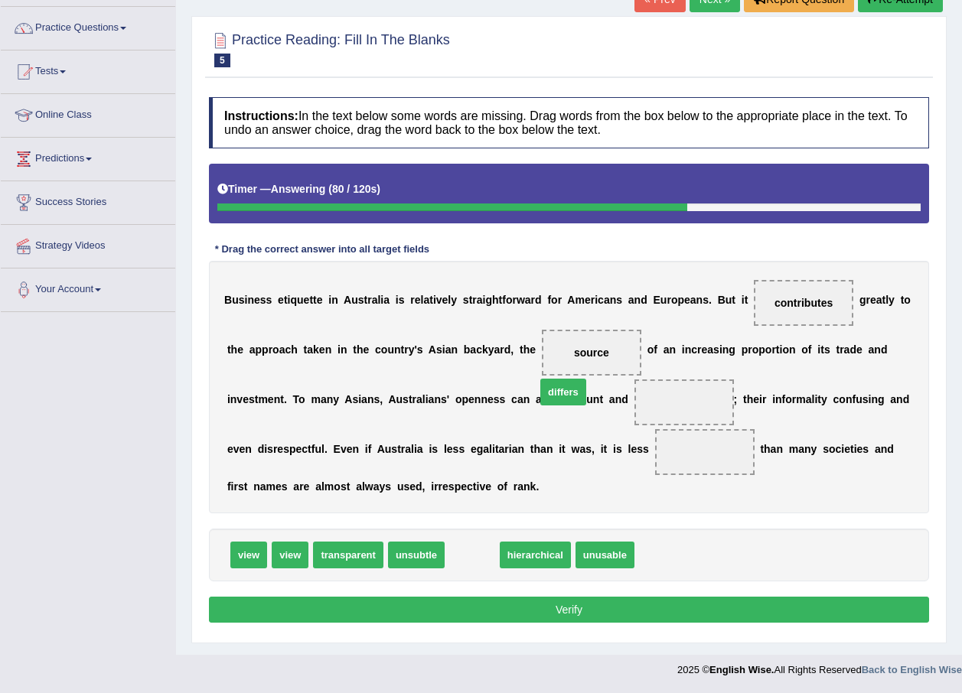
drag, startPoint x: 476, startPoint y: 553, endPoint x: 567, endPoint y: 390, distance: 186.7
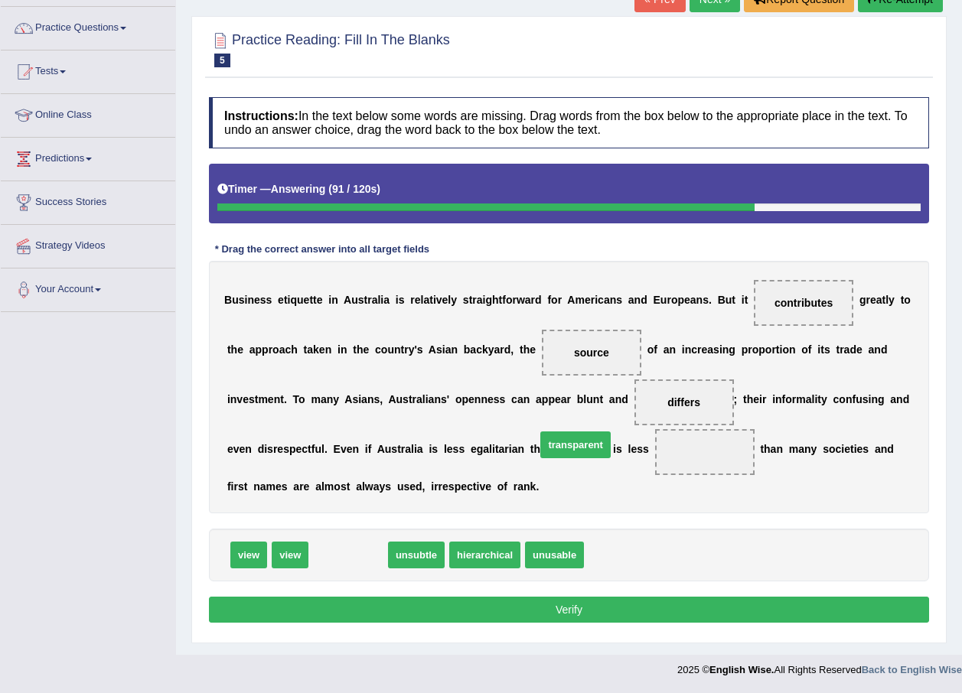
drag, startPoint x: 350, startPoint y: 549, endPoint x: 578, endPoint y: 438, distance: 252.5
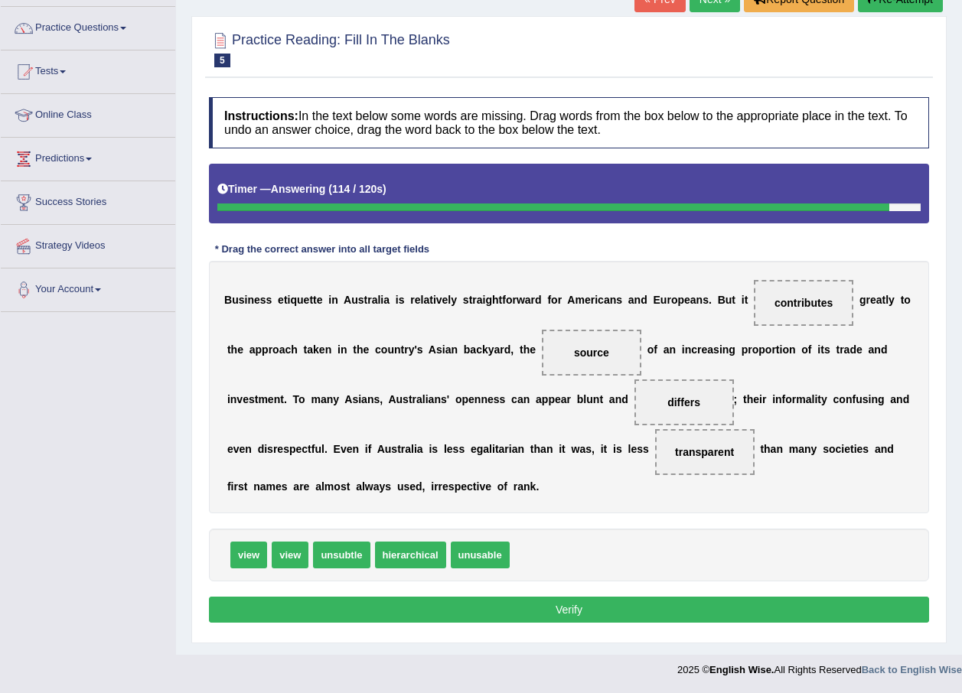
drag, startPoint x: 324, startPoint y: 540, endPoint x: 350, endPoint y: 596, distance: 61.9
click at [431, 516] on div "Instructions: In the text below some words are missing. Drag words from the box…" at bounding box center [569, 363] width 728 height 546
drag, startPoint x: 342, startPoint y: 551, endPoint x: 583, endPoint y: 401, distance: 283.9
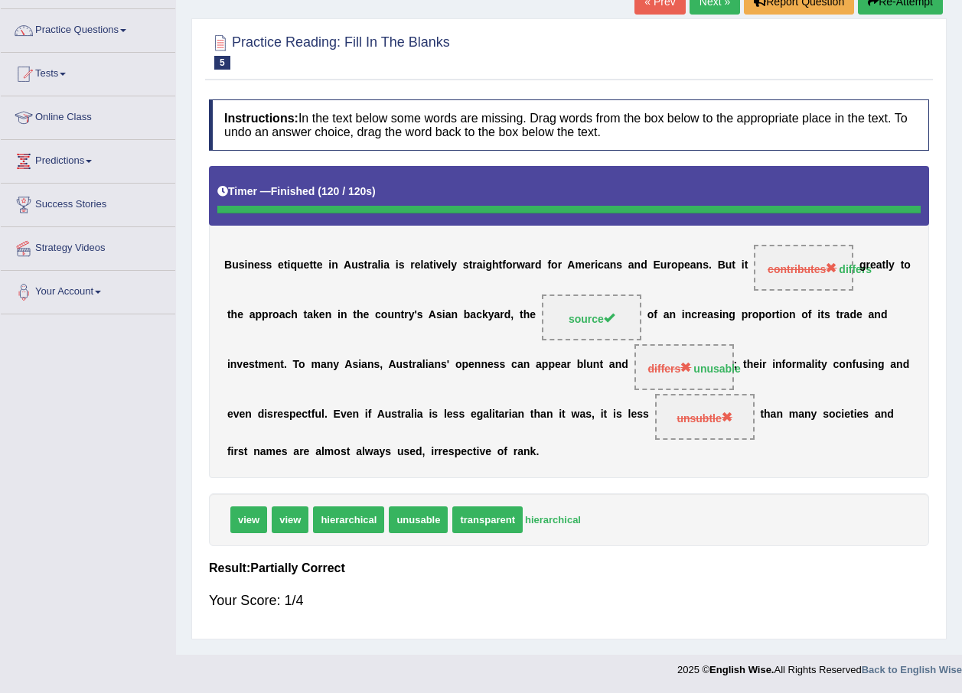
click at [676, 415] on span "unsubtle" at bounding box center [703, 418] width 55 height 12
drag, startPoint x: 540, startPoint y: 526, endPoint x: 594, endPoint y: 340, distance: 194.2
click at [594, 417] on div "Instructions: In the text below some words are missing. Drag words from the box…" at bounding box center [569, 361] width 728 height 539
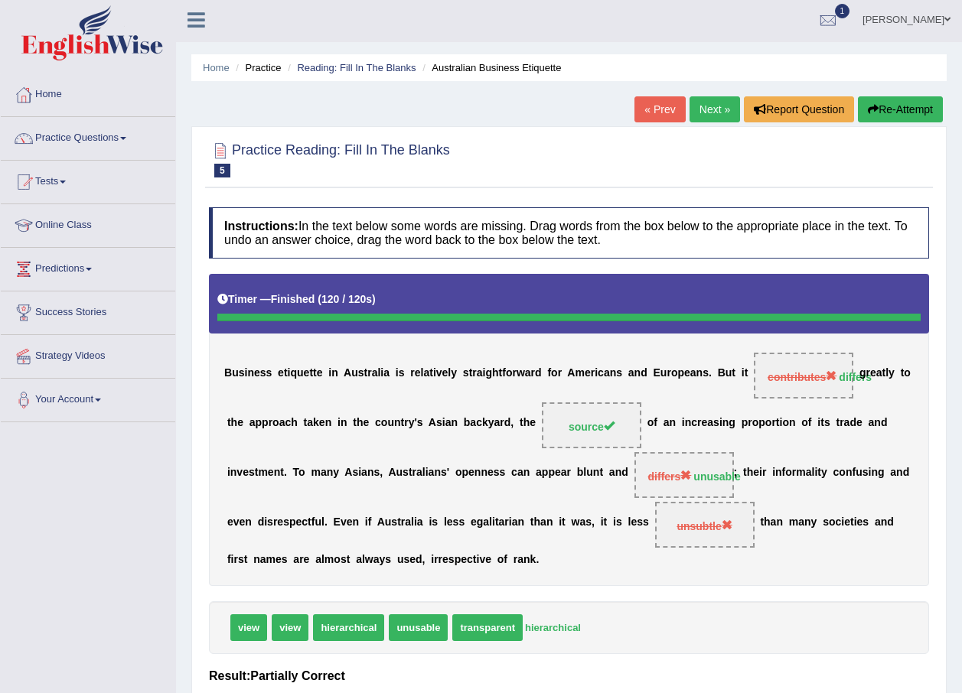
scroll to position [0, 0]
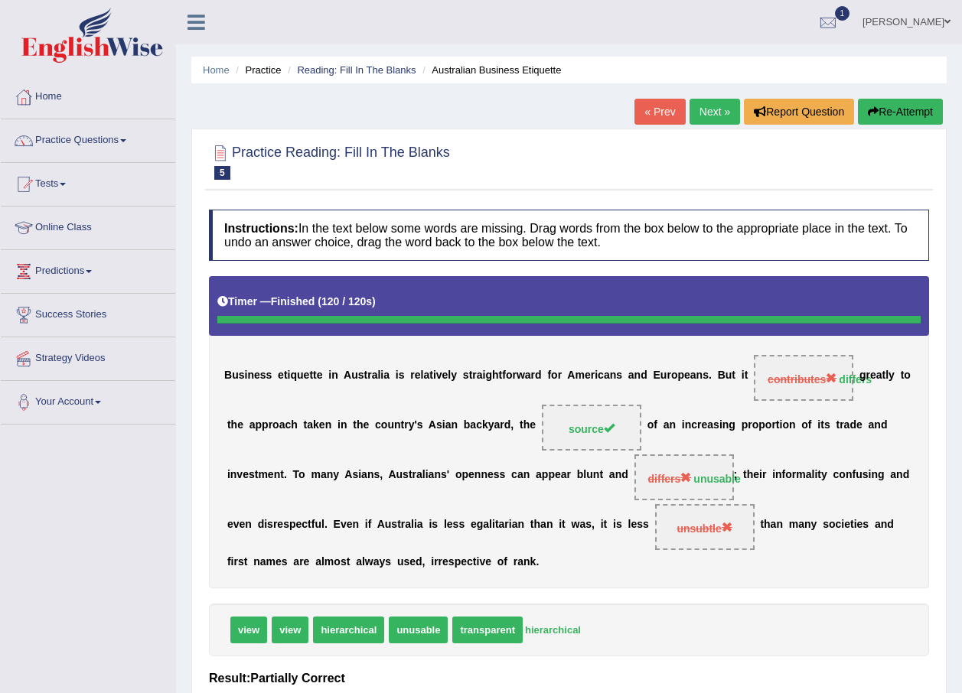
click at [634, 99] on link "« Prev" at bounding box center [659, 112] width 50 height 26
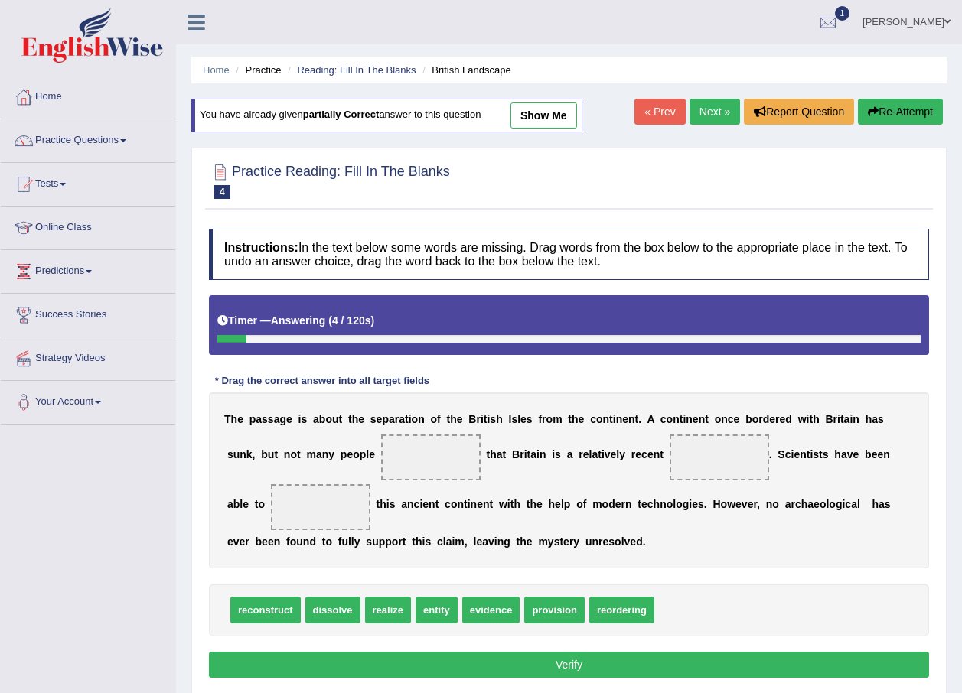
click at [722, 112] on link "Next »" at bounding box center [714, 112] width 50 height 26
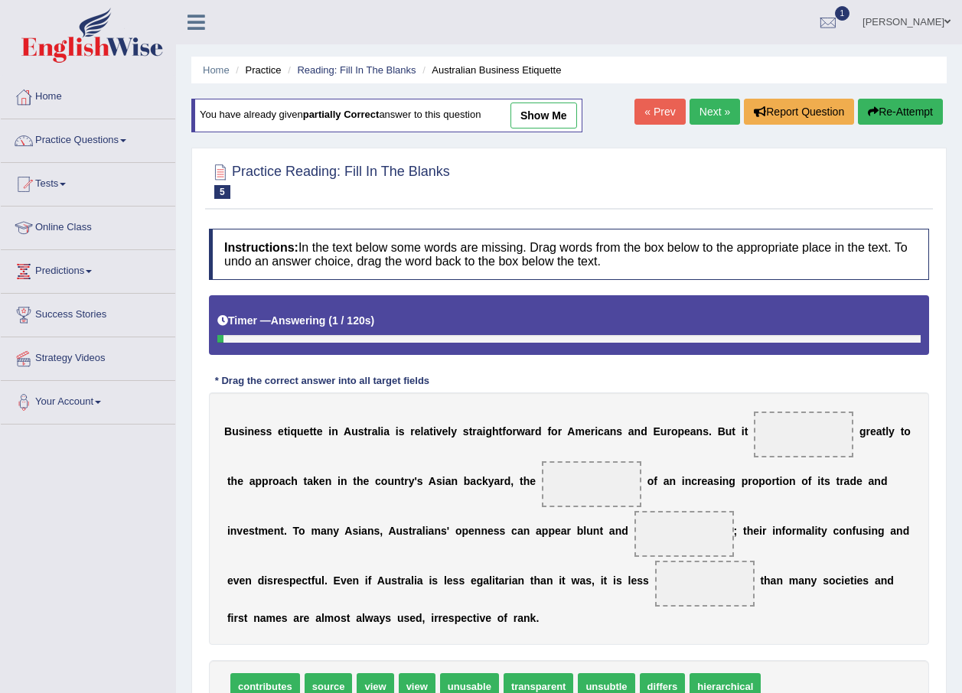
click at [575, 109] on div "You have already given partially correct answer to this question show me" at bounding box center [386, 116] width 391 height 34
click at [551, 119] on link "show me" at bounding box center [543, 116] width 67 height 26
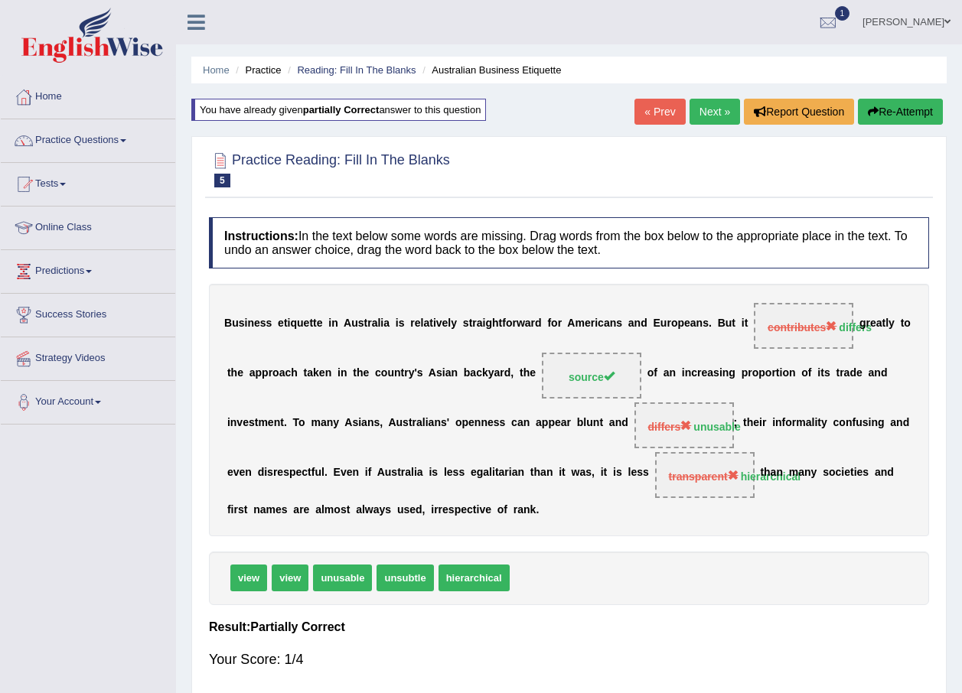
click at [717, 106] on link "Next »" at bounding box center [714, 112] width 50 height 26
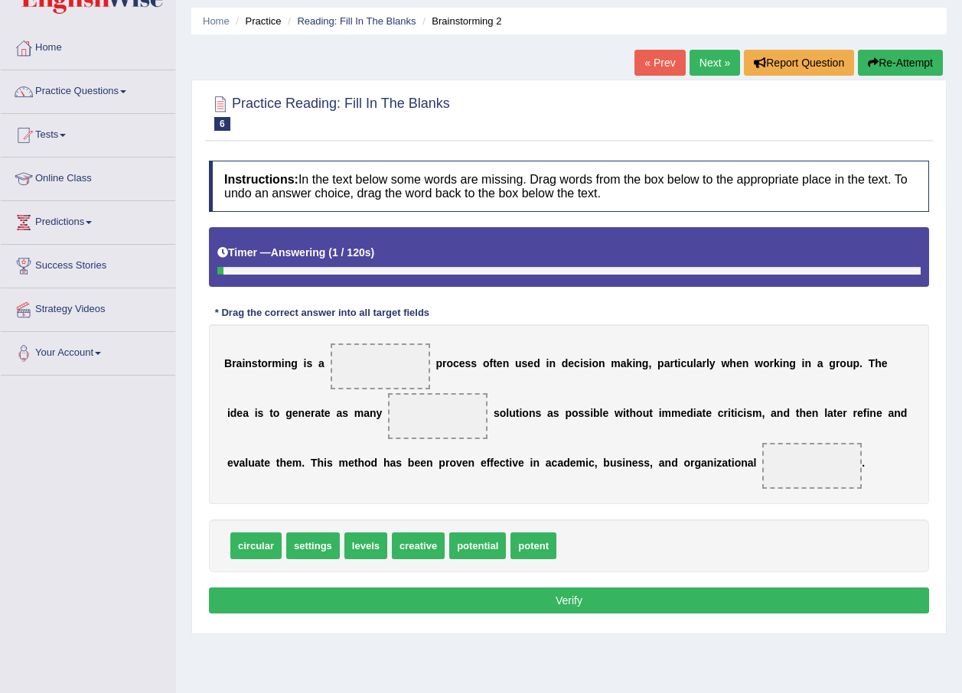
scroll to position [77, 0]
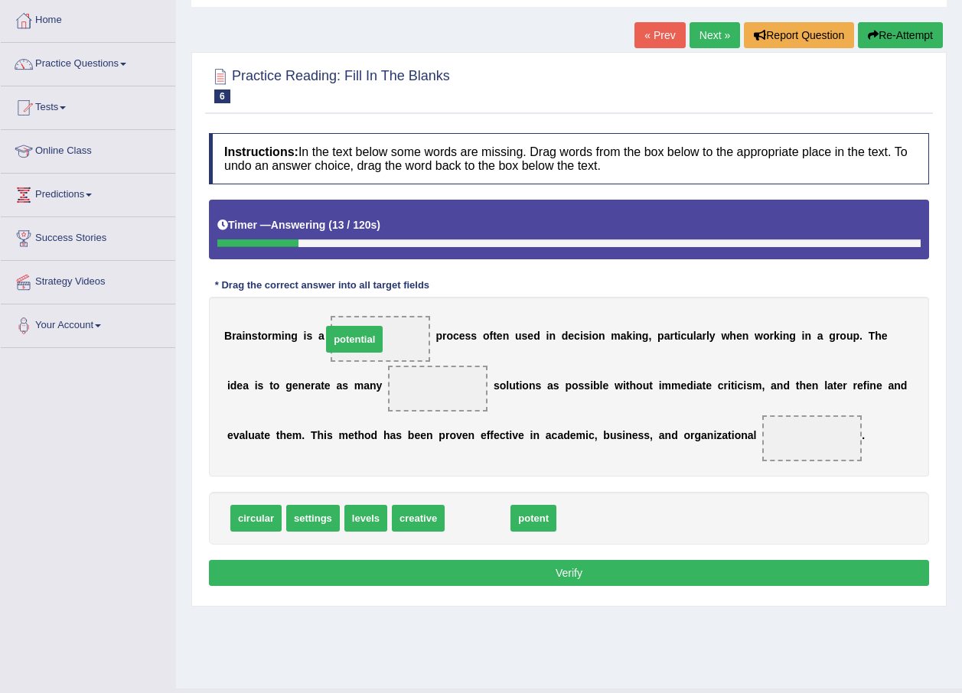
drag, startPoint x: 471, startPoint y: 521, endPoint x: 347, endPoint y: 342, distance: 217.3
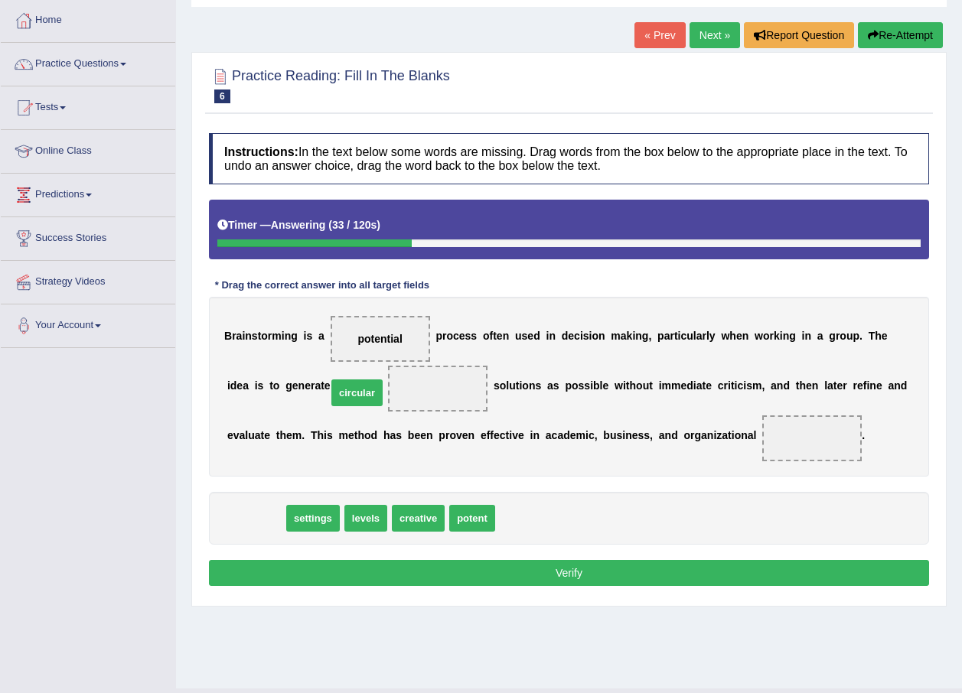
drag, startPoint x: 254, startPoint y: 526, endPoint x: 355, endPoint y: 401, distance: 161.1
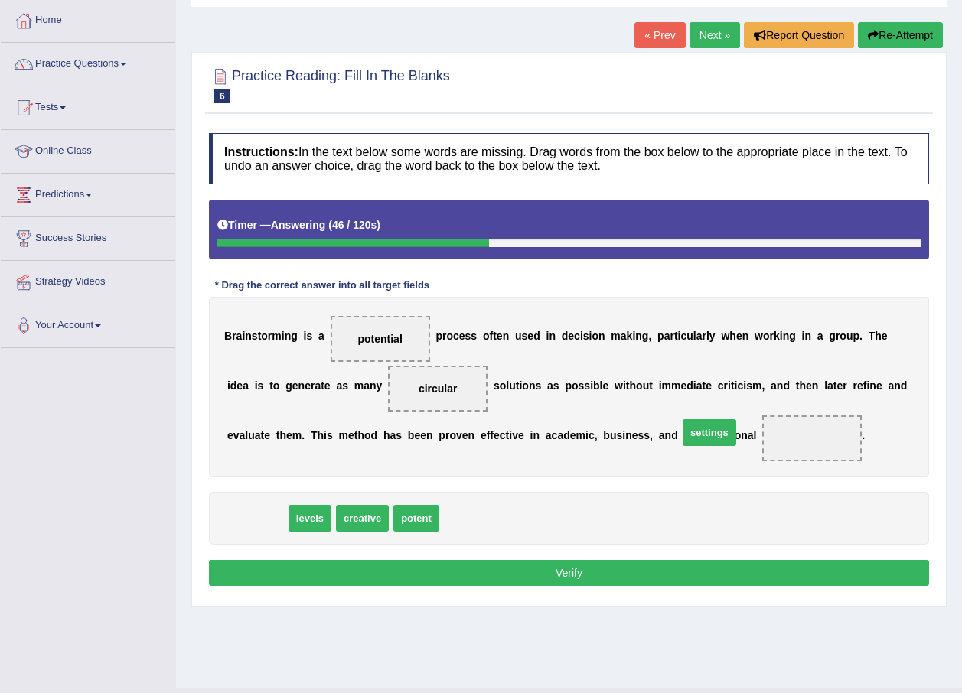
drag, startPoint x: 235, startPoint y: 508, endPoint x: 687, endPoint y: 422, distance: 460.2
click at [294, 569] on button "Verify" at bounding box center [569, 573] width 720 height 26
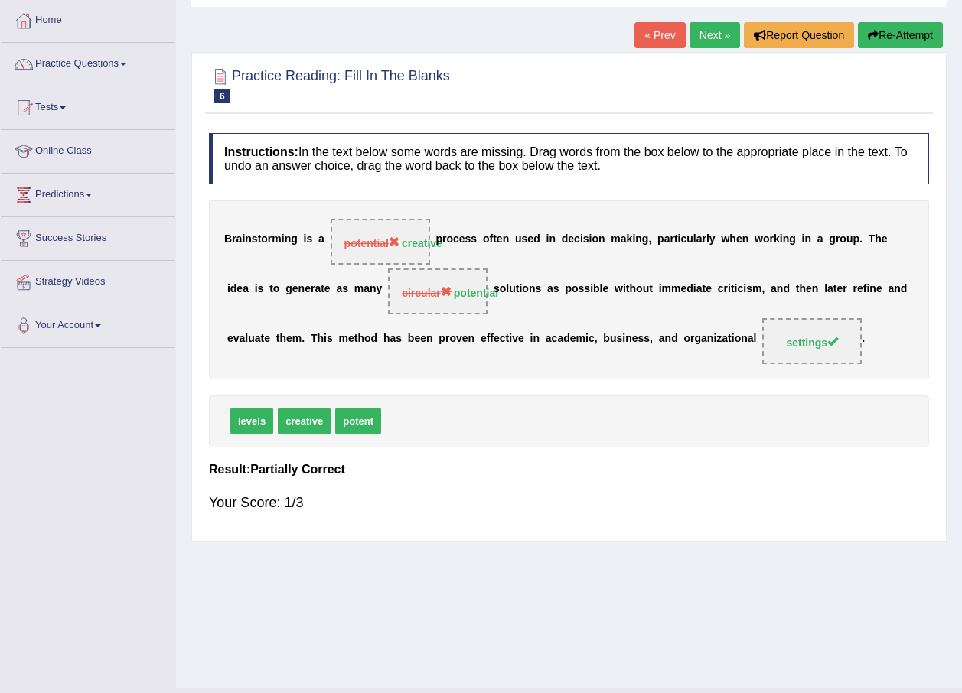
click at [733, 31] on link "Next »" at bounding box center [714, 35] width 50 height 26
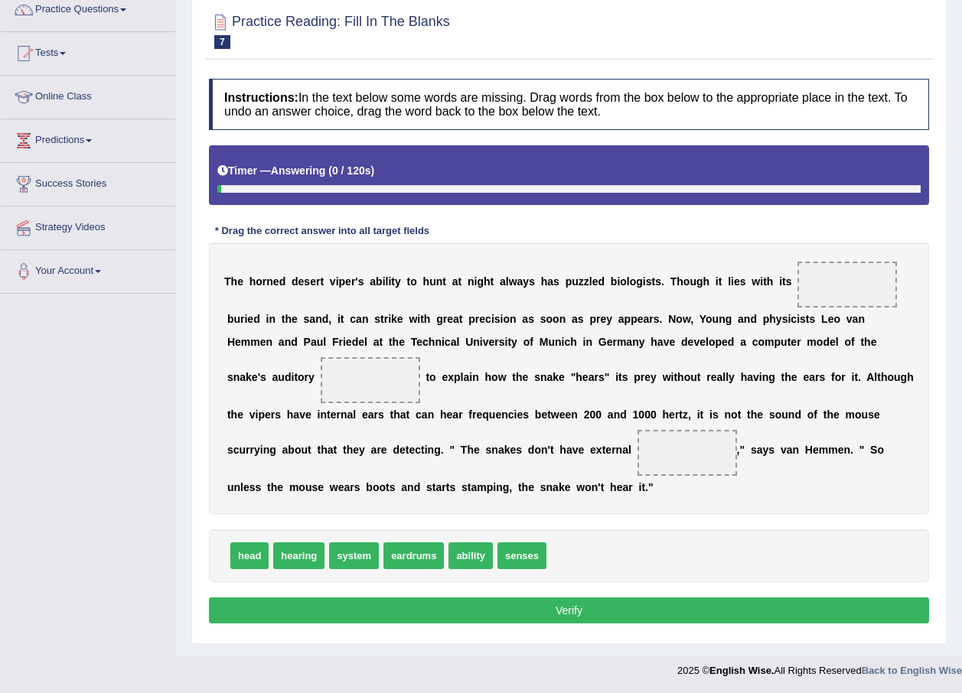
scroll to position [132, 0]
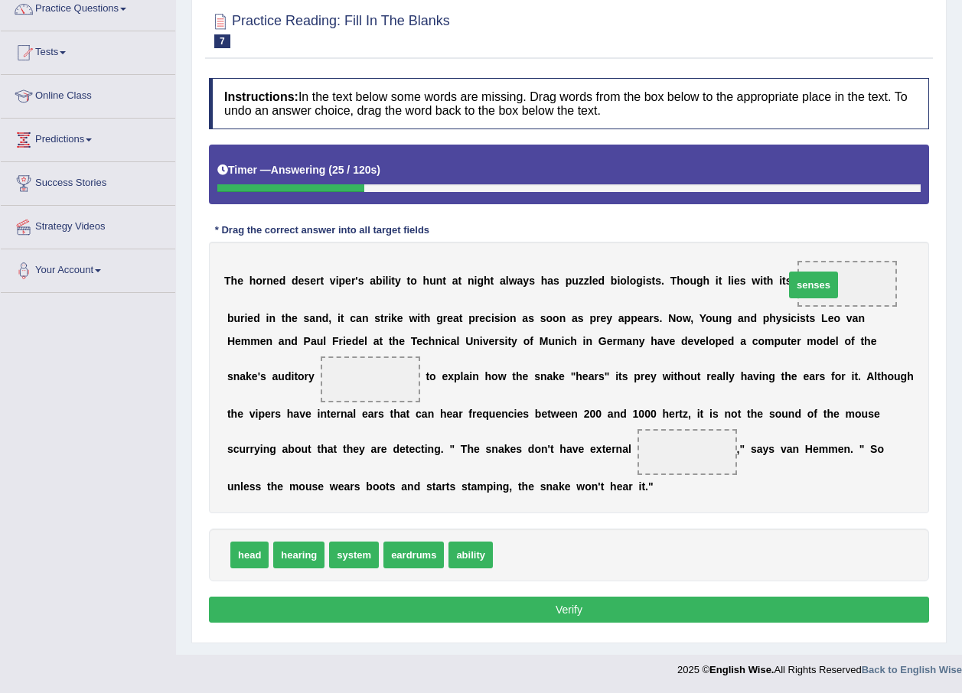
drag, startPoint x: 519, startPoint y: 553, endPoint x: 810, endPoint y: 283, distance: 397.4
drag, startPoint x: 444, startPoint y: 540, endPoint x: 728, endPoint y: 401, distance: 316.2
click at [728, 401] on div "Instructions: In the text below some words are missing. Drag words from the box…" at bounding box center [569, 352] width 728 height 565
drag, startPoint x: 460, startPoint y: 551, endPoint x: 848, endPoint y: 347, distance: 438.1
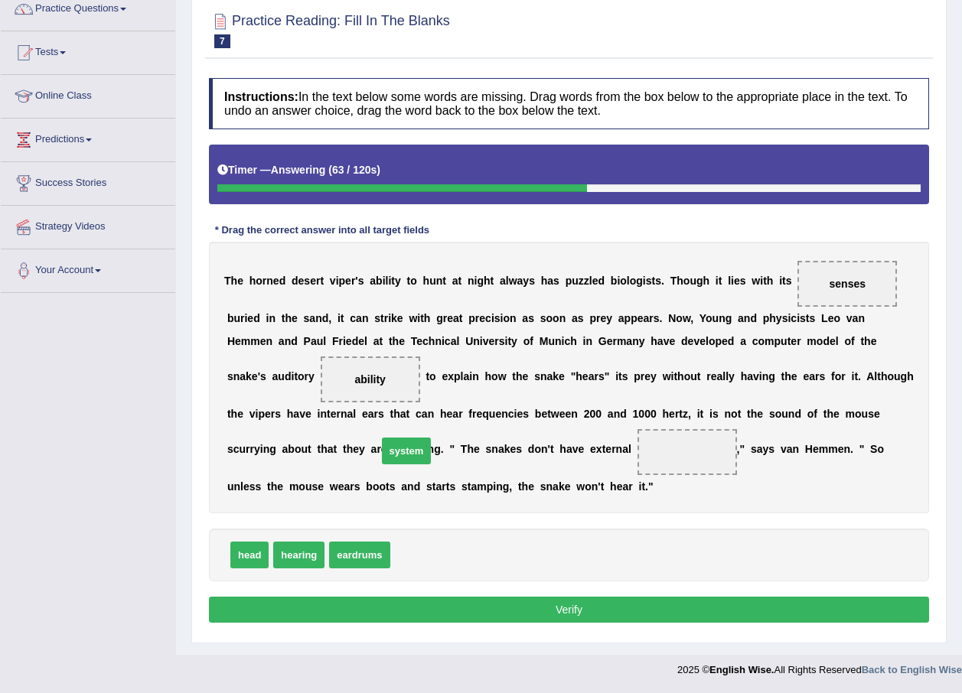
drag, startPoint x: 419, startPoint y: 553, endPoint x: 406, endPoint y: 449, distance: 104.9
click at [505, 594] on div "Instructions: In the text below some words are missing. Drag words from the box…" at bounding box center [569, 352] width 728 height 565
click at [342, 535] on div "head hearing eardrums" at bounding box center [569, 555] width 720 height 53
drag, startPoint x: 342, startPoint y: 556, endPoint x: 361, endPoint y: 457, distance: 101.3
click at [728, 604] on button "Verify" at bounding box center [569, 610] width 720 height 26
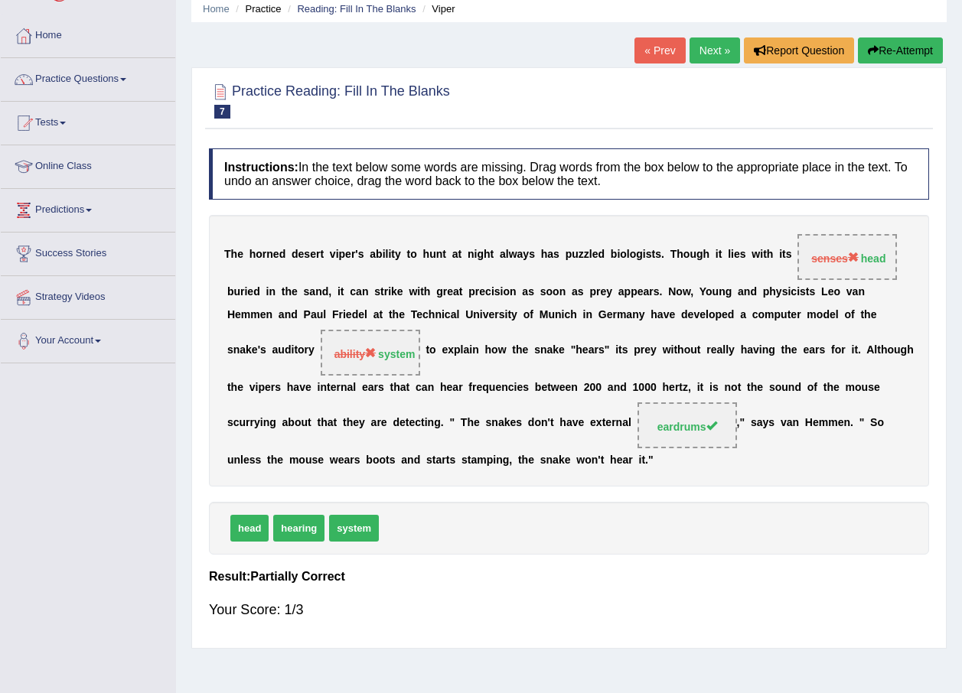
scroll to position [34, 0]
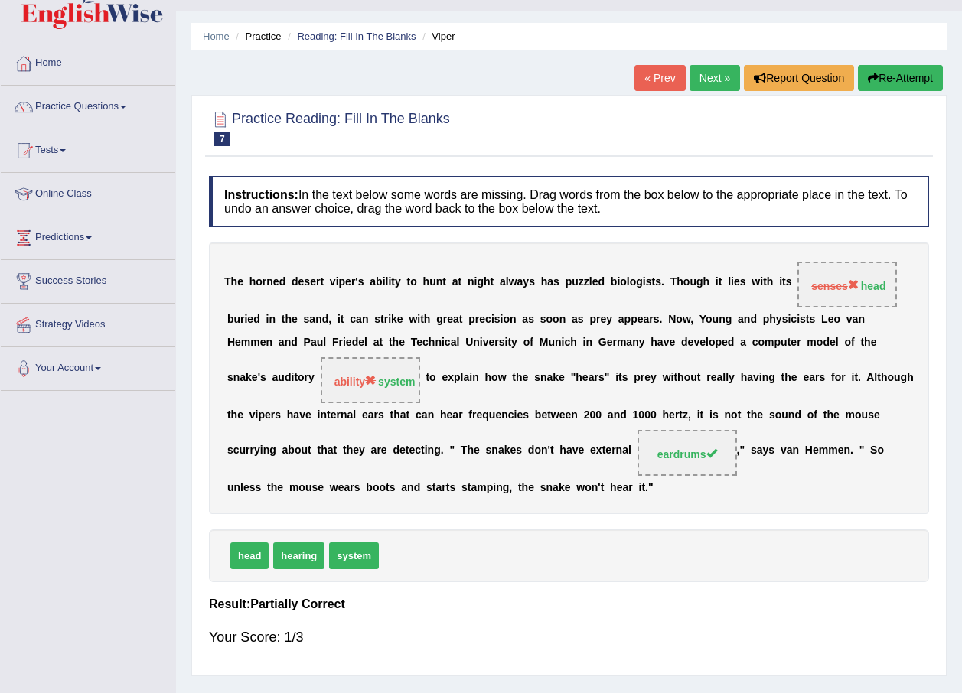
click at [714, 77] on link "Next »" at bounding box center [714, 78] width 50 height 26
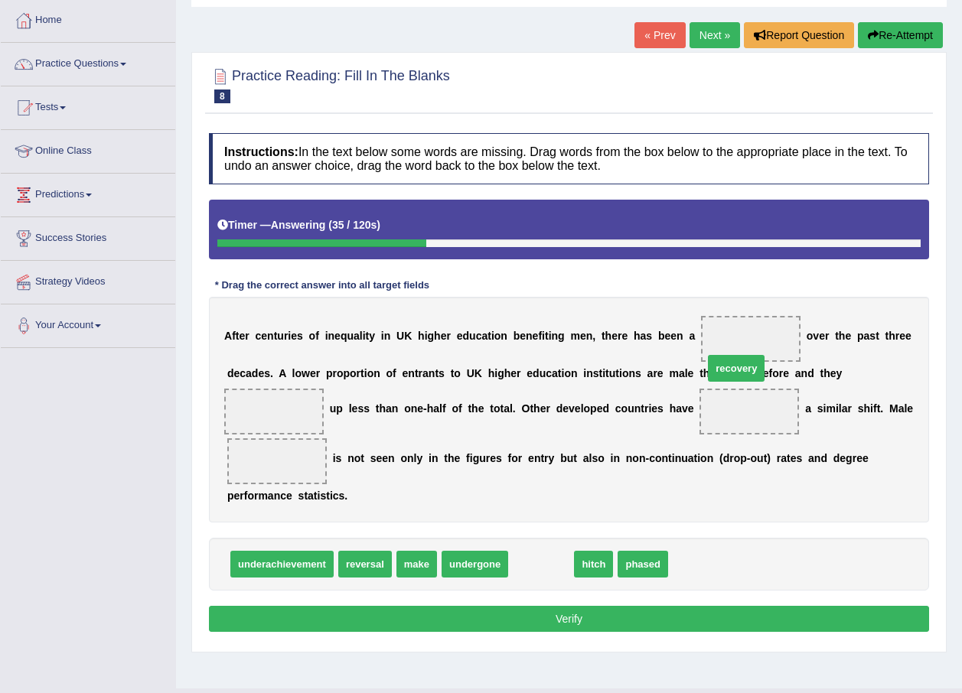
drag, startPoint x: 527, startPoint y: 543, endPoint x: 722, endPoint y: 347, distance: 276.5
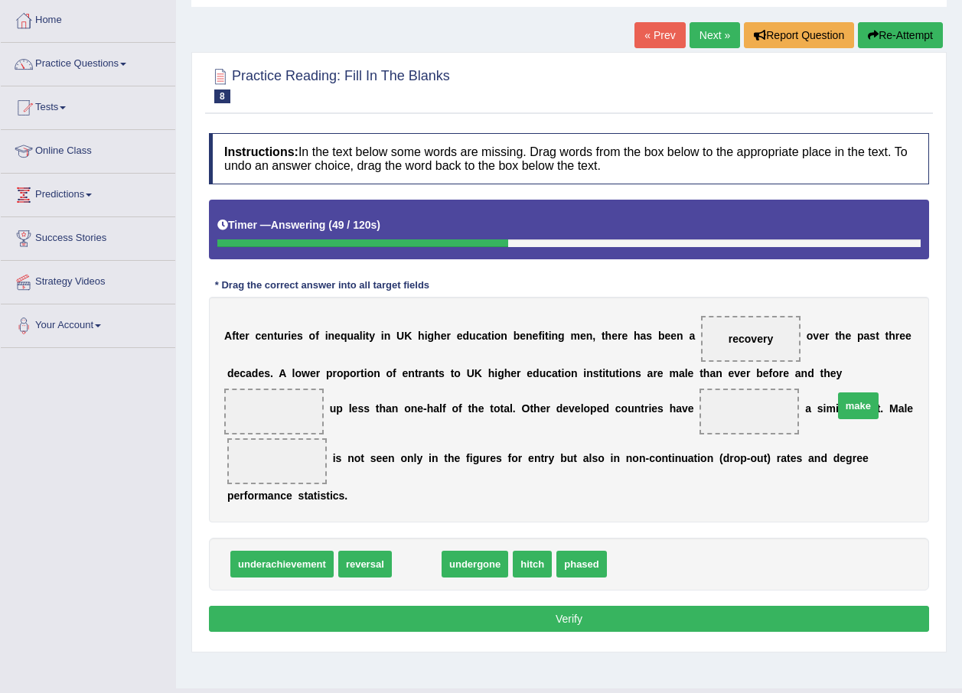
drag, startPoint x: 412, startPoint y: 546, endPoint x: 853, endPoint y: 387, distance: 469.0
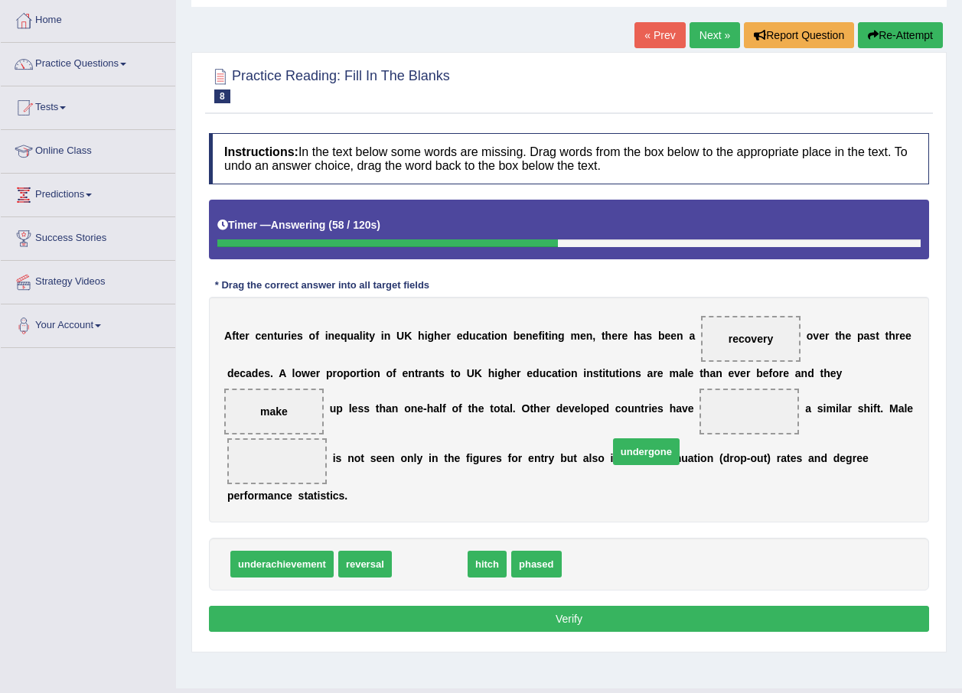
drag, startPoint x: 415, startPoint y: 535, endPoint x: 631, endPoint y: 422, distance: 244.0
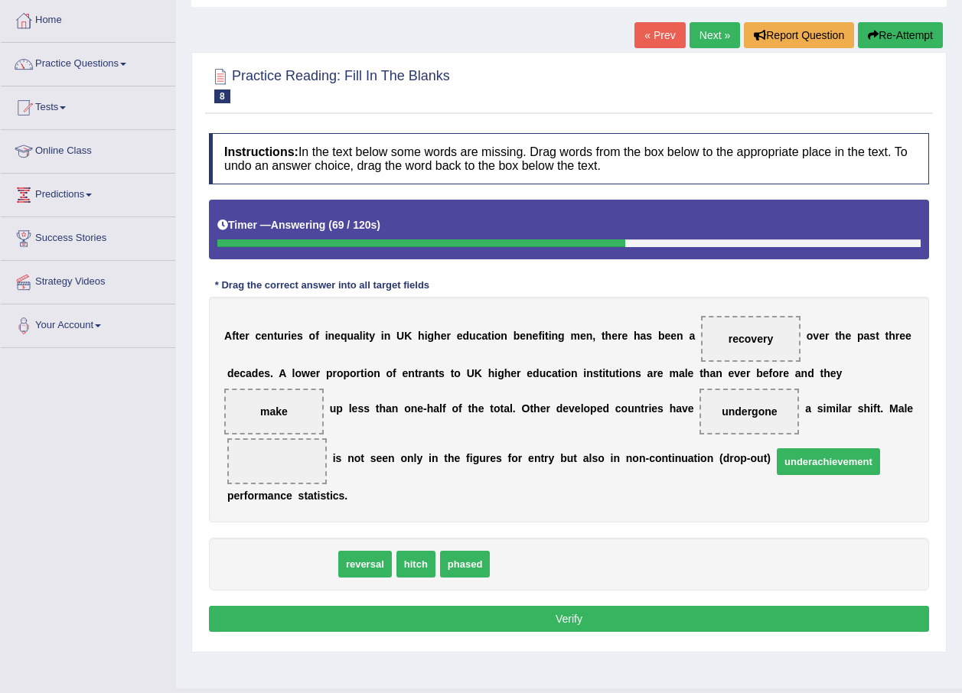
drag, startPoint x: 288, startPoint y: 538, endPoint x: 835, endPoint y: 435, distance: 555.8
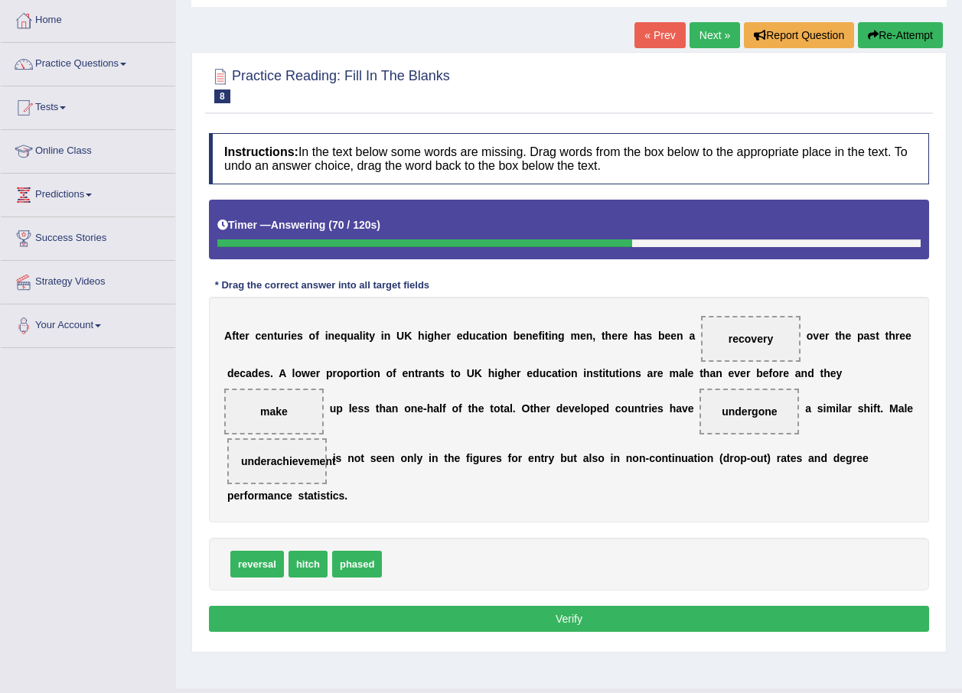
click at [751, 606] on button "Verify" at bounding box center [569, 619] width 720 height 26
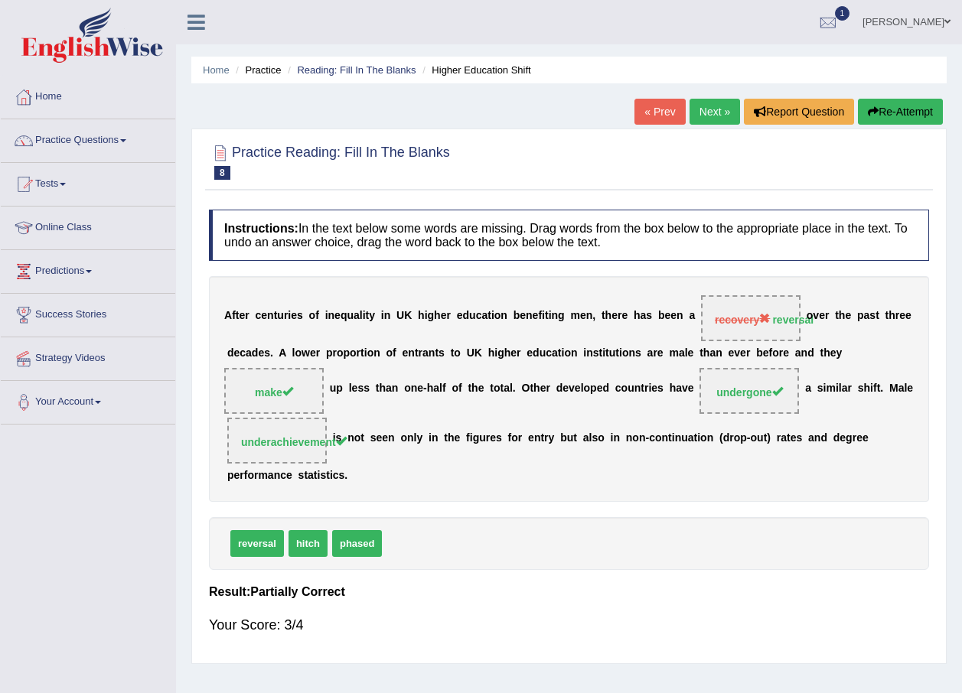
click at [712, 115] on link "Next »" at bounding box center [714, 112] width 50 height 26
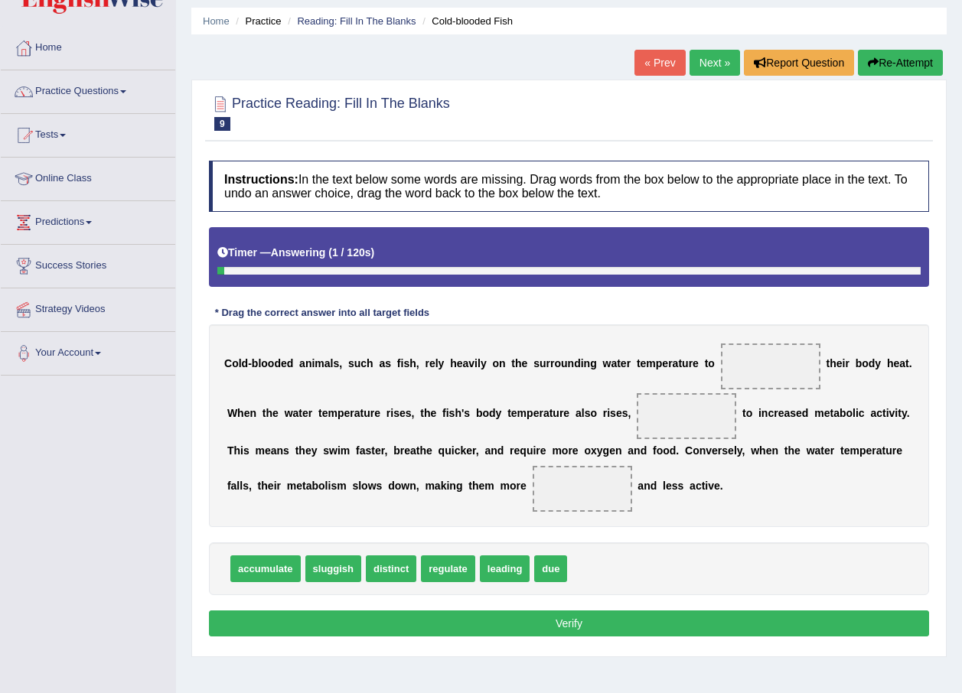
scroll to position [110, 0]
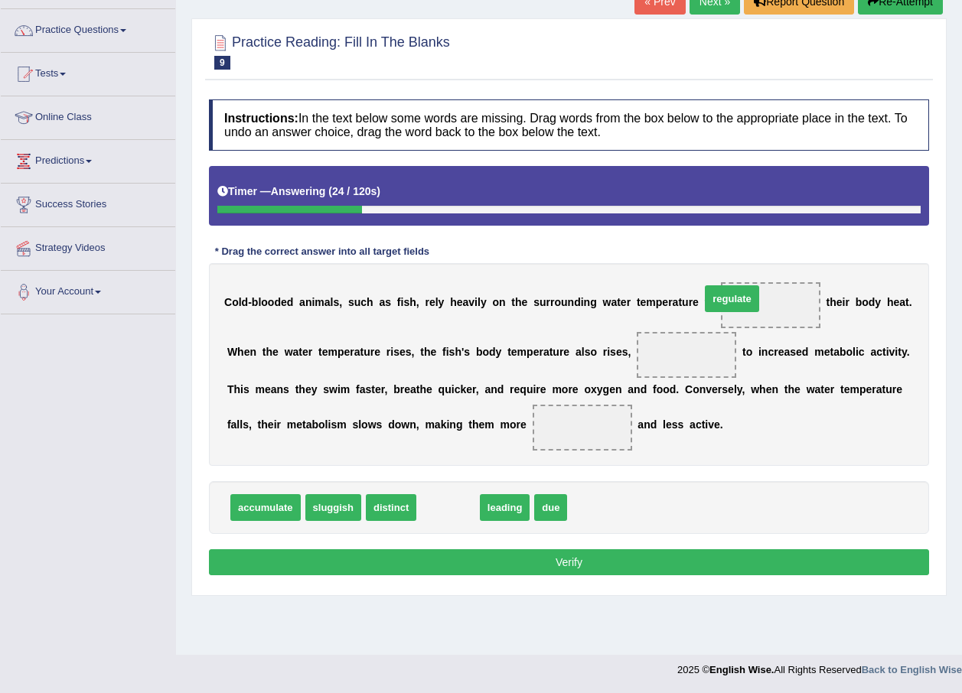
drag, startPoint x: 438, startPoint y: 500, endPoint x: 722, endPoint y: 292, distance: 352.4
drag, startPoint x: 415, startPoint y: 503, endPoint x: 608, endPoint y: 358, distance: 241.0
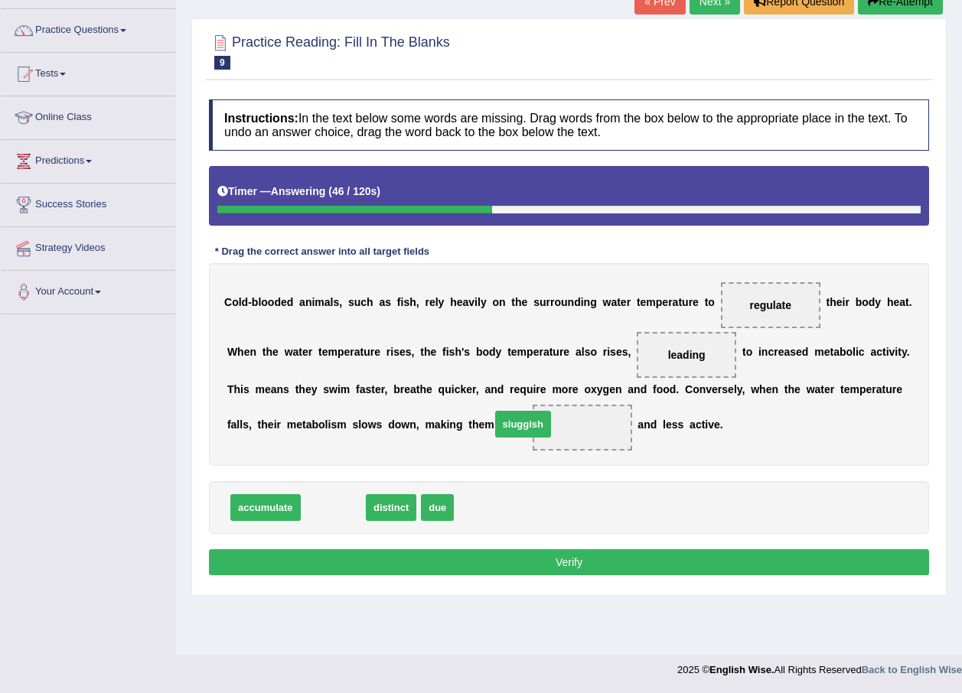
drag, startPoint x: 321, startPoint y: 500, endPoint x: 510, endPoint y: 417, distance: 207.3
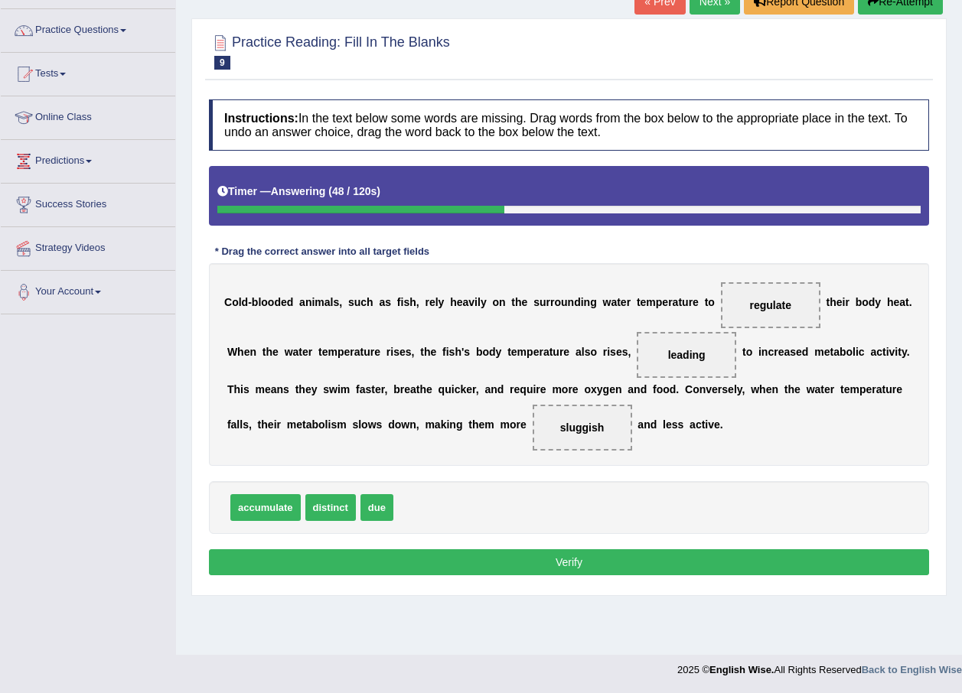
click at [546, 562] on button "Verify" at bounding box center [569, 562] width 720 height 26
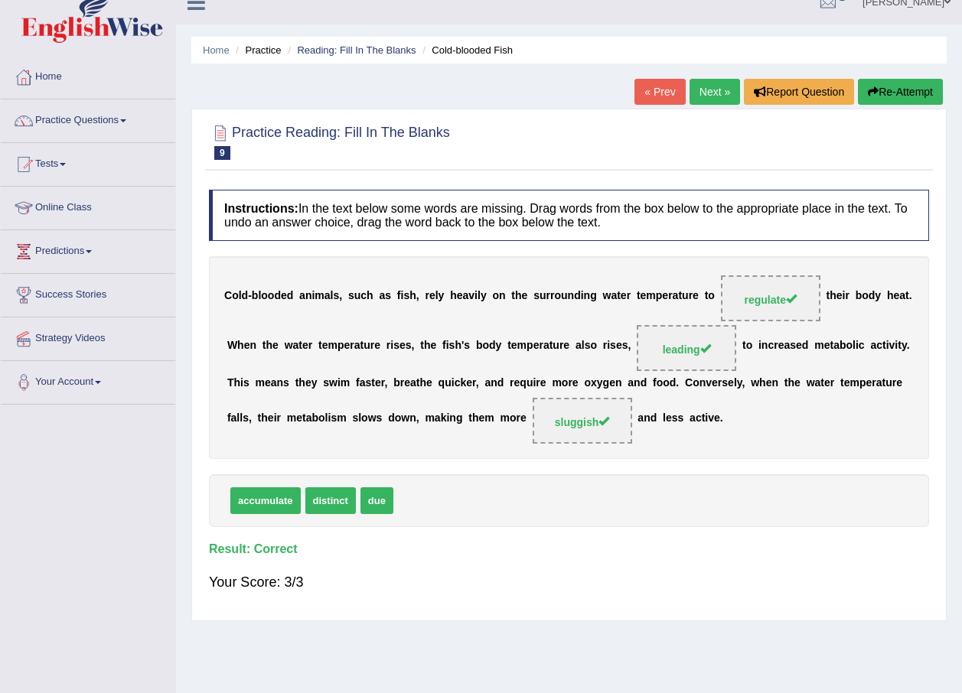
scroll to position [0, 0]
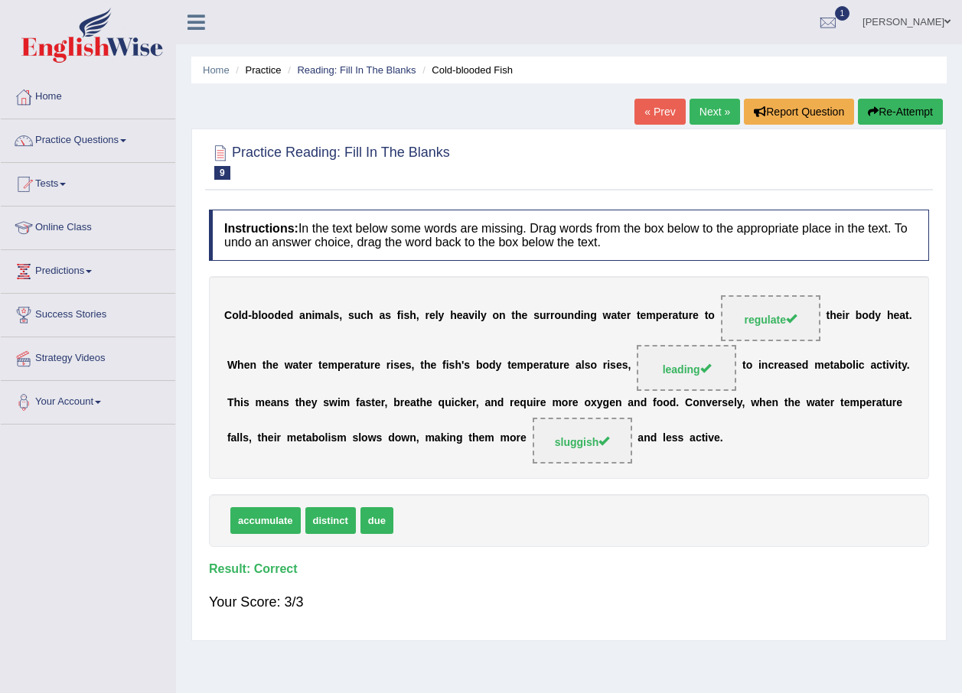
click at [722, 109] on link "Next »" at bounding box center [714, 112] width 50 height 26
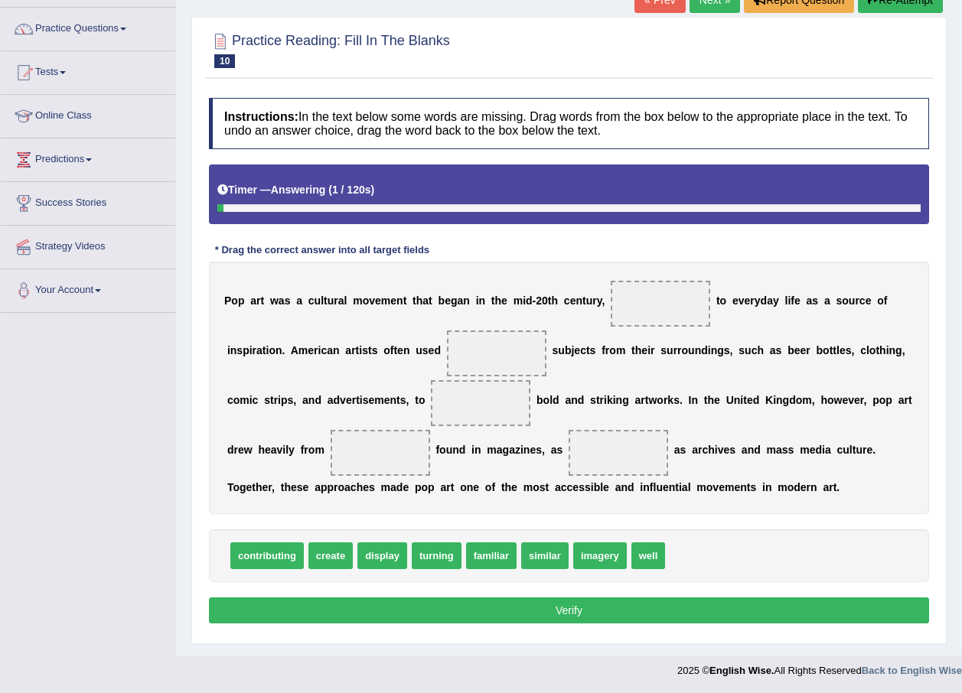
scroll to position [112, 0]
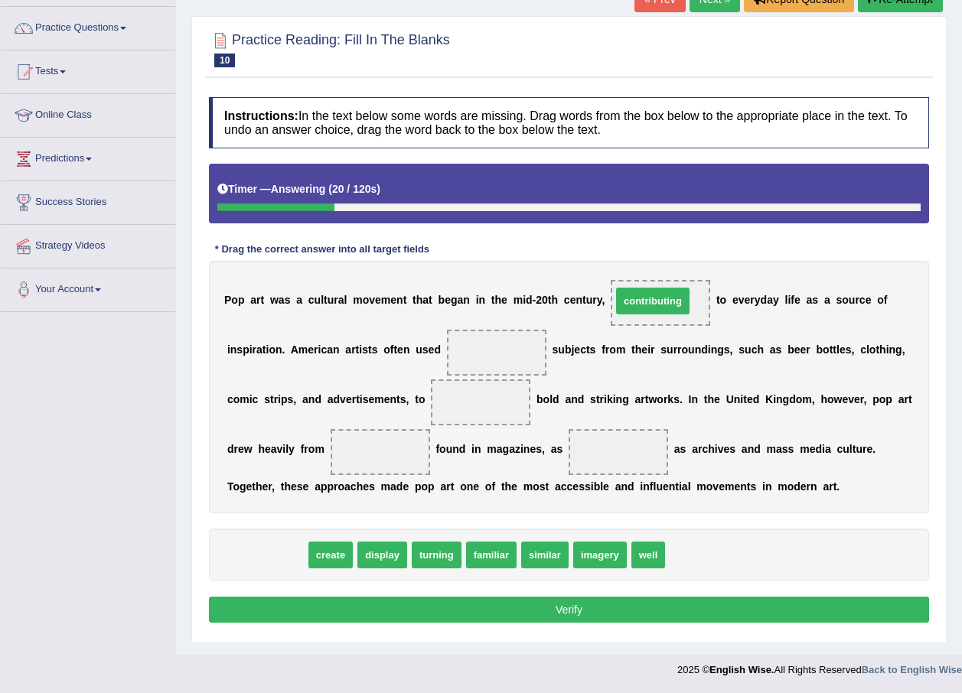
drag, startPoint x: 267, startPoint y: 551, endPoint x: 653, endPoint y: 297, distance: 461.8
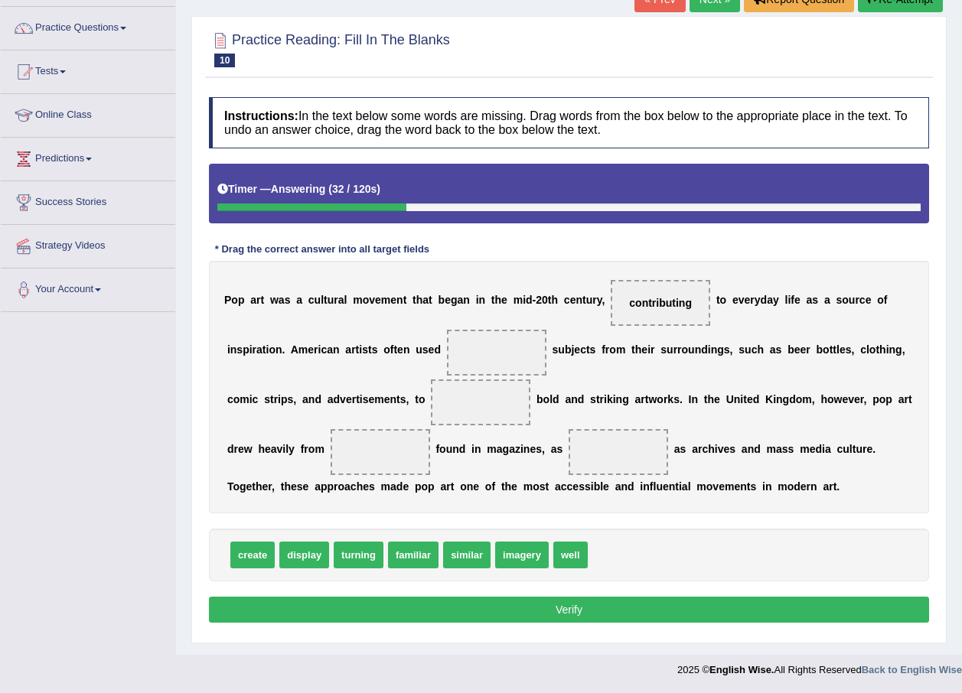
drag, startPoint x: 467, startPoint y: 538, endPoint x: 441, endPoint y: 412, distance: 128.9
click at [441, 412] on div "Instructions: In the text below some words are missing. Drag words from the box…" at bounding box center [569, 363] width 728 height 546
drag, startPoint x: 476, startPoint y: 553, endPoint x: 444, endPoint y: 339, distance: 216.6
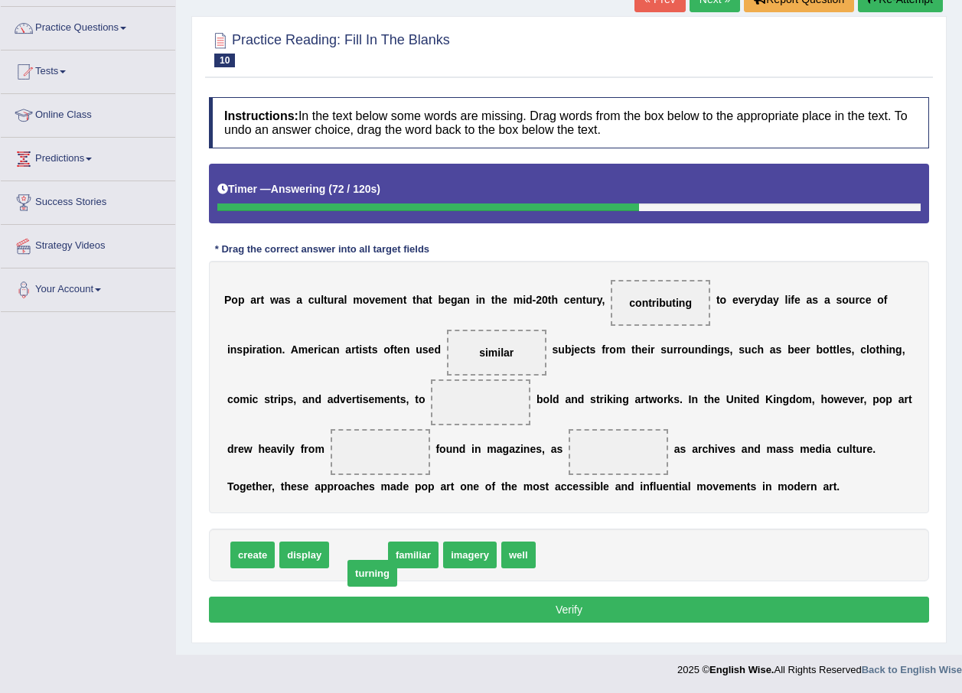
drag, startPoint x: 360, startPoint y: 549, endPoint x: 372, endPoint y: 567, distance: 21.7
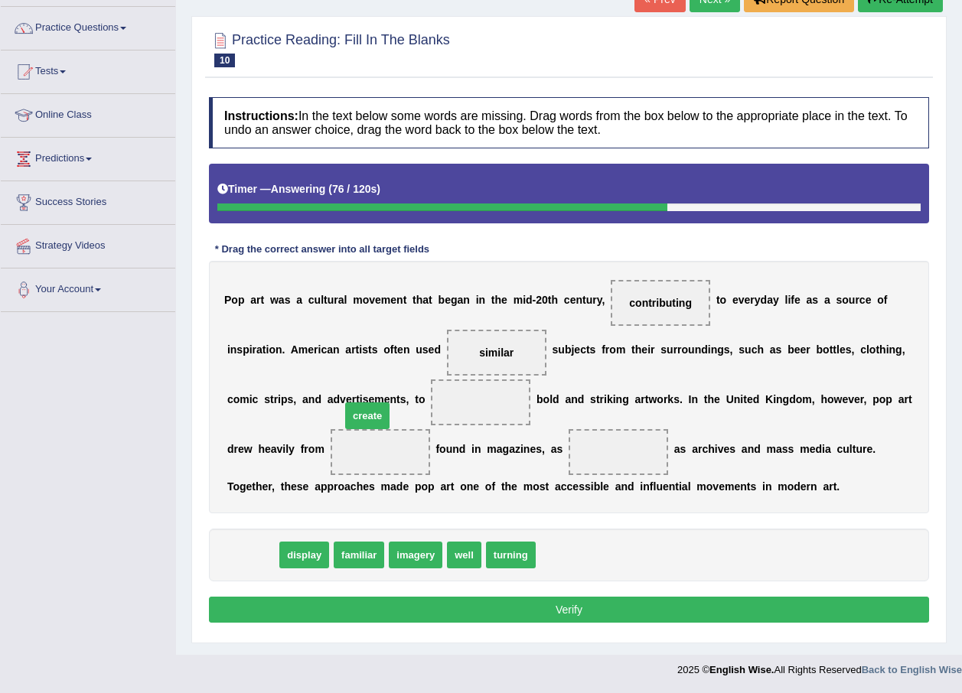
drag, startPoint x: 237, startPoint y: 554, endPoint x: 350, endPoint y: 417, distance: 177.2
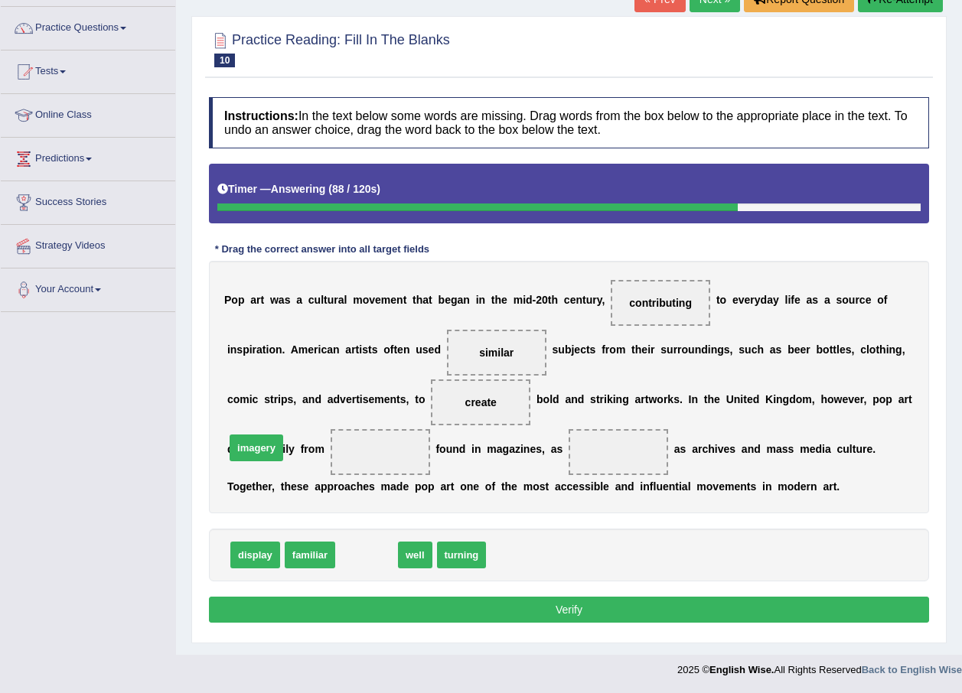
drag, startPoint x: 374, startPoint y: 559, endPoint x: 264, endPoint y: 452, distance: 153.7
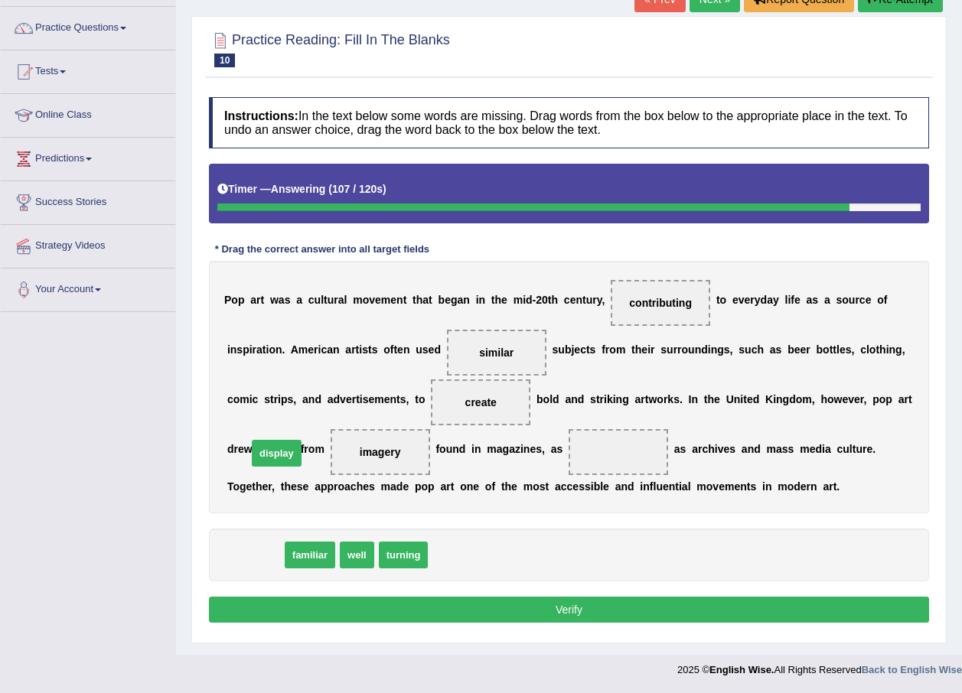
drag, startPoint x: 256, startPoint y: 548, endPoint x: 278, endPoint y: 446, distance: 104.0
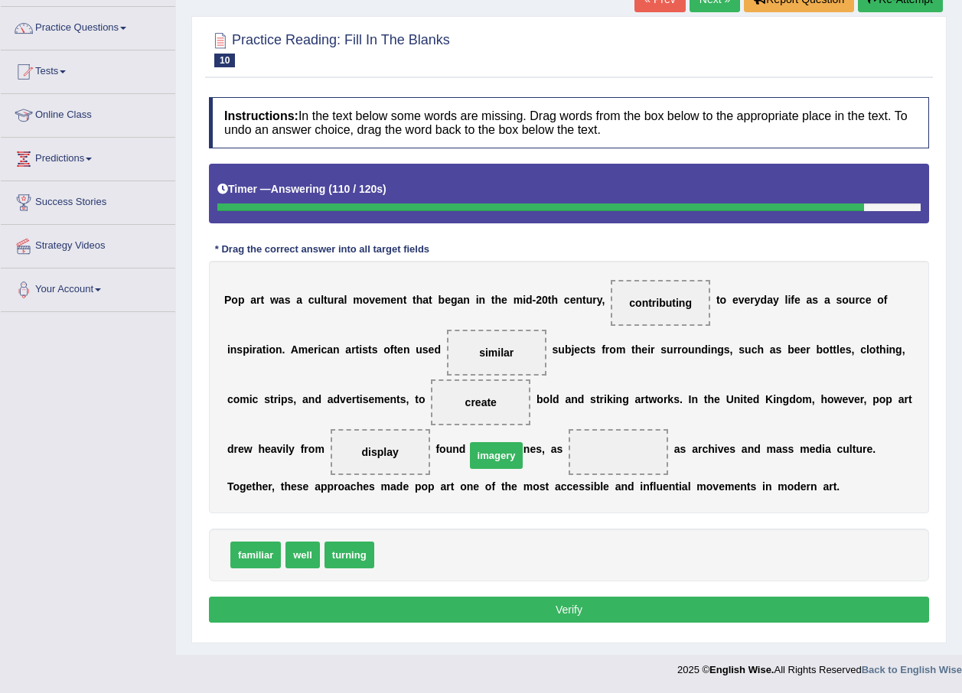
drag, startPoint x: 403, startPoint y: 554, endPoint x: 494, endPoint y: 454, distance: 134.8
click at [546, 610] on button "Verify" at bounding box center [569, 610] width 720 height 26
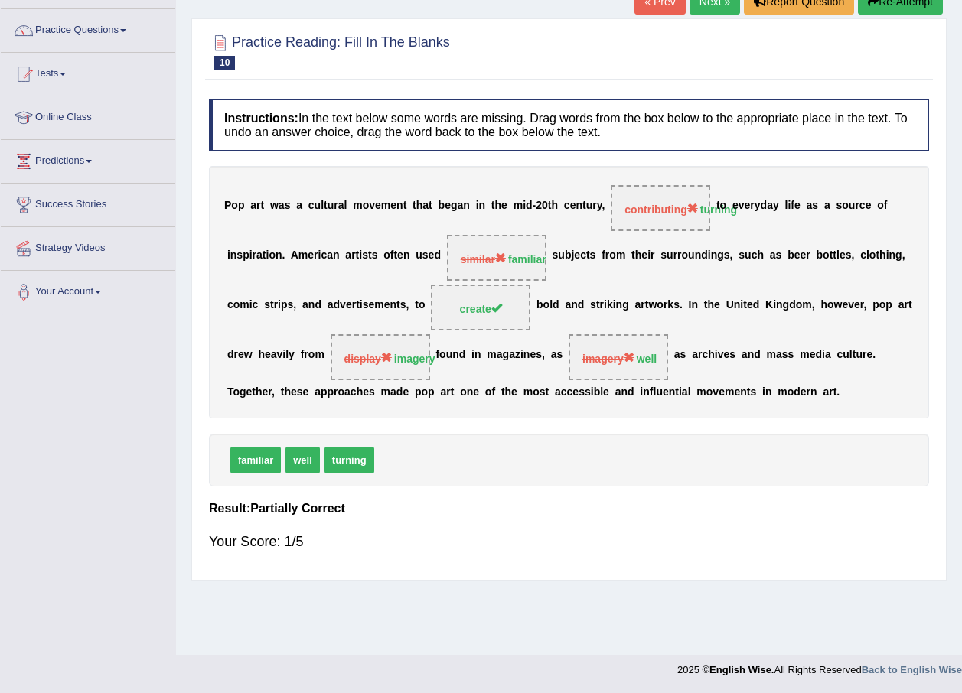
scroll to position [34, 0]
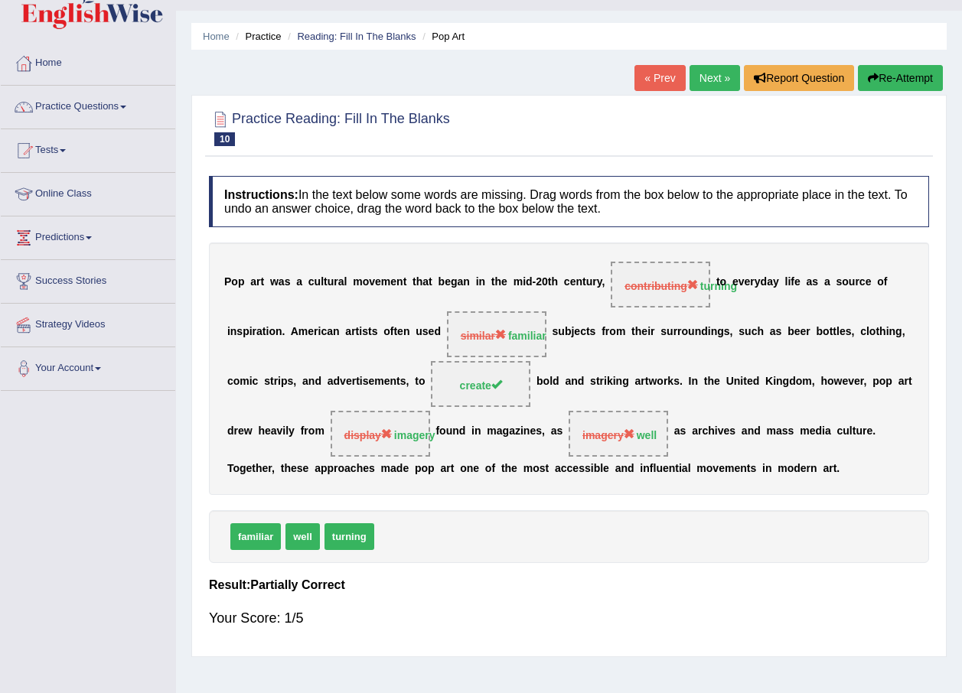
click at [918, 71] on button "Re-Attempt" at bounding box center [900, 78] width 85 height 26
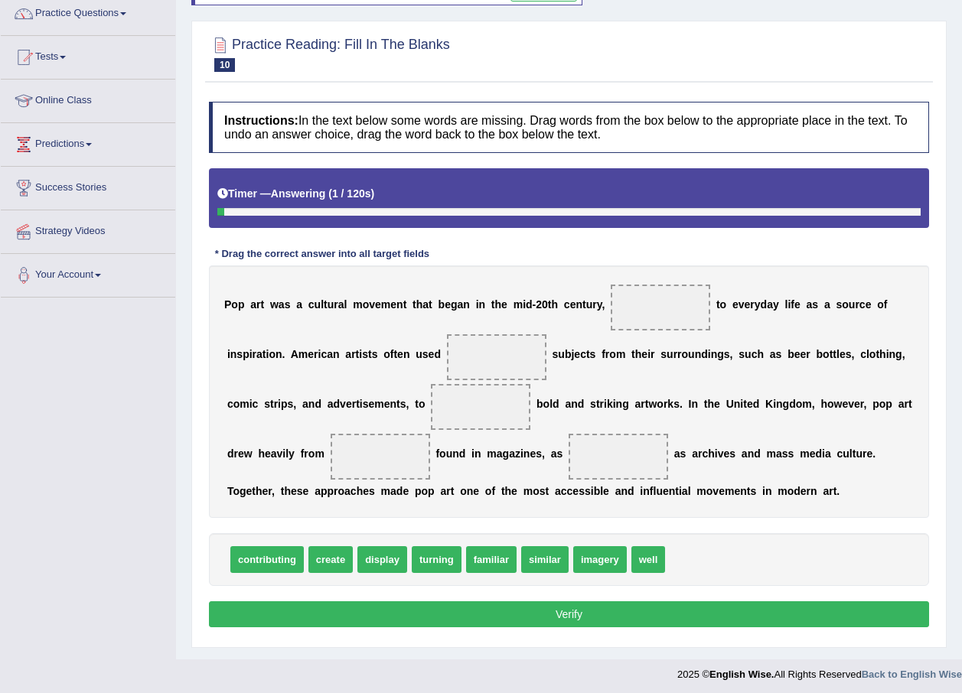
scroll to position [132, 0]
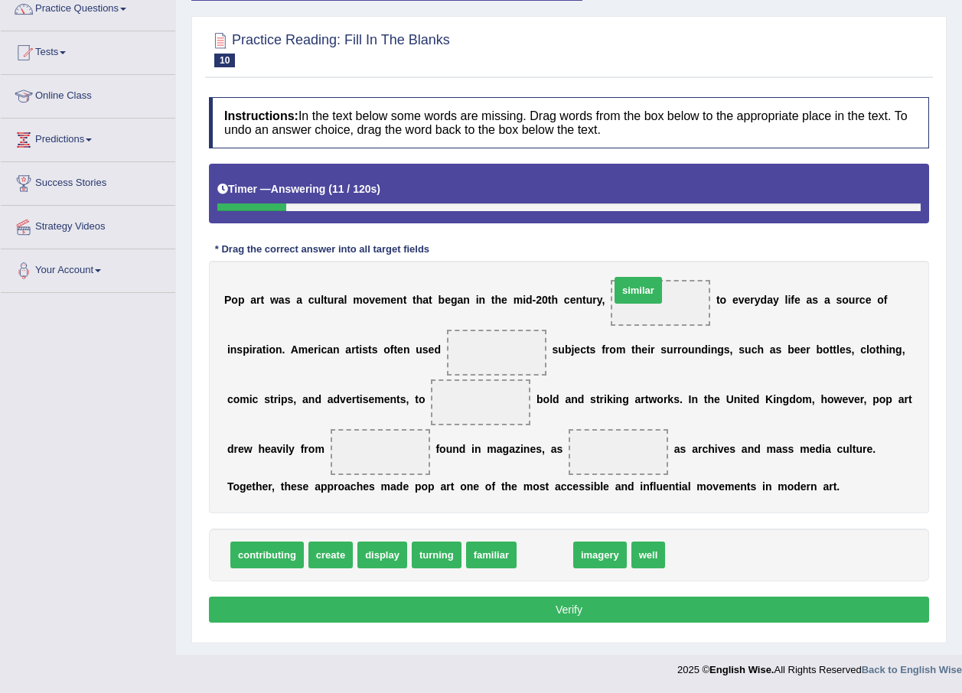
drag, startPoint x: 524, startPoint y: 546, endPoint x: 617, endPoint y: 281, distance: 280.7
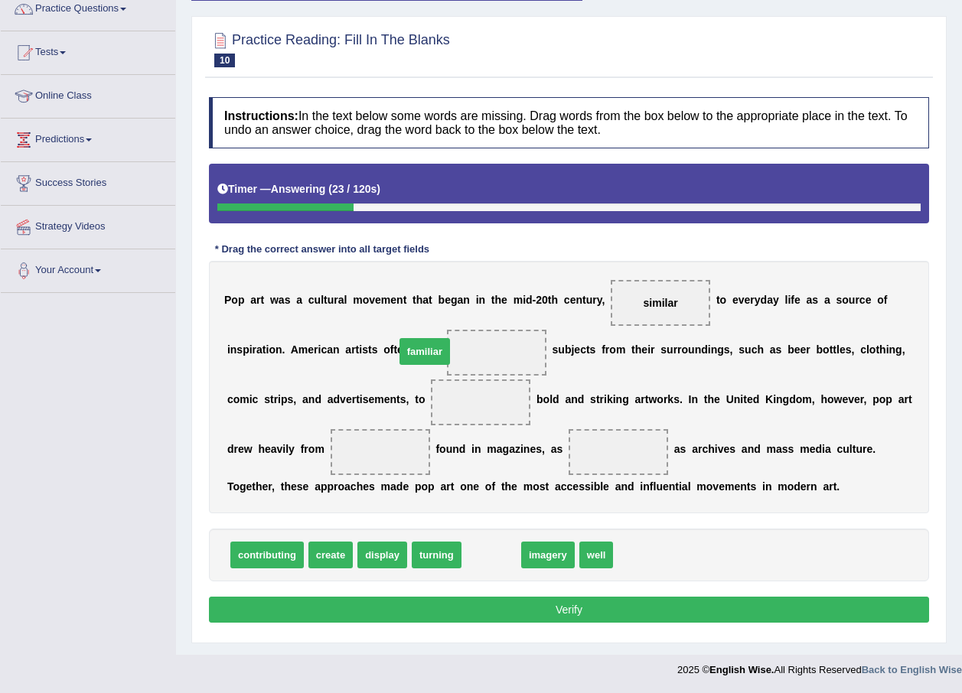
drag, startPoint x: 492, startPoint y: 565, endPoint x: 425, endPoint y: 361, distance: 214.1
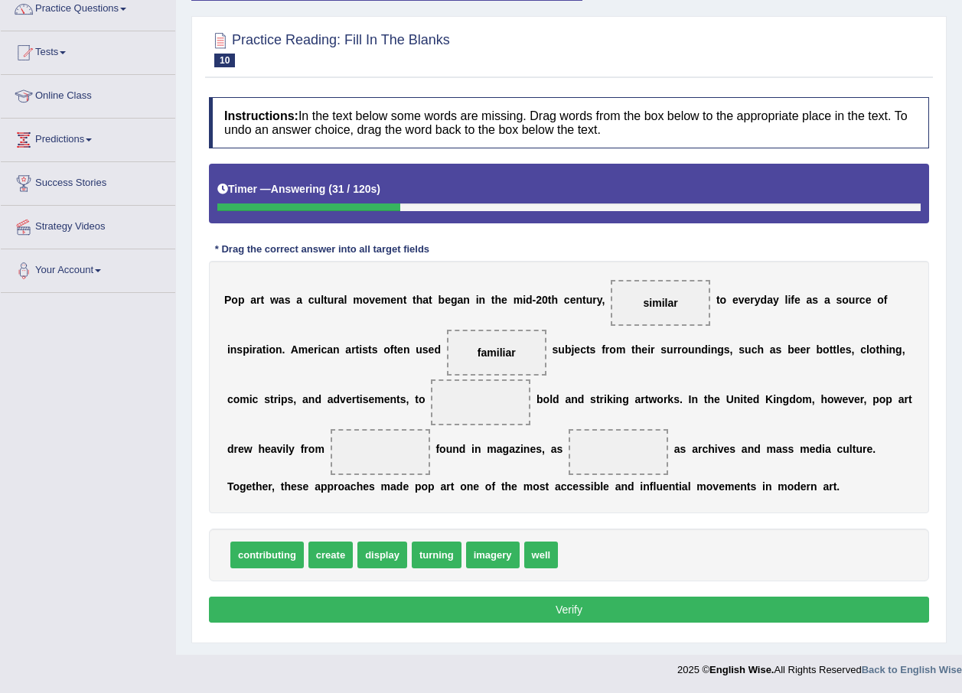
click at [444, 551] on span "turning" at bounding box center [437, 555] width 50 height 27
drag, startPoint x: 318, startPoint y: 562, endPoint x: 353, endPoint y: 406, distance: 159.1
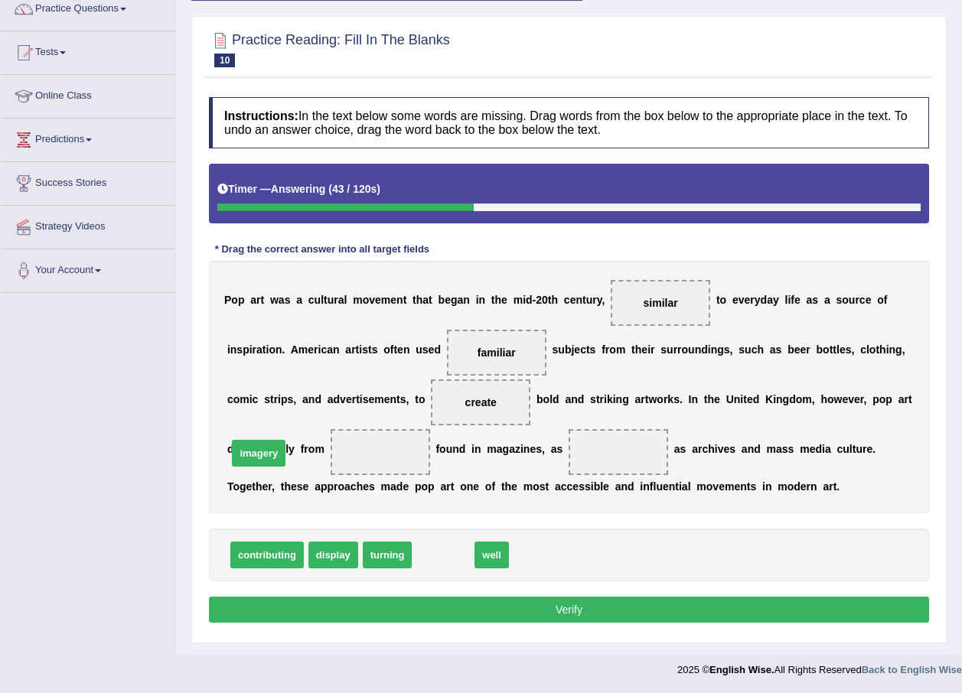
drag, startPoint x: 449, startPoint y: 549, endPoint x: 265, endPoint y: 447, distance: 210.6
drag, startPoint x: 435, startPoint y: 546, endPoint x: 519, endPoint y: 451, distance: 125.7
click at [503, 607] on button "Verify" at bounding box center [569, 610] width 720 height 26
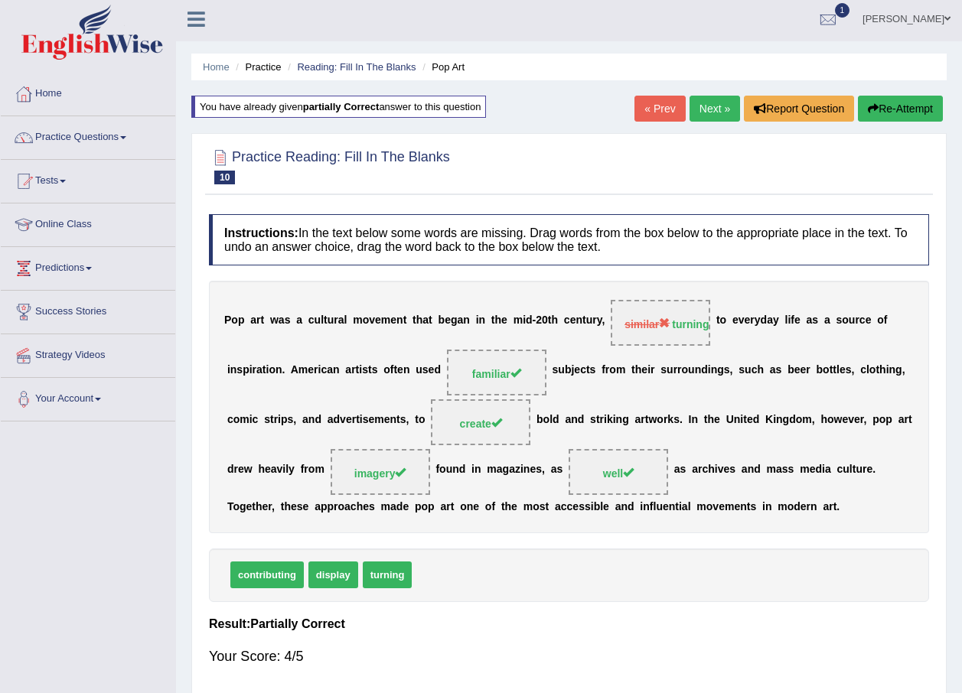
scroll to position [0, 0]
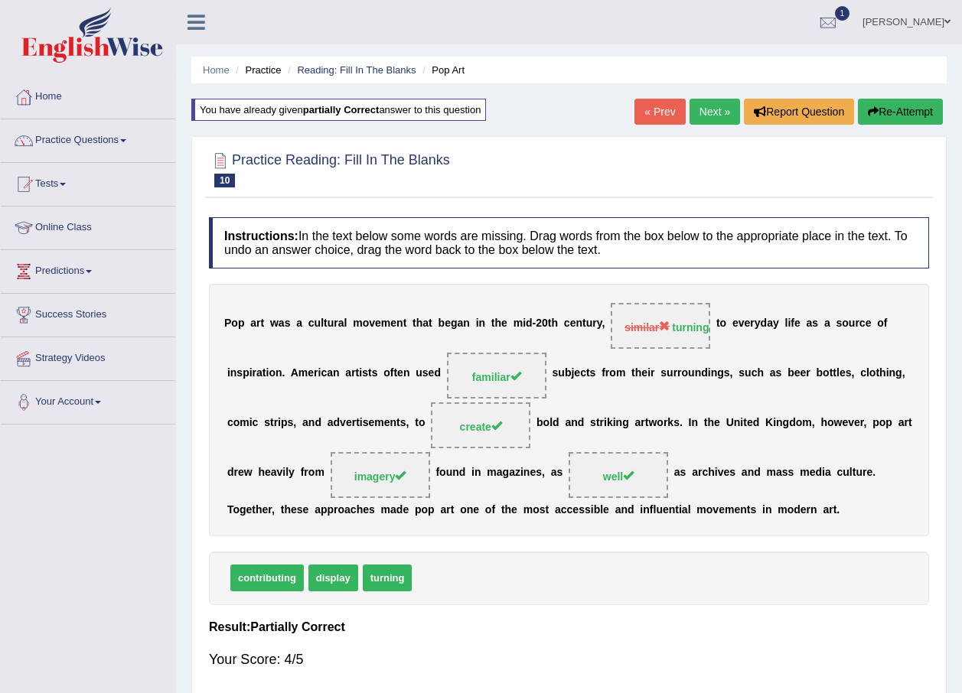
click at [701, 109] on link "Next »" at bounding box center [714, 112] width 50 height 26
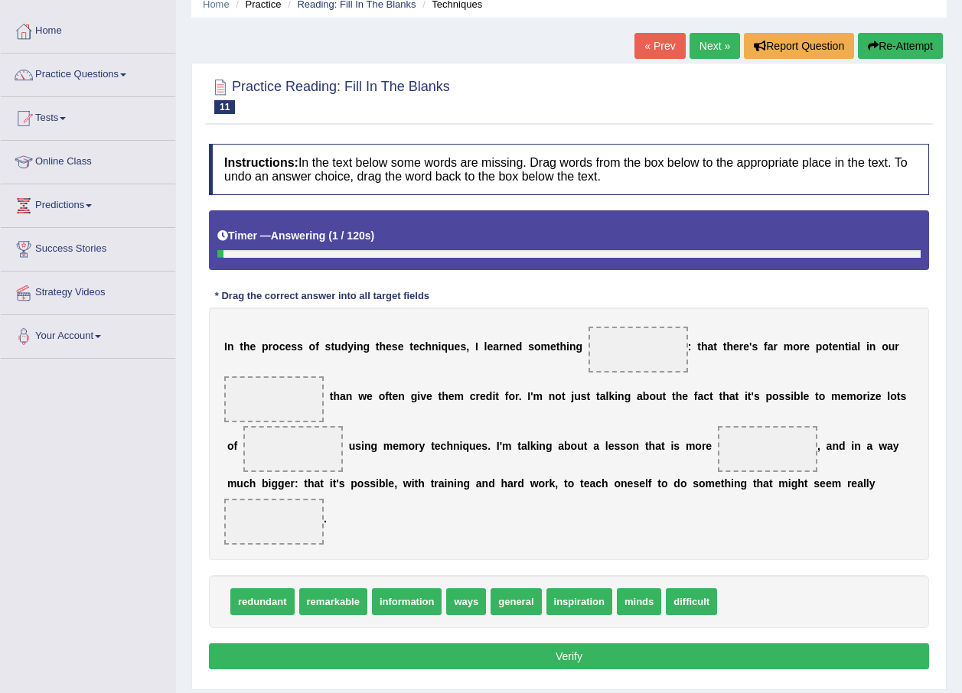
scroll to position [110, 0]
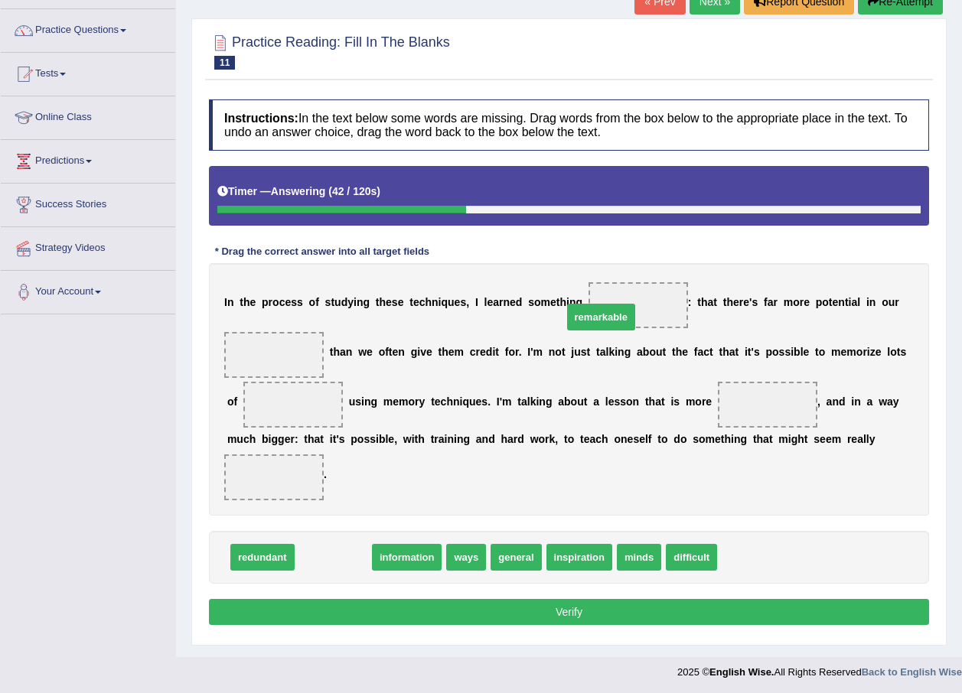
drag, startPoint x: 334, startPoint y: 537, endPoint x: 601, endPoint y: 297, distance: 359.8
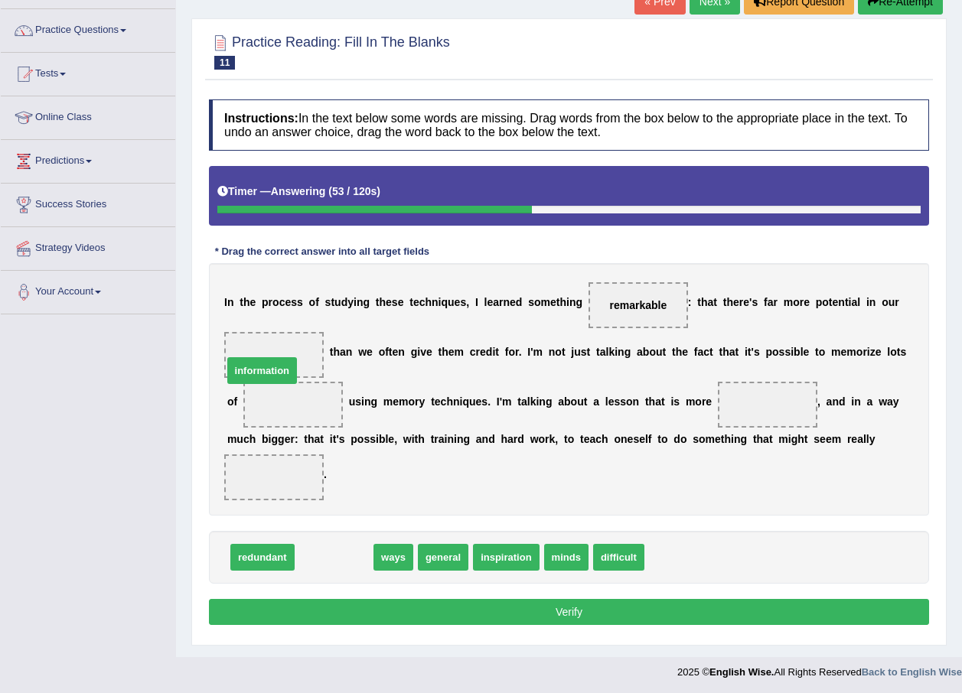
drag, startPoint x: 334, startPoint y: 537, endPoint x: 259, endPoint y: 347, distance: 203.8
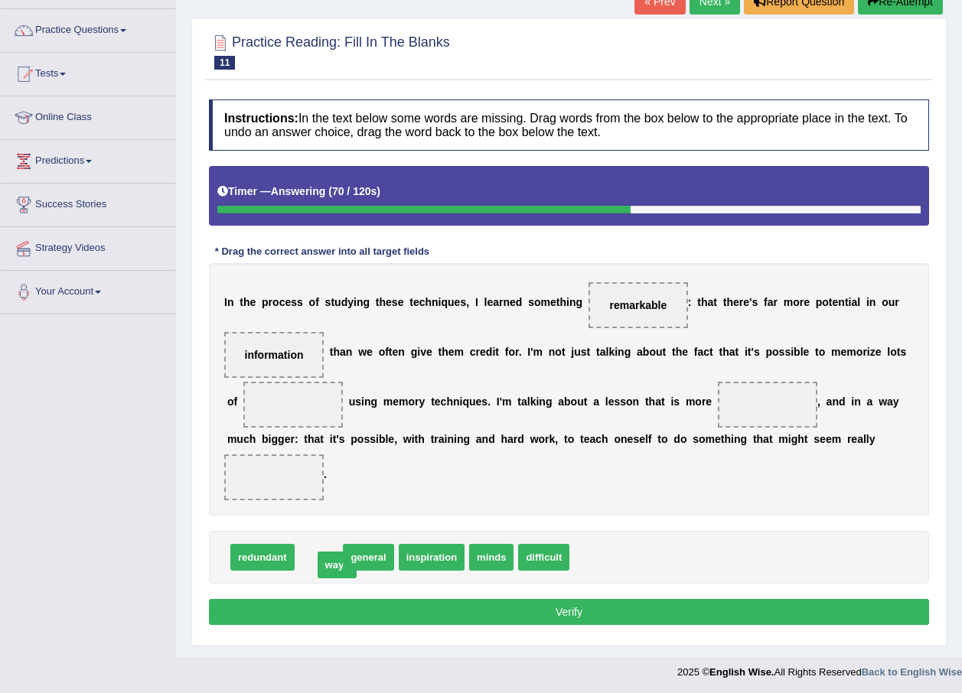
drag, startPoint x: 324, startPoint y: 538, endPoint x: 342, endPoint y: 546, distance: 19.9
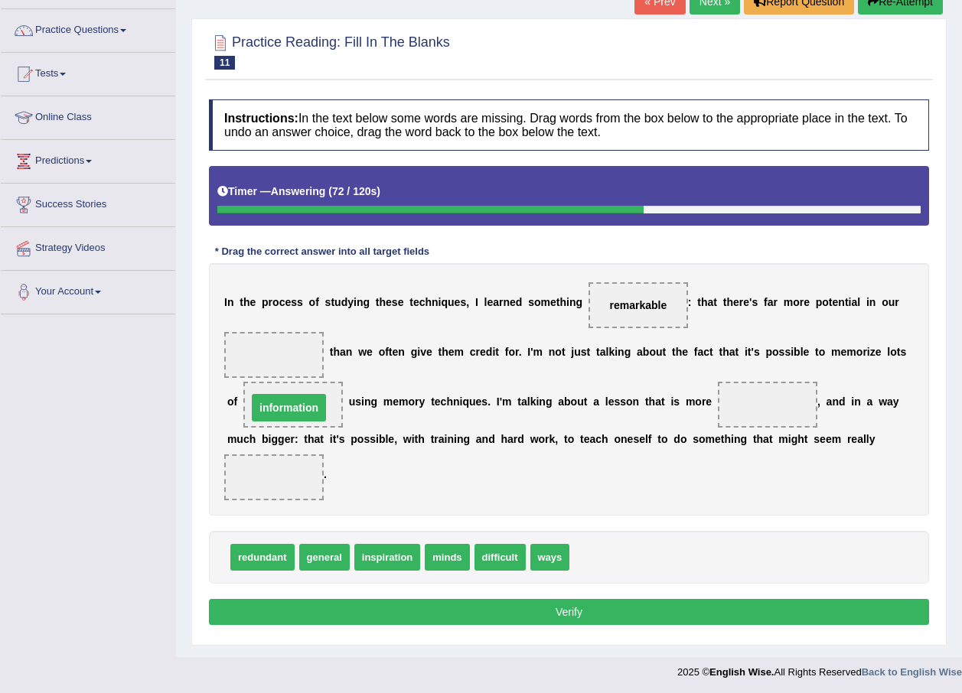
drag, startPoint x: 253, startPoint y: 350, endPoint x: 267, endPoint y: 403, distance: 54.6
drag, startPoint x: 546, startPoint y: 516, endPoint x: 543, endPoint y: 508, distance: 8.7
click at [543, 531] on div "redundant general inspiration minds difficult ways" at bounding box center [569, 557] width 720 height 53
drag, startPoint x: 543, startPoint y: 526, endPoint x: 278, endPoint y: 342, distance: 323.3
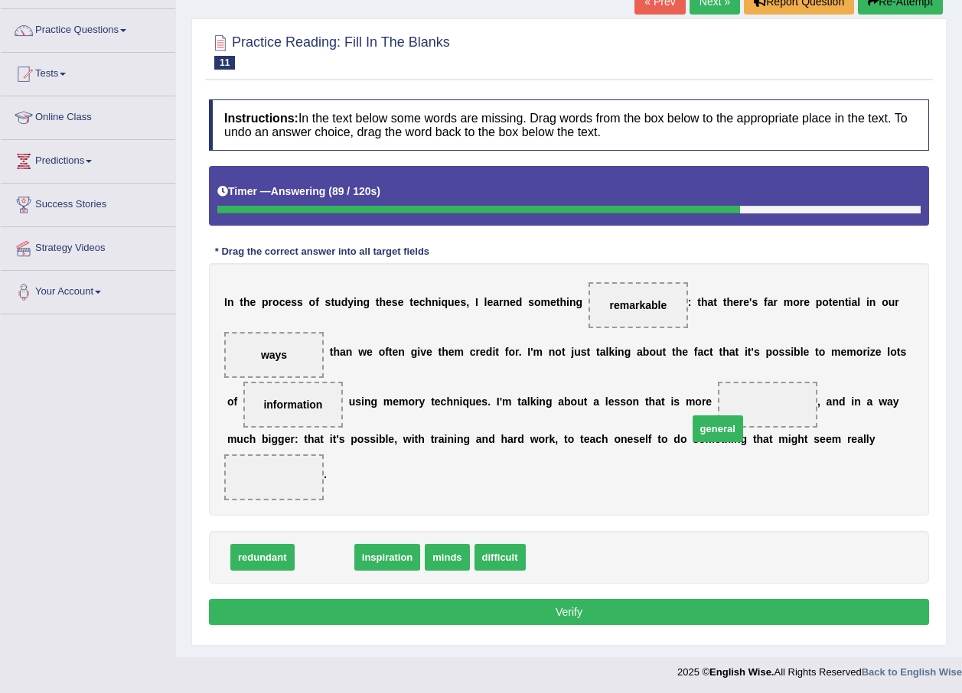
drag, startPoint x: 315, startPoint y: 533, endPoint x: 709, endPoint y: 404, distance: 413.8
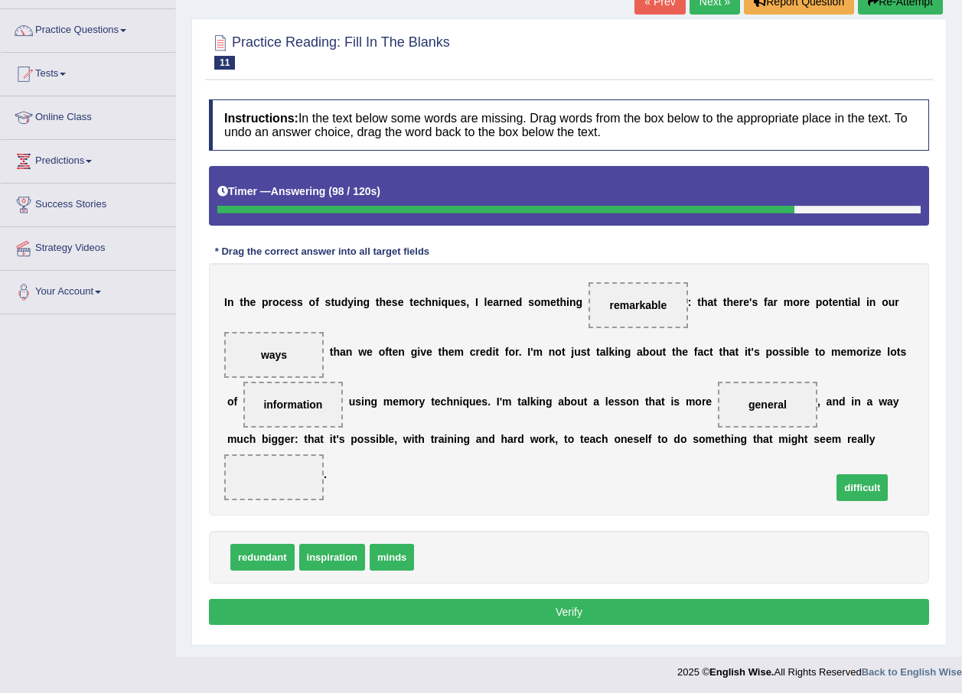
drag, startPoint x: 449, startPoint y: 533, endPoint x: 862, endPoint y: 465, distance: 417.9
click at [797, 572] on div "Instructions: In the text below some words are missing. Drag words from the box…" at bounding box center [569, 365] width 728 height 546
click at [797, 599] on button "Verify" at bounding box center [569, 612] width 720 height 26
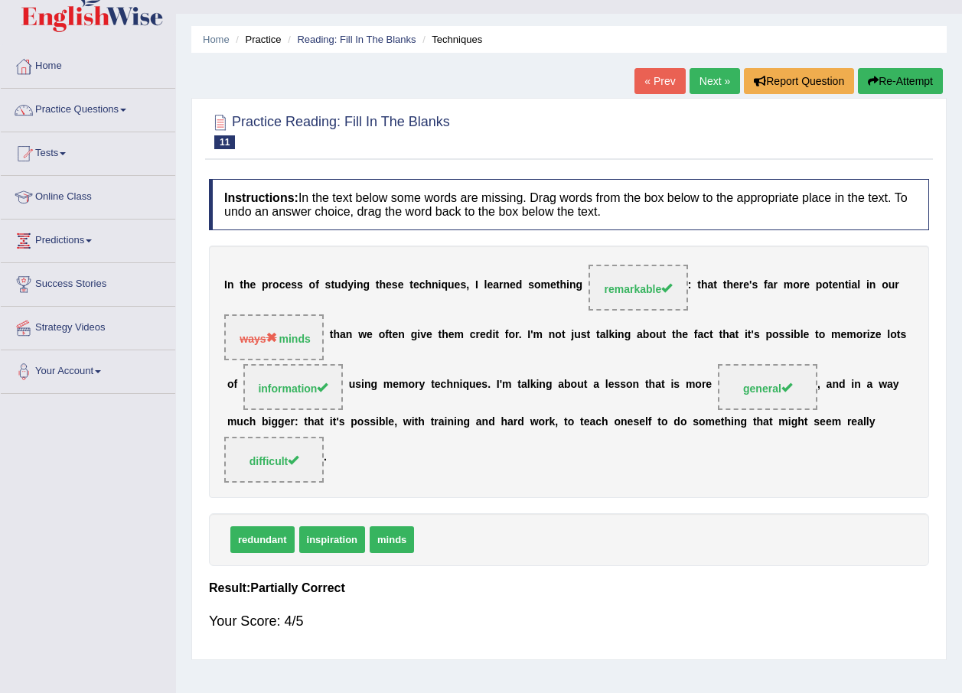
scroll to position [0, 0]
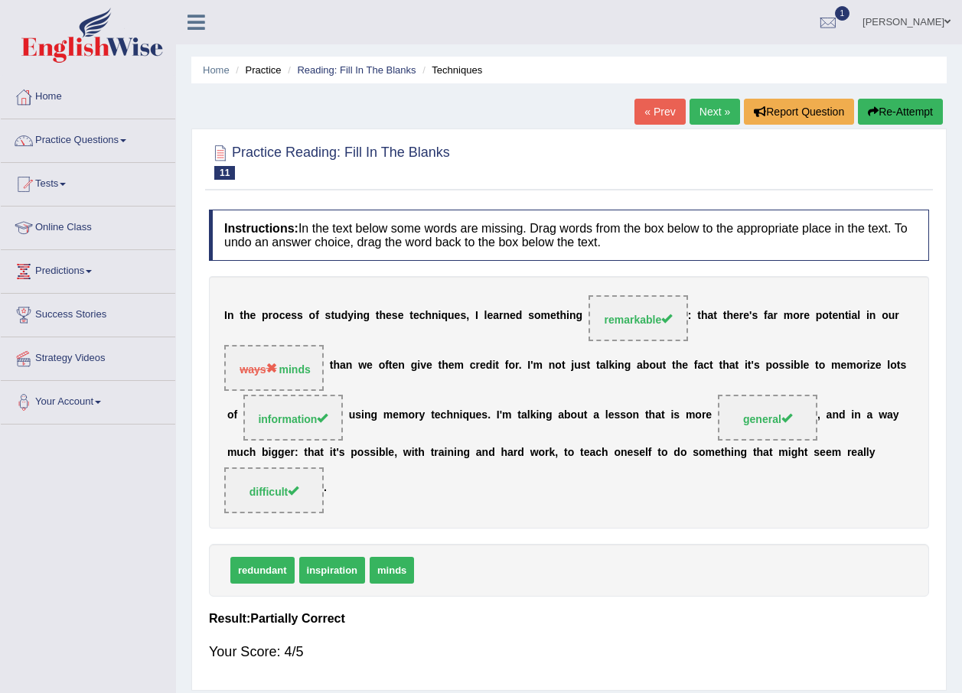
click at [722, 115] on link "Next »" at bounding box center [714, 112] width 50 height 26
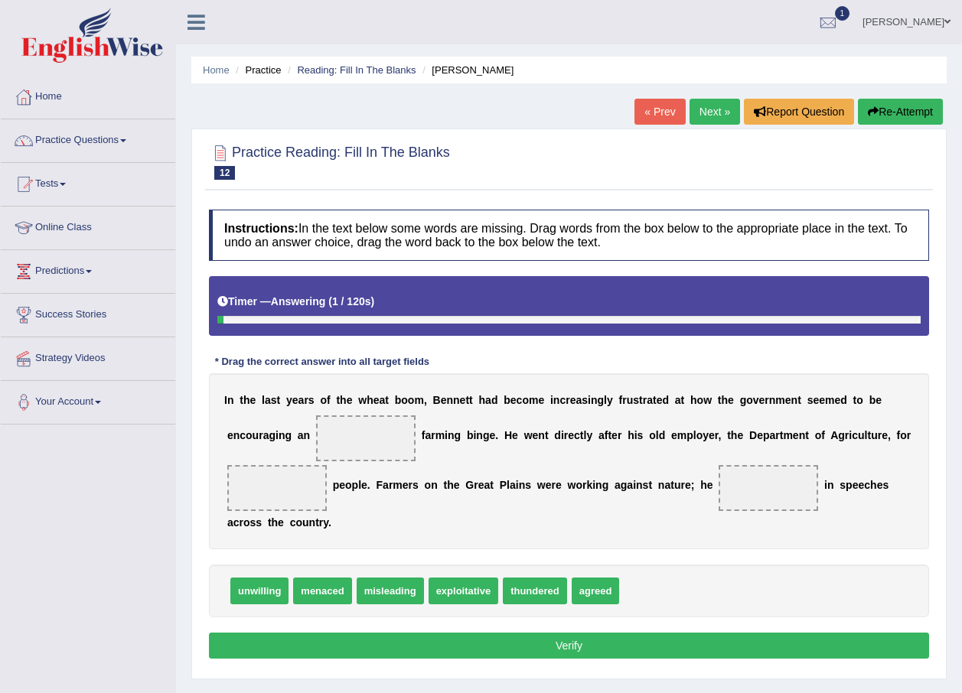
scroll to position [77, 0]
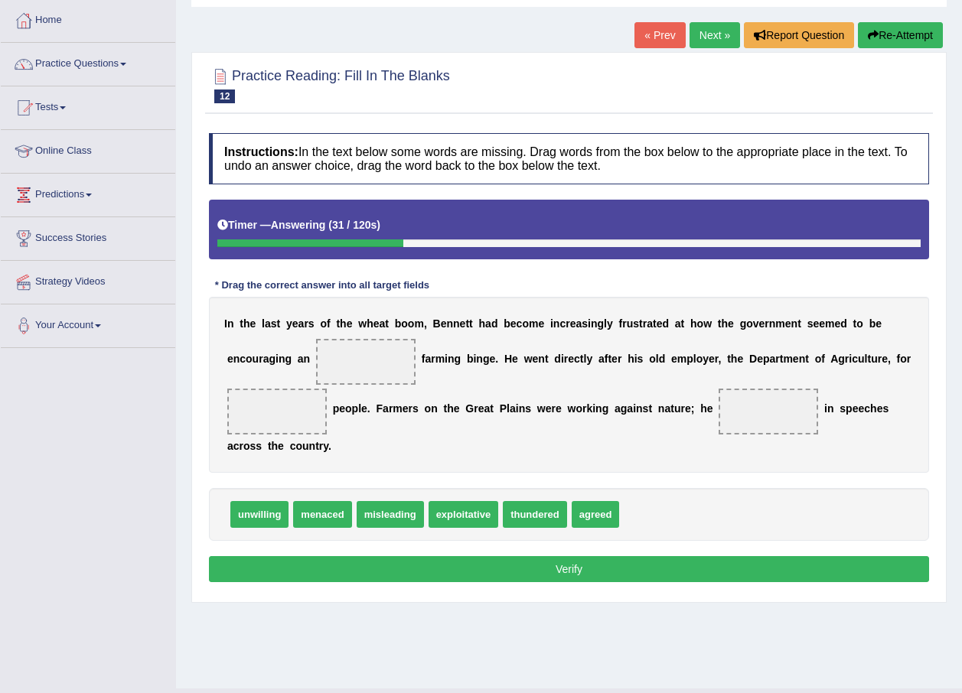
drag, startPoint x: 610, startPoint y: 516, endPoint x: 371, endPoint y: 422, distance: 256.3
click at [281, 393] on div "Instructions: In the text below some words are missing. Drag words from the box…" at bounding box center [569, 359] width 728 height 469
drag, startPoint x: 580, startPoint y: 500, endPoint x: 473, endPoint y: 484, distance: 108.3
click at [385, 388] on div "Instructions: In the text below some words are missing. Drag words from the box…" at bounding box center [569, 359] width 728 height 469
drag, startPoint x: 575, startPoint y: 508, endPoint x: 278, endPoint y: 360, distance: 331.6
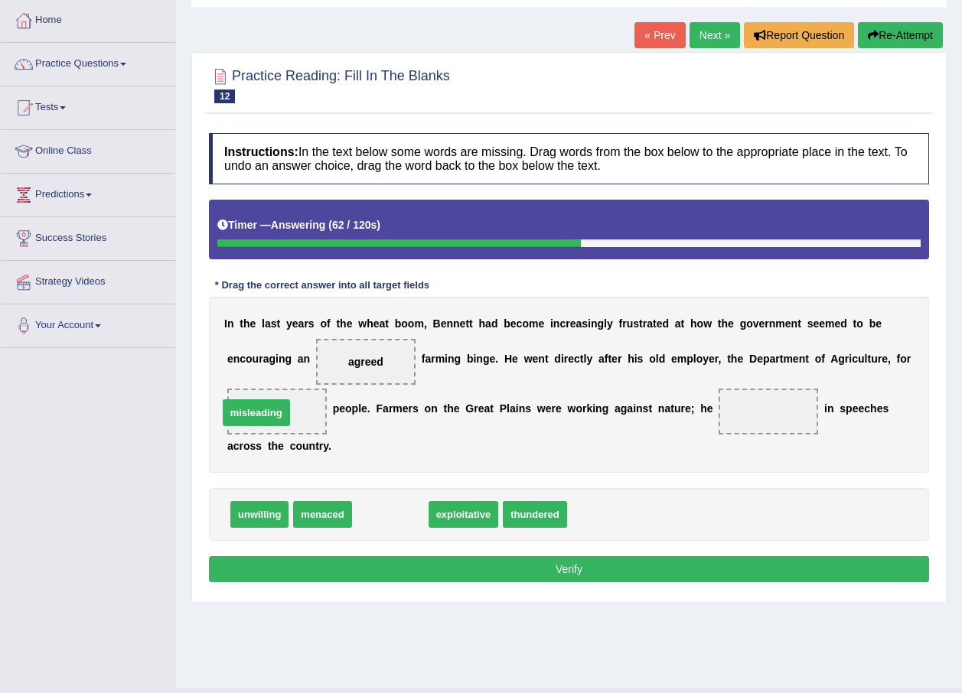
drag, startPoint x: 396, startPoint y: 513, endPoint x: 262, endPoint y: 412, distance: 168.2
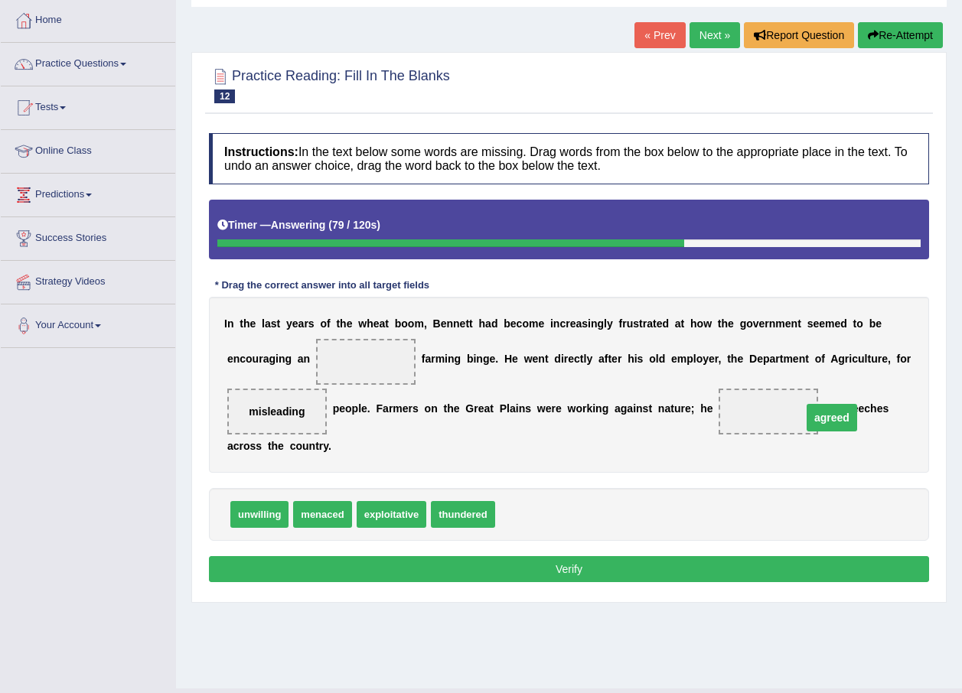
drag, startPoint x: 278, startPoint y: 366, endPoint x: 744, endPoint y: 422, distance: 469.3
drag, startPoint x: 259, startPoint y: 524, endPoint x: 312, endPoint y: 372, distance: 161.2
click at [510, 575] on button "Verify" at bounding box center [569, 569] width 720 height 26
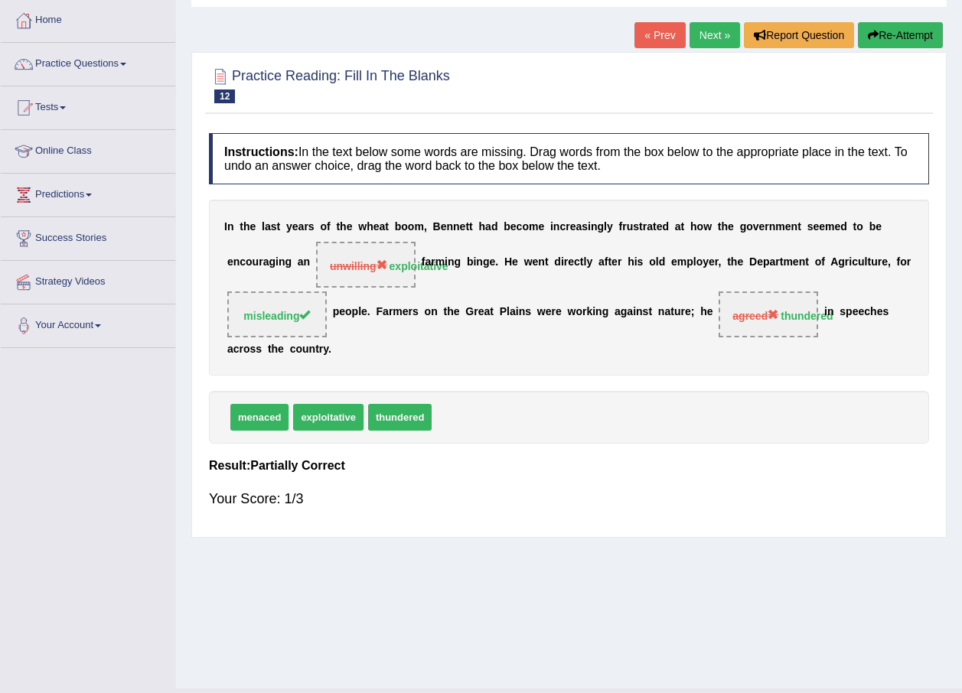
scroll to position [0, 0]
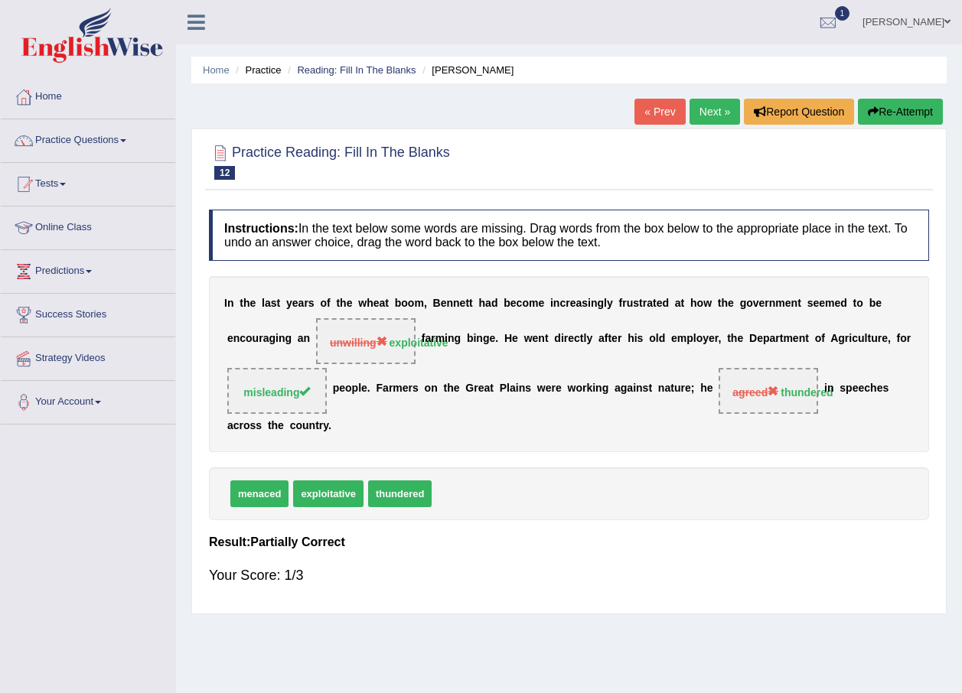
click at [722, 117] on link "Next »" at bounding box center [714, 112] width 50 height 26
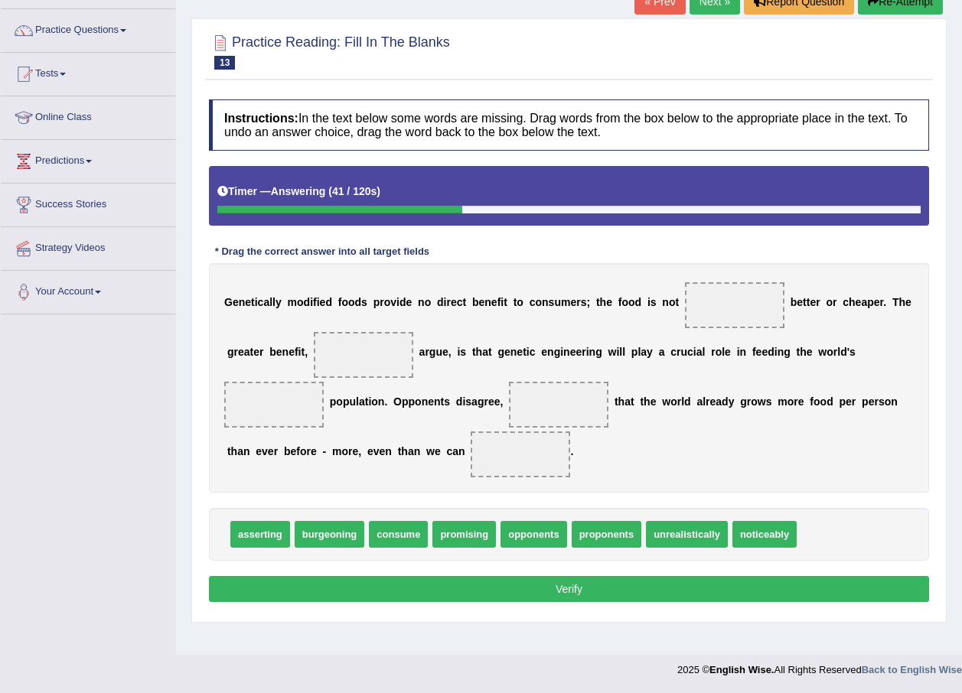
click at [731, 5] on link "Next »" at bounding box center [714, 2] width 50 height 26
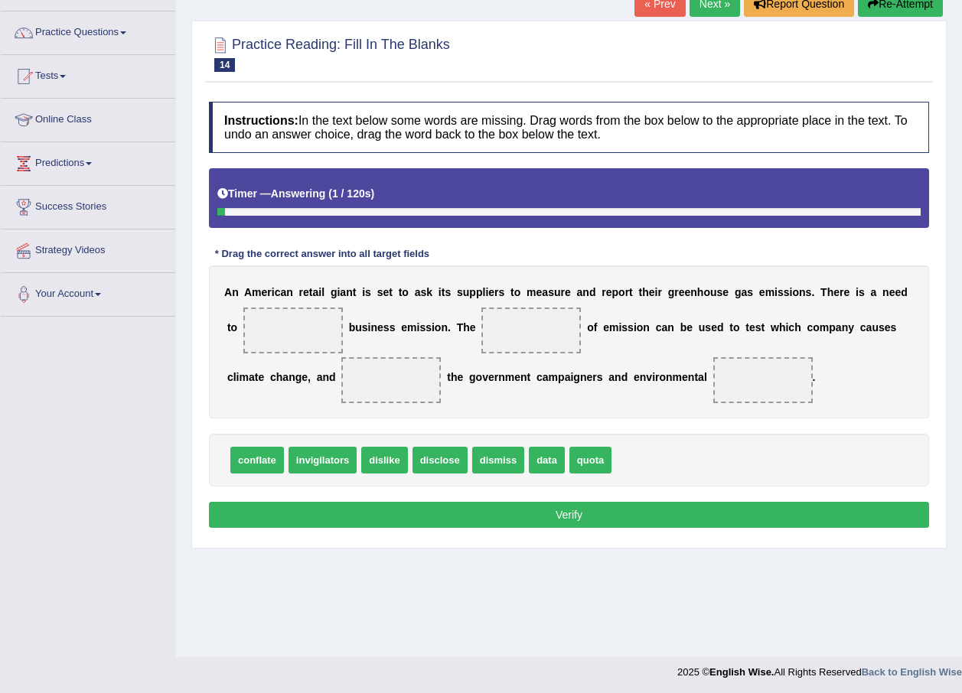
scroll to position [110, 0]
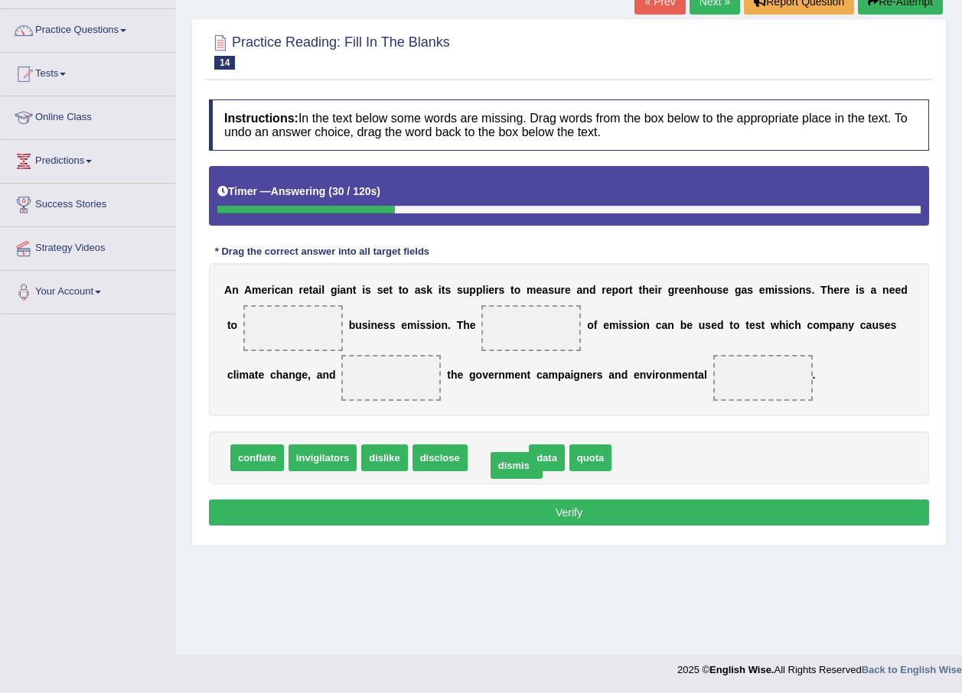
drag, startPoint x: 489, startPoint y: 454, endPoint x: 505, endPoint y: 462, distance: 17.8
click at [310, 465] on span "invigilators" at bounding box center [322, 458] width 68 height 27
drag, startPoint x: 559, startPoint y: 454, endPoint x: 240, endPoint y: 321, distance: 345.3
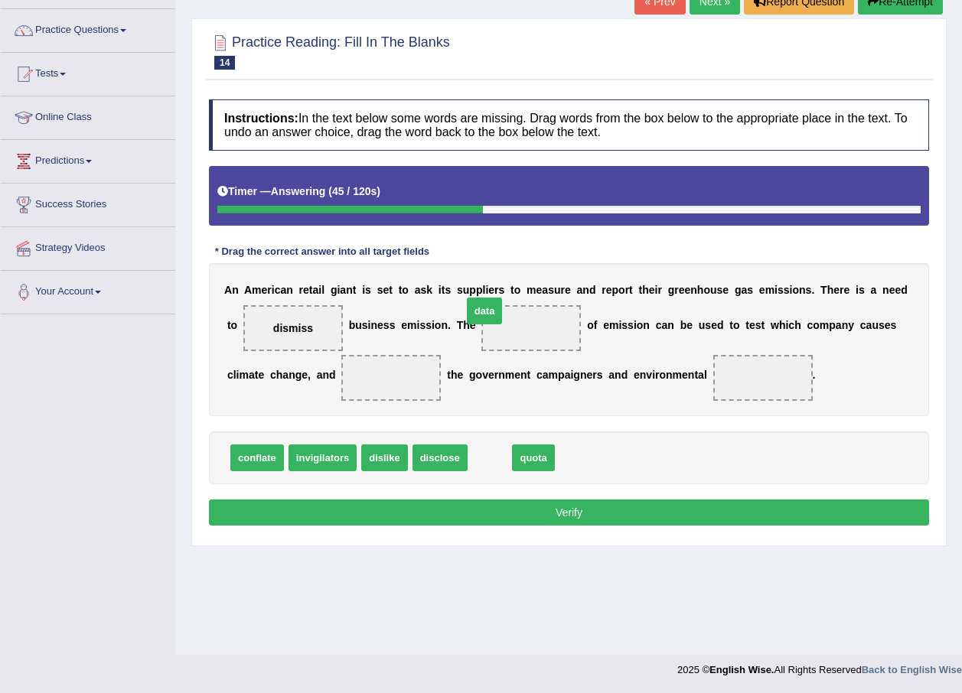
drag, startPoint x: 484, startPoint y: 449, endPoint x: 478, endPoint y: 302, distance: 147.0
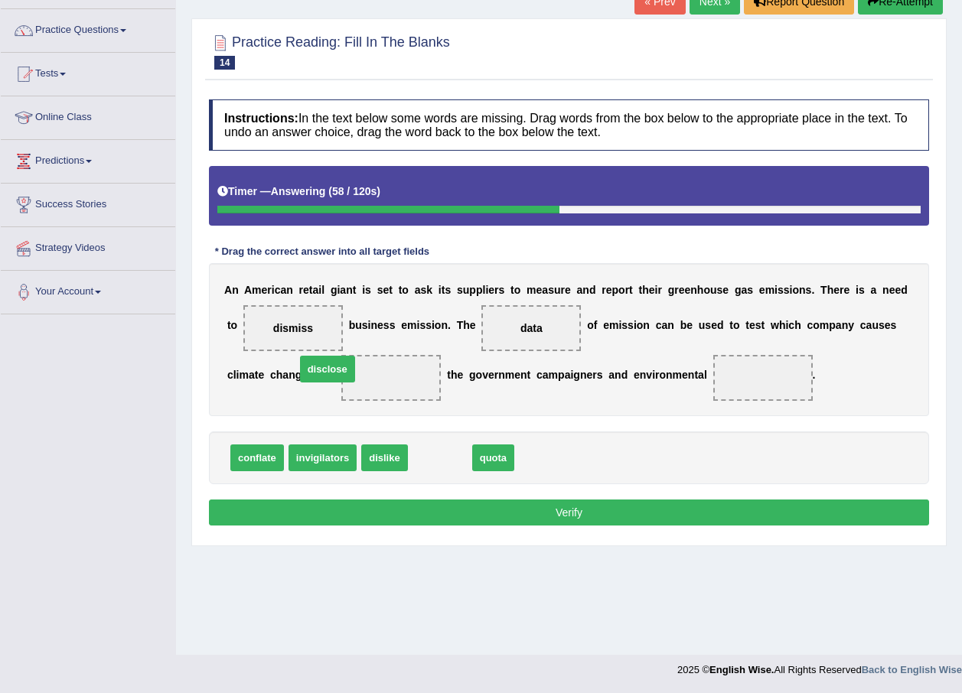
drag, startPoint x: 462, startPoint y: 452, endPoint x: 342, endPoint y: 369, distance: 146.2
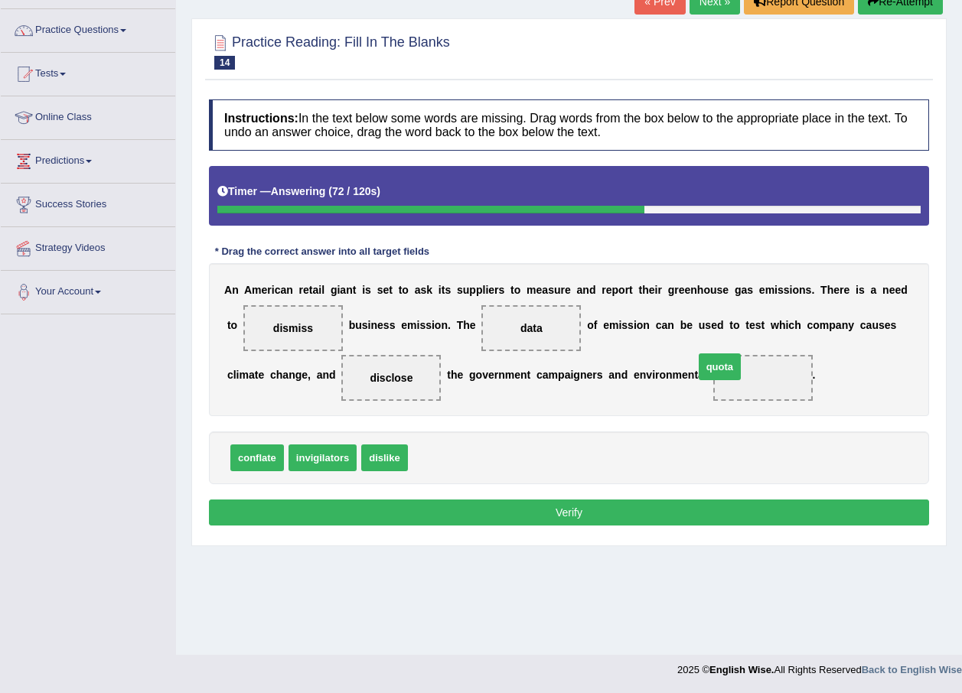
drag, startPoint x: 422, startPoint y: 454, endPoint x: 709, endPoint y: 363, distance: 300.3
drag, startPoint x: 701, startPoint y: 377, endPoint x: 505, endPoint y: 318, distance: 204.5
drag, startPoint x: 422, startPoint y: 449, endPoint x: 679, endPoint y: 380, distance: 266.3
click at [650, 508] on button "Verify" at bounding box center [569, 513] width 720 height 26
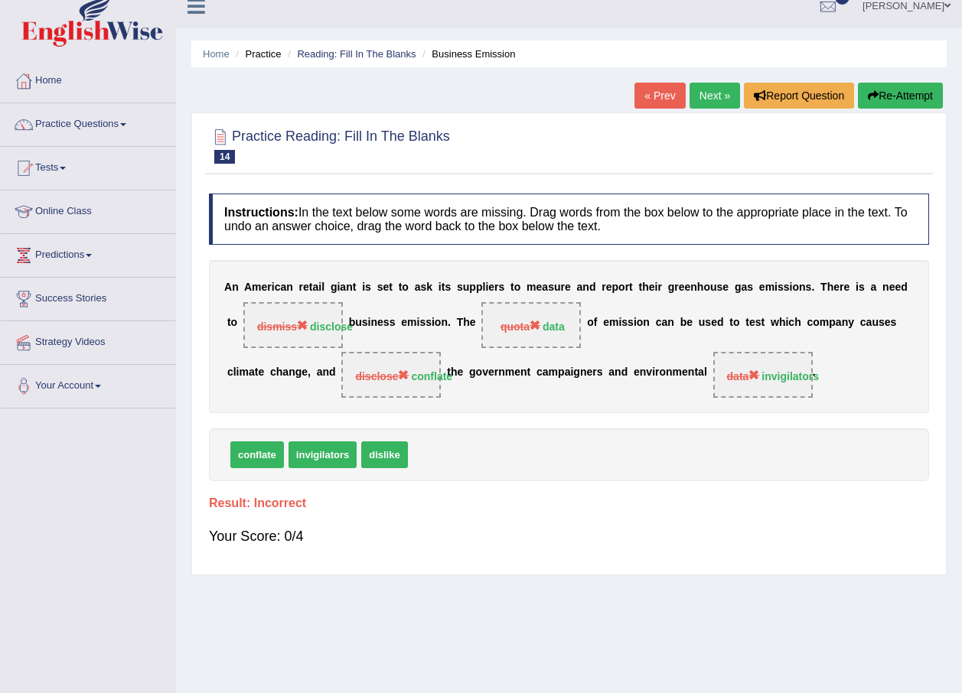
scroll to position [0, 0]
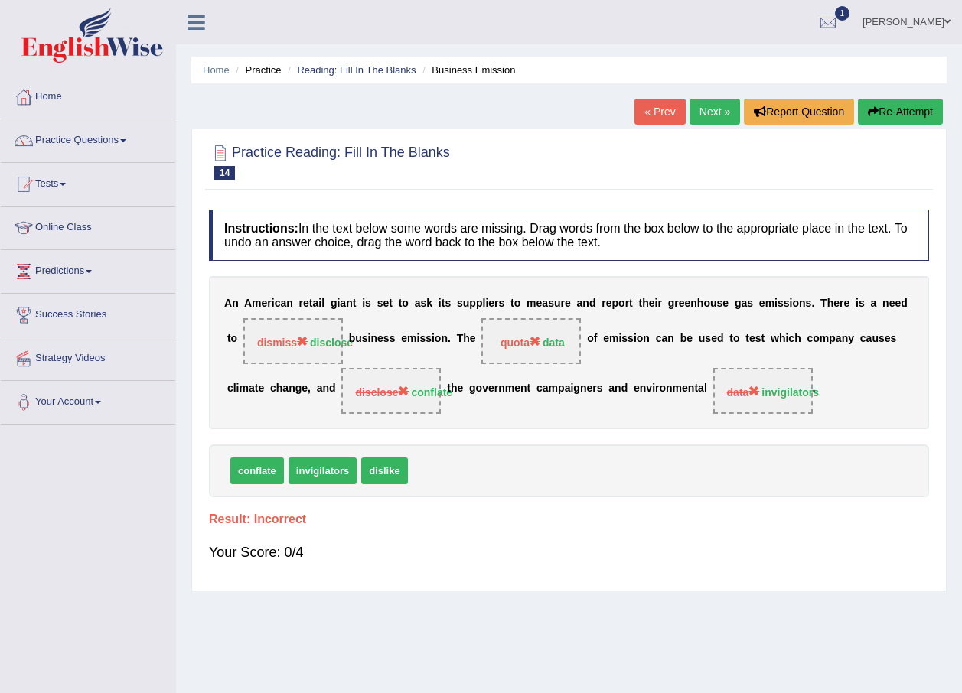
click at [901, 106] on button "Re-Attempt" at bounding box center [900, 112] width 85 height 26
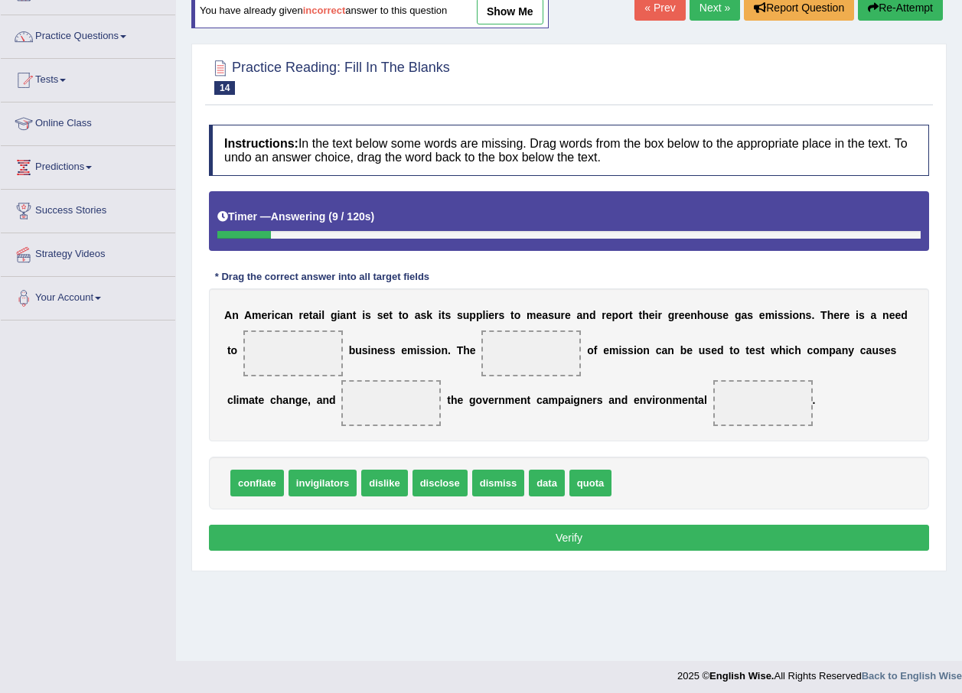
scroll to position [110, 0]
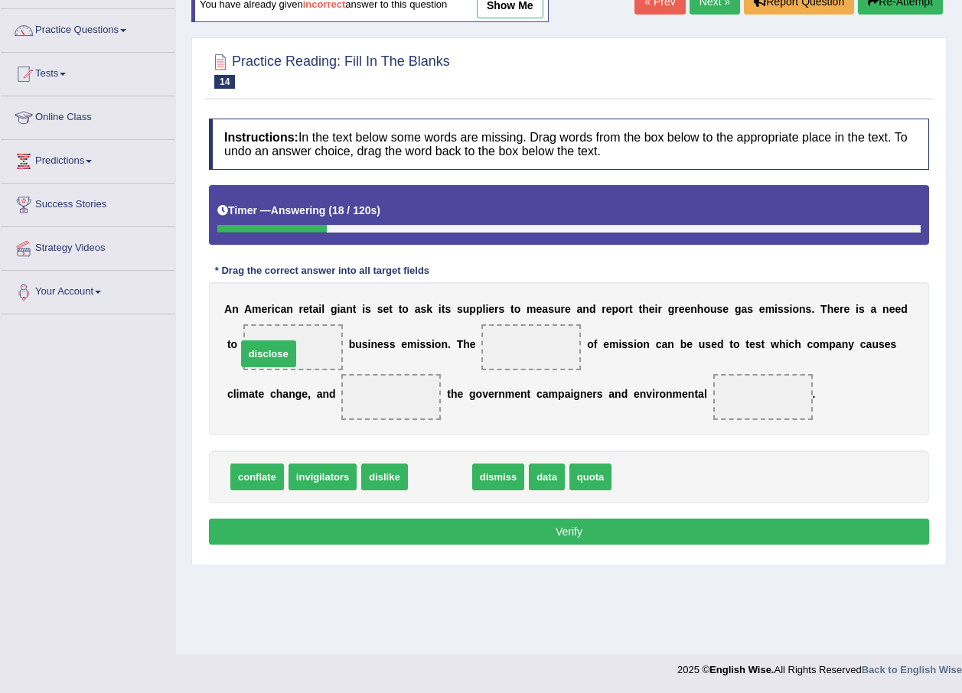
drag, startPoint x: 438, startPoint y: 474, endPoint x: 267, endPoint y: 350, distance: 211.1
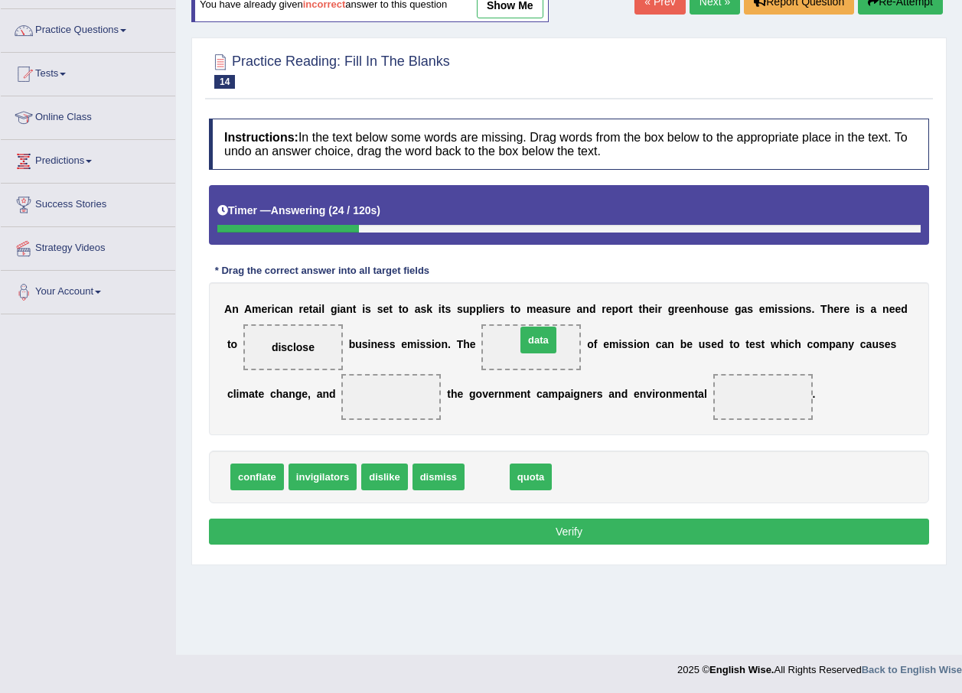
drag, startPoint x: 481, startPoint y: 481, endPoint x: 529, endPoint y: 347, distance: 142.3
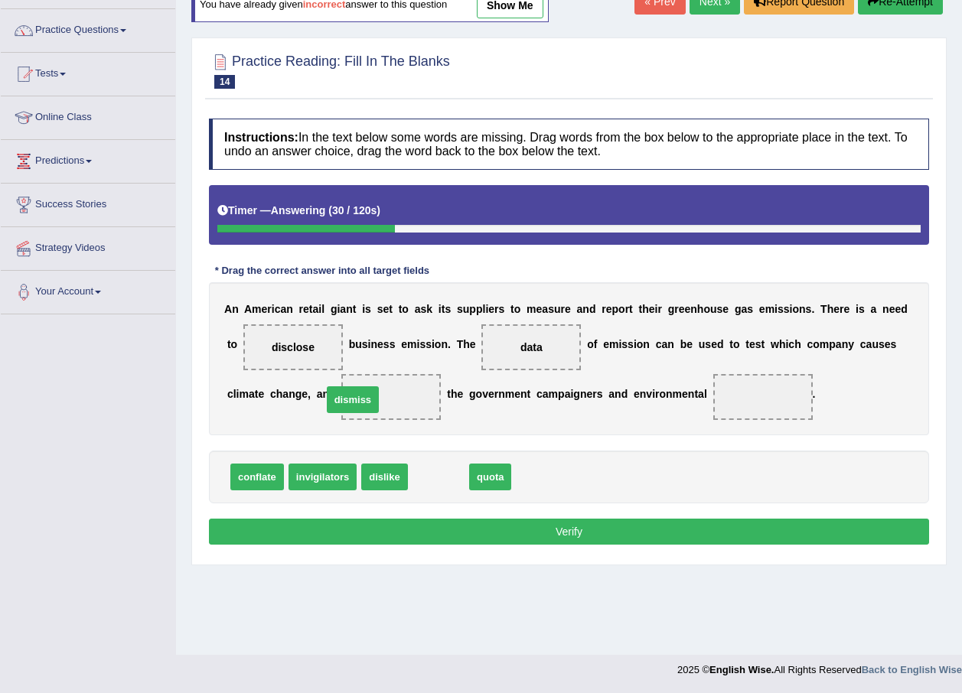
drag, startPoint x: 444, startPoint y: 481, endPoint x: 358, endPoint y: 404, distance: 115.4
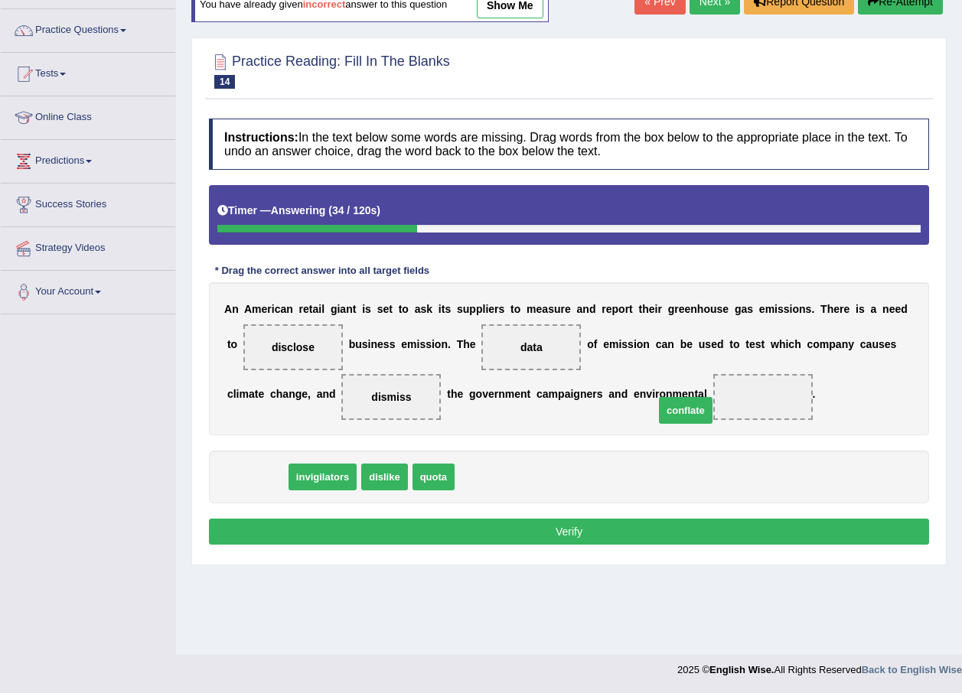
drag, startPoint x: 267, startPoint y: 481, endPoint x: 696, endPoint y: 415, distance: 433.6
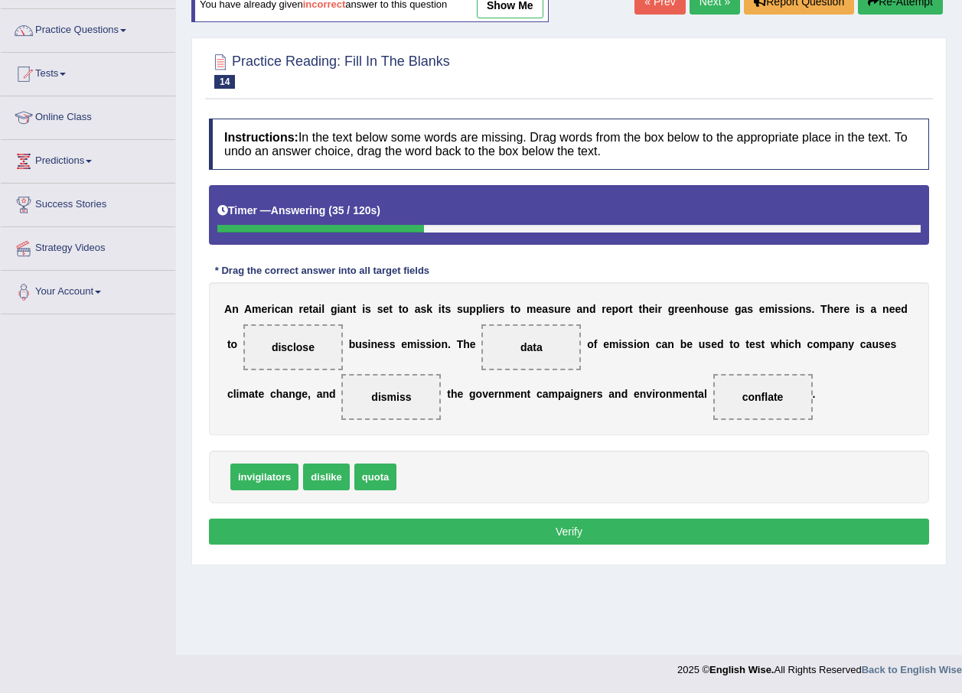
click at [621, 532] on button "Verify" at bounding box center [569, 532] width 720 height 26
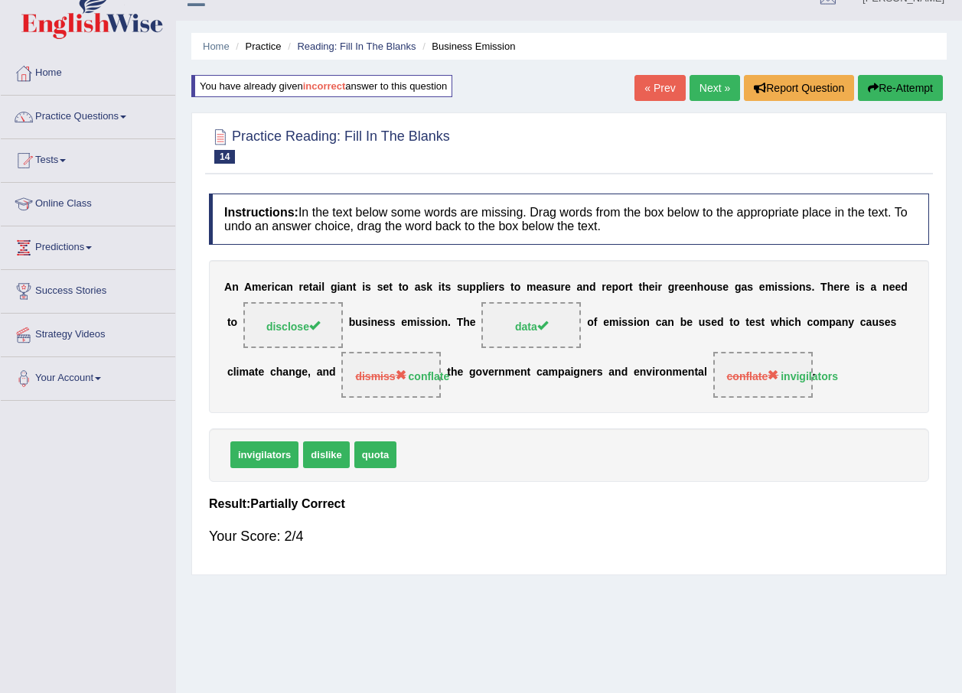
scroll to position [0, 0]
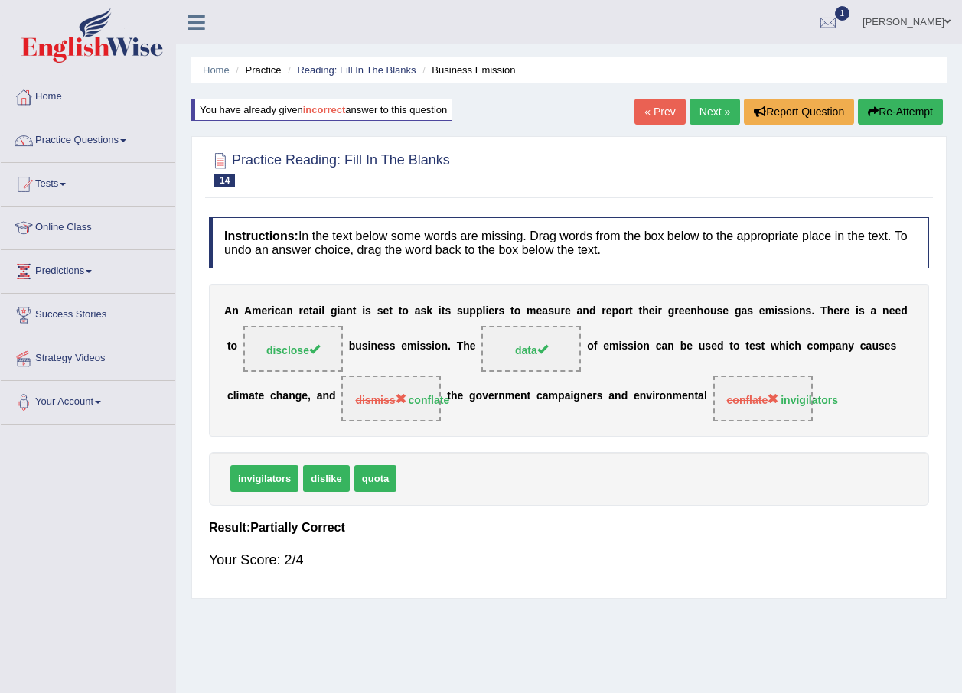
click at [717, 99] on link "Next »" at bounding box center [714, 112] width 50 height 26
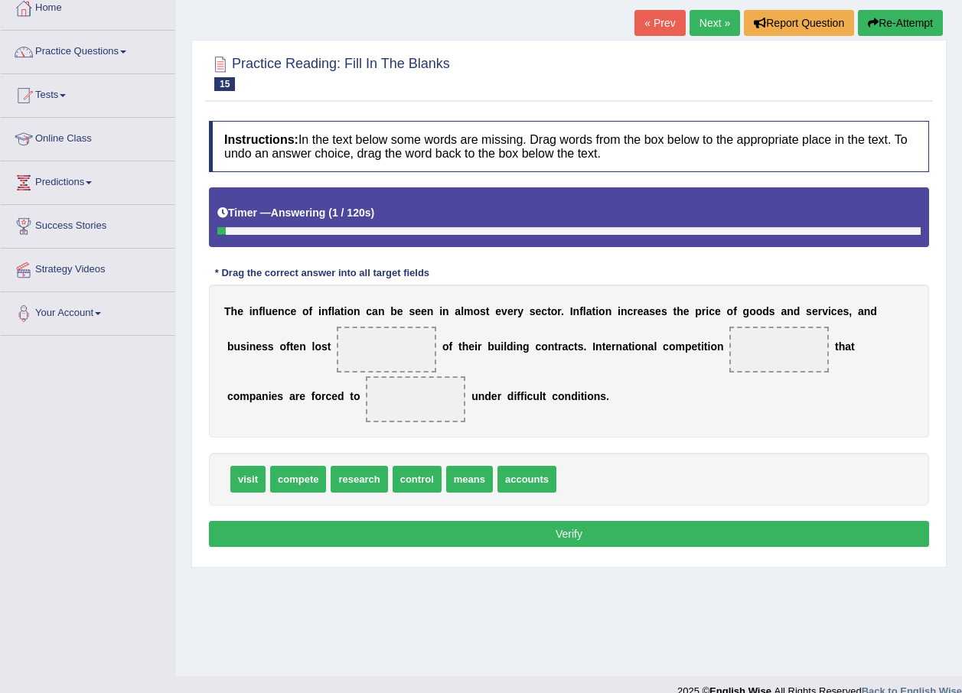
scroll to position [110, 0]
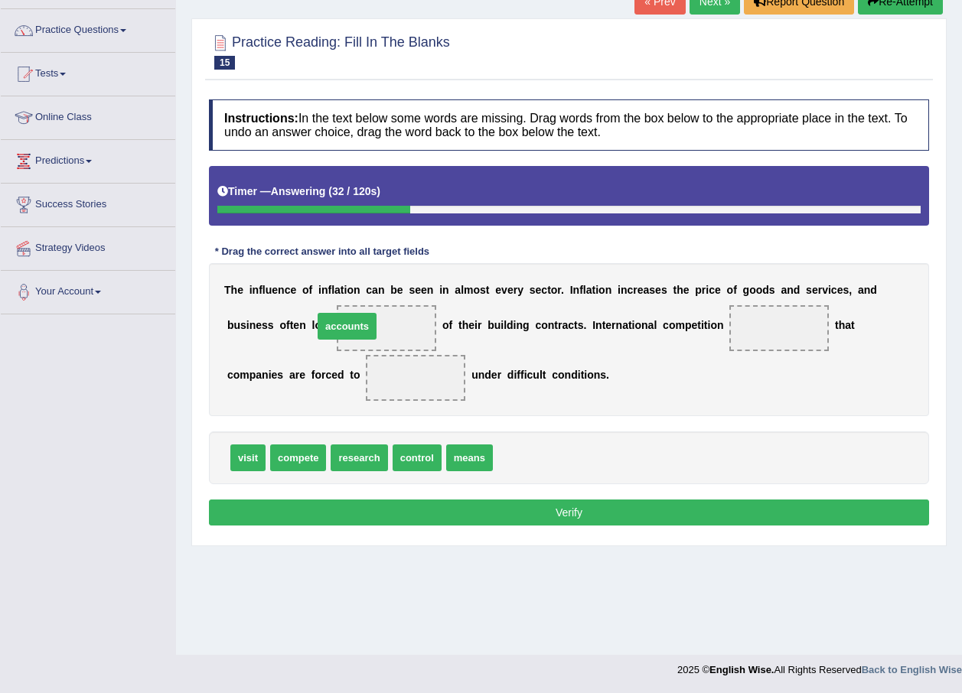
drag, startPoint x: 508, startPoint y: 460, endPoint x: 328, endPoint y: 328, distance: 222.8
drag, startPoint x: 463, startPoint y: 452, endPoint x: 703, endPoint y: 310, distance: 279.2
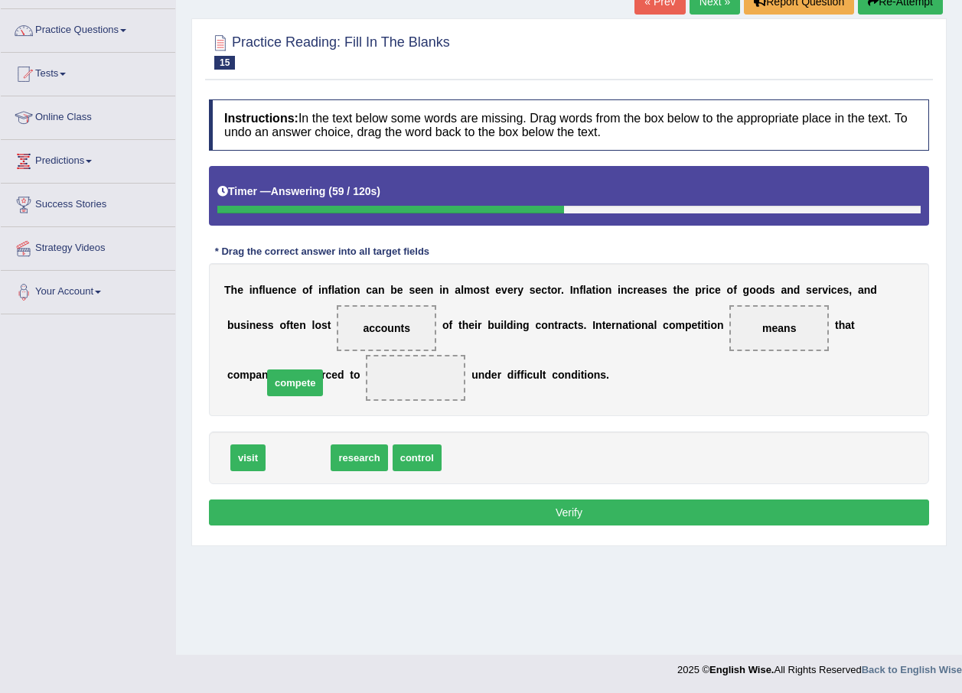
drag, startPoint x: 302, startPoint y: 454, endPoint x: 299, endPoint y: 380, distance: 75.0
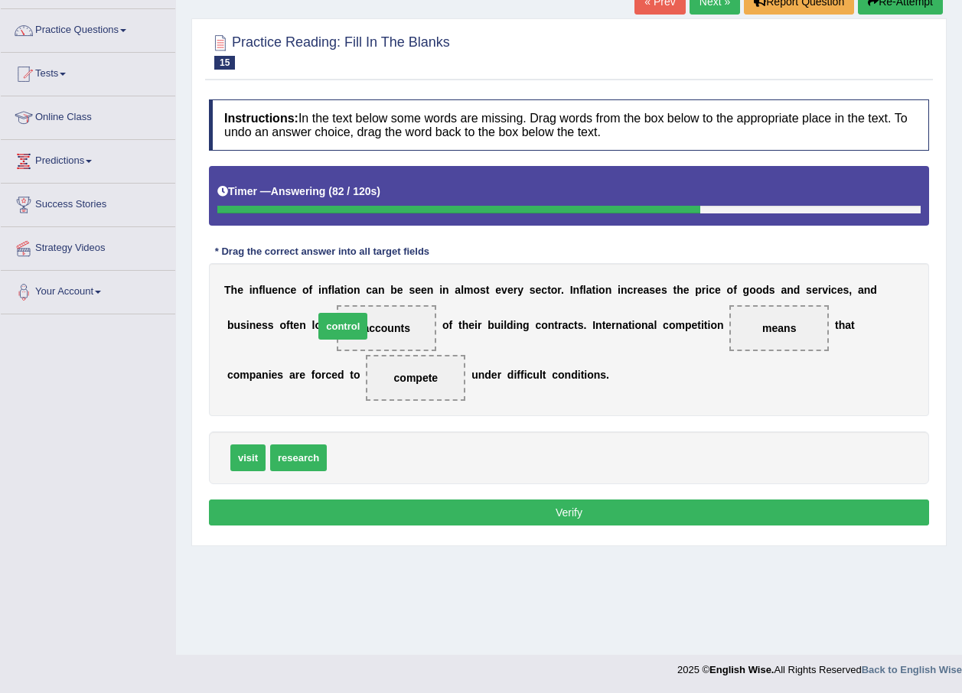
drag, startPoint x: 353, startPoint y: 458, endPoint x: 340, endPoint y: 326, distance: 132.2
click at [467, 521] on button "Verify" at bounding box center [569, 513] width 720 height 26
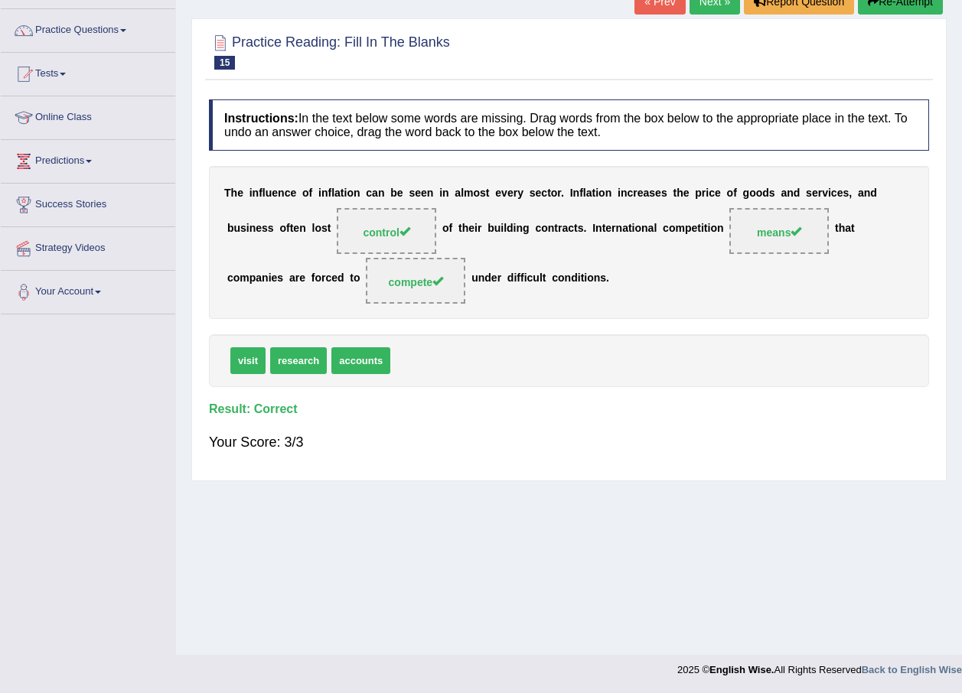
scroll to position [0, 0]
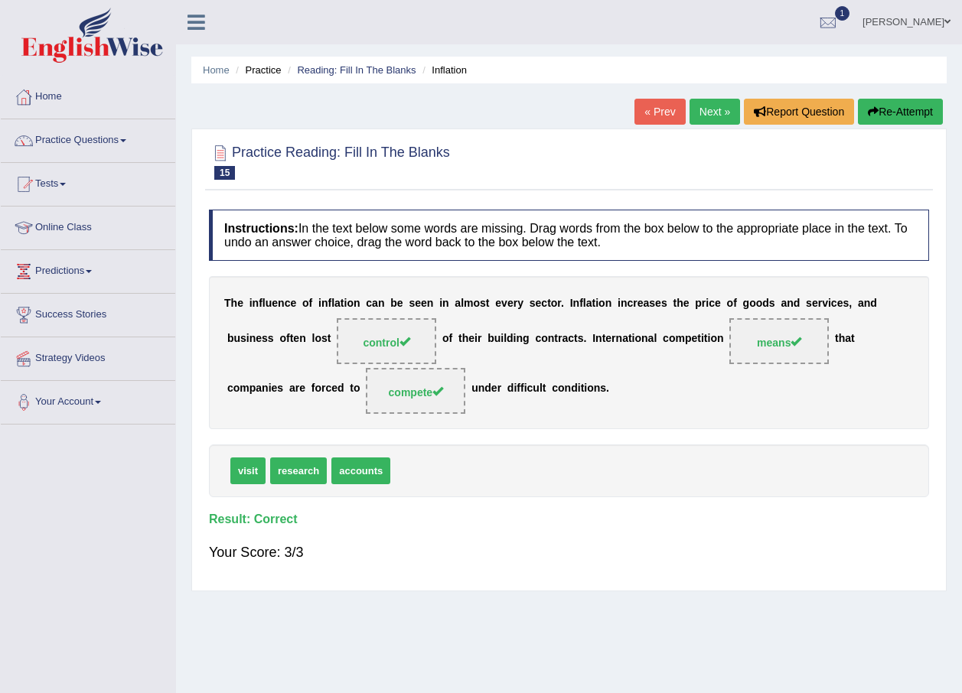
click at [722, 106] on link "Next »" at bounding box center [714, 112] width 50 height 26
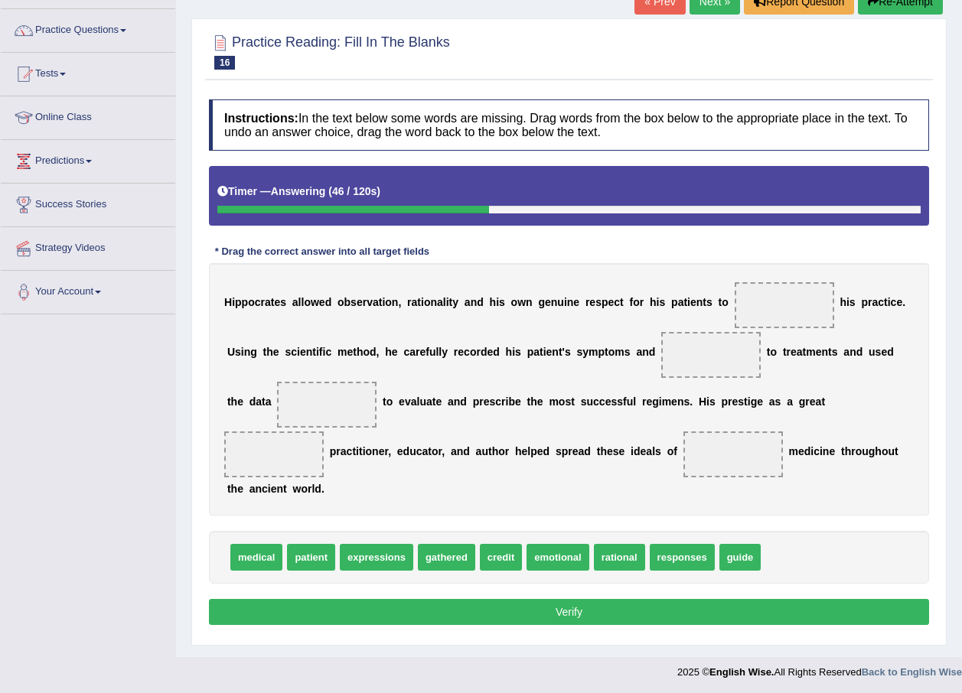
drag, startPoint x: 698, startPoint y: 543, endPoint x: 634, endPoint y: 452, distance: 111.0
click at [634, 418] on div "Instructions: In the text below some words are missing. Drag words from the box…" at bounding box center [569, 365] width 728 height 546
drag, startPoint x: 655, startPoint y: 538, endPoint x: 671, endPoint y: 540, distance: 16.2
drag, startPoint x: 645, startPoint y: 533, endPoint x: 631, endPoint y: 353, distance: 179.6
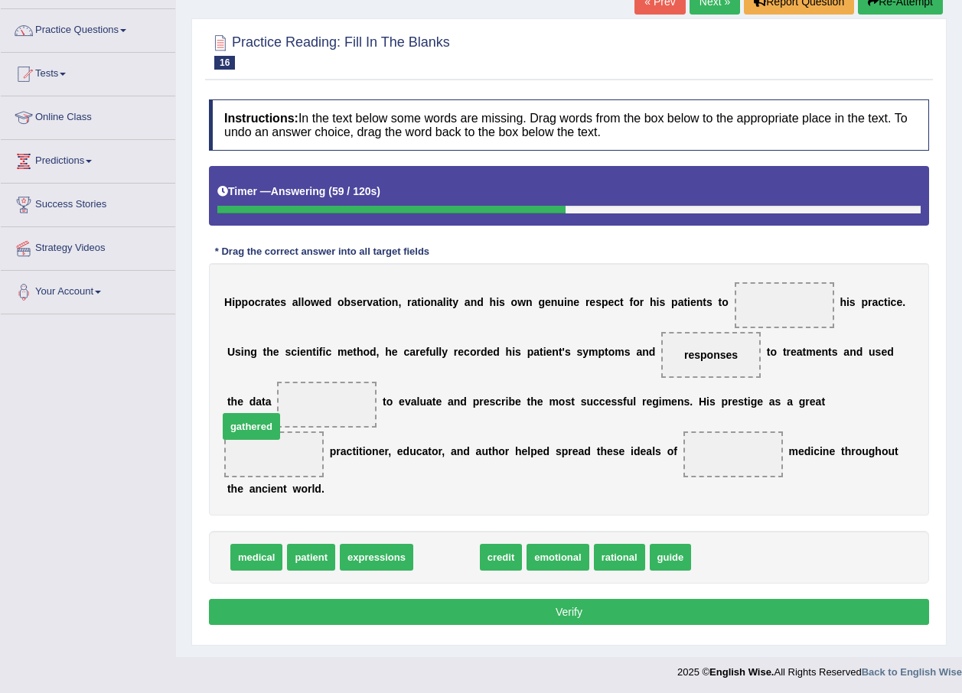
drag, startPoint x: 444, startPoint y: 538, endPoint x: 249, endPoint y: 407, distance: 234.9
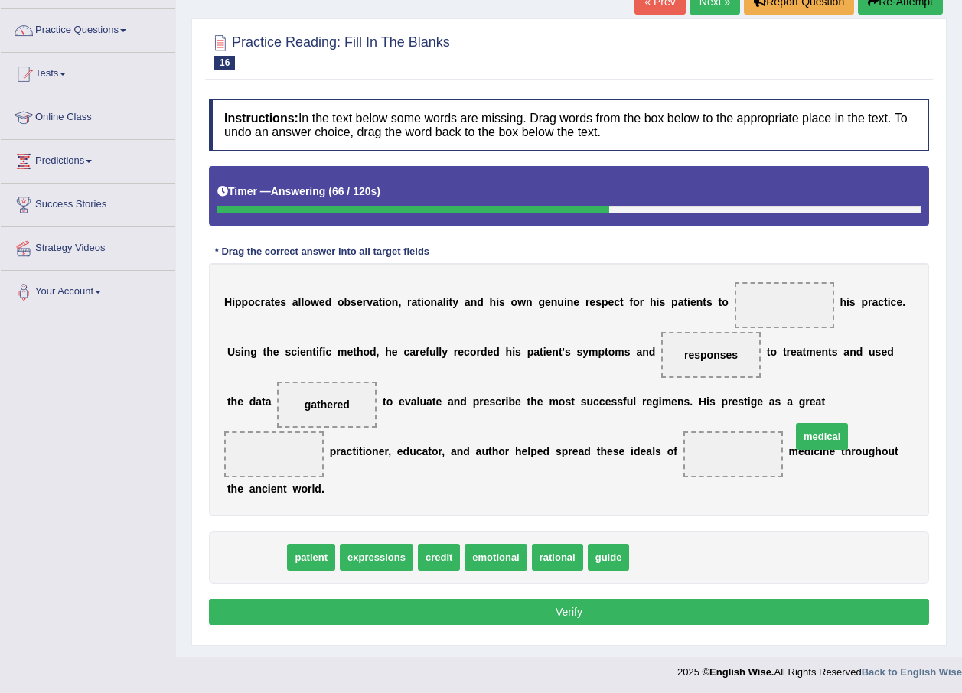
drag, startPoint x: 251, startPoint y: 533, endPoint x: 808, endPoint y: 415, distance: 569.3
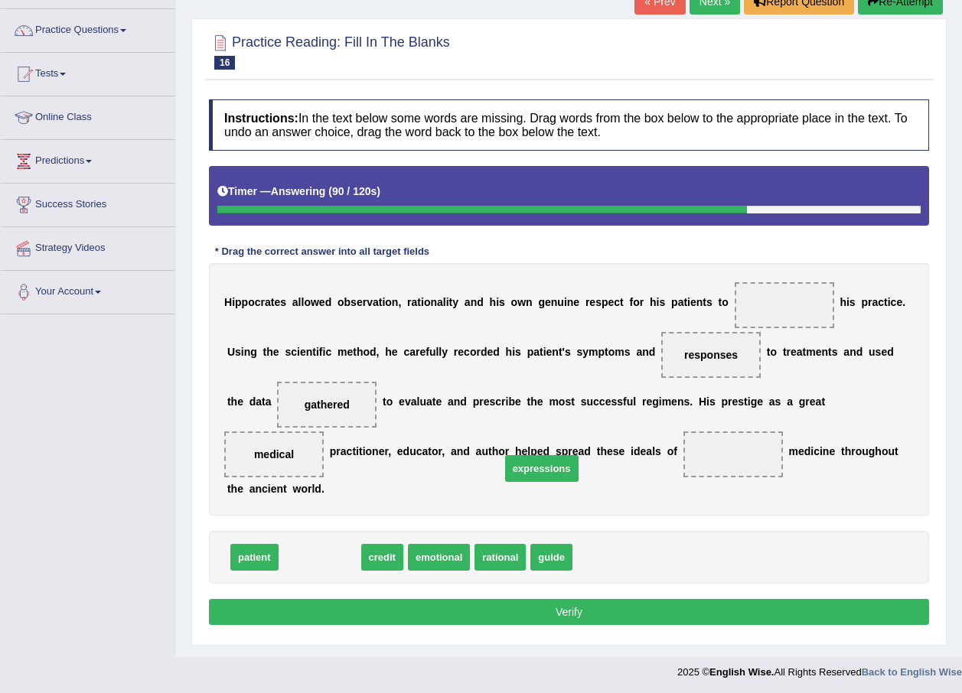
drag, startPoint x: 313, startPoint y: 538, endPoint x: 535, endPoint y: 449, distance: 239.0
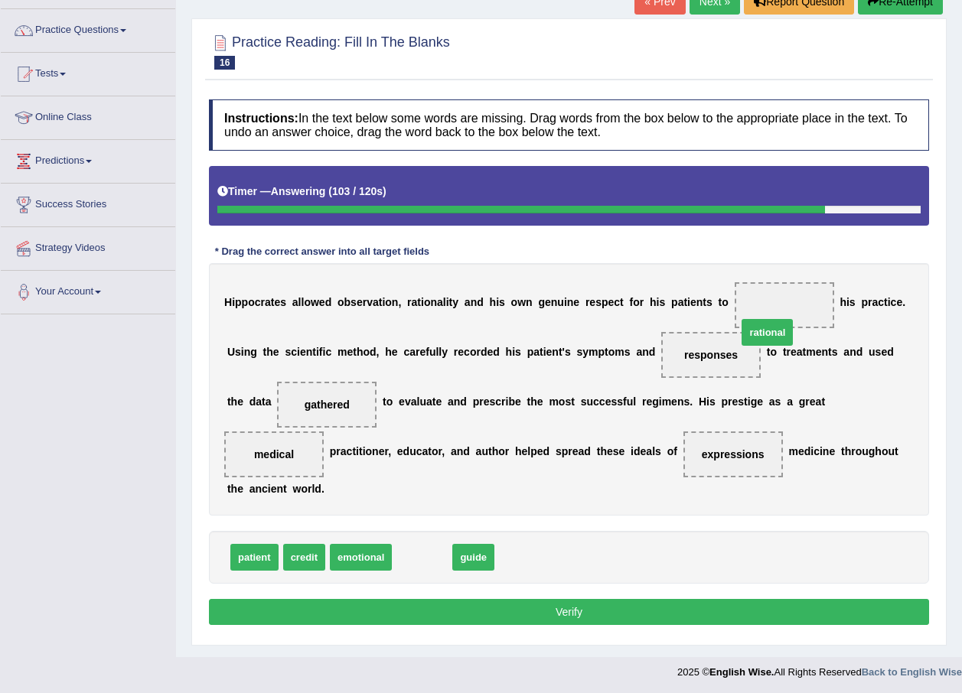
drag, startPoint x: 412, startPoint y: 533, endPoint x: 757, endPoint y: 308, distance: 411.9
click at [715, 599] on button "Verify" at bounding box center [569, 612] width 720 height 26
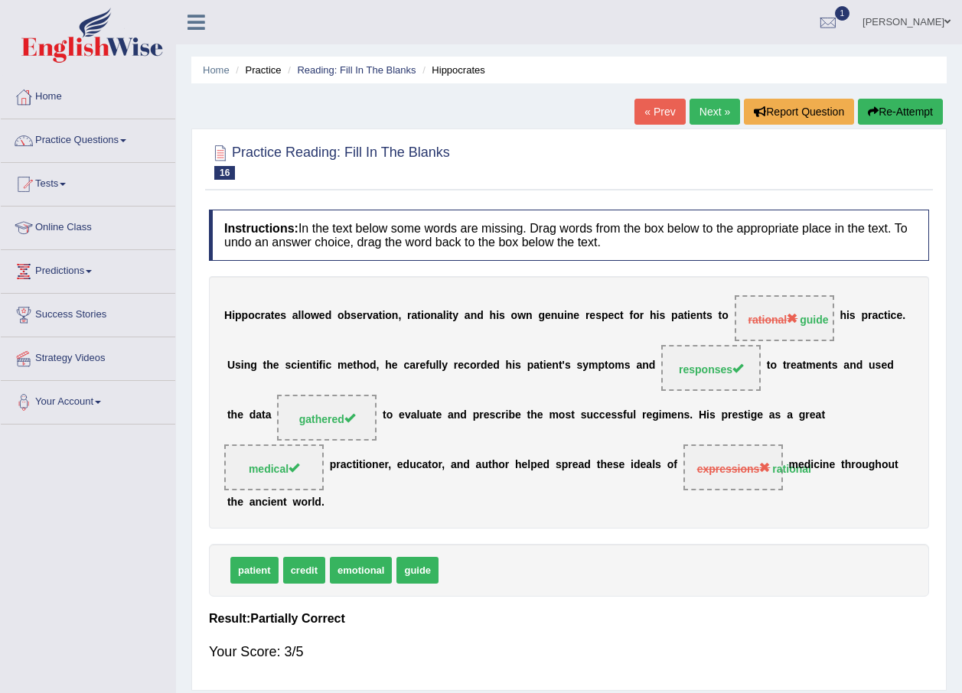
click at [728, 118] on link "Next »" at bounding box center [714, 112] width 50 height 26
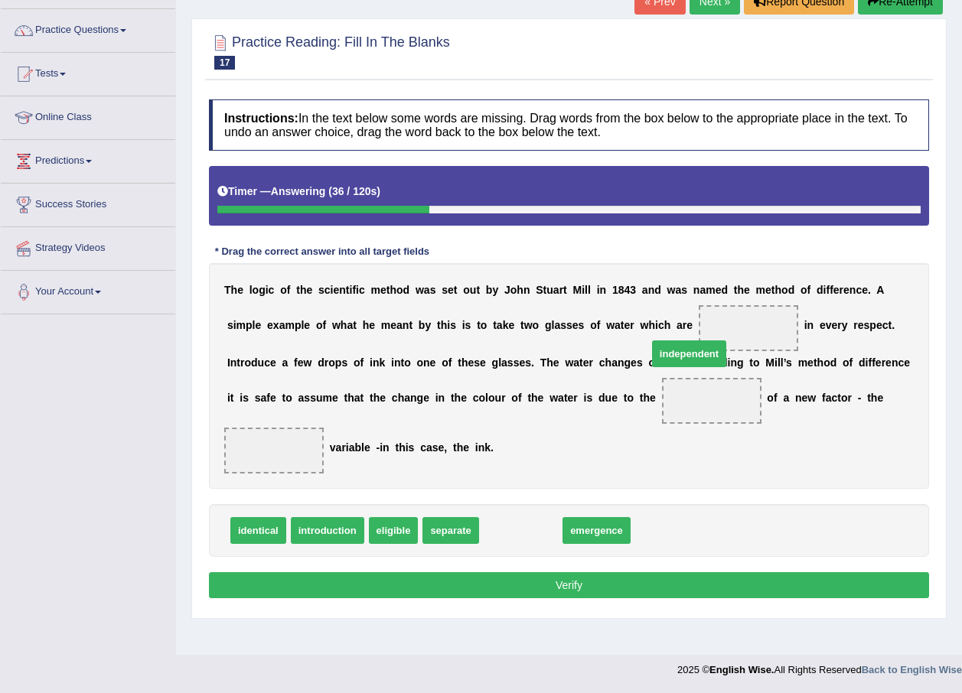
drag, startPoint x: 481, startPoint y: 506, endPoint x: 650, endPoint y: 329, distance: 244.1
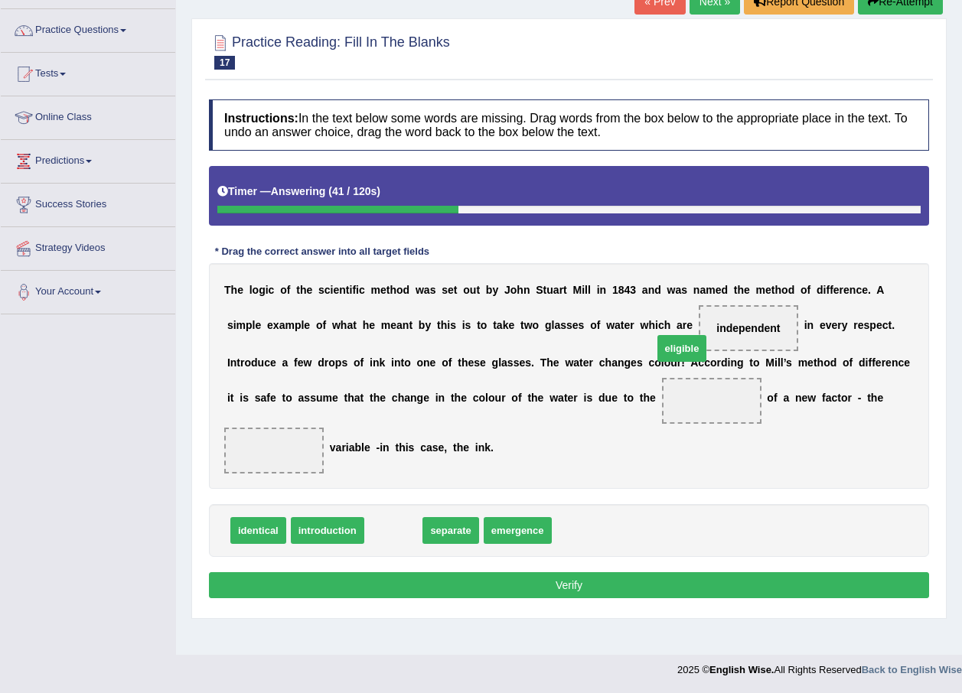
drag, startPoint x: 393, startPoint y: 509, endPoint x: 682, endPoint y: 327, distance: 341.1
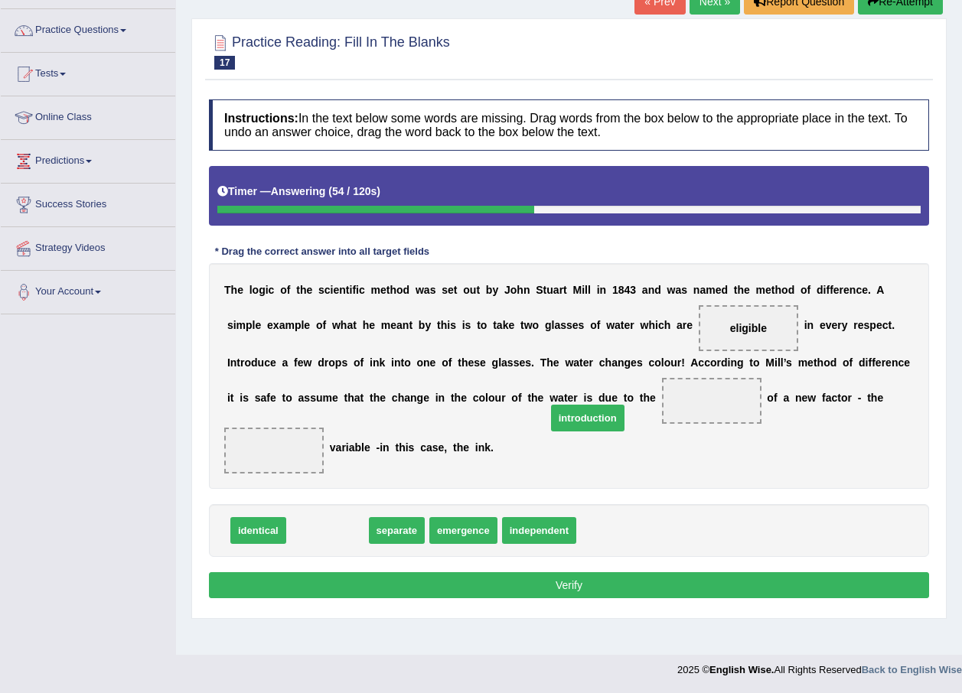
drag, startPoint x: 318, startPoint y: 516, endPoint x: 578, endPoint y: 404, distance: 283.4
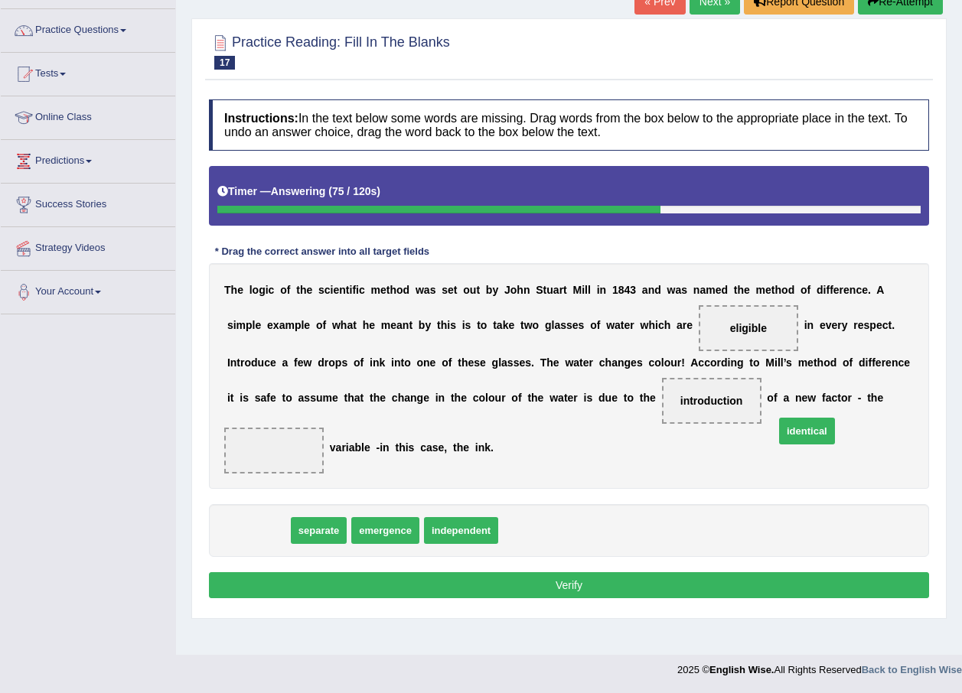
drag, startPoint x: 251, startPoint y: 511, endPoint x: 797, endPoint y: 415, distance: 554.7
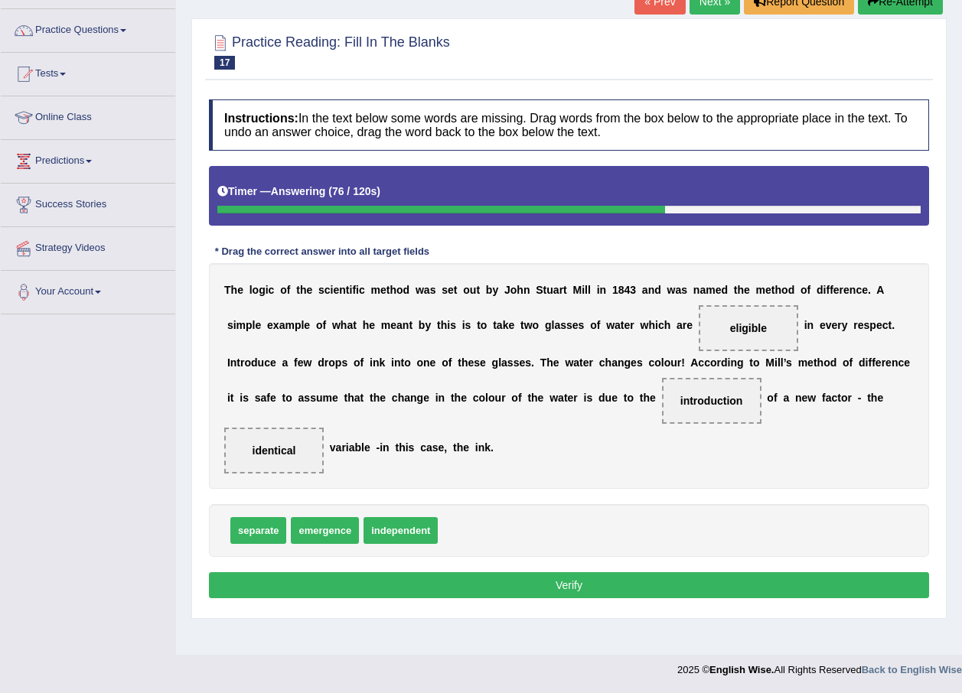
click at [706, 572] on button "Verify" at bounding box center [569, 585] width 720 height 26
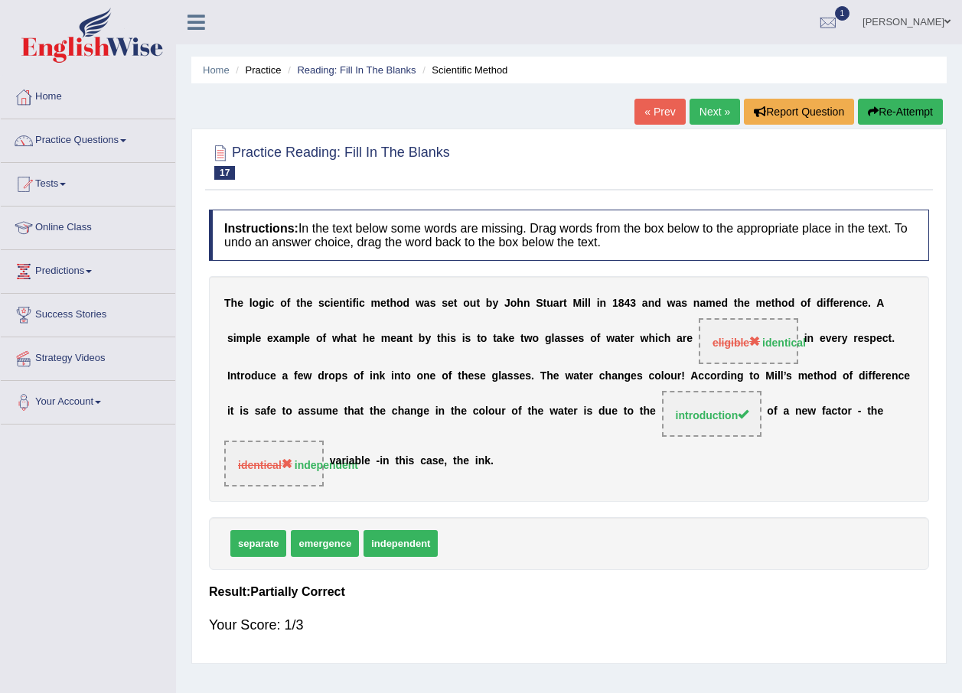
click at [712, 129] on div "Practice Reading: Fill In The Blanks 17 Scientific Method Instructions: In the …" at bounding box center [568, 397] width 755 height 536
click at [714, 120] on link "Next »" at bounding box center [714, 112] width 50 height 26
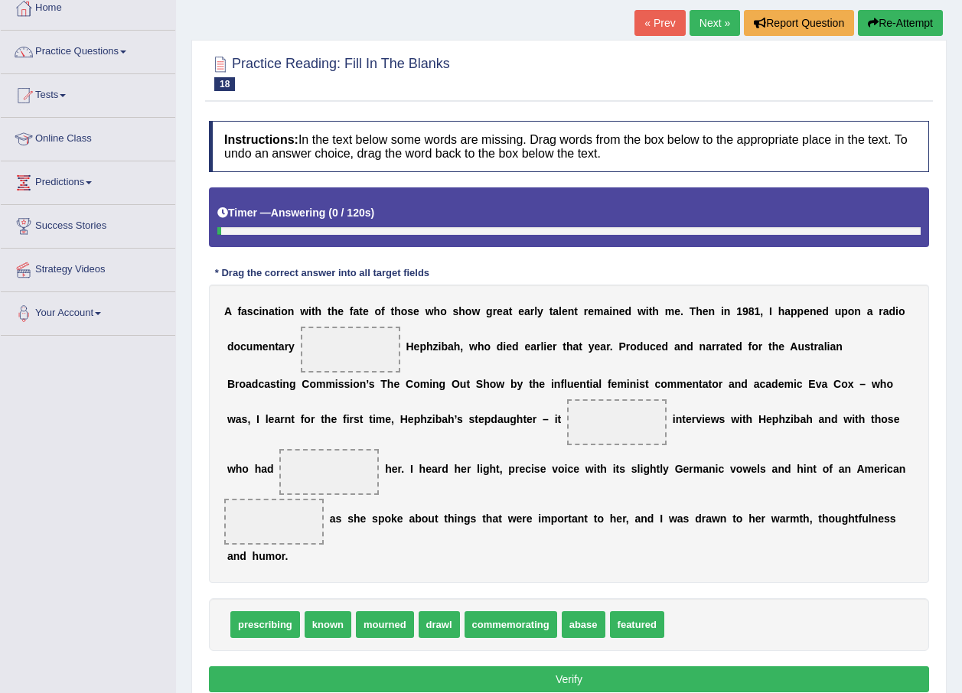
scroll to position [110, 0]
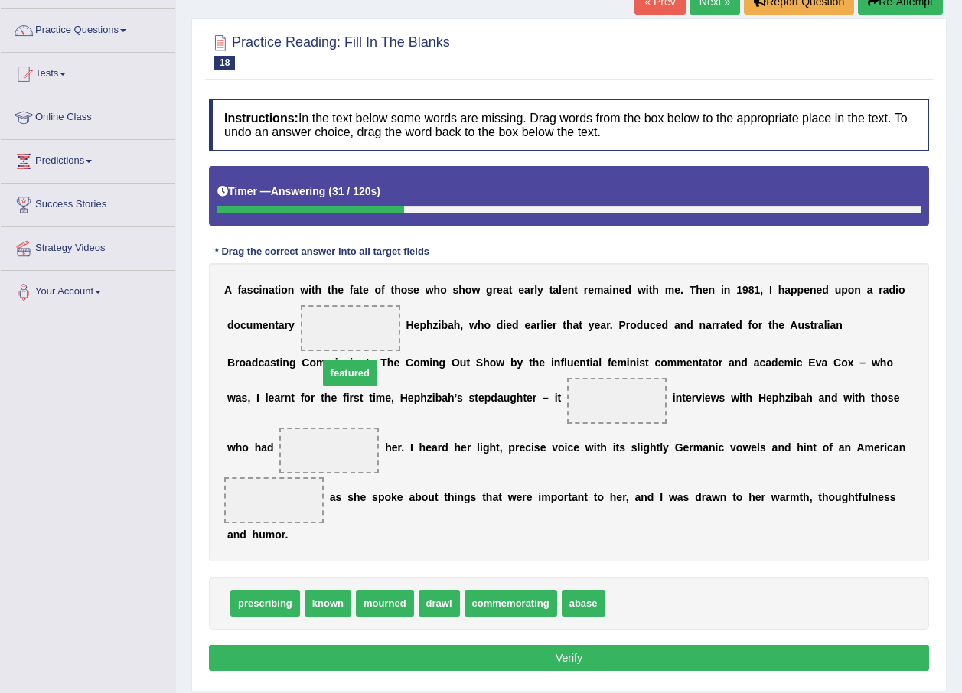
drag, startPoint x: 626, startPoint y: 552, endPoint x: 339, endPoint y: 321, distance: 367.9
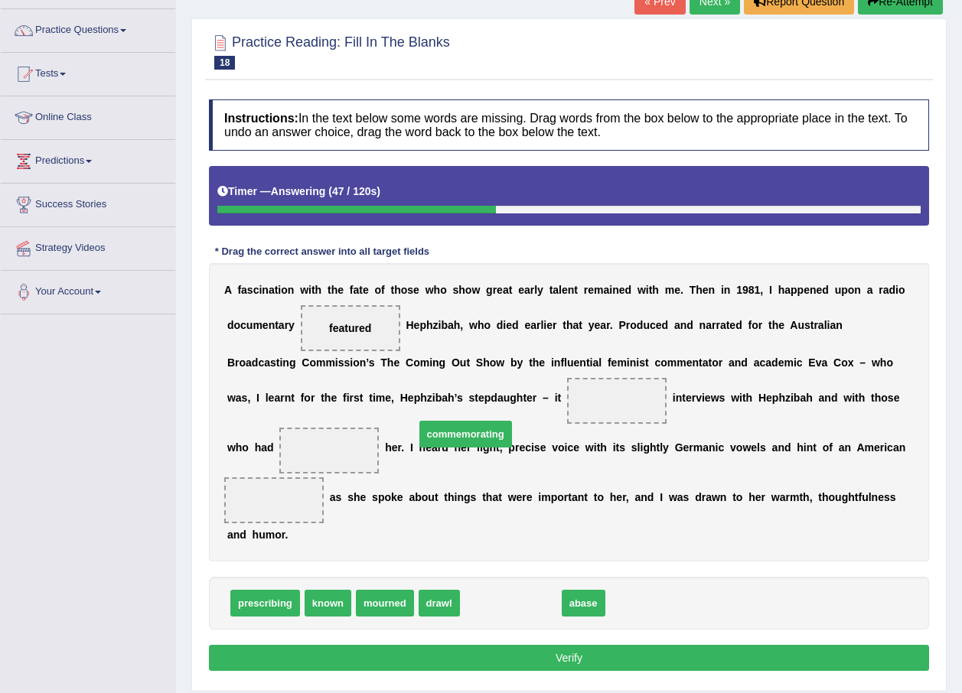
drag, startPoint x: 510, startPoint y: 546, endPoint x: 465, endPoint y: 377, distance: 175.0
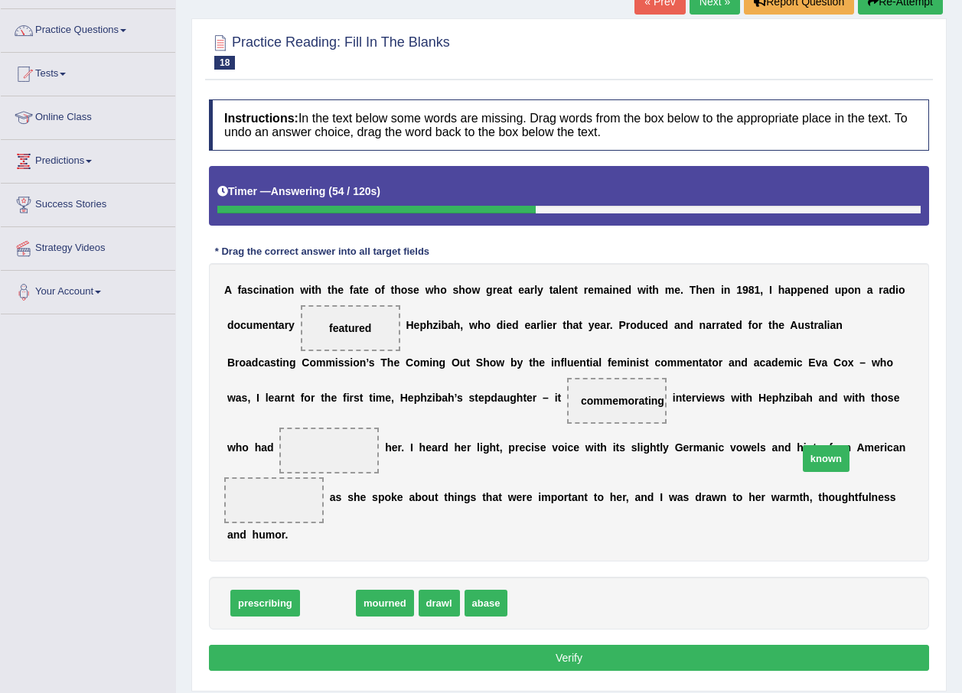
drag, startPoint x: 326, startPoint y: 554, endPoint x: 824, endPoint y: 409, distance: 518.7
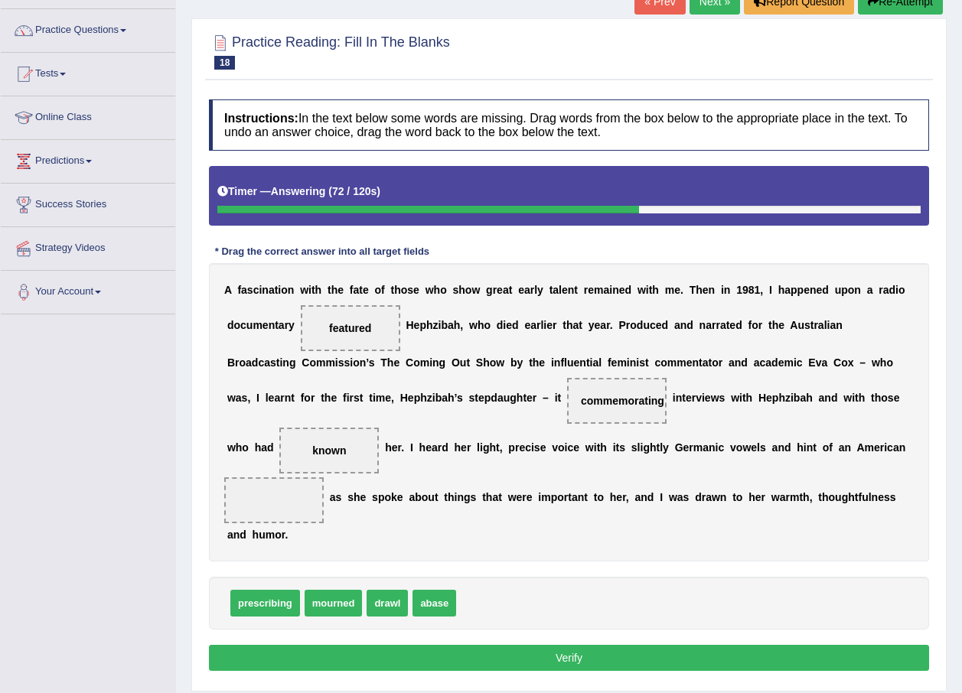
click at [581, 402] on span "commemorating" at bounding box center [622, 401] width 83 height 12
drag, startPoint x: 446, startPoint y: 393, endPoint x: 567, endPoint y: 460, distance: 138.0
click at [567, 460] on div "A f a s c i n a t i o n w i t h t h e f a t e o f t h o s e w h o s h o w g r e…" at bounding box center [569, 412] width 720 height 298
drag, startPoint x: 310, startPoint y: 559, endPoint x: 447, endPoint y: 567, distance: 137.2
drag, startPoint x: 310, startPoint y: 557, endPoint x: 460, endPoint y: 407, distance: 212.1
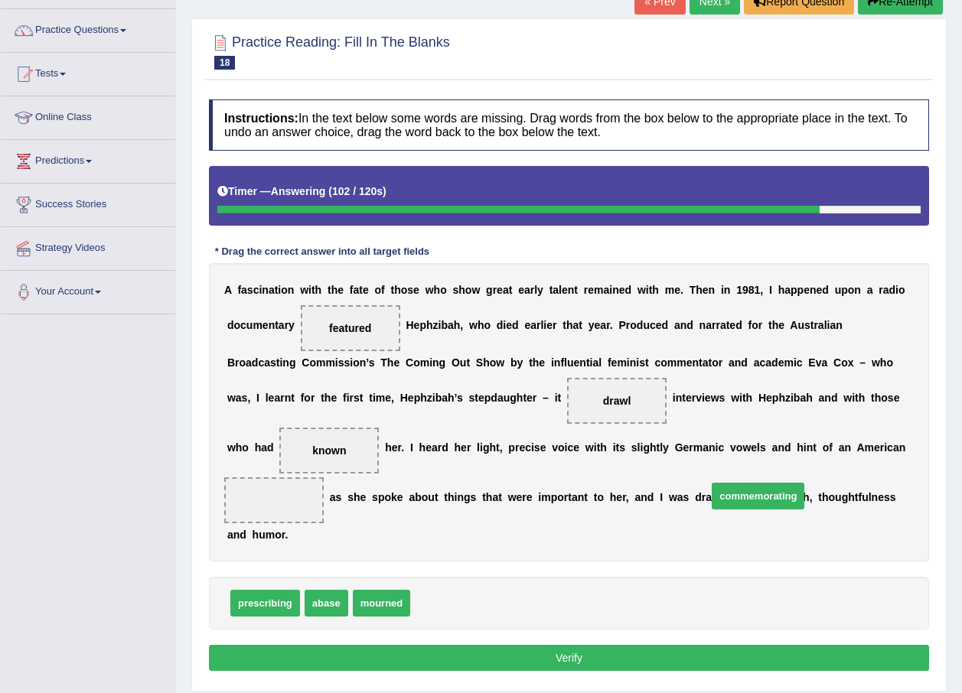
drag, startPoint x: 460, startPoint y: 559, endPoint x: 757, endPoint y: 452, distance: 315.6
click at [683, 645] on button "Verify" at bounding box center [569, 658] width 720 height 26
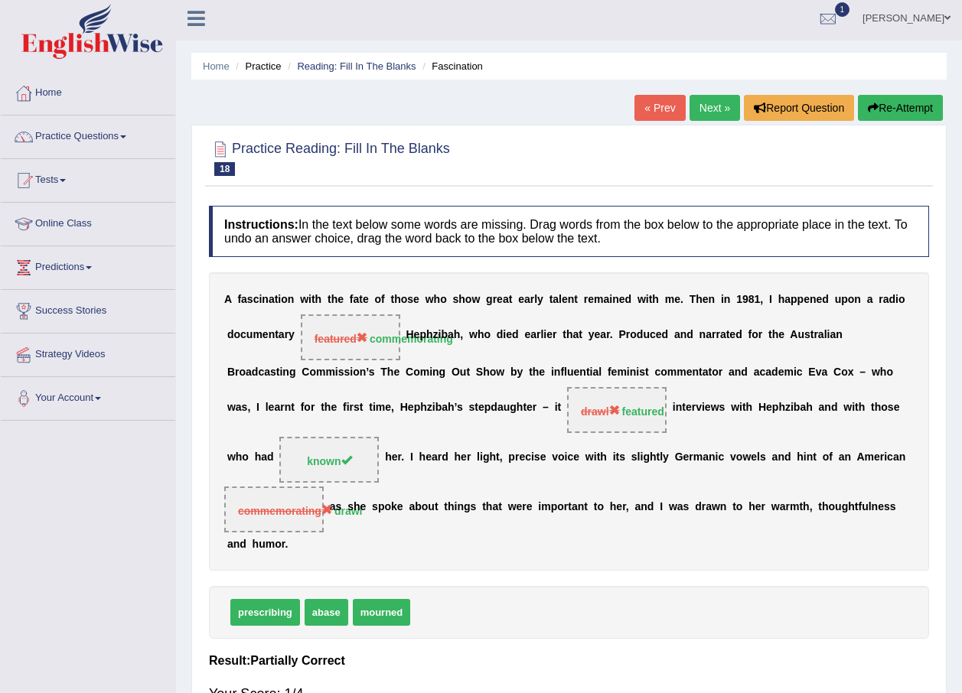
scroll to position [0, 0]
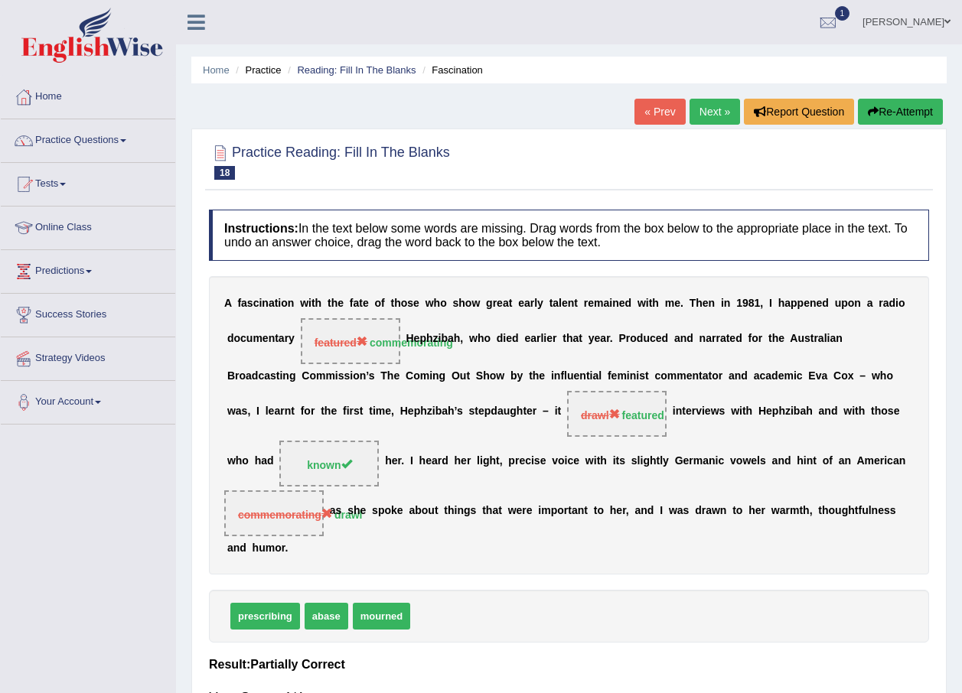
click at [910, 102] on button "Re-Attempt" at bounding box center [900, 112] width 85 height 26
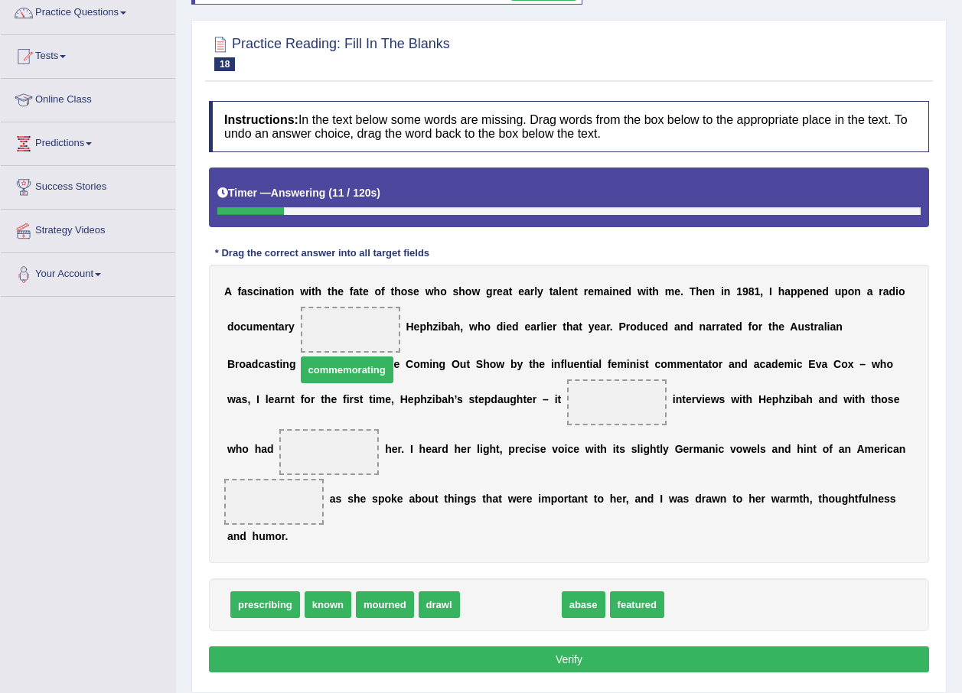
drag, startPoint x: 513, startPoint y: 562, endPoint x: 350, endPoint y: 327, distance: 286.3
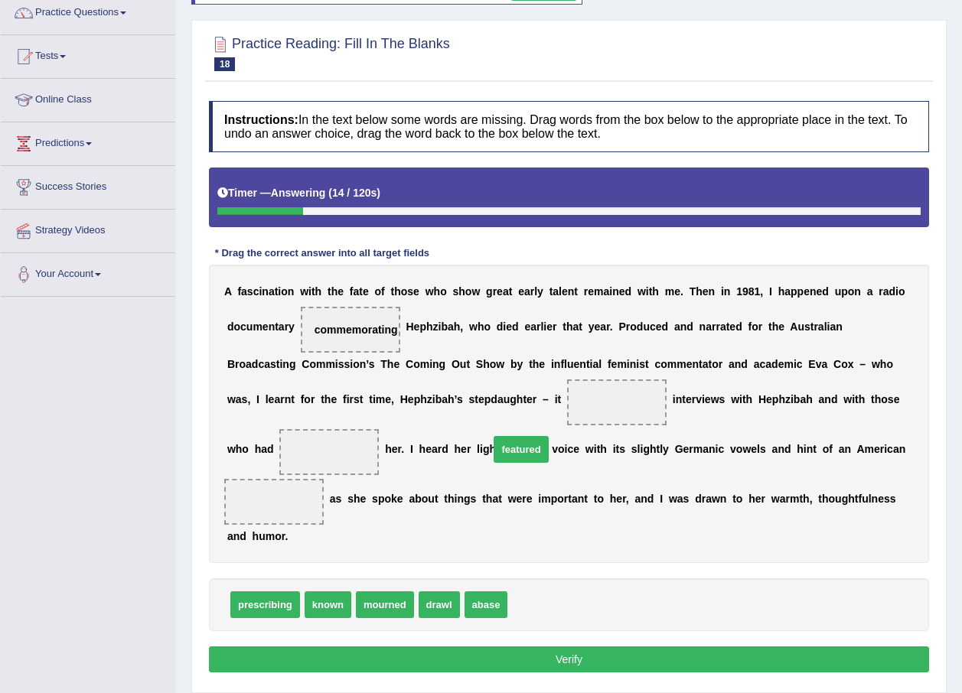
drag, startPoint x: 521, startPoint y: 552, endPoint x: 500, endPoint y: 399, distance: 154.4
drag, startPoint x: 310, startPoint y: 554, endPoint x: 829, endPoint y: 409, distance: 539.3
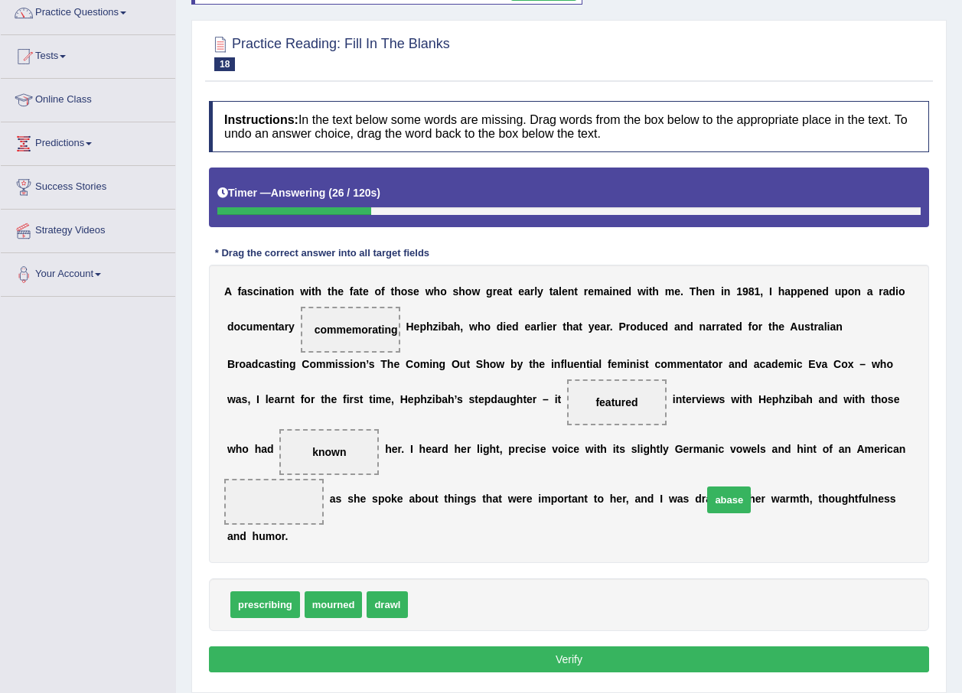
drag, startPoint x: 414, startPoint y: 559, endPoint x: 709, endPoint y: 454, distance: 312.7
click at [658, 647] on button "Verify" at bounding box center [569, 660] width 720 height 26
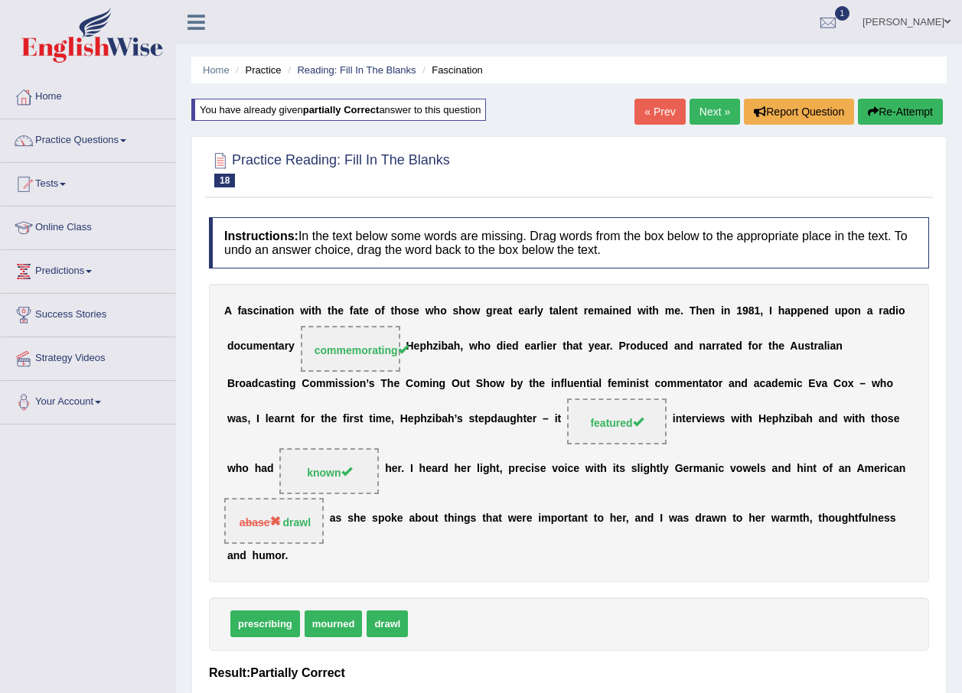
click at [731, 112] on link "Next »" at bounding box center [714, 112] width 50 height 26
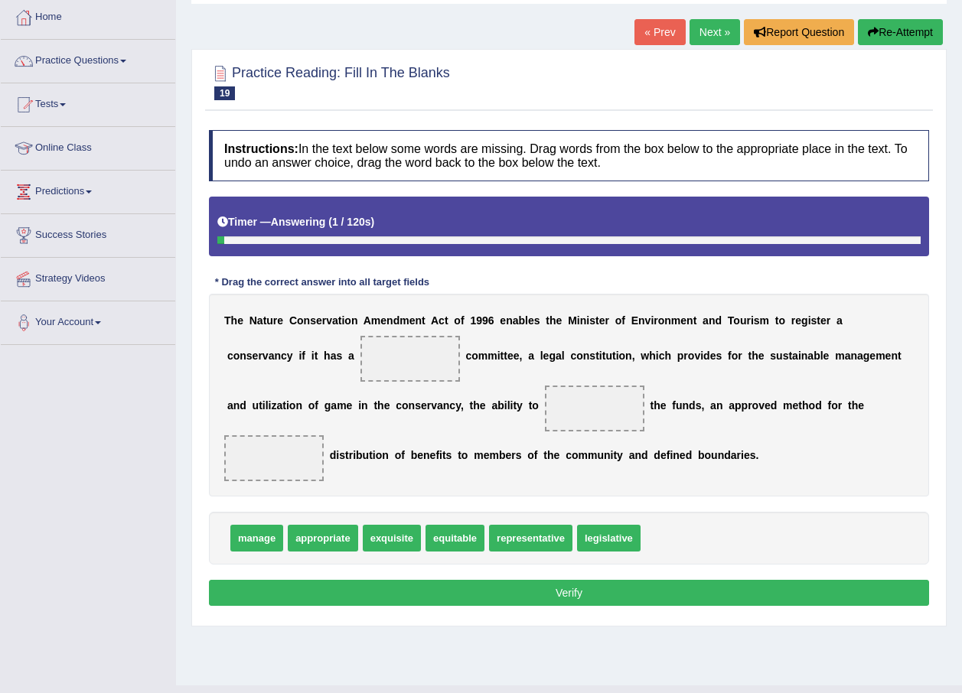
scroll to position [110, 0]
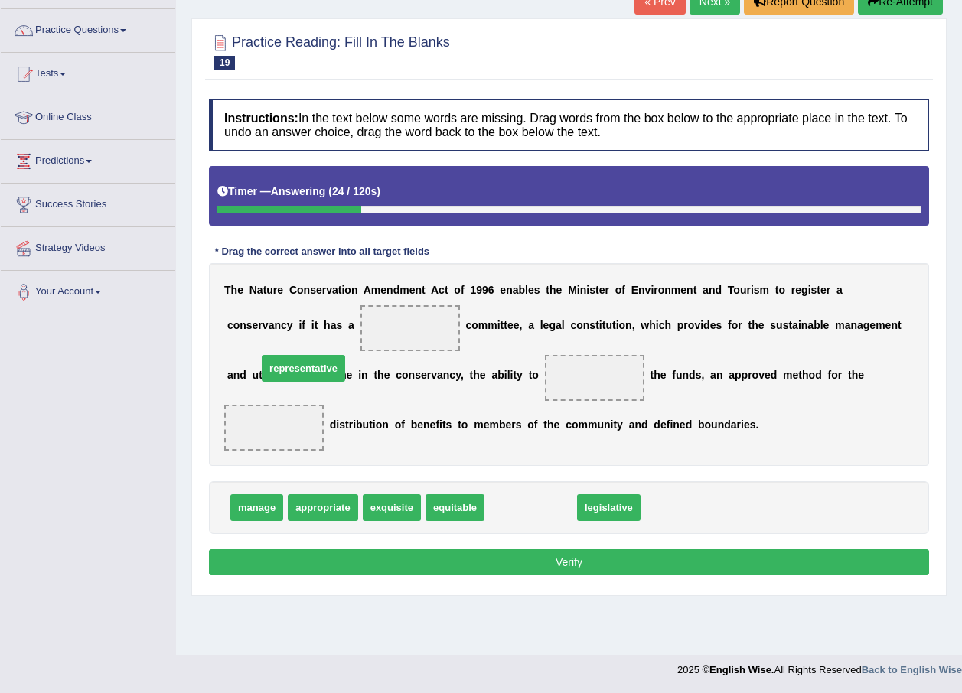
drag, startPoint x: 526, startPoint y: 477, endPoint x: 299, endPoint y: 337, distance: 266.5
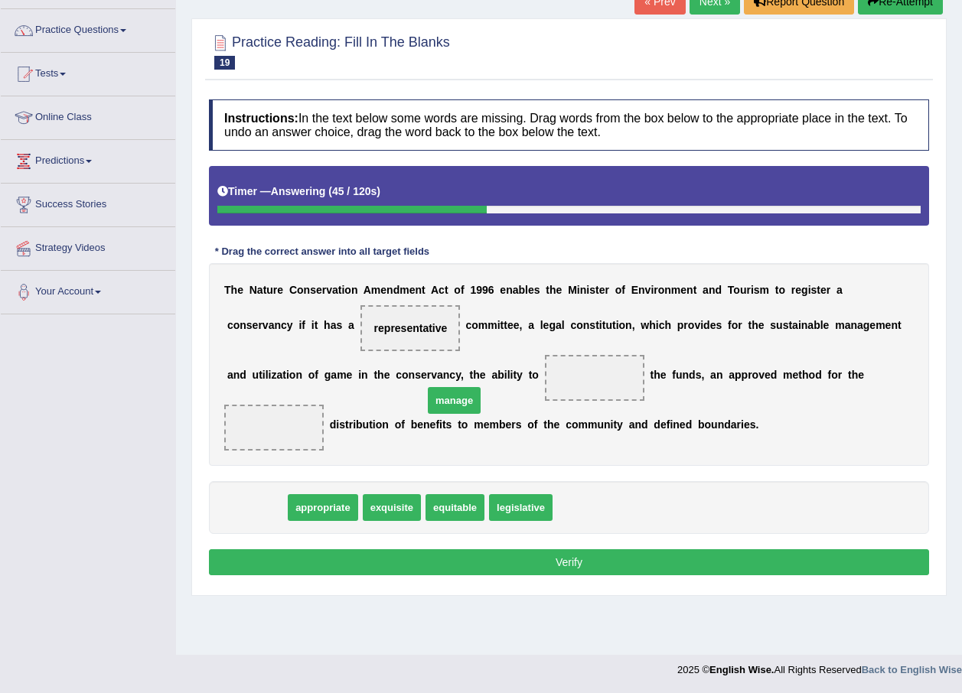
drag, startPoint x: 246, startPoint y: 484, endPoint x: 441, endPoint y: 380, distance: 221.1
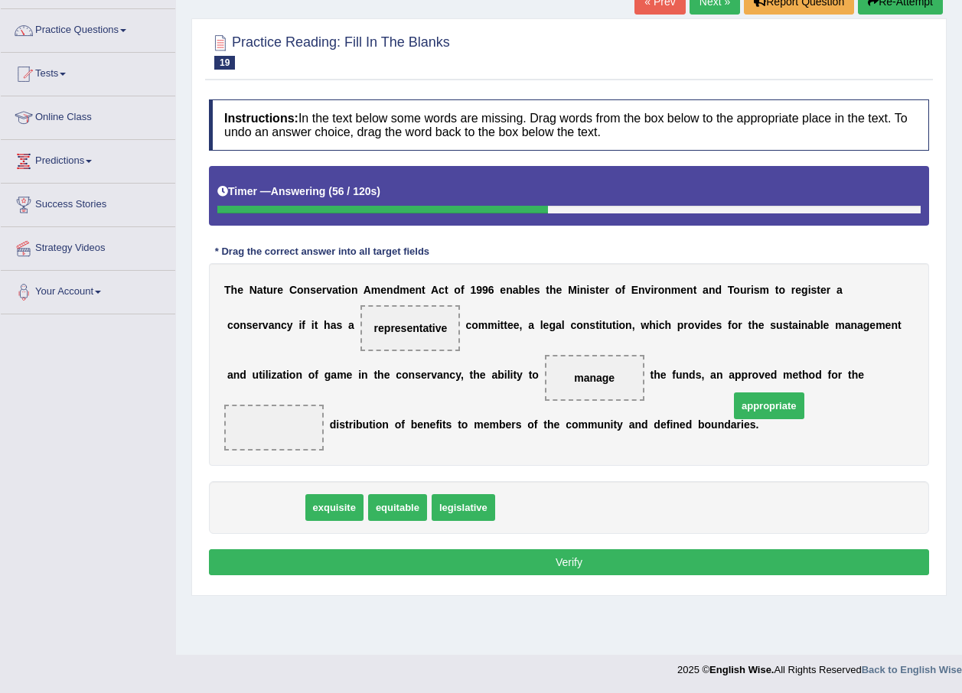
drag, startPoint x: 256, startPoint y: 484, endPoint x: 765, endPoint y: 383, distance: 518.9
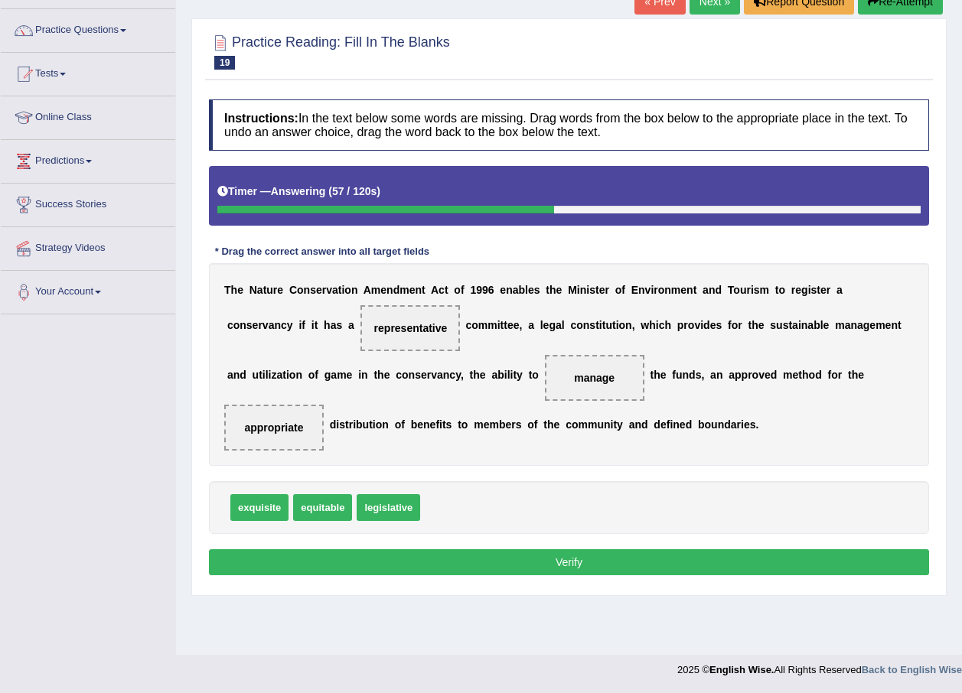
click at [738, 549] on button "Verify" at bounding box center [569, 562] width 720 height 26
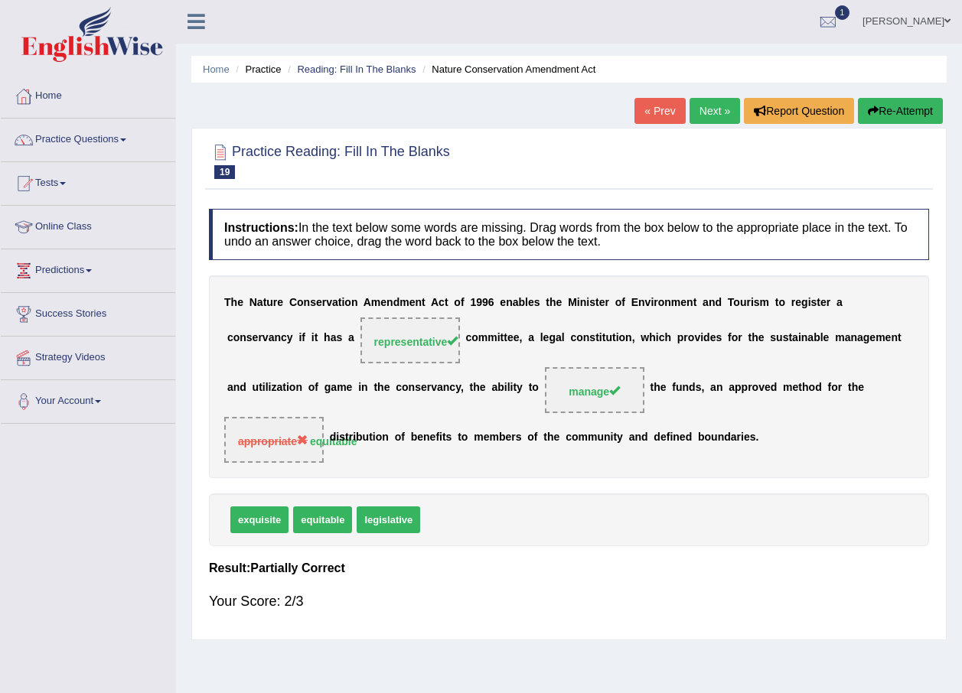
scroll to position [0, 0]
click at [715, 109] on link "Next »" at bounding box center [714, 112] width 50 height 26
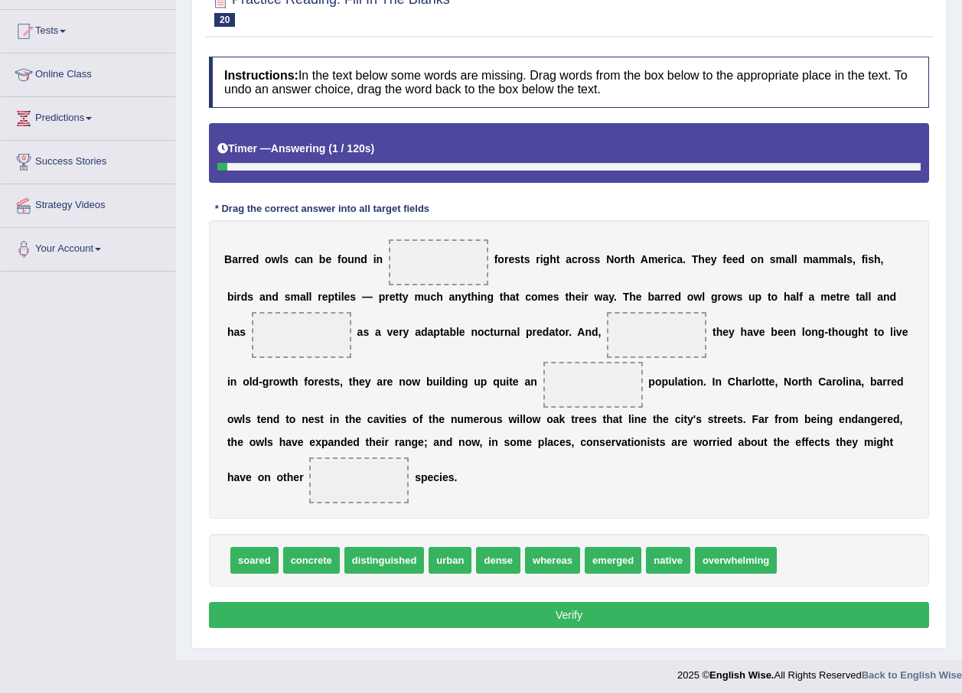
scroll to position [158, 0]
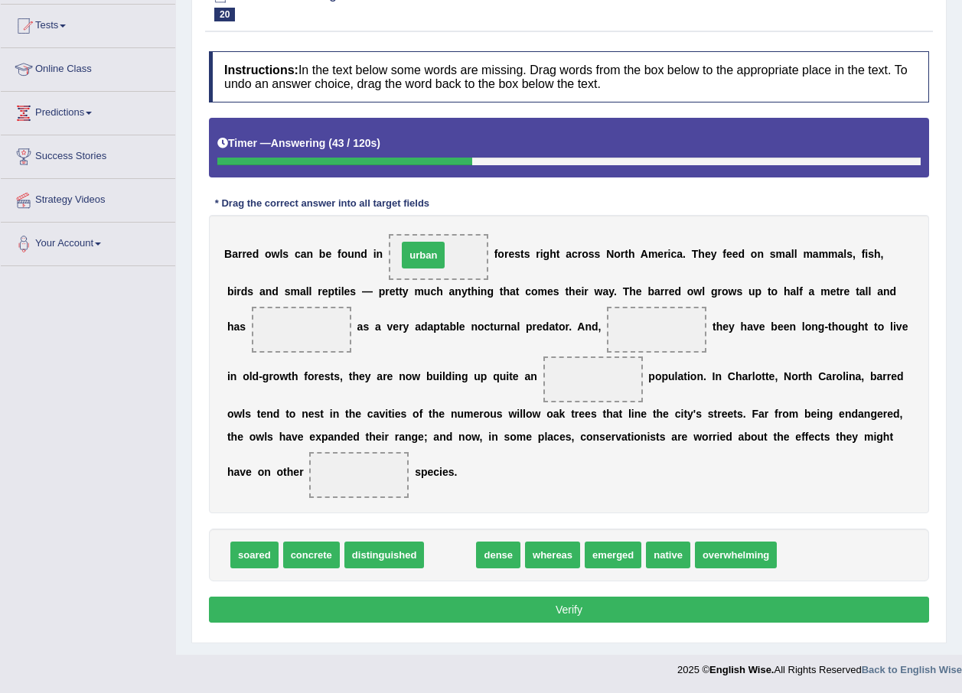
drag, startPoint x: 433, startPoint y: 554, endPoint x: 406, endPoint y: 254, distance: 301.1
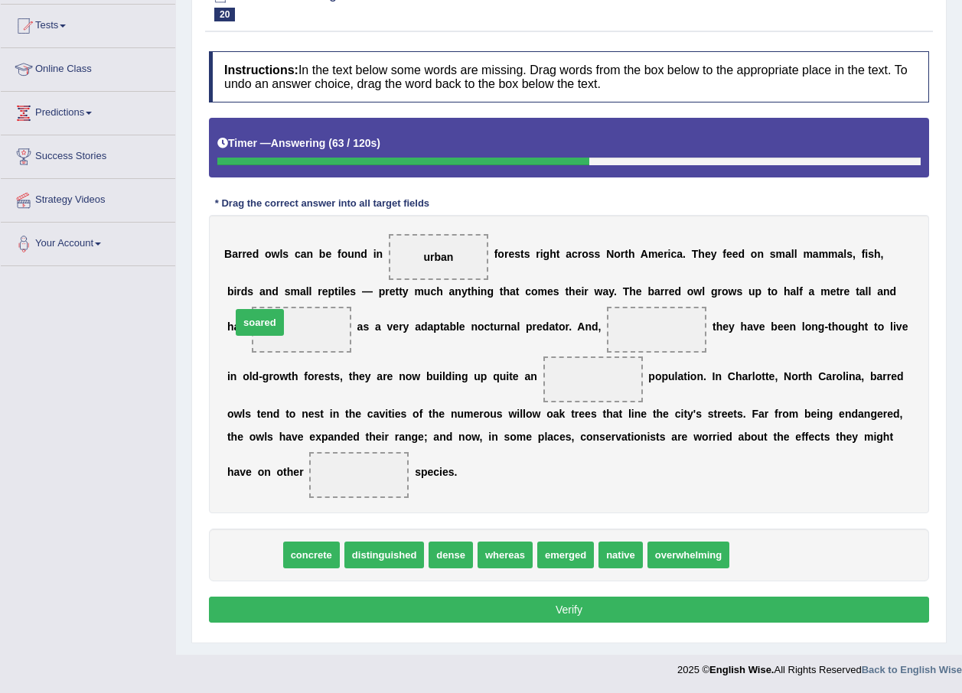
drag, startPoint x: 249, startPoint y: 559, endPoint x: 254, endPoint y: 327, distance: 232.7
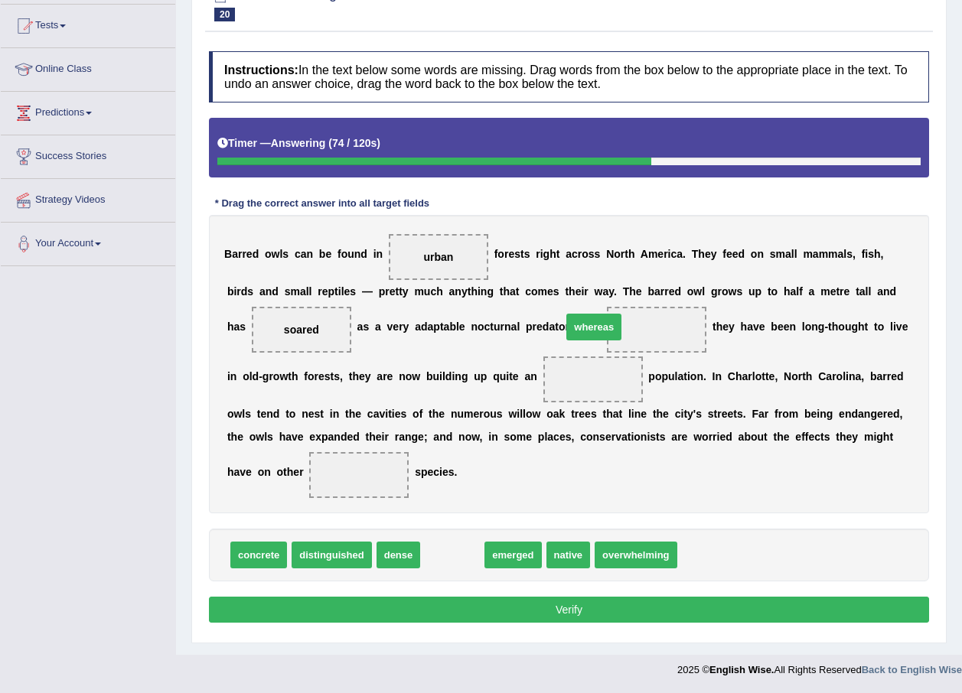
drag, startPoint x: 449, startPoint y: 559, endPoint x: 591, endPoint y: 331, distance: 268.4
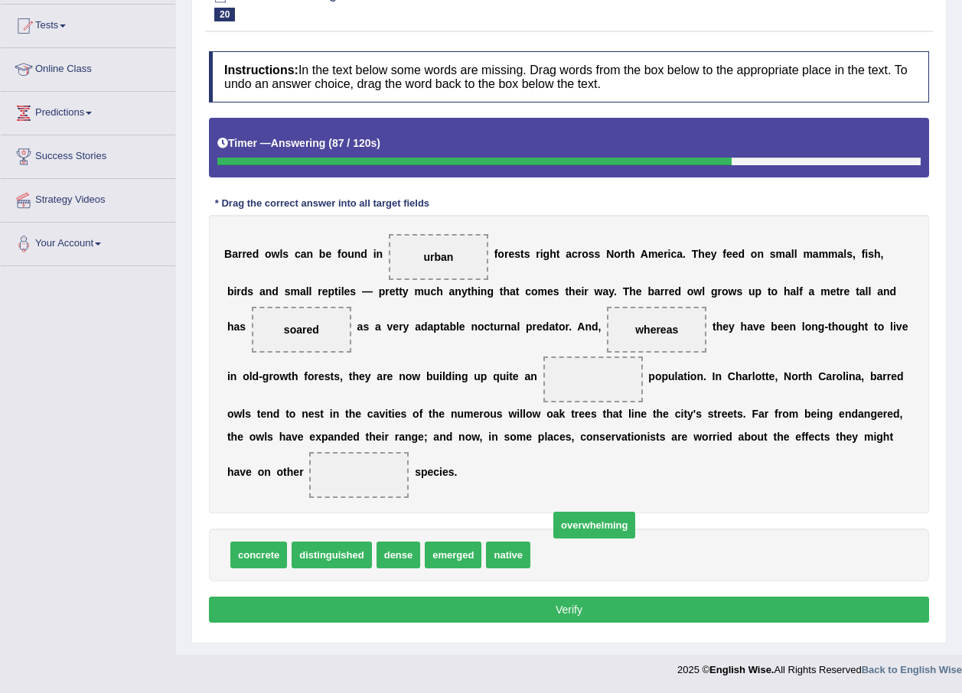
drag, startPoint x: 567, startPoint y: 543, endPoint x: 585, endPoint y: 519, distance: 30.6
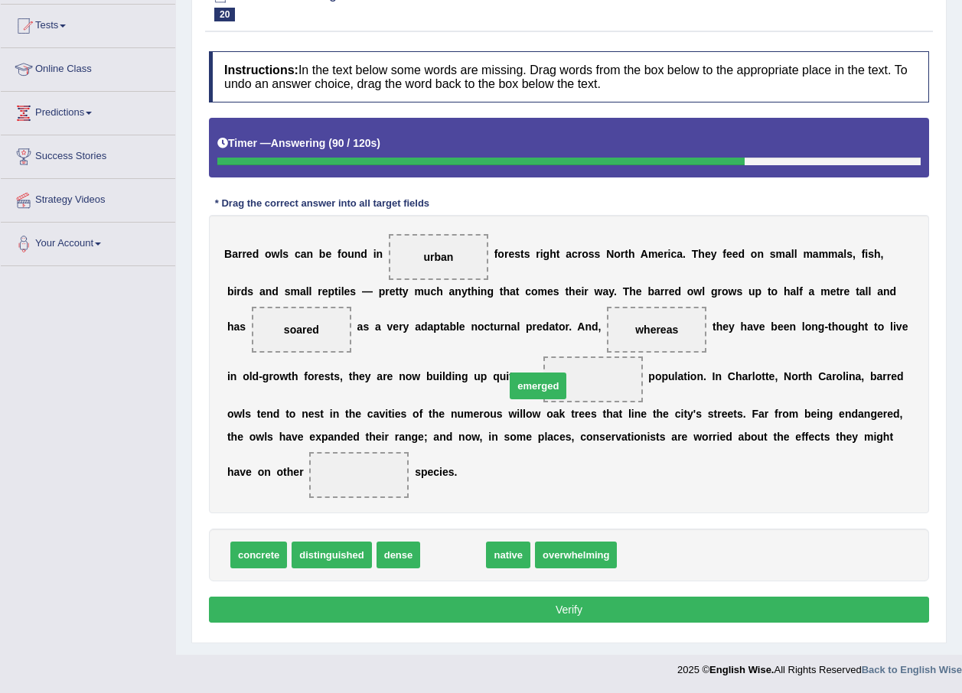
drag, startPoint x: 425, startPoint y: 546, endPoint x: 510, endPoint y: 377, distance: 189.2
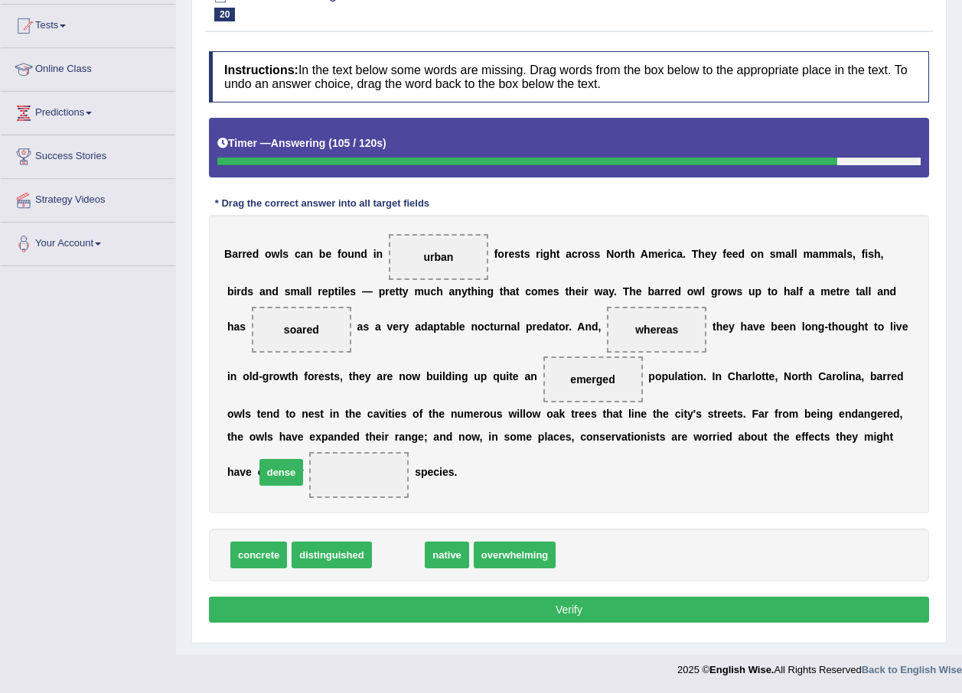
drag, startPoint x: 393, startPoint y: 565, endPoint x: 262, endPoint y: 490, distance: 150.8
click at [342, 615] on button "Verify" at bounding box center [569, 610] width 720 height 26
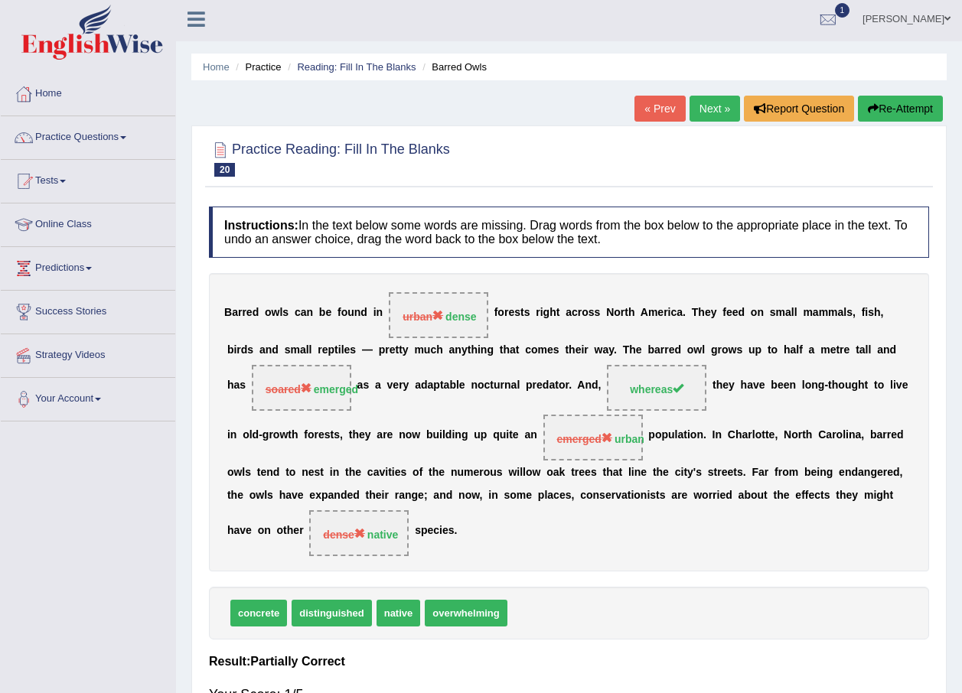
scroll to position [0, 0]
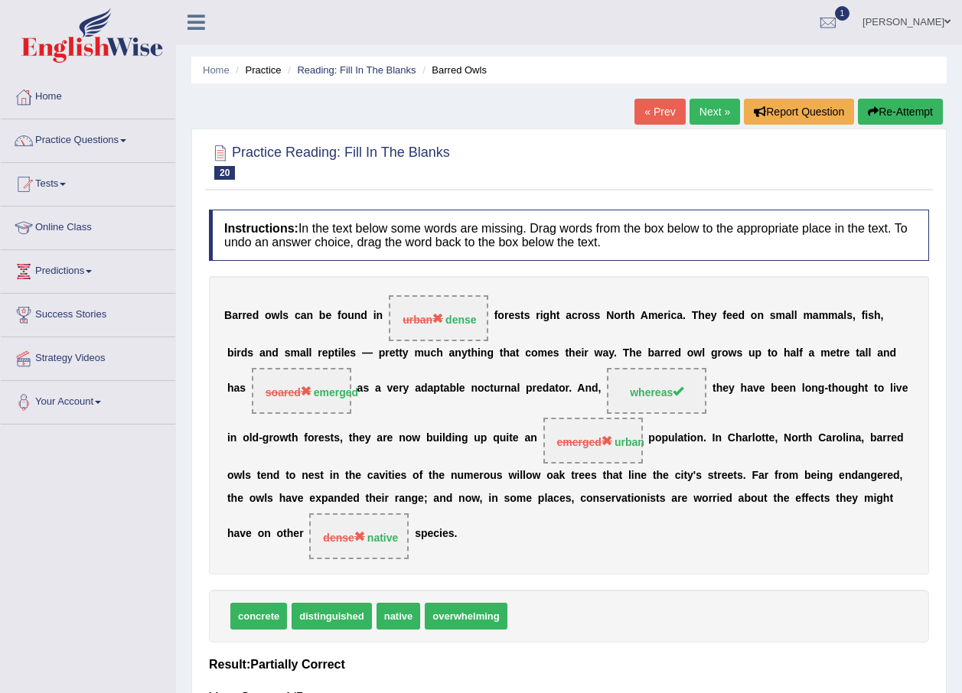
click at [731, 112] on link "Next »" at bounding box center [714, 112] width 50 height 26
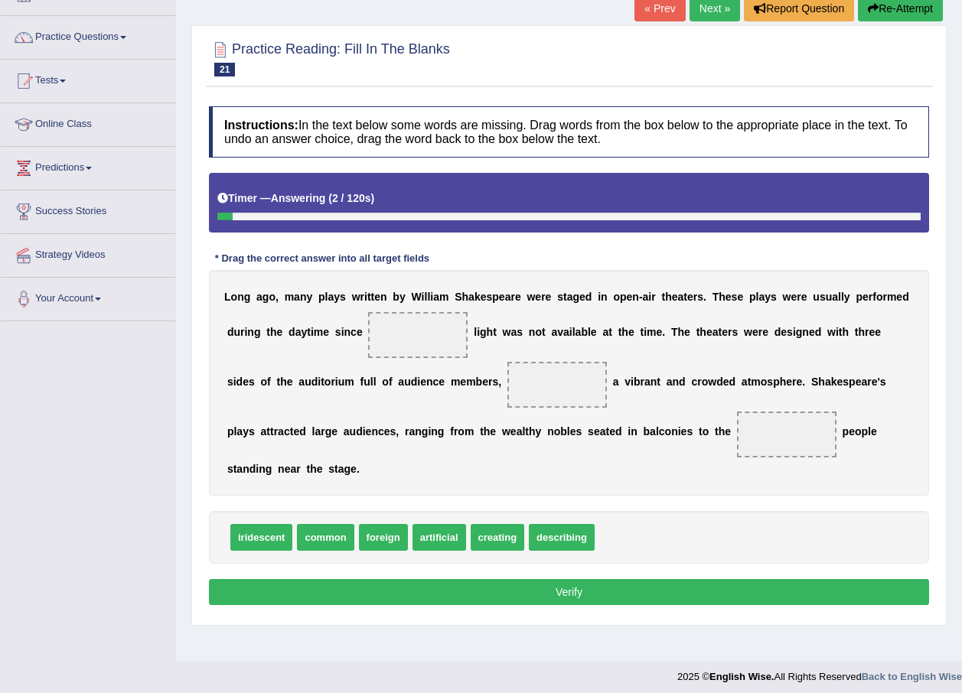
scroll to position [110, 0]
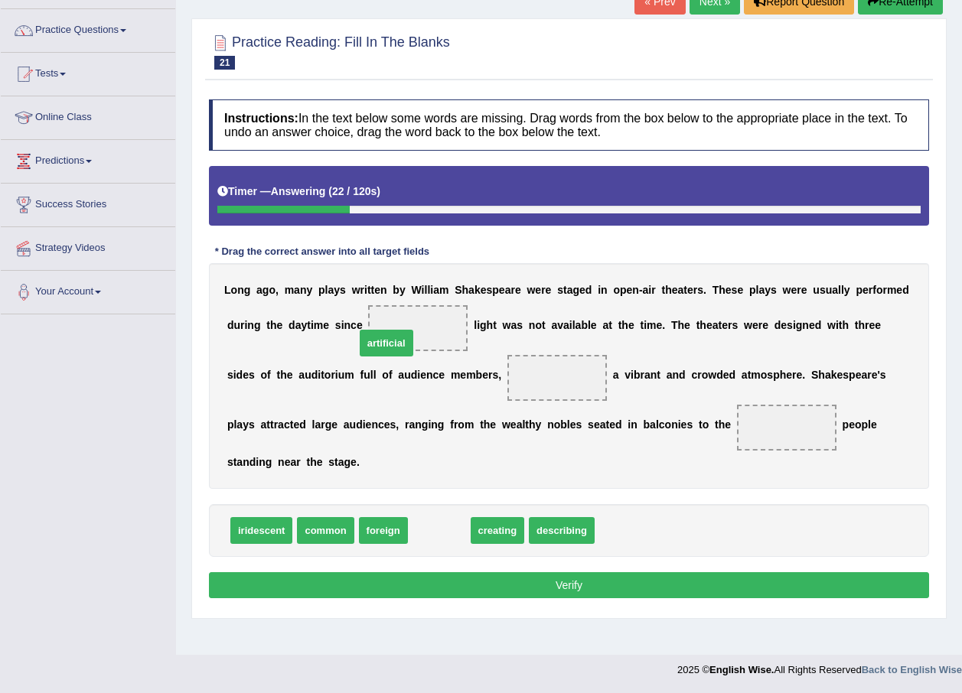
drag, startPoint x: 425, startPoint y: 511, endPoint x: 366, endPoint y: 324, distance: 196.3
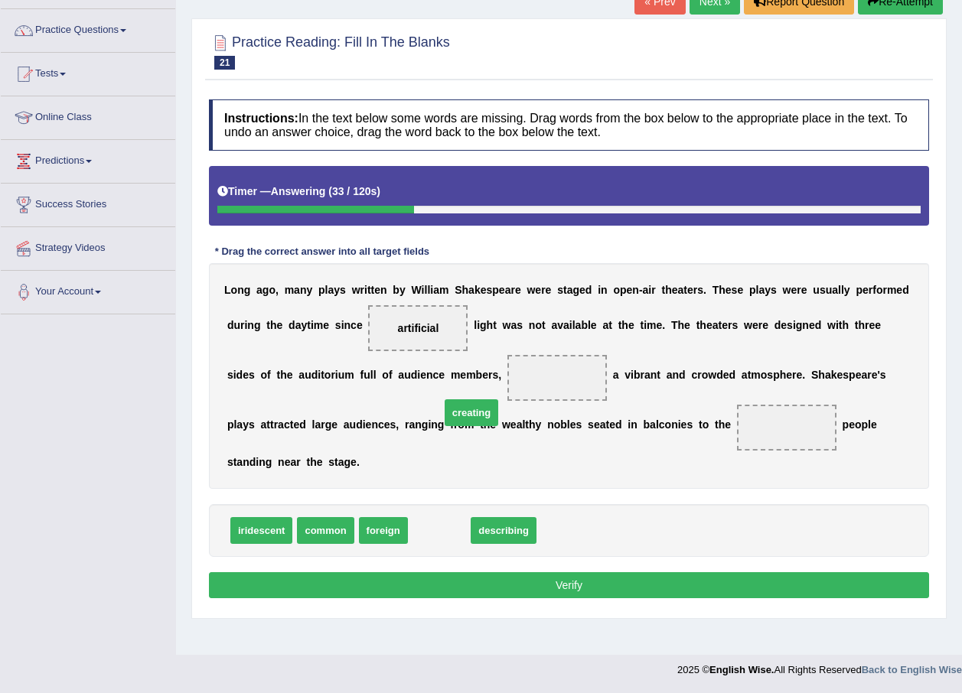
drag, startPoint x: 414, startPoint y: 498, endPoint x: 446, endPoint y: 380, distance: 122.1
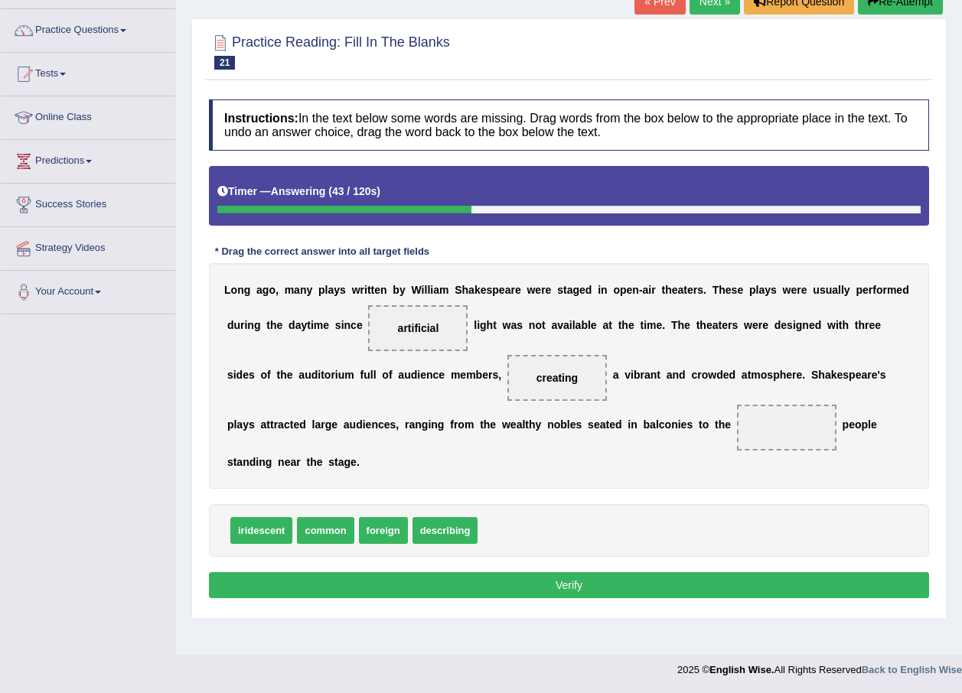
drag, startPoint x: 390, startPoint y: 479, endPoint x: 315, endPoint y: 471, distance: 75.5
click at [599, 425] on div "Instructions: In the text below some words are missing. Drag words from the box…" at bounding box center [569, 351] width 728 height 519
drag, startPoint x: 393, startPoint y: 506, endPoint x: 671, endPoint y: 439, distance: 286.4
drag, startPoint x: 629, startPoint y: 538, endPoint x: 621, endPoint y: 572, distance: 35.4
click at [626, 551] on div "Instructions: In the text below some words are missing. Drag words from the box…" at bounding box center [569, 351] width 728 height 519
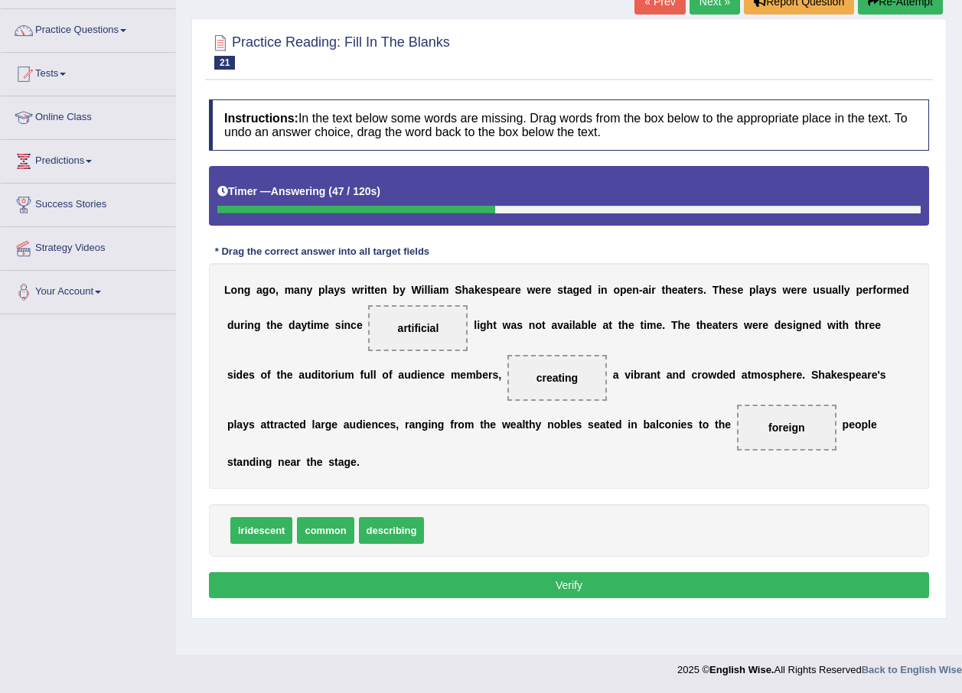
click at [618, 575] on button "Verify" at bounding box center [569, 585] width 720 height 26
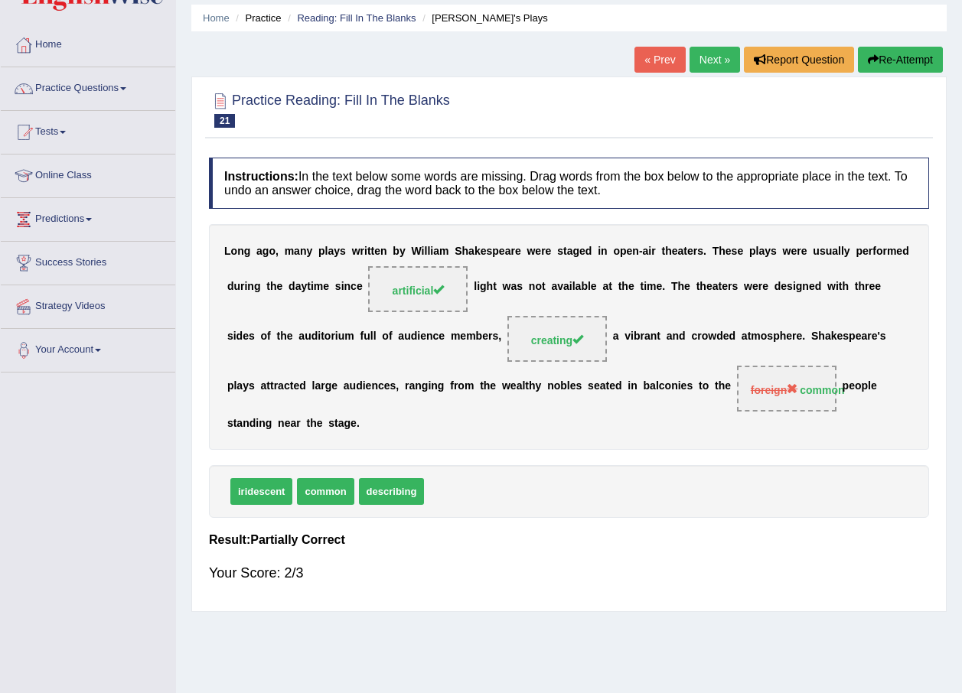
scroll to position [0, 0]
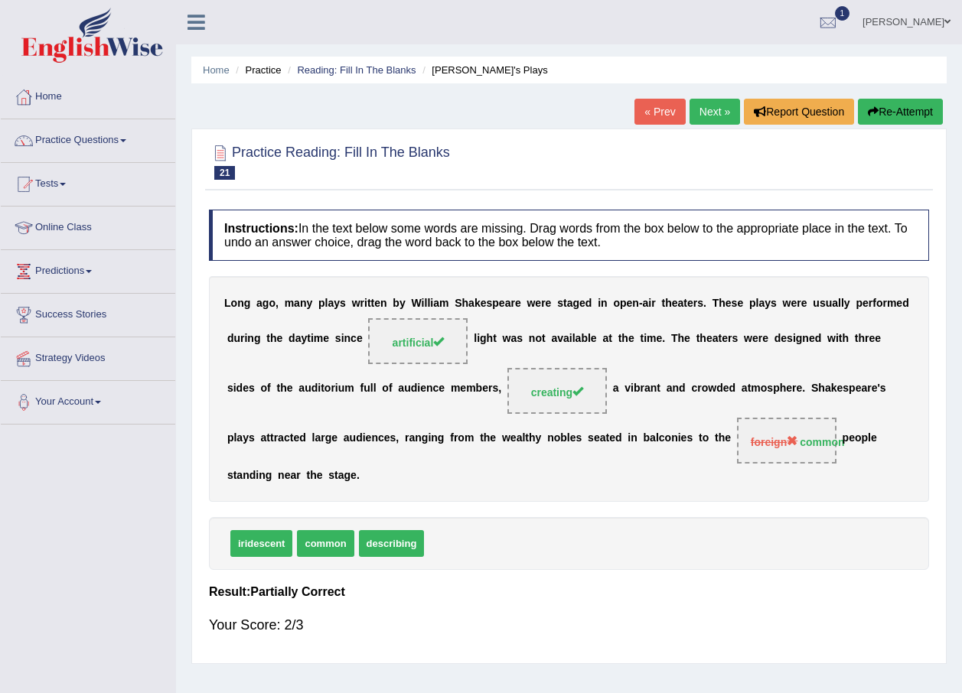
click at [717, 112] on link "Next »" at bounding box center [714, 112] width 50 height 26
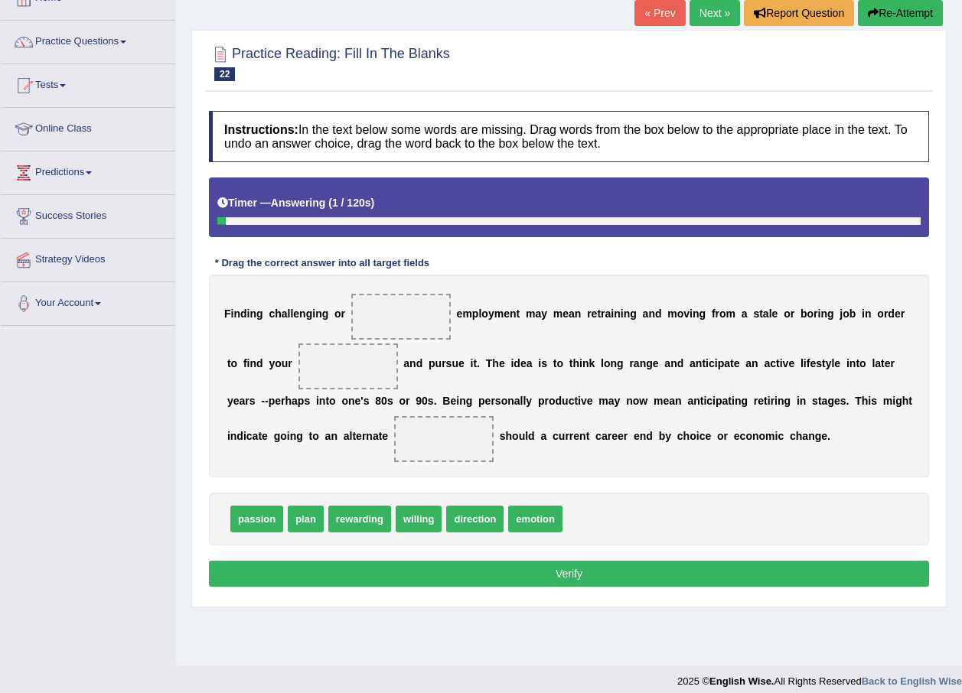
scroll to position [110, 0]
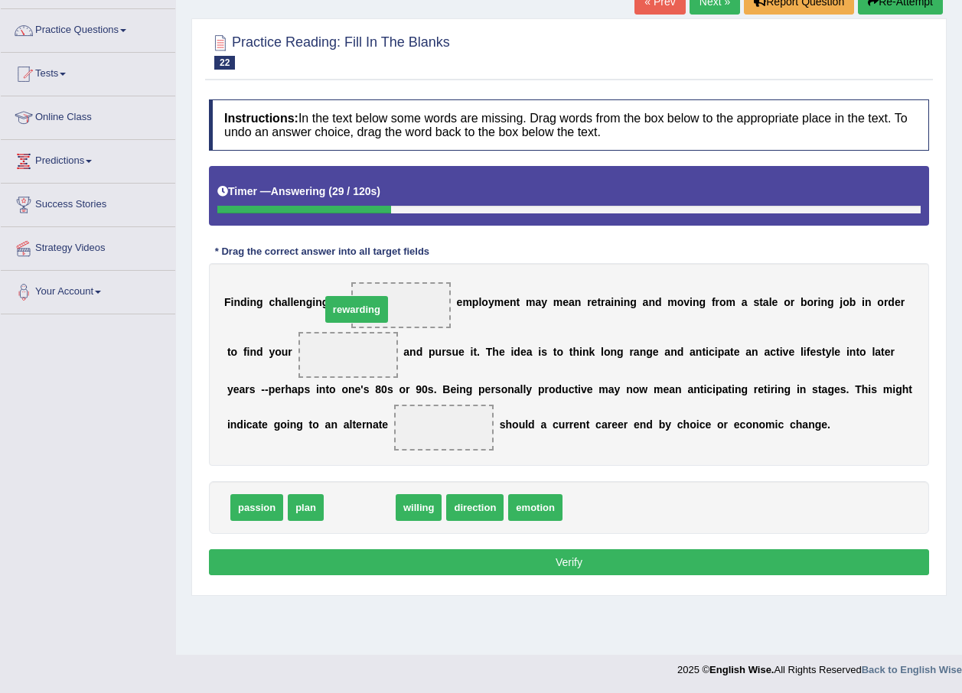
drag, startPoint x: 382, startPoint y: 503, endPoint x: 376, endPoint y: 305, distance: 198.2
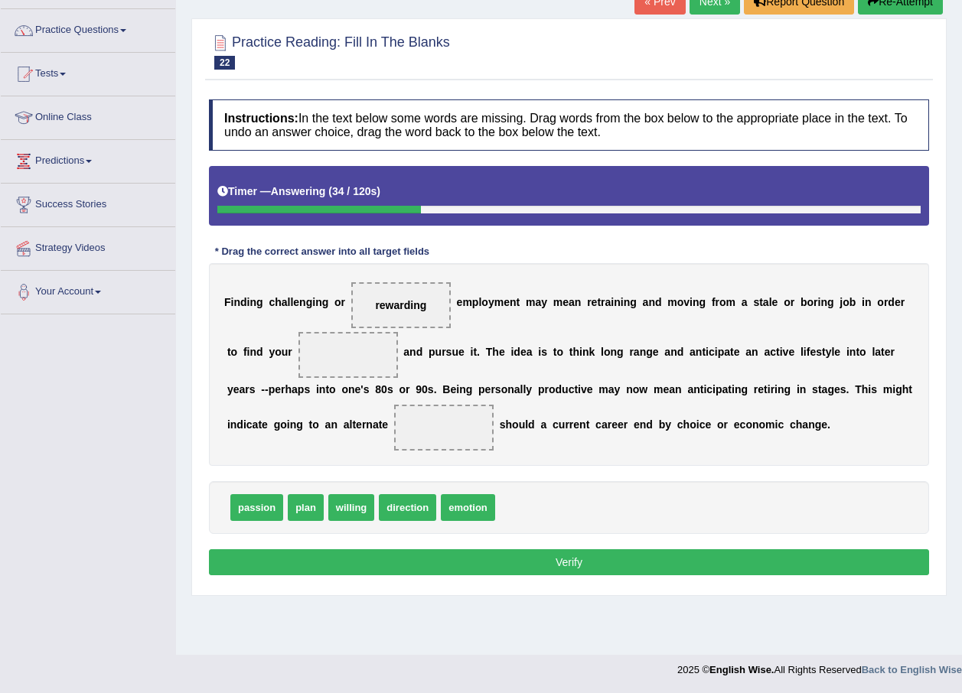
drag, startPoint x: 243, startPoint y: 527, endPoint x: 328, endPoint y: 399, distance: 154.1
click at [328, 399] on div "Instructions: In the text below some words are missing. Drag words from the box…" at bounding box center [569, 340] width 728 height 496
click at [230, 513] on div "passion plan willing direction emotion" at bounding box center [569, 507] width 720 height 53
drag, startPoint x: 230, startPoint y: 513, endPoint x: 328, endPoint y: 415, distance: 139.6
click at [328, 415] on div "Instructions: In the text below some words are missing. Drag words from the box…" at bounding box center [569, 340] width 728 height 496
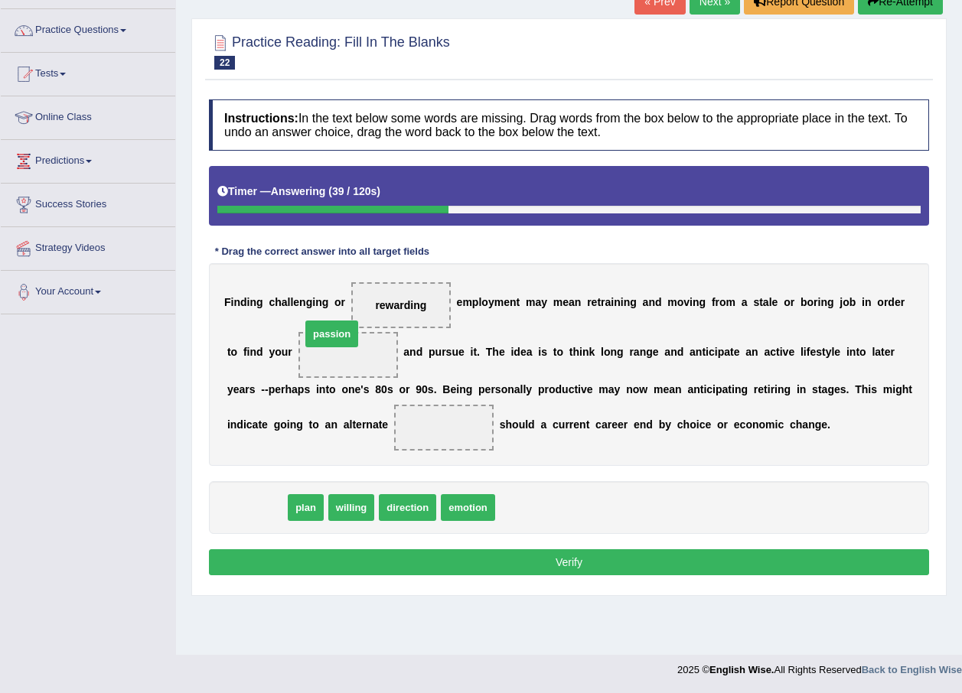
drag, startPoint x: 246, startPoint y: 506, endPoint x: 321, endPoint y: 332, distance: 189.2
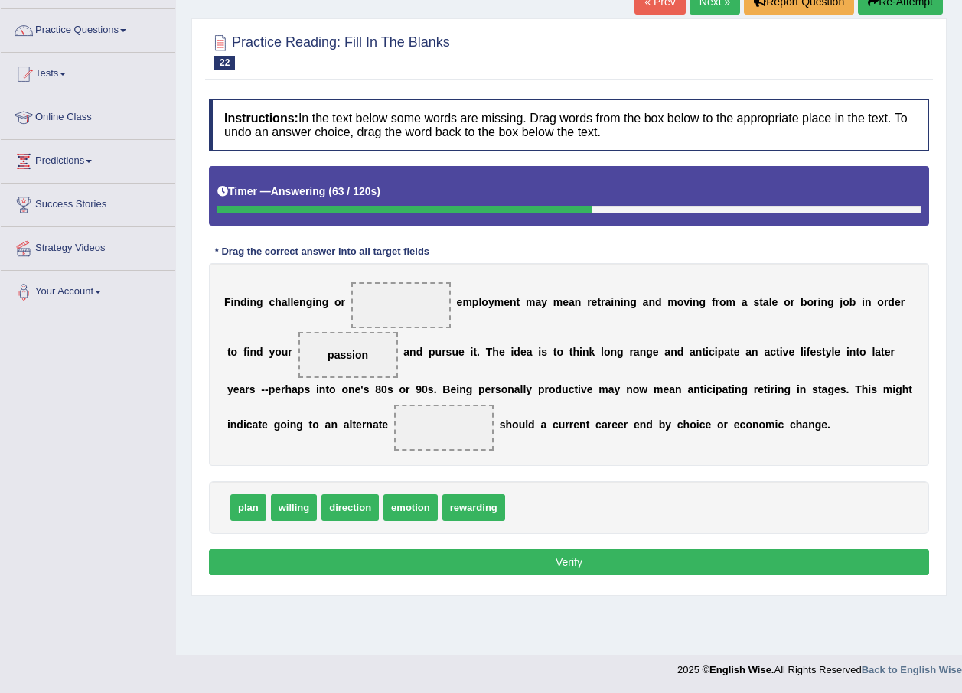
drag, startPoint x: 267, startPoint y: 498, endPoint x: 275, endPoint y: 493, distance: 9.3
click at [275, 493] on div "plan willing direction emotion rewarding" at bounding box center [569, 507] width 720 height 53
drag, startPoint x: 243, startPoint y: 508, endPoint x: 323, endPoint y: 409, distance: 126.8
click at [422, 508] on span "rewarding" at bounding box center [433, 507] width 63 height 27
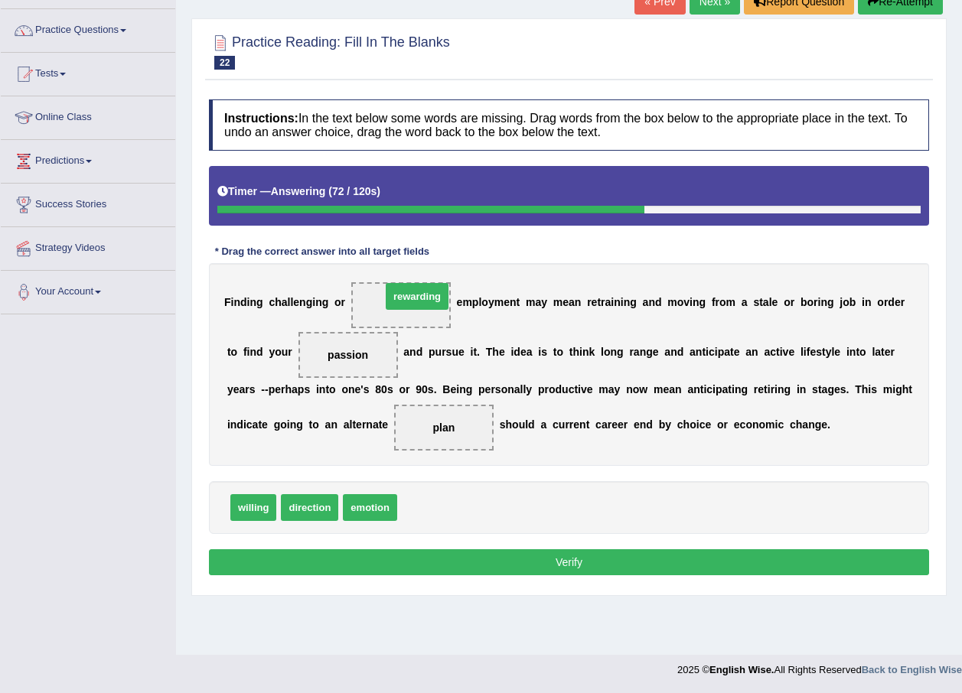
drag, startPoint x: 422, startPoint y: 508, endPoint x: 406, endPoint y: 297, distance: 211.8
click at [369, 554] on button "Verify" at bounding box center [569, 562] width 720 height 26
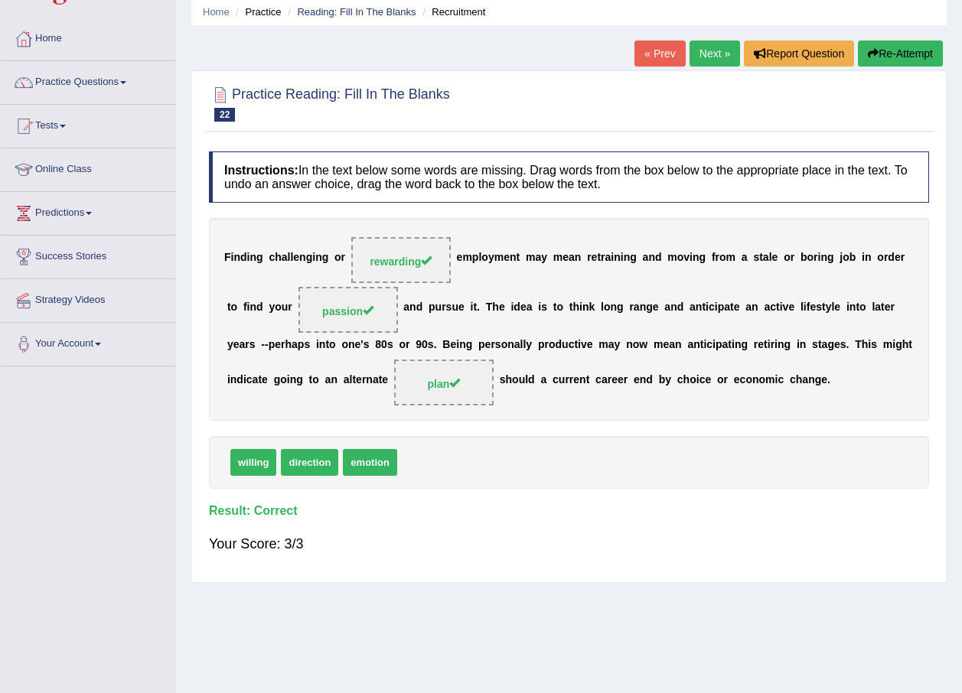
scroll to position [0, 0]
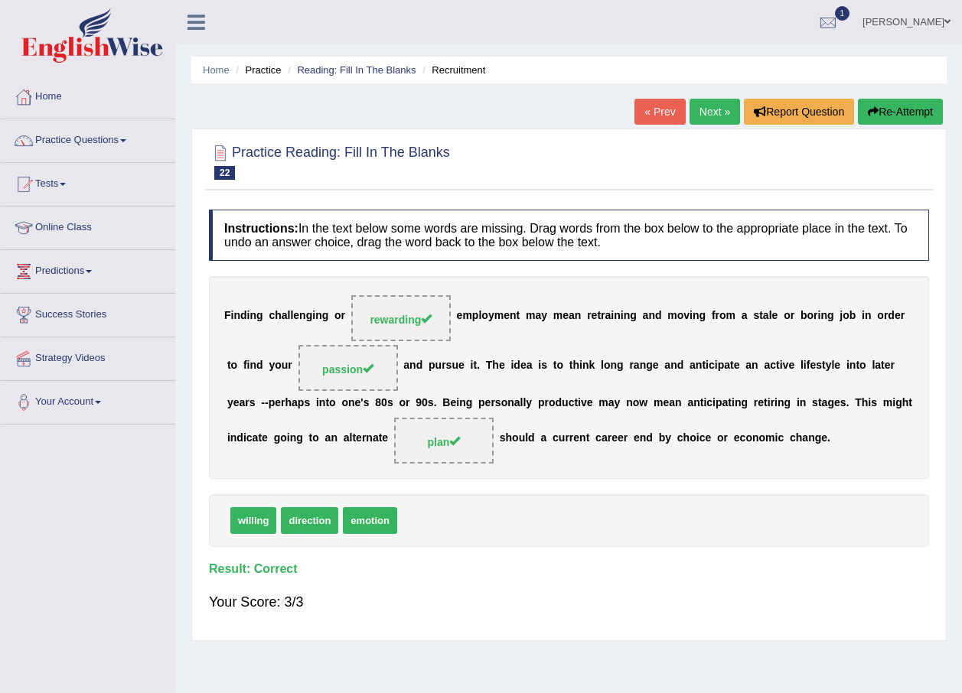
click at [715, 115] on link "Next »" at bounding box center [714, 112] width 50 height 26
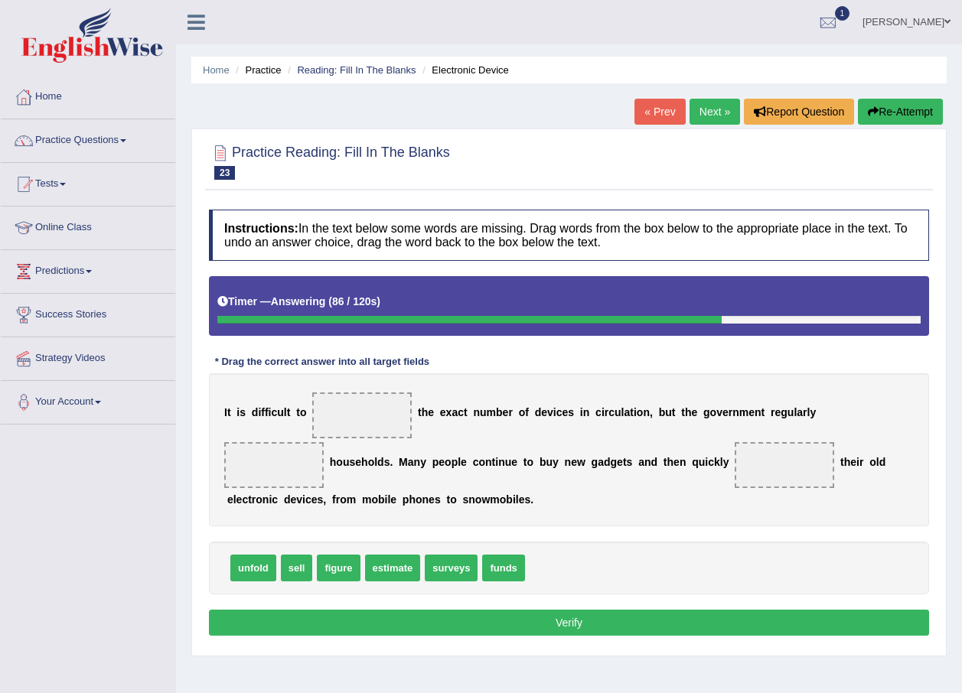
click at [715, 115] on link "Next »" at bounding box center [714, 112] width 50 height 26
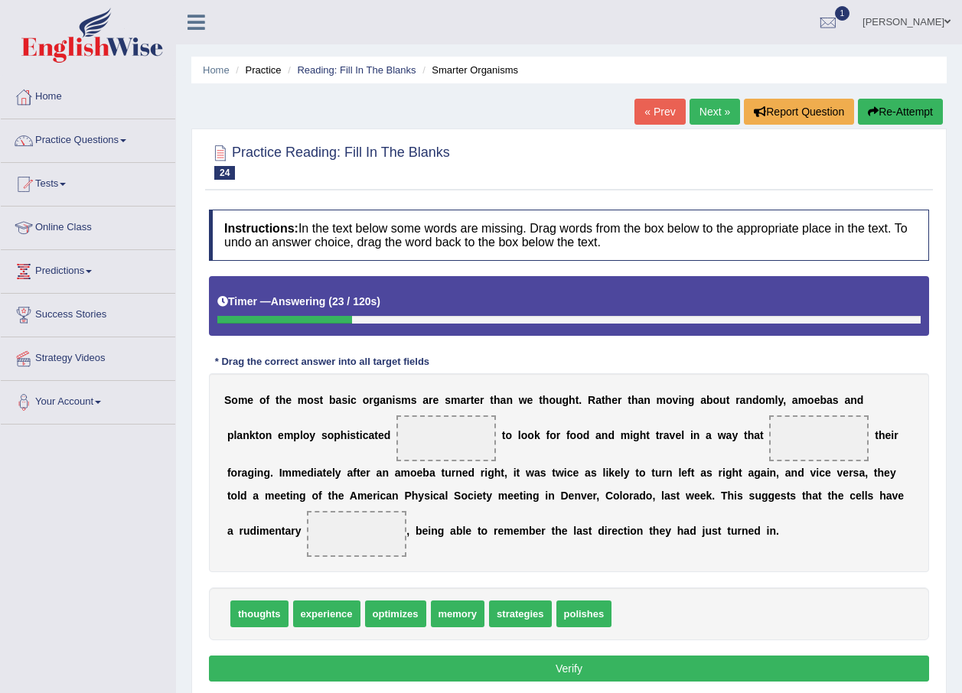
click at [940, 15] on link "[PERSON_NAME]" at bounding box center [906, 20] width 111 height 40
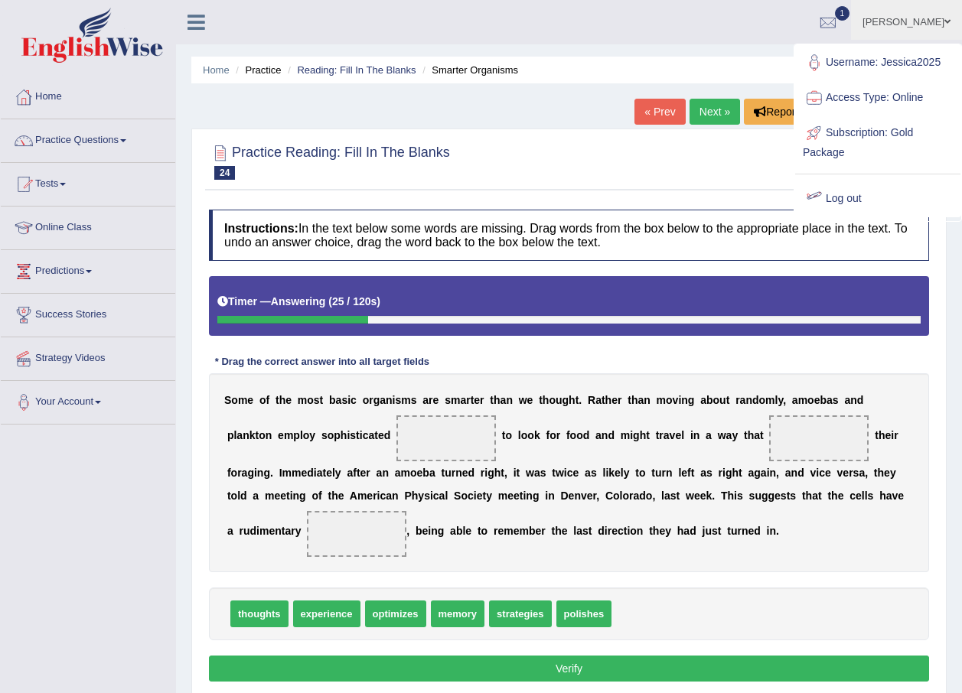
click at [832, 190] on link "Log out" at bounding box center [877, 198] width 165 height 35
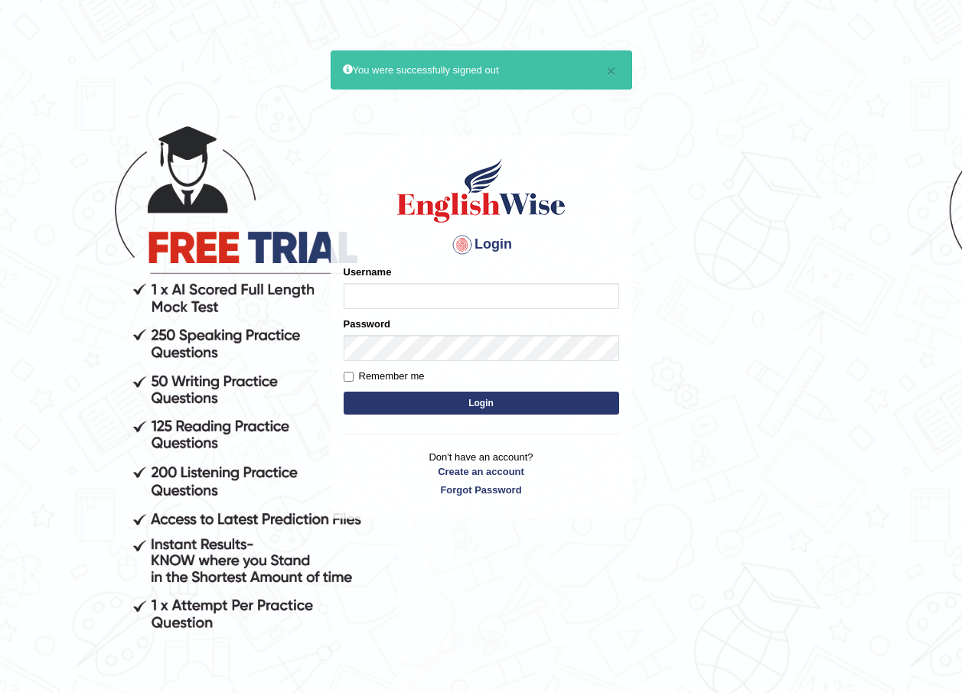
click at [458, 294] on input "Username" at bounding box center [481, 296] width 275 height 26
type input "Jessica2025"
click at [439, 404] on button "Login" at bounding box center [481, 403] width 275 height 23
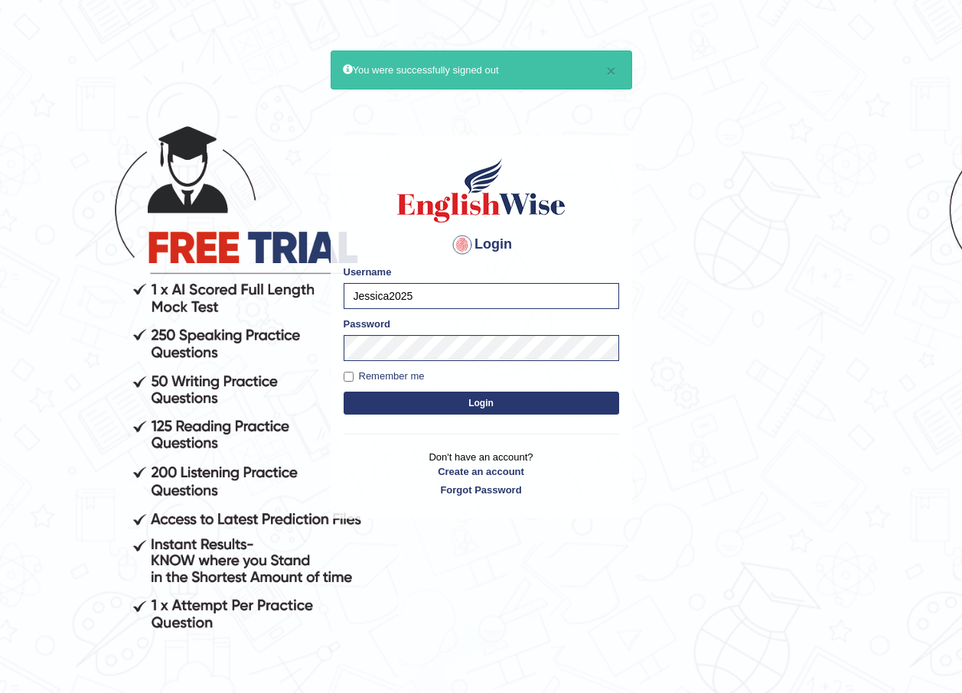
click at [436, 412] on button "Login" at bounding box center [481, 403] width 275 height 23
click at [436, 402] on button "Login" at bounding box center [481, 403] width 275 height 23
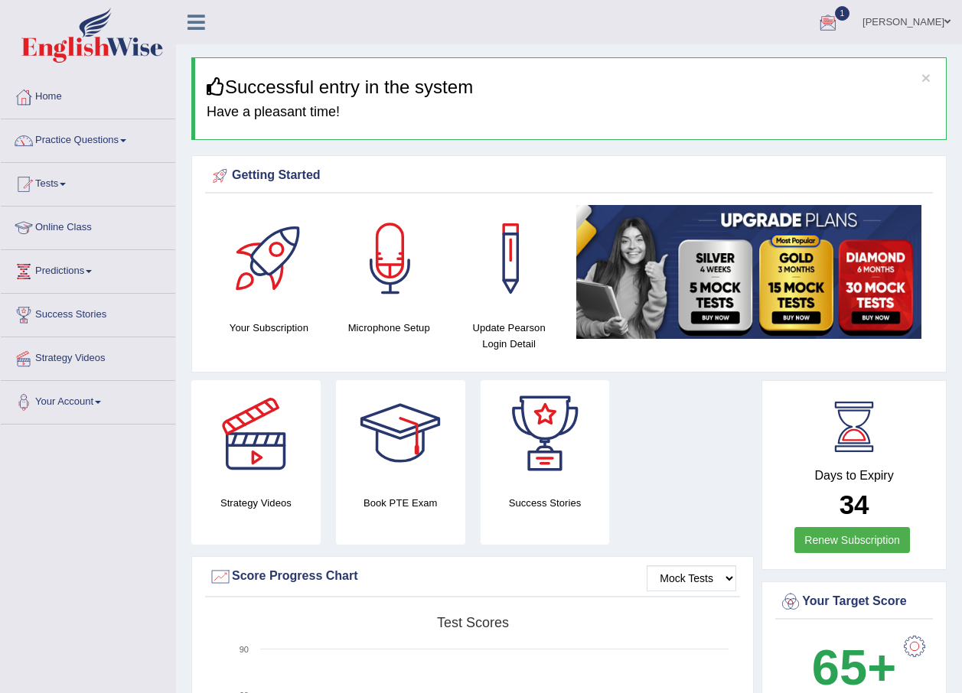
click at [827, 24] on div at bounding box center [827, 22] width 23 height 23
click at [715, 103] on strong "See All Alerts" at bounding box center [731, 109] width 68 height 12
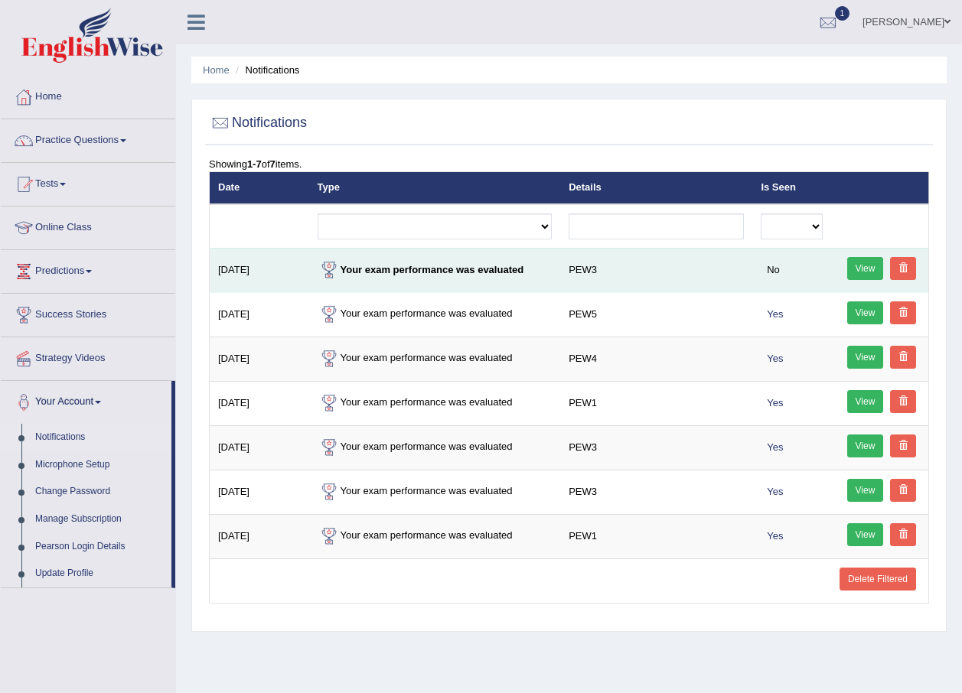
click at [865, 265] on link "View" at bounding box center [865, 268] width 37 height 23
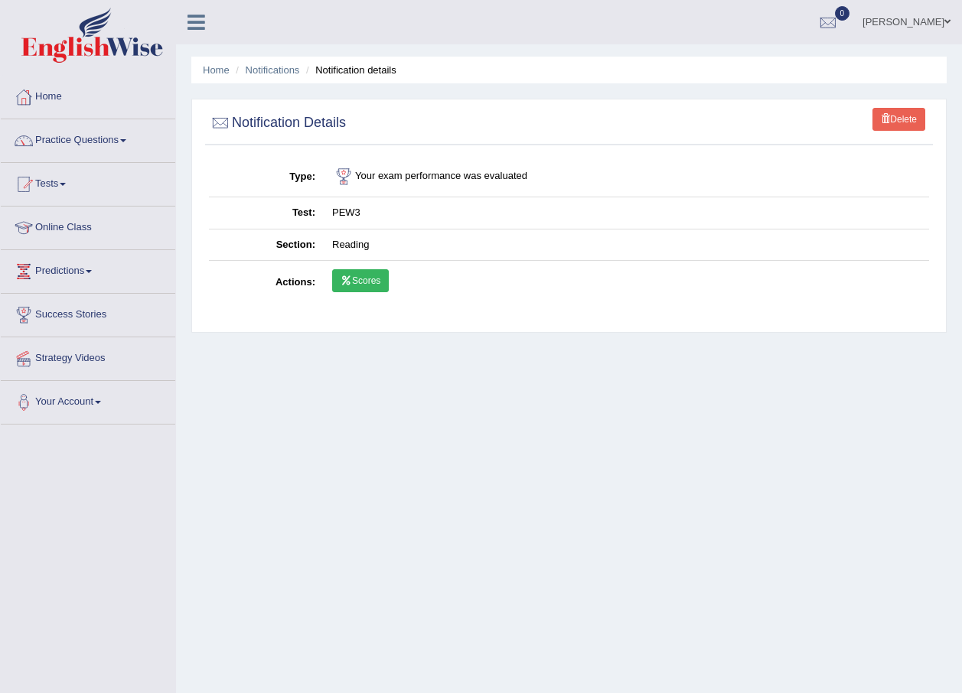
click at [380, 272] on link "Scores" at bounding box center [360, 280] width 57 height 23
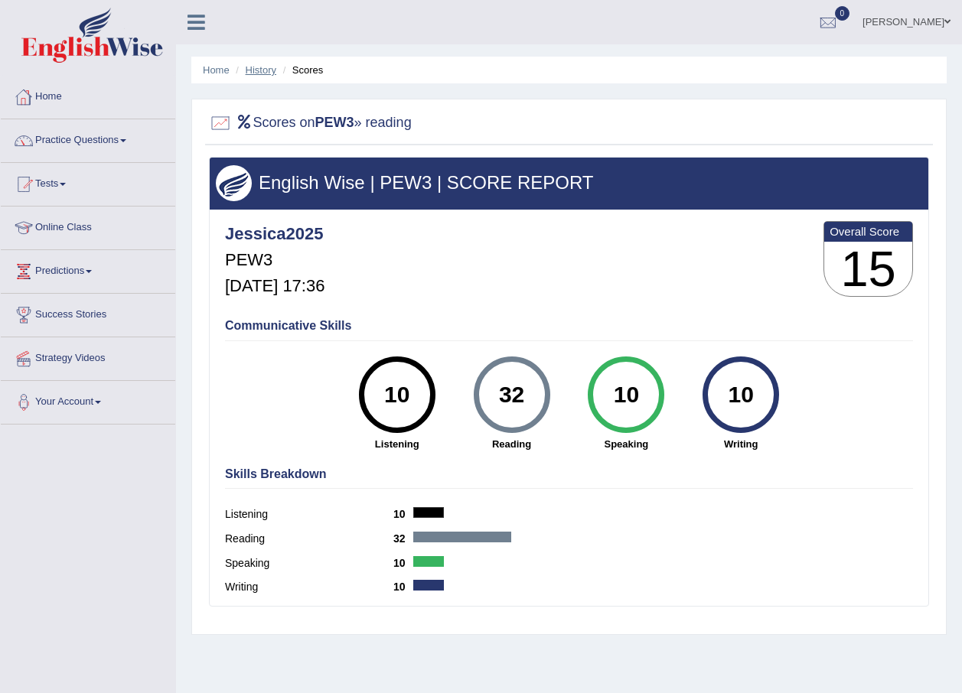
click at [259, 70] on link "History" at bounding box center [261, 69] width 31 height 11
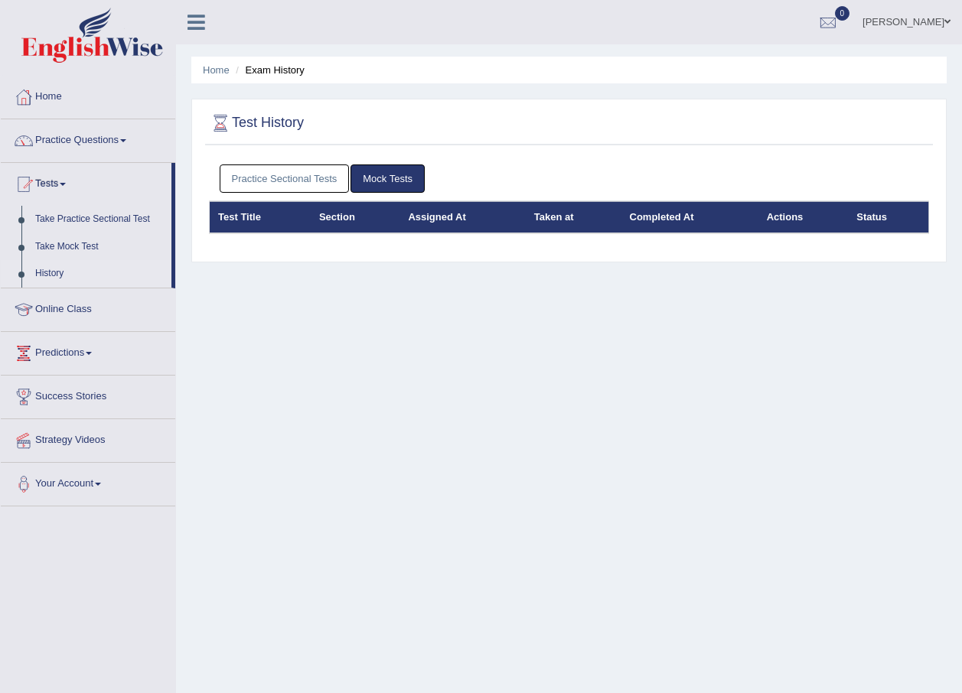
click at [300, 163] on div "Practice Sectional Tests Mock Tests" at bounding box center [569, 179] width 720 height 44
click at [300, 171] on link "Practice Sectional Tests" at bounding box center [285, 179] width 130 height 28
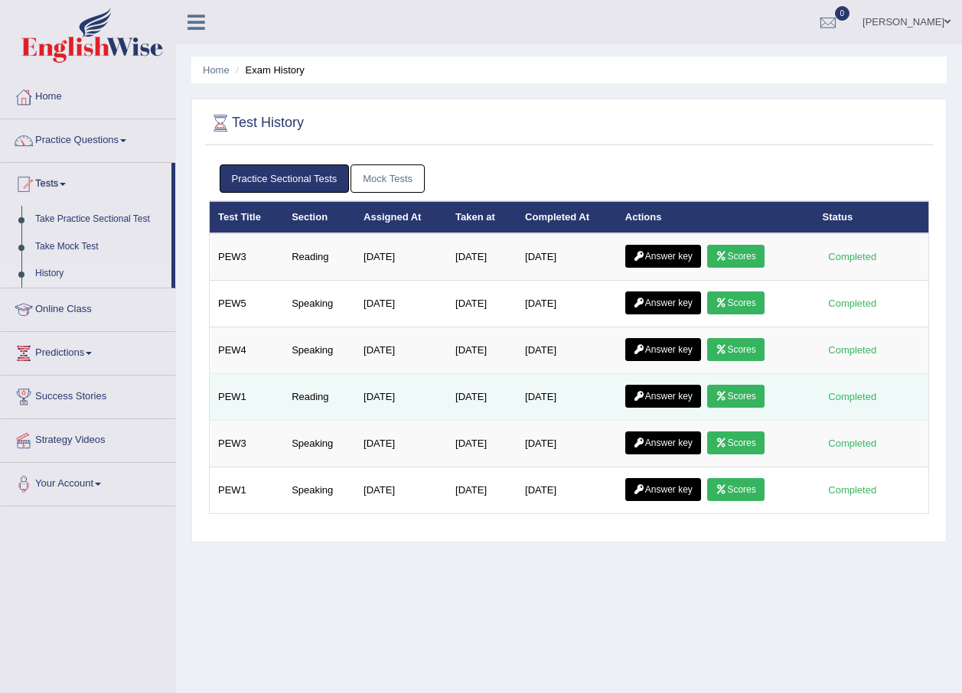
click at [738, 396] on link "Scores" at bounding box center [735, 396] width 57 height 23
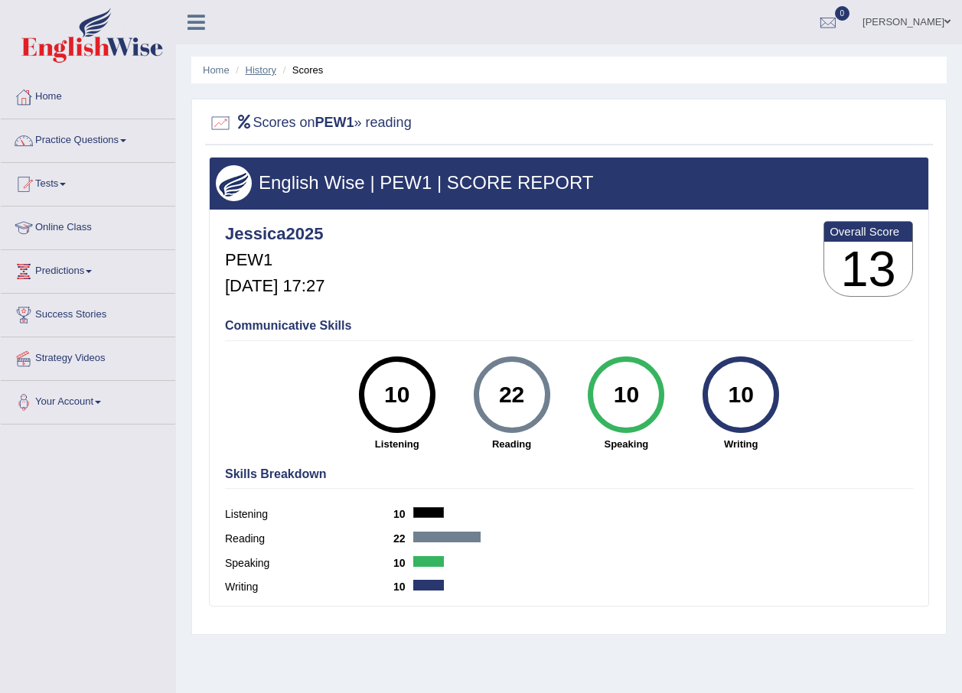
click at [265, 67] on link "History" at bounding box center [261, 69] width 31 height 11
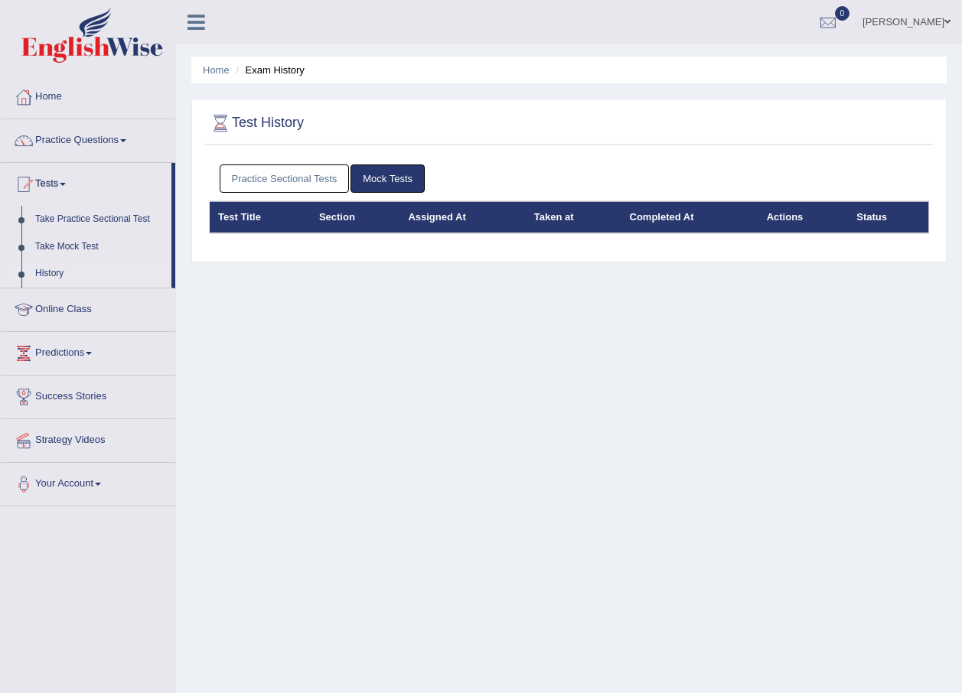
click at [254, 179] on link "Practice Sectional Tests" at bounding box center [285, 179] width 130 height 28
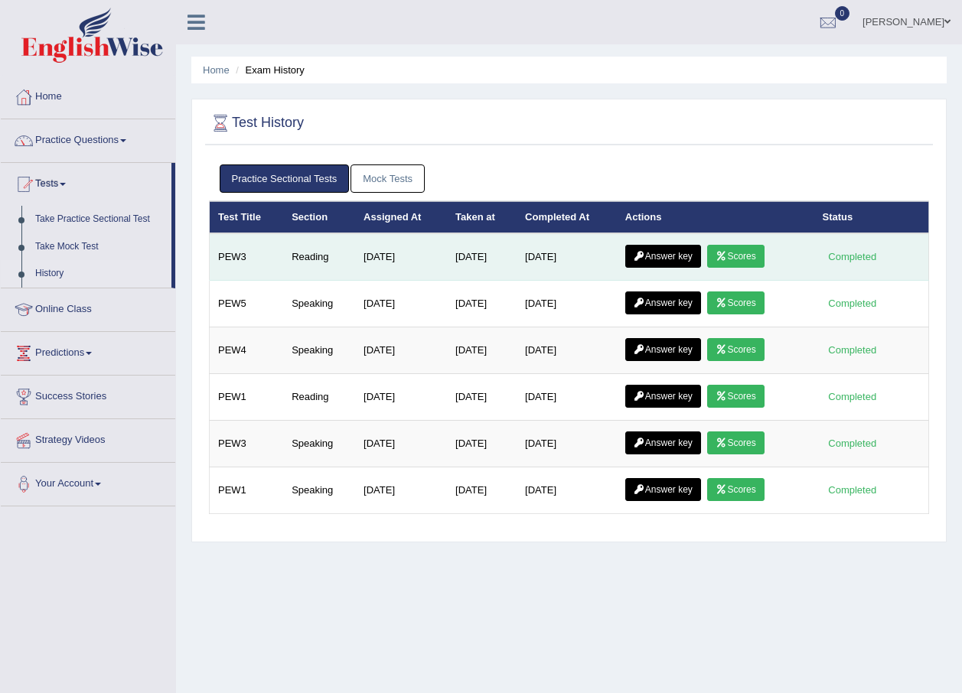
click at [733, 251] on link "Scores" at bounding box center [735, 256] width 57 height 23
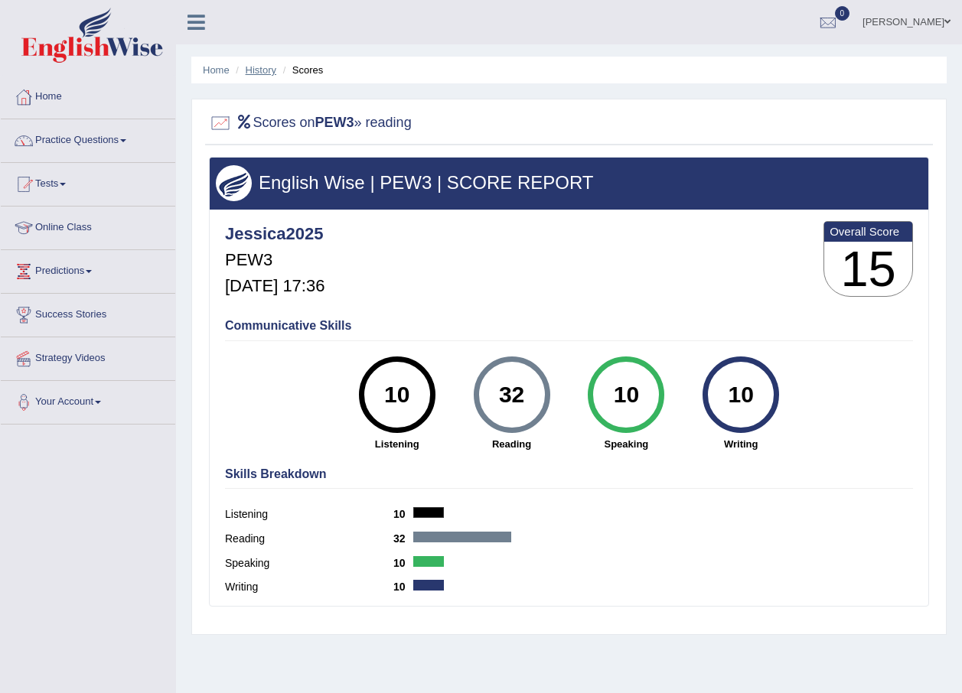
click at [254, 67] on link "History" at bounding box center [261, 69] width 31 height 11
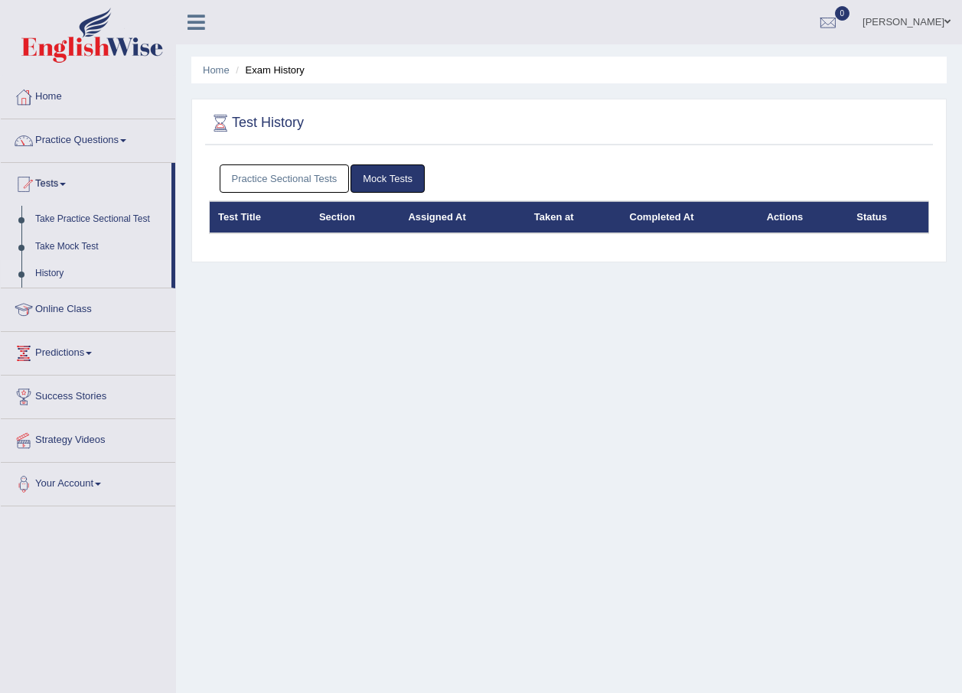
click at [279, 166] on link "Practice Sectional Tests" at bounding box center [285, 179] width 130 height 28
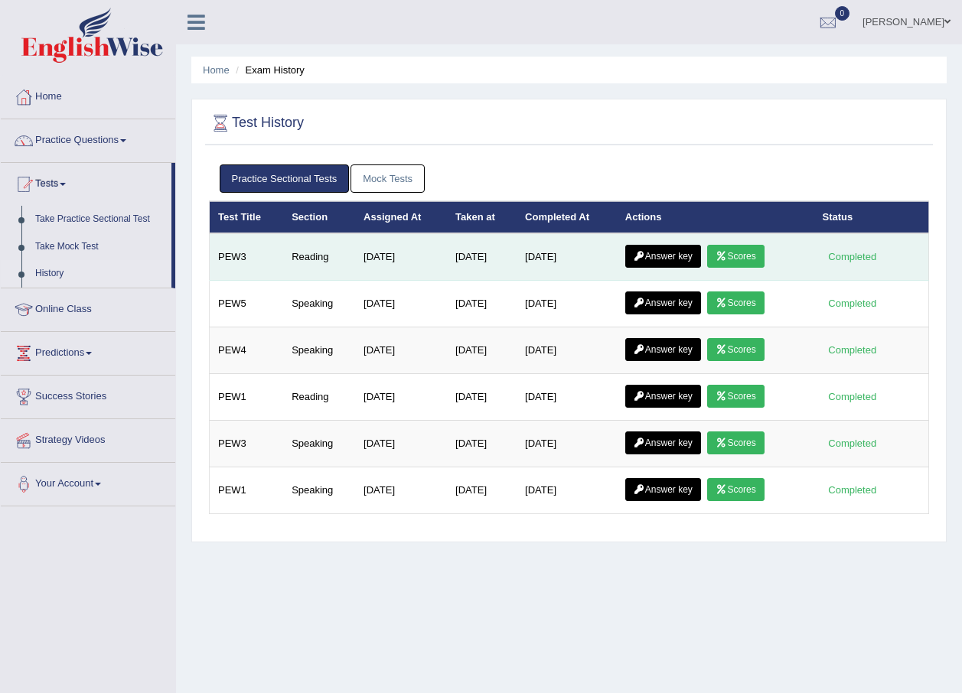
click at [685, 252] on link "Answer key" at bounding box center [663, 256] width 76 height 23
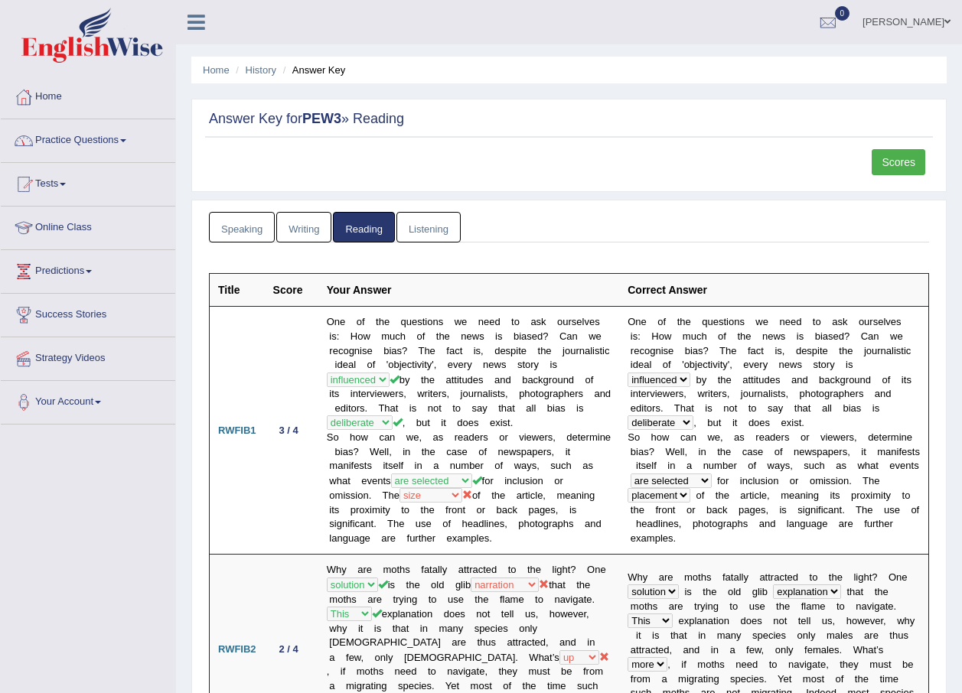
click at [42, 86] on link "Home" at bounding box center [88, 95] width 174 height 38
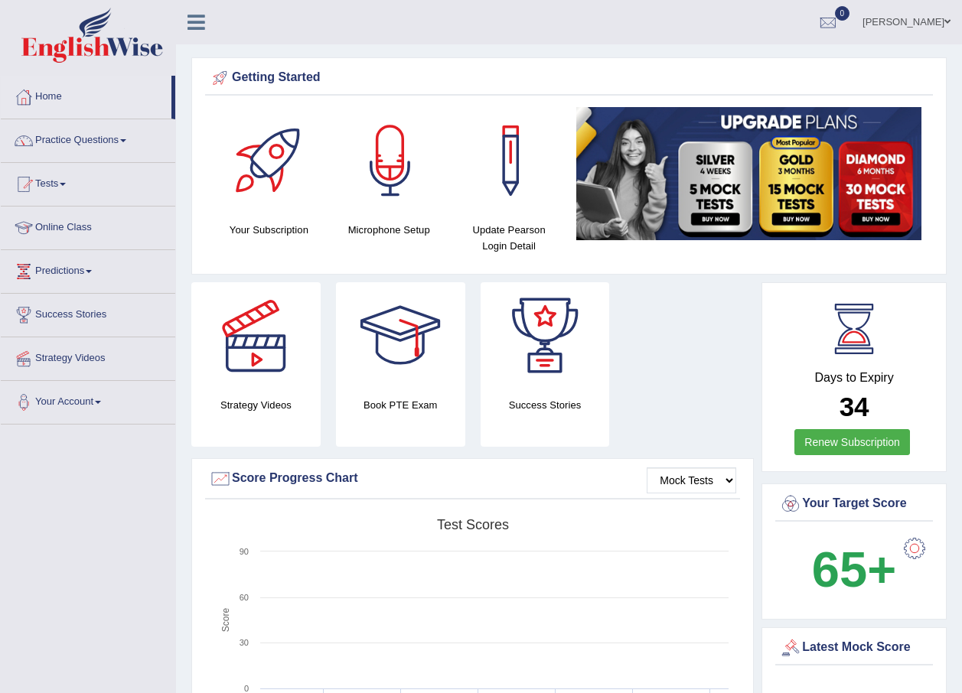
click at [907, 24] on link "Jessica Clayman" at bounding box center [906, 20] width 111 height 40
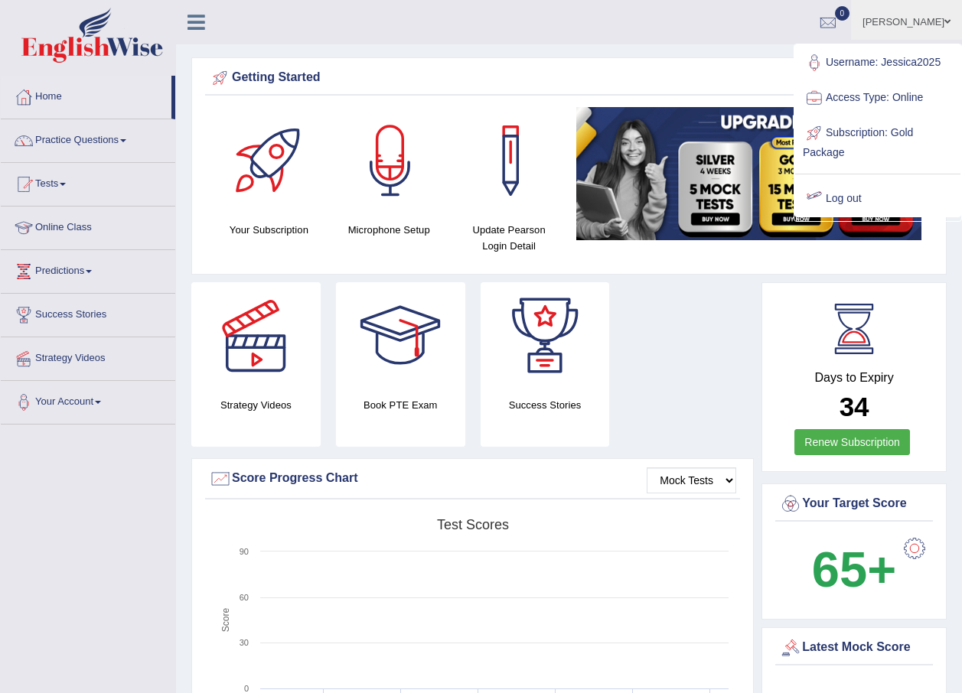
click at [832, 200] on link "Log out" at bounding box center [877, 198] width 165 height 35
